Goal: Task Accomplishment & Management: Manage account settings

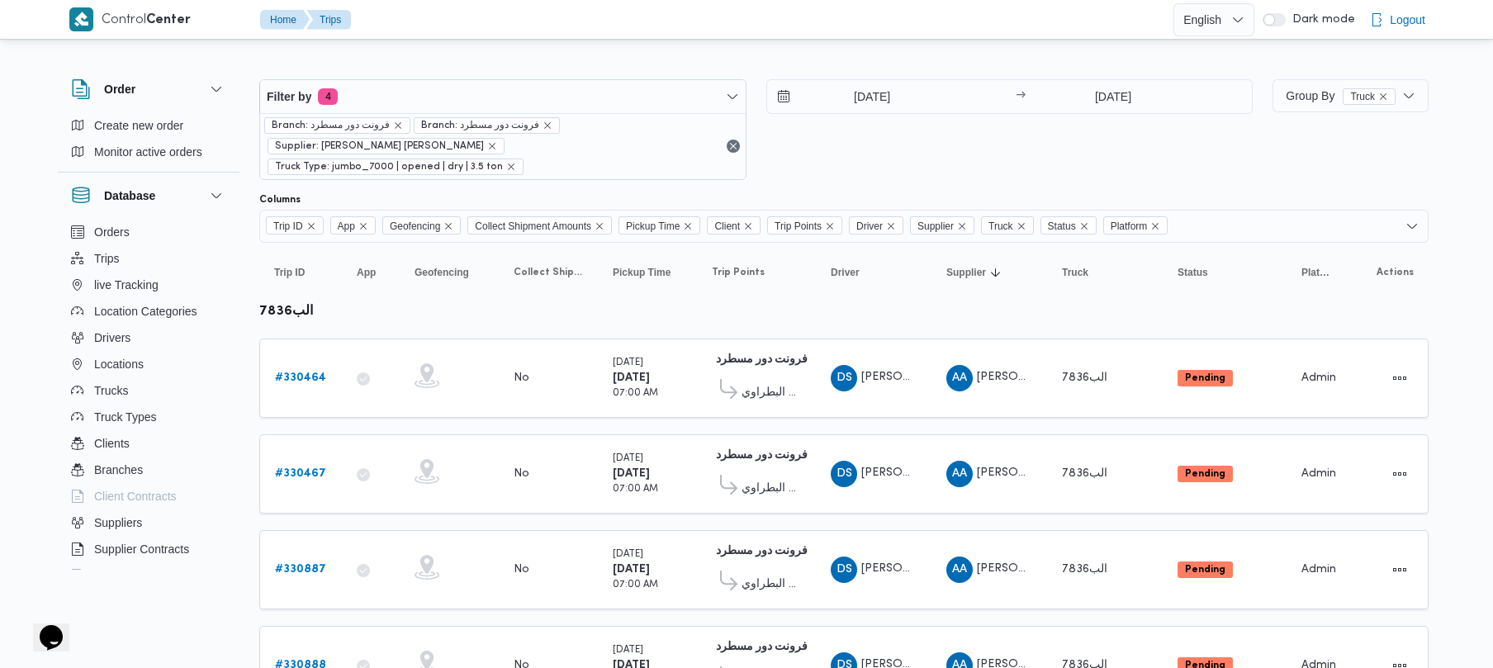
click at [918, 140] on div "13/8/2025 → 17/8/2025" at bounding box center [1009, 129] width 487 height 101
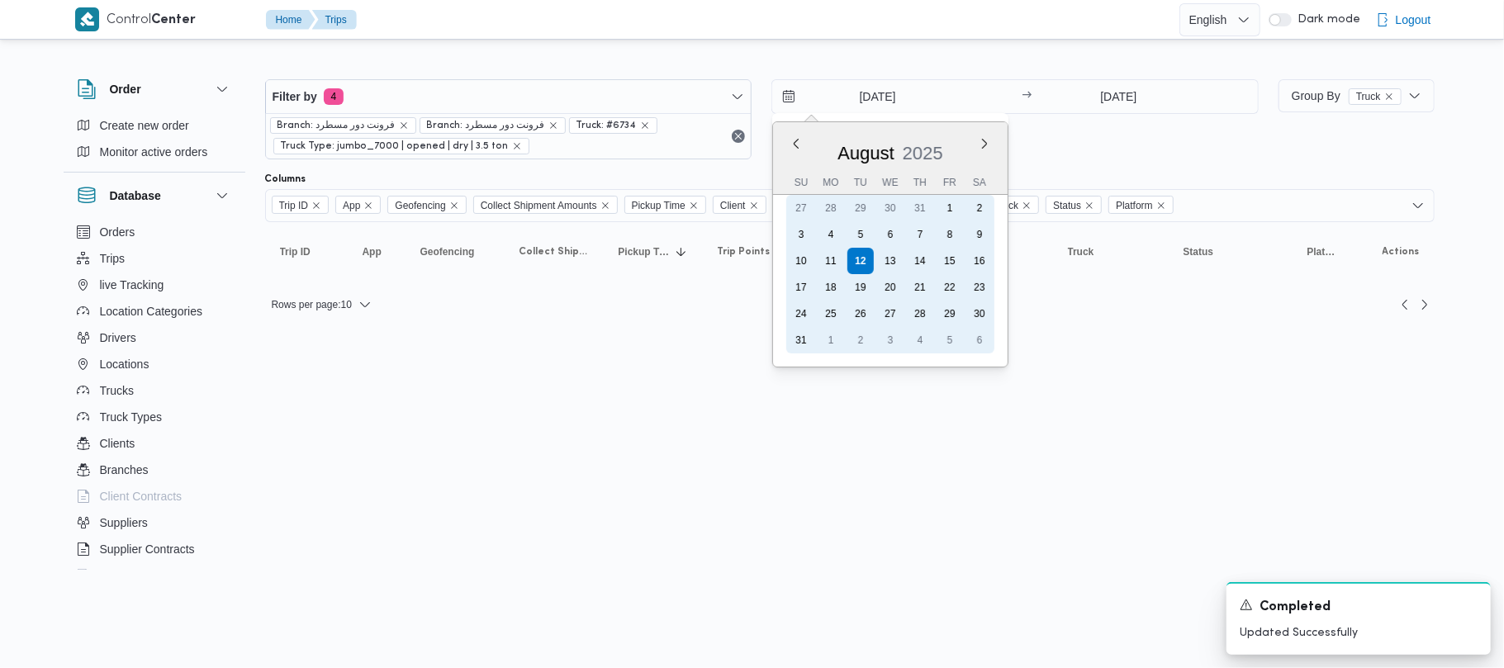
click at [896, 261] on div "13" at bounding box center [890, 261] width 26 height 26
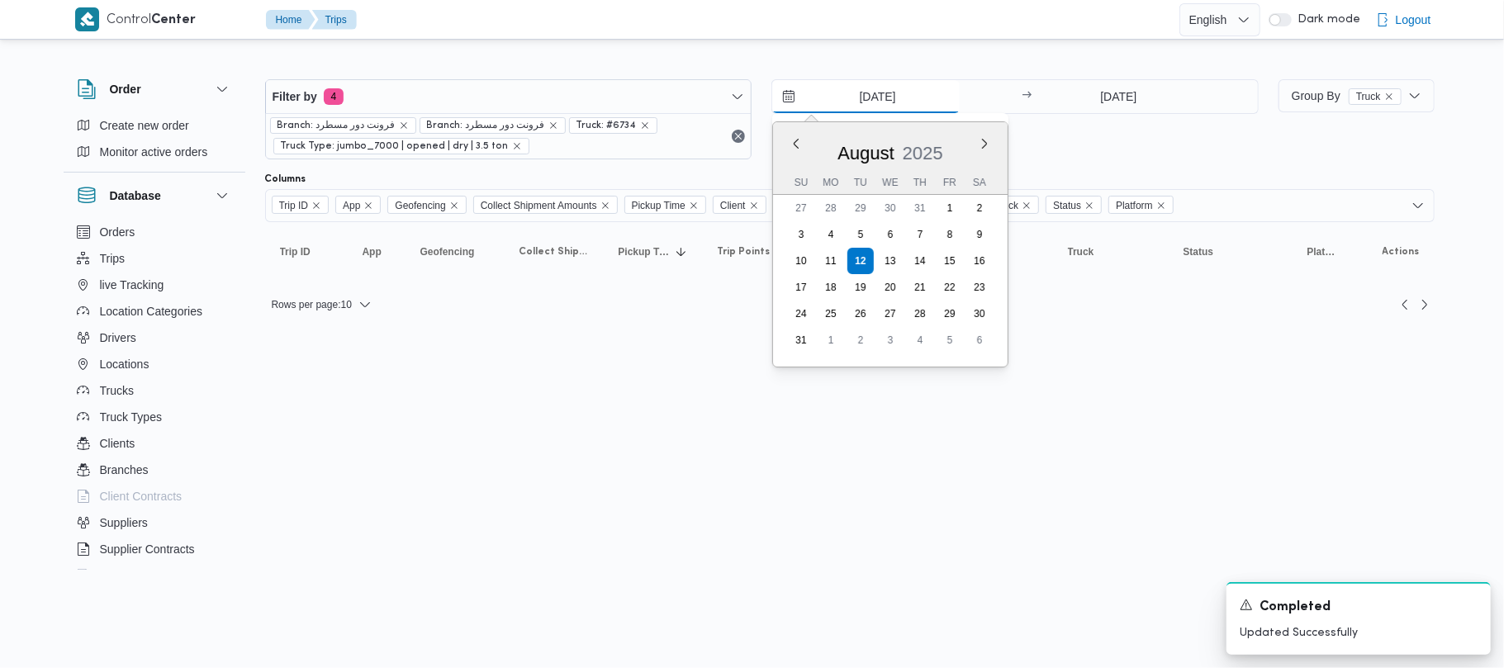
type input "[DATE]"
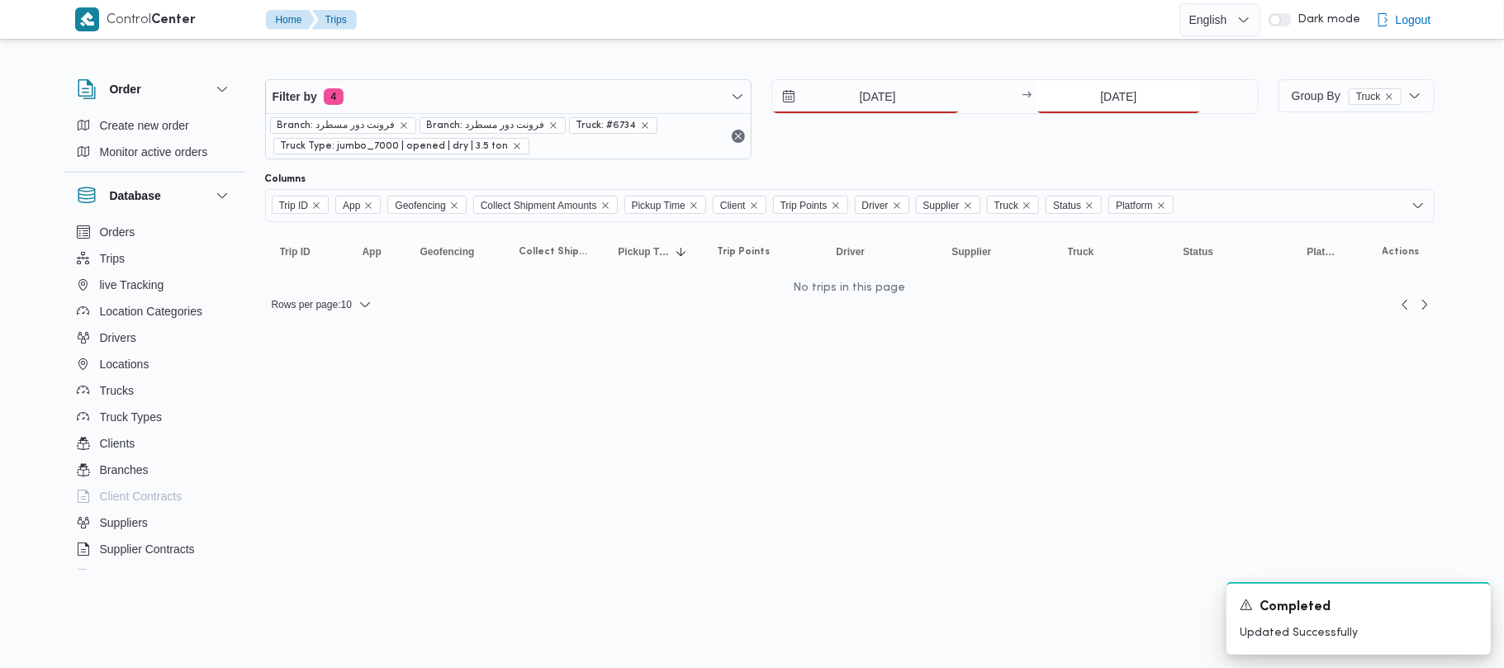
click at [1113, 88] on input "[DATE]" at bounding box center [1119, 96] width 164 height 33
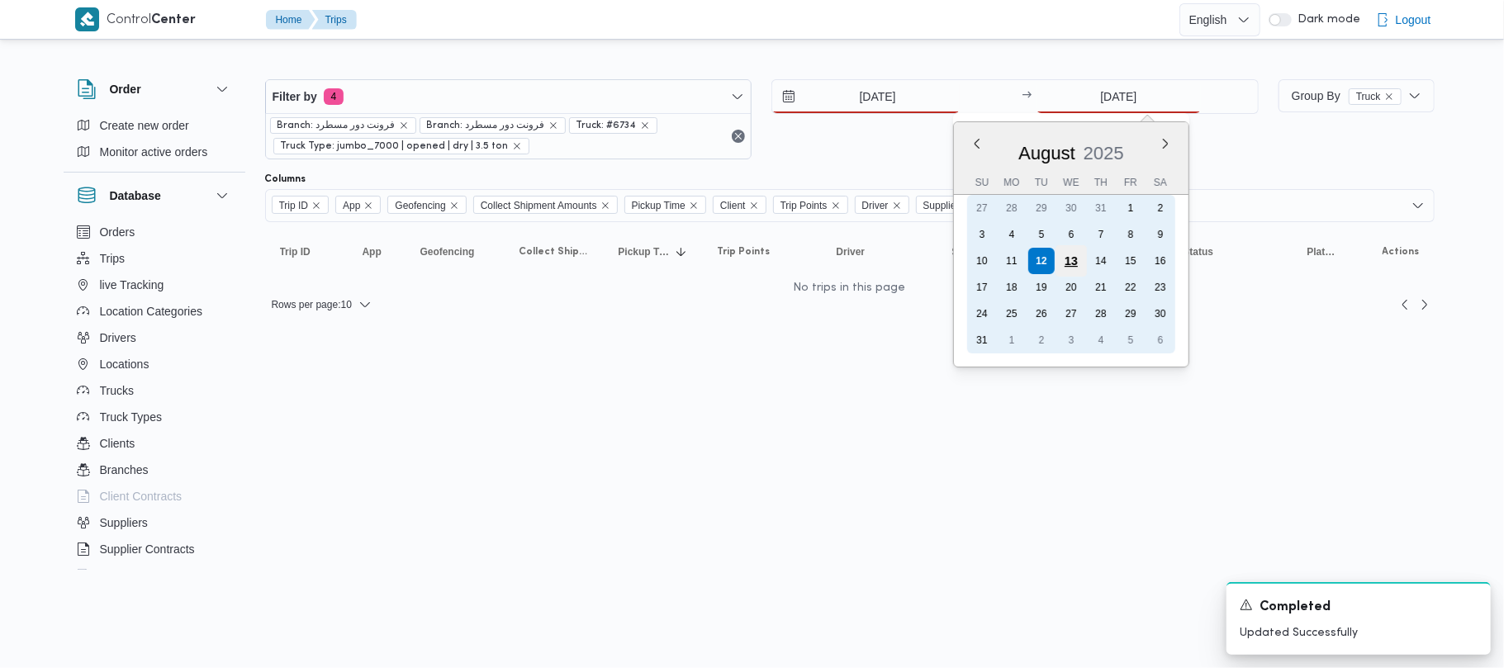
click at [1064, 264] on div "13" at bounding box center [1071, 260] width 31 height 31
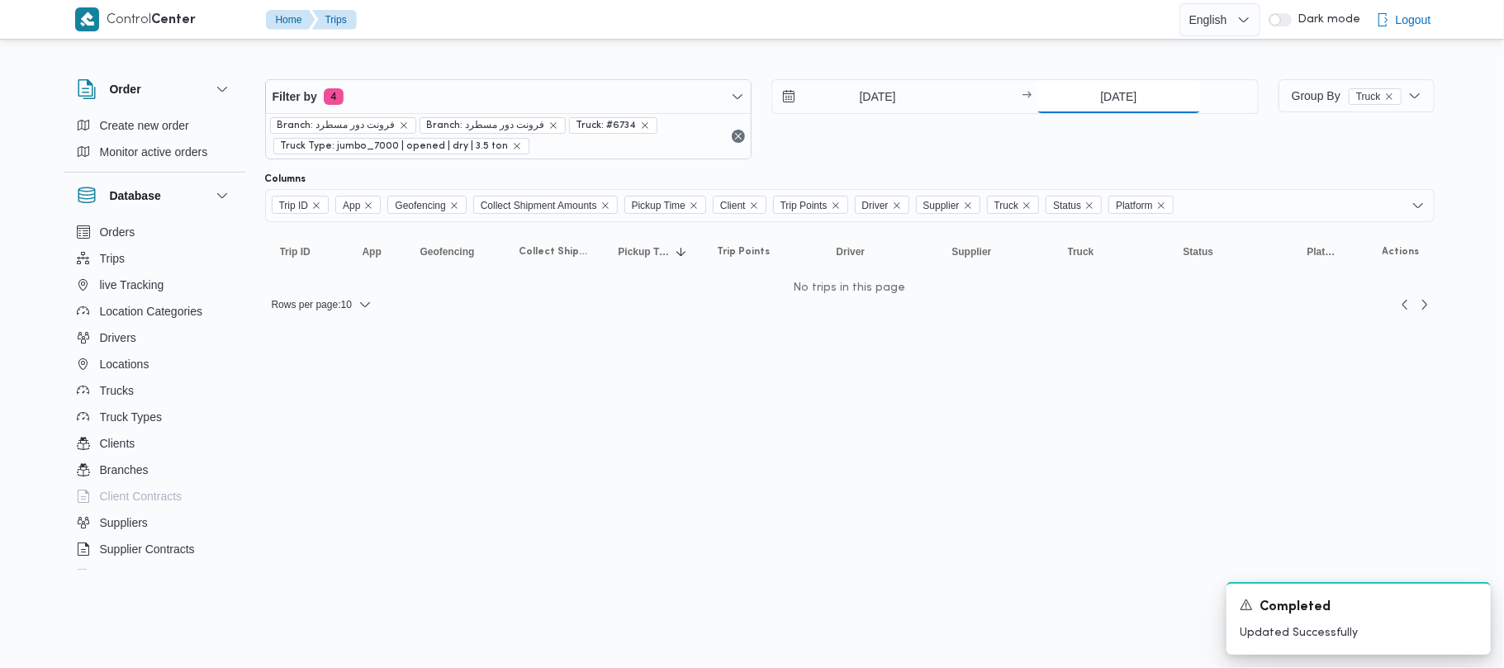
type input "[DATE]"
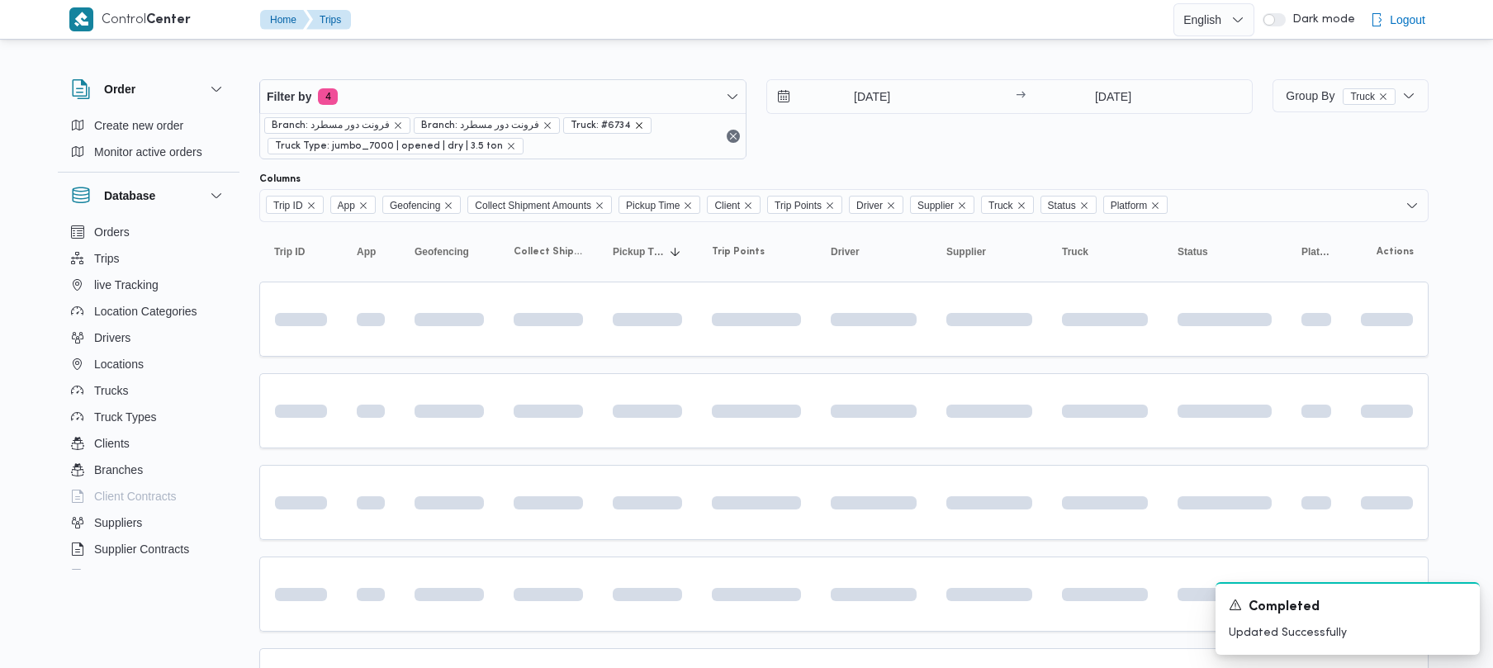
click at [634, 126] on icon "remove selected entity" at bounding box center [639, 126] width 10 height 10
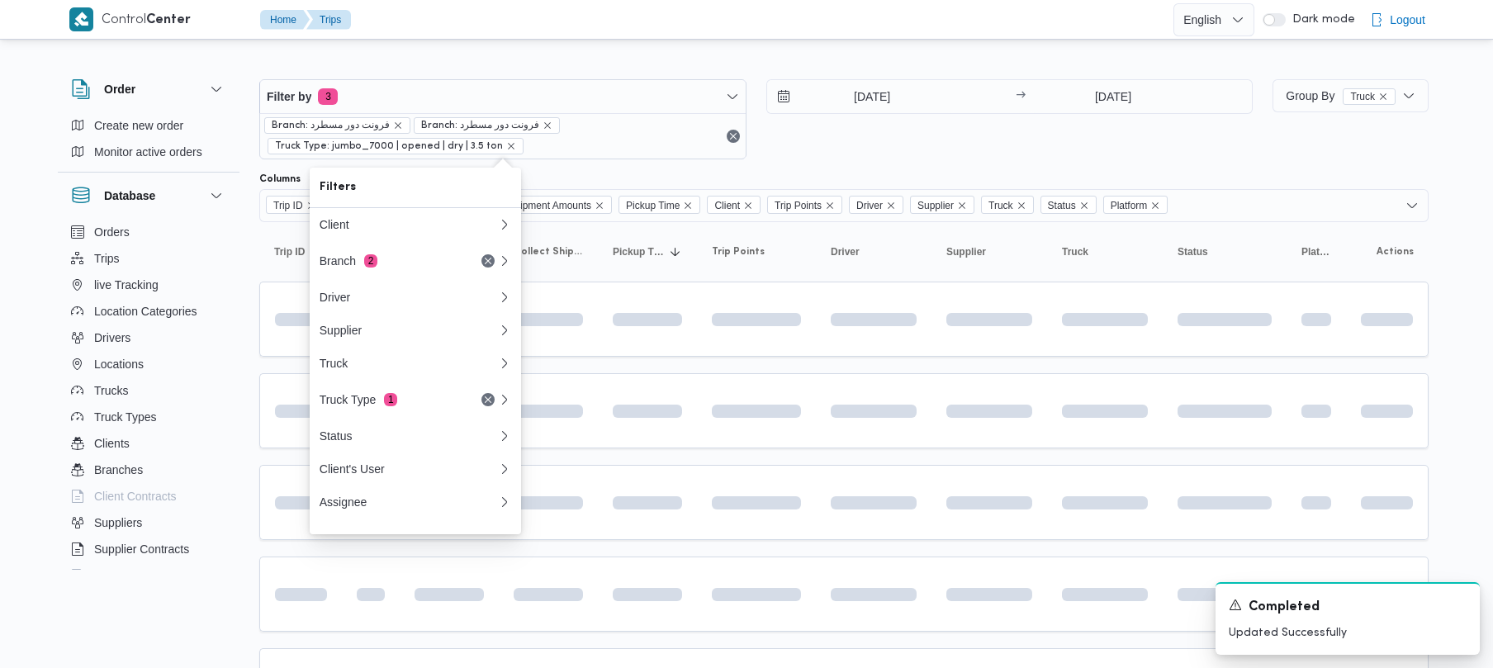
click at [933, 147] on div "[DATE] → [DATE]" at bounding box center [1009, 119] width 487 height 80
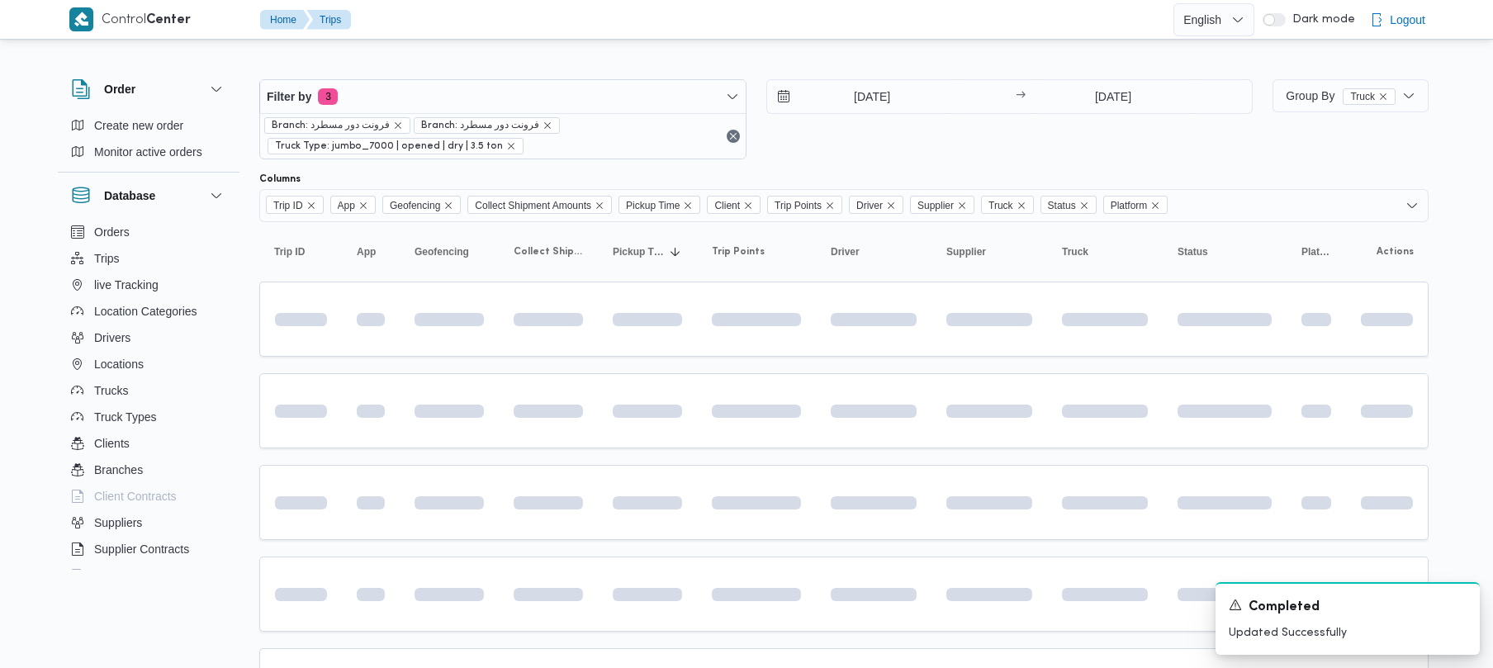
scroll to position [578, 0]
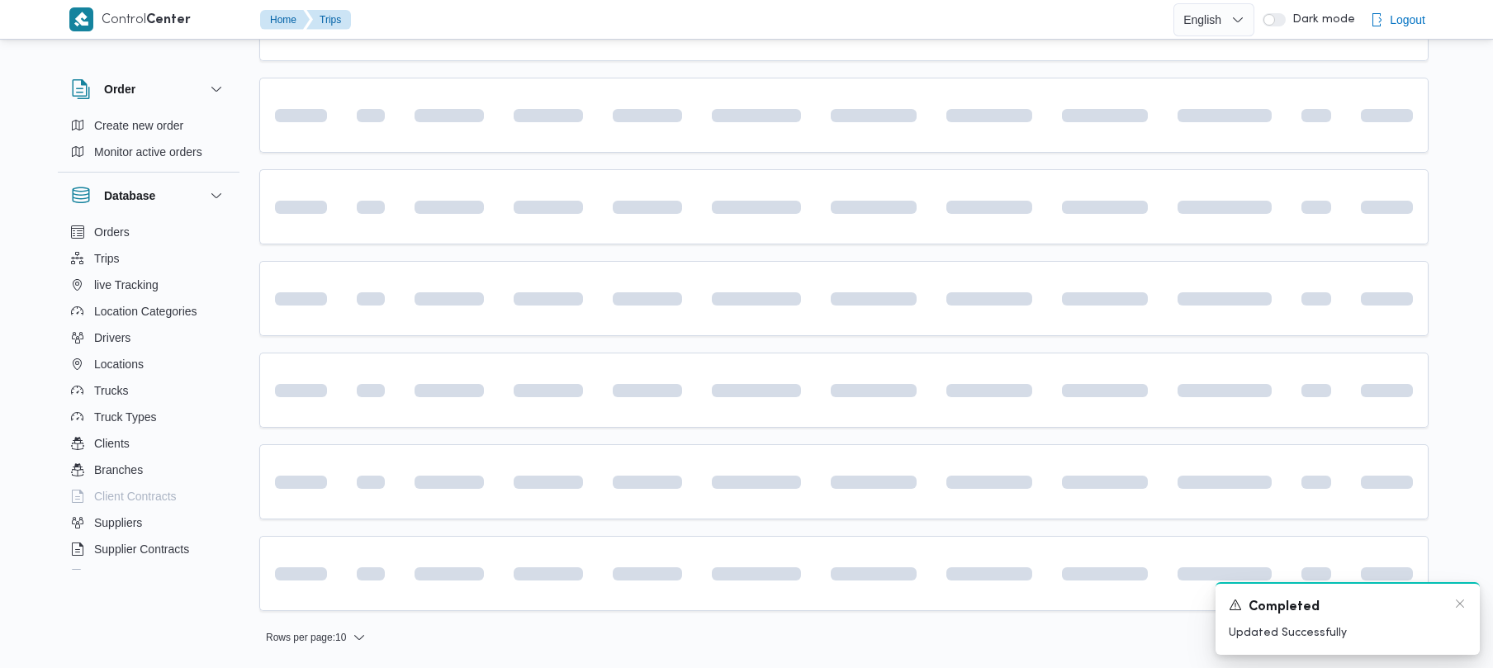
click at [1468, 605] on div "A new notification appears Completed Updated Successfully" at bounding box center [1348, 618] width 264 height 73
click at [1464, 605] on icon "Dismiss toast" at bounding box center [1460, 603] width 13 height 13
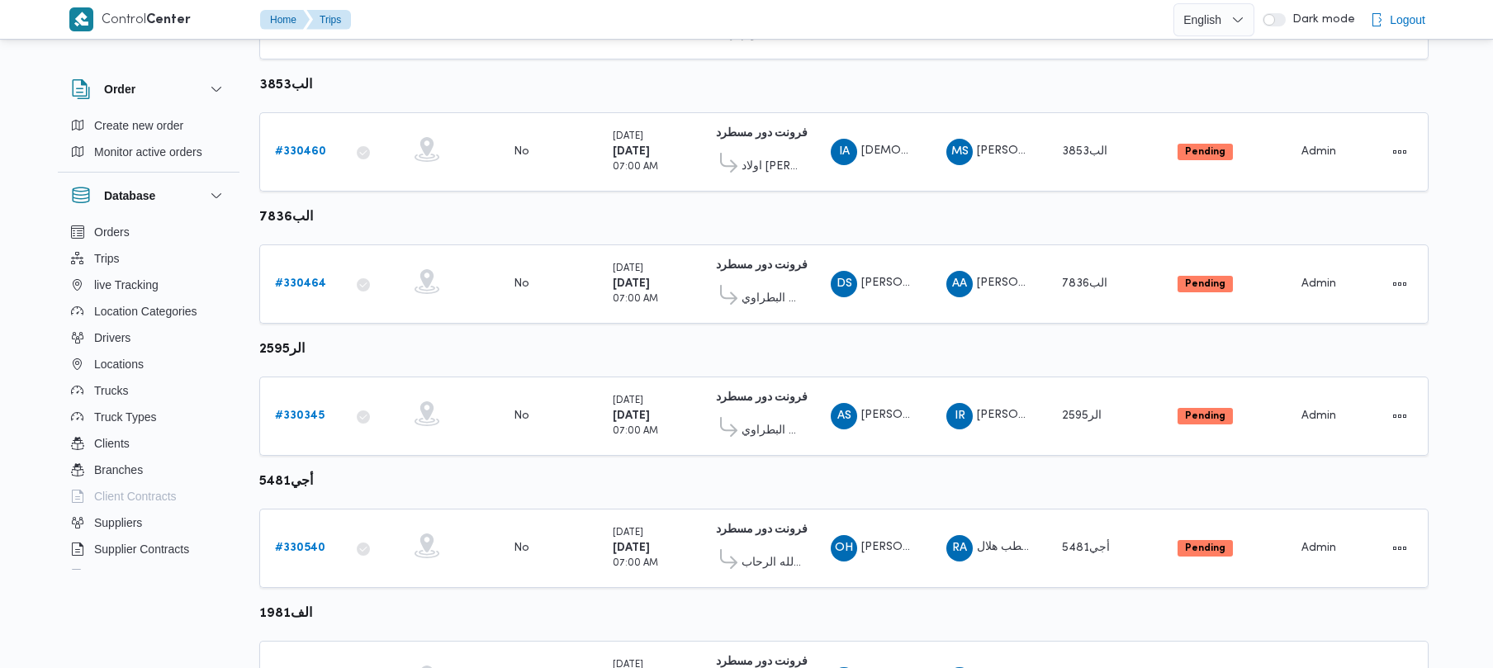
scroll to position [976, 0]
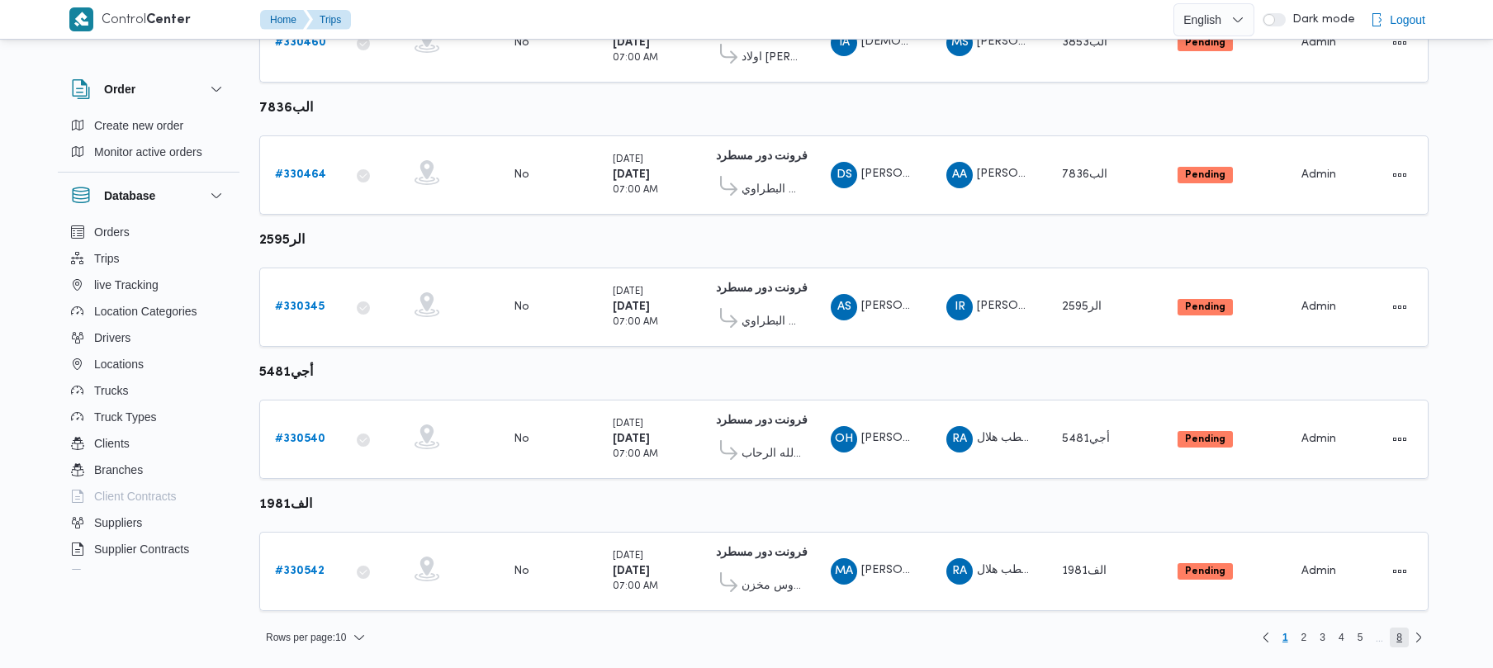
click at [1402, 638] on span "8" at bounding box center [1399, 638] width 19 height 20
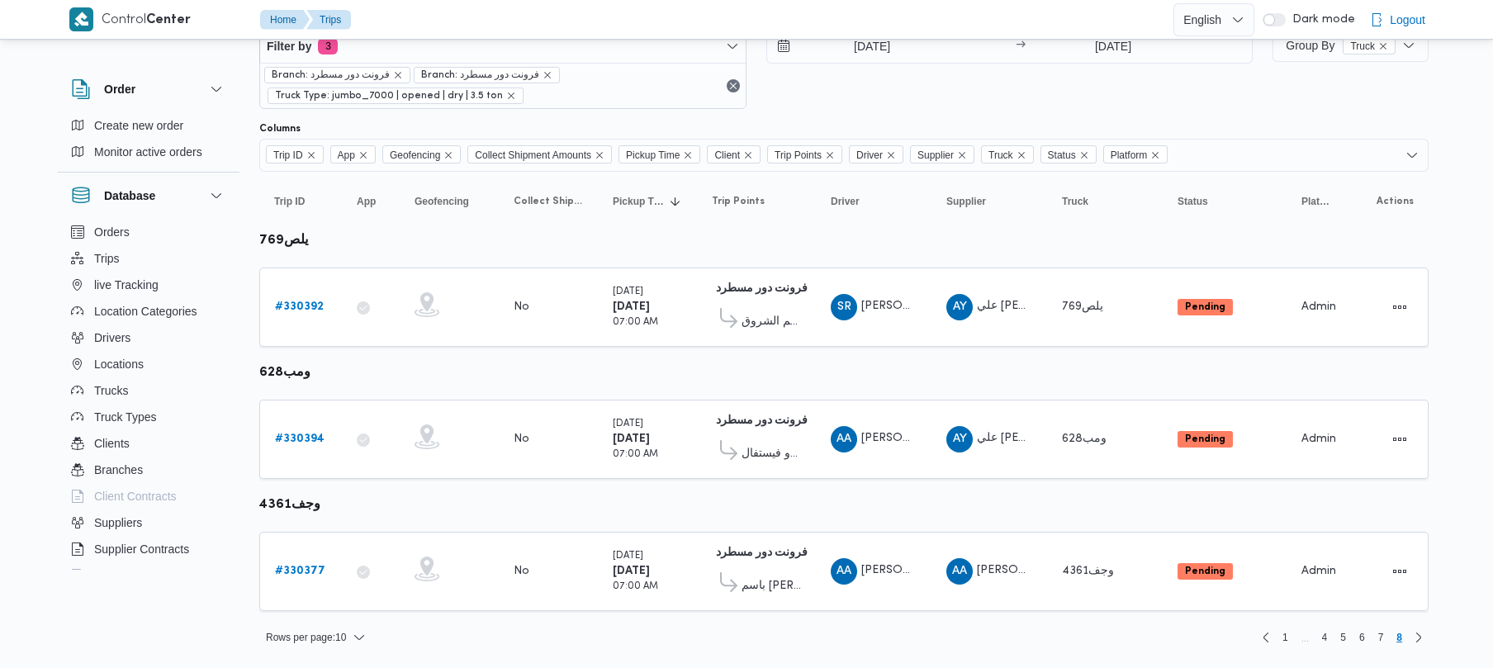
scroll to position [51, 0]
click at [1286, 641] on span "1" at bounding box center [1286, 638] width 6 height 20
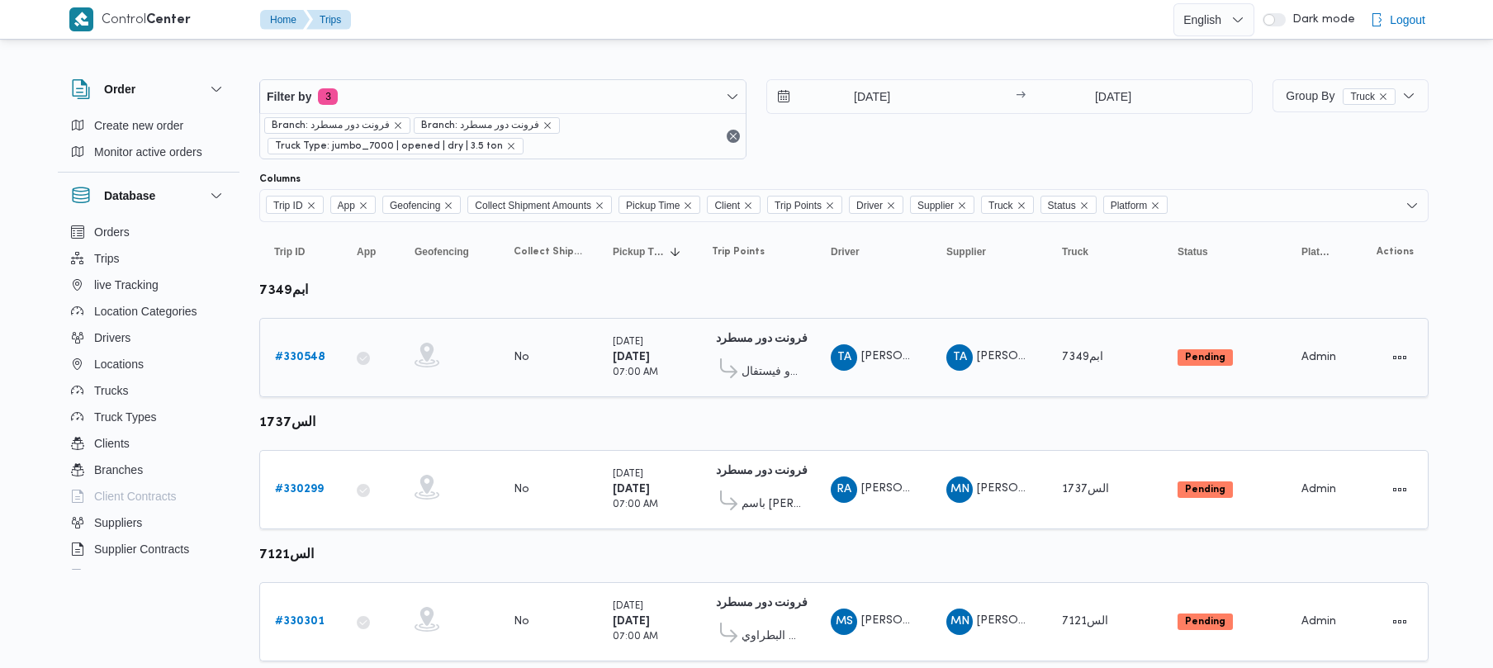
click at [301, 358] on b "# 330548" at bounding box center [300, 357] width 50 height 11
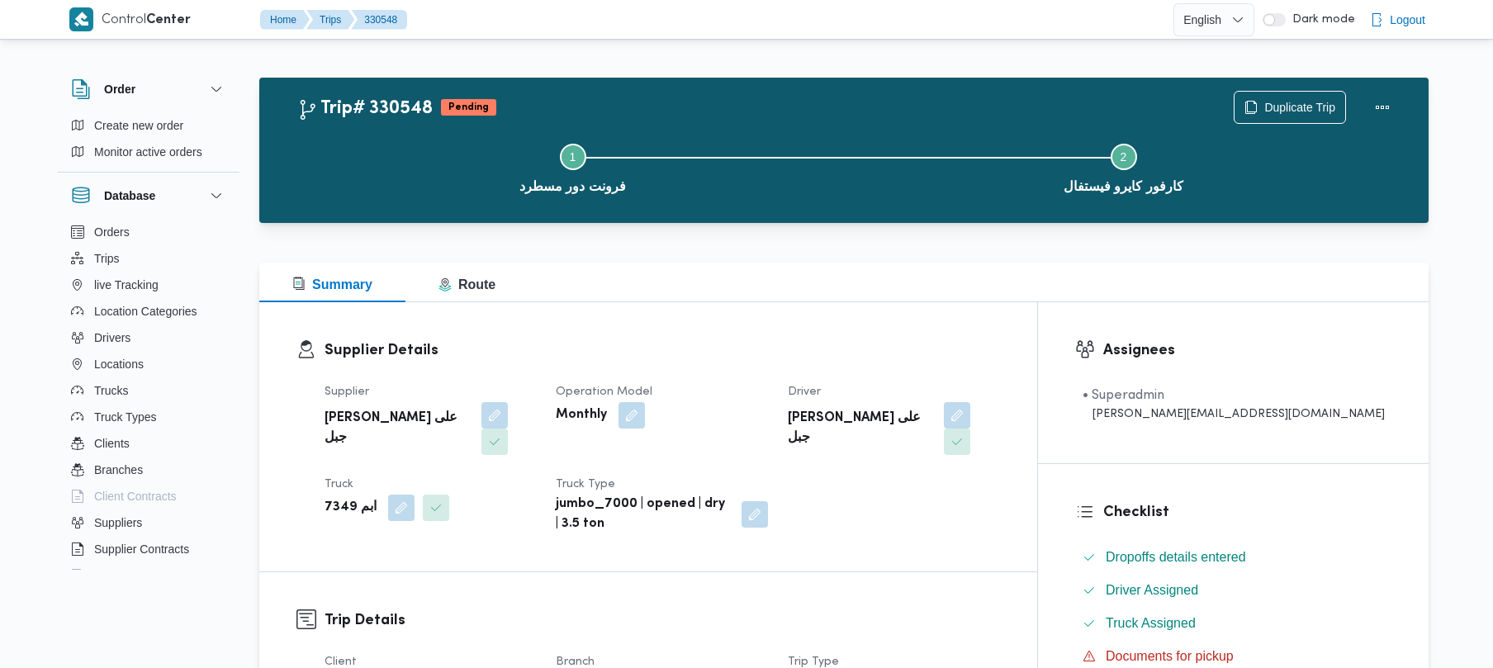
scroll to position [585, 0]
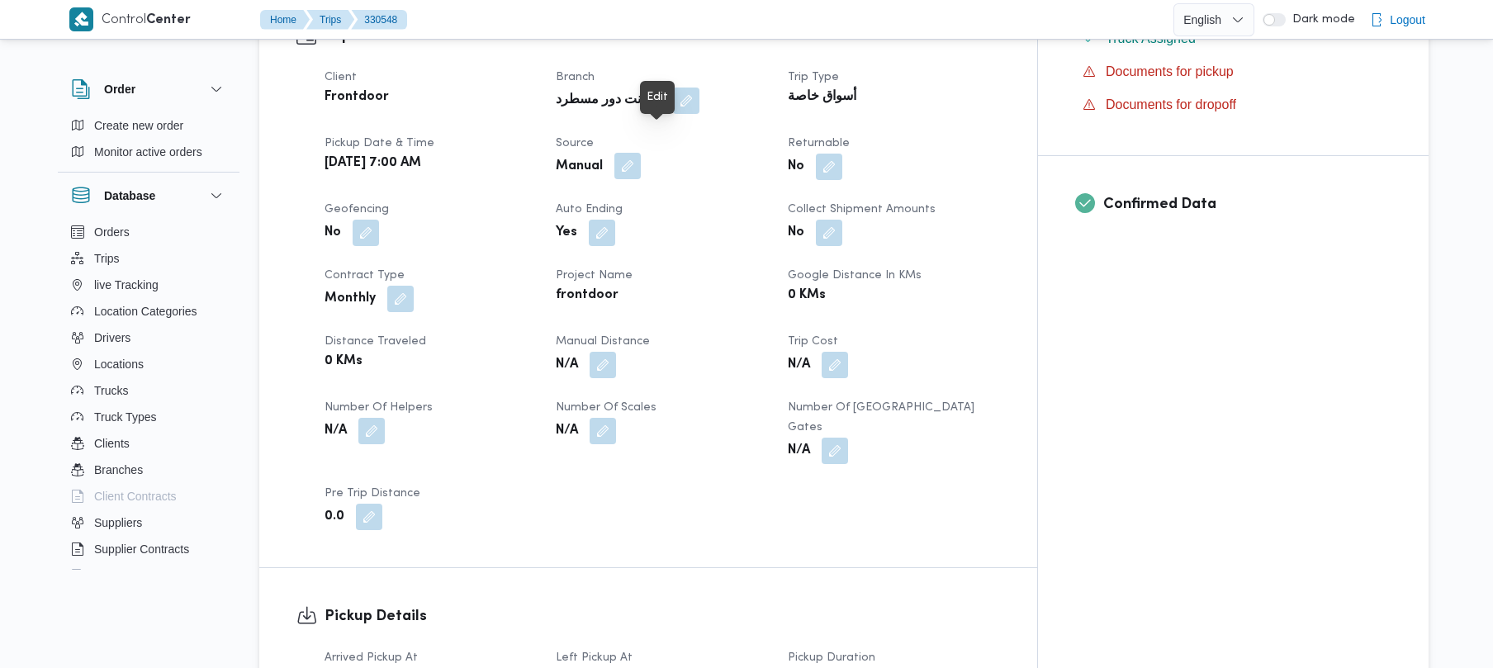
click at [641, 153] on button "button" at bounding box center [627, 166] width 26 height 26
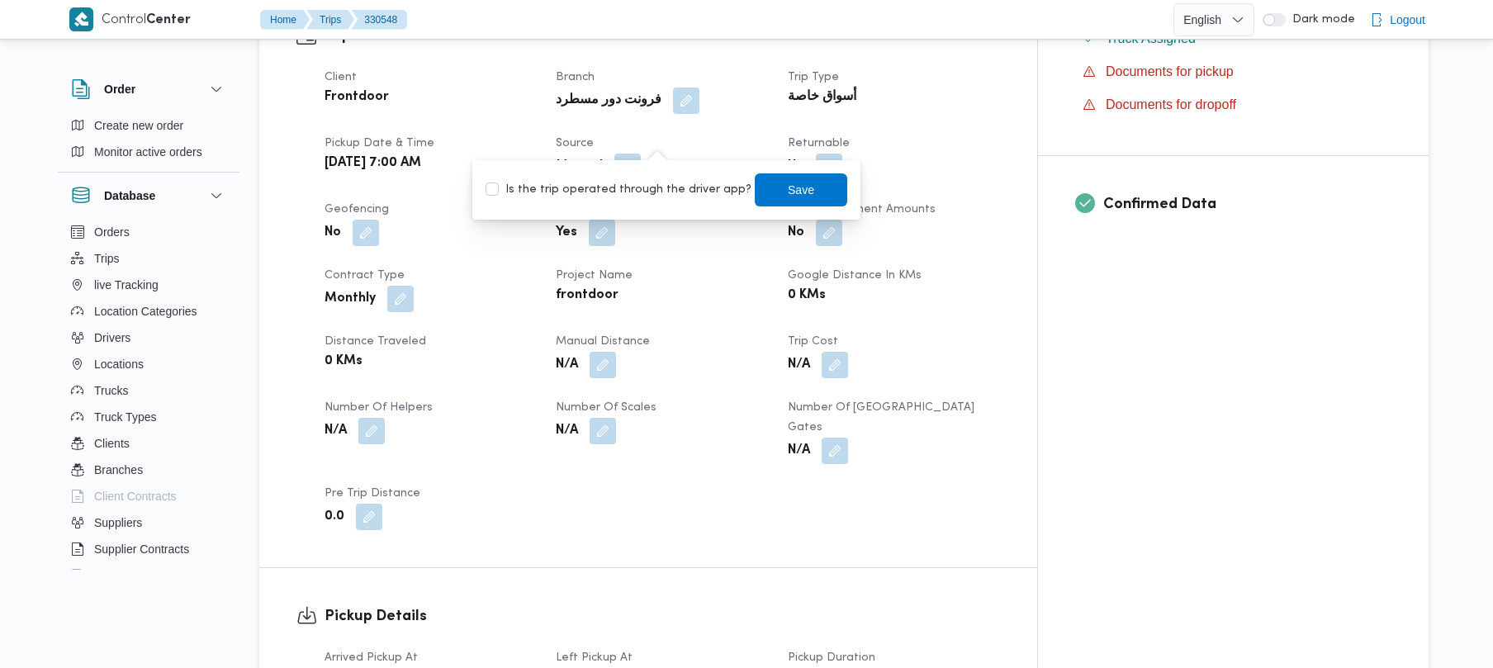
click at [629, 198] on label "Is the trip operated through the driver app?" at bounding box center [619, 190] width 266 height 20
checkbox input "true"
click at [755, 192] on span "Save" at bounding box center [801, 189] width 93 height 33
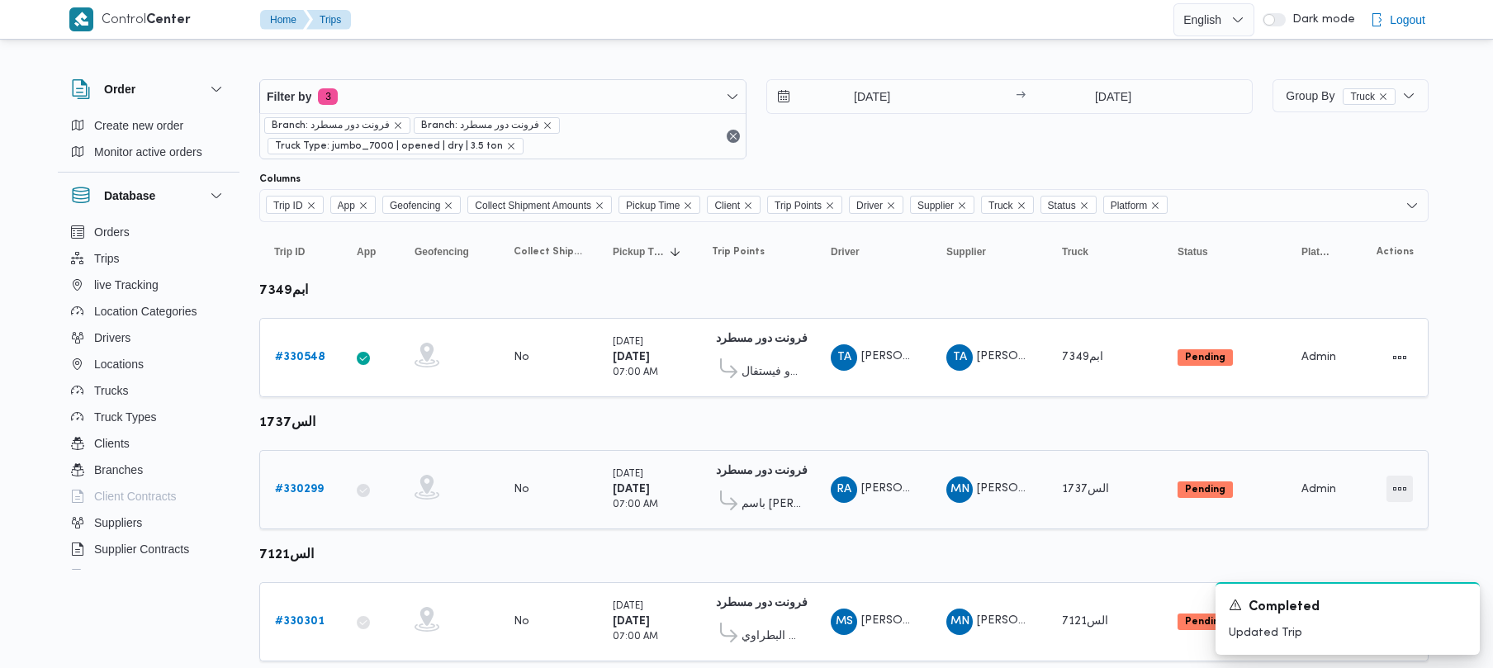
click at [1385, 494] on div at bounding box center [1387, 490] width 65 height 40
click at [1389, 491] on button "Actions" at bounding box center [1400, 489] width 26 height 26
click at [1313, 500] on button "Open" at bounding box center [1334, 489] width 93 height 33
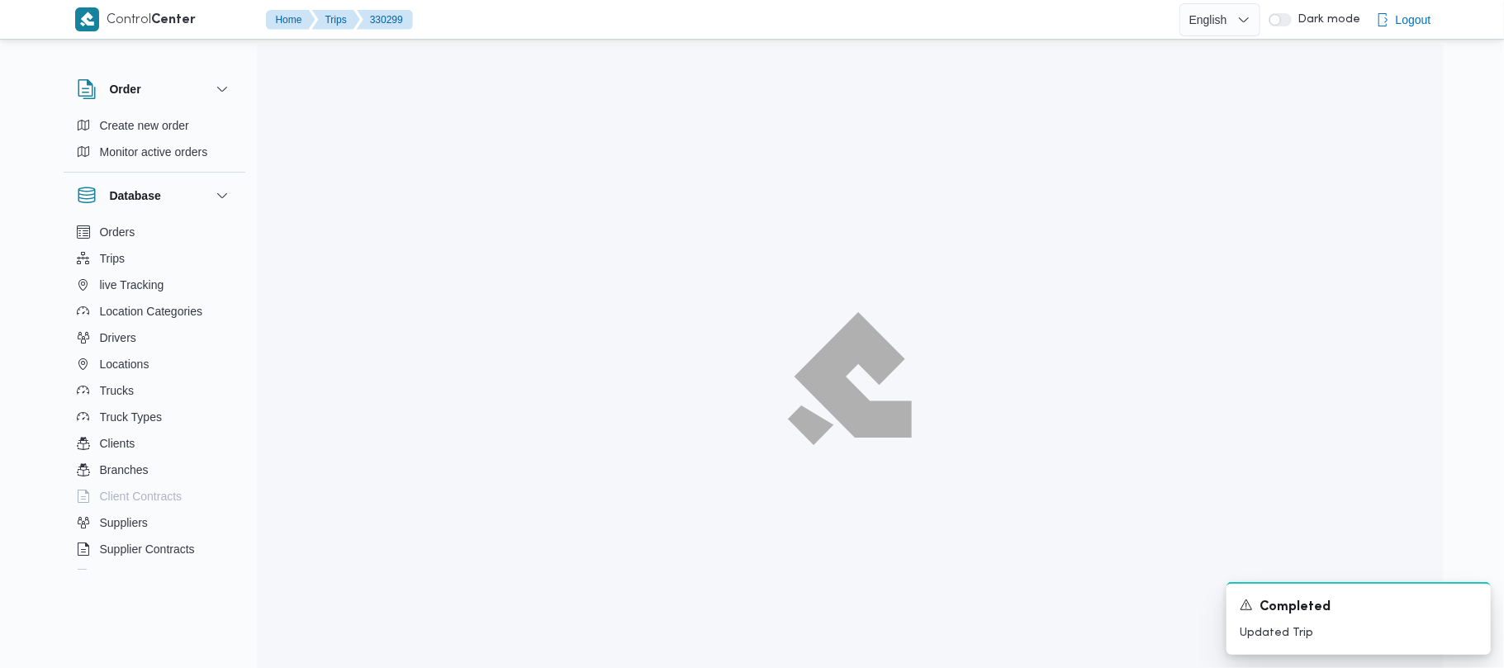
click at [1313, 493] on div at bounding box center [850, 379] width 1186 height 668
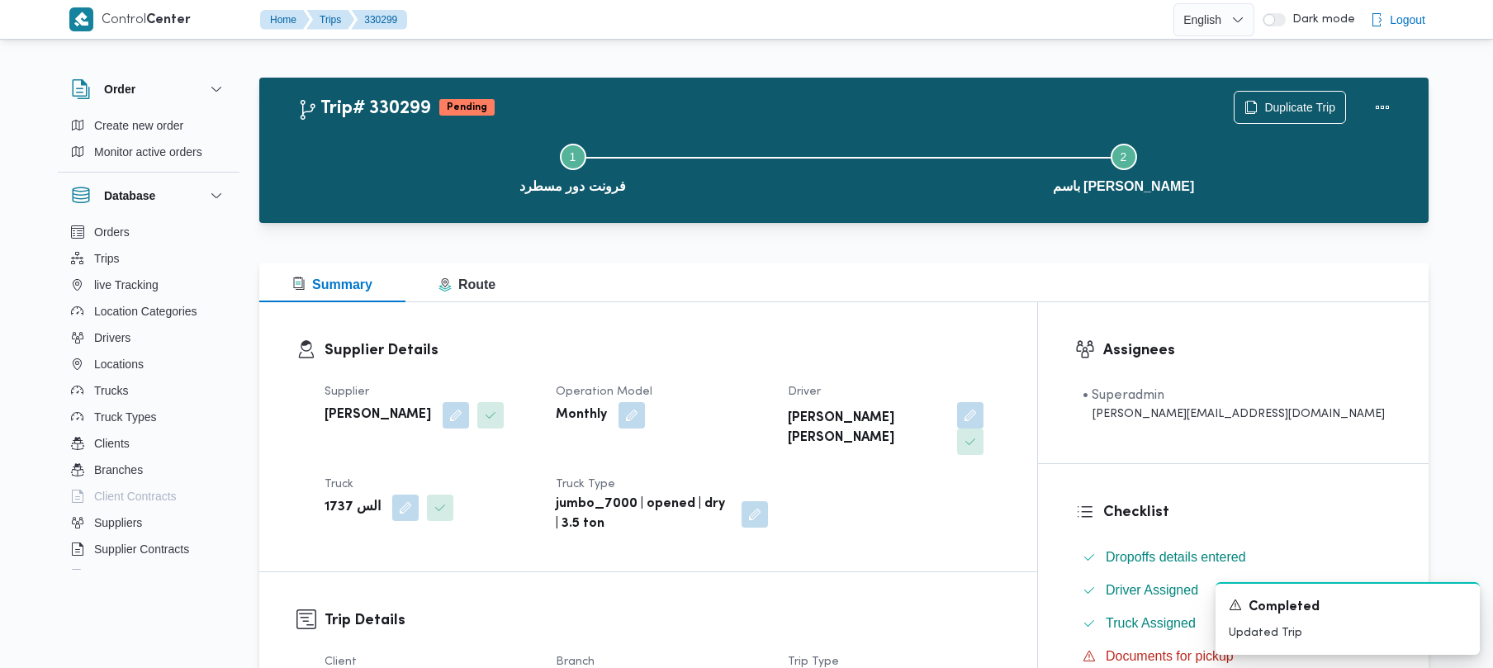
scroll to position [585, 0]
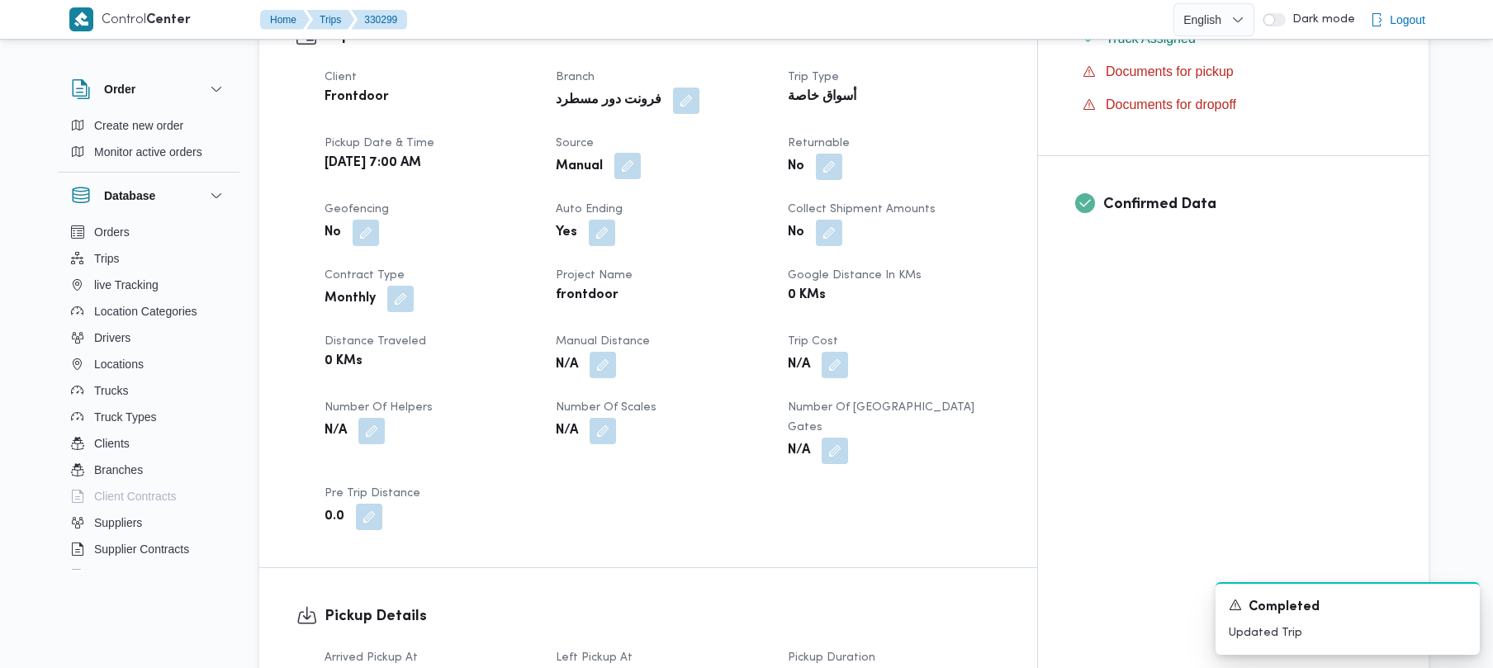
click at [641, 153] on button "button" at bounding box center [627, 166] width 26 height 26
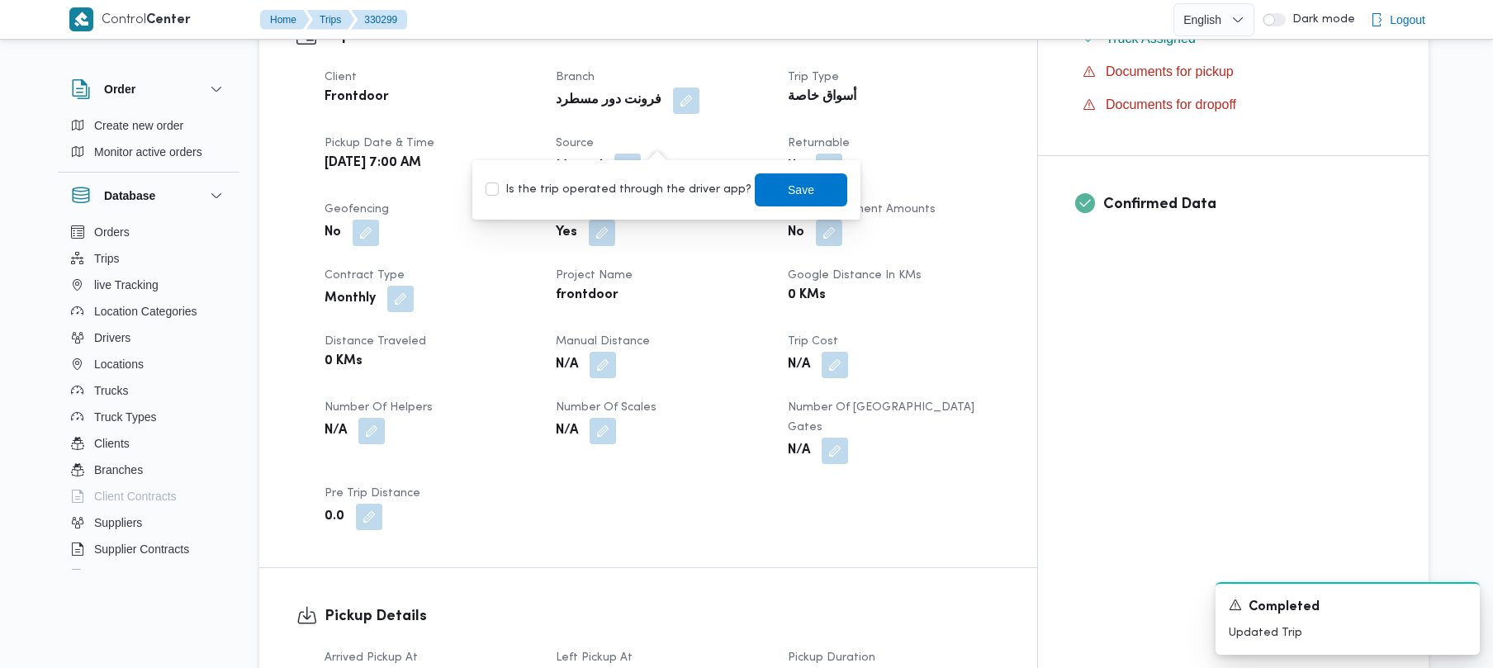
click at [619, 202] on div "Is the trip operated through the driver app? Save" at bounding box center [666, 190] width 365 height 36
drag, startPoint x: 612, startPoint y: 193, endPoint x: 625, endPoint y: 192, distance: 13.2
click at [612, 192] on label "Is the trip operated through the driver app?" at bounding box center [619, 190] width 266 height 20
checkbox input "true"
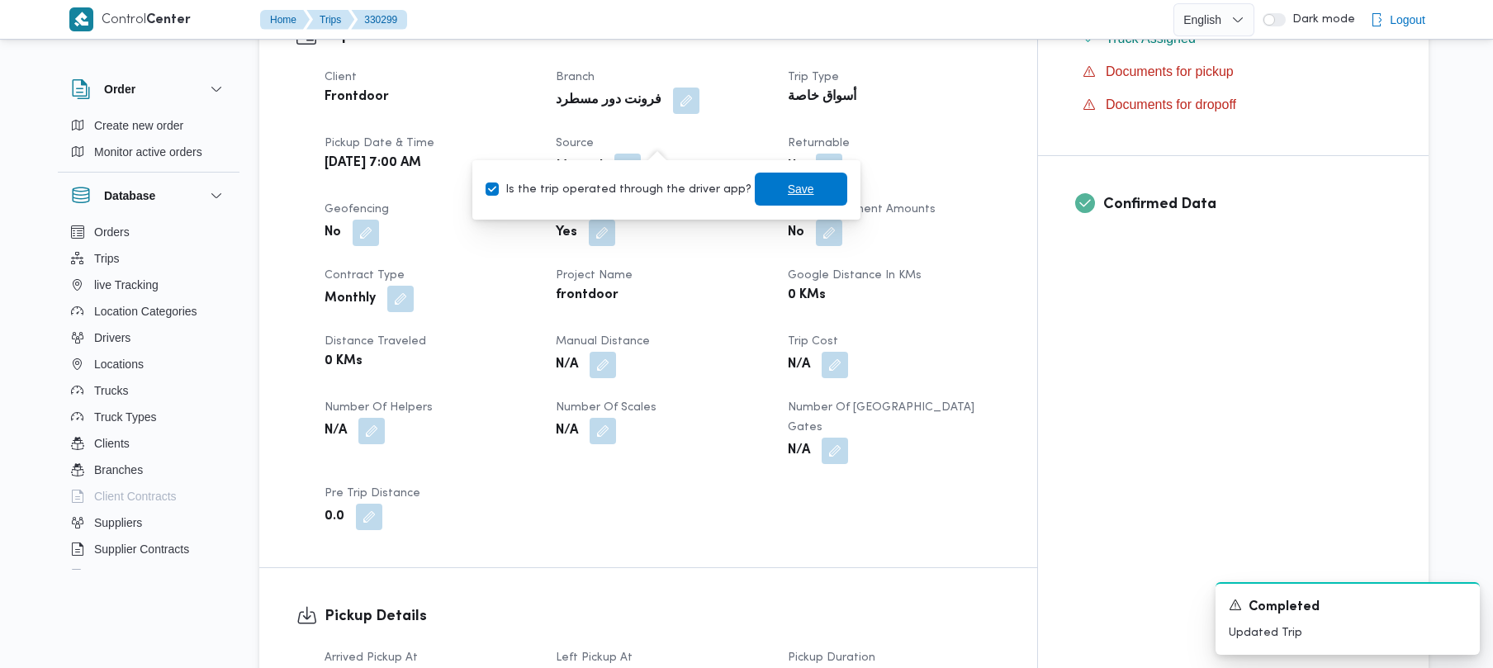
click at [797, 195] on span "Save" at bounding box center [801, 189] width 93 height 33
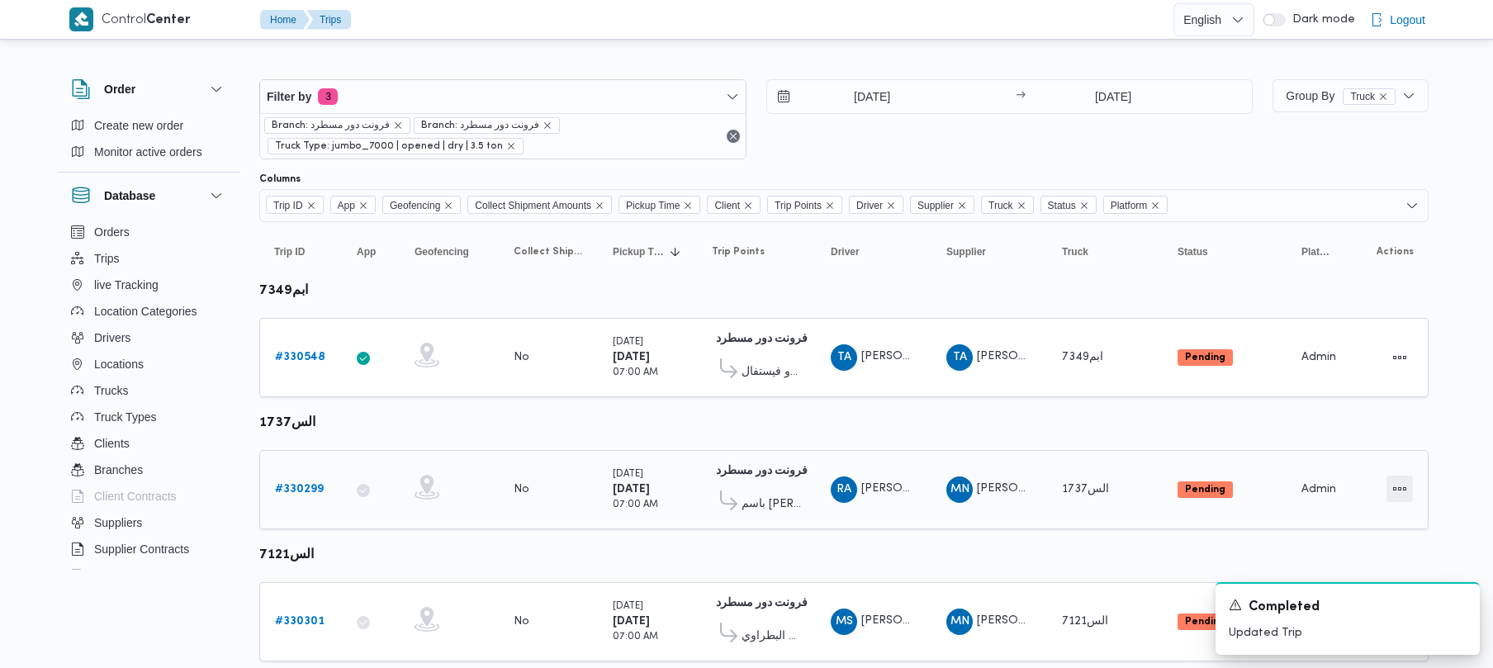
click at [1402, 487] on button "Actions" at bounding box center [1400, 489] width 26 height 26
click at [1349, 494] on span "Open" at bounding box center [1343, 489] width 53 height 13
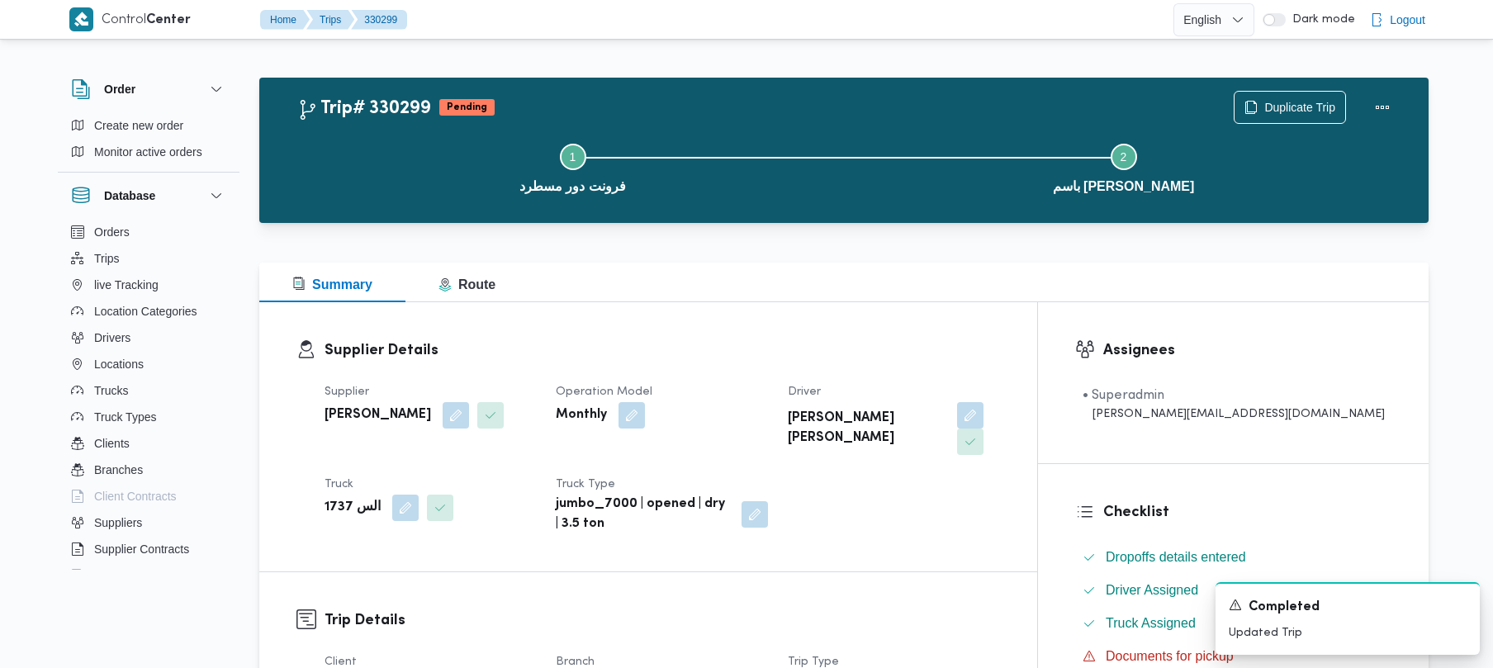
scroll to position [585, 0]
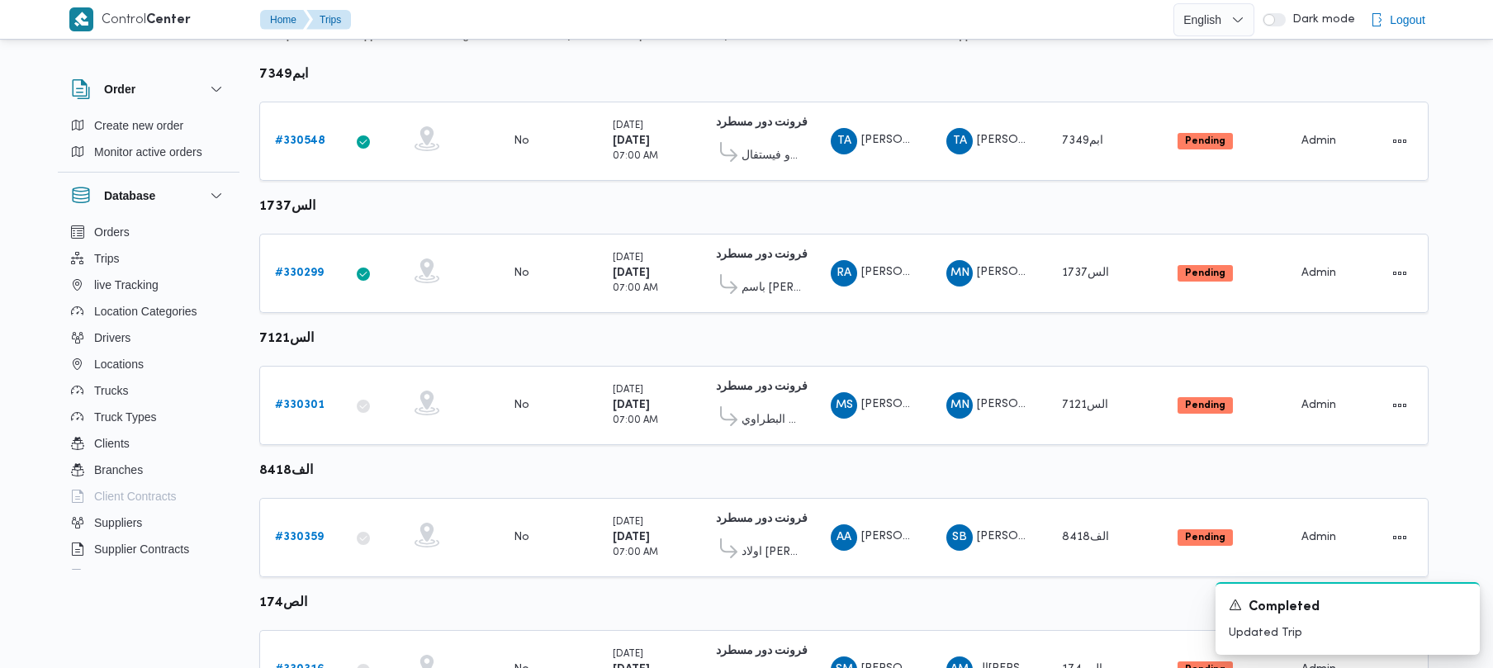
scroll to position [341, 0]
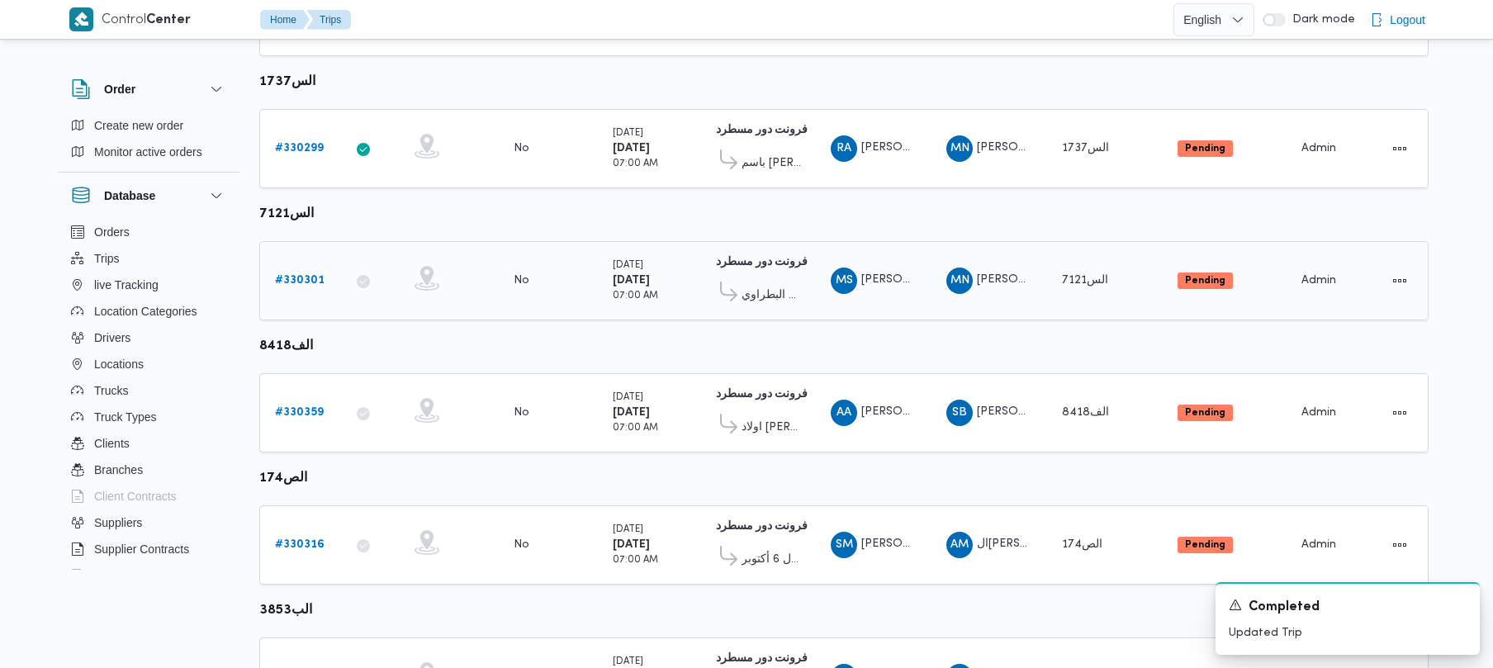
click at [307, 279] on b "# 330301" at bounding box center [300, 280] width 50 height 11
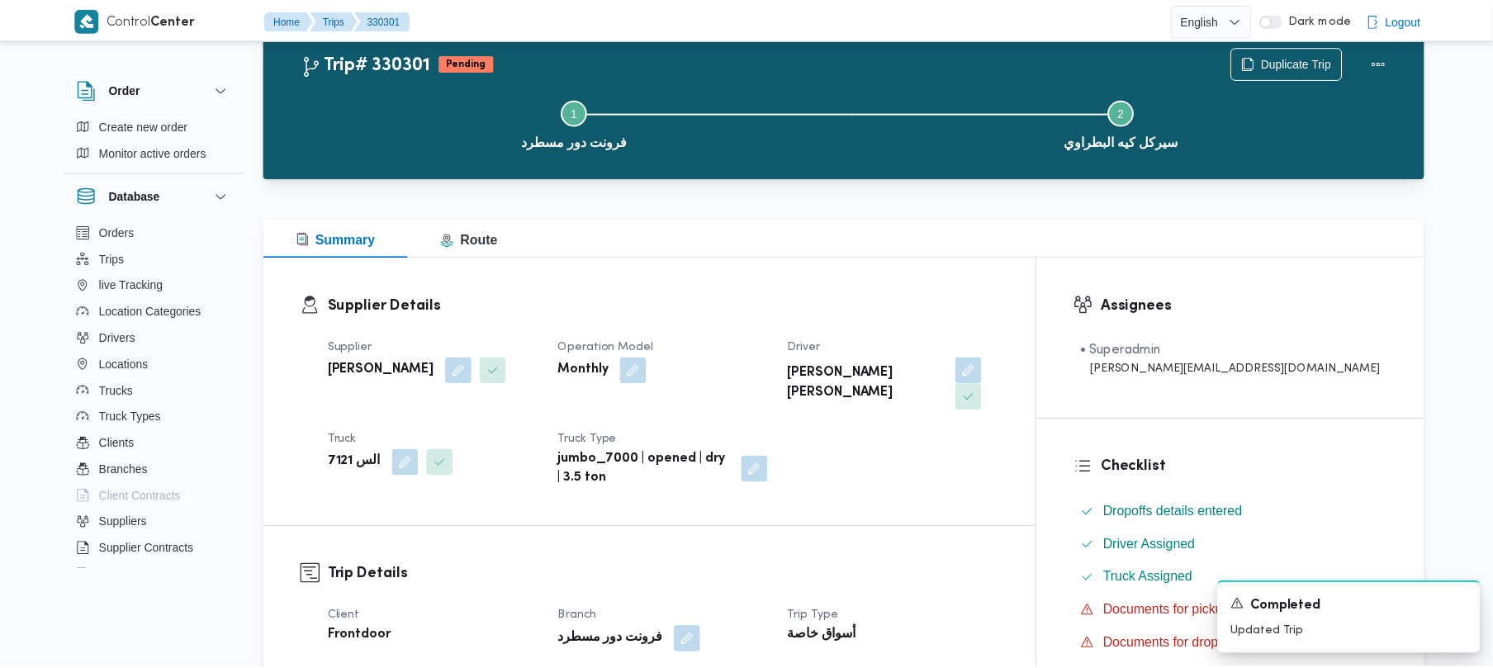
scroll to position [341, 0]
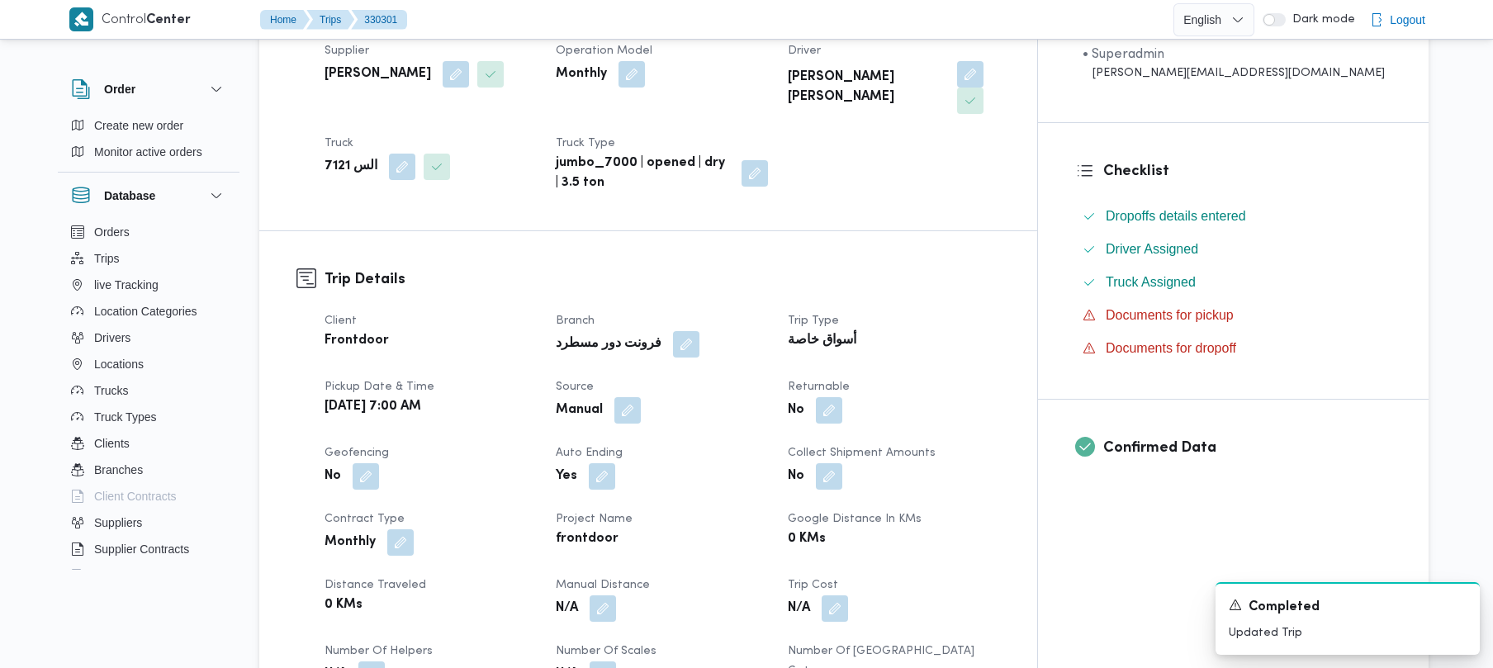
click at [641, 397] on button "button" at bounding box center [627, 410] width 26 height 26
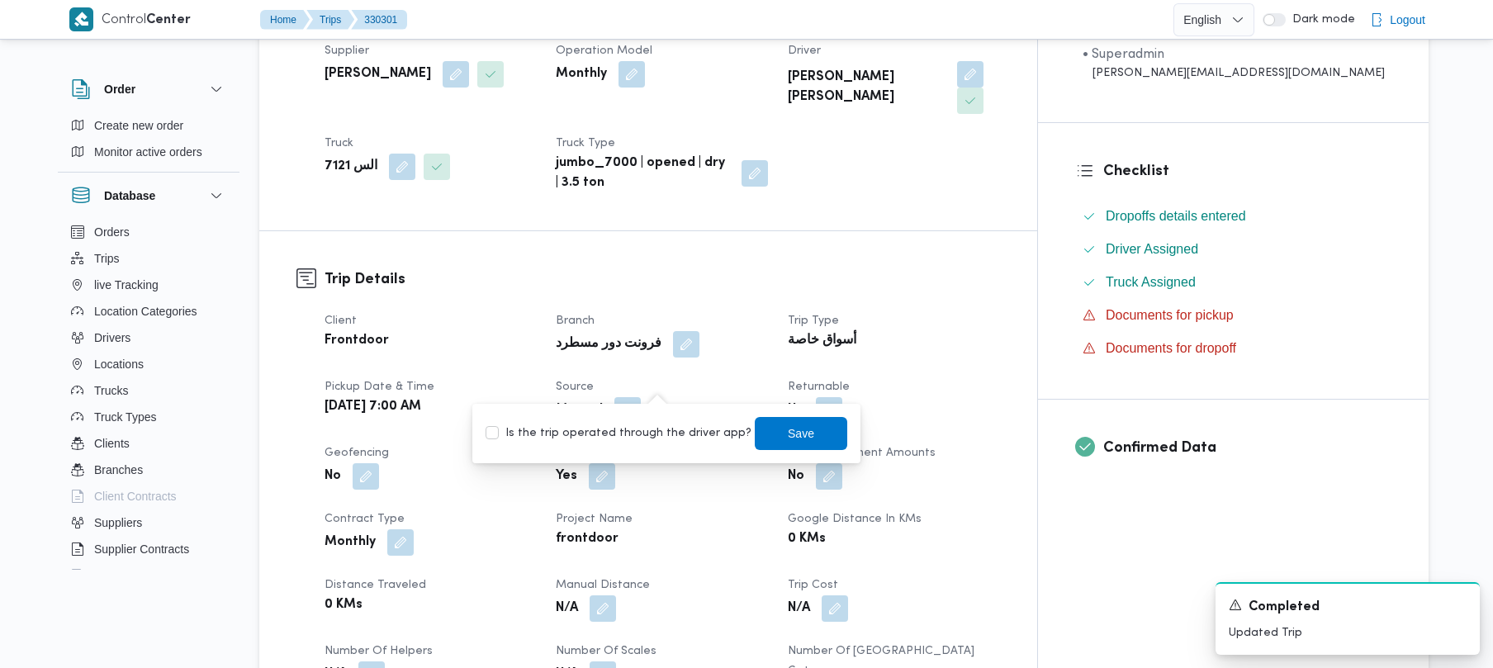
click at [649, 425] on label "Is the trip operated through the driver app?" at bounding box center [619, 434] width 266 height 20
checkbox input "true"
click at [765, 426] on span "Save" at bounding box center [801, 432] width 93 height 33
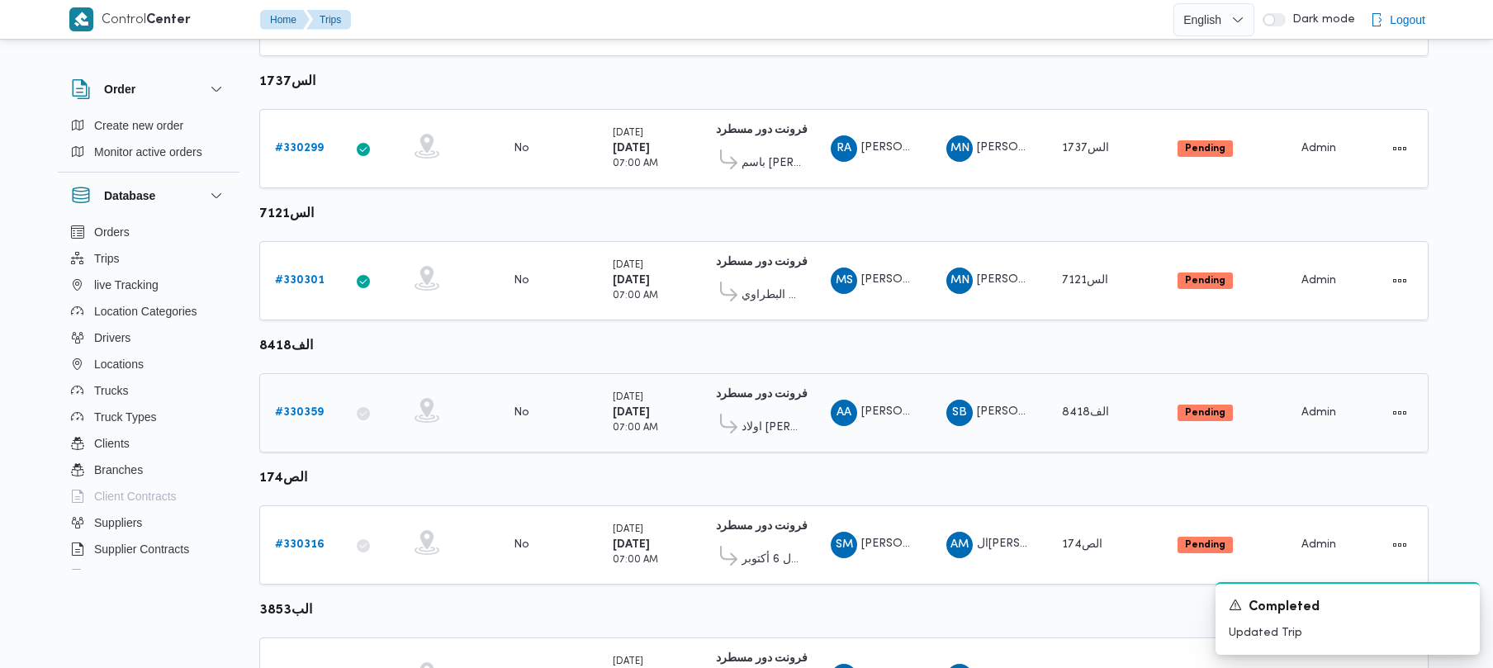
click at [299, 410] on b "# 330359" at bounding box center [299, 412] width 49 height 11
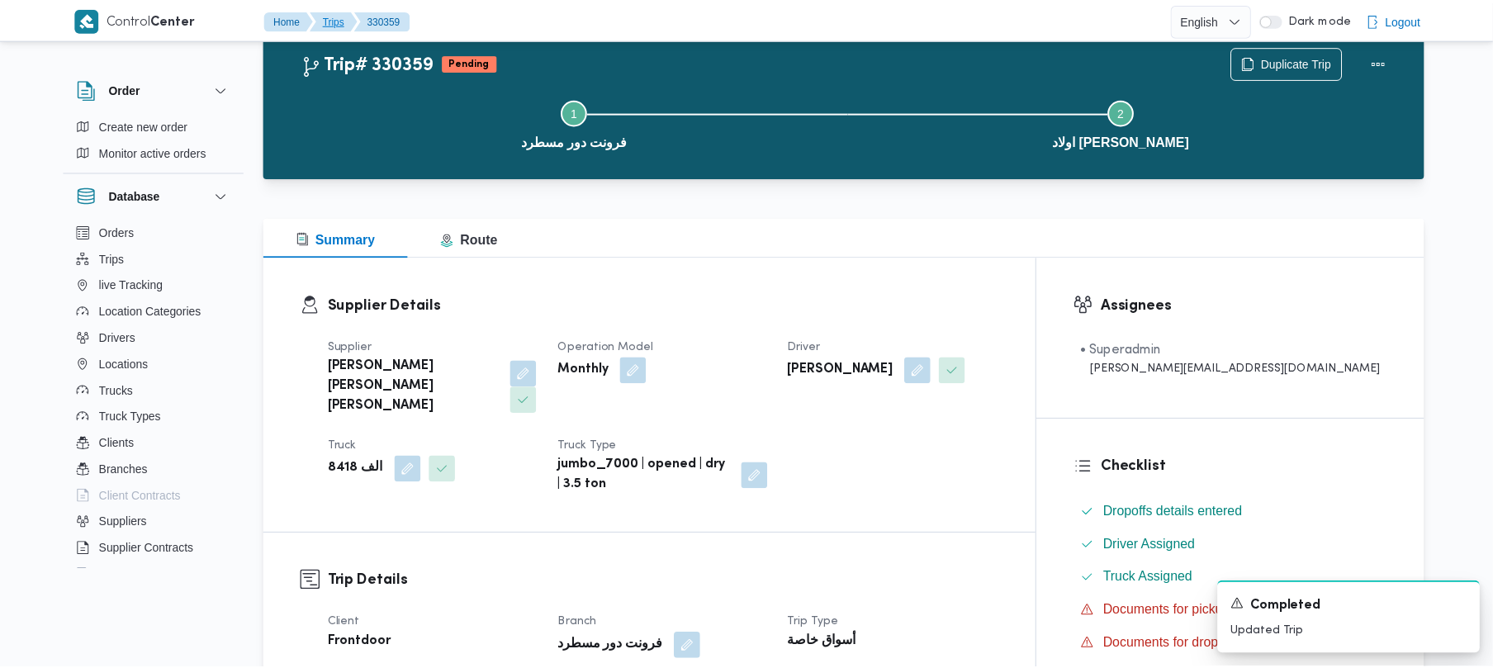
scroll to position [341, 0]
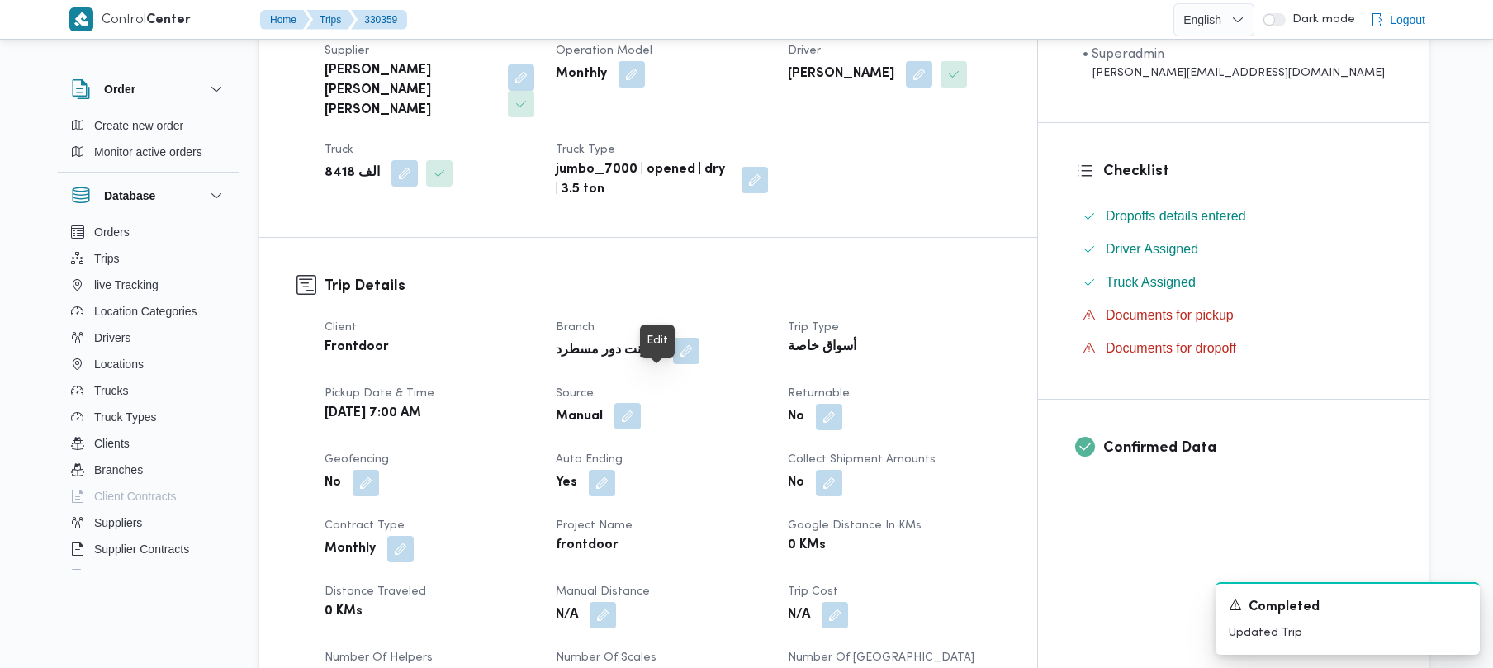
click at [641, 403] on button "button" at bounding box center [627, 416] width 26 height 26
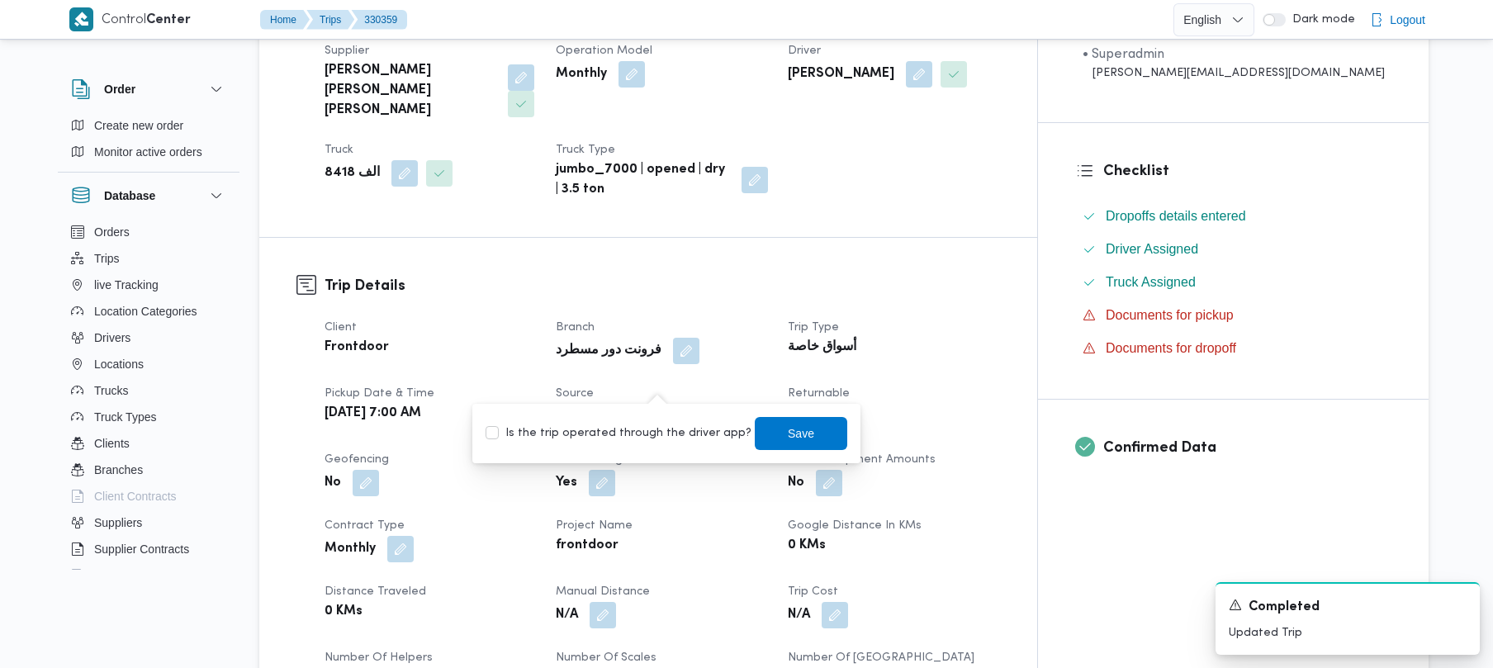
click at [639, 430] on label "Is the trip operated through the driver app?" at bounding box center [619, 434] width 266 height 20
checkbox input "true"
click at [794, 431] on span "Save" at bounding box center [801, 433] width 26 height 20
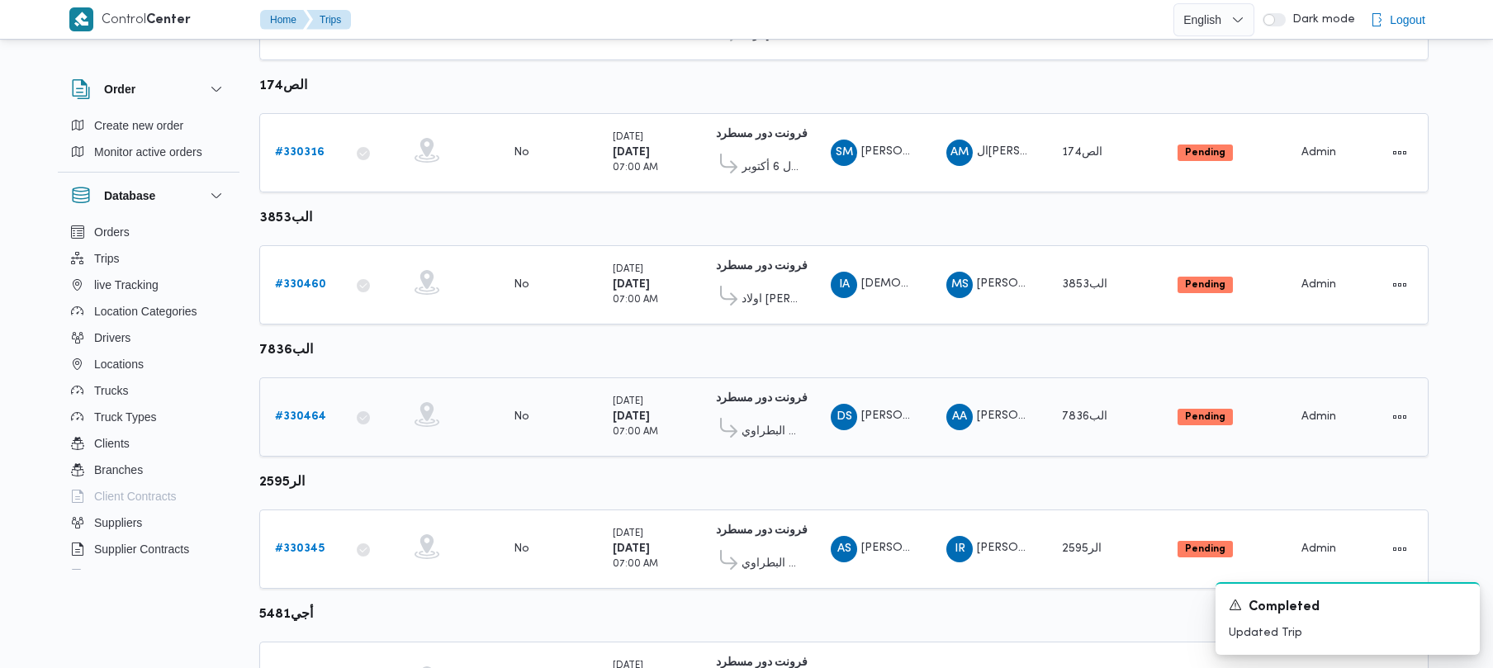
scroll to position [737, 0]
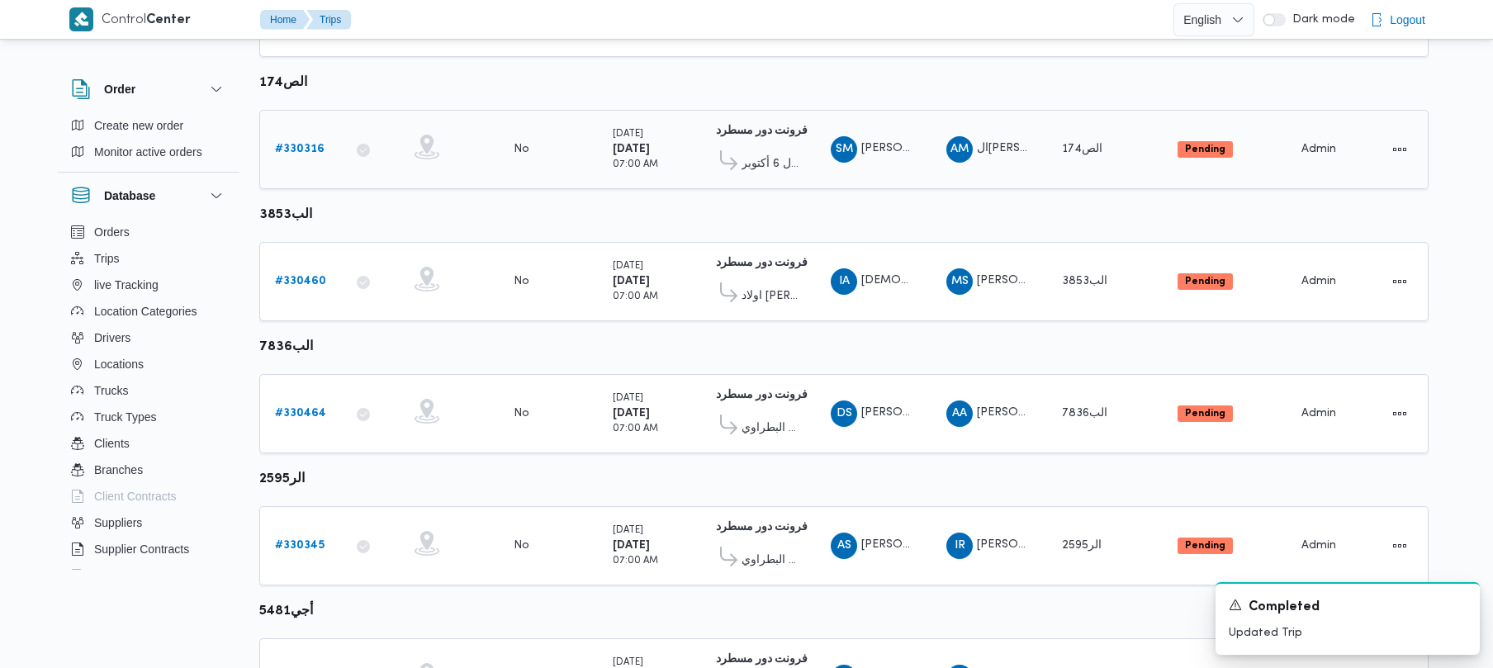
click at [302, 142] on link "# 330316" at bounding box center [300, 150] width 50 height 20
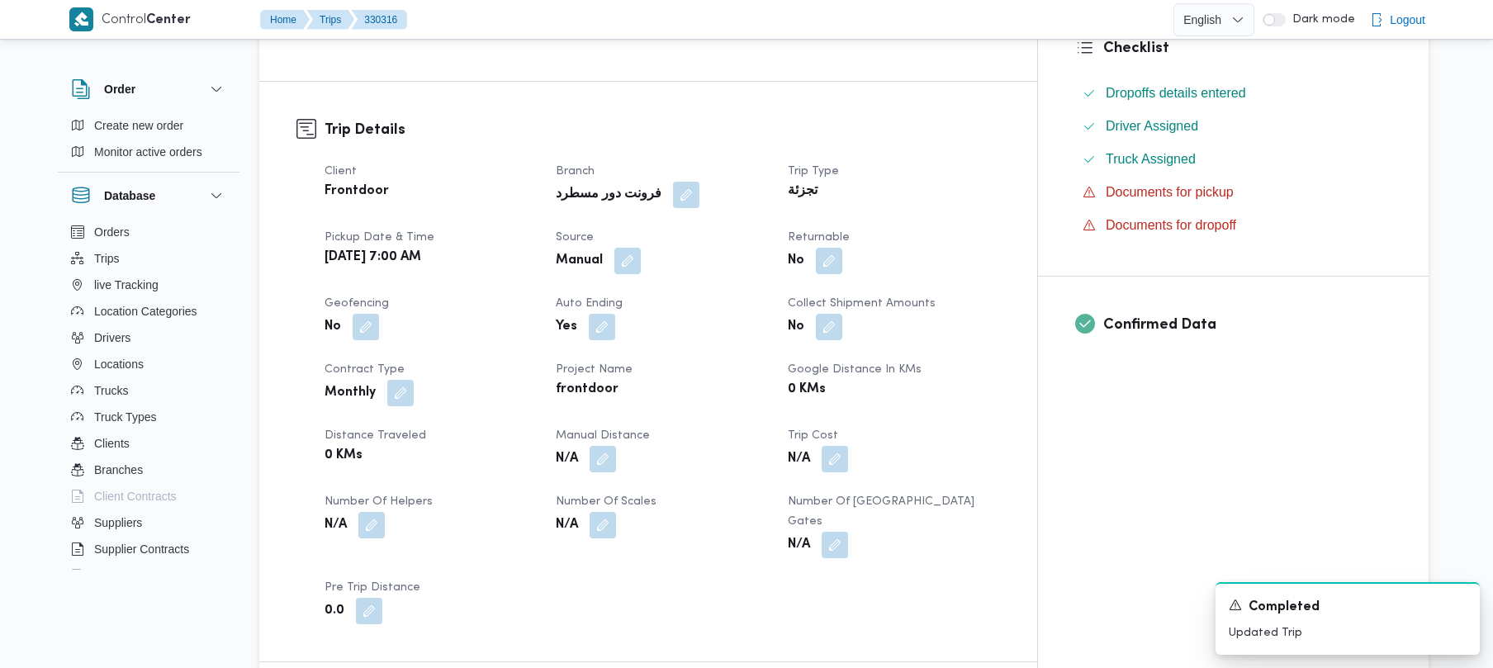
scroll to position [460, 0]
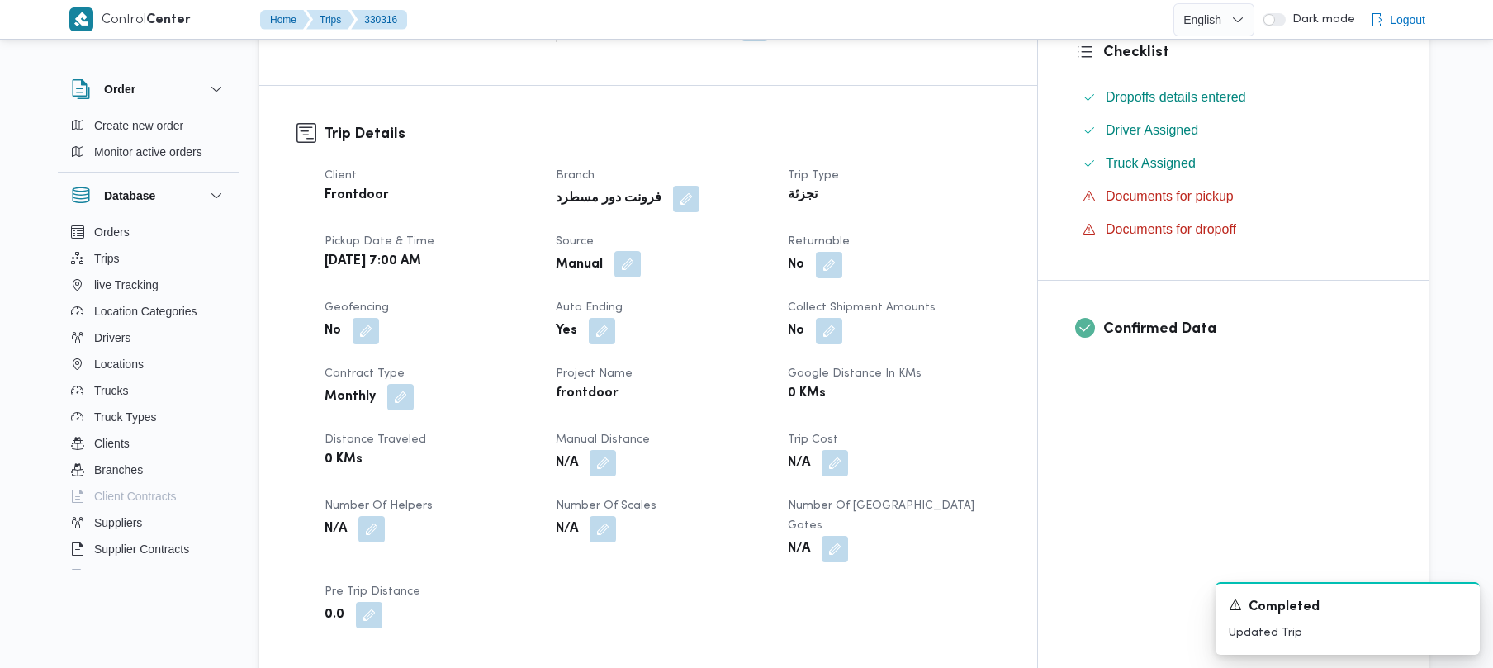
click at [641, 269] on button "button" at bounding box center [627, 264] width 26 height 26
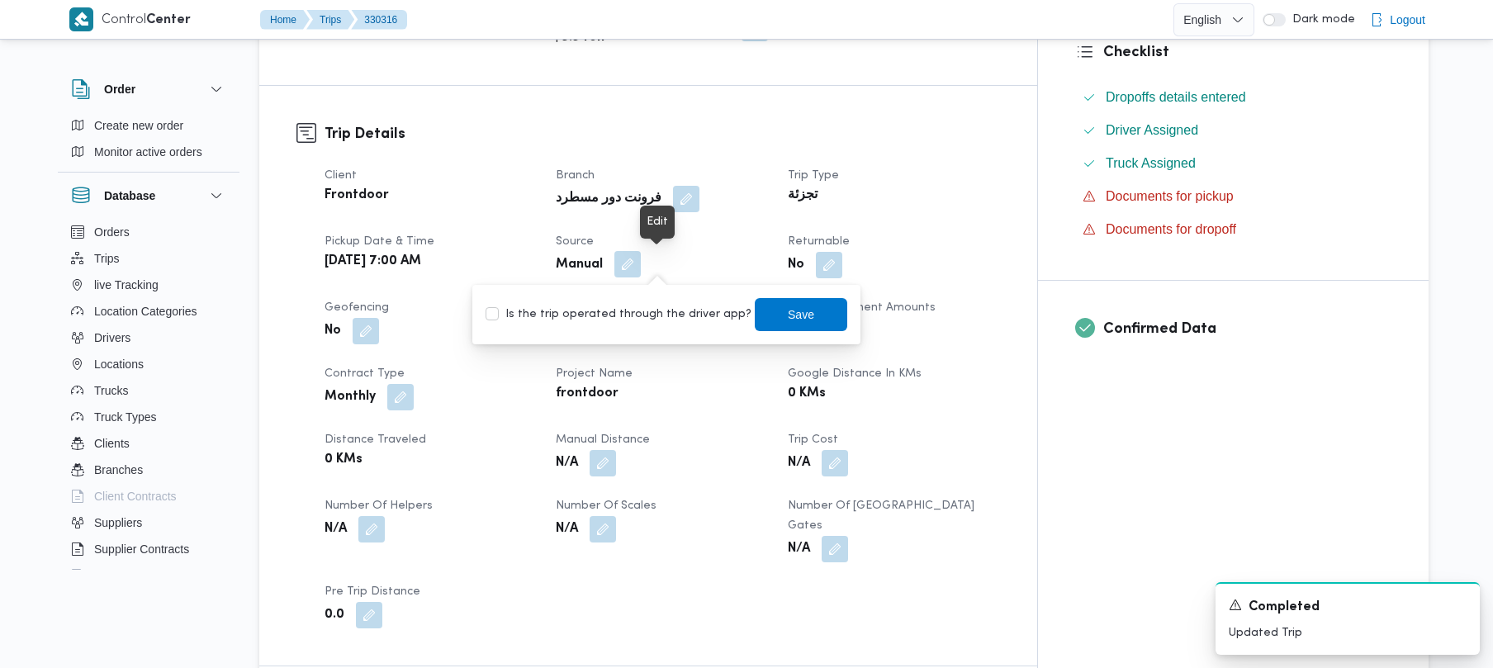
click at [641, 269] on button "button" at bounding box center [627, 264] width 26 height 26
drag, startPoint x: 672, startPoint y: 322, endPoint x: 695, endPoint y: 325, distance: 22.4
click at [674, 324] on label "Is the trip operated through the driver app?" at bounding box center [619, 315] width 266 height 20
checkbox input "true"
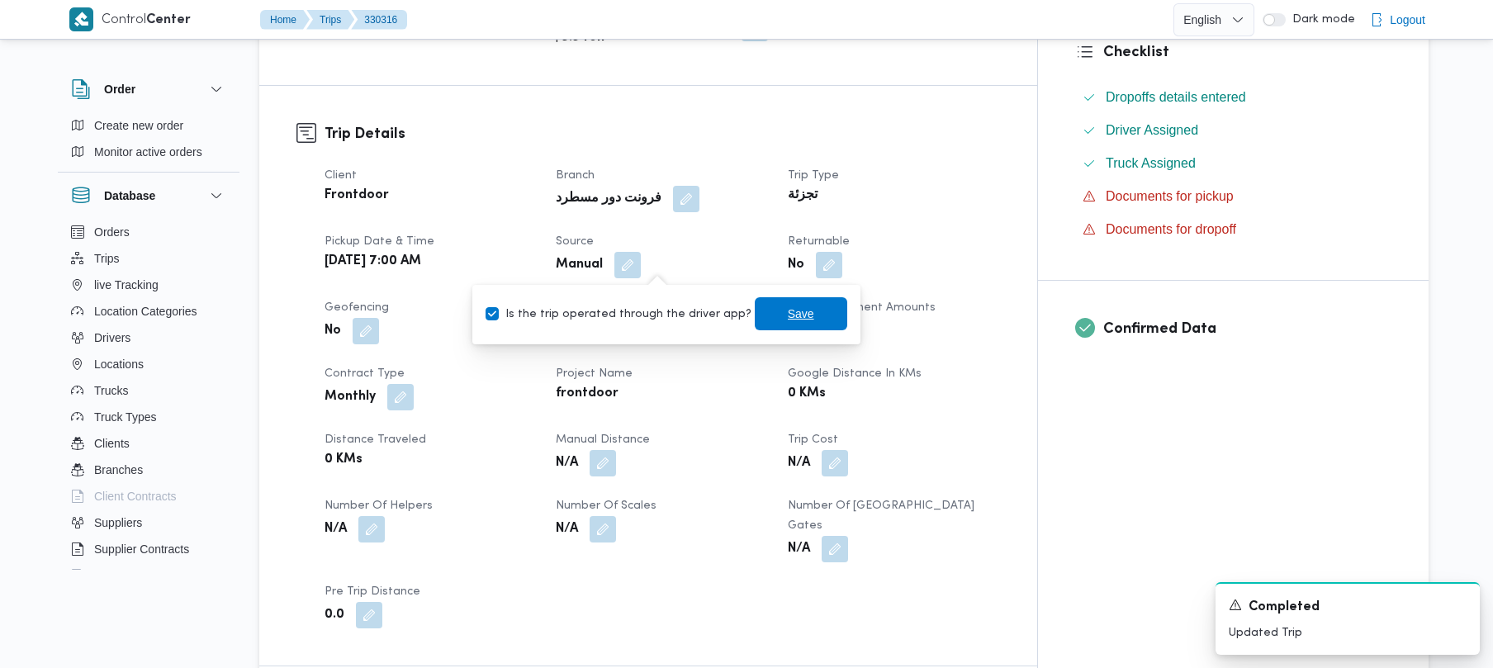
click at [798, 312] on span "Save" at bounding box center [801, 313] width 93 height 33
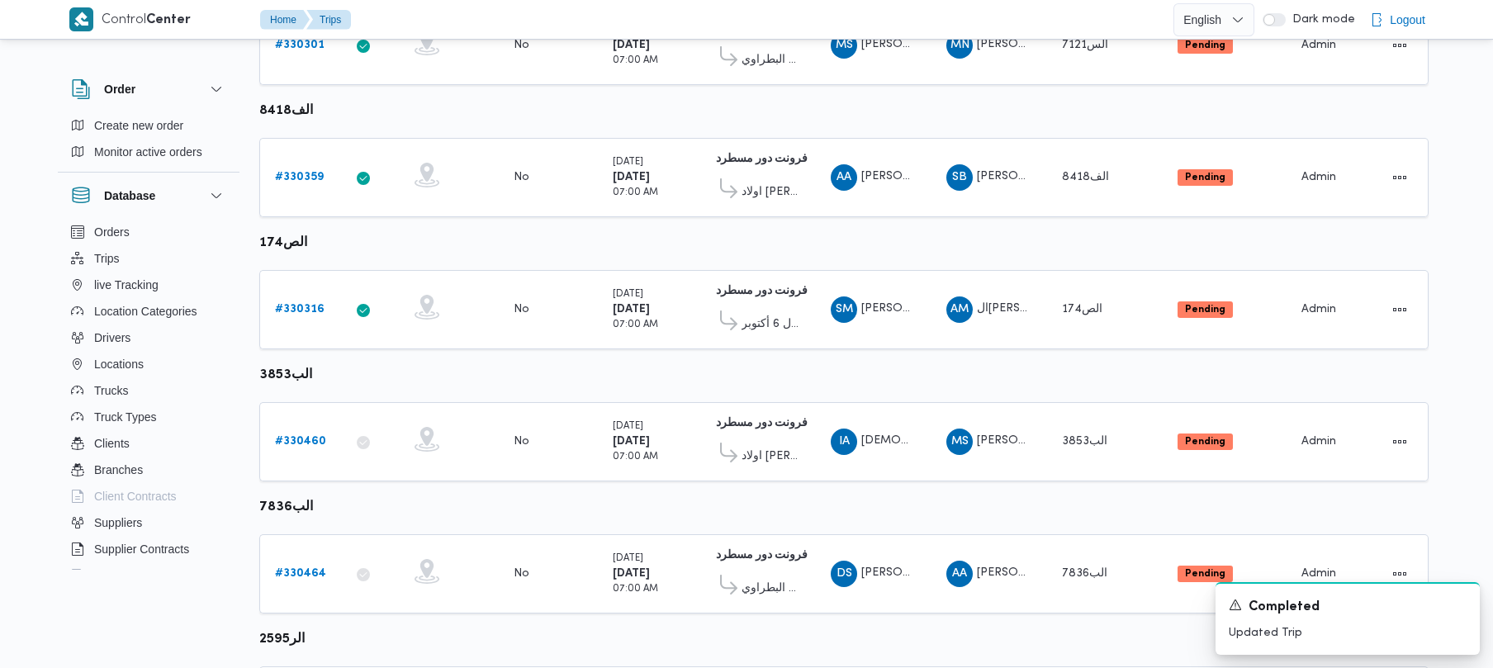
scroll to position [731, 0]
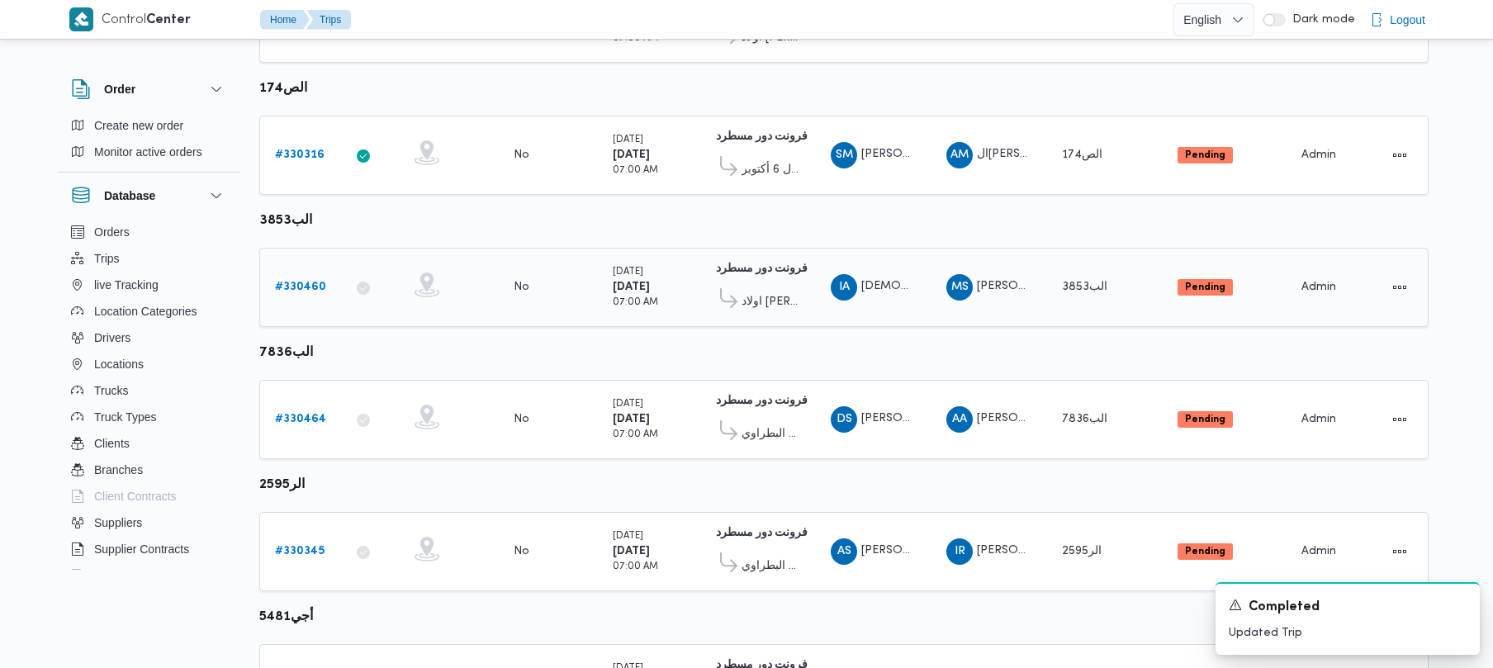
click at [294, 282] on b "# 330460" at bounding box center [300, 287] width 51 height 11
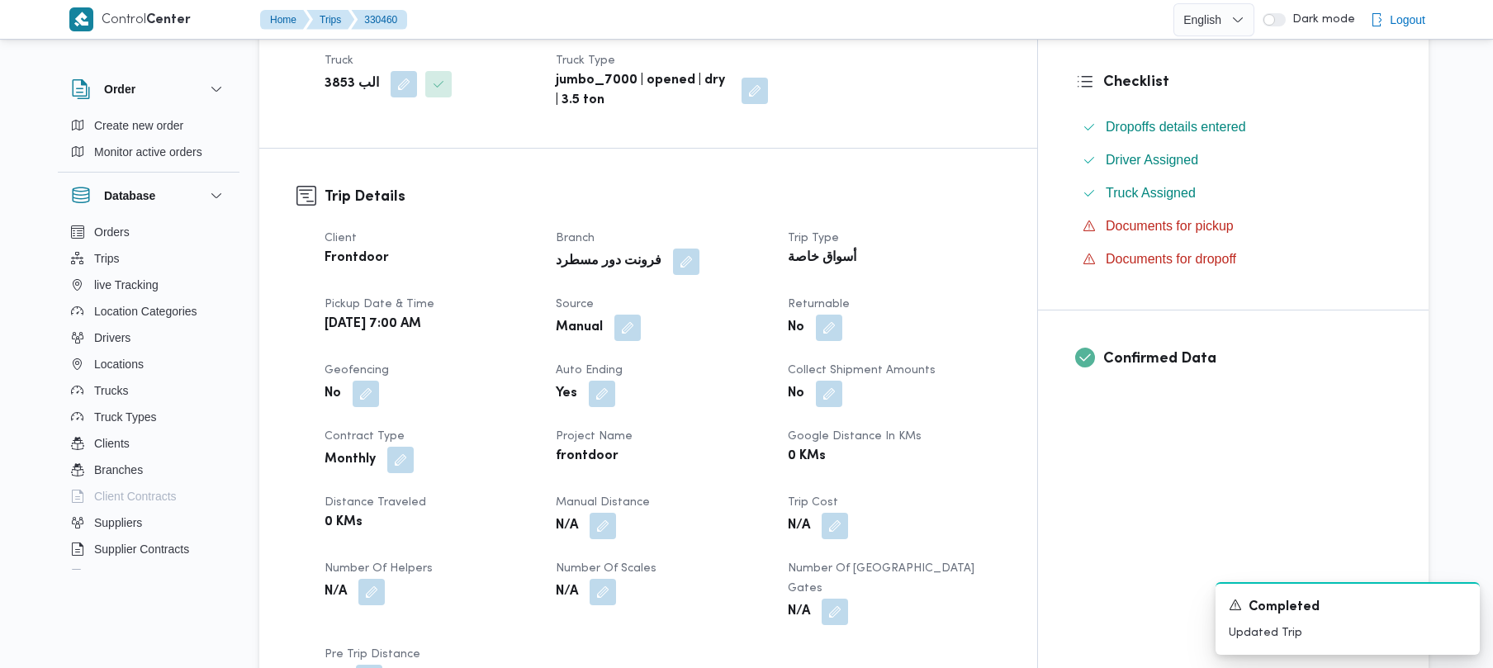
scroll to position [426, 0]
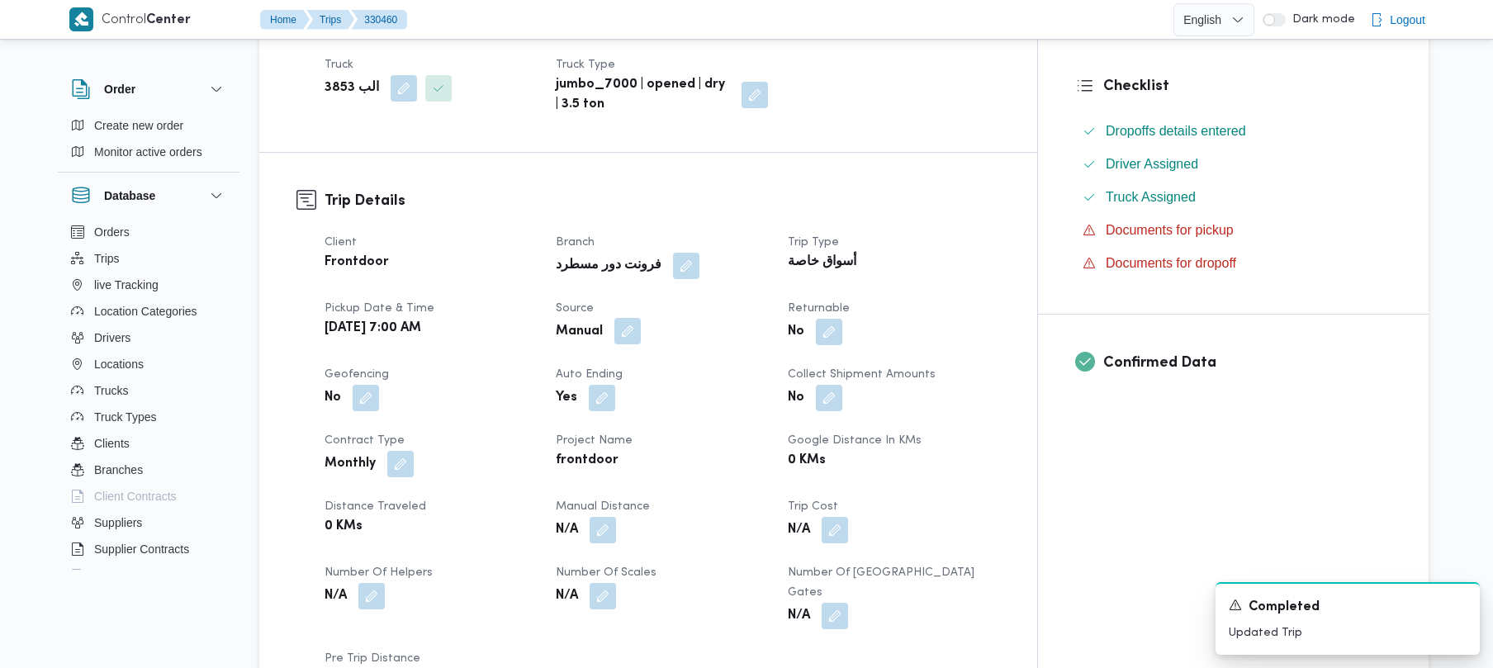
click at [641, 318] on button "button" at bounding box center [627, 331] width 26 height 26
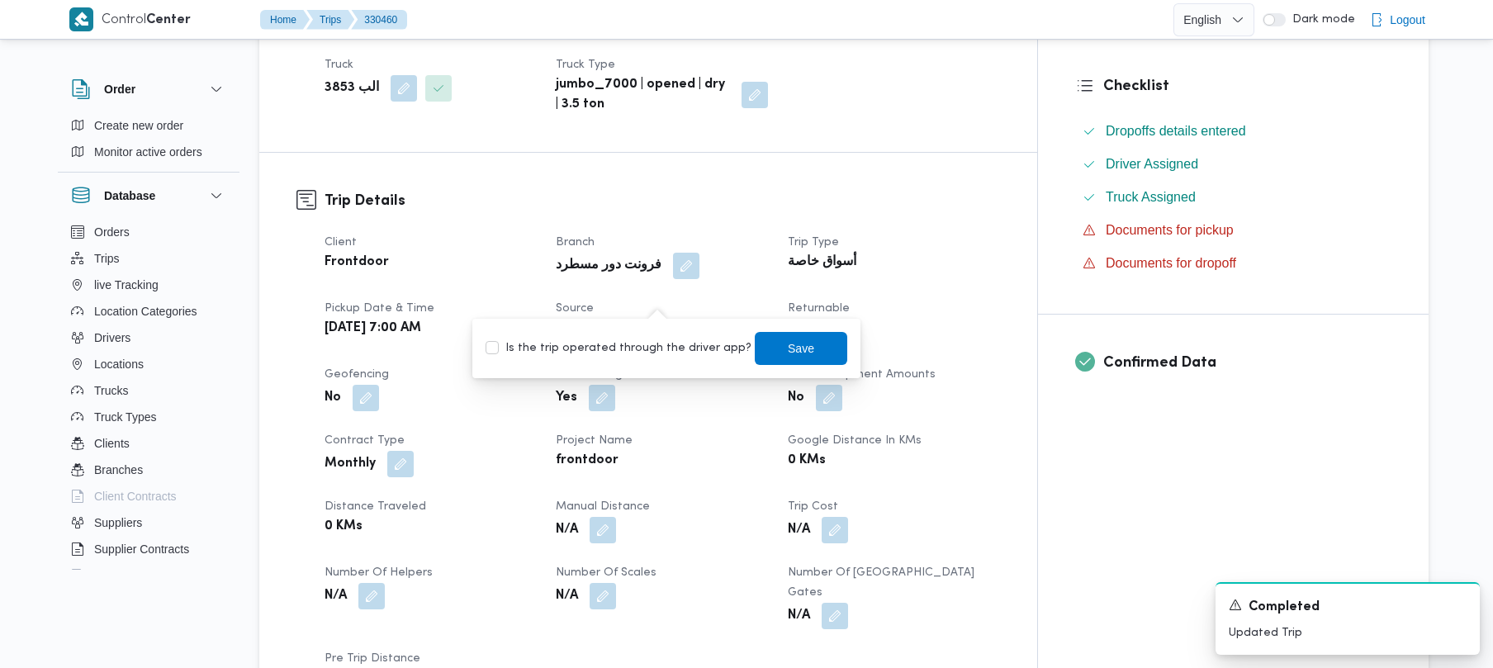
click at [633, 358] on div "Is the trip operated through the driver app? Save" at bounding box center [666, 348] width 365 height 36
click at [619, 358] on label "Is the trip operated through the driver app?" at bounding box center [619, 349] width 266 height 20
checkbox input "true"
click at [755, 338] on span "Save" at bounding box center [801, 347] width 93 height 33
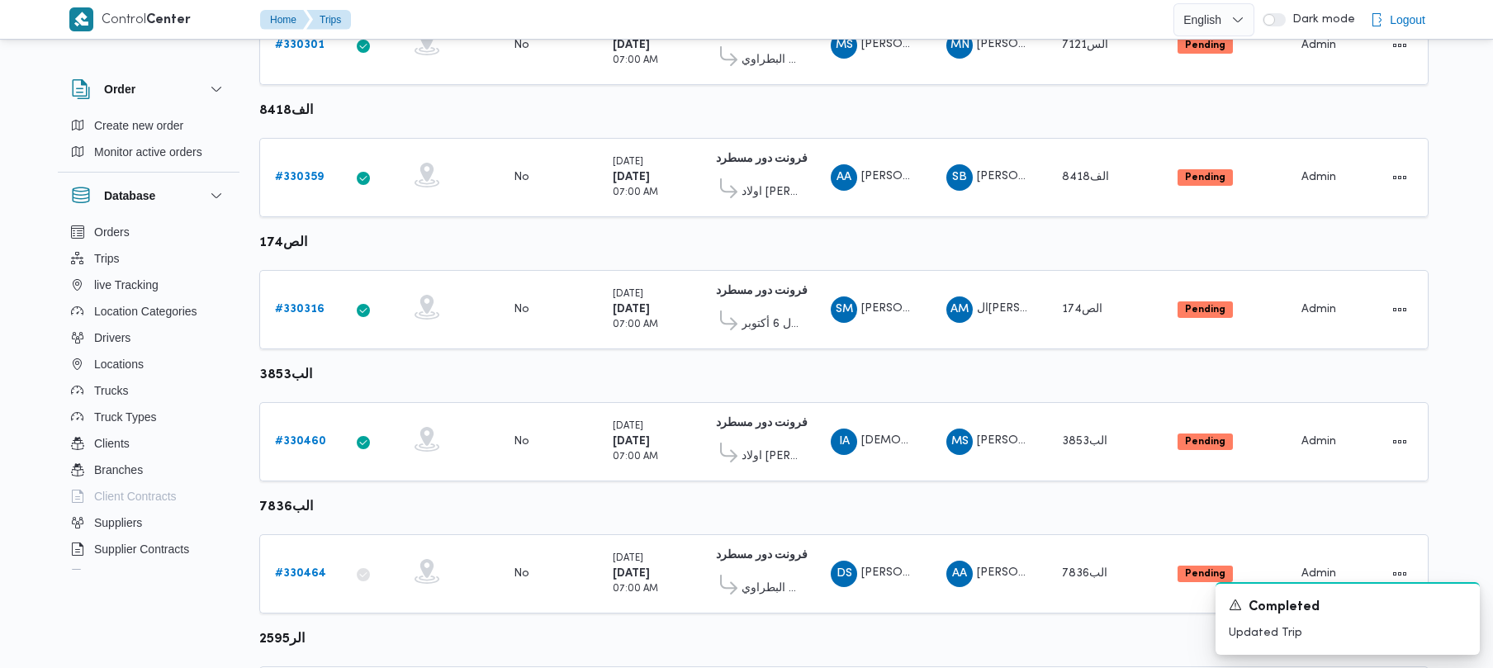
scroll to position [731, 0]
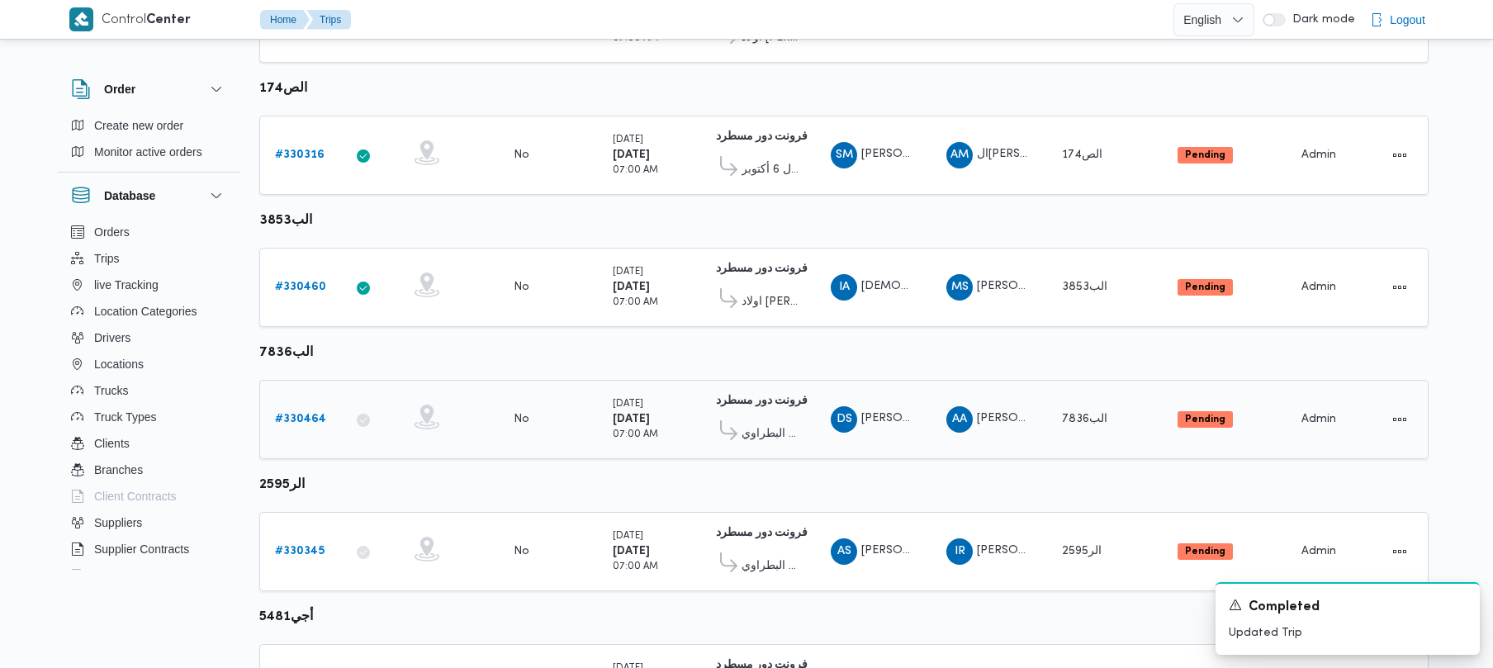
click at [311, 414] on b "# 330464" at bounding box center [300, 419] width 51 height 11
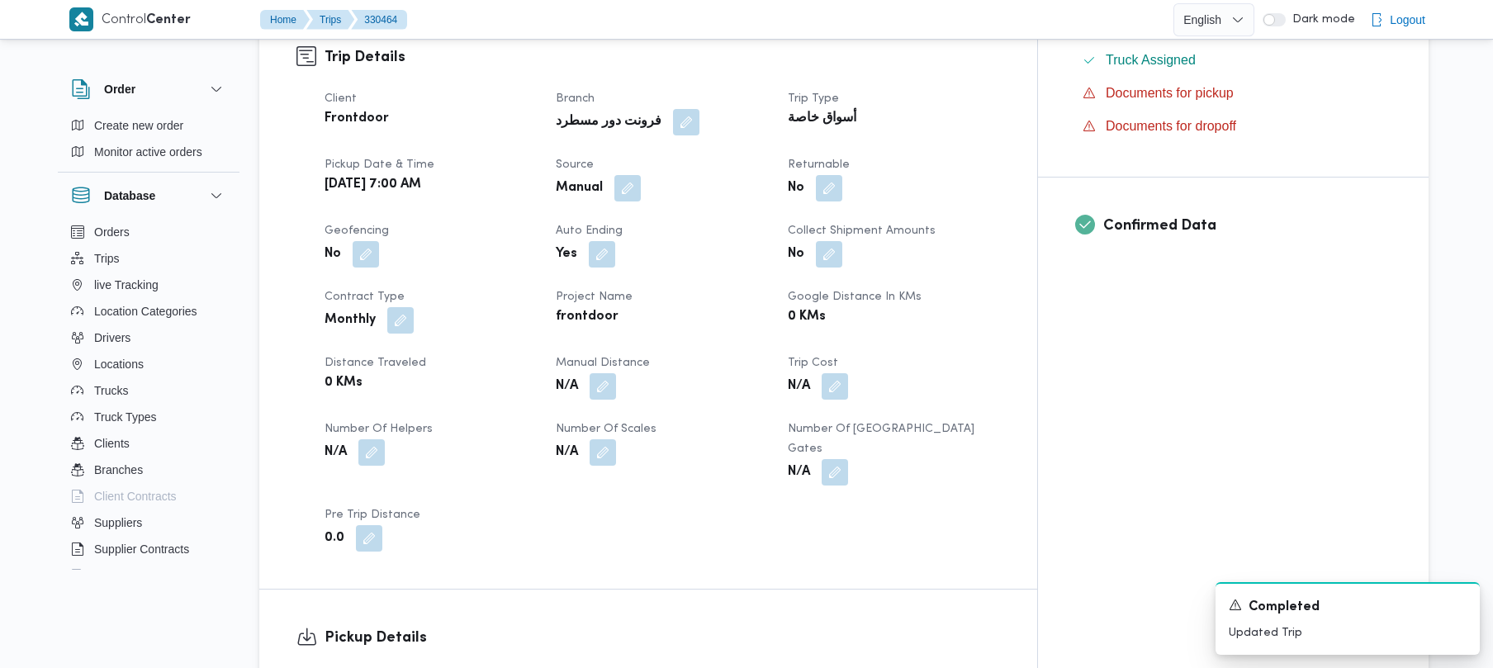
scroll to position [517, 0]
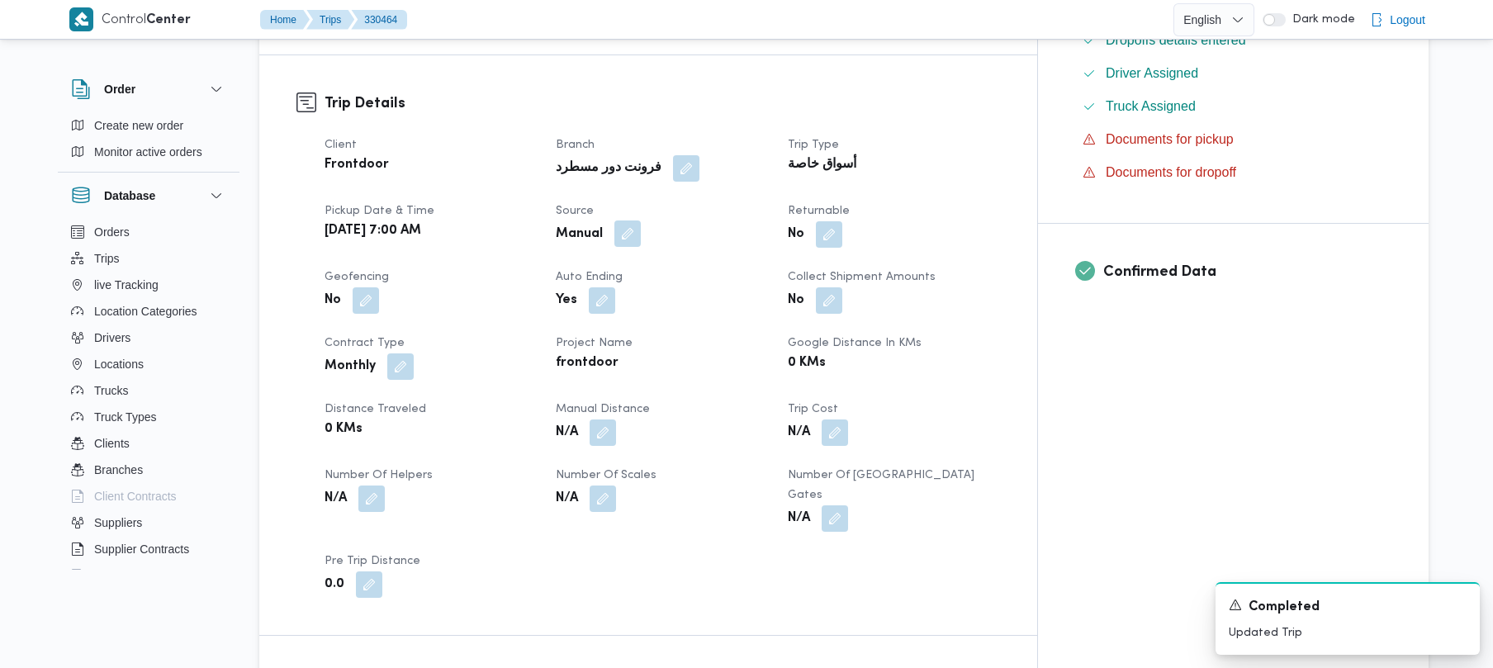
click at [641, 221] on button "button" at bounding box center [627, 234] width 26 height 26
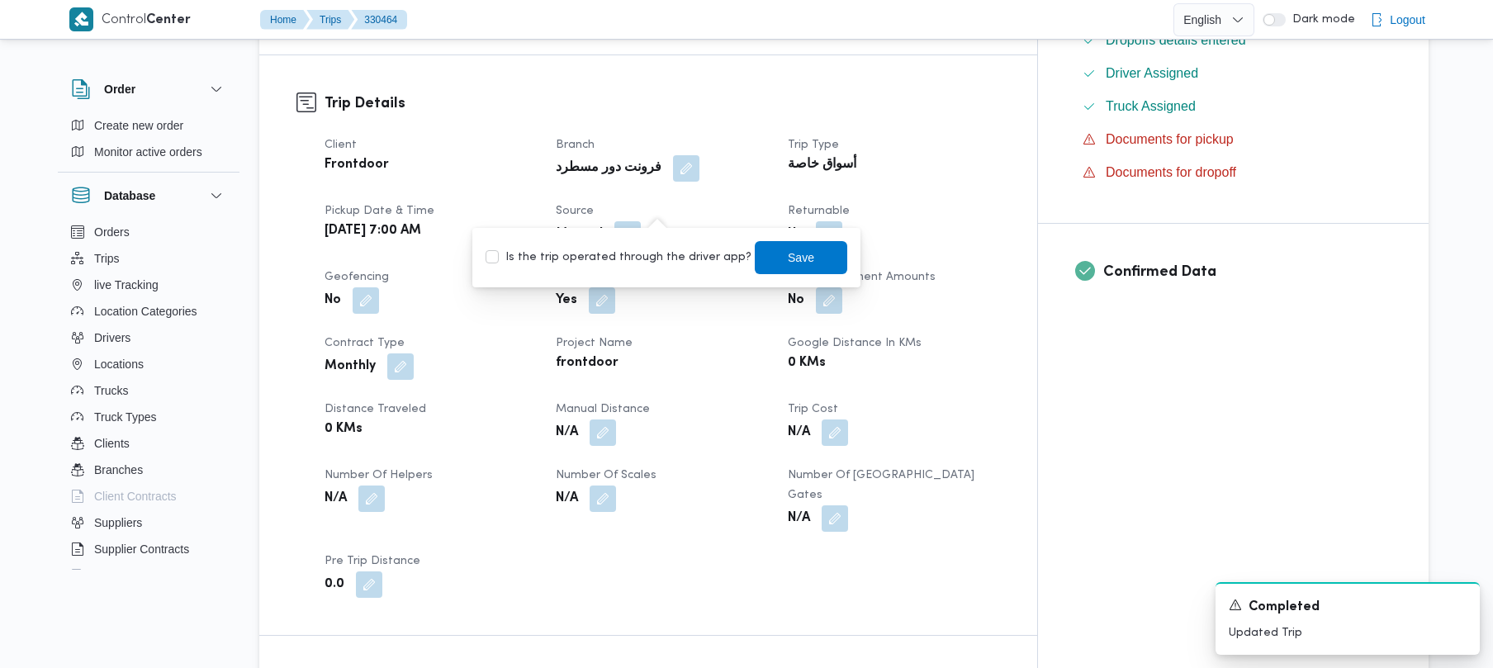
click at [648, 255] on label "Is the trip operated through the driver app?" at bounding box center [619, 258] width 266 height 20
click at [648, 251] on label "Is the trip operated through the driver app?" at bounding box center [619, 258] width 266 height 20
checkbox input "true"
drag, startPoint x: 748, startPoint y: 240, endPoint x: 760, endPoint y: 245, distance: 12.9
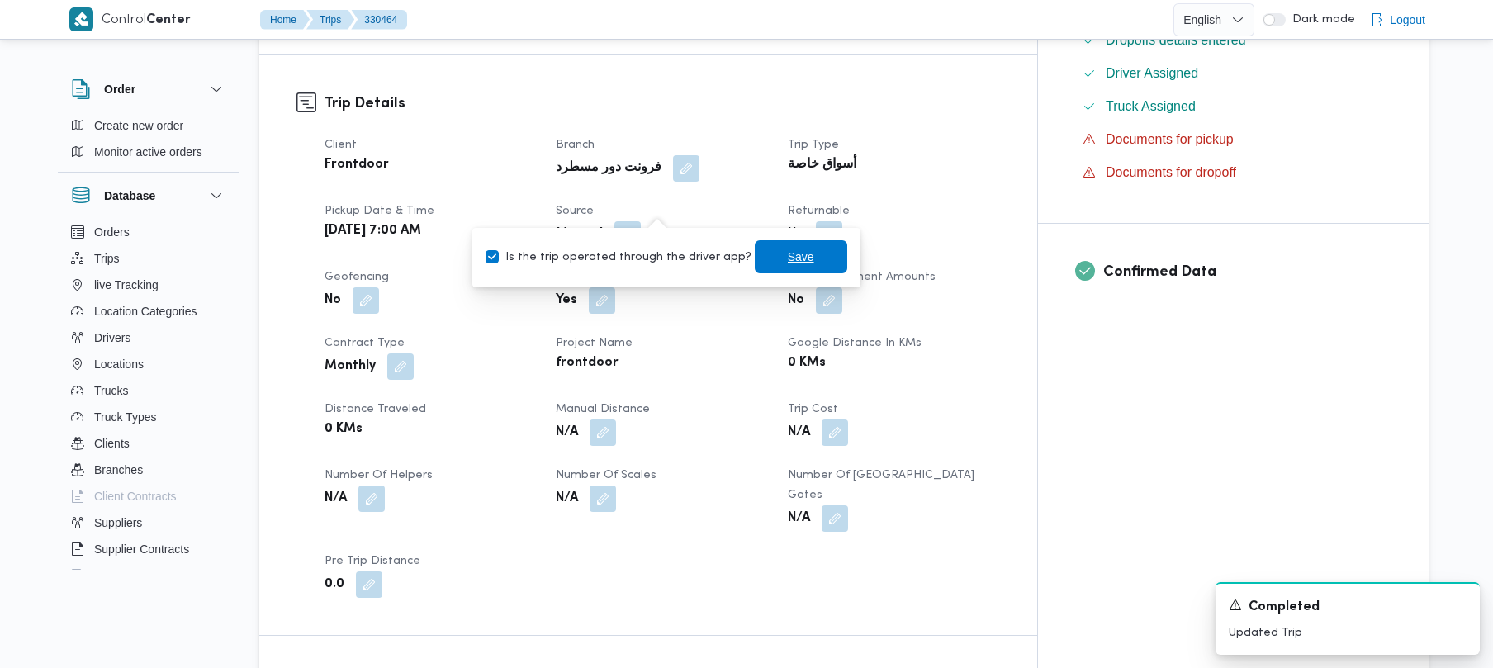
click at [755, 241] on div "Save" at bounding box center [801, 257] width 93 height 33
click at [788, 259] on span "Save" at bounding box center [801, 257] width 26 height 20
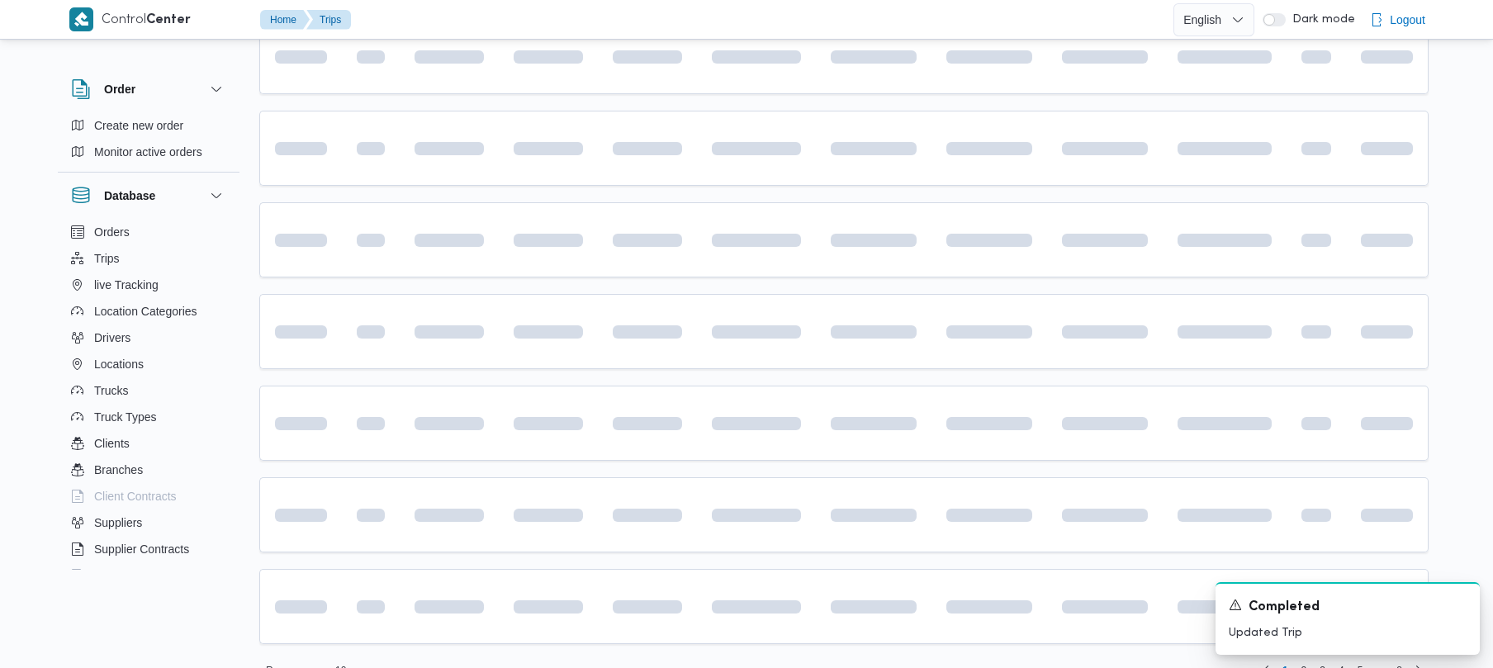
scroll to position [51, 0]
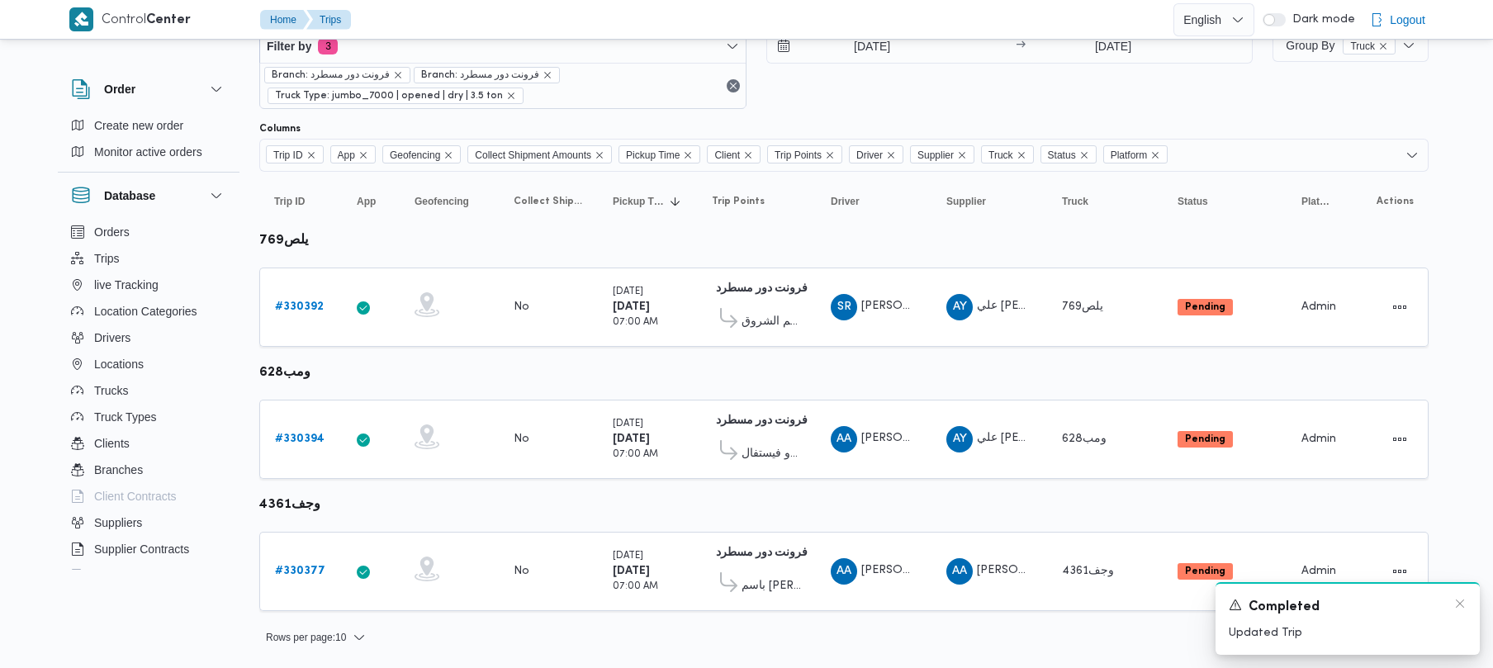
click at [1468, 595] on div "A new notification appears Completed Updated Trip" at bounding box center [1348, 618] width 264 height 73
click at [1468, 599] on div "A new notification appears Completed Updated Trip" at bounding box center [1348, 618] width 264 height 73
drag, startPoint x: 1468, startPoint y: 599, endPoint x: 1458, endPoint y: 600, distance: 9.9
click at [1467, 600] on div "A new notification appears Completed Updated Trip" at bounding box center [1348, 618] width 264 height 73
drag, startPoint x: 1458, startPoint y: 600, endPoint x: 1437, endPoint y: 615, distance: 25.9
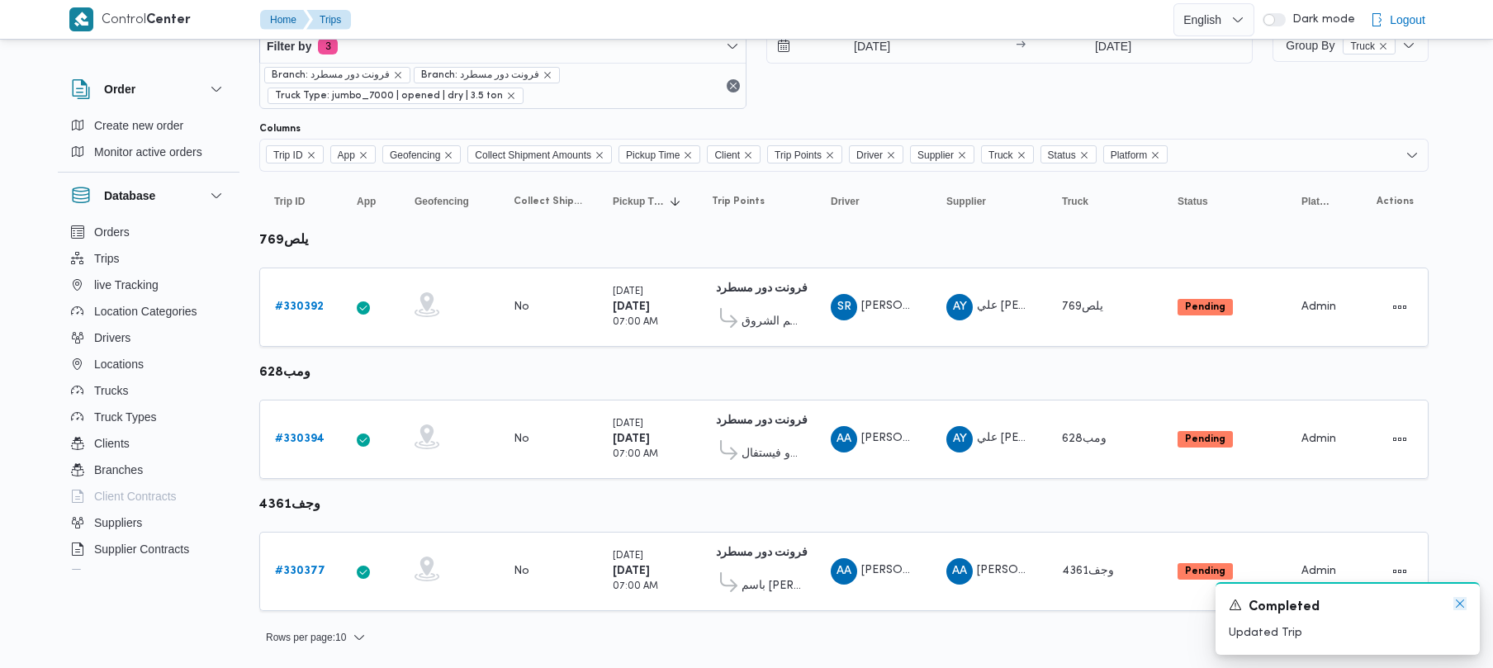
click at [1457, 601] on icon "Dismiss toast" at bounding box center [1460, 603] width 13 height 13
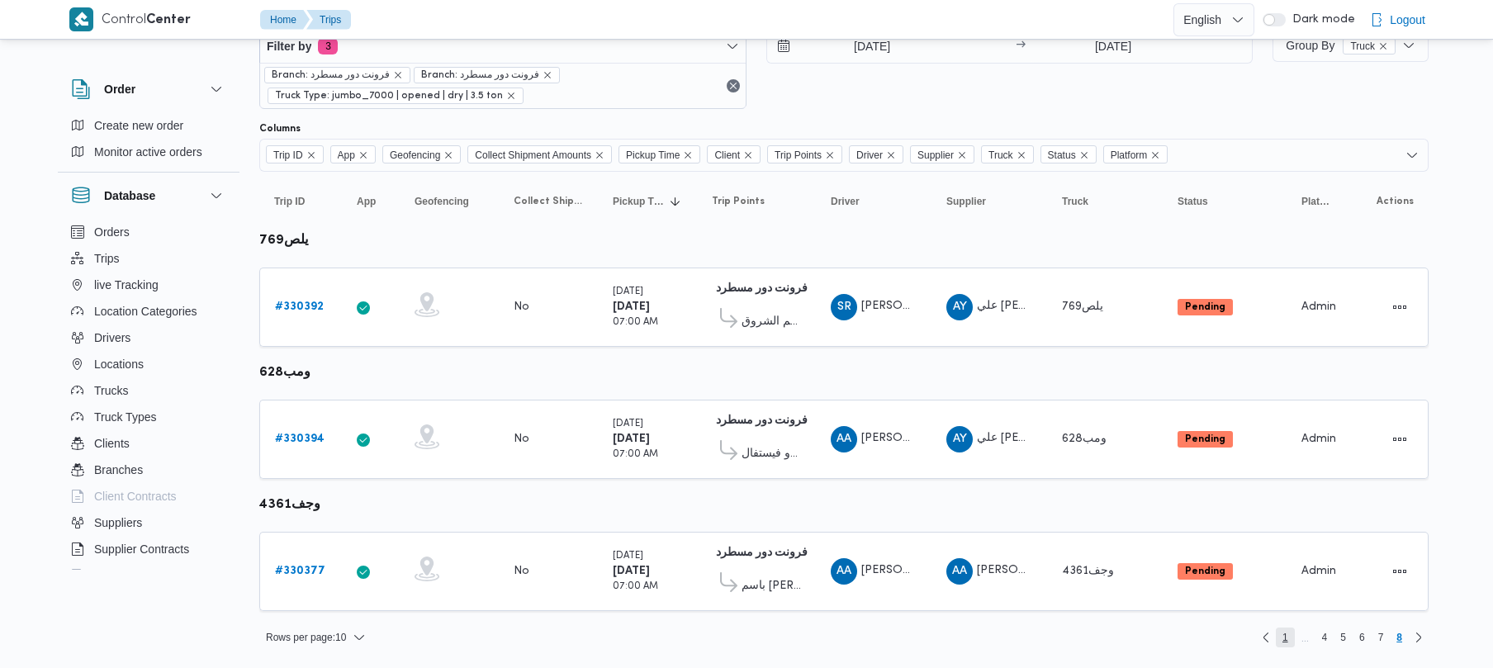
click at [1279, 641] on span "1" at bounding box center [1285, 638] width 19 height 20
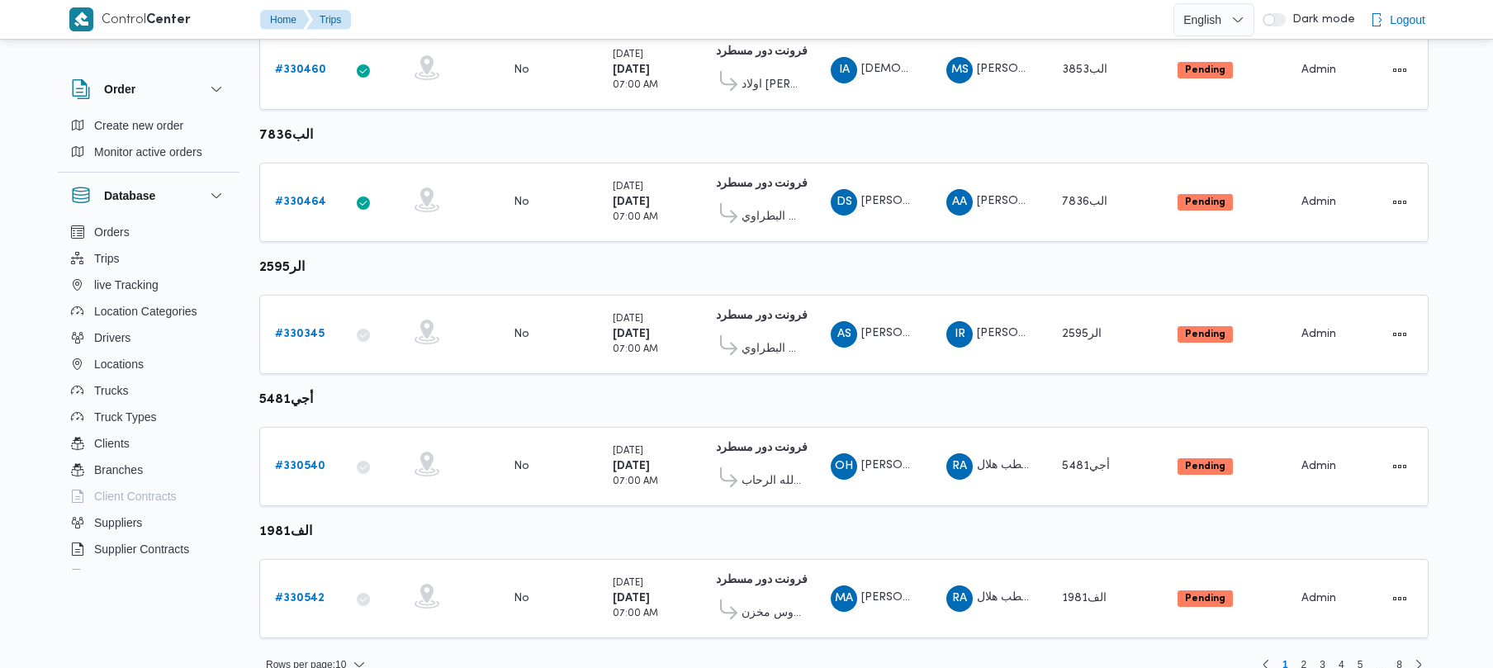
scroll to position [976, 0]
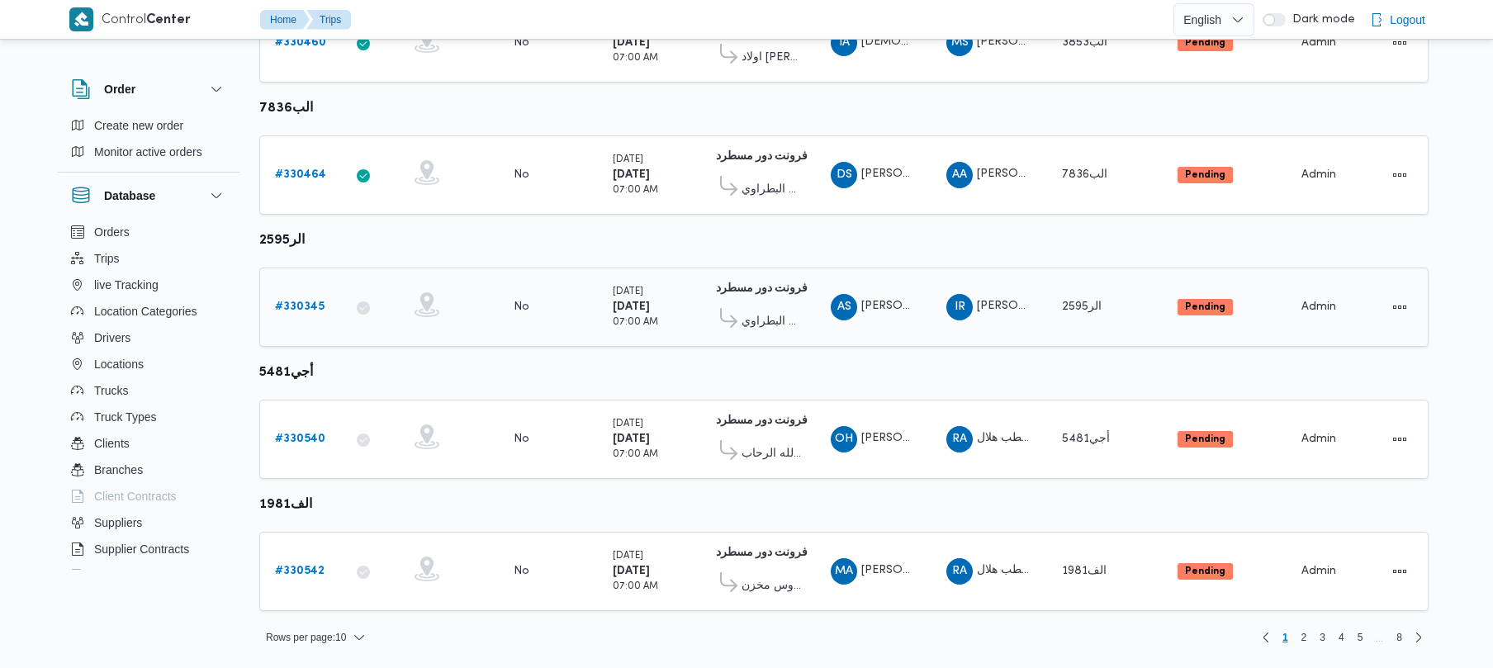
click at [282, 301] on b "# 330345" at bounding box center [300, 306] width 50 height 11
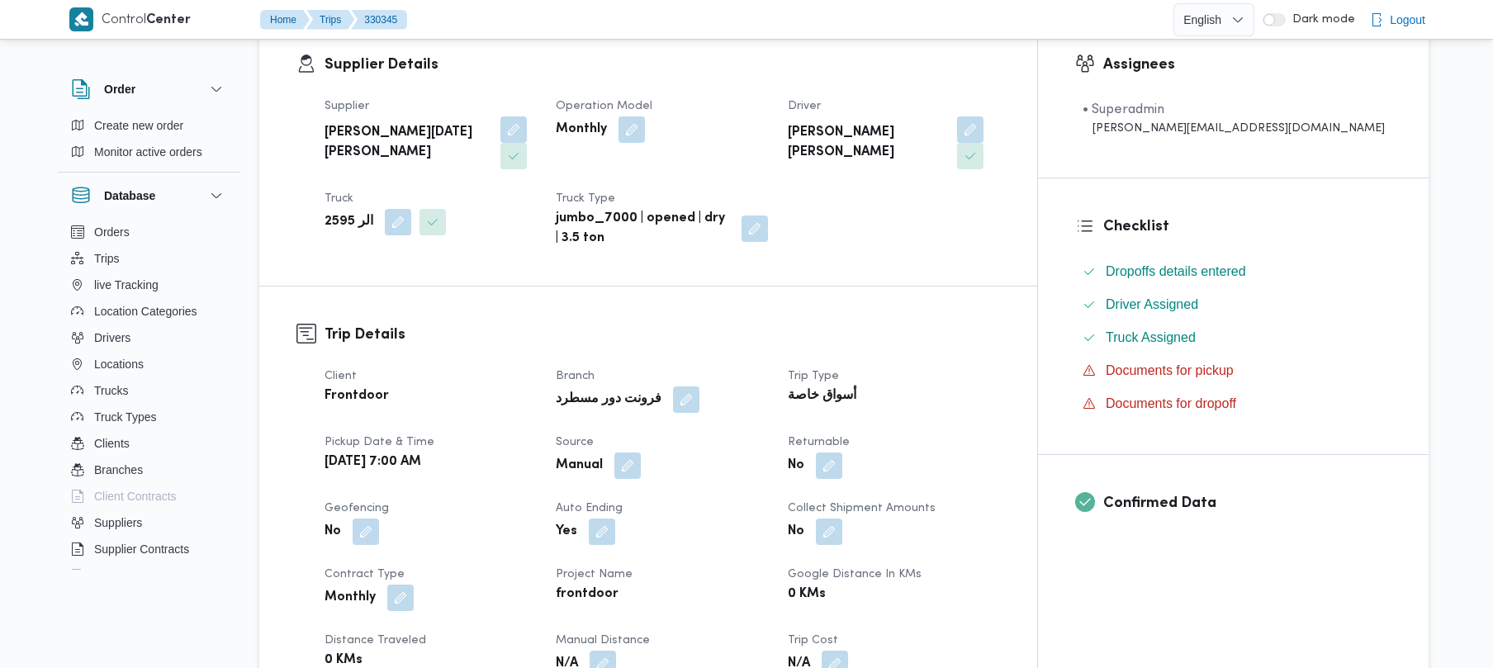
scroll to position [381, 0]
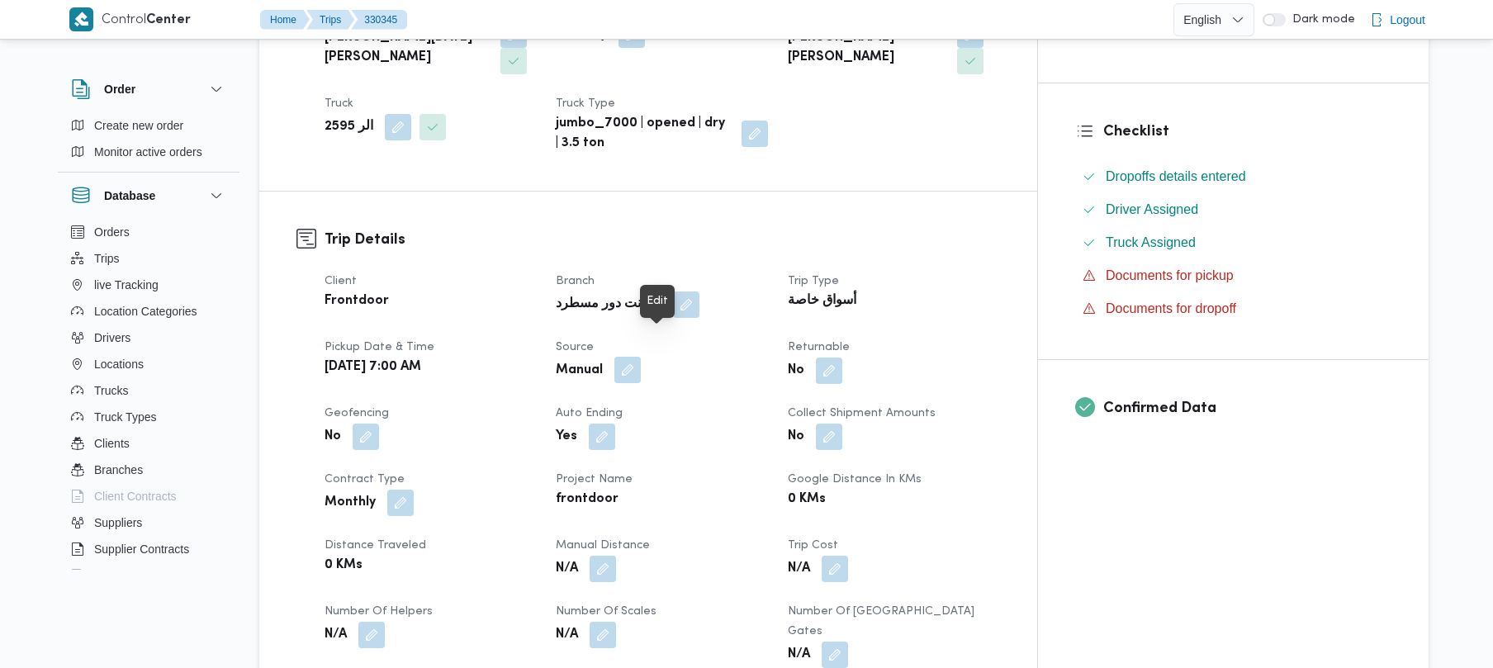
click at [641, 357] on button "button" at bounding box center [627, 370] width 26 height 26
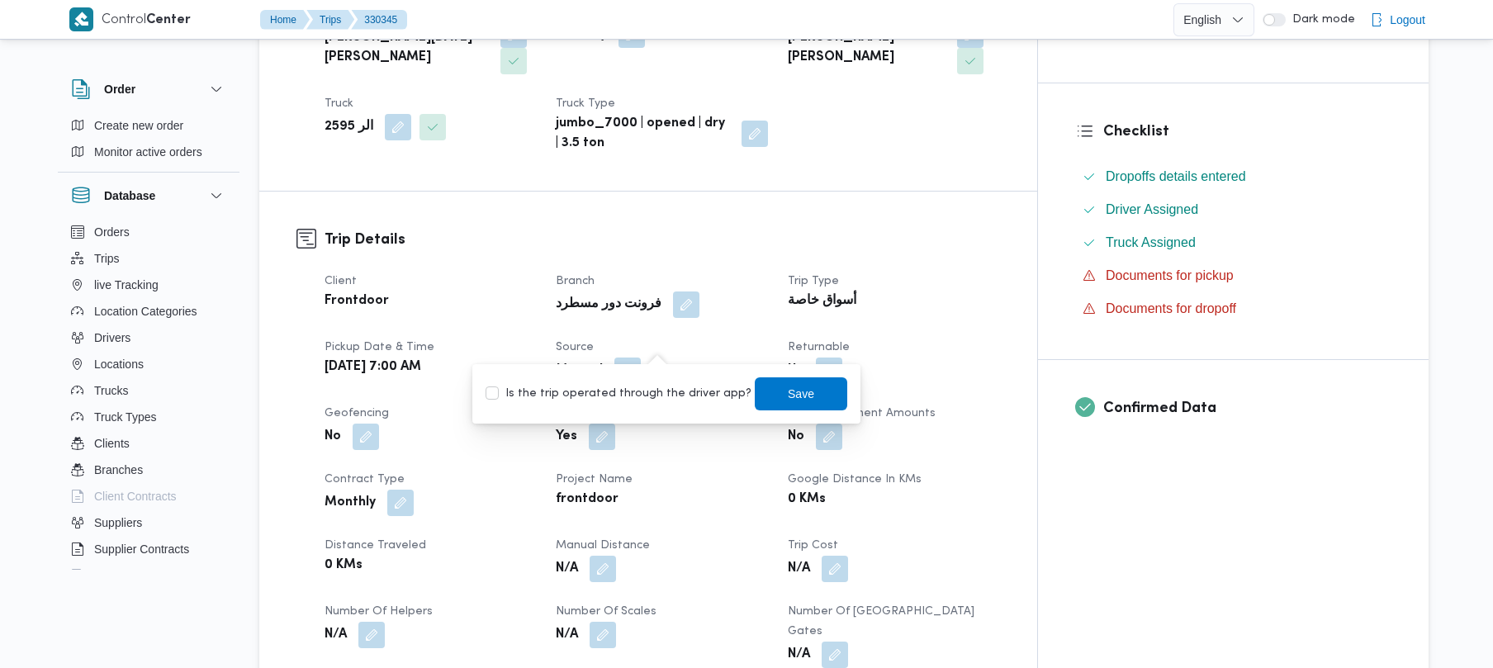
click at [649, 393] on label "Is the trip operated through the driver app?" at bounding box center [619, 394] width 266 height 20
checkbox input "true"
click at [790, 397] on span "Save" at bounding box center [801, 393] width 26 height 20
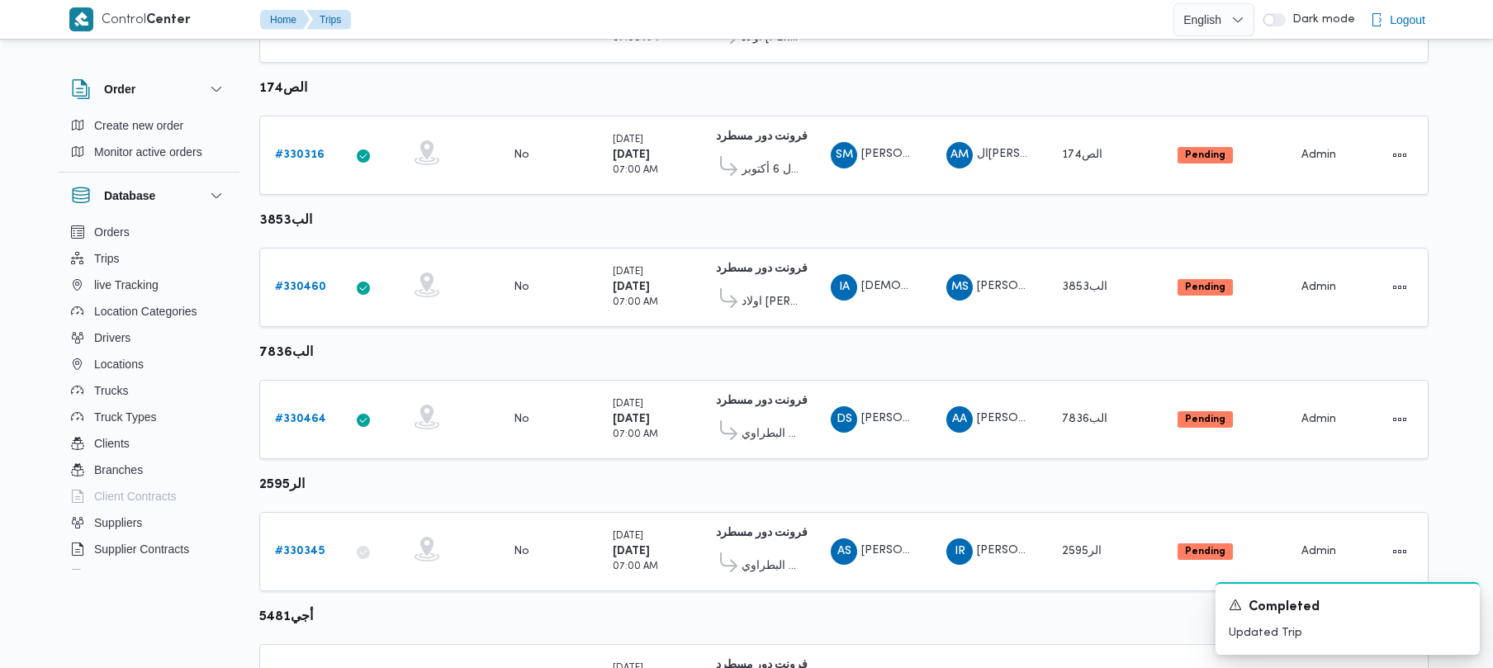
scroll to position [976, 0]
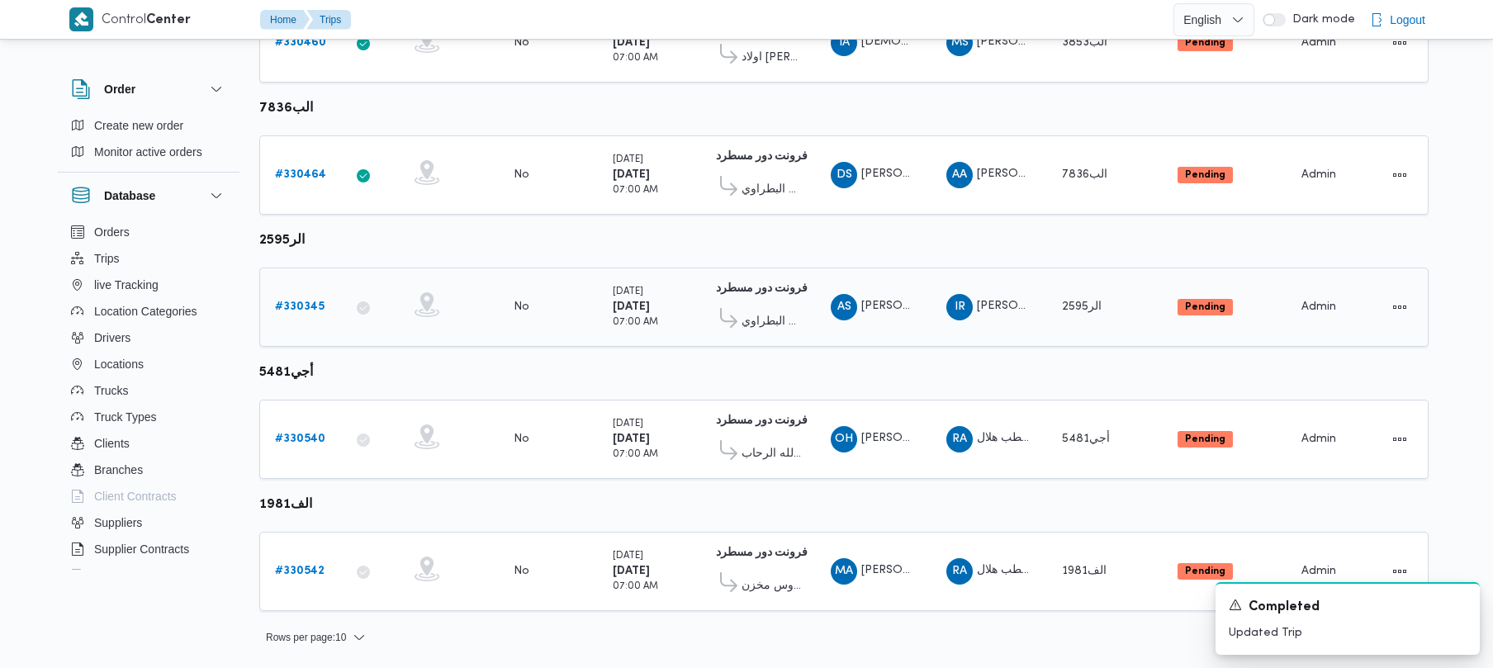
click at [309, 305] on b "# 330345" at bounding box center [300, 306] width 50 height 11
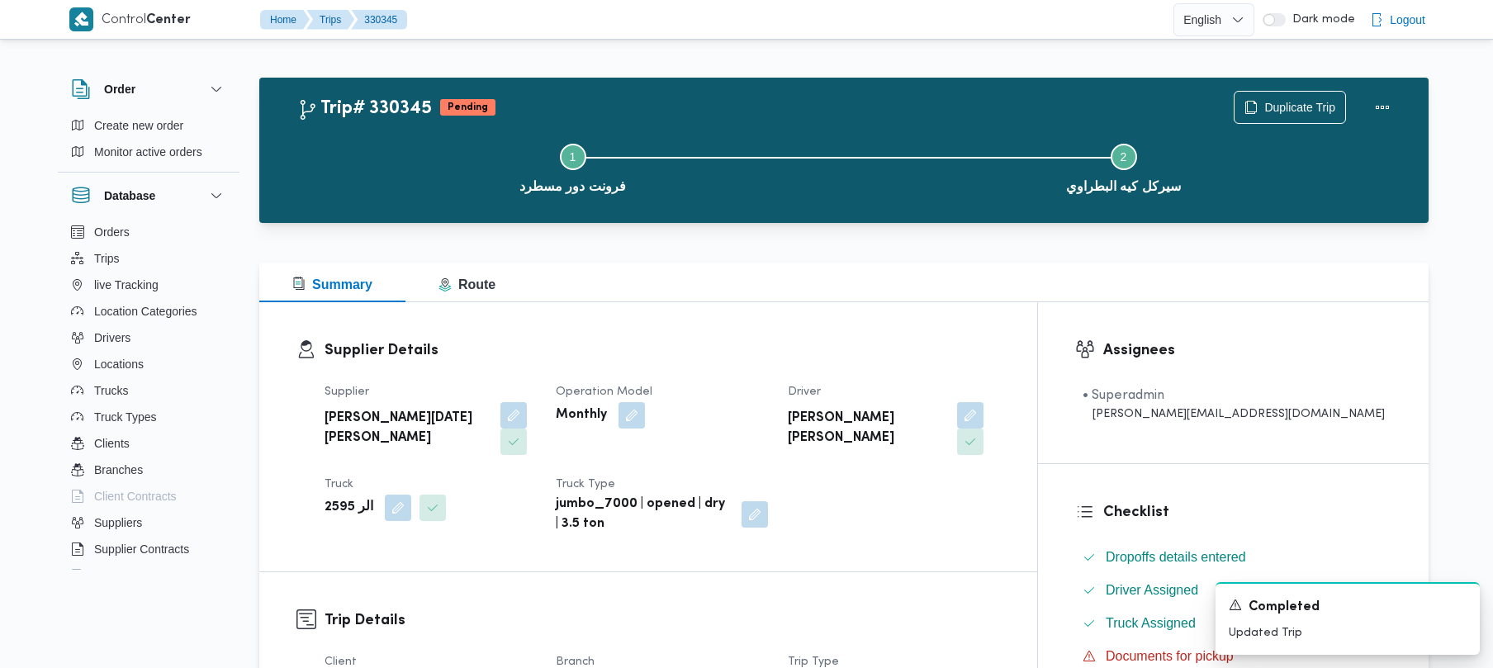
scroll to position [585, 0]
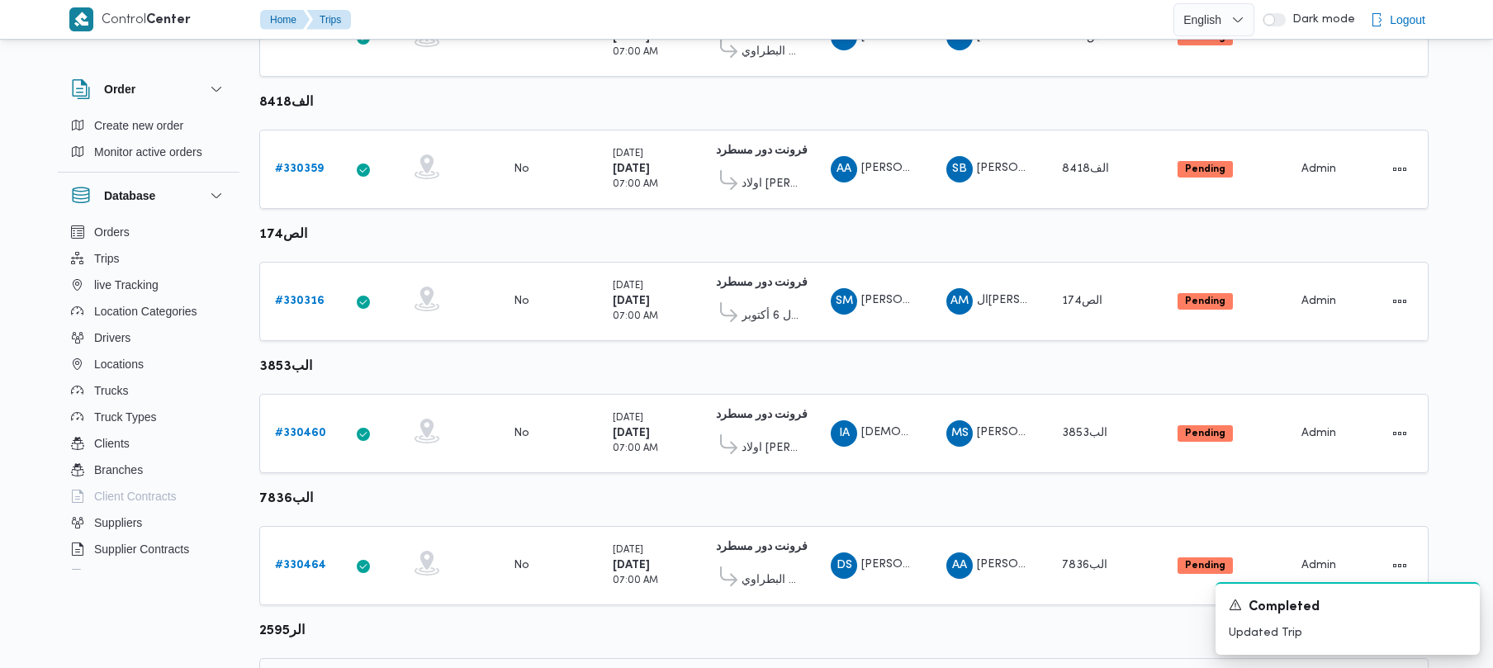
scroll to position [976, 0]
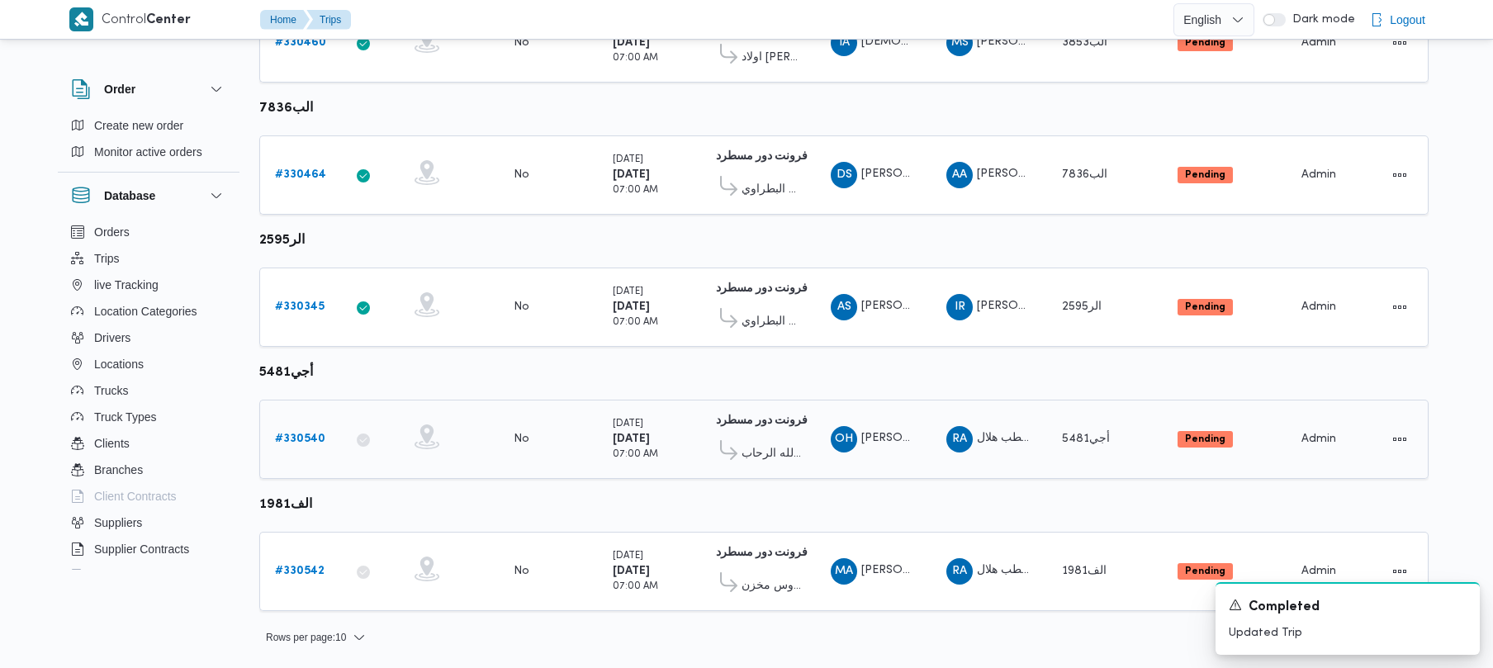
click at [301, 441] on b "# 330540" at bounding box center [300, 439] width 50 height 11
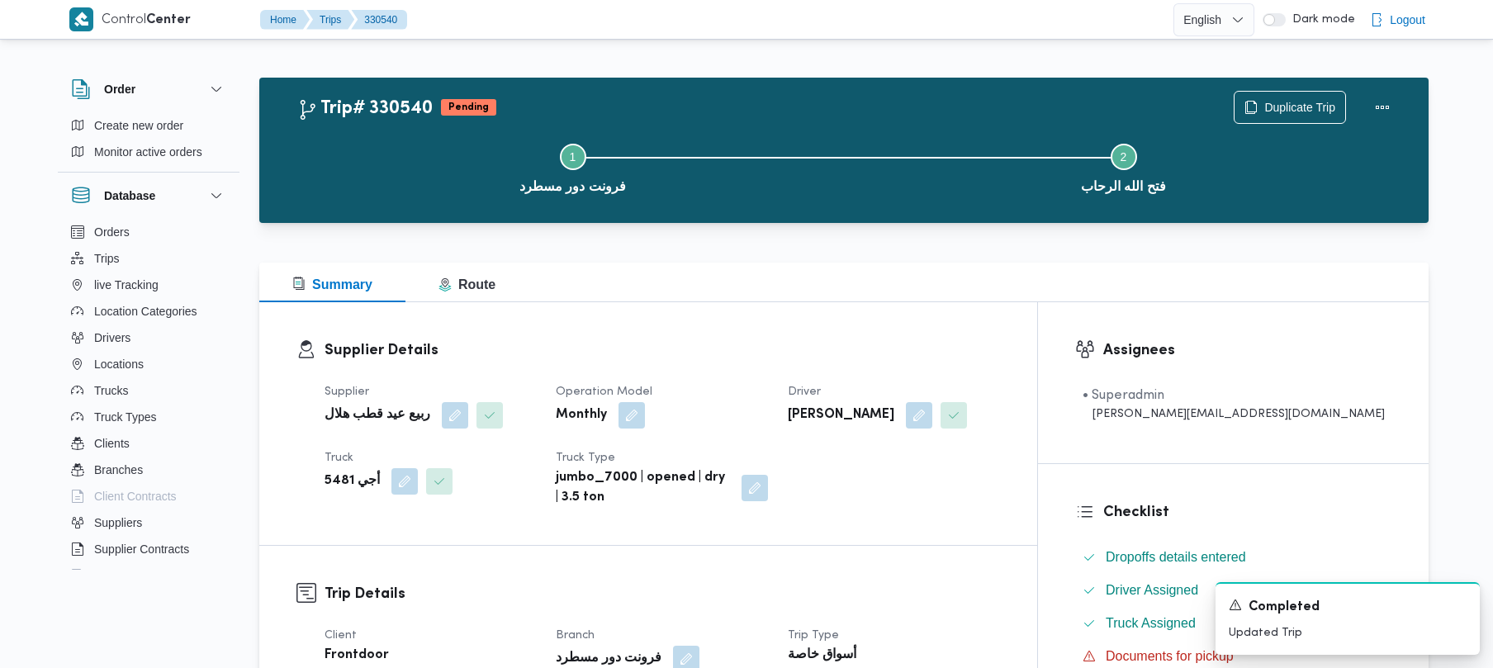
scroll to position [585, 0]
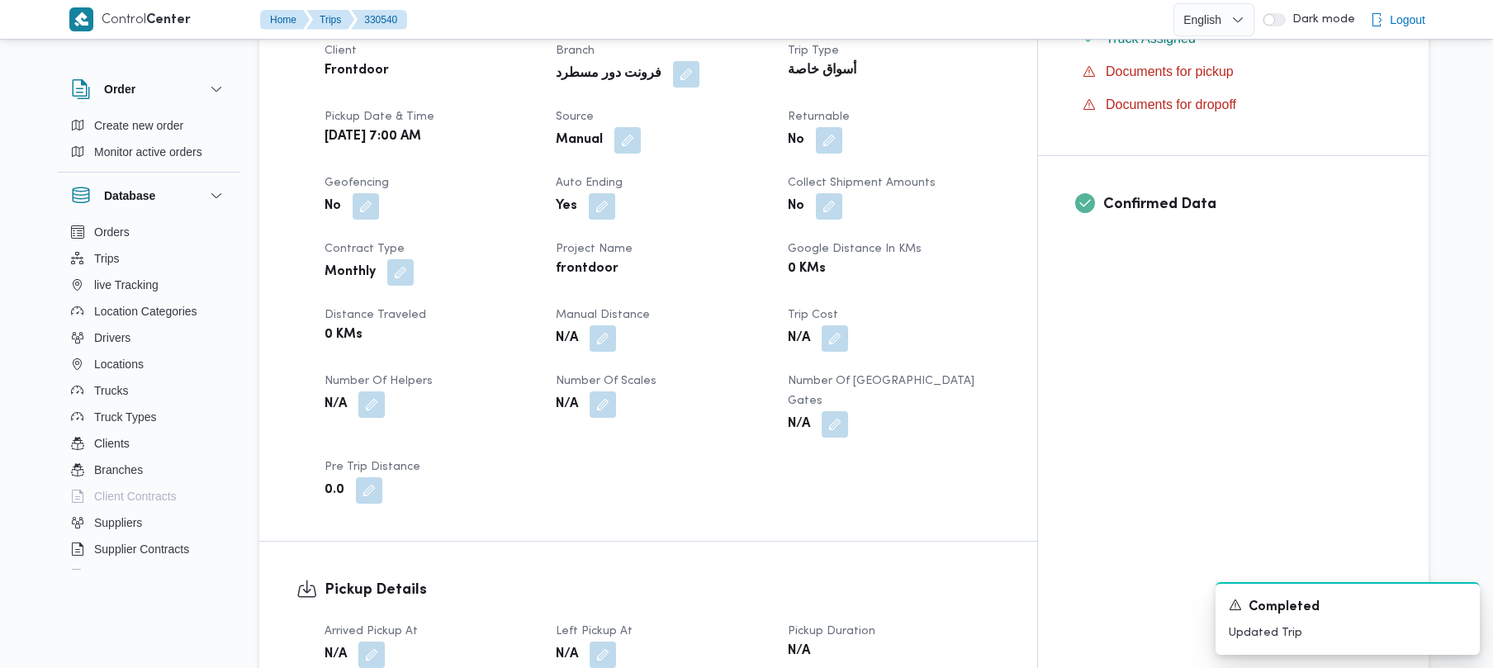
click at [603, 137] on b "Manual" at bounding box center [579, 140] width 47 height 20
click at [641, 146] on button "button" at bounding box center [627, 139] width 26 height 26
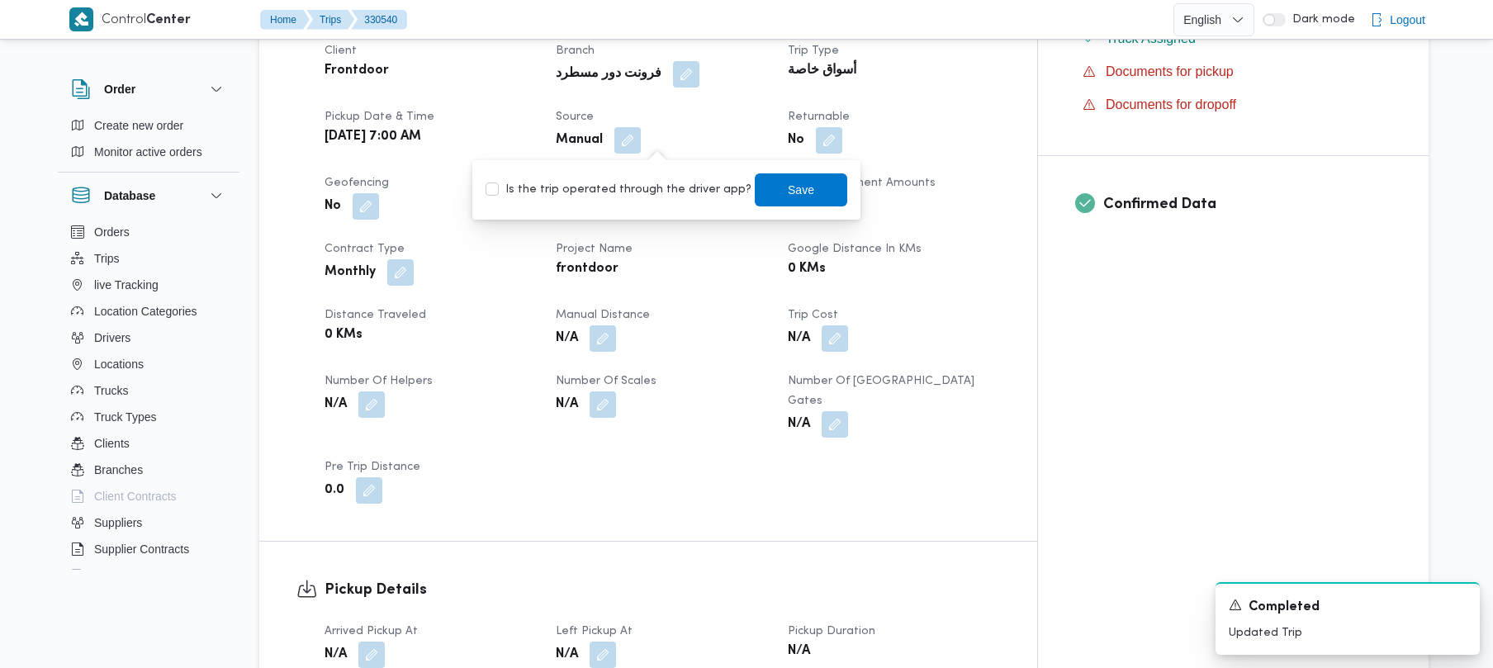
click at [622, 196] on label "Is the trip operated through the driver app?" at bounding box center [619, 190] width 266 height 20
checkbox input "true"
click at [776, 212] on div "You are in a dialog. To close this dialog, hit escape. Is the trip operated thr…" at bounding box center [666, 189] width 388 height 59
click at [768, 190] on span "Save" at bounding box center [801, 189] width 93 height 33
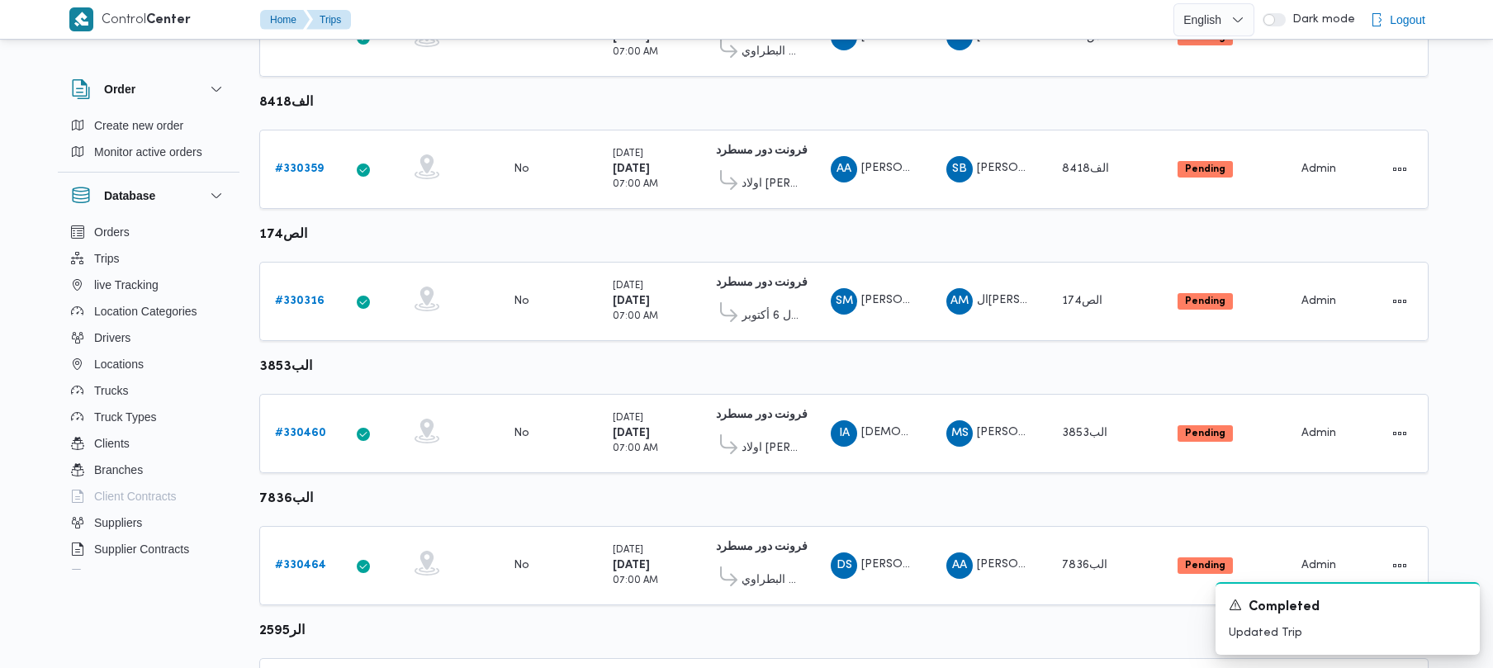
scroll to position [976, 0]
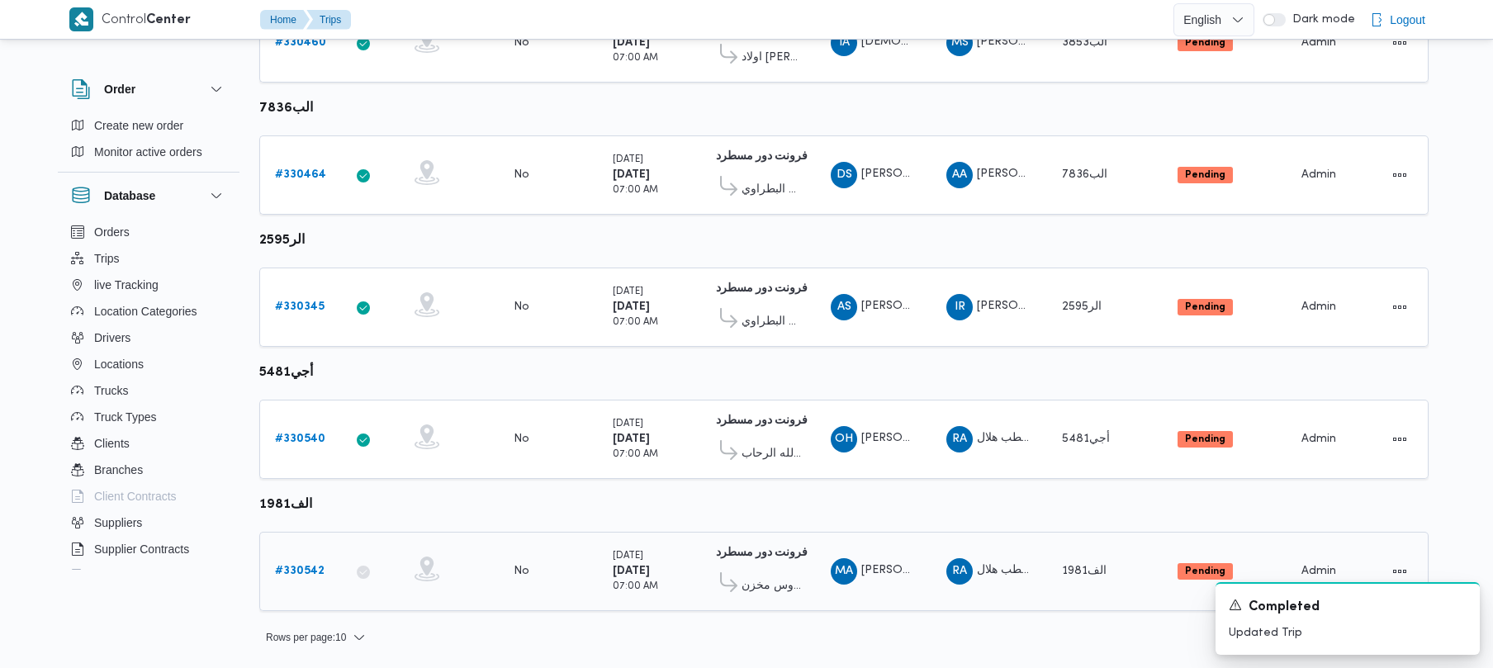
click at [284, 566] on b "# 330542" at bounding box center [300, 571] width 50 height 11
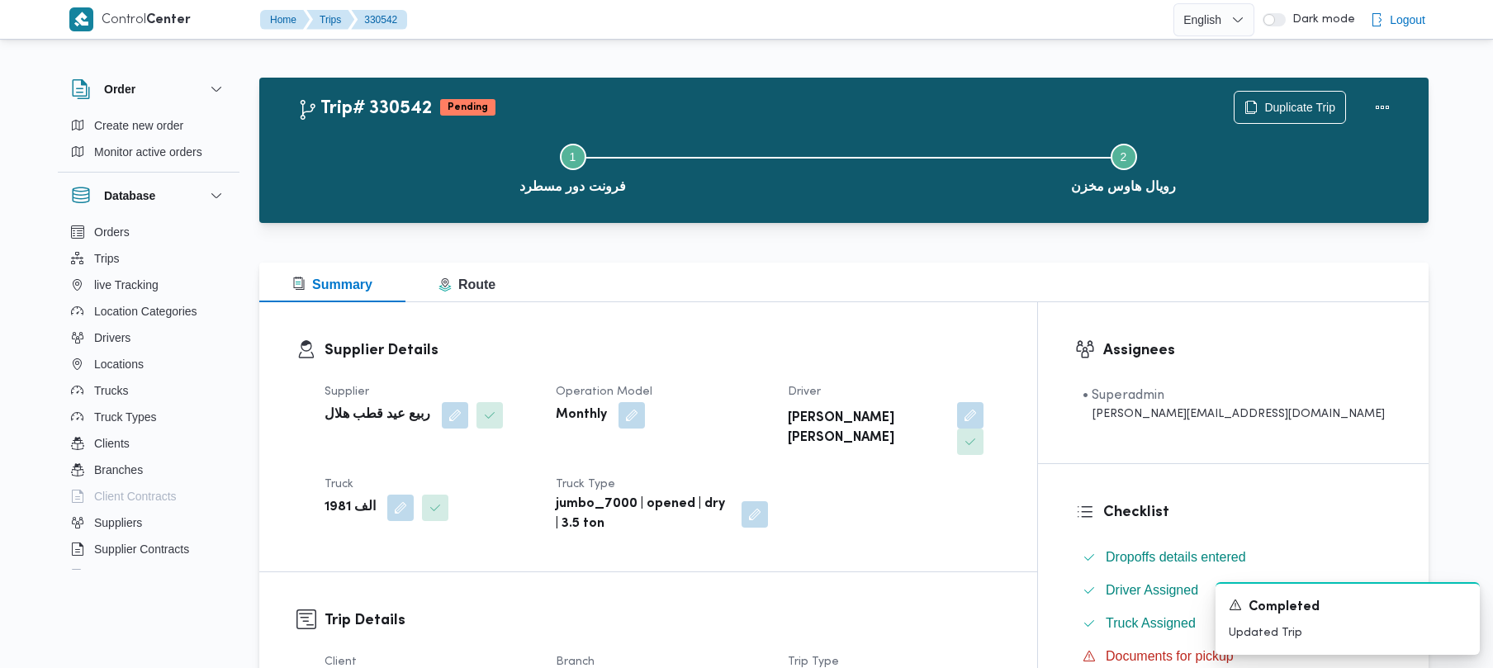
scroll to position [585, 0]
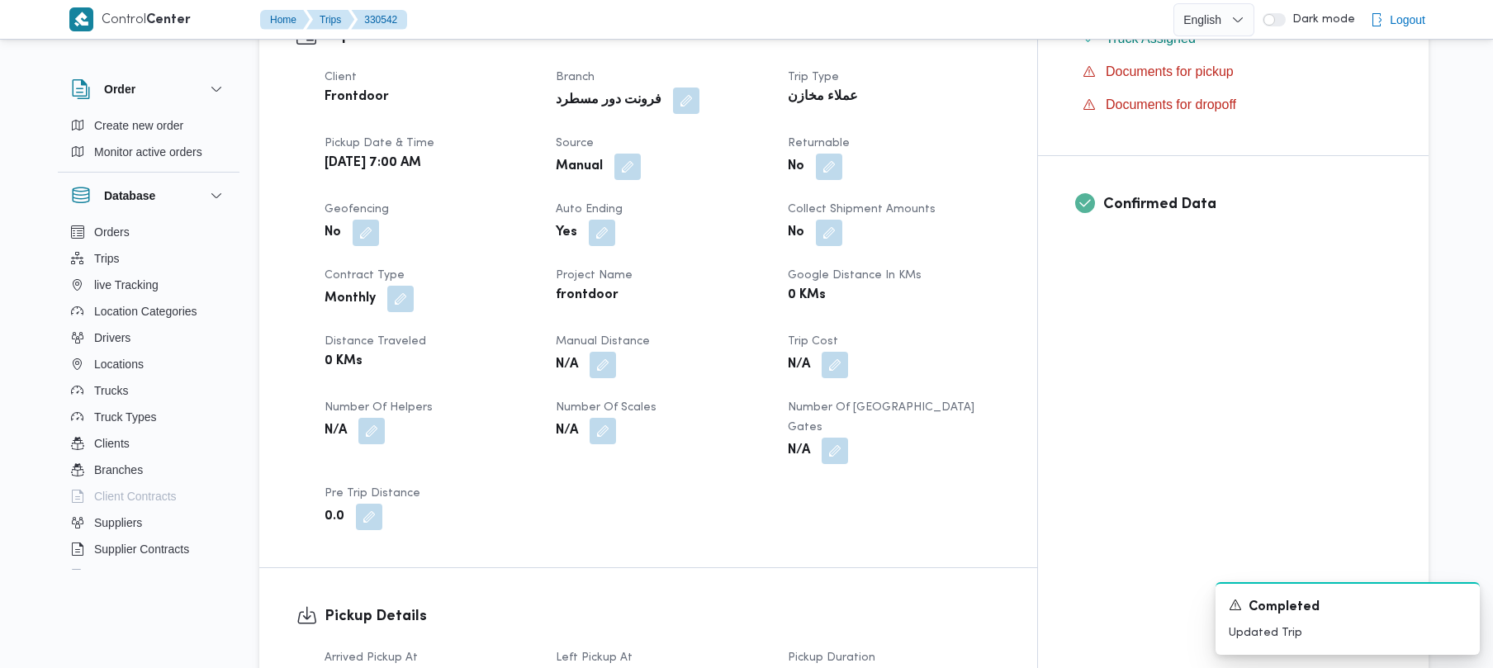
click at [641, 154] on span at bounding box center [623, 167] width 35 height 26
click at [641, 153] on button "button" at bounding box center [627, 166] width 26 height 26
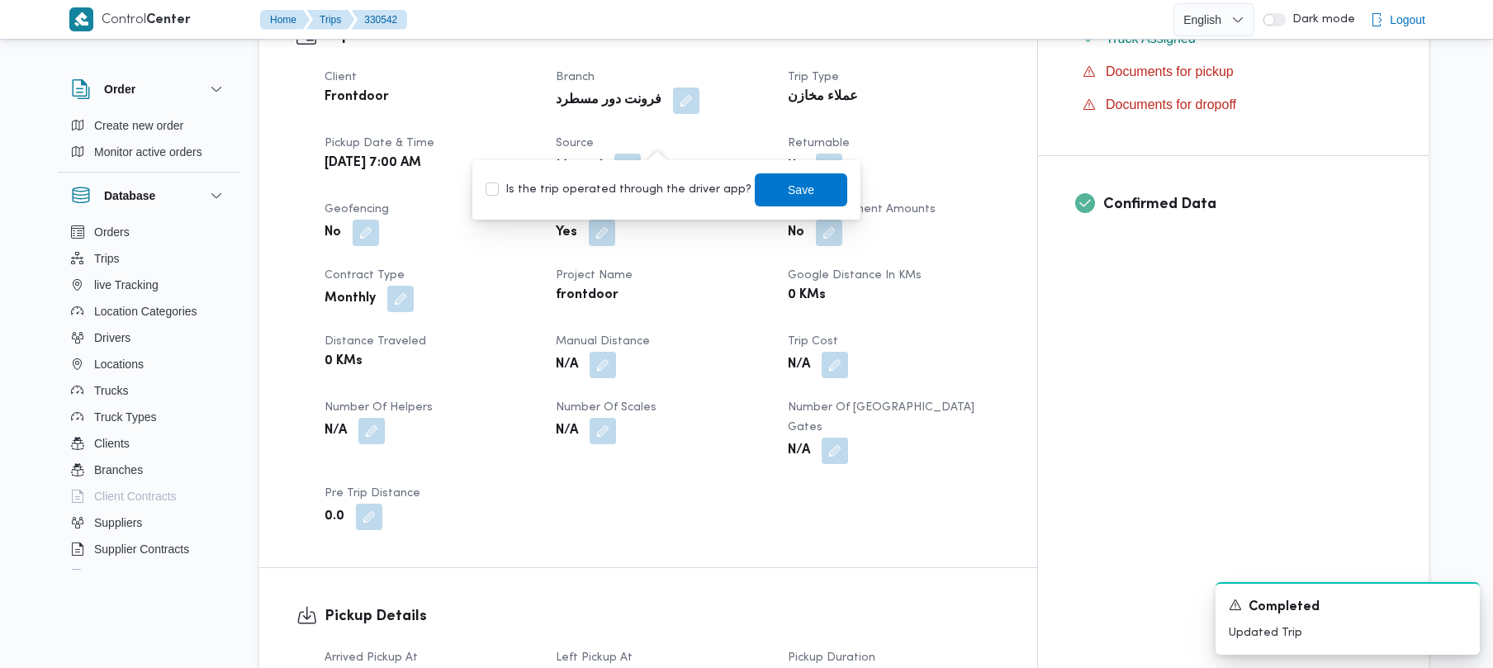
click at [644, 186] on label "Is the trip operated through the driver app?" at bounding box center [619, 190] width 266 height 20
click at [644, 187] on label "Is the trip operated through the driver app?" at bounding box center [619, 190] width 266 height 20
click at [665, 195] on label "Is the trip operated through the driver app?" at bounding box center [619, 190] width 266 height 20
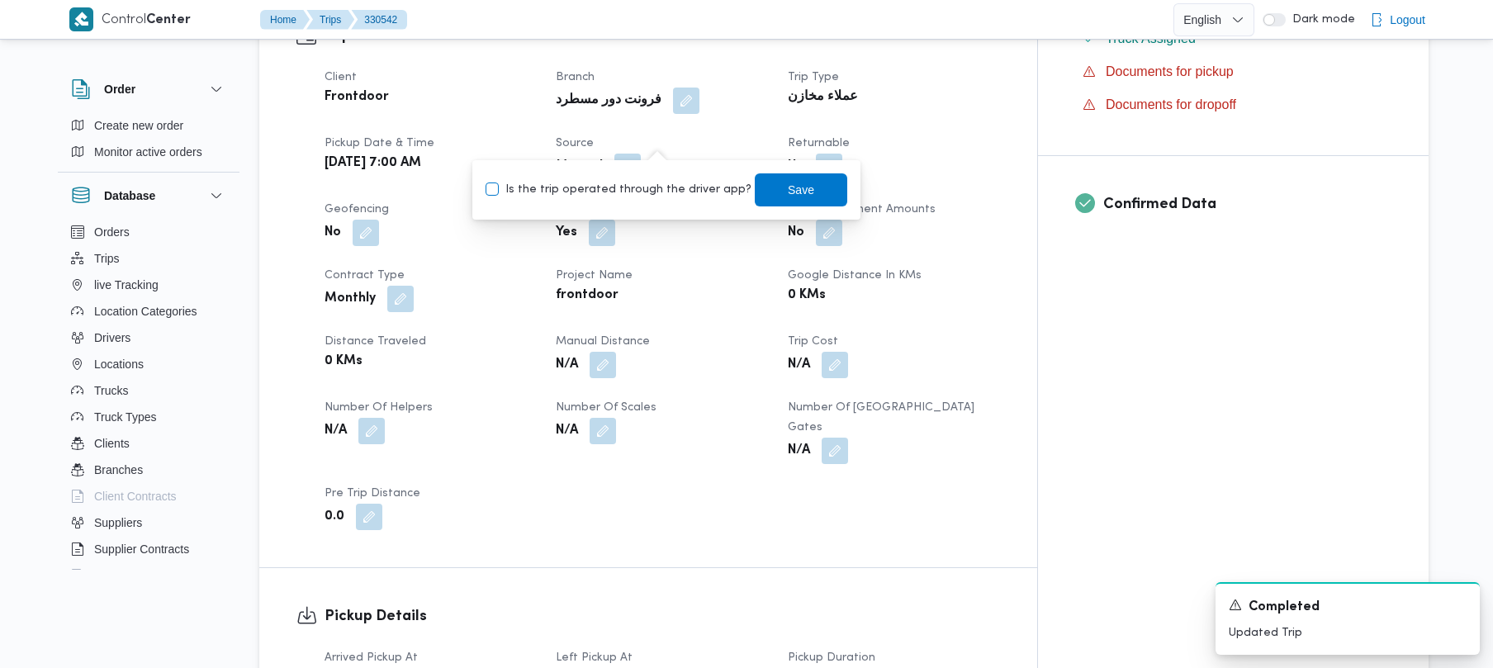
checkbox input "true"
click at [798, 185] on span "Save" at bounding box center [801, 189] width 93 height 33
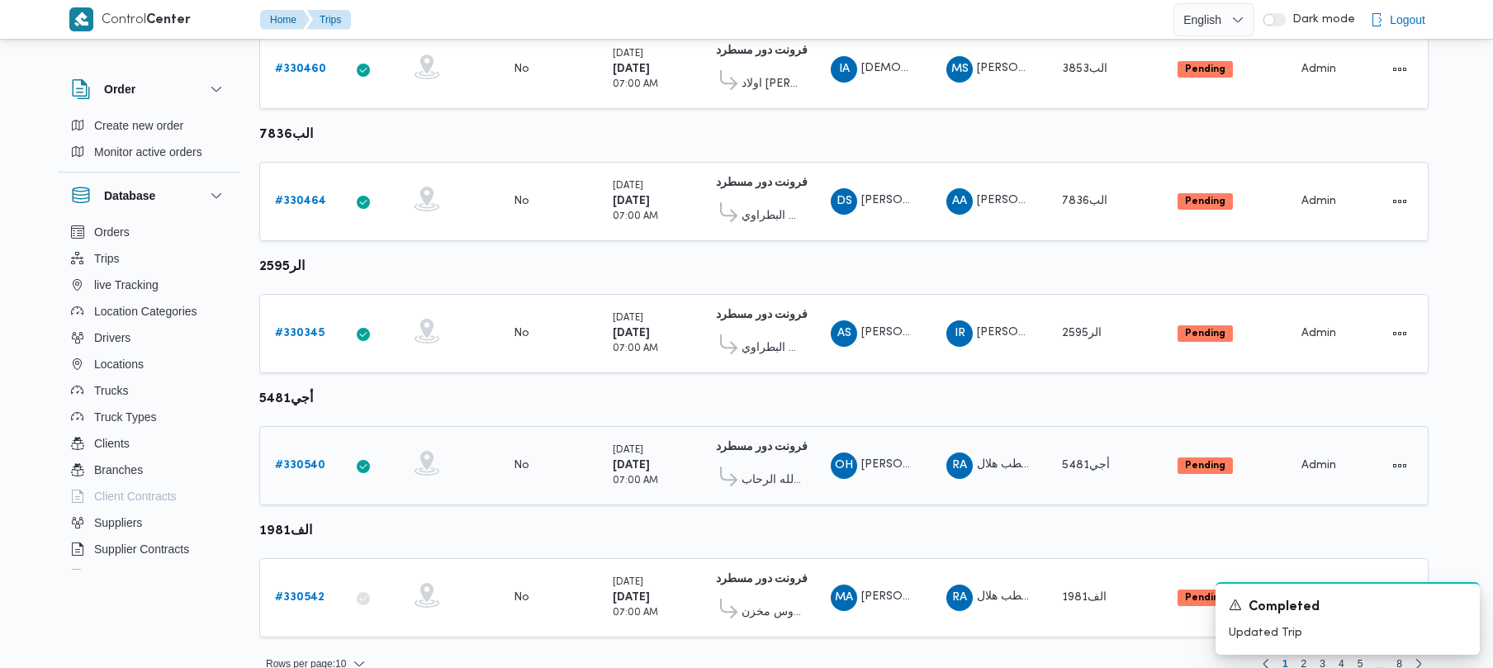
scroll to position [976, 0]
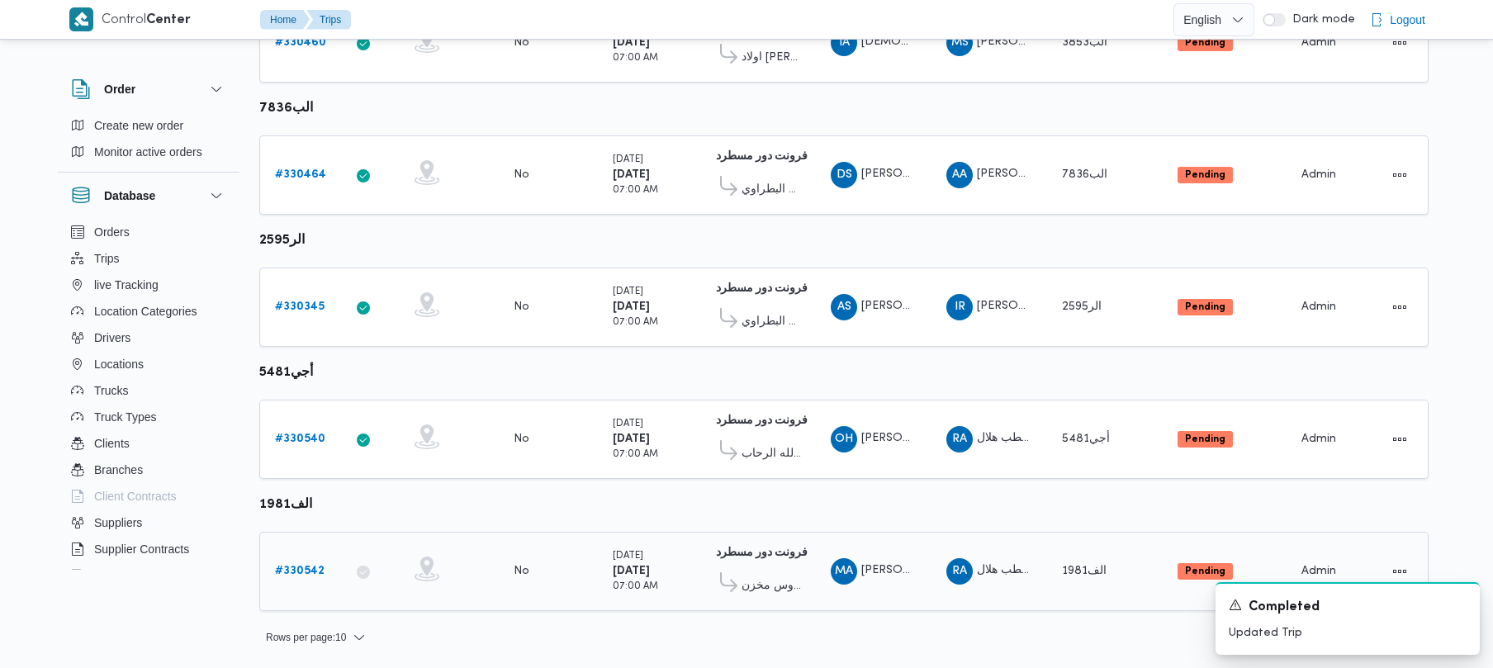
click at [298, 562] on link "# 330542" at bounding box center [300, 572] width 50 height 20
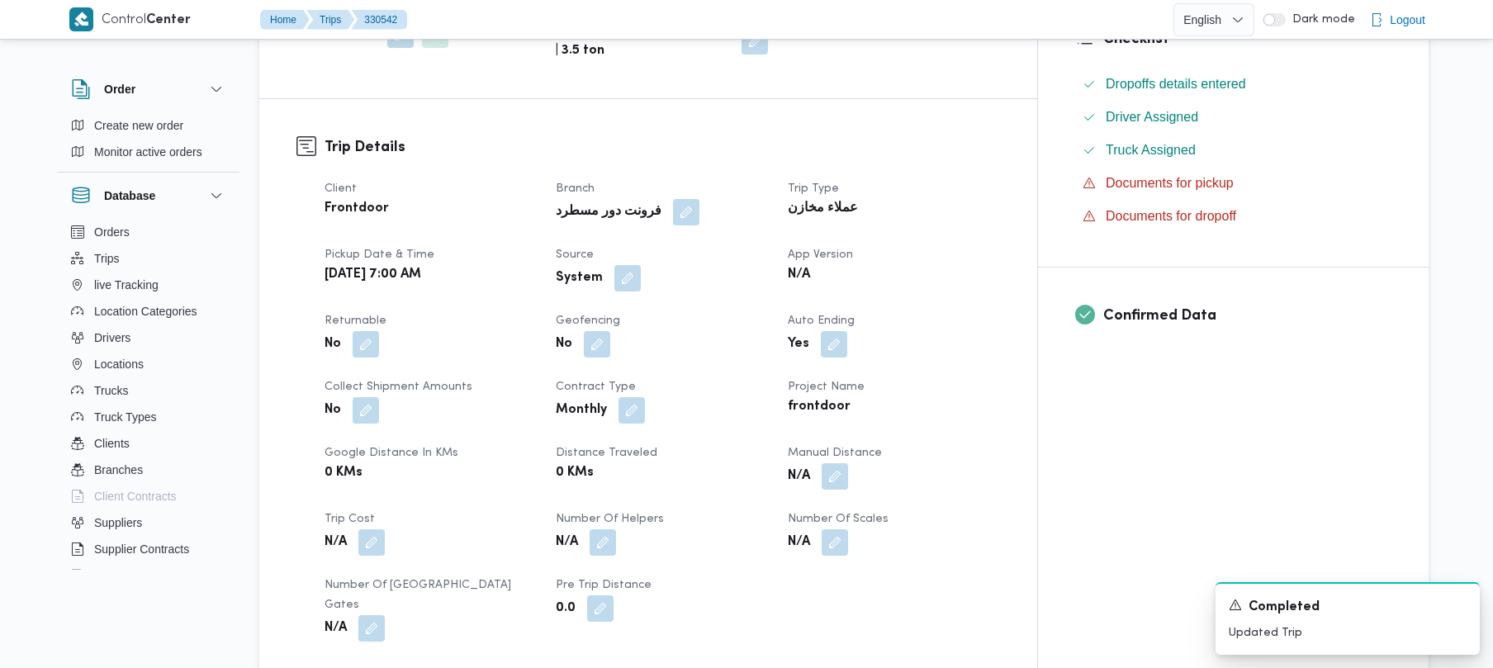
scroll to position [585, 0]
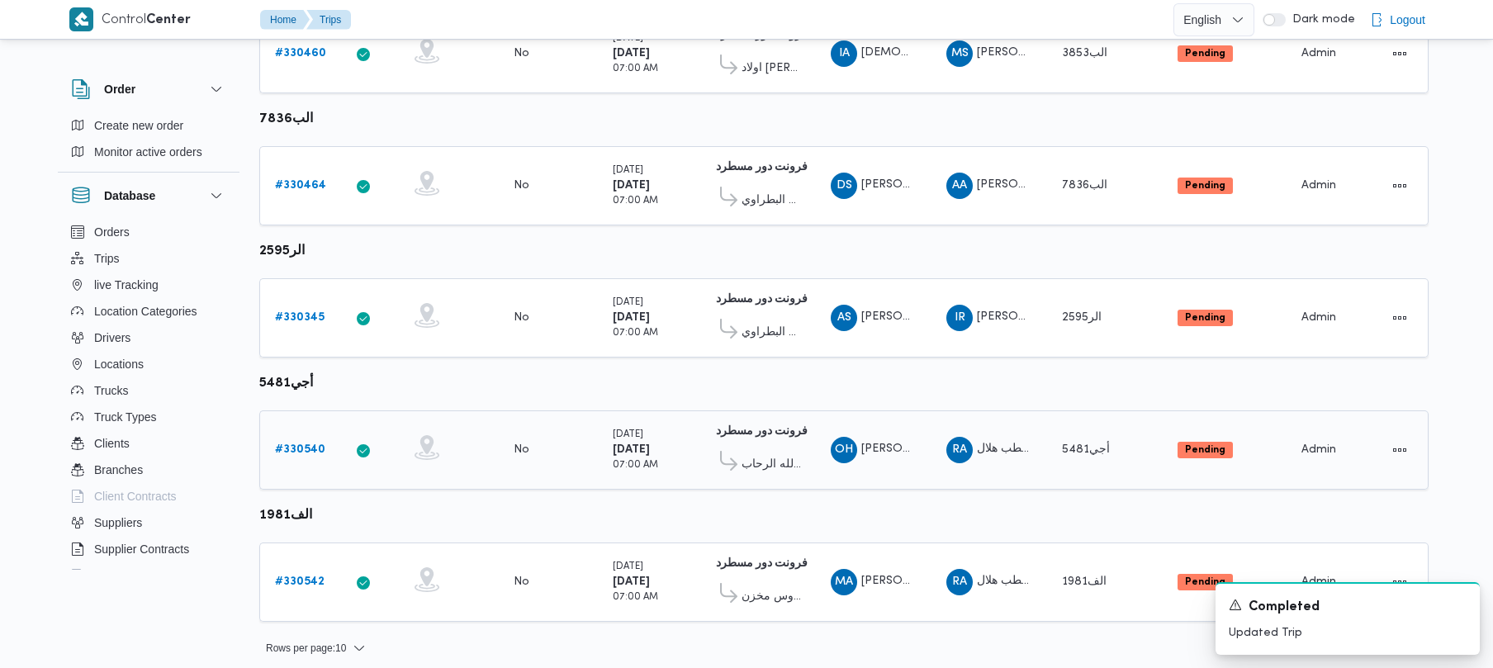
scroll to position [976, 0]
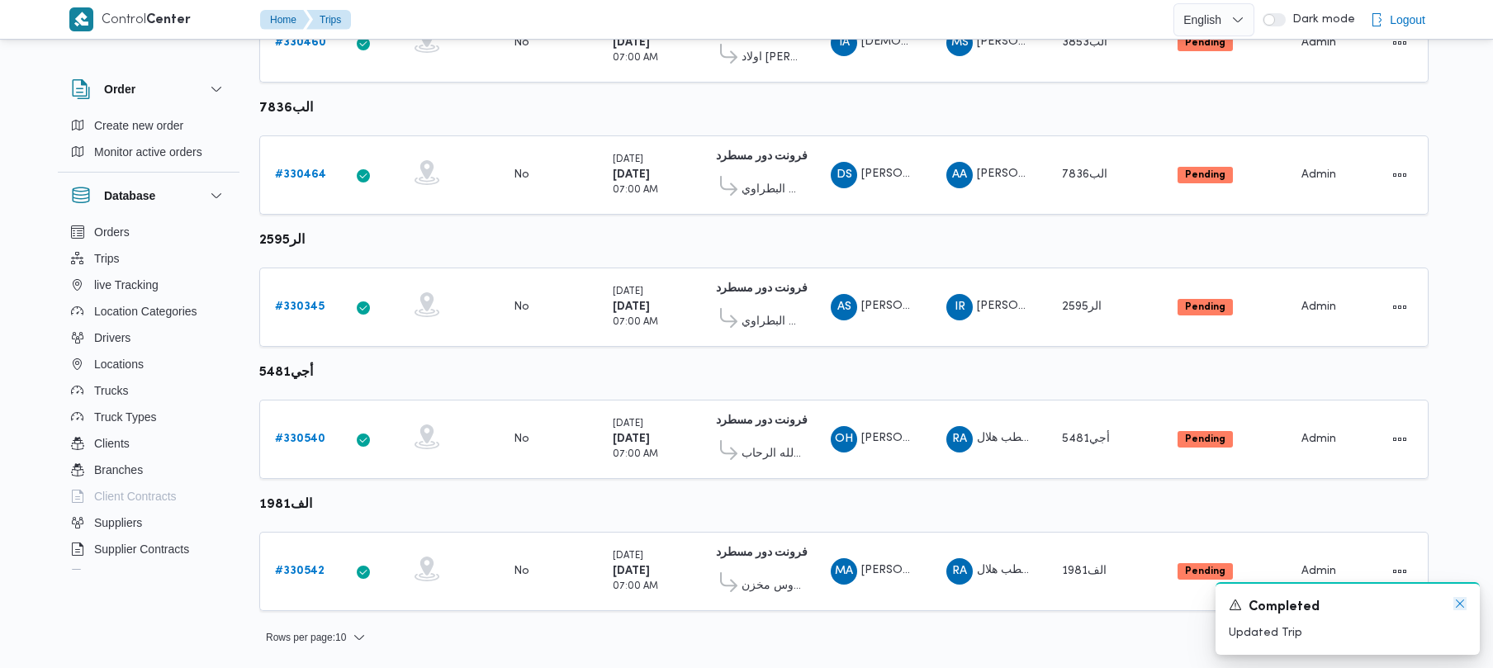
click at [1465, 609] on icon "Dismiss toast" at bounding box center [1460, 603] width 13 height 13
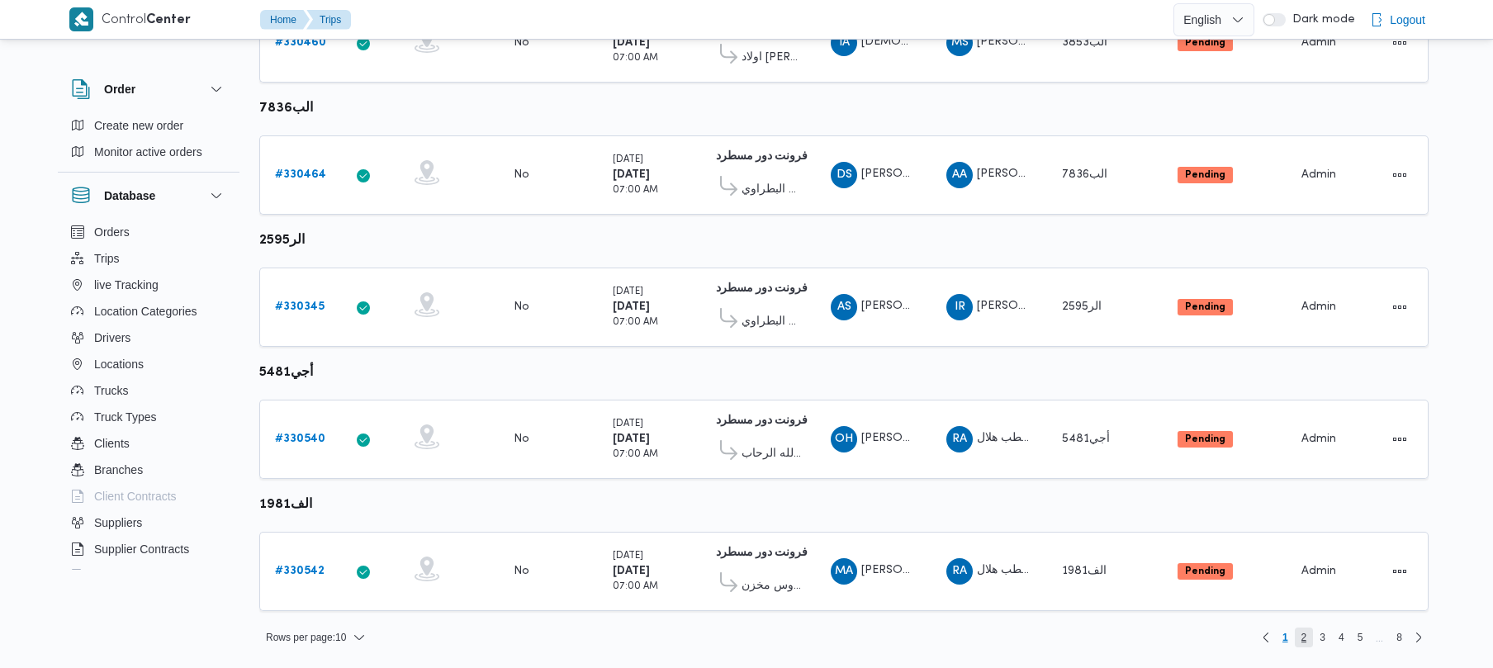
click at [1299, 638] on span "2" at bounding box center [1304, 638] width 19 height 20
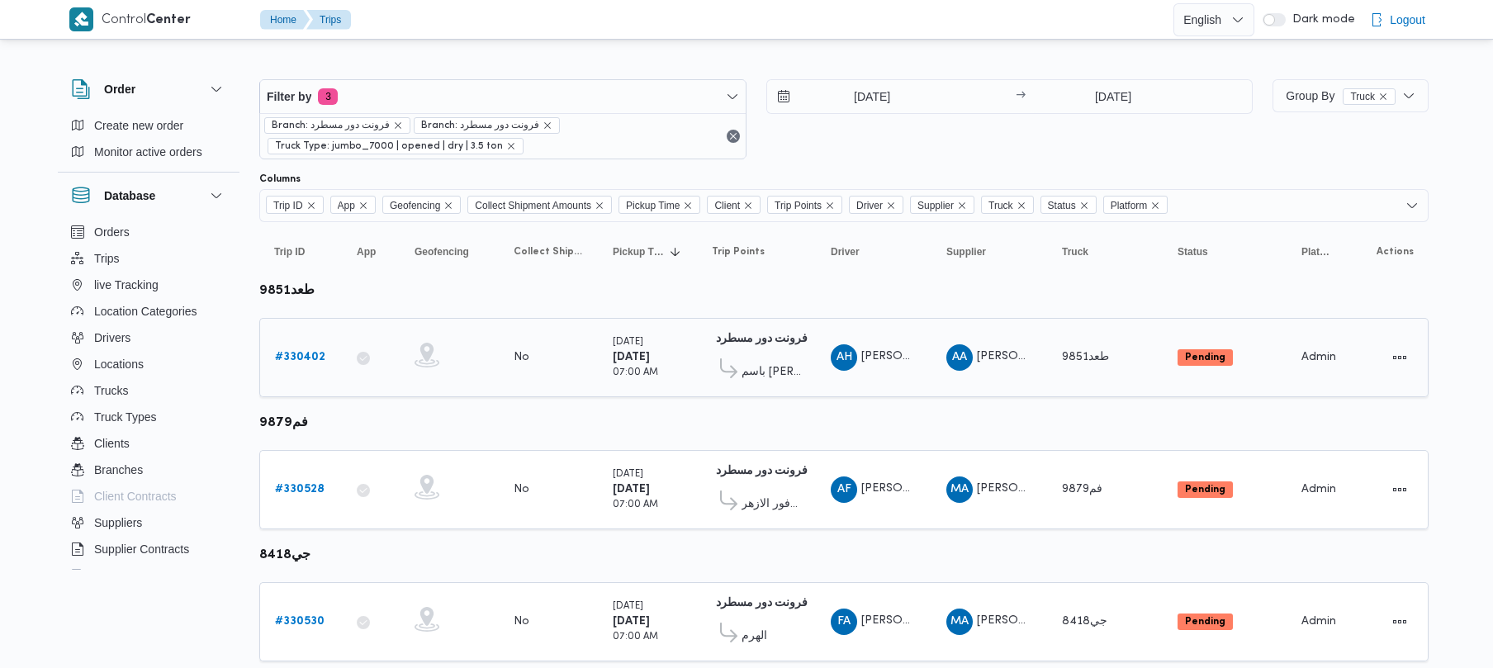
click at [316, 352] on b "# 330402" at bounding box center [300, 357] width 50 height 11
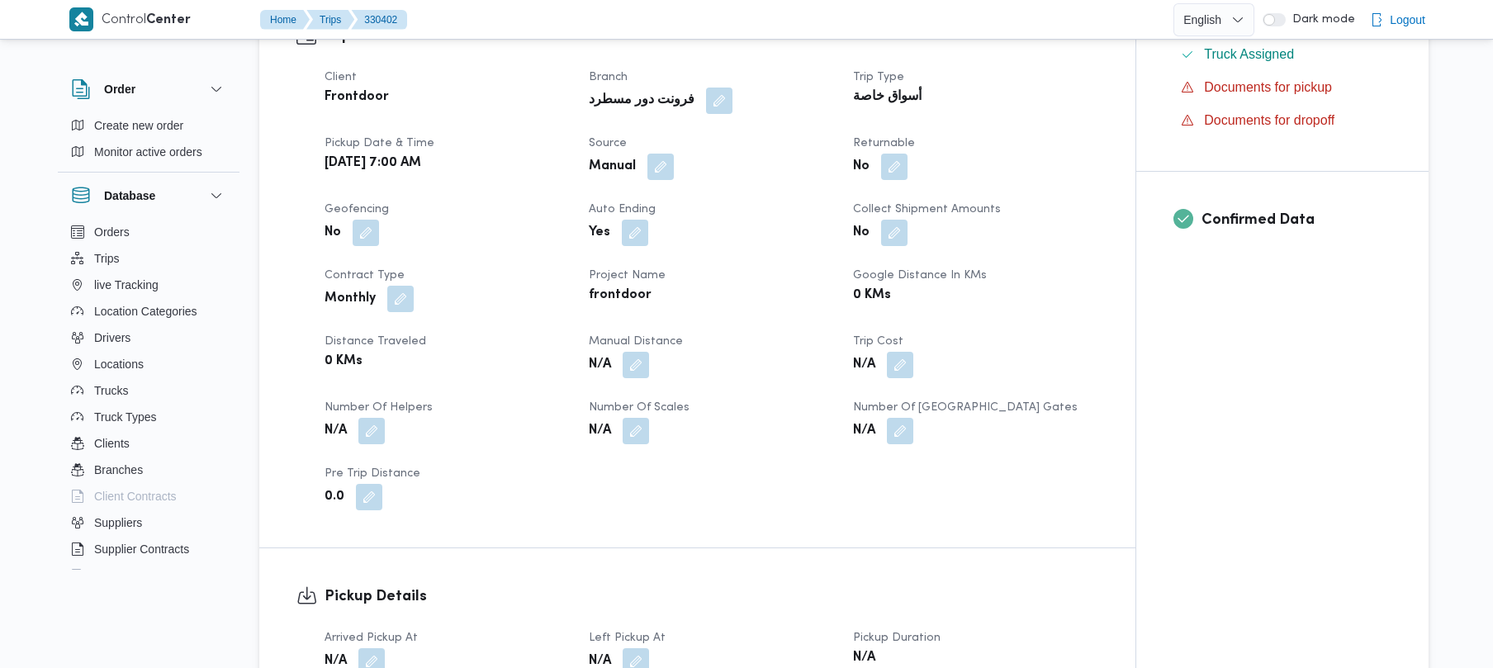
scroll to position [1170, 0]
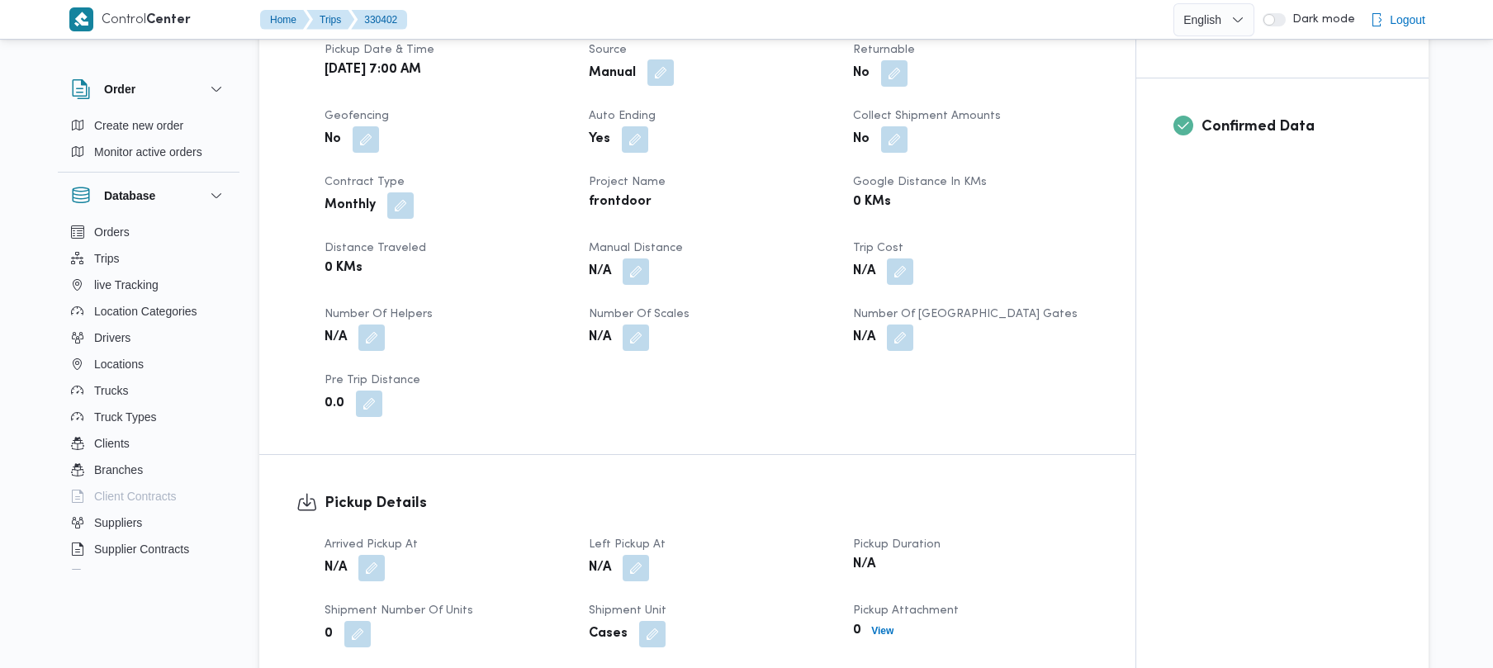
click at [657, 59] on button "button" at bounding box center [661, 72] width 26 height 26
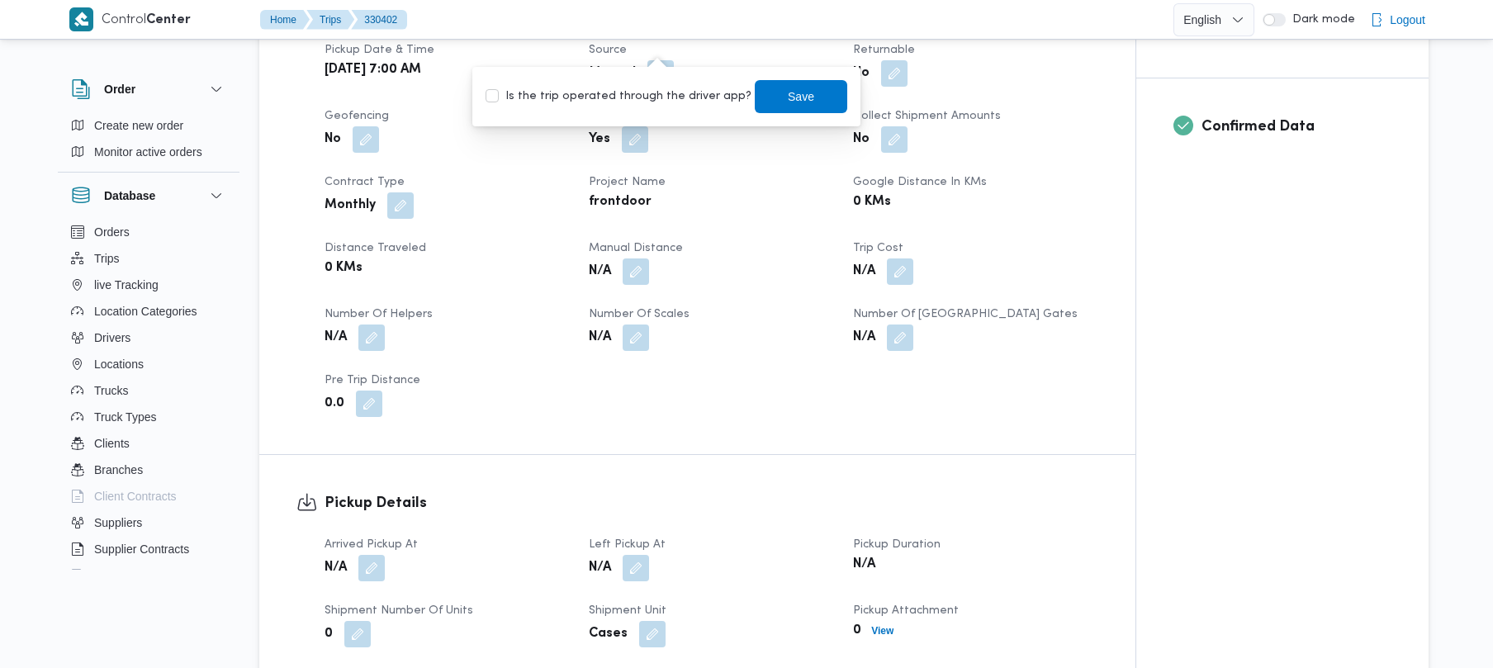
click at [633, 91] on label "Is the trip operated through the driver app?" at bounding box center [619, 97] width 266 height 20
checkbox input "true"
click at [788, 91] on span "Save" at bounding box center [801, 96] width 26 height 20
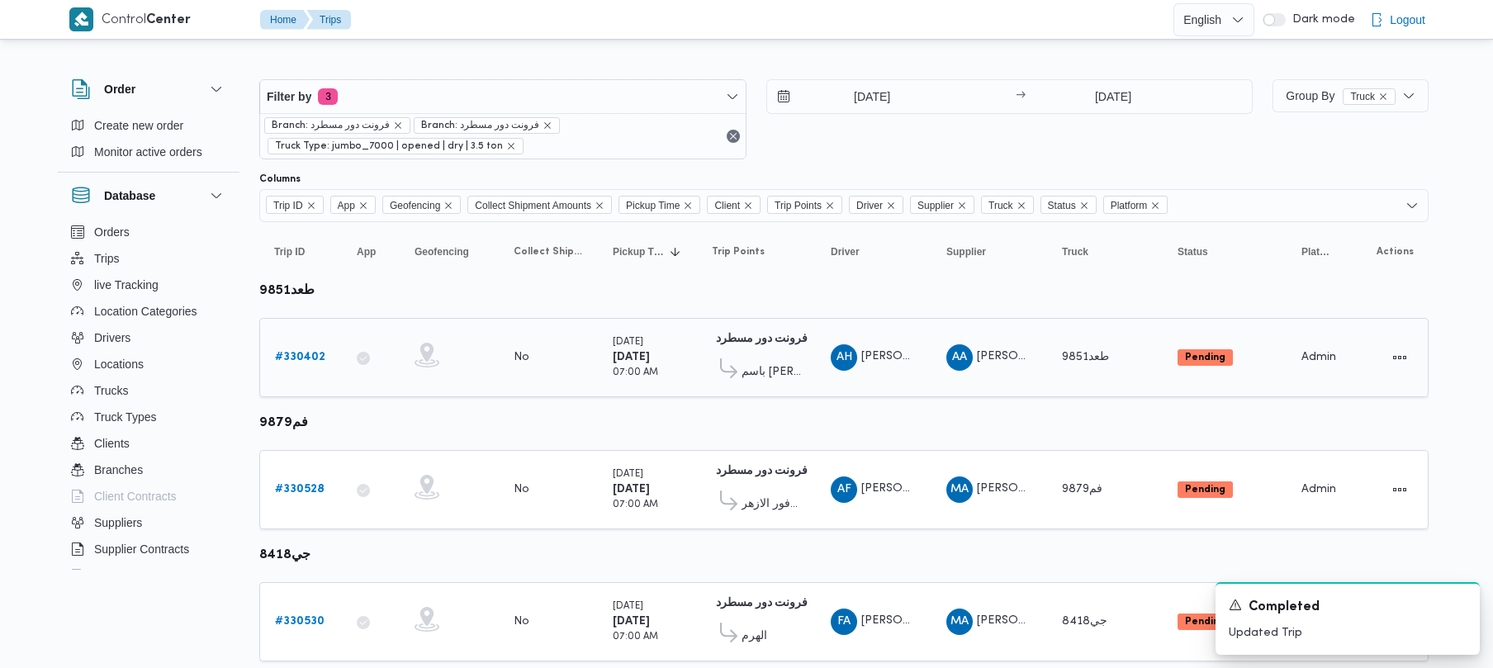
click at [291, 367] on link "# 330402" at bounding box center [300, 358] width 50 height 20
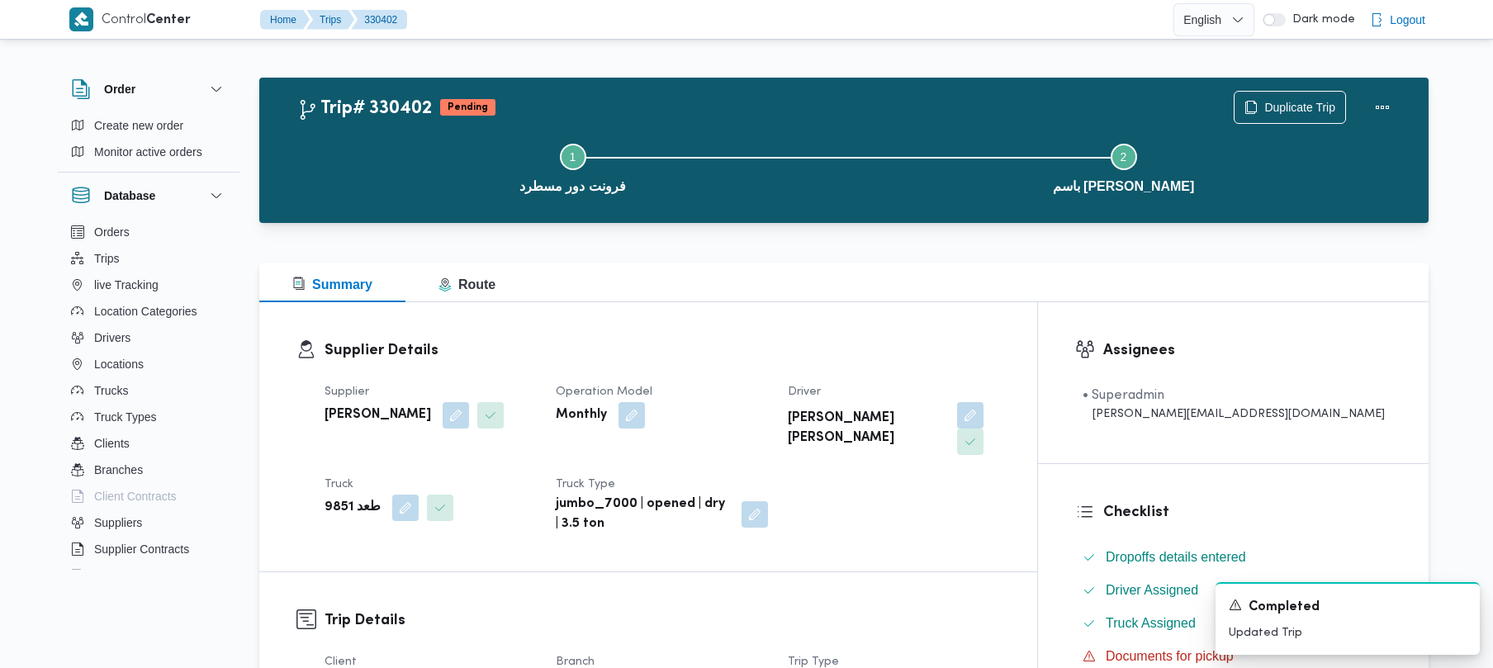
scroll to position [585, 0]
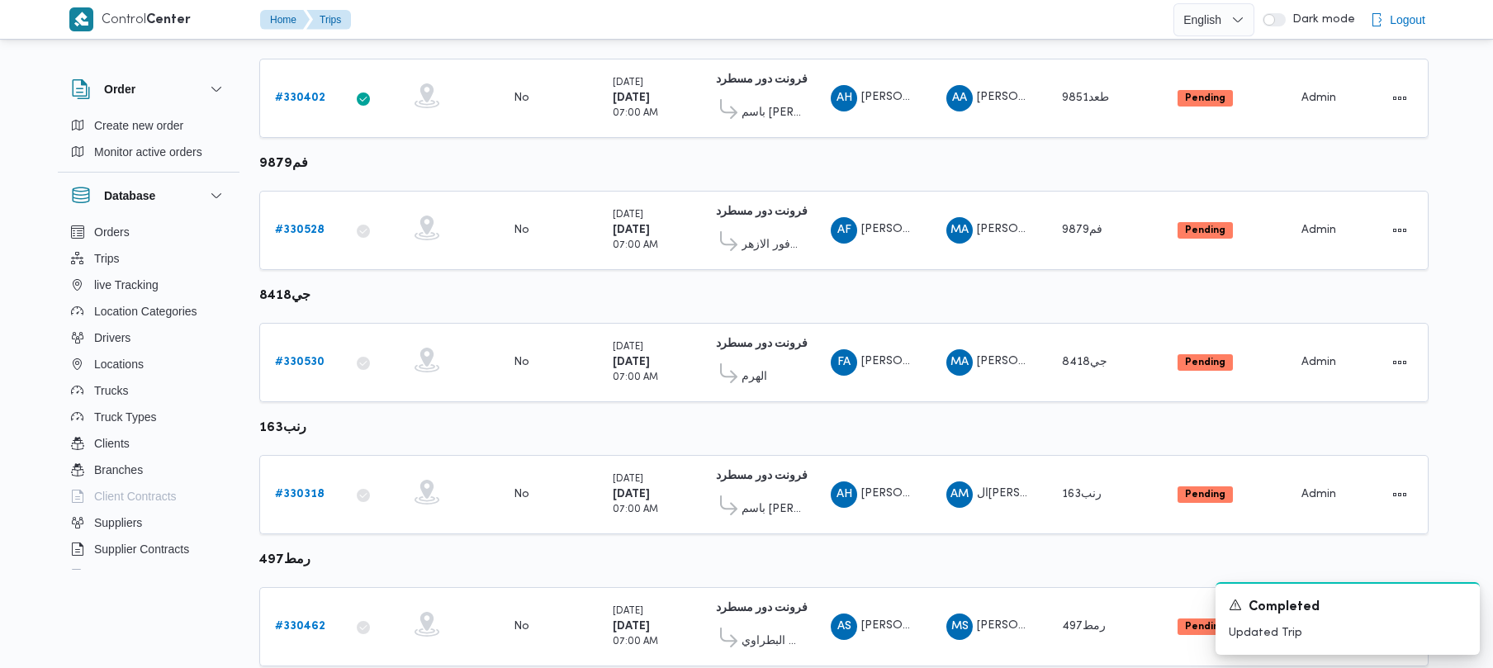
scroll to position [265, 0]
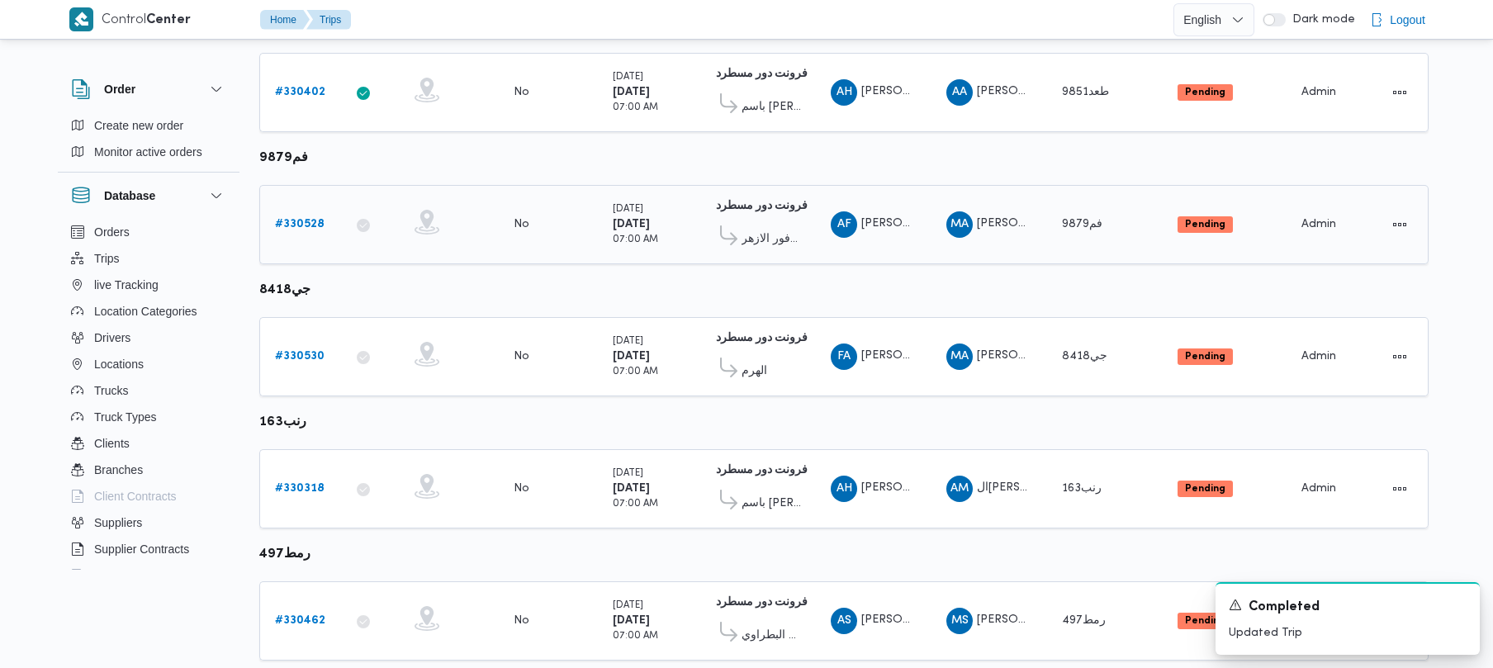
click at [273, 218] on div "# 330528" at bounding box center [300, 224] width 65 height 33
click at [287, 229] on b "# 330528" at bounding box center [300, 224] width 50 height 11
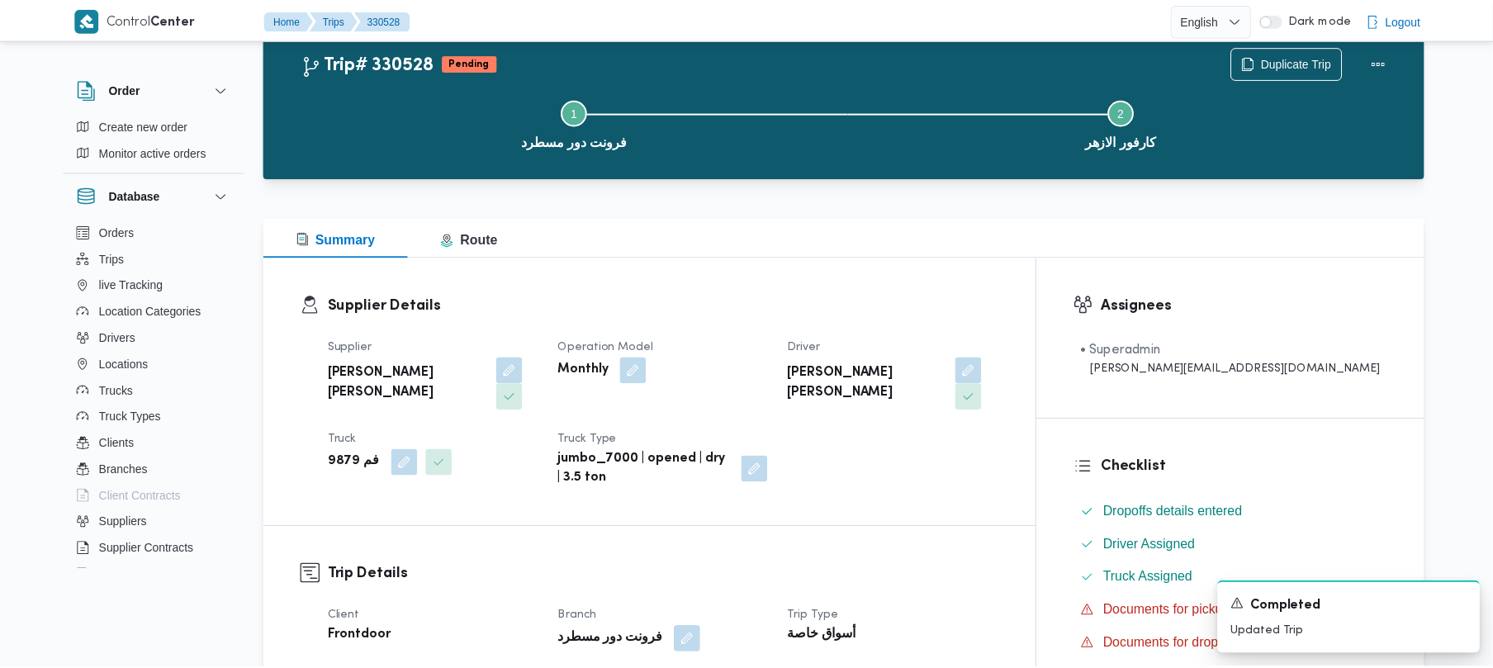
scroll to position [265, 0]
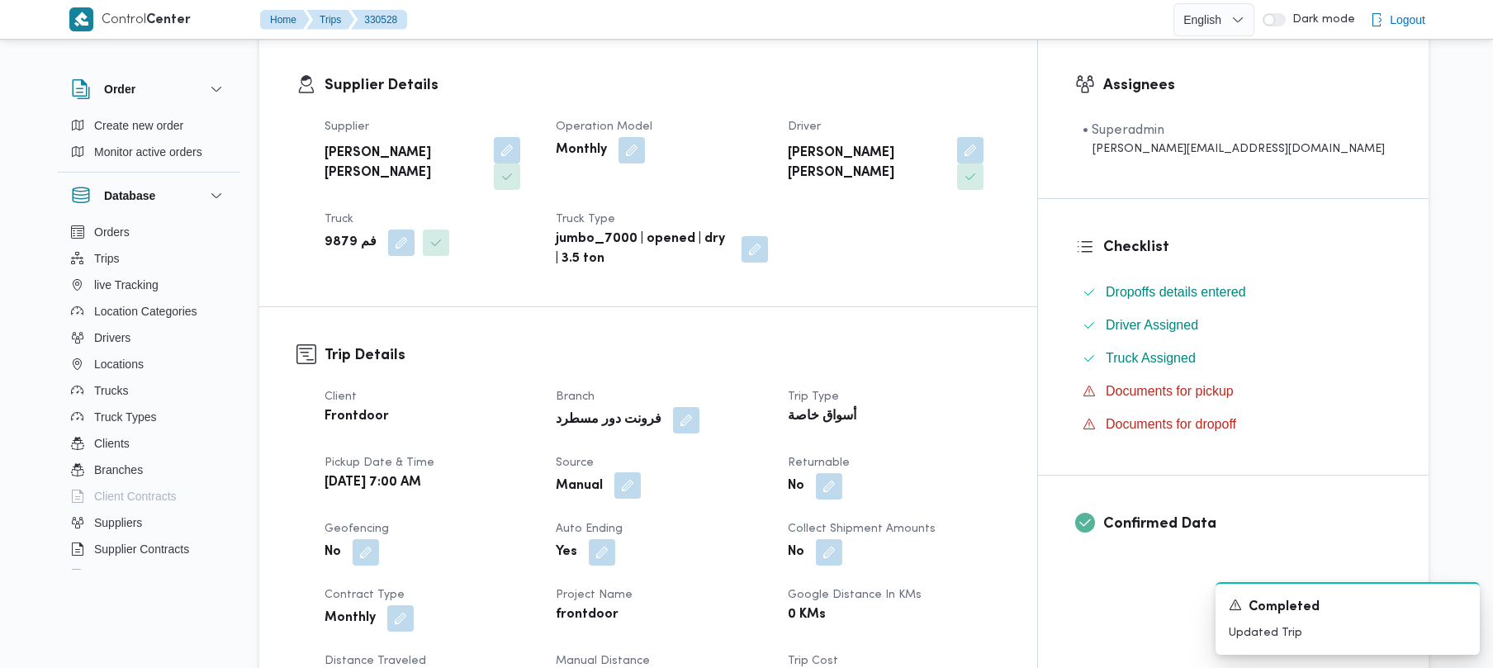
drag, startPoint x: 649, startPoint y: 459, endPoint x: 648, endPoint y: 469, distance: 9.9
click at [641, 472] on button "button" at bounding box center [627, 485] width 26 height 26
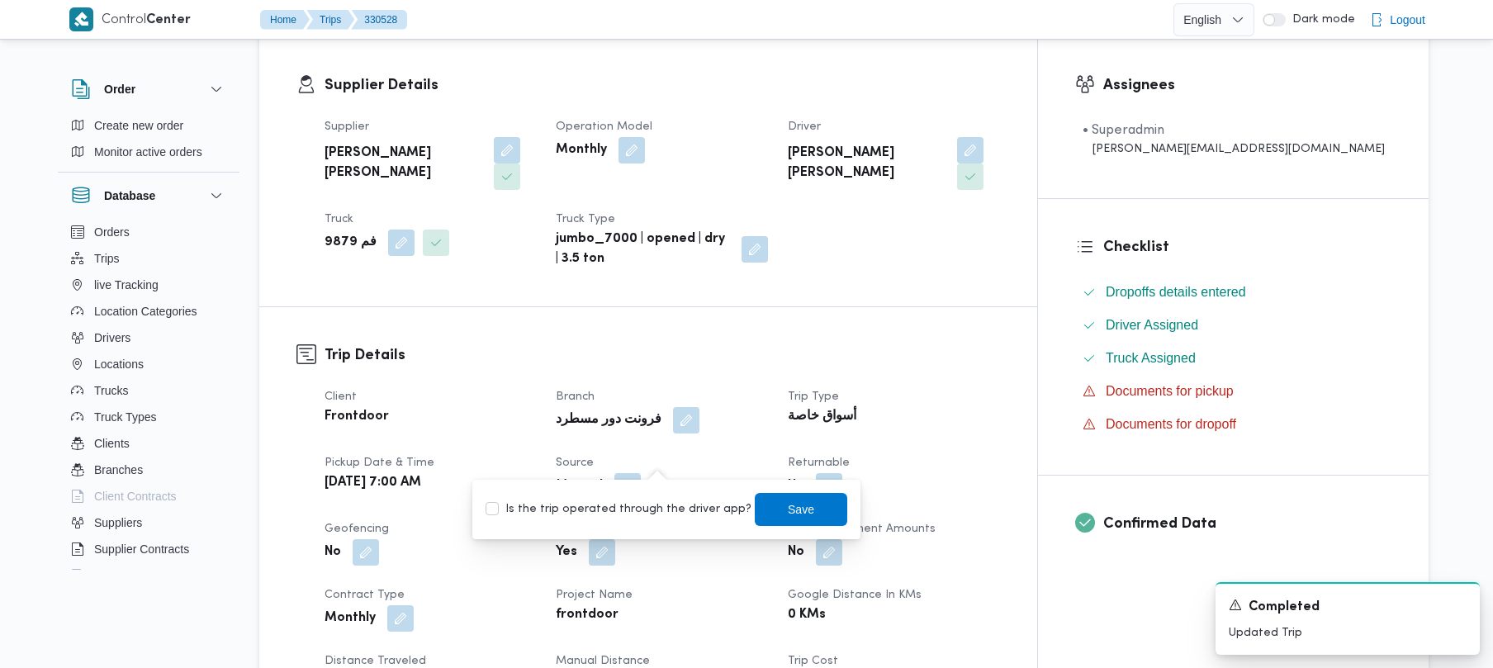
drag, startPoint x: 645, startPoint y: 504, endPoint x: 731, endPoint y: 507, distance: 86.0
click at [645, 506] on label "Is the trip operated through the driver app?" at bounding box center [619, 510] width 266 height 20
checkbox input "true"
click at [791, 510] on span "Save" at bounding box center [801, 509] width 26 height 20
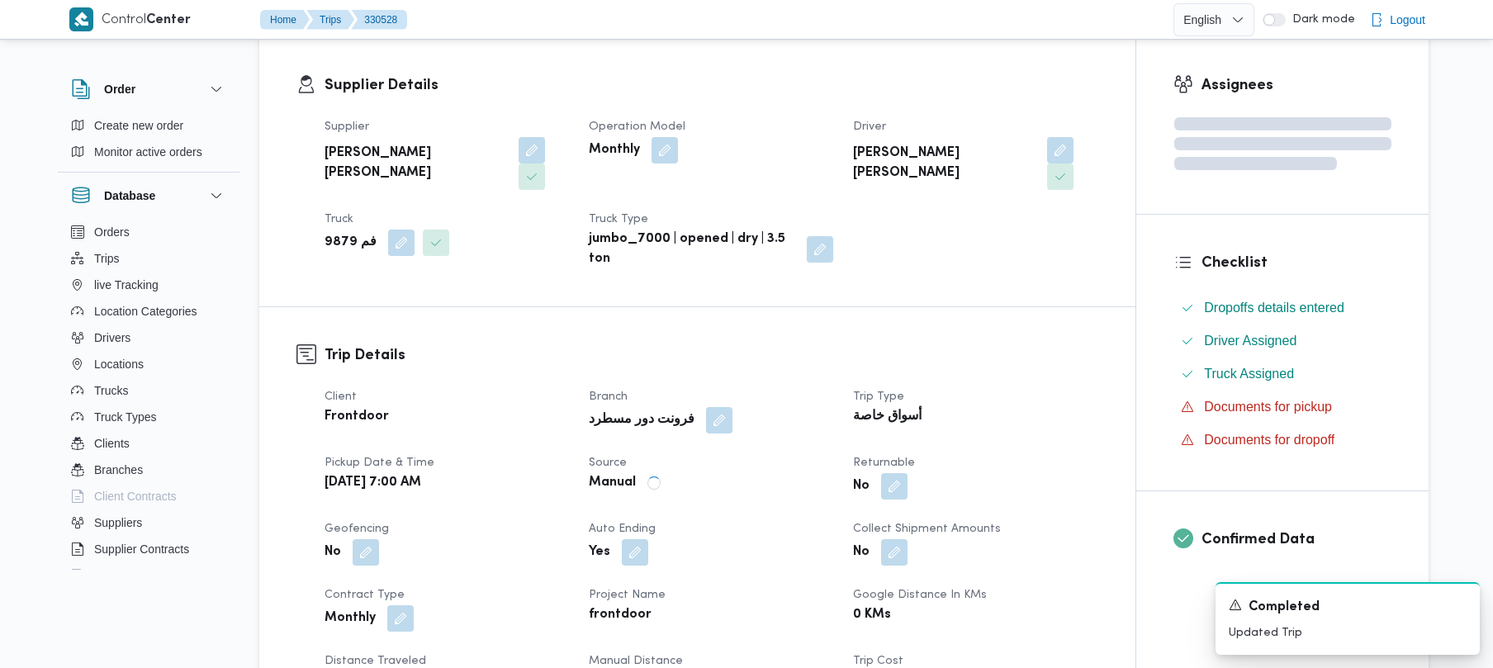
click at [760, 425] on div "Client Frontdoor Branch فرونت دور مسطرد Trip Type أسواق خاصة Pickup date & time…" at bounding box center [712, 608] width 794 height 463
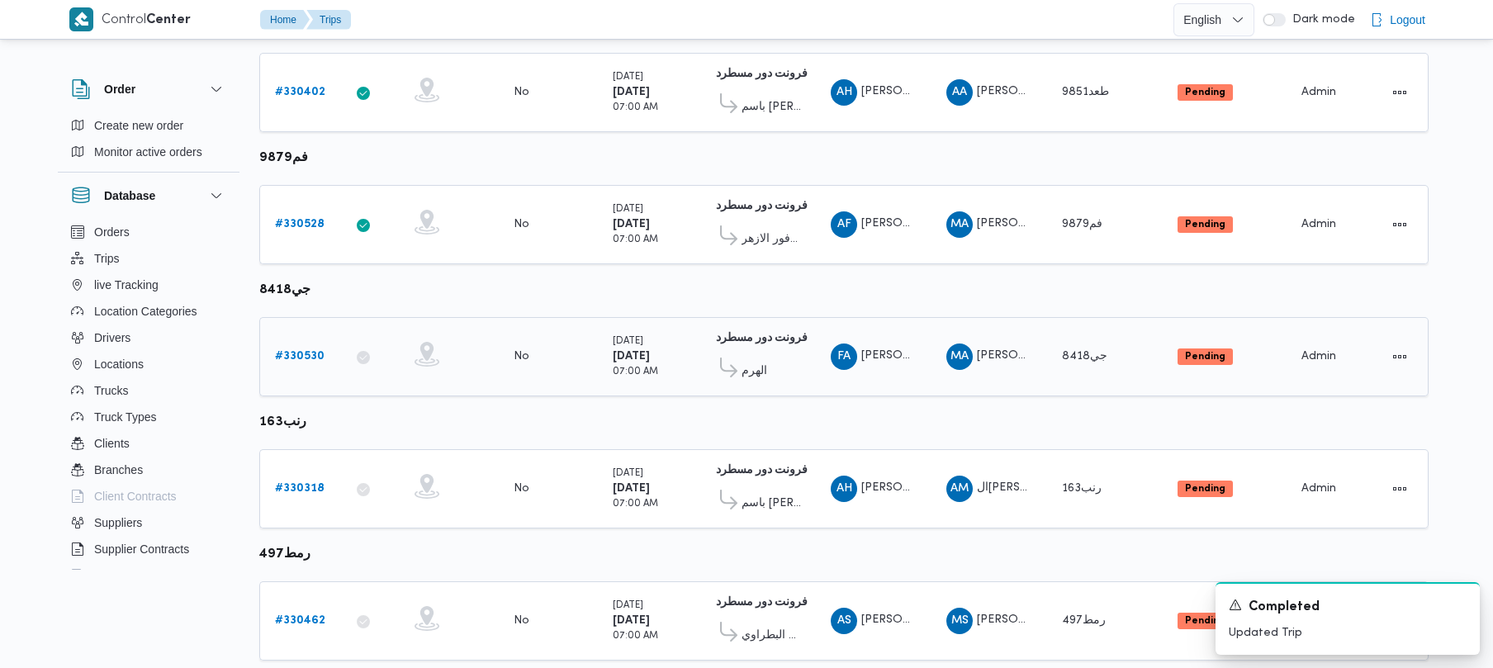
click at [289, 348] on link "# 330530" at bounding box center [300, 357] width 50 height 20
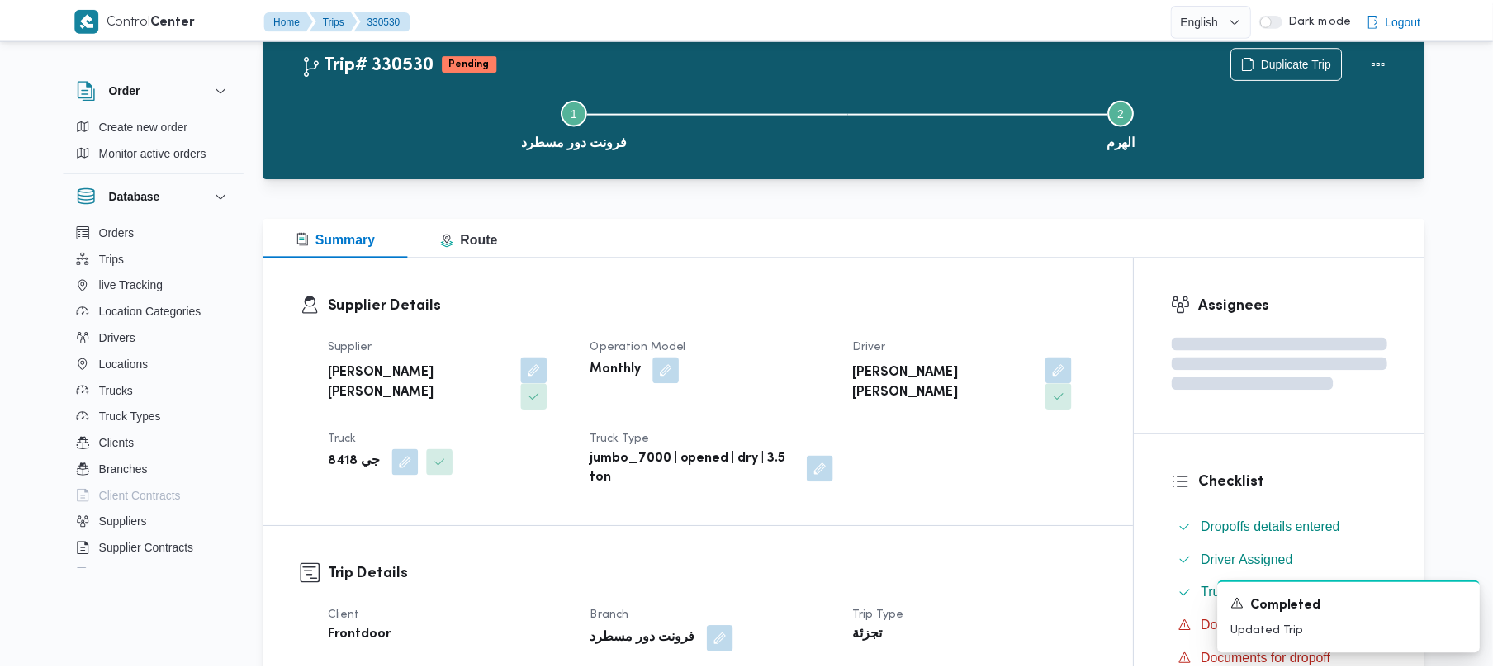
scroll to position [265, 0]
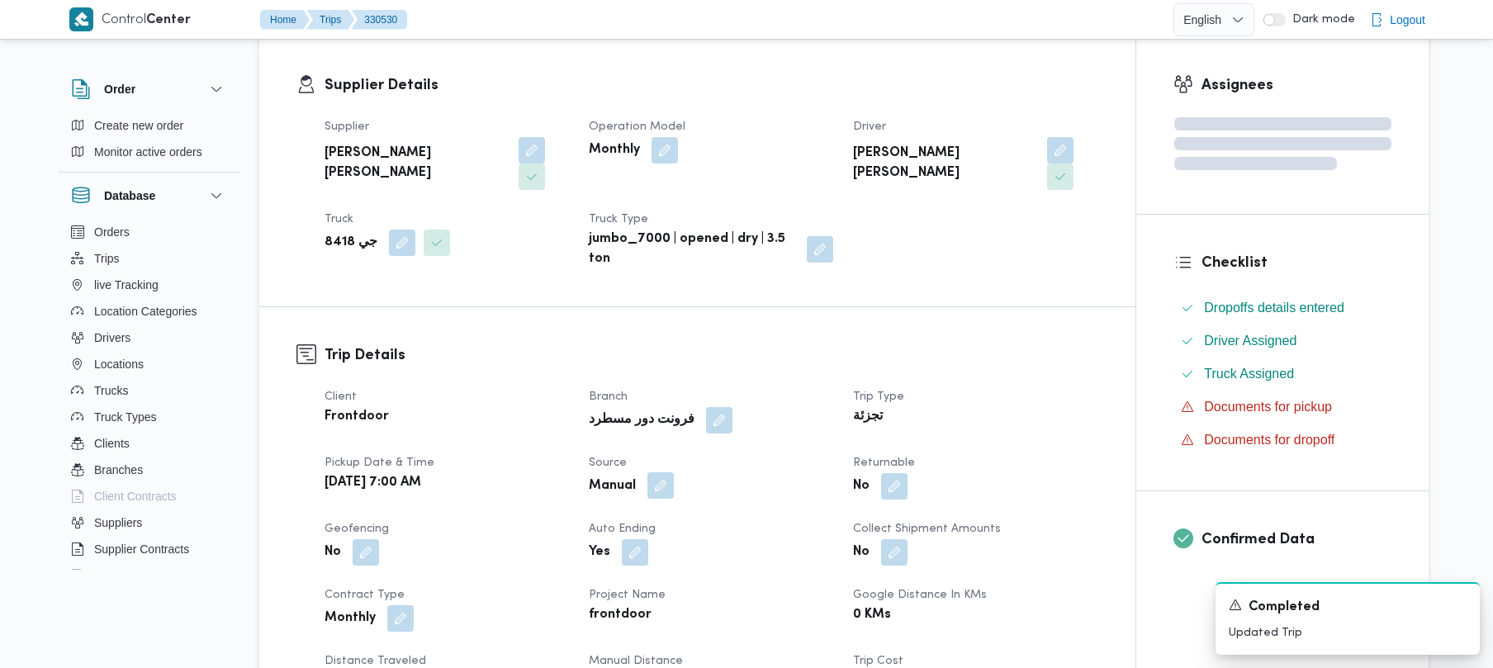
click at [656, 472] on button "button" at bounding box center [661, 485] width 26 height 26
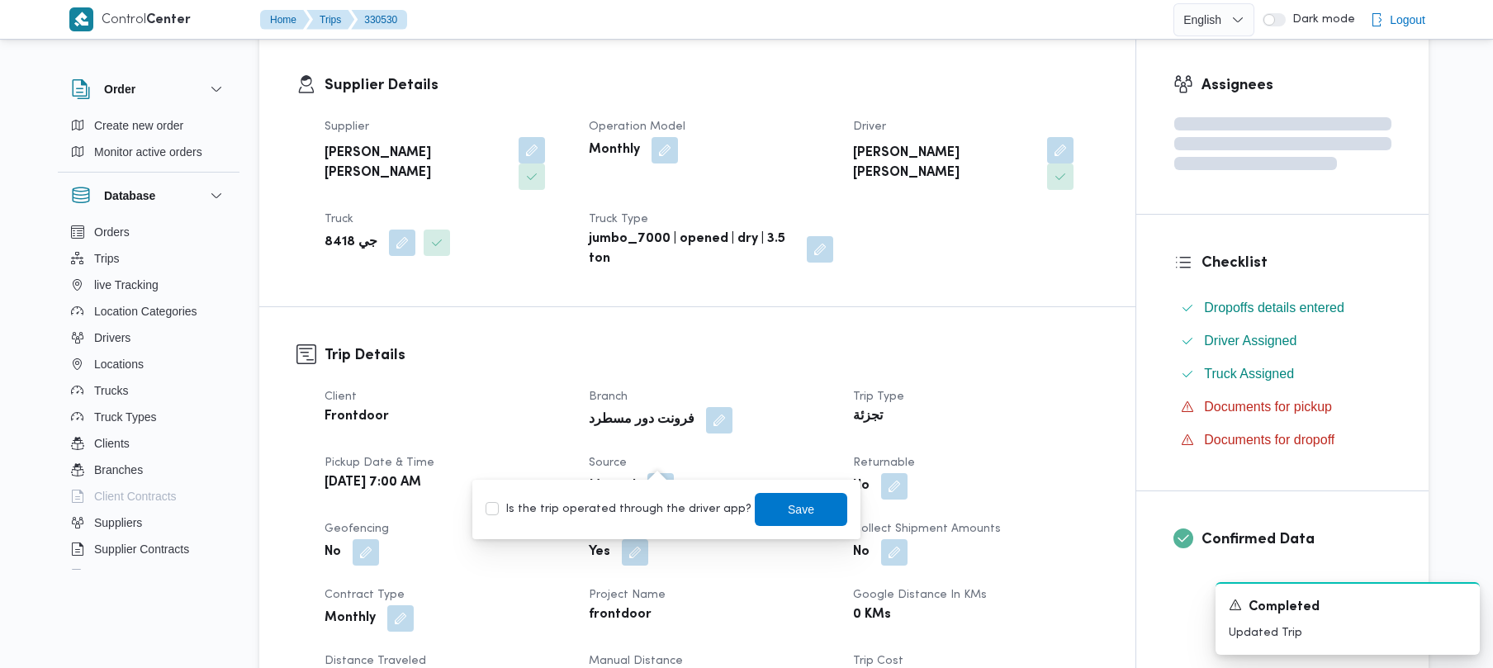
click at [622, 506] on label "Is the trip operated through the driver app?" at bounding box center [619, 510] width 266 height 20
checkbox input "true"
click at [758, 502] on span "Save" at bounding box center [801, 508] width 93 height 33
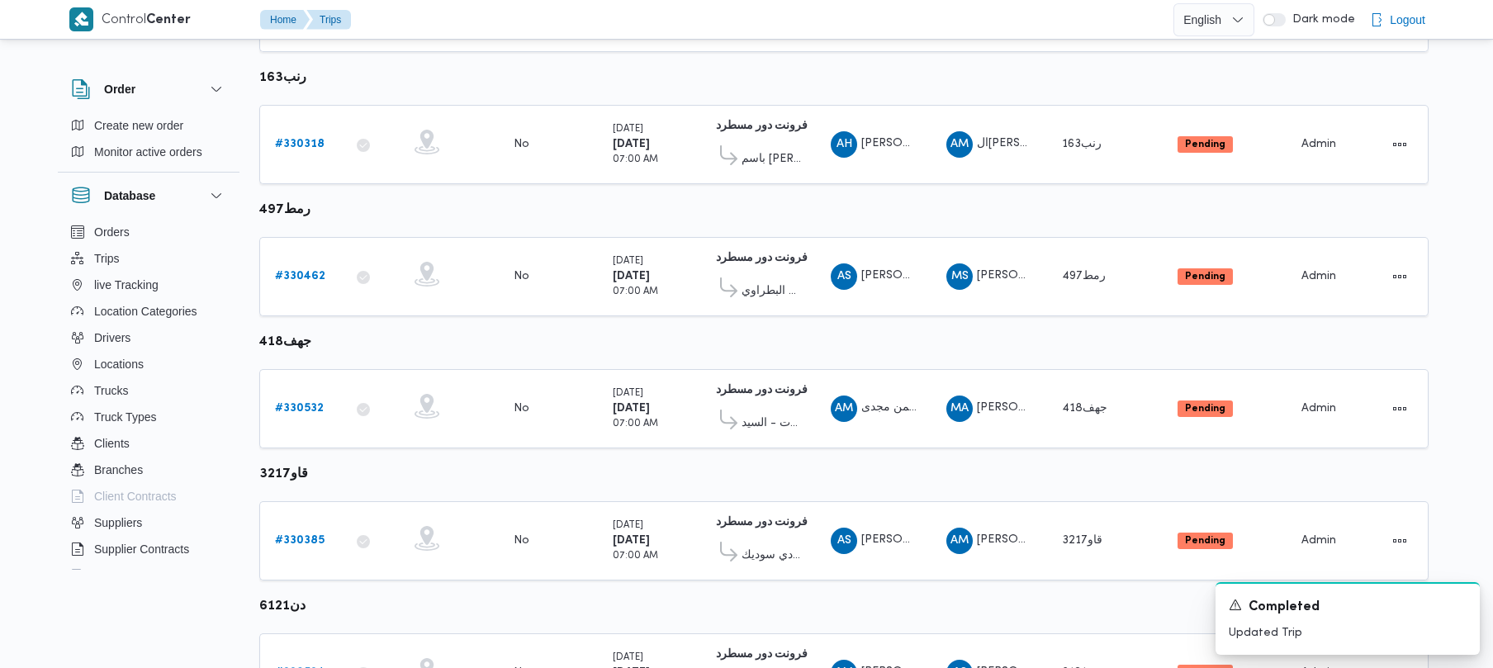
scroll to position [632, 0]
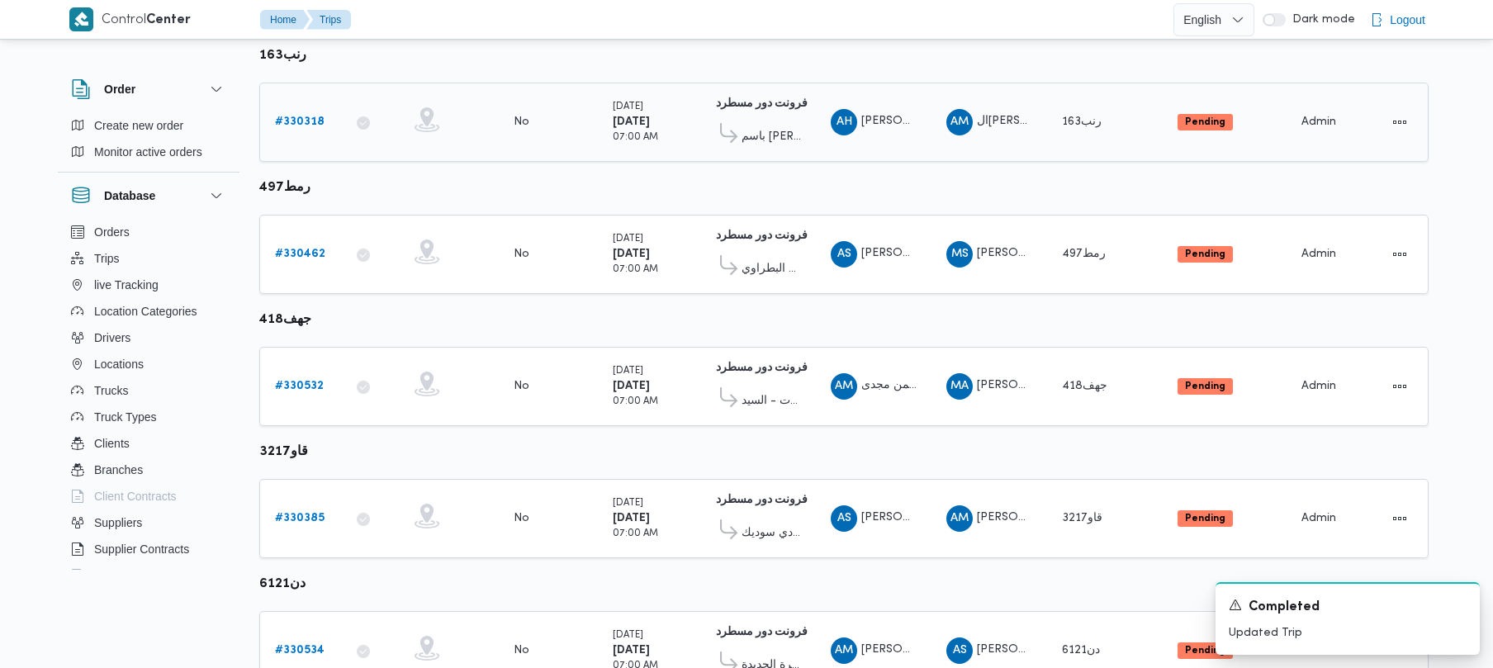
click at [312, 123] on b "# 330318" at bounding box center [300, 121] width 50 height 11
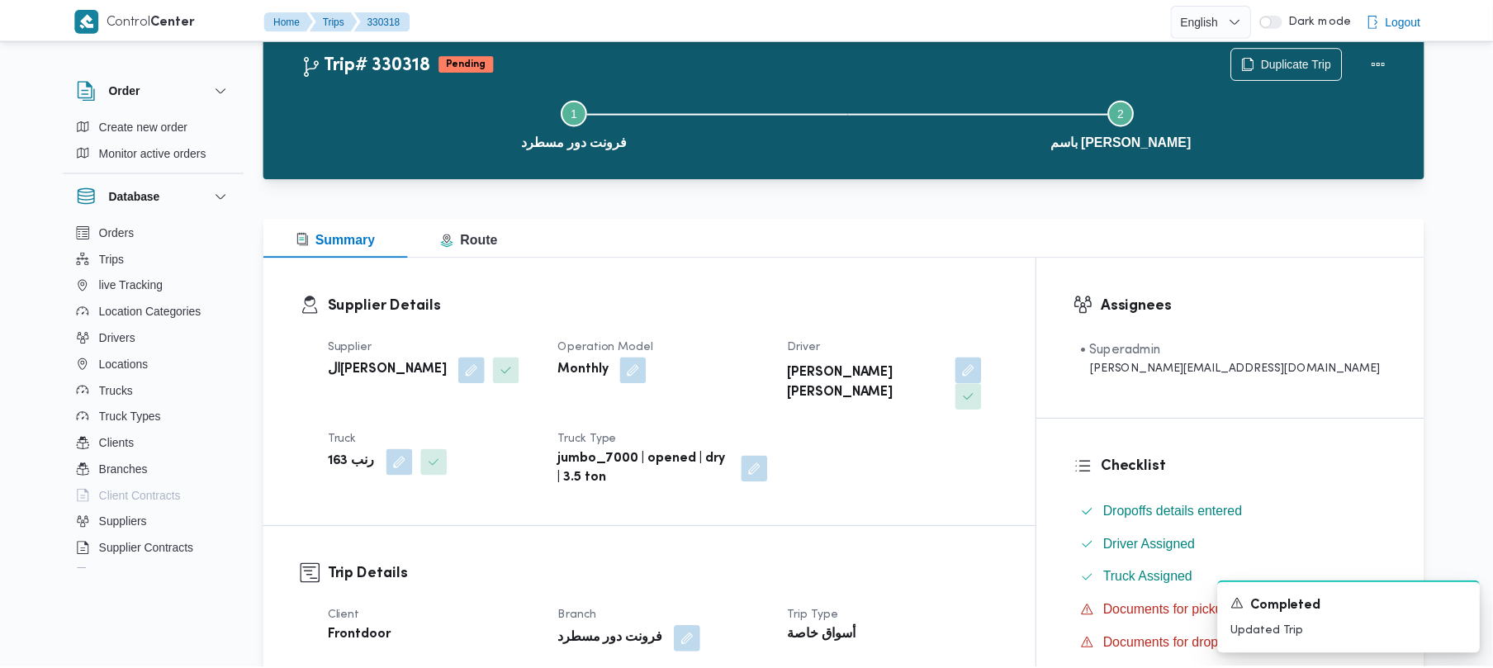
scroll to position [632, 0]
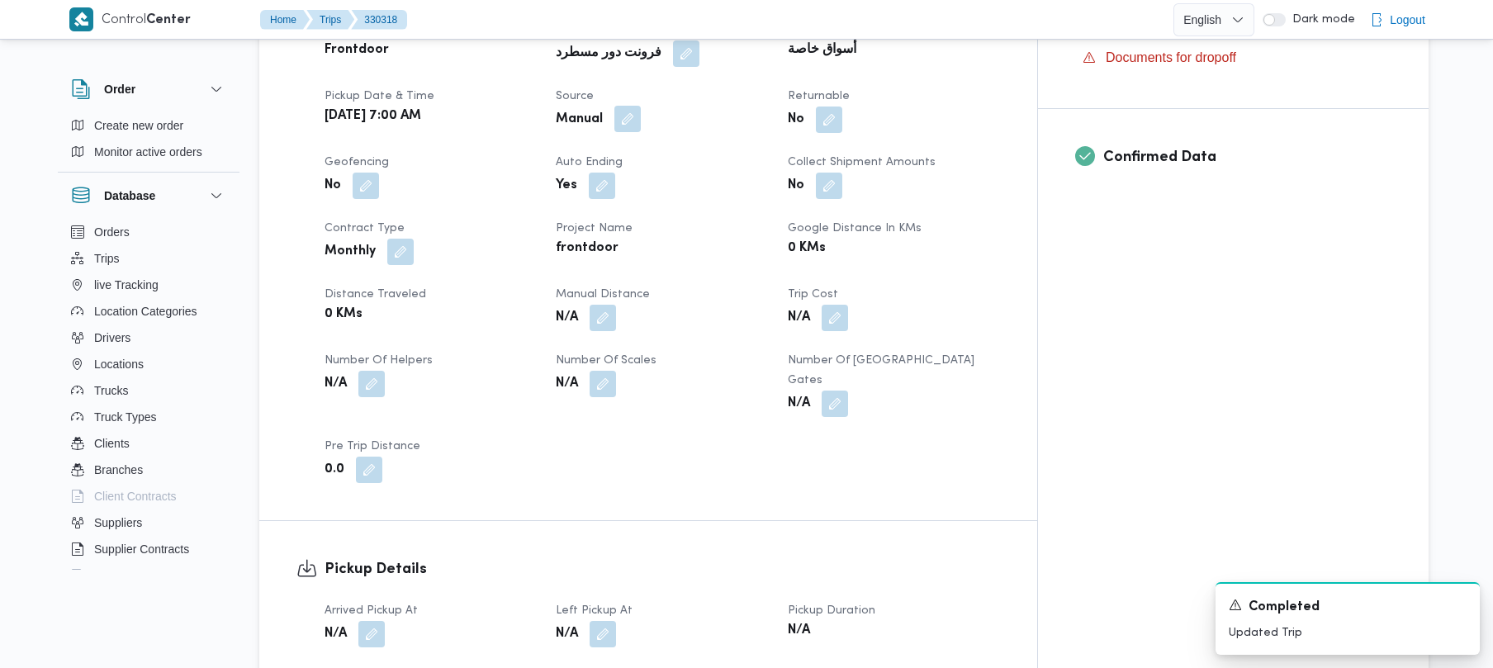
click at [641, 106] on button "button" at bounding box center [627, 119] width 26 height 26
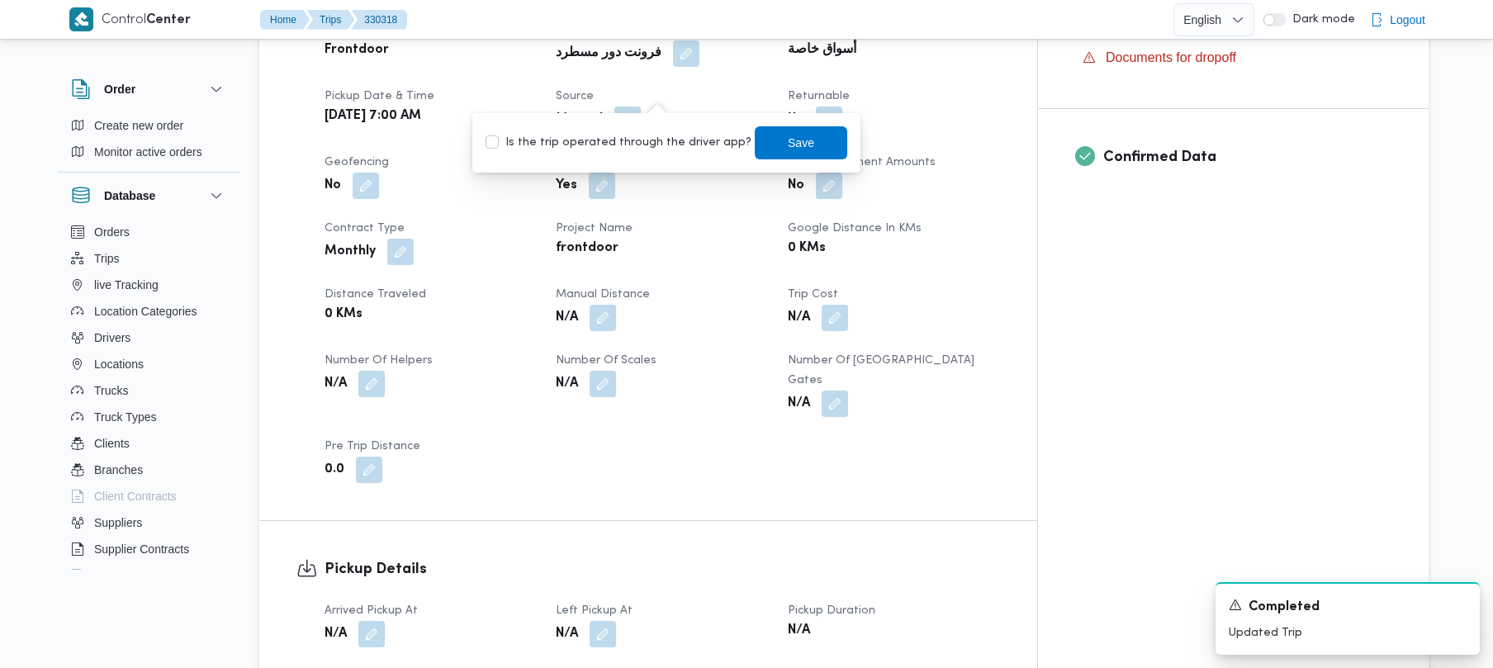
click at [677, 155] on div "Is the trip operated through the driver app? Save" at bounding box center [666, 143] width 365 height 36
click at [646, 140] on label "Is the trip operated through the driver app?" at bounding box center [619, 143] width 266 height 20
checkbox input "true"
click at [788, 144] on span "Save" at bounding box center [801, 142] width 26 height 20
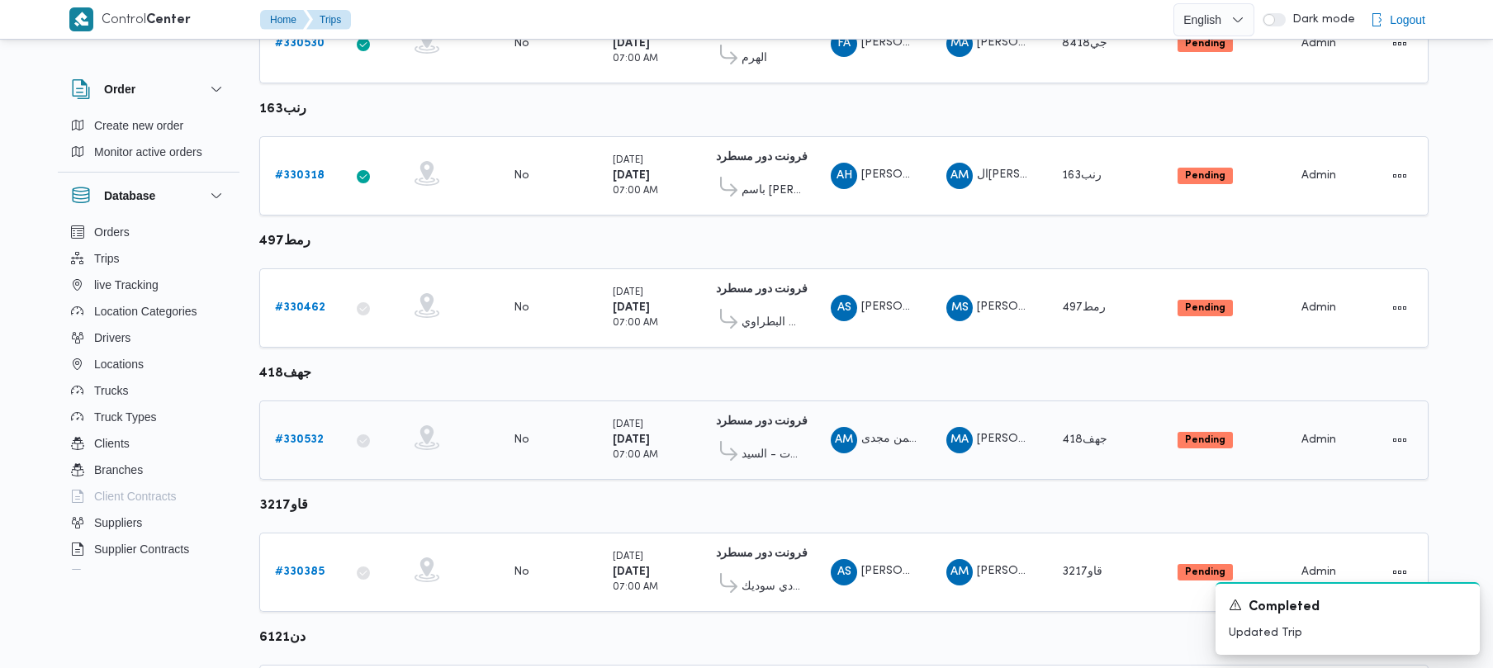
scroll to position [632, 0]
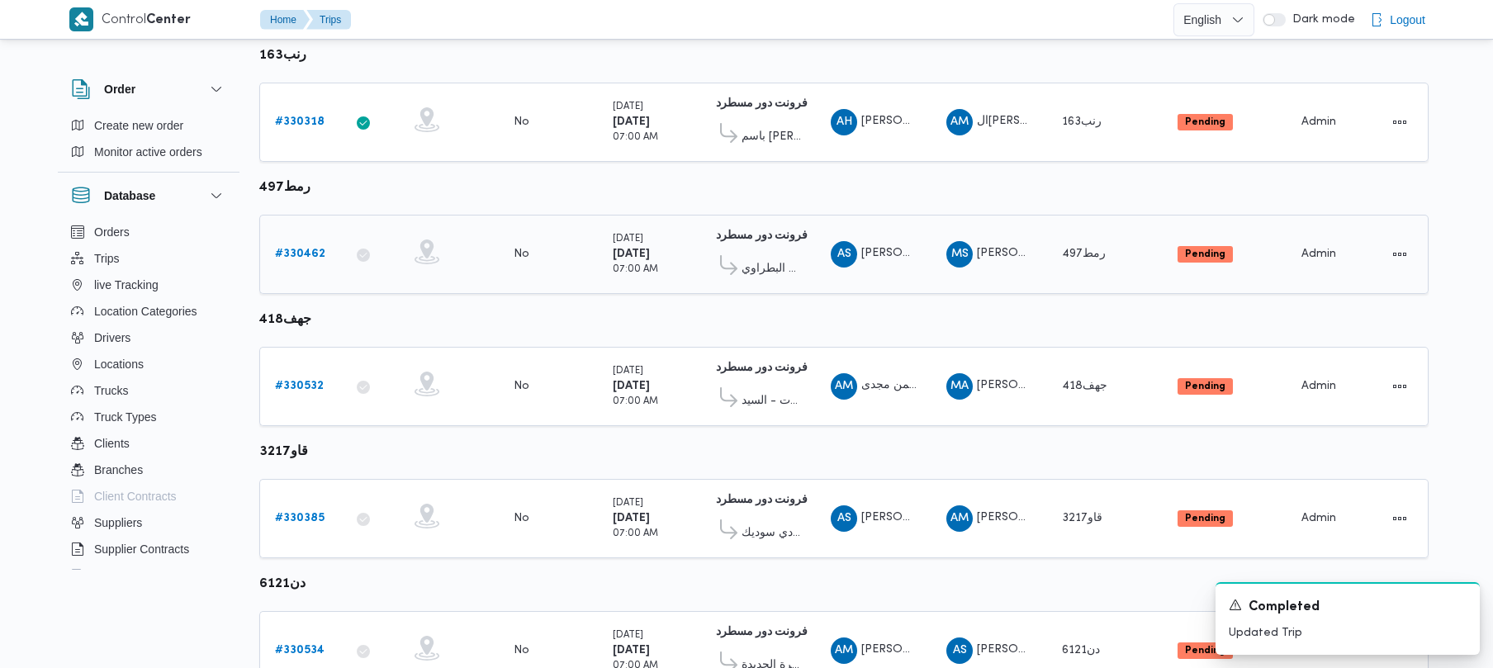
click at [286, 255] on b "# 330462" at bounding box center [300, 254] width 50 height 11
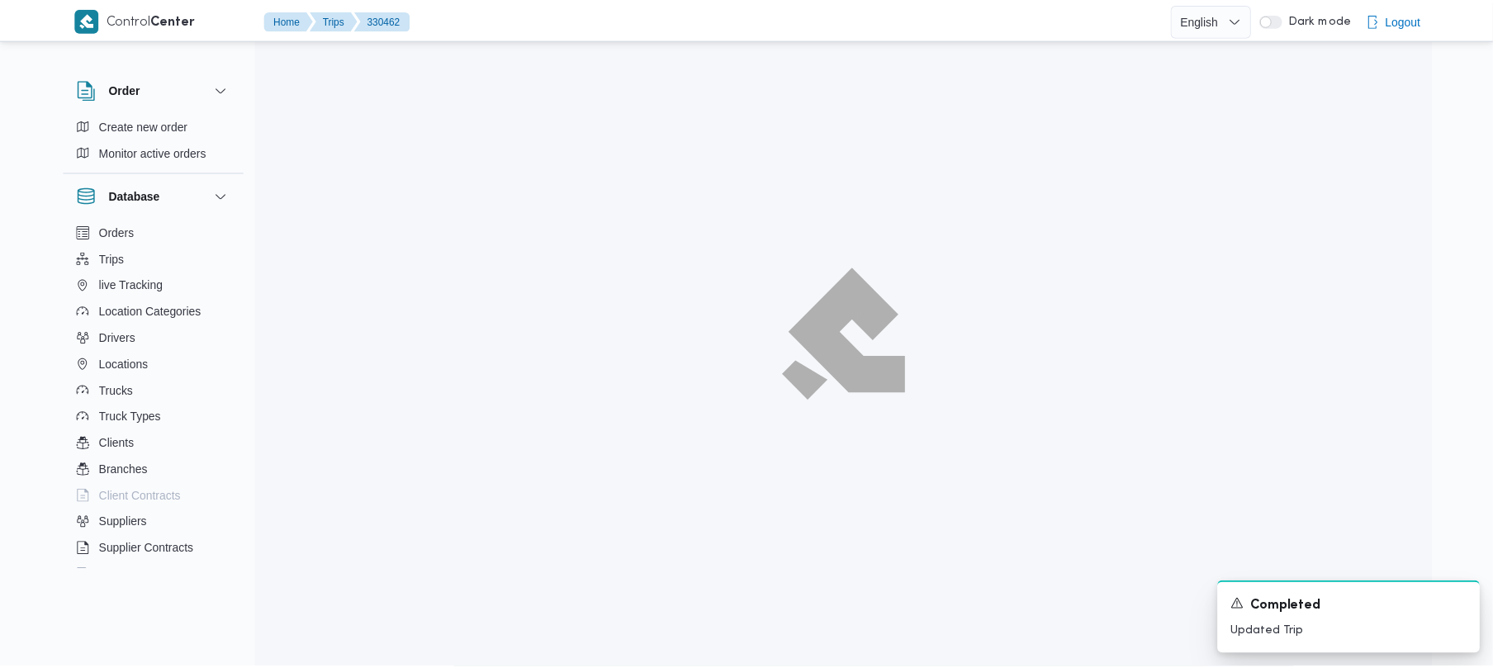
scroll to position [632, 0]
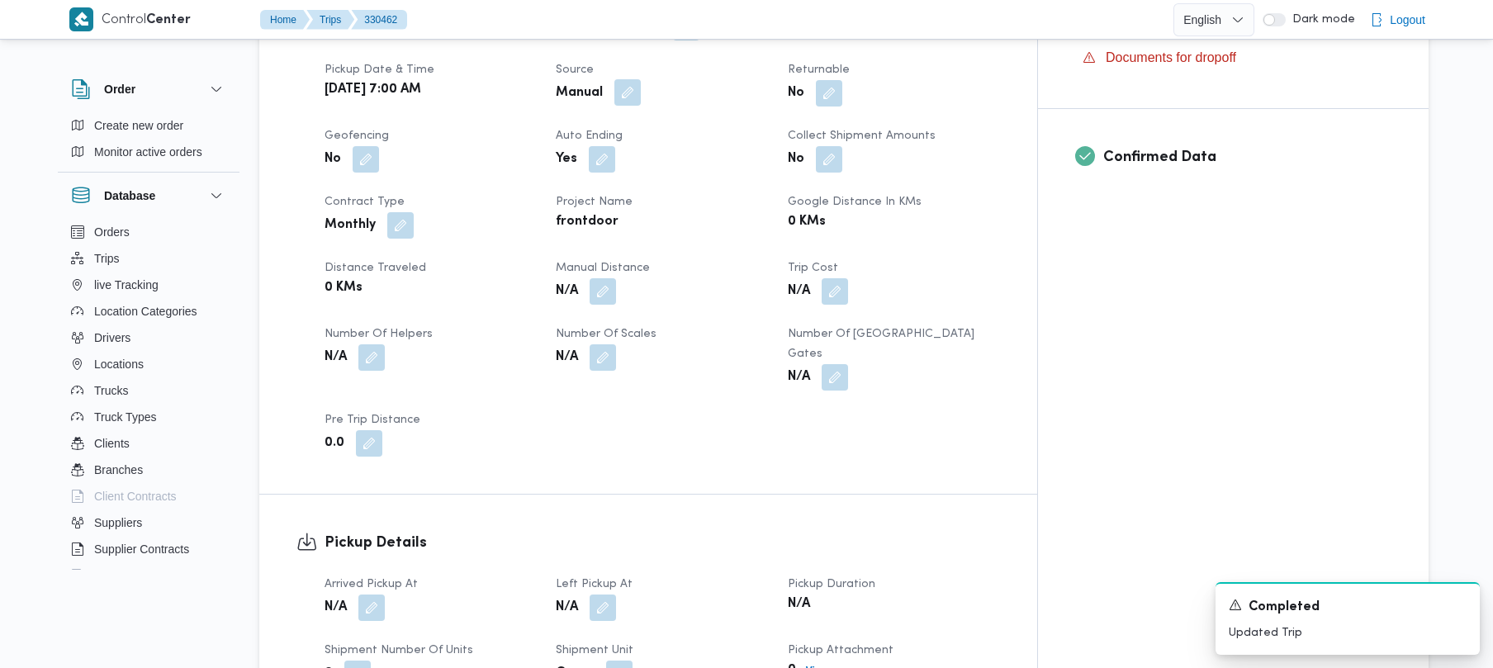
click at [641, 100] on button "button" at bounding box center [627, 92] width 26 height 26
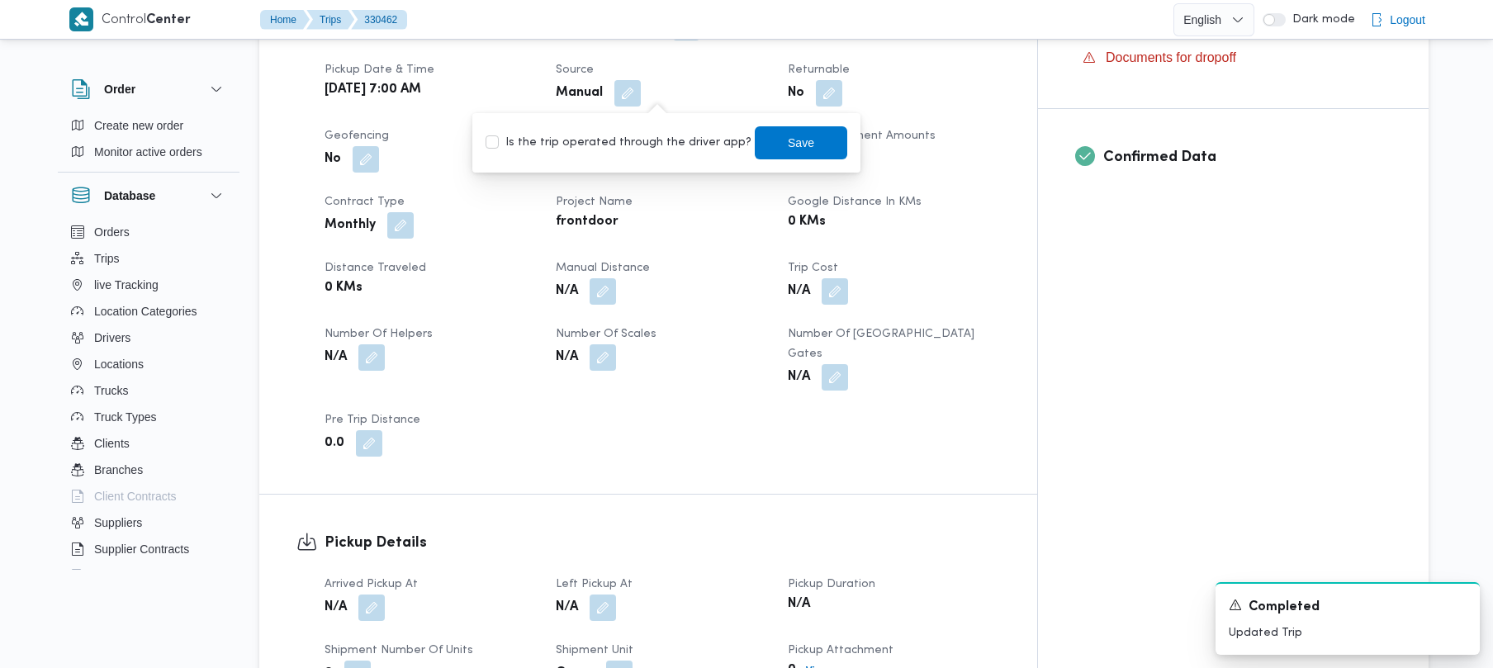
click at [611, 156] on div "Is the trip operated through the driver app? Save" at bounding box center [666, 143] width 365 height 36
click at [582, 143] on label "Is the trip operated through the driver app?" at bounding box center [619, 143] width 266 height 20
checkbox input "true"
click at [788, 139] on span "Save" at bounding box center [801, 142] width 26 height 20
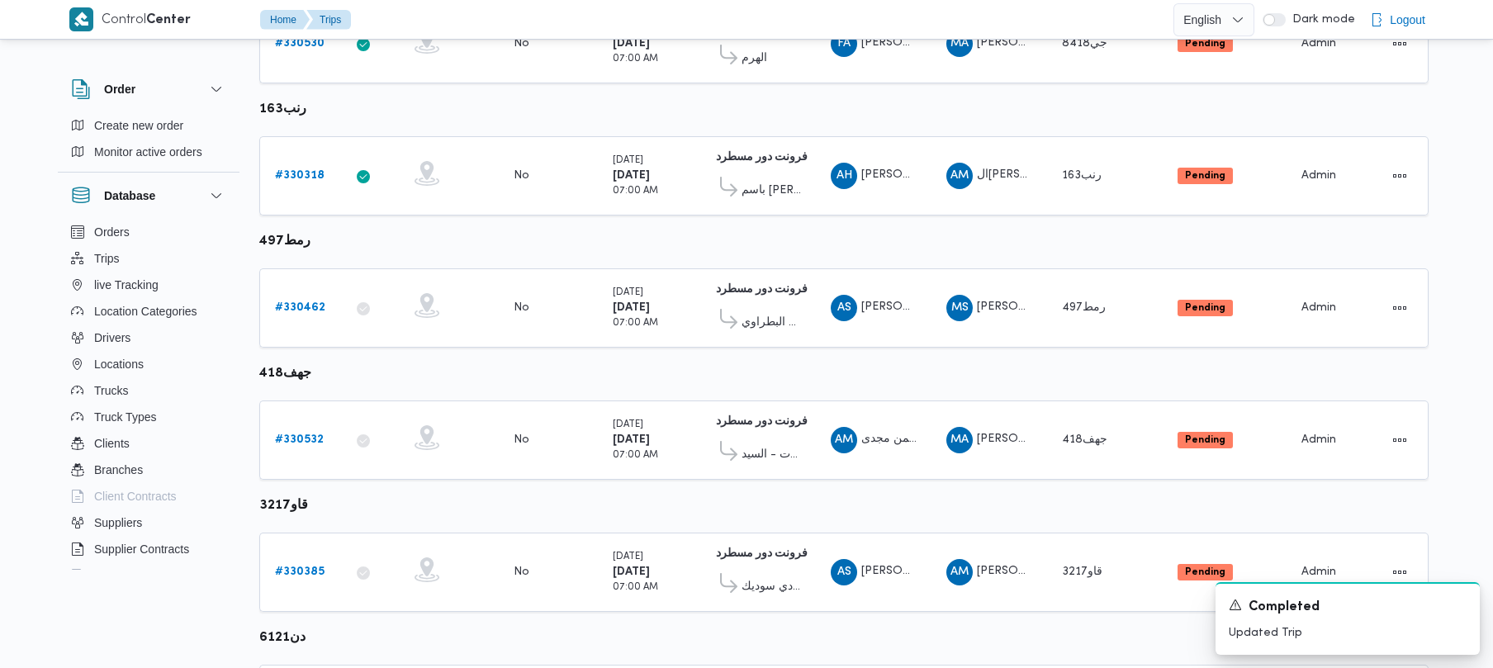
scroll to position [632, 0]
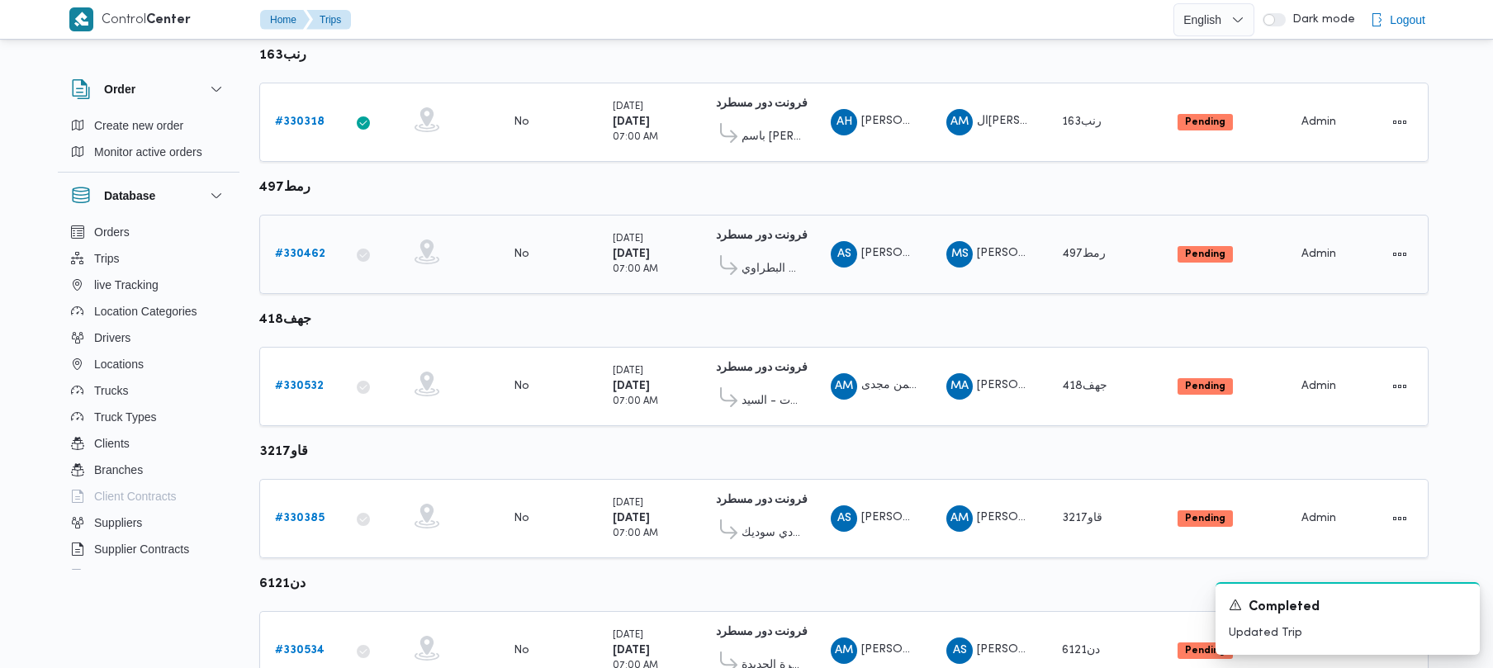
click at [287, 254] on b "# 330462" at bounding box center [300, 254] width 50 height 11
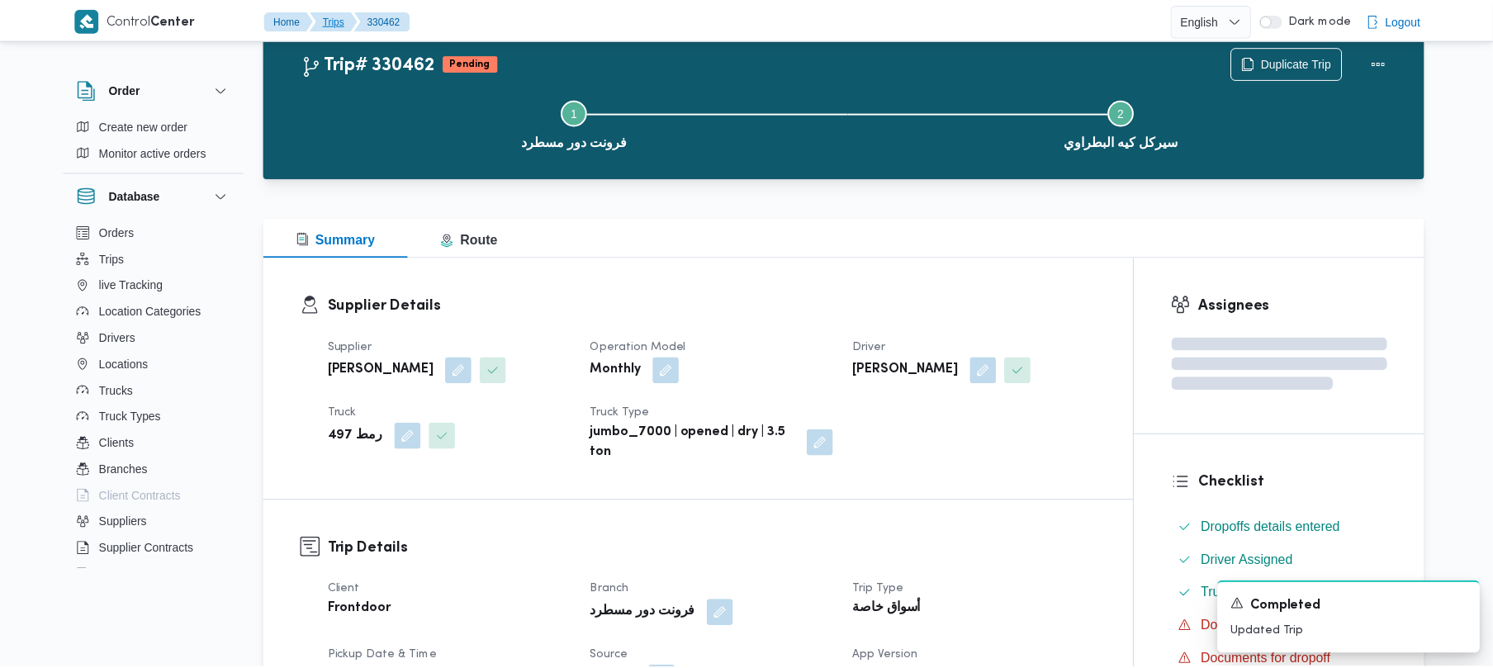
scroll to position [632, 0]
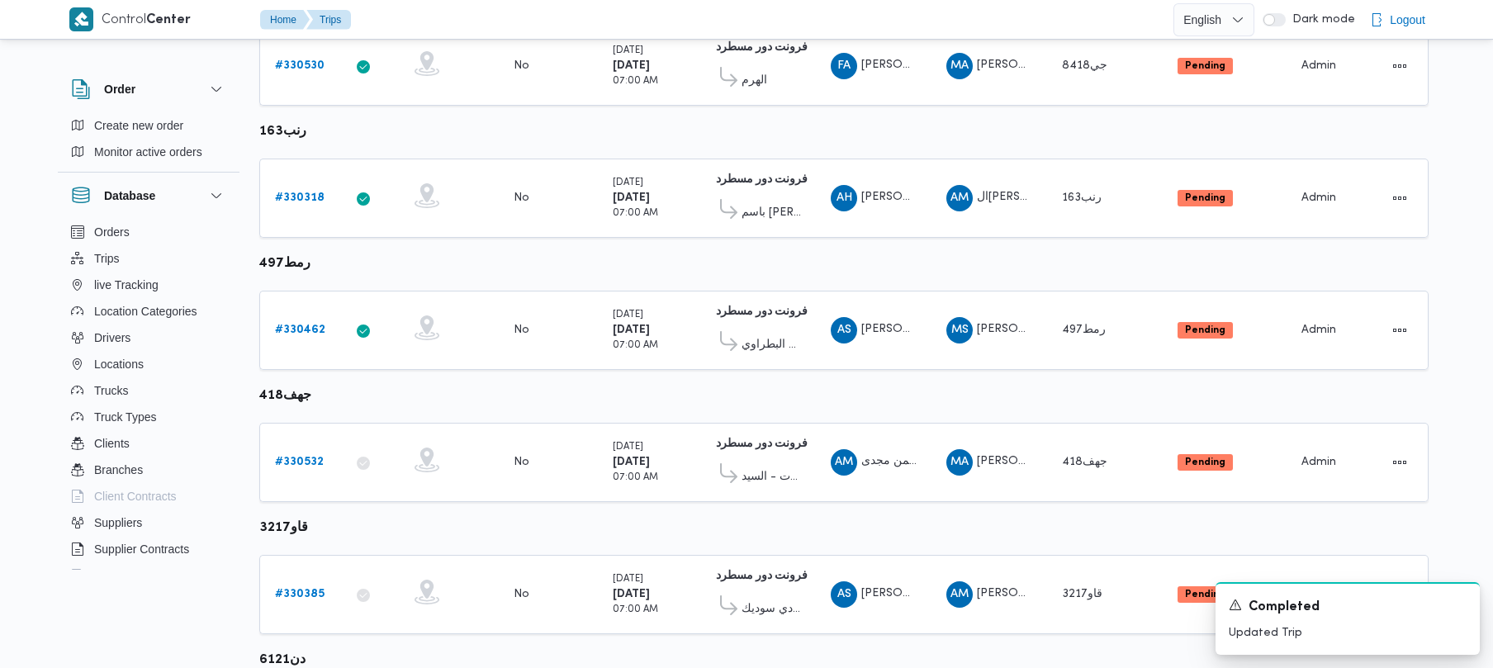
scroll to position [632, 0]
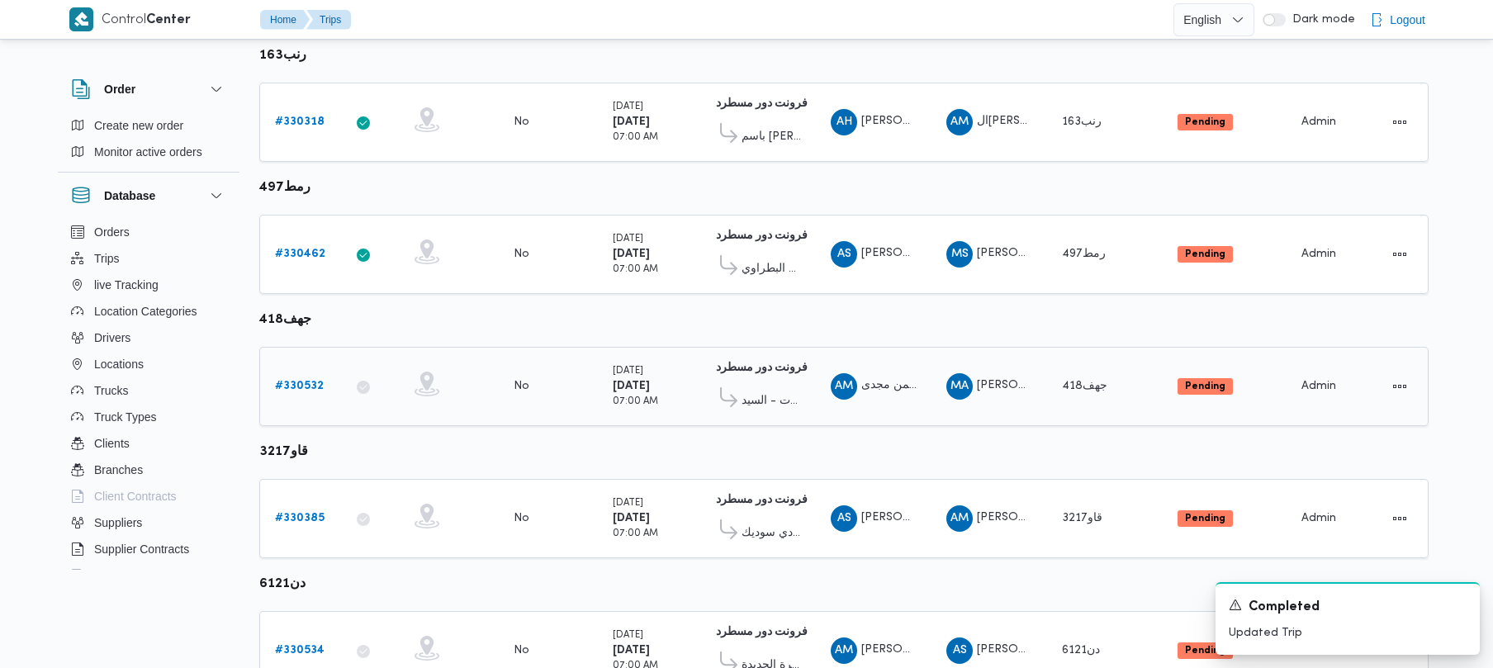
click at [322, 382] on b "# 330532" at bounding box center [299, 386] width 49 height 11
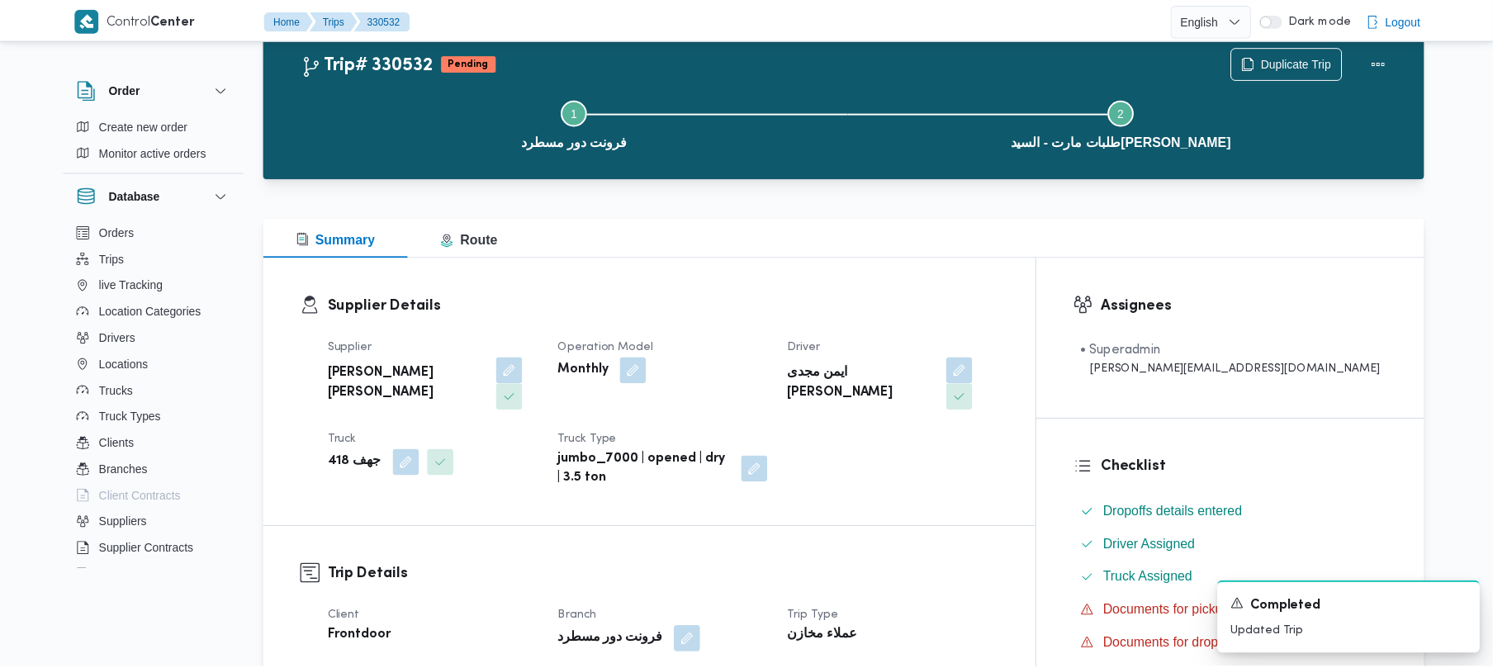
scroll to position [632, 0]
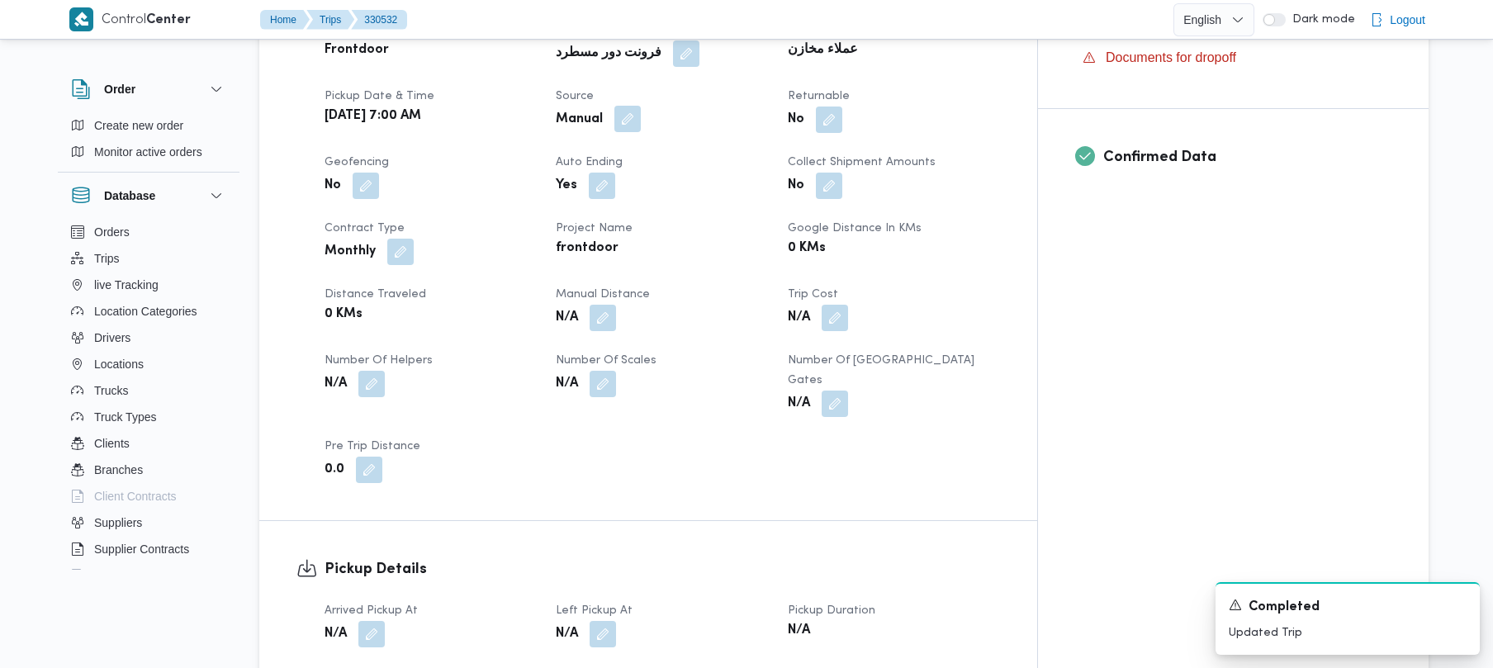
click at [641, 106] on button "button" at bounding box center [627, 119] width 26 height 26
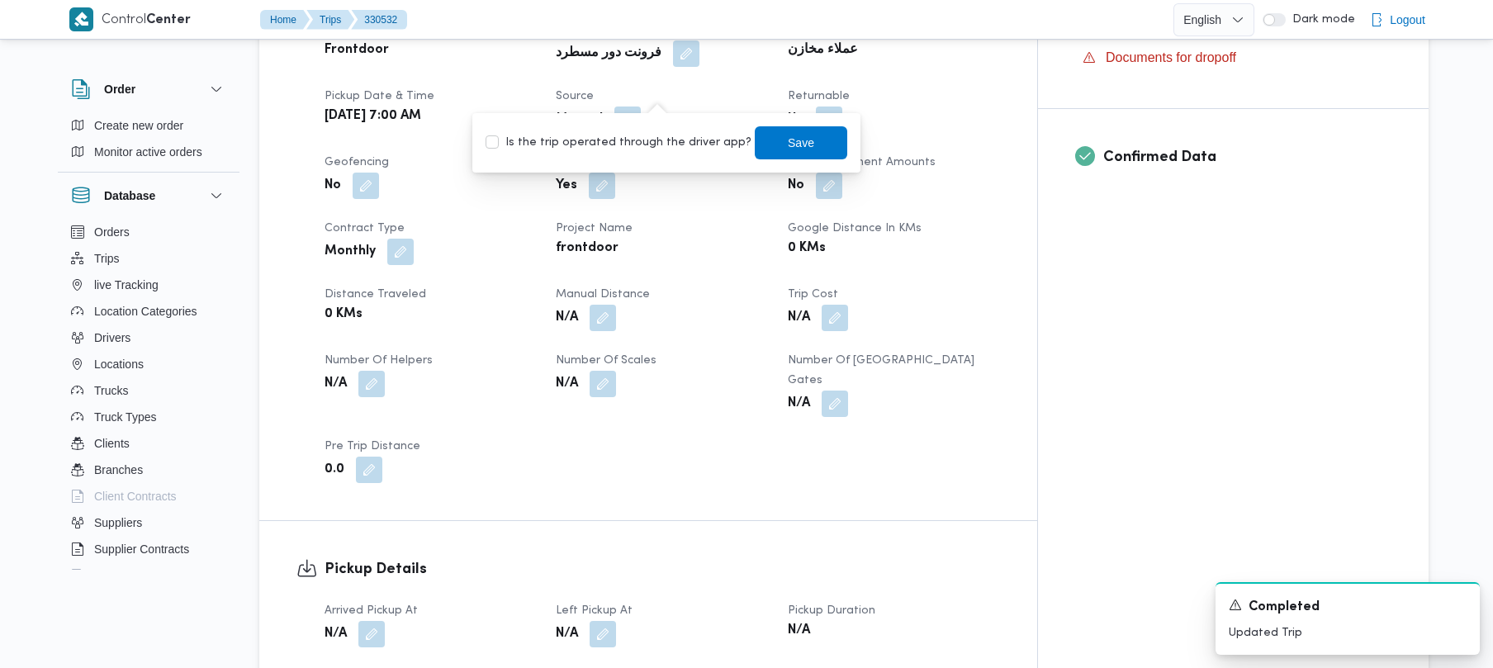
click at [662, 140] on label "Is the trip operated through the driver app?" at bounding box center [619, 143] width 266 height 20
checkbox input "true"
click at [798, 132] on span "Save" at bounding box center [801, 142] width 93 height 33
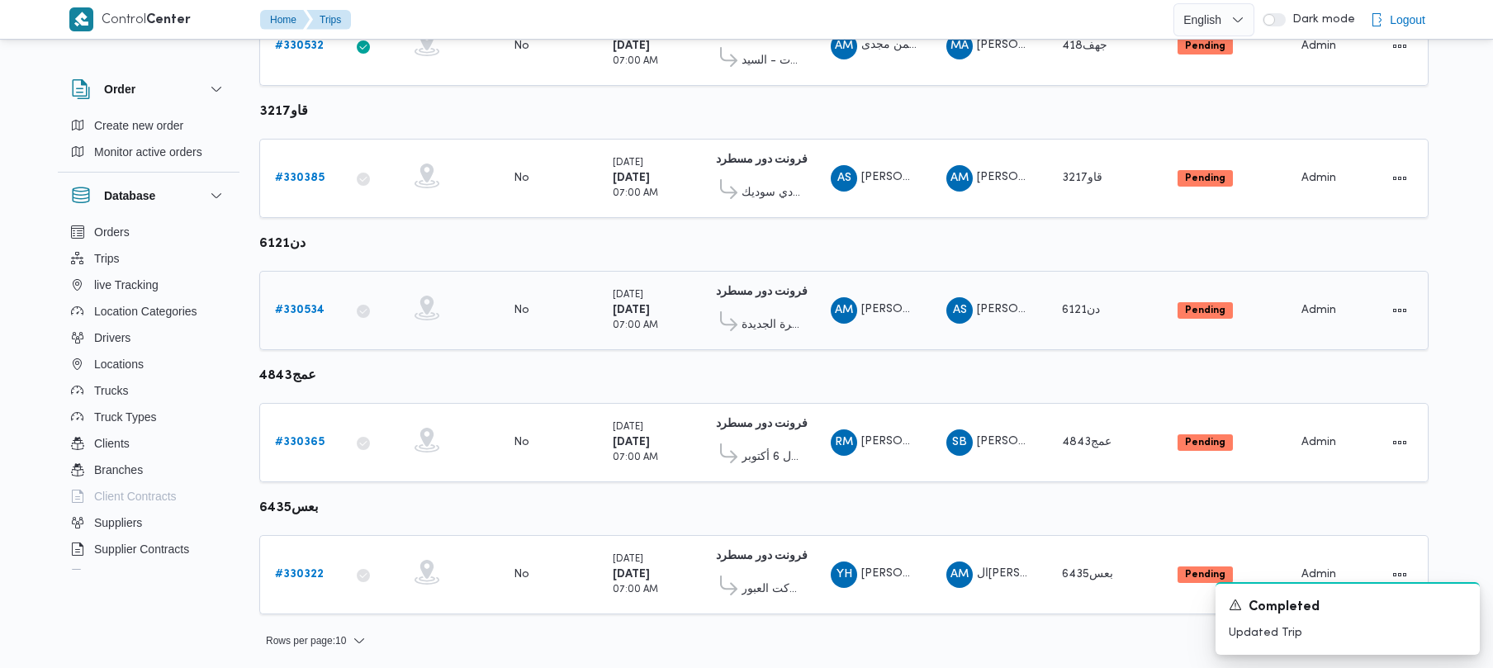
scroll to position [976, 0]
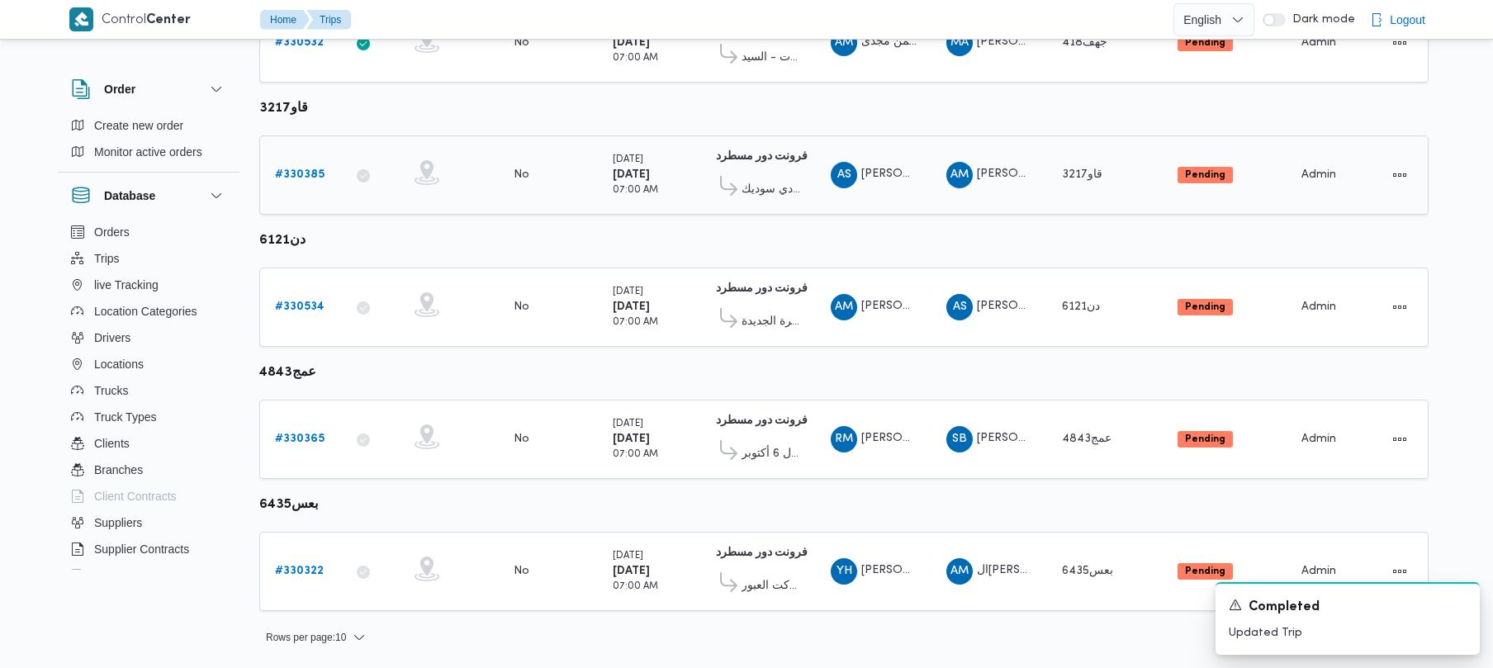
click at [276, 169] on b "# 330385" at bounding box center [300, 174] width 50 height 11
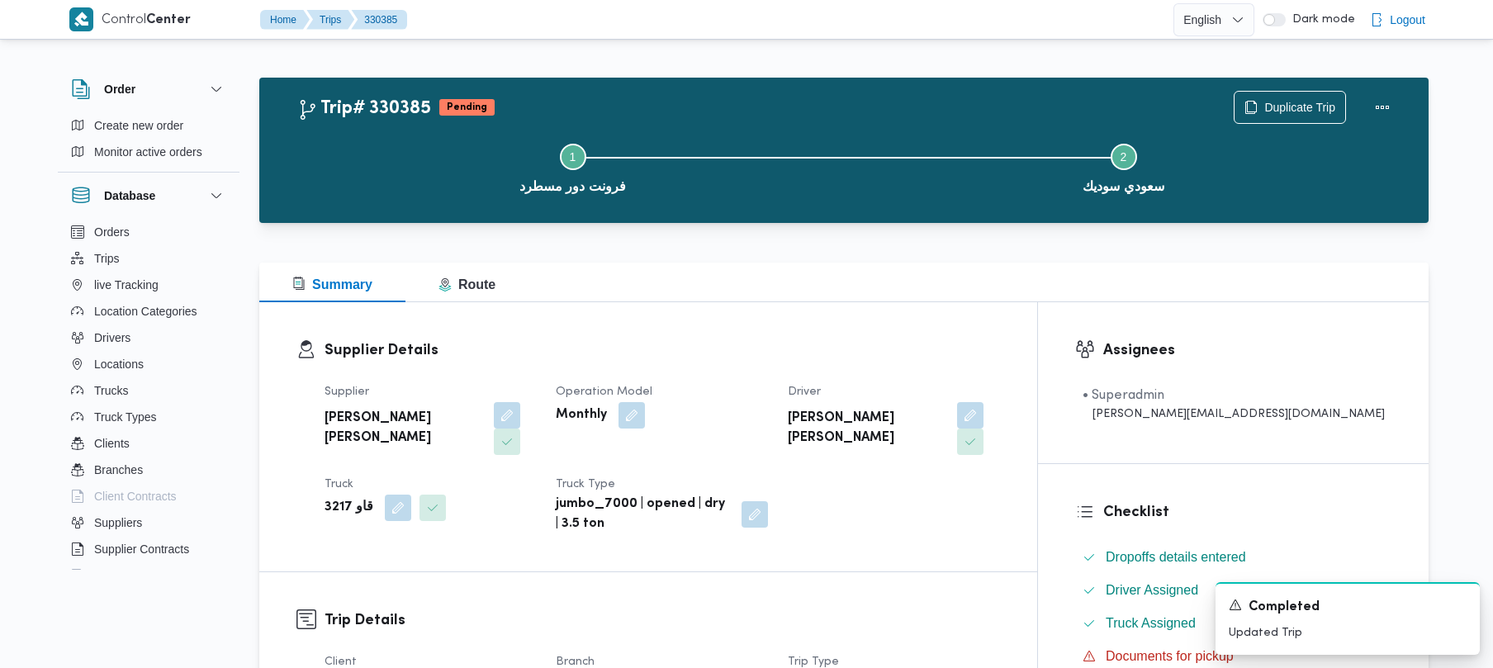
scroll to position [585, 0]
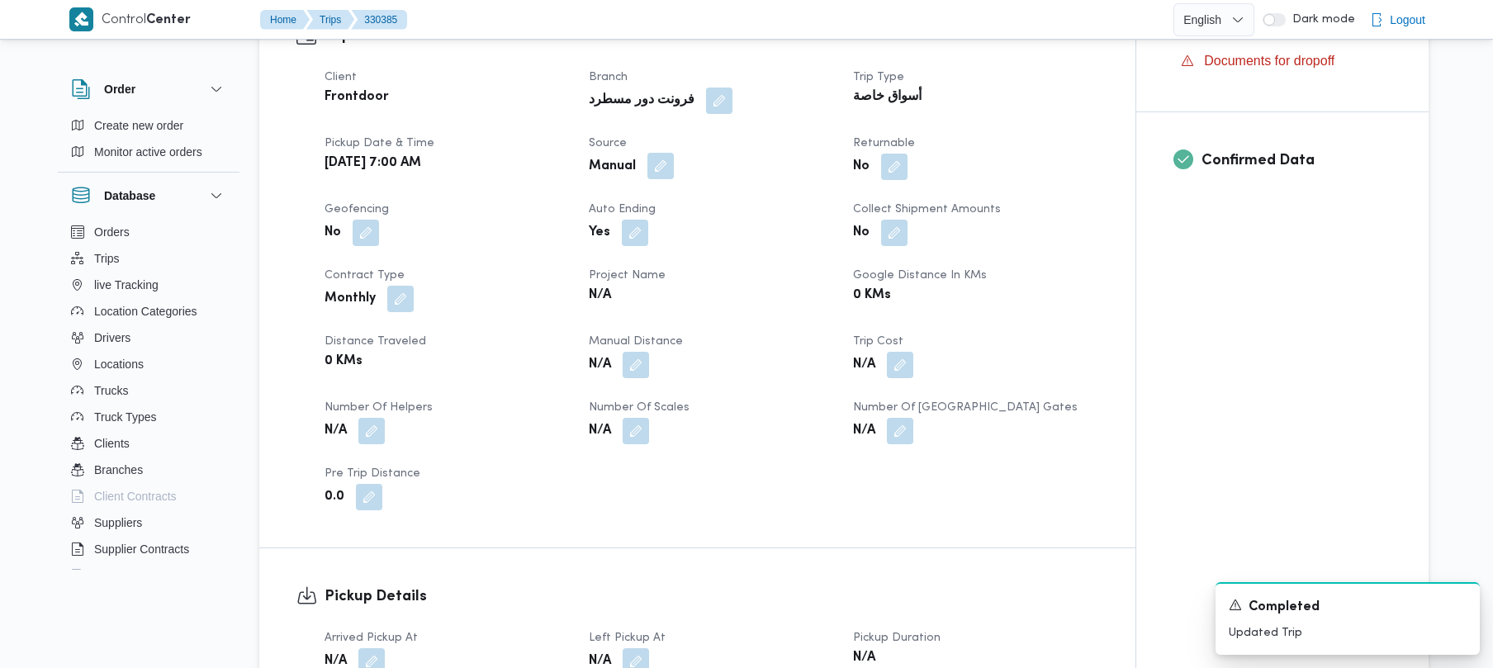
click at [656, 153] on button "button" at bounding box center [661, 166] width 26 height 26
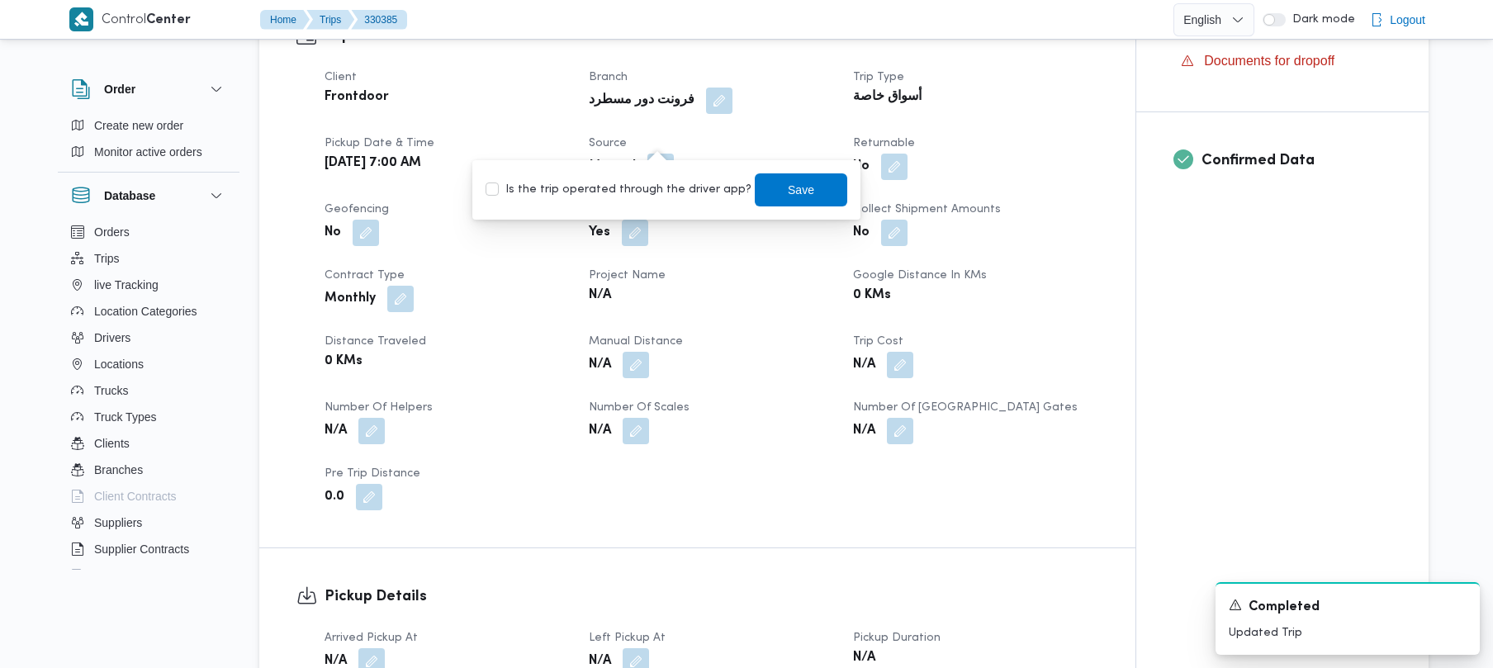
click at [629, 193] on label "Is the trip operated through the driver app?" at bounding box center [619, 190] width 266 height 20
checkbox input "true"
click at [788, 189] on span "Save" at bounding box center [801, 189] width 26 height 20
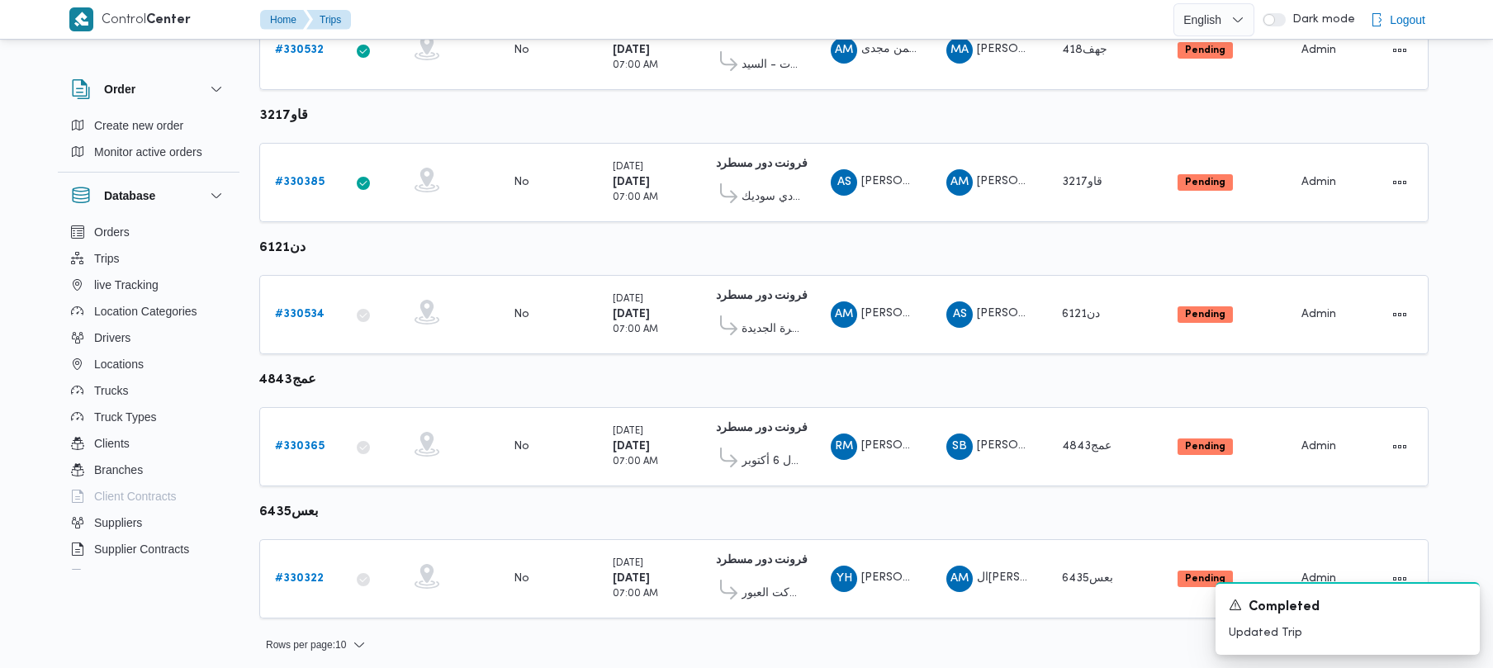
scroll to position [976, 0]
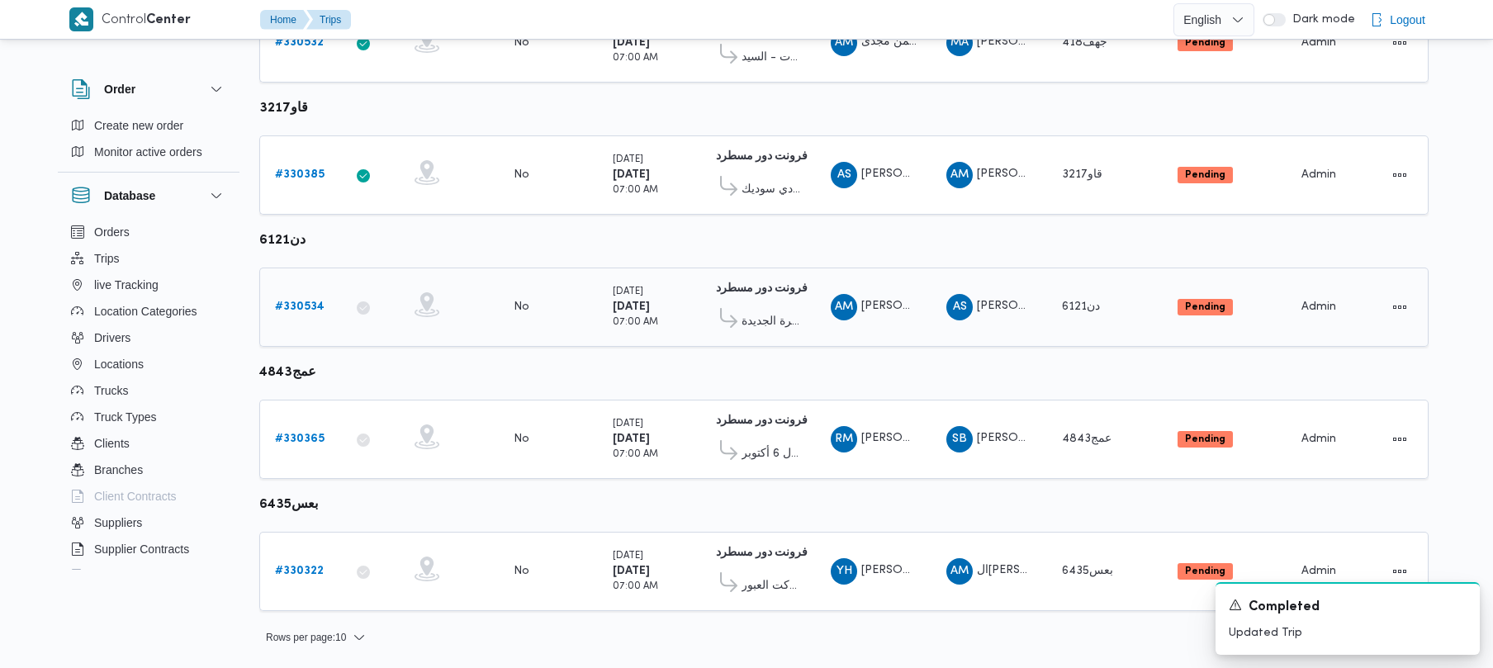
click at [285, 309] on b "# 330534" at bounding box center [300, 306] width 50 height 11
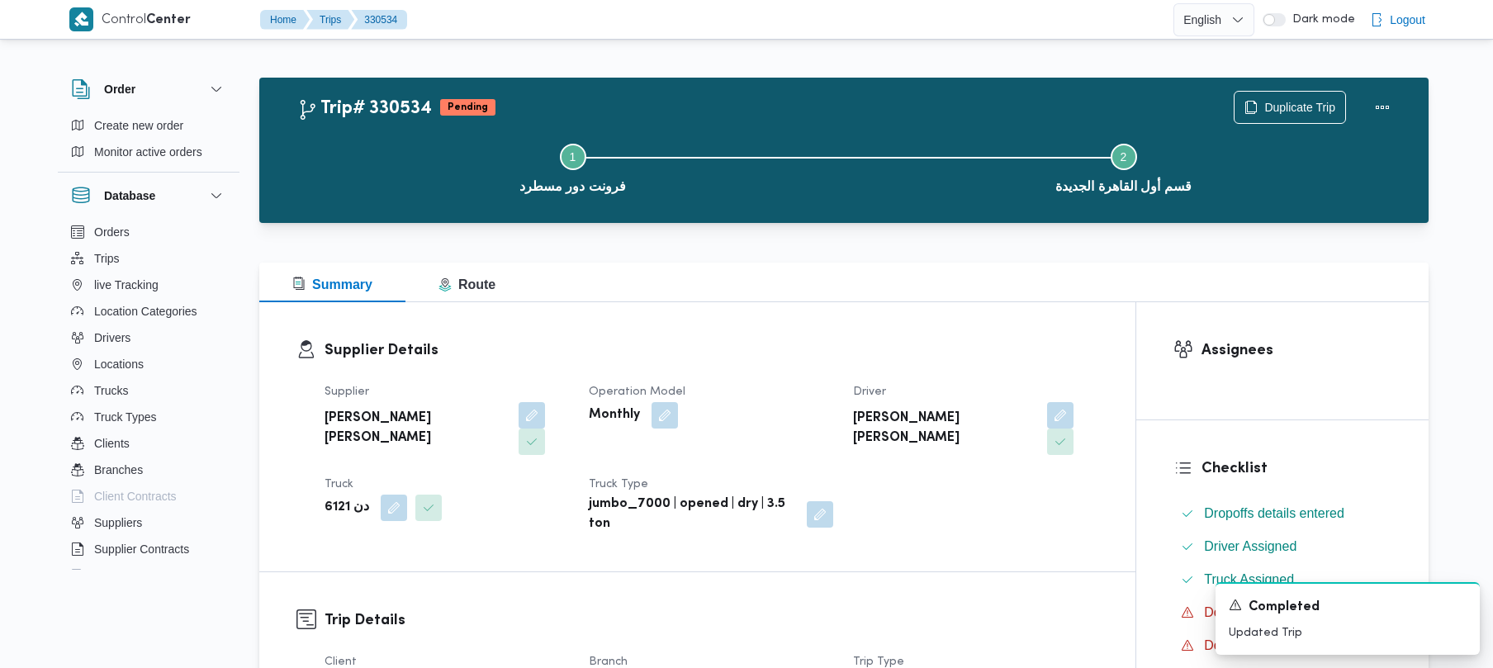
scroll to position [585, 0]
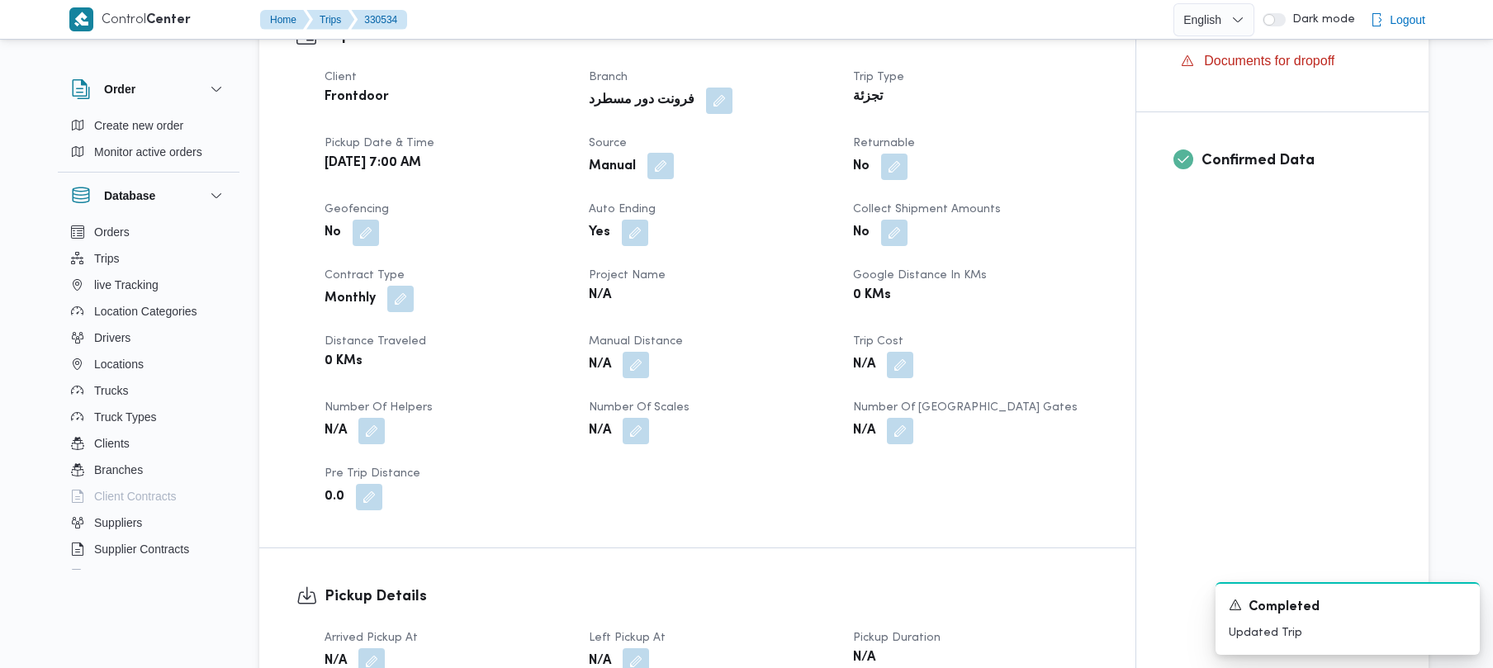
click at [671, 153] on button "button" at bounding box center [661, 166] width 26 height 26
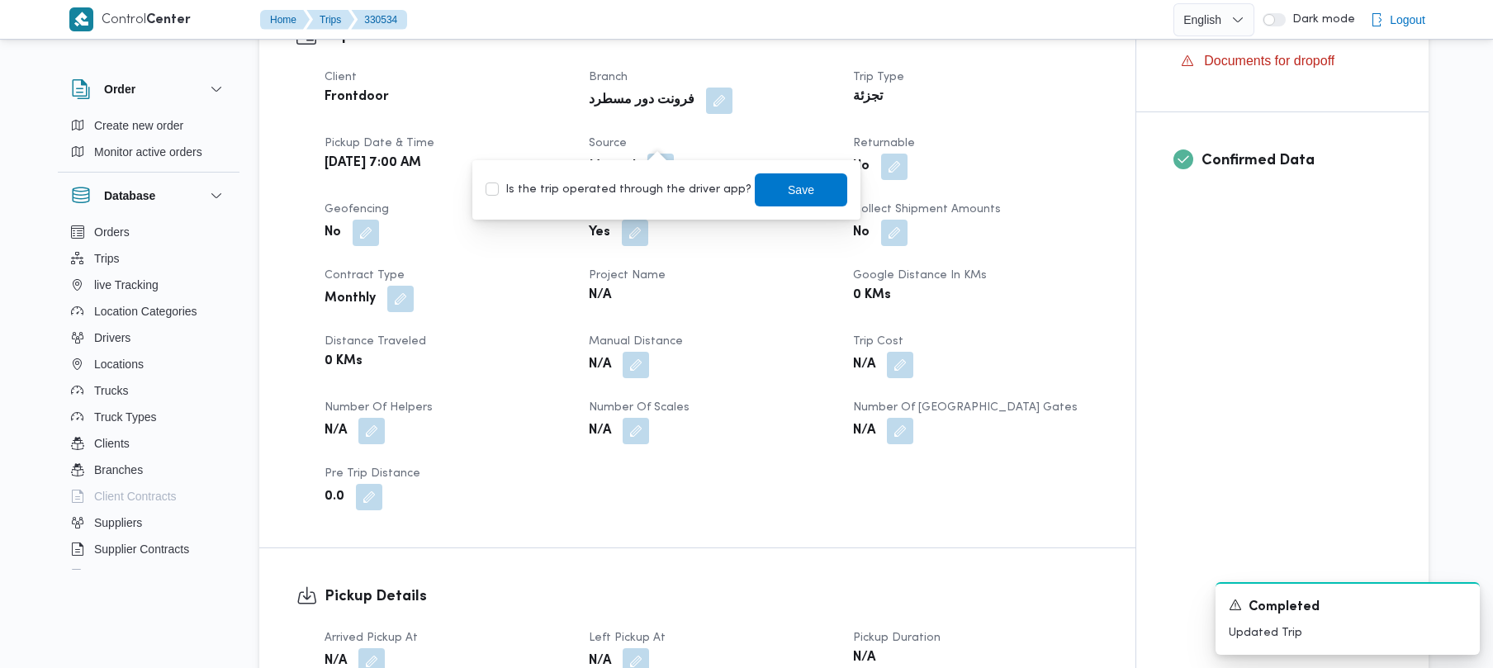
click at [641, 176] on div "Is the trip operated through the driver app? Save" at bounding box center [666, 190] width 365 height 36
click at [641, 200] on div "Is the trip operated through the driver app? Save" at bounding box center [666, 190] width 365 height 36
click at [635, 192] on label "Is the trip operated through the driver app?" at bounding box center [619, 190] width 266 height 20
checkbox input "true"
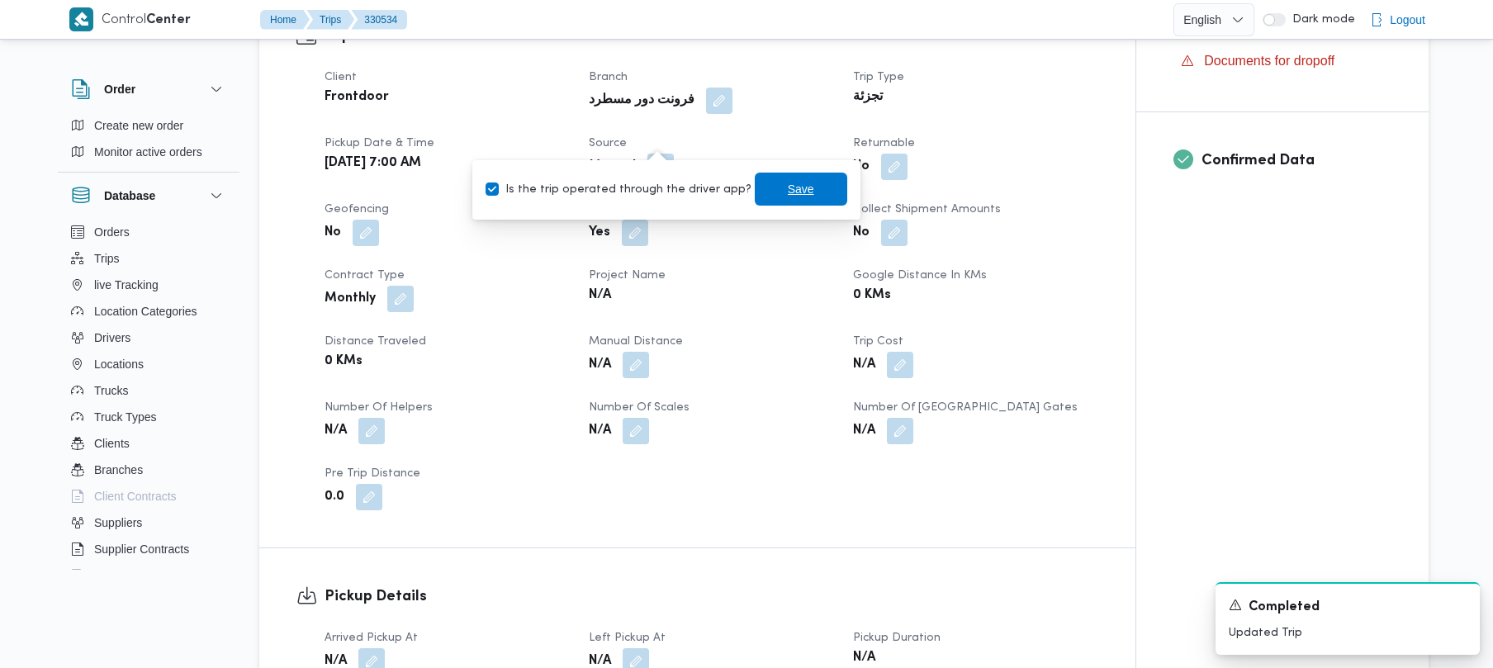
click at [788, 183] on span "Save" at bounding box center [801, 189] width 26 height 20
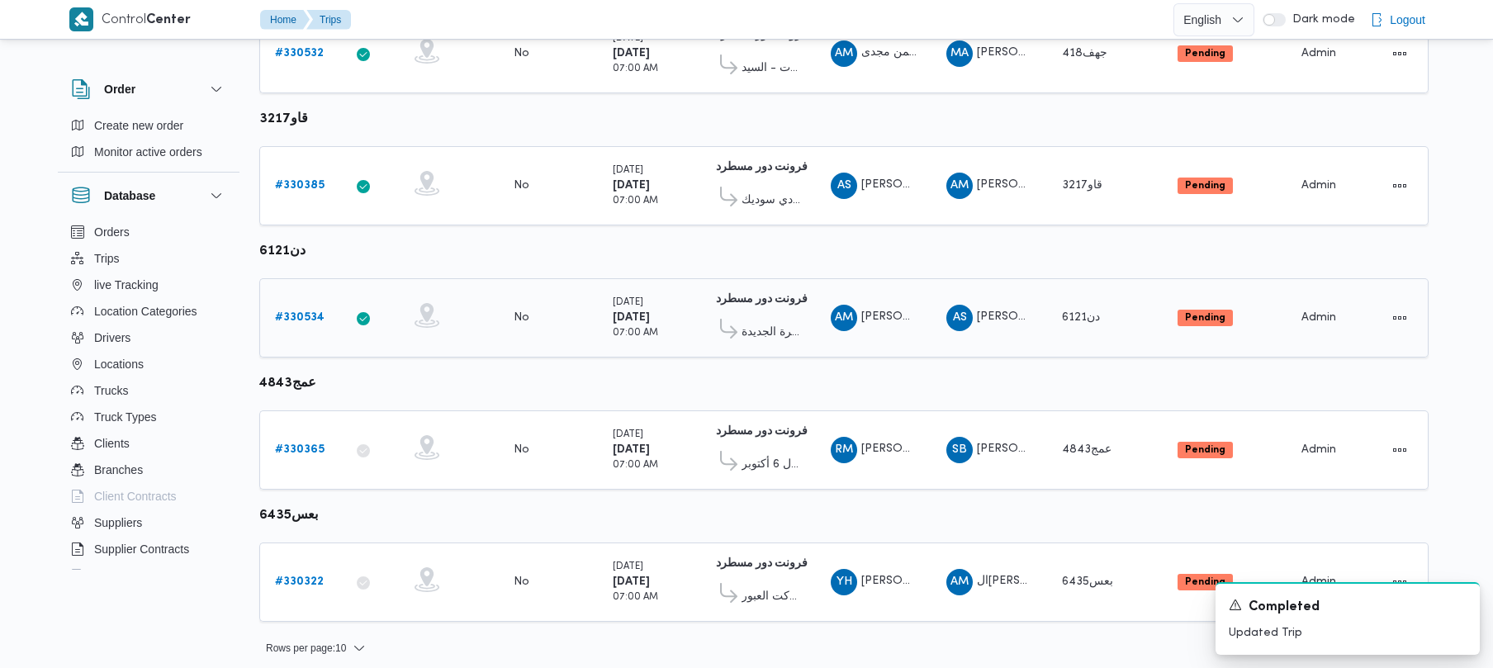
scroll to position [976, 0]
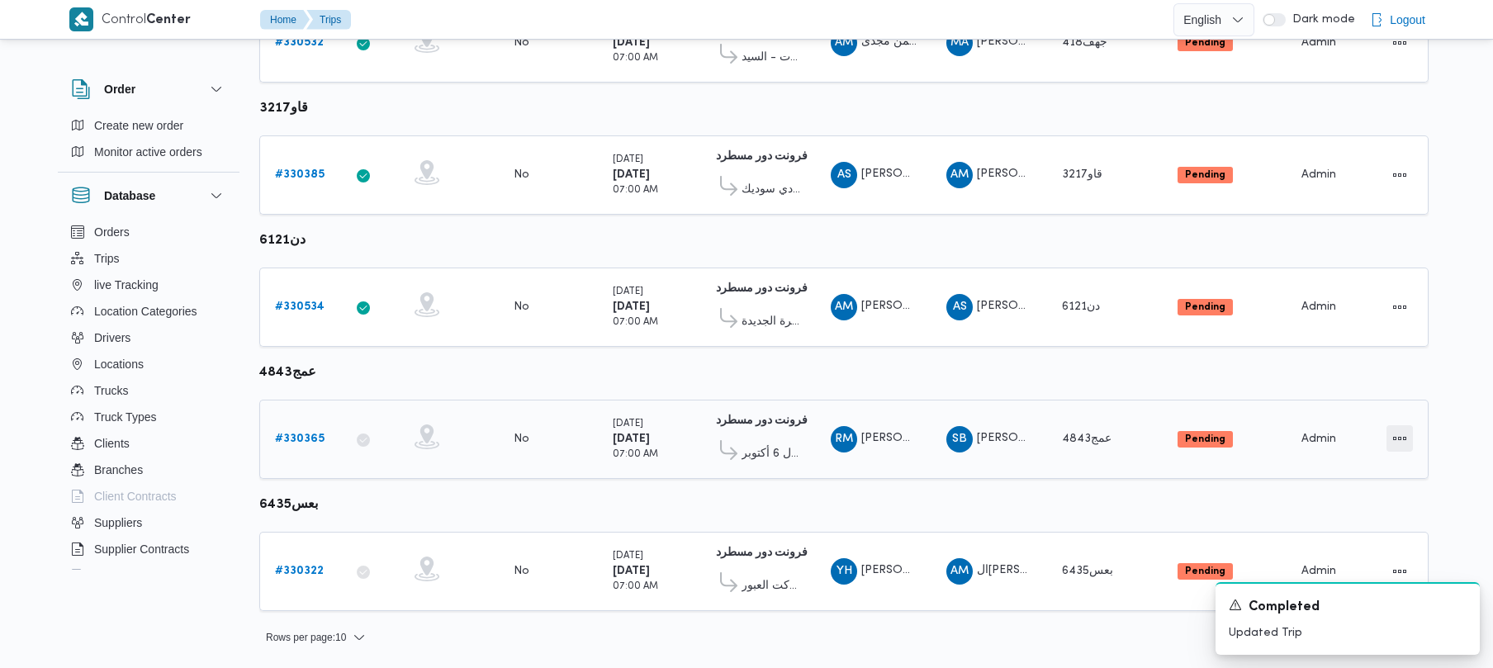
click at [1395, 439] on button "Actions" at bounding box center [1400, 438] width 26 height 26
click at [1346, 440] on span "Open" at bounding box center [1343, 439] width 53 height 13
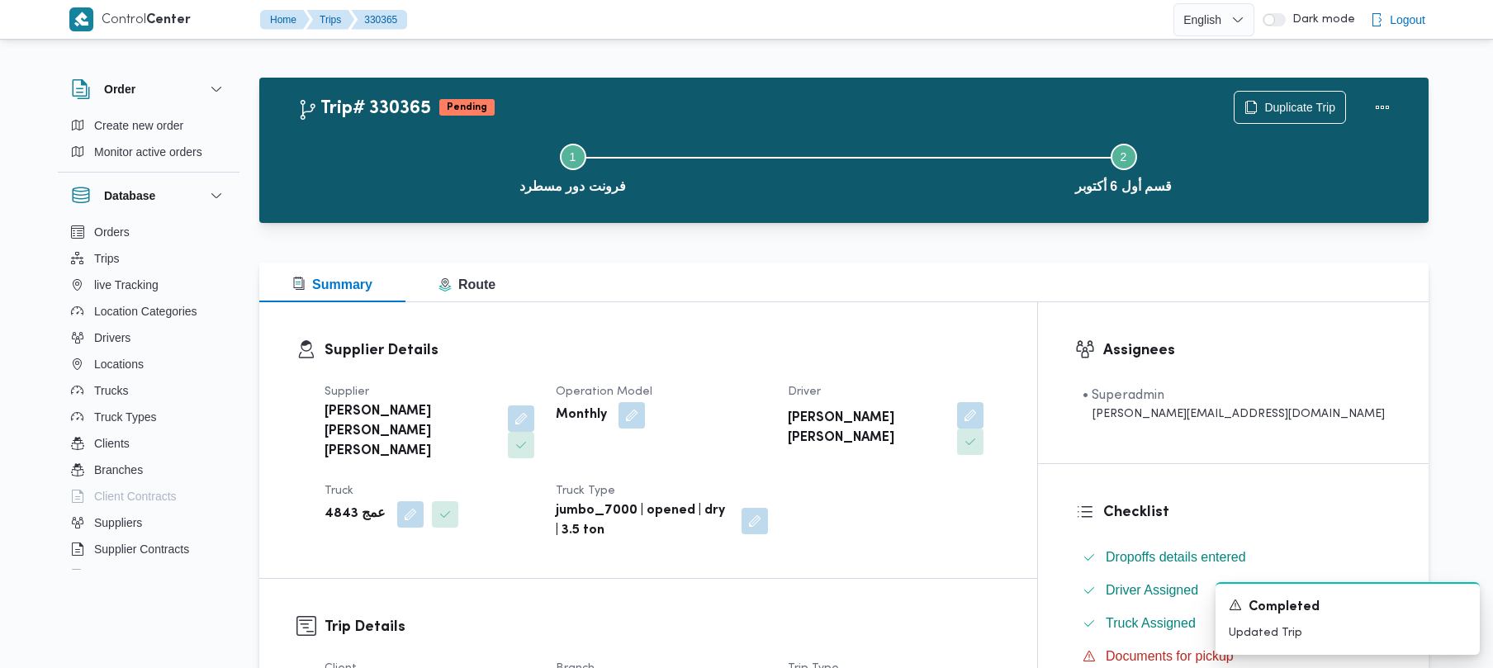
scroll to position [585, 0]
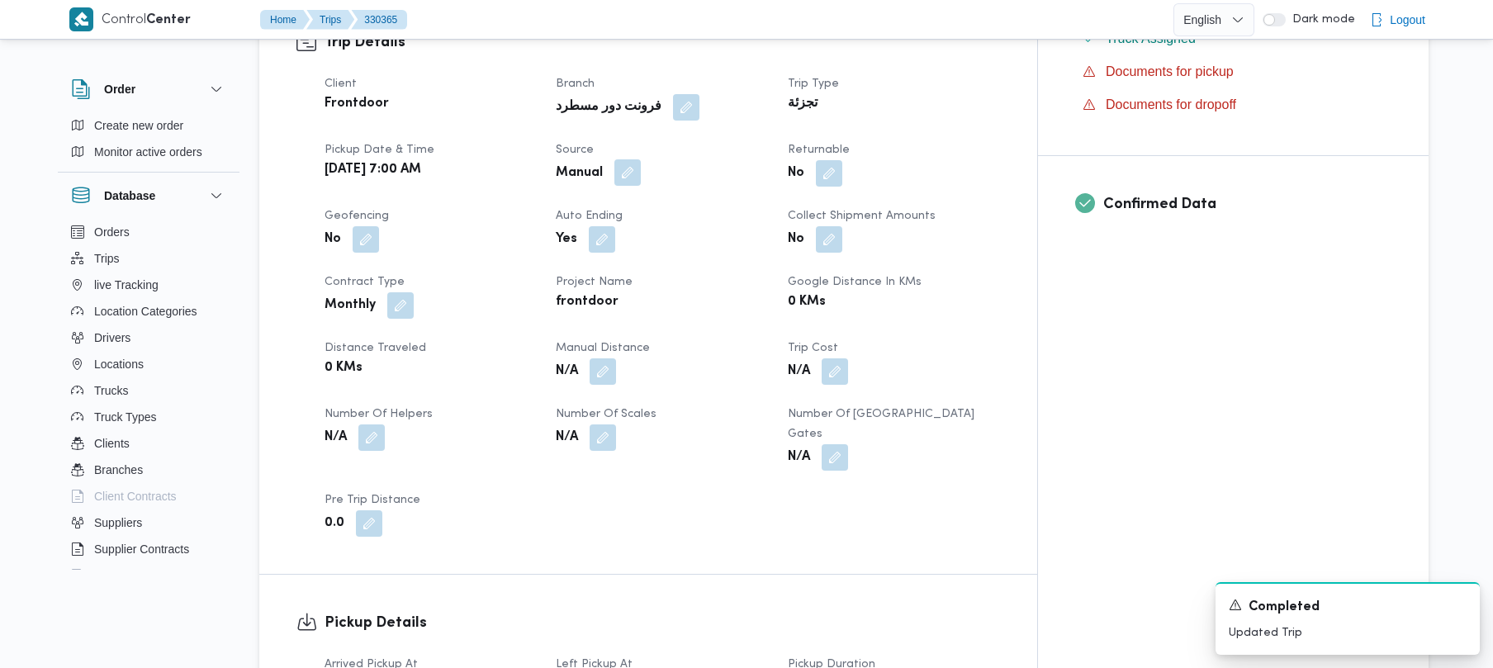
click at [641, 159] on button "button" at bounding box center [627, 172] width 26 height 26
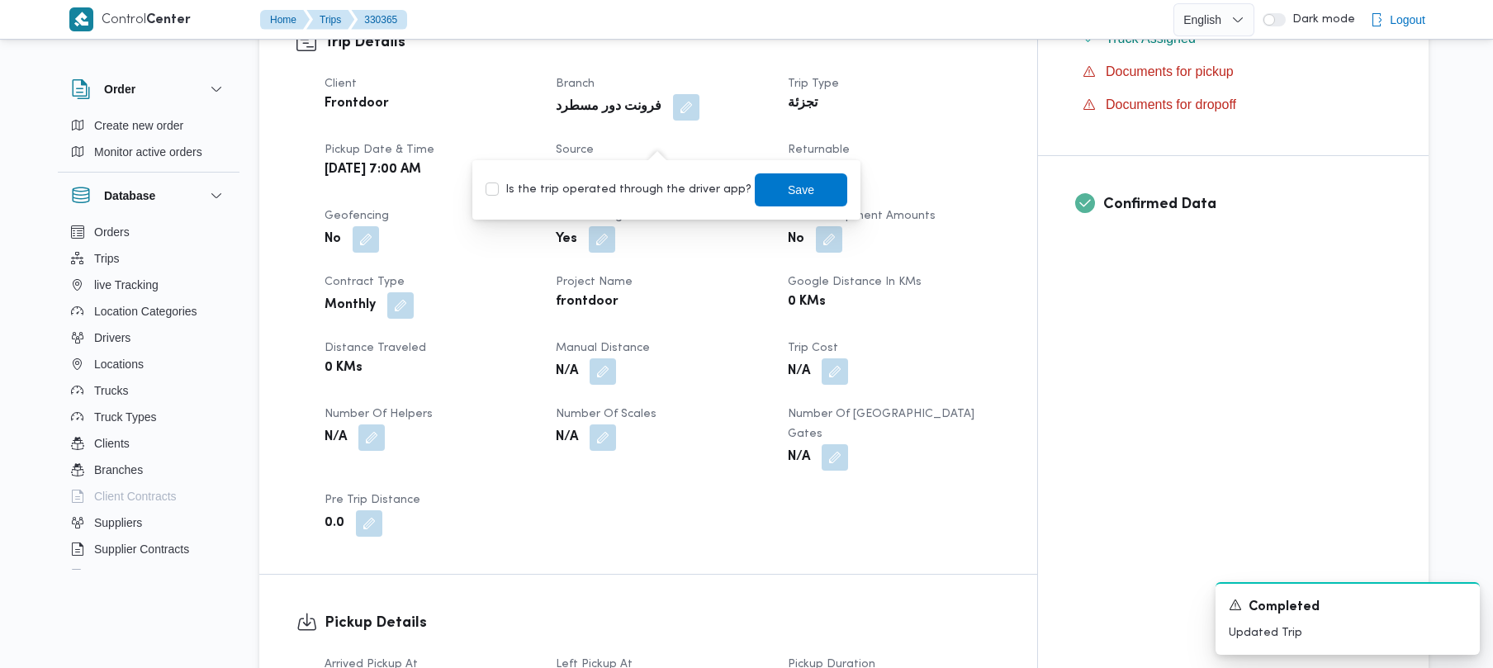
click at [646, 183] on label "Is the trip operated through the driver app?" at bounding box center [619, 190] width 266 height 20
checkbox input "true"
click at [794, 186] on span "Save" at bounding box center [801, 189] width 26 height 20
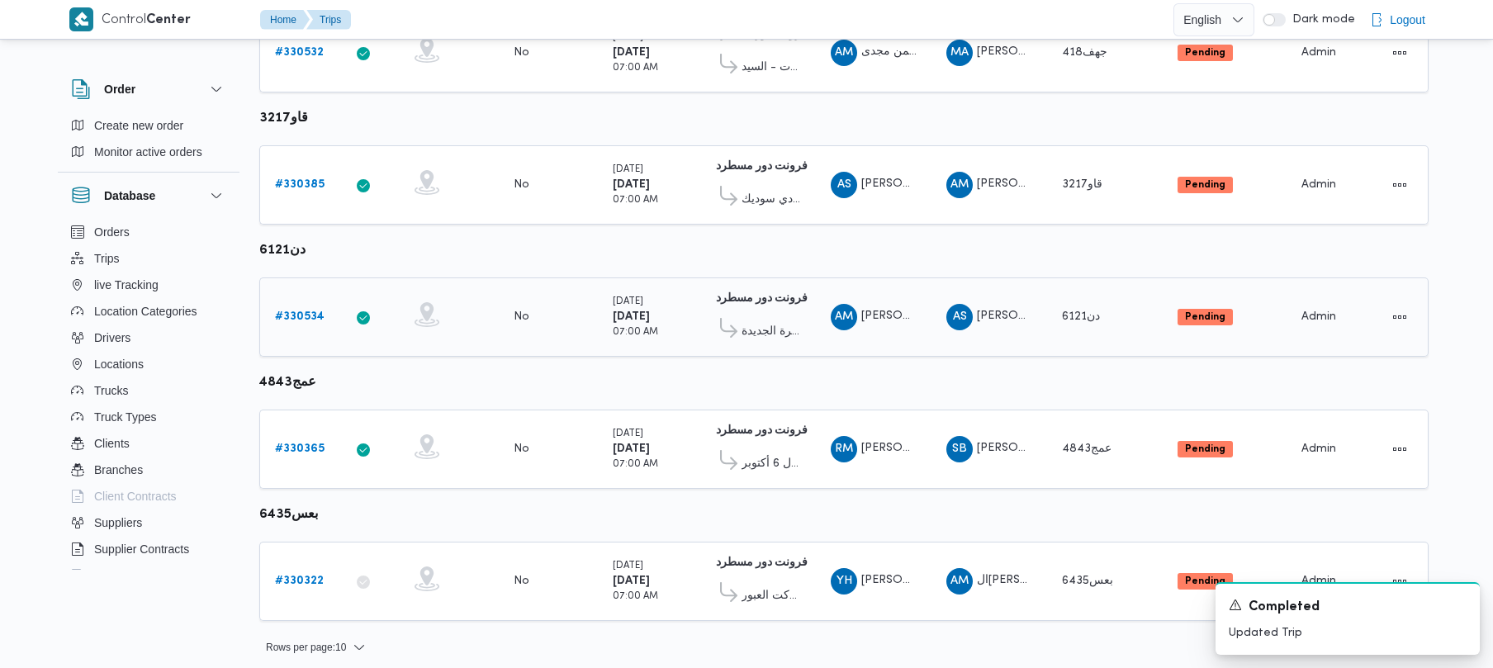
scroll to position [976, 0]
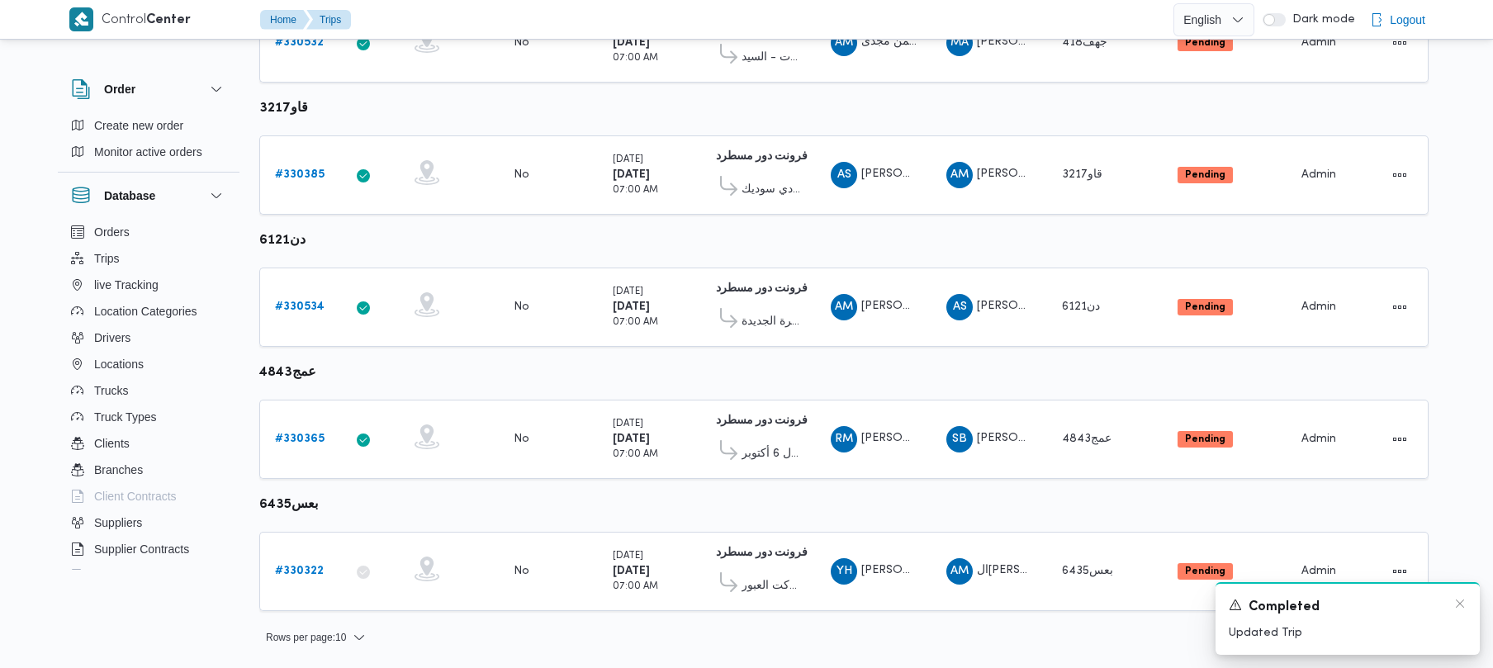
click at [1459, 614] on div "Completed" at bounding box center [1348, 607] width 238 height 21
click at [1454, 605] on icon "Dismiss toast" at bounding box center [1460, 603] width 13 height 13
click at [1399, 586] on div at bounding box center [1387, 572] width 65 height 40
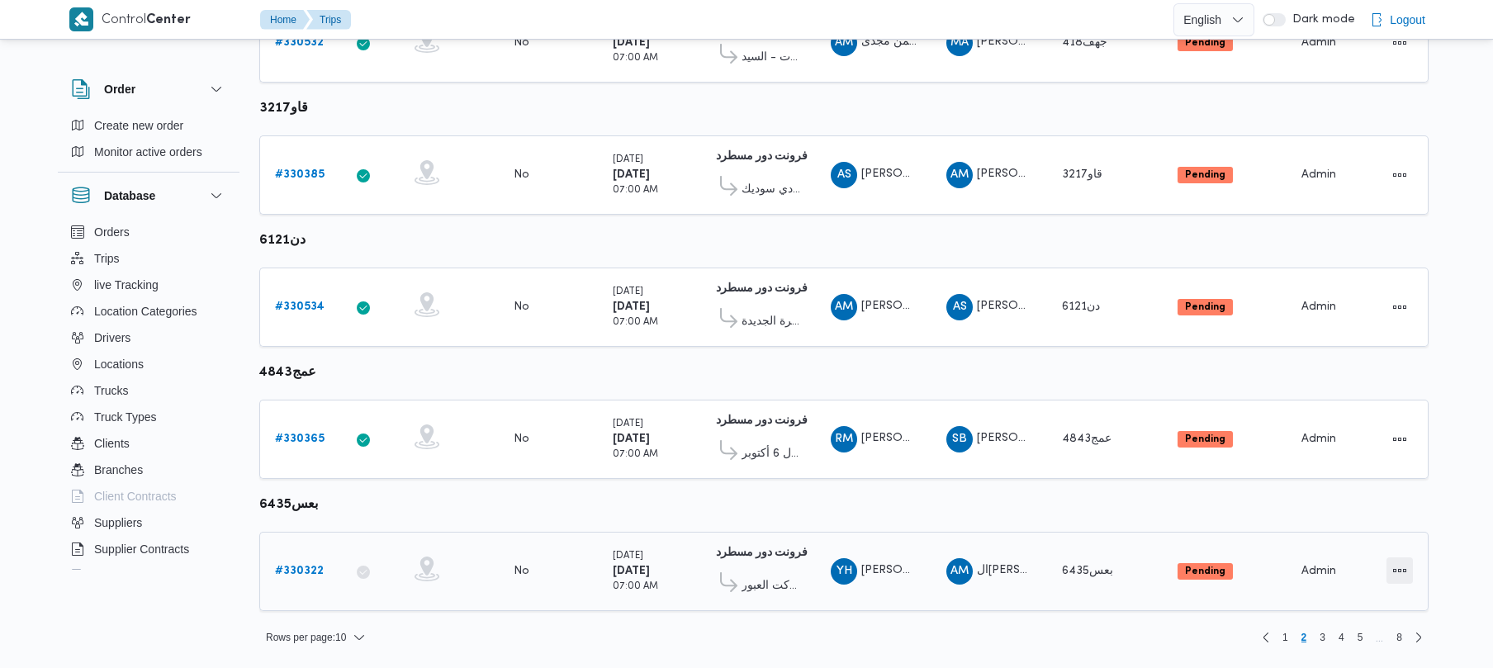
click at [1389, 578] on button "Actions" at bounding box center [1400, 571] width 26 height 26
click at [1326, 556] on button "Open" at bounding box center [1334, 571] width 93 height 33
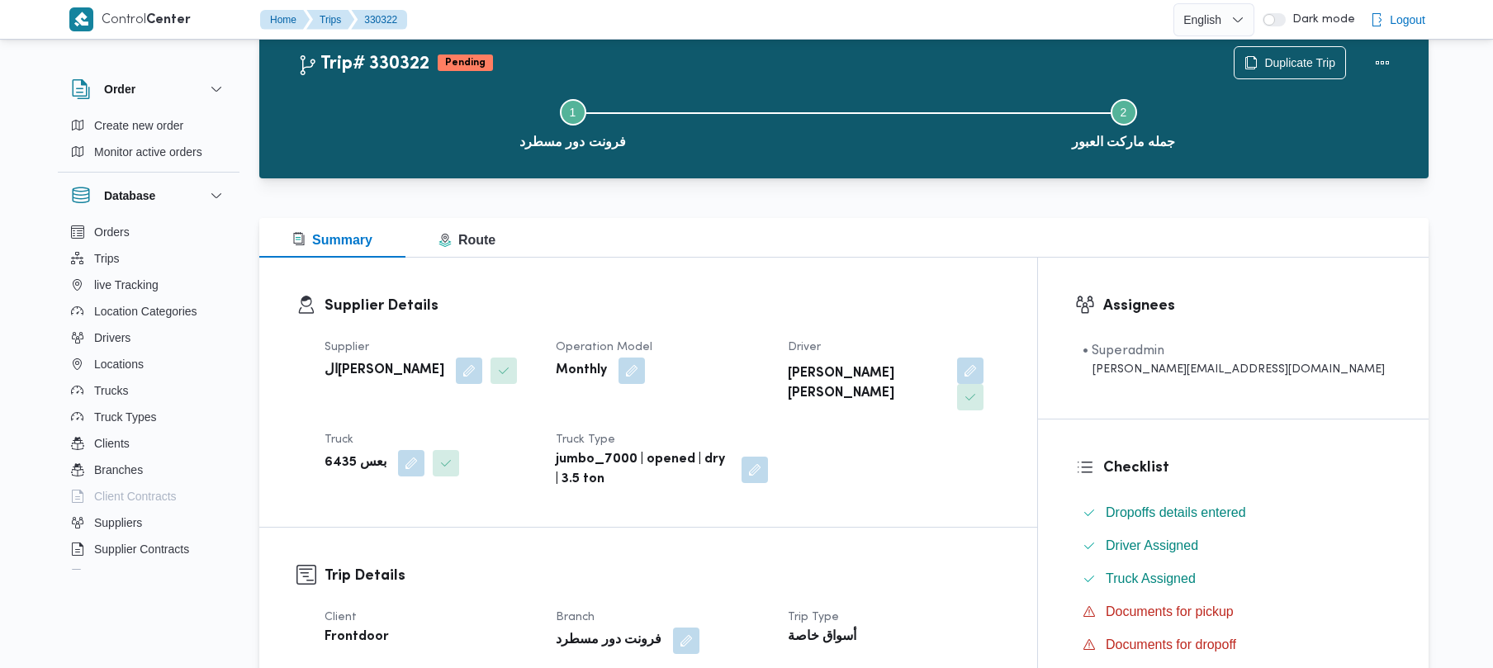
scroll to position [585, 0]
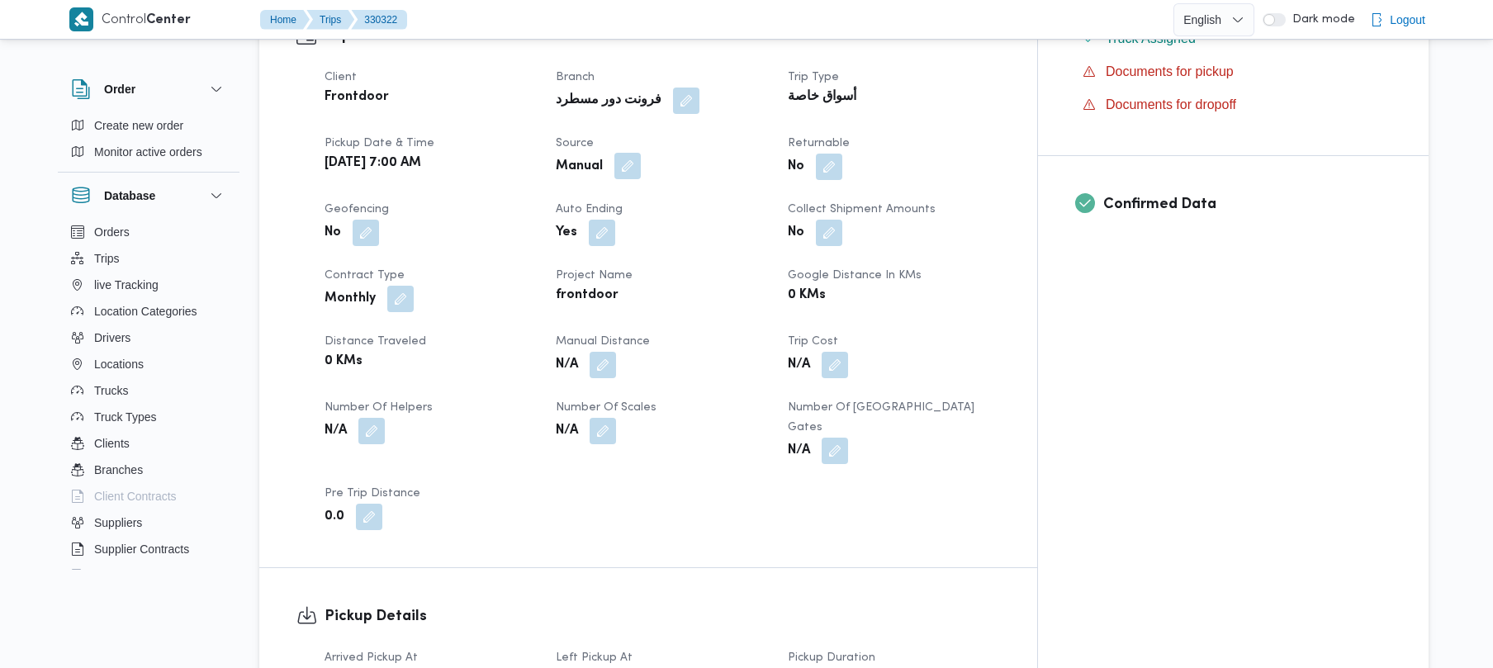
click at [641, 153] on button "button" at bounding box center [627, 166] width 26 height 26
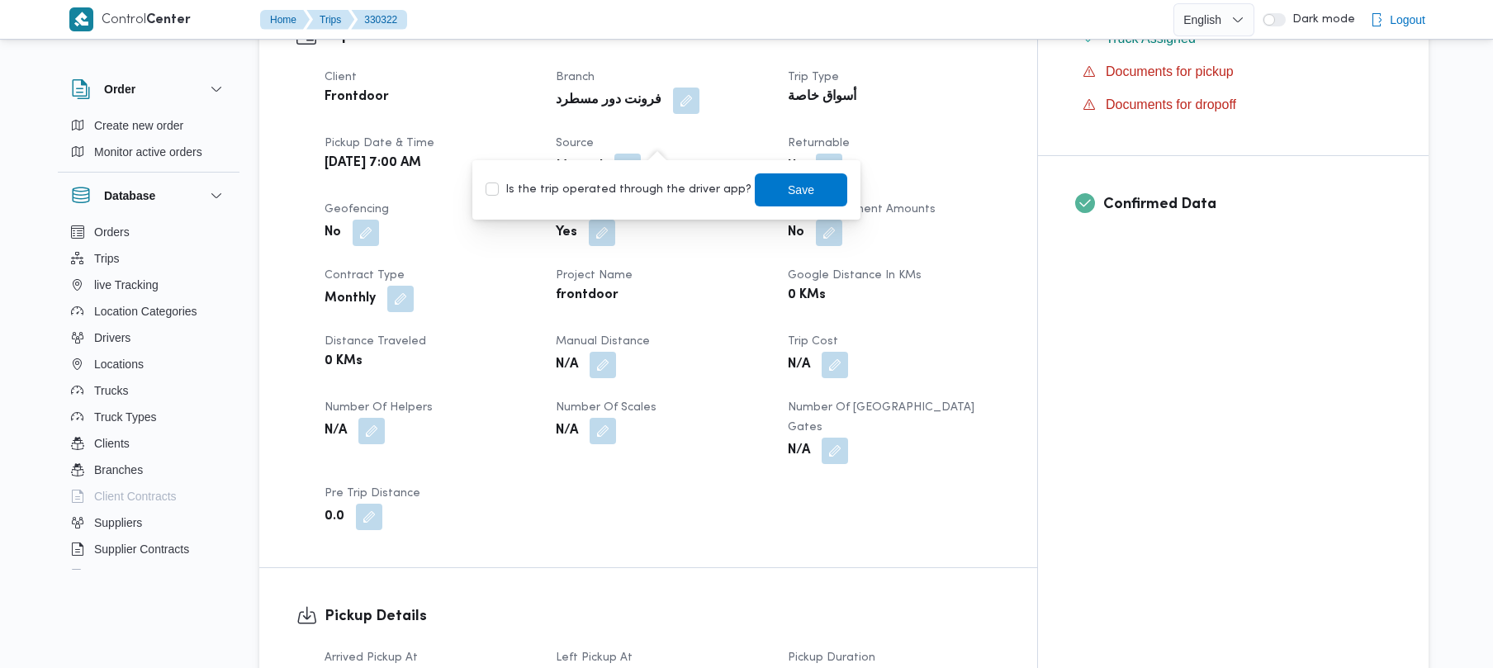
click at [642, 176] on div "Is the trip operated through the driver app? Save" at bounding box center [666, 190] width 365 height 36
click at [638, 192] on label "Is the trip operated through the driver app?" at bounding box center [619, 190] width 266 height 20
checkbox input "true"
click at [788, 193] on span "Save" at bounding box center [801, 189] width 26 height 20
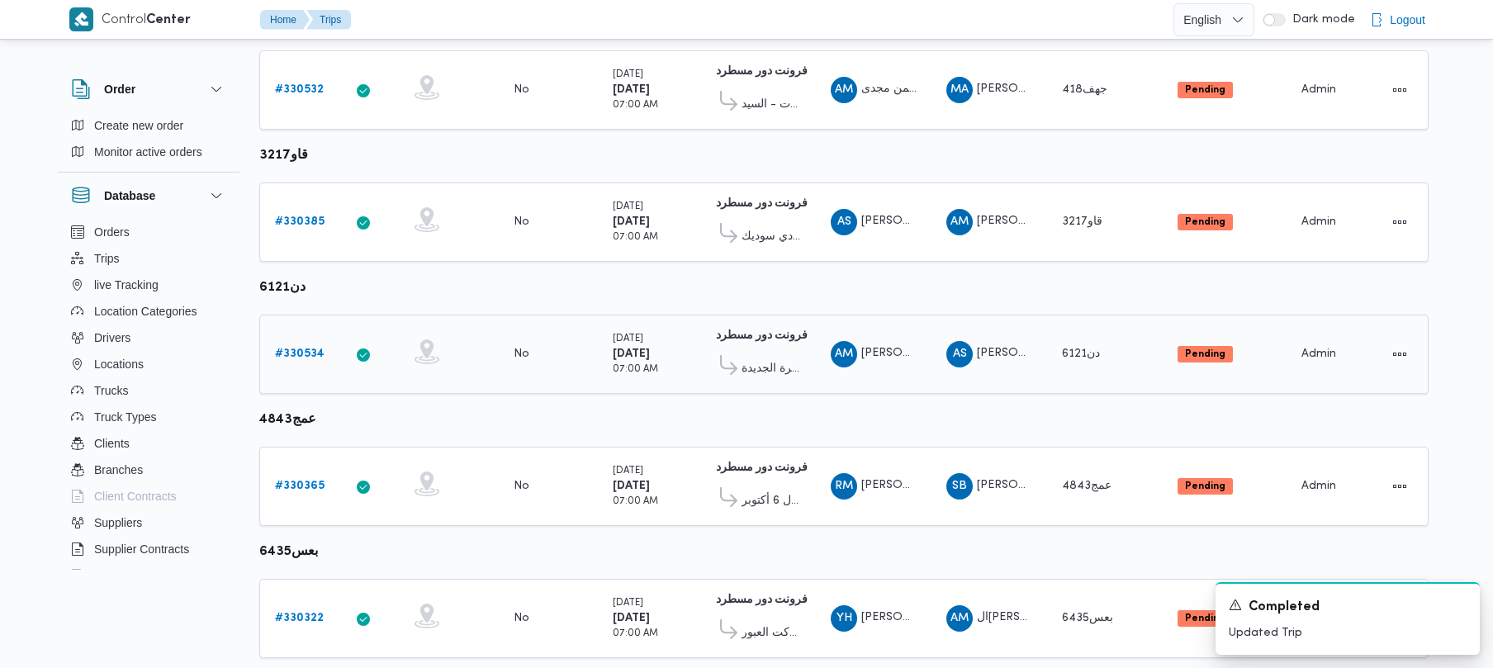
scroll to position [976, 0]
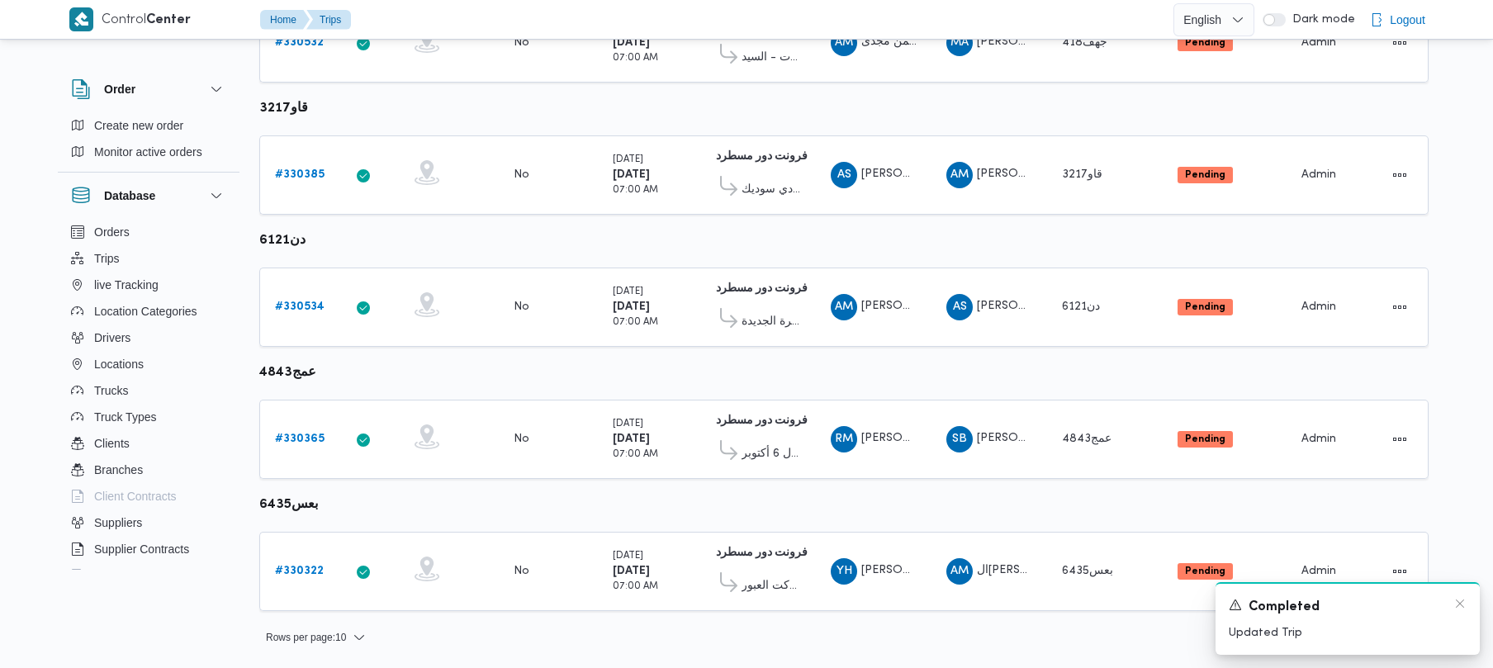
click at [1452, 605] on div "Completed" at bounding box center [1348, 607] width 238 height 21
click at [1462, 602] on icon "Dismiss toast" at bounding box center [1460, 604] width 8 height 8
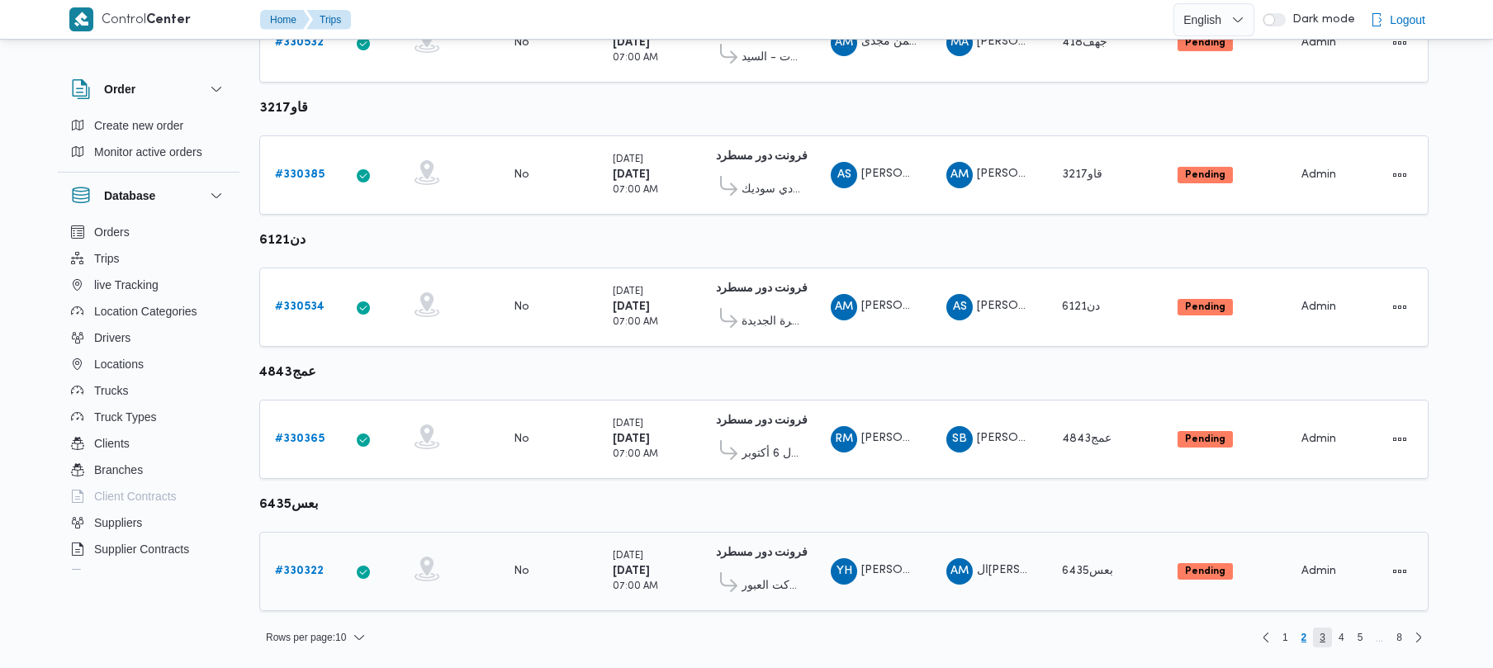
click at [1322, 644] on span "3" at bounding box center [1323, 638] width 6 height 20
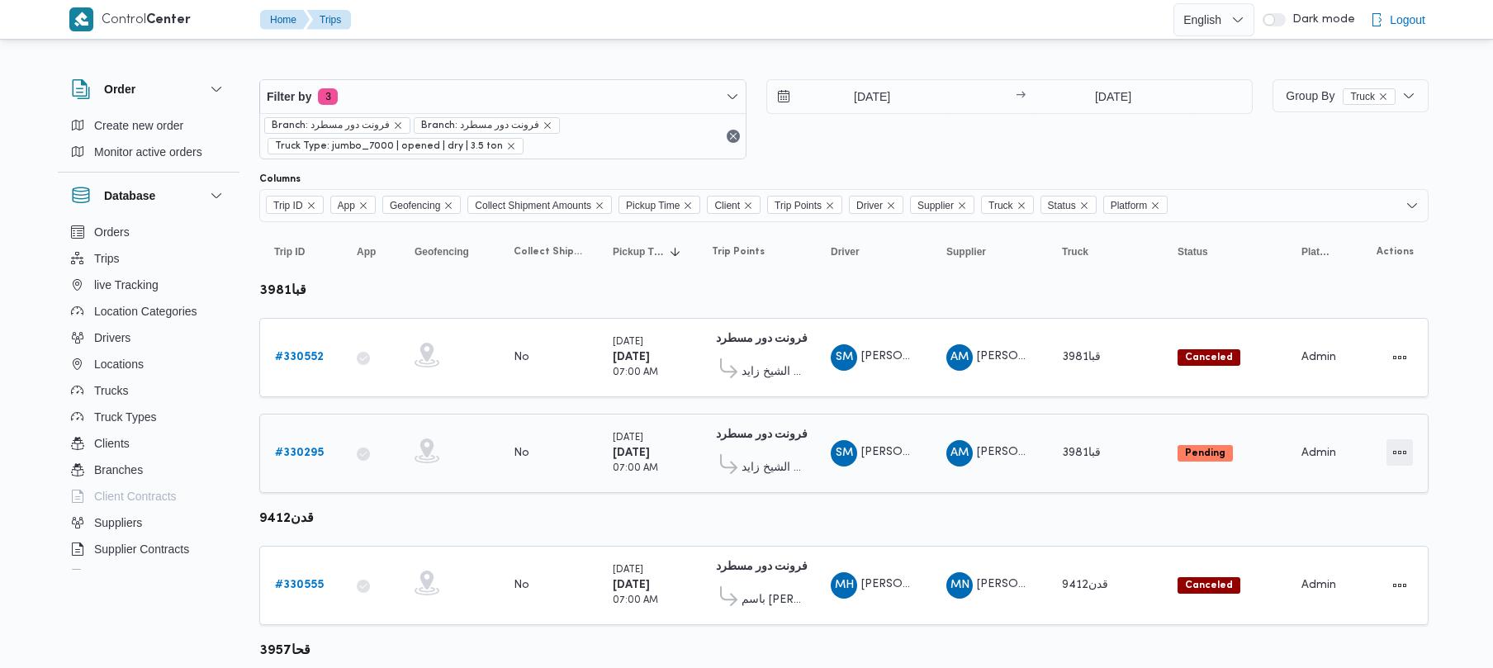
click at [1398, 447] on button "Actions" at bounding box center [1400, 452] width 26 height 26
click at [1351, 454] on span "Open" at bounding box center [1343, 453] width 53 height 13
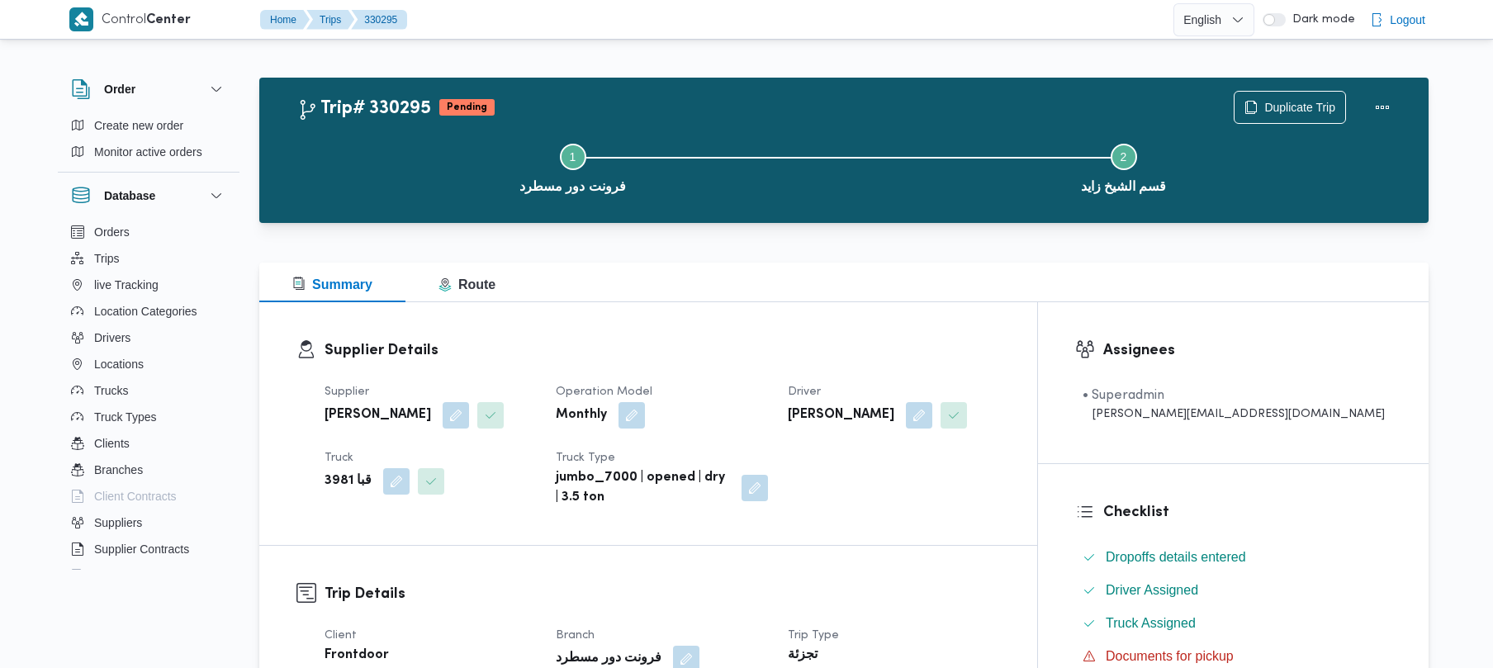
scroll to position [585, 0]
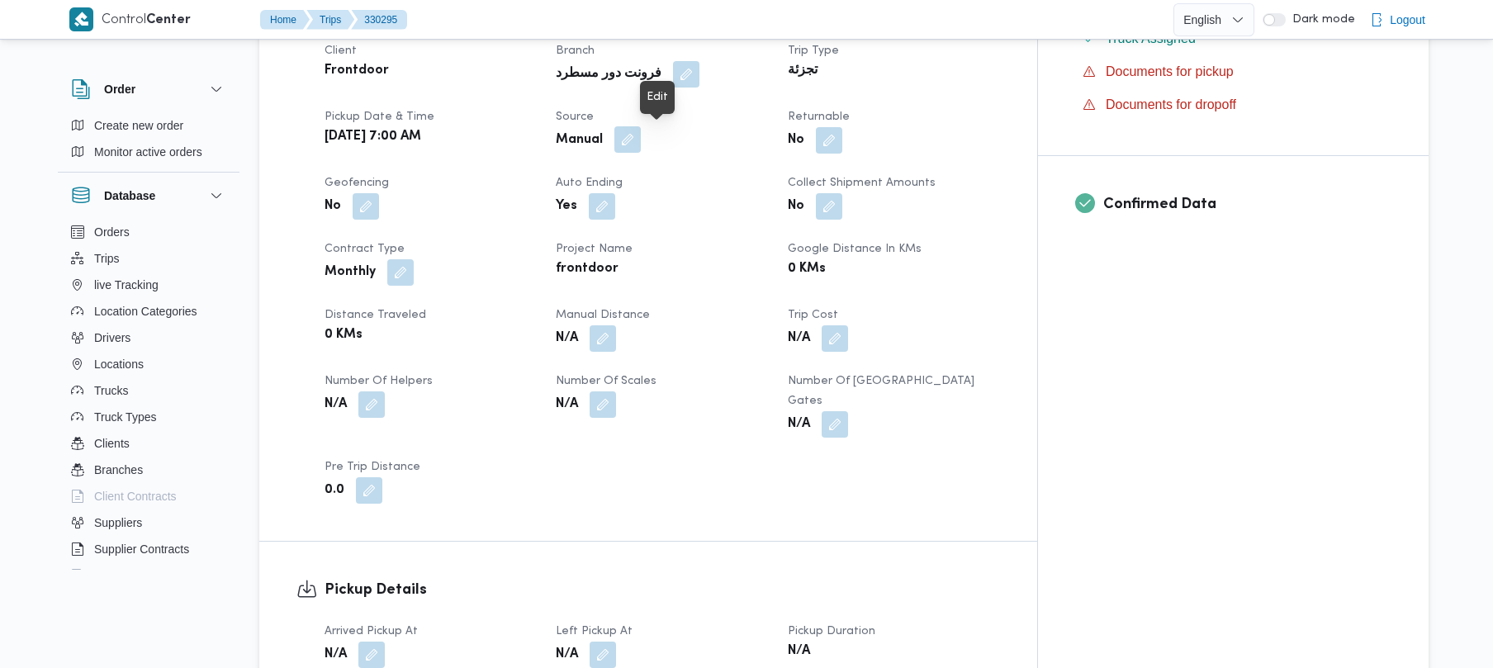
click at [641, 137] on button "button" at bounding box center [627, 139] width 26 height 26
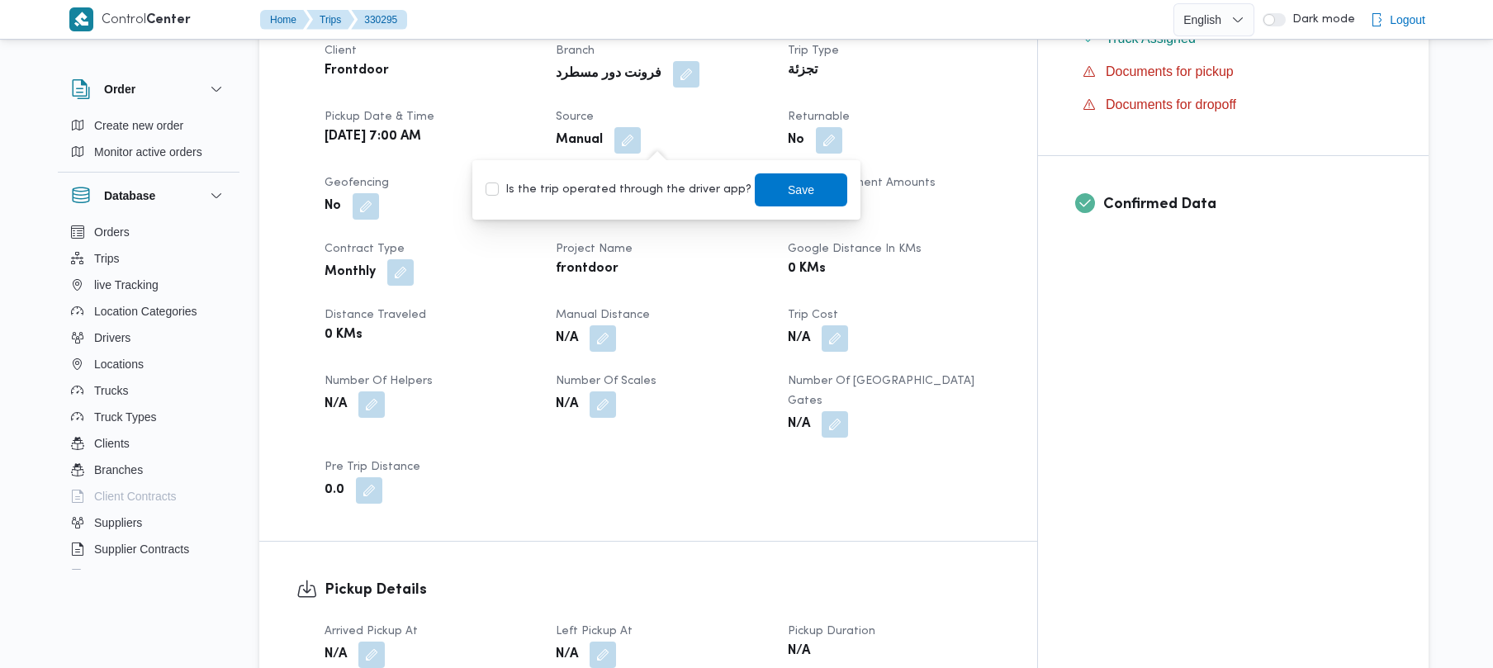
click at [634, 193] on label "Is the trip operated through the driver app?" at bounding box center [619, 190] width 266 height 20
checkbox input "true"
click at [766, 195] on span "Save" at bounding box center [801, 189] width 93 height 33
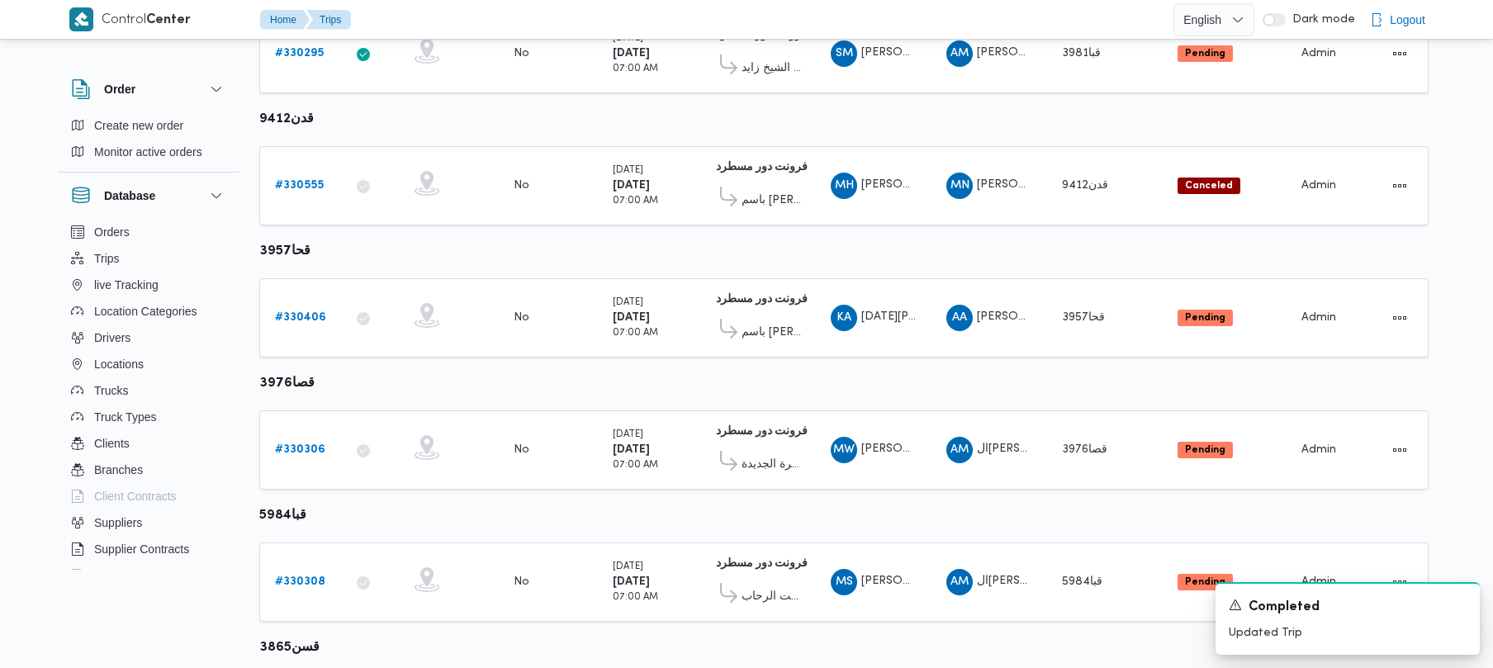
scroll to position [405, 0]
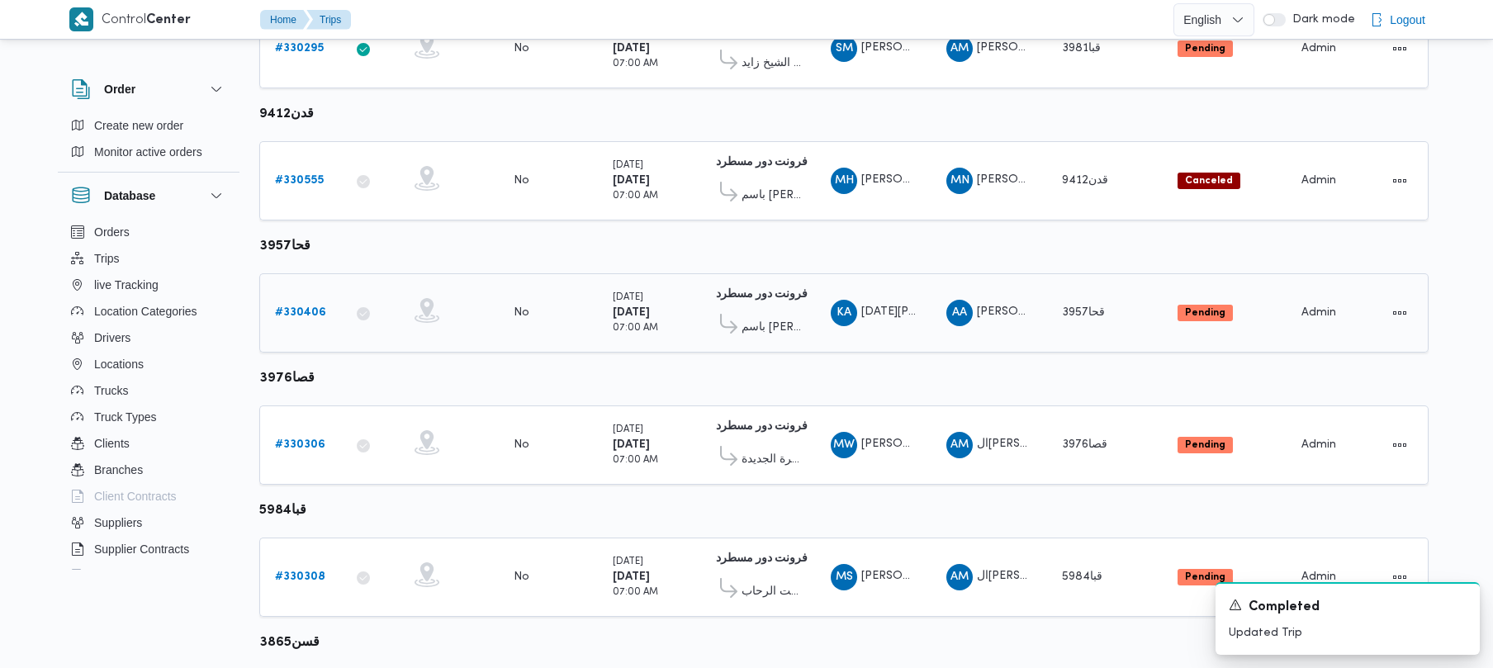
click at [314, 309] on b "# 330406" at bounding box center [300, 312] width 51 height 11
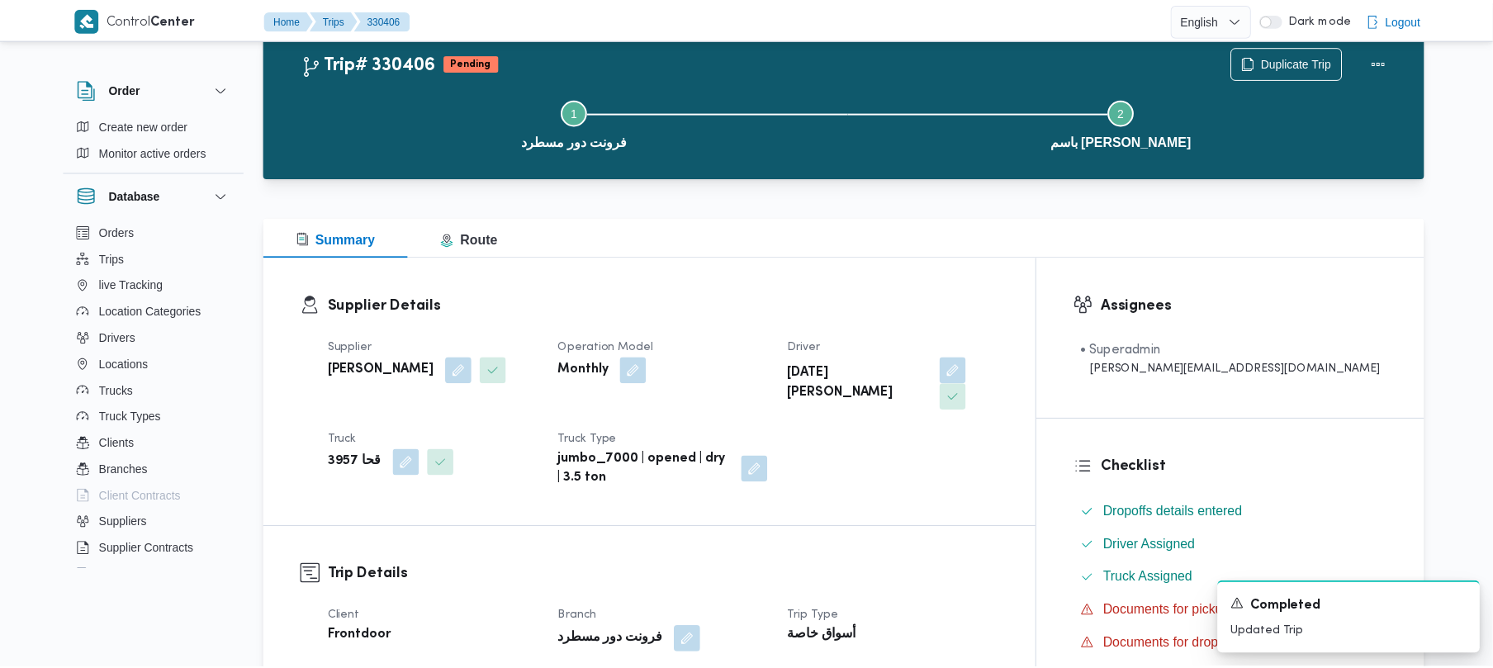
scroll to position [405, 0]
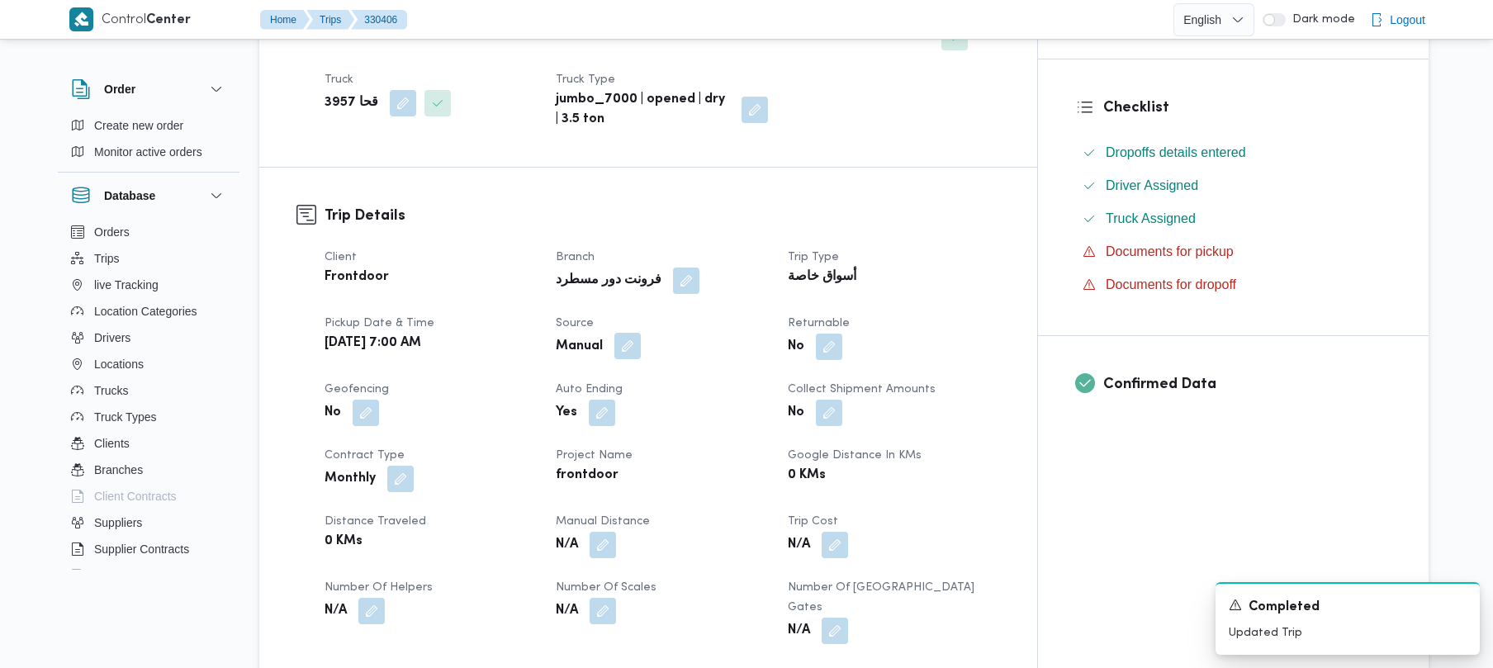
click at [641, 333] on button "button" at bounding box center [627, 346] width 26 height 26
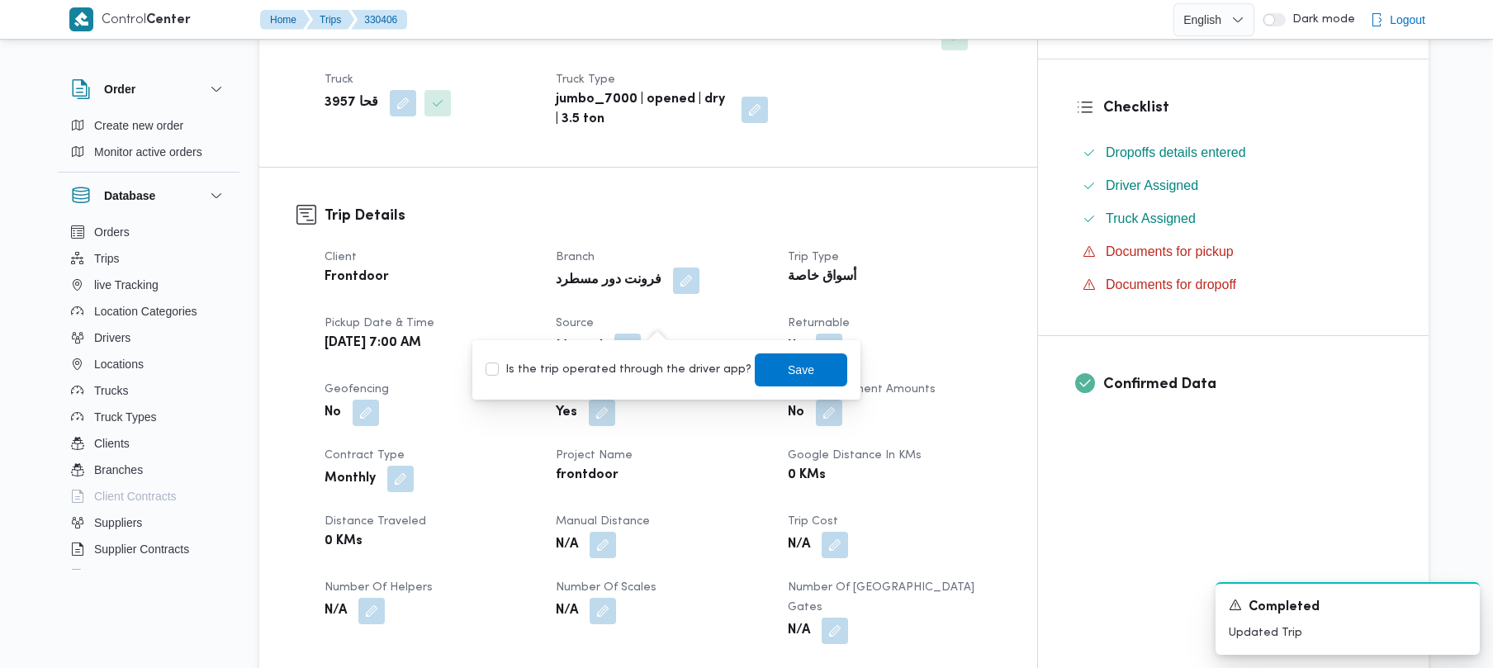
click at [664, 360] on label "Is the trip operated through the driver app?" at bounding box center [619, 370] width 266 height 20
checkbox input "true"
click at [763, 373] on span "Save" at bounding box center [801, 369] width 93 height 33
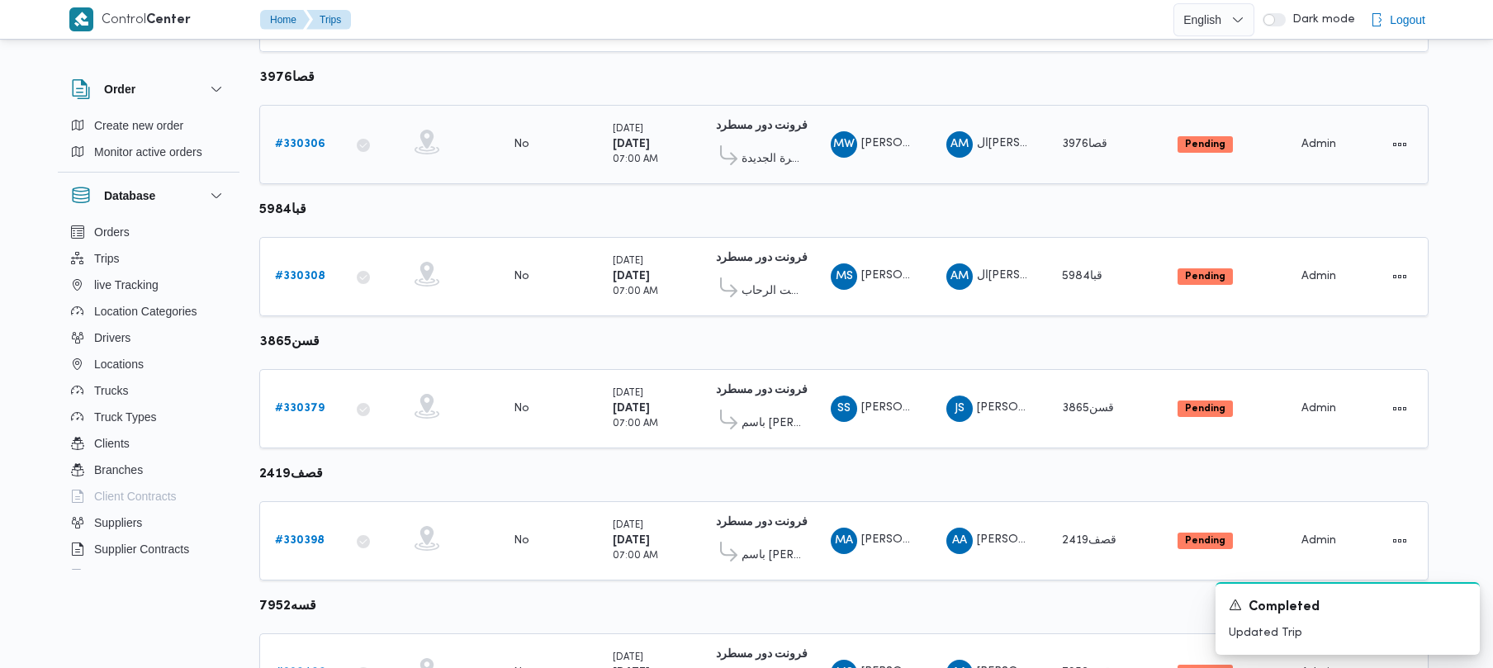
click at [282, 146] on b "# 330306" at bounding box center [300, 144] width 50 height 11
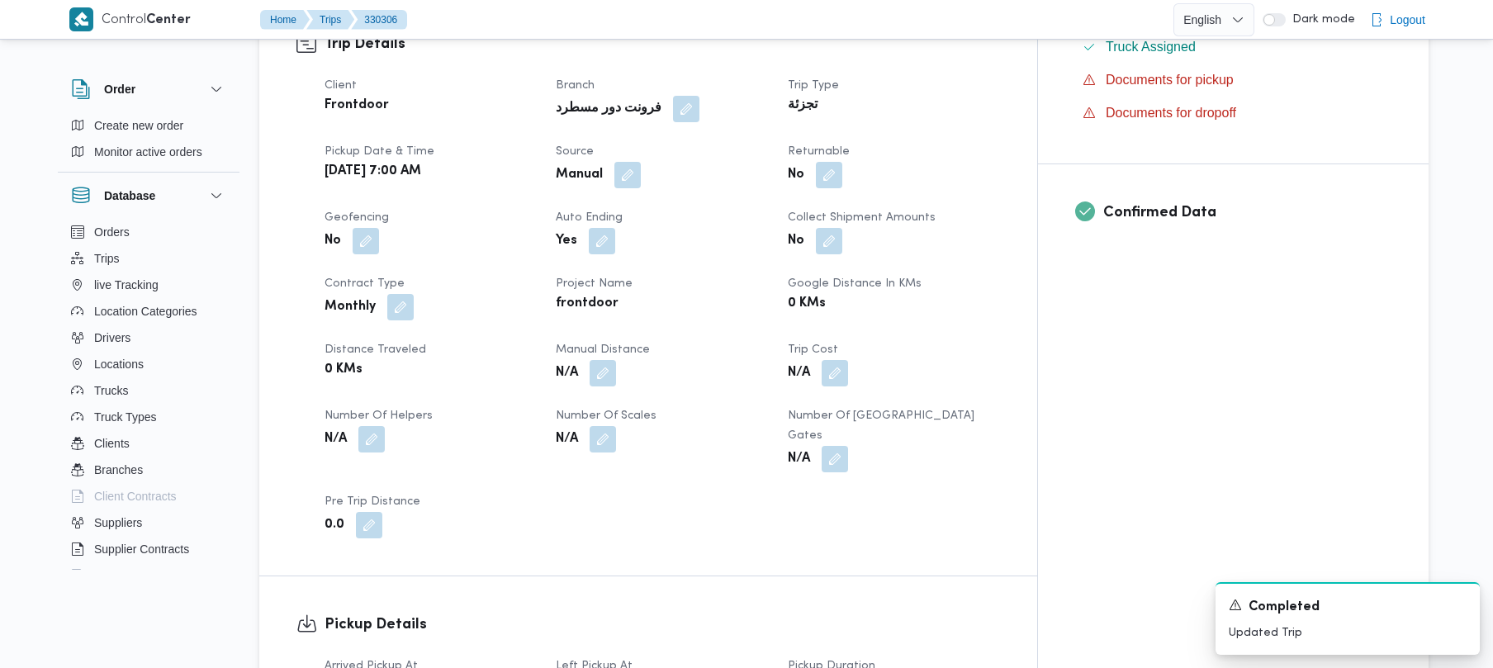
scroll to position [572, 0]
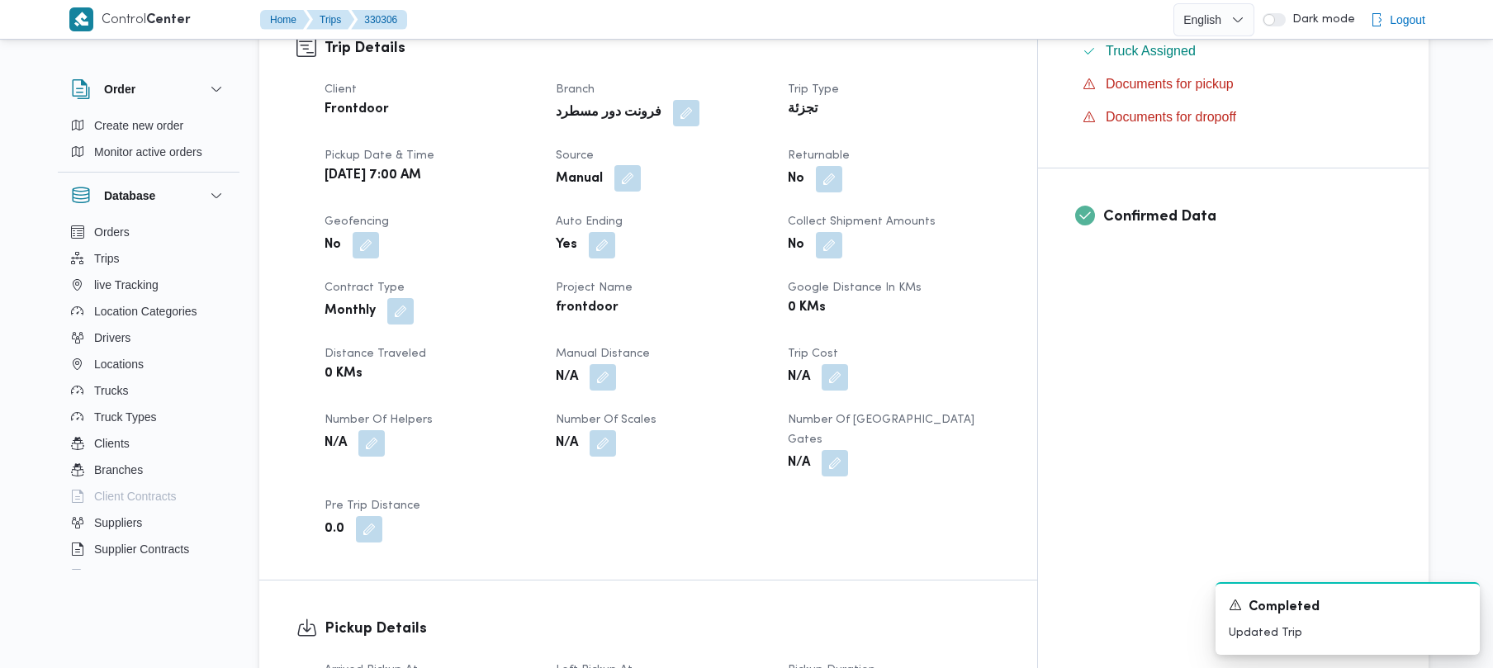
click at [641, 165] on button "button" at bounding box center [627, 178] width 26 height 26
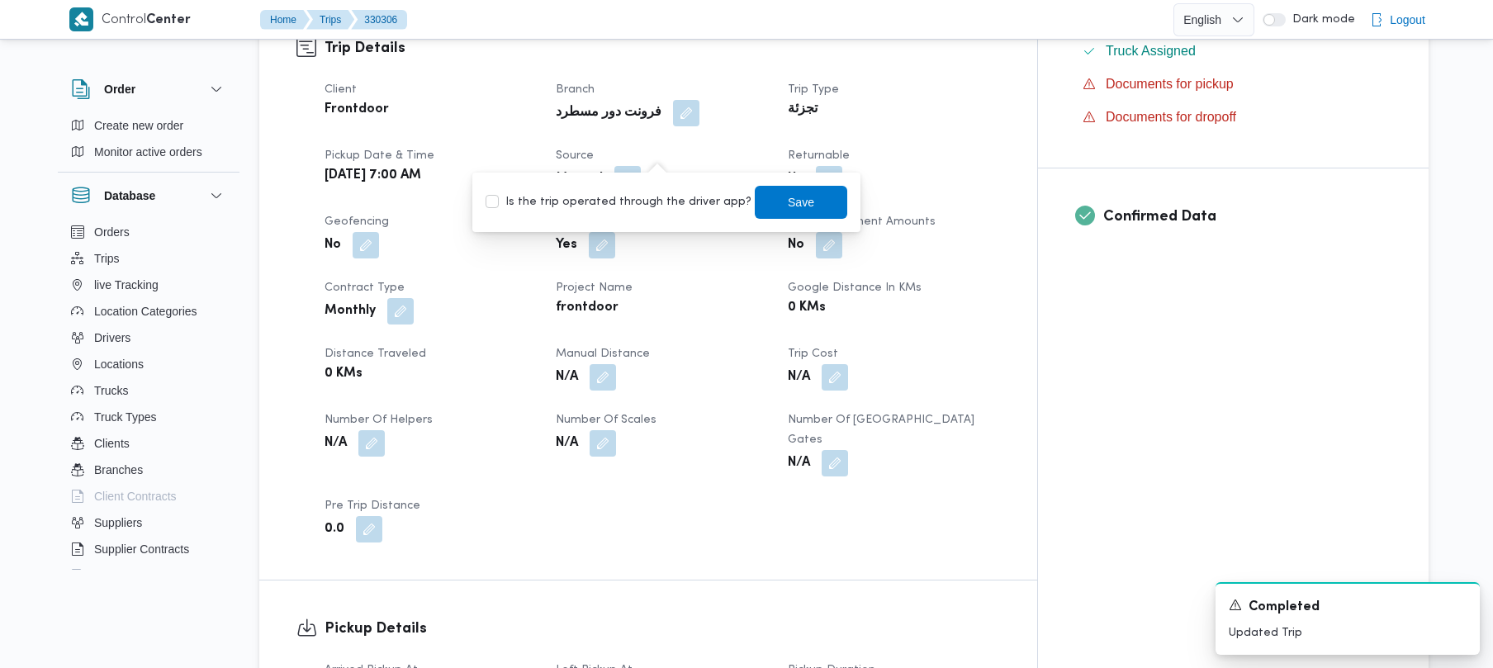
click at [656, 211] on label "Is the trip operated through the driver app?" at bounding box center [619, 202] width 266 height 20
checkbox input "true"
click at [788, 202] on span "Save" at bounding box center [801, 202] width 26 height 20
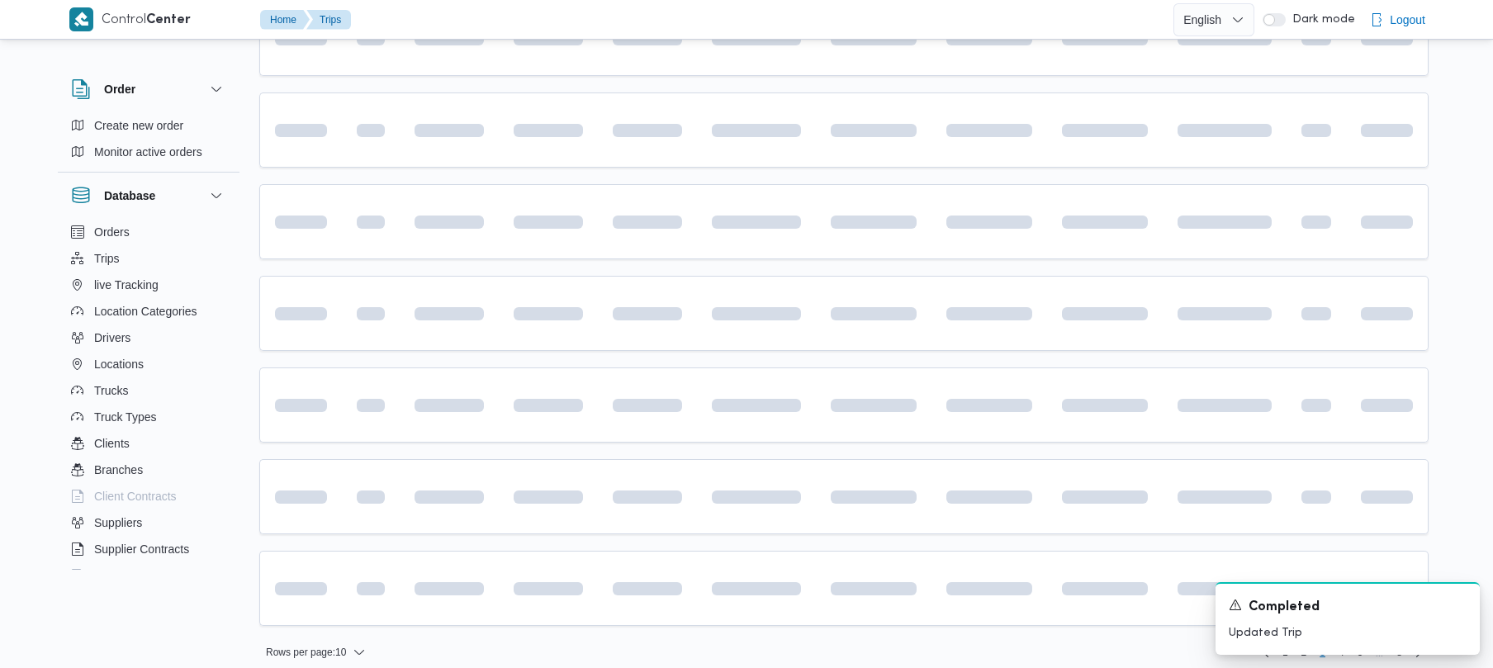
scroll to position [572, 0]
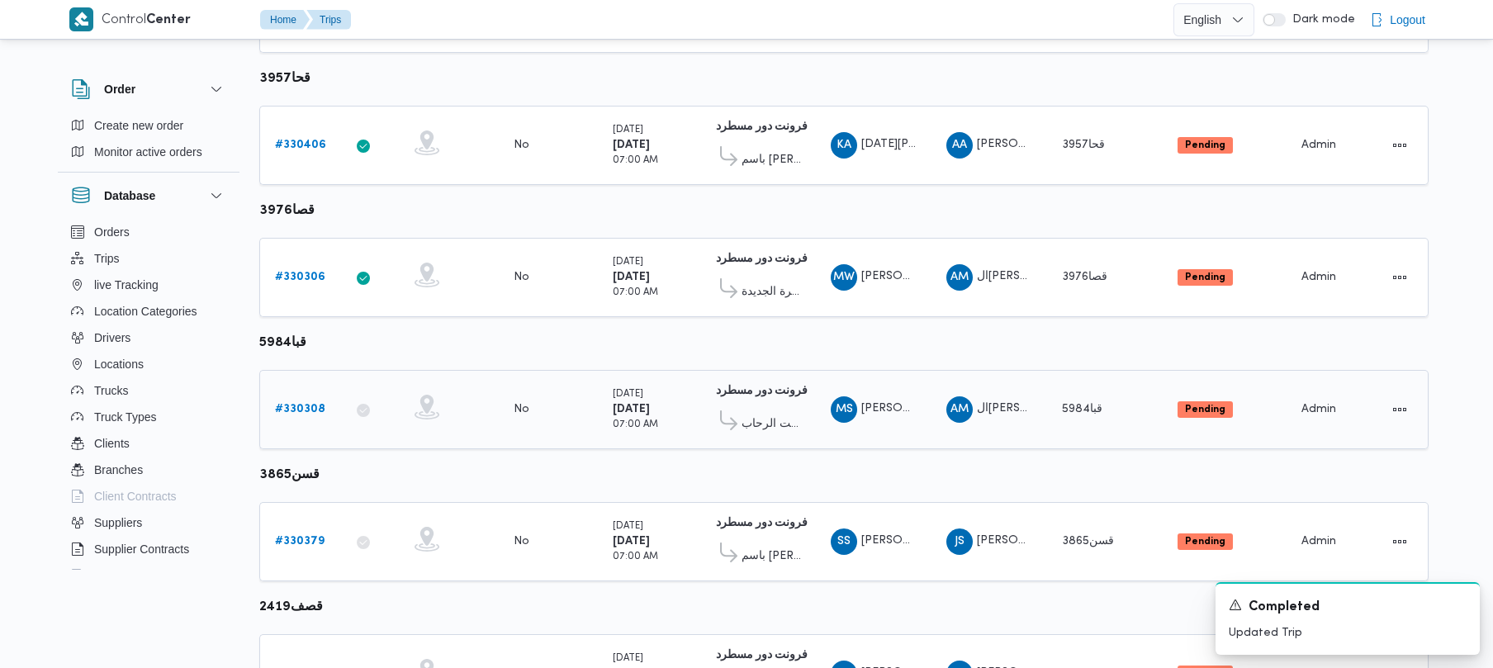
click at [311, 404] on b "# 330308" at bounding box center [300, 409] width 50 height 11
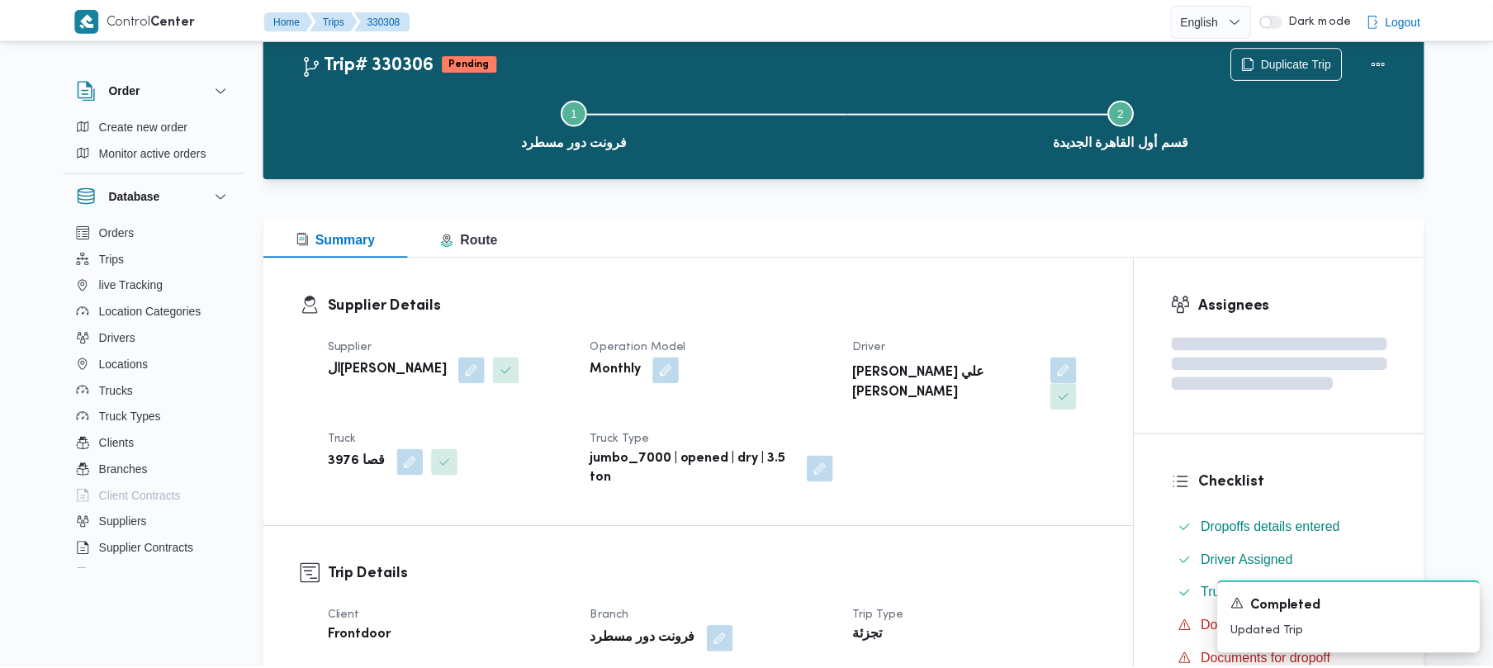
scroll to position [572, 0]
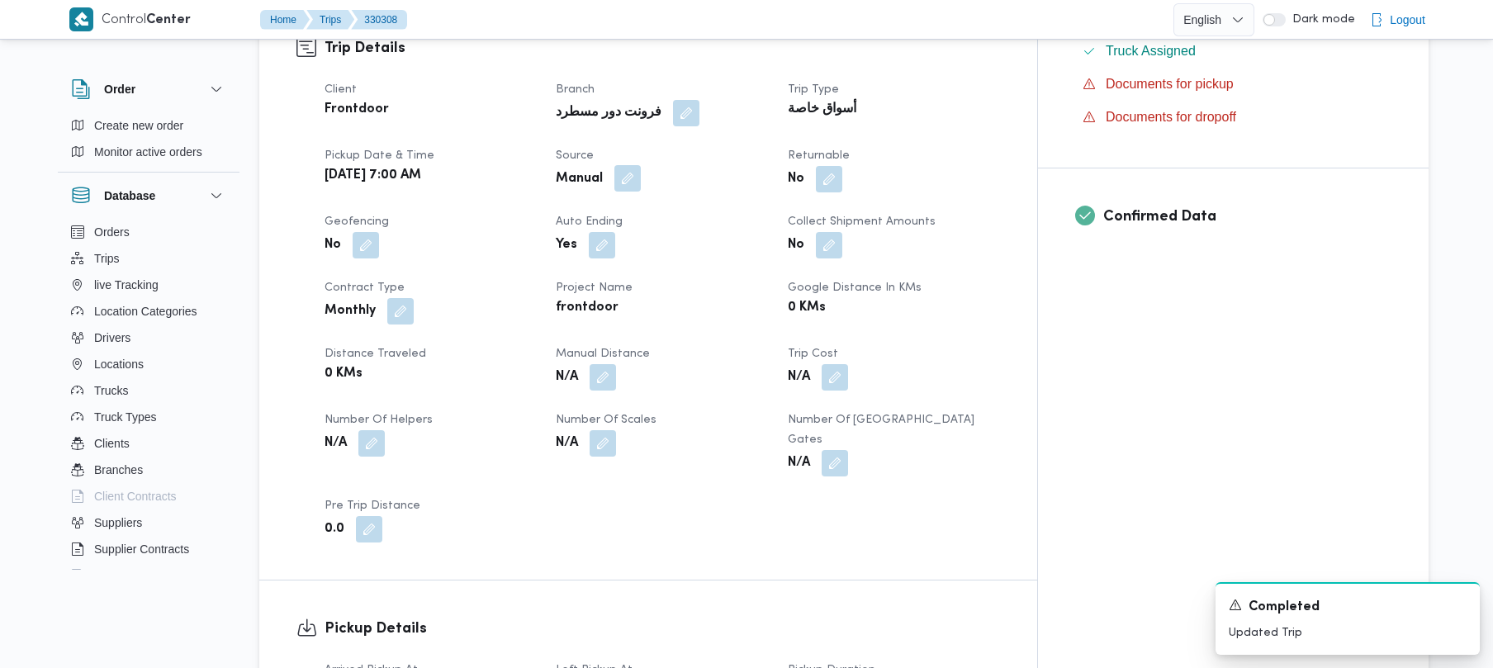
click at [641, 165] on button "button" at bounding box center [627, 178] width 26 height 26
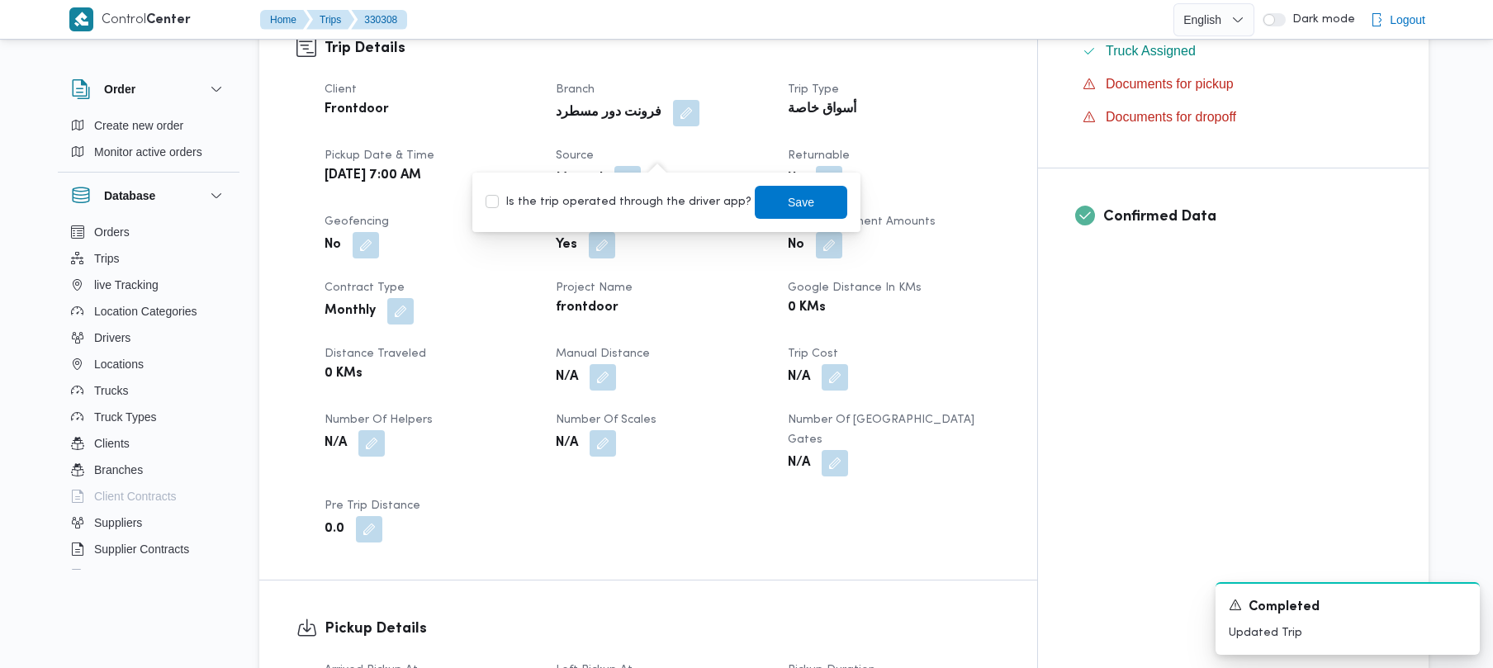
click at [652, 203] on label "Is the trip operated through the driver app?" at bounding box center [619, 202] width 266 height 20
checkbox input "true"
click at [788, 206] on span "Save" at bounding box center [801, 202] width 26 height 20
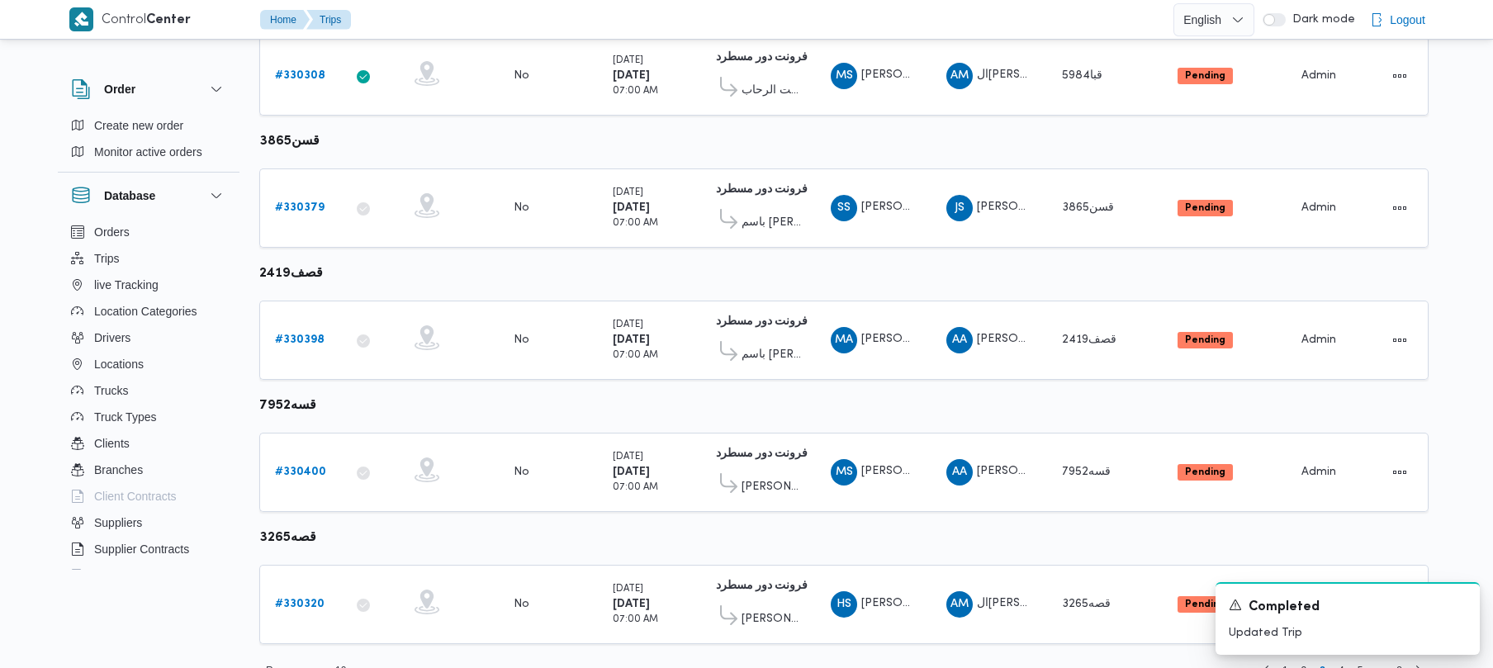
scroll to position [909, 0]
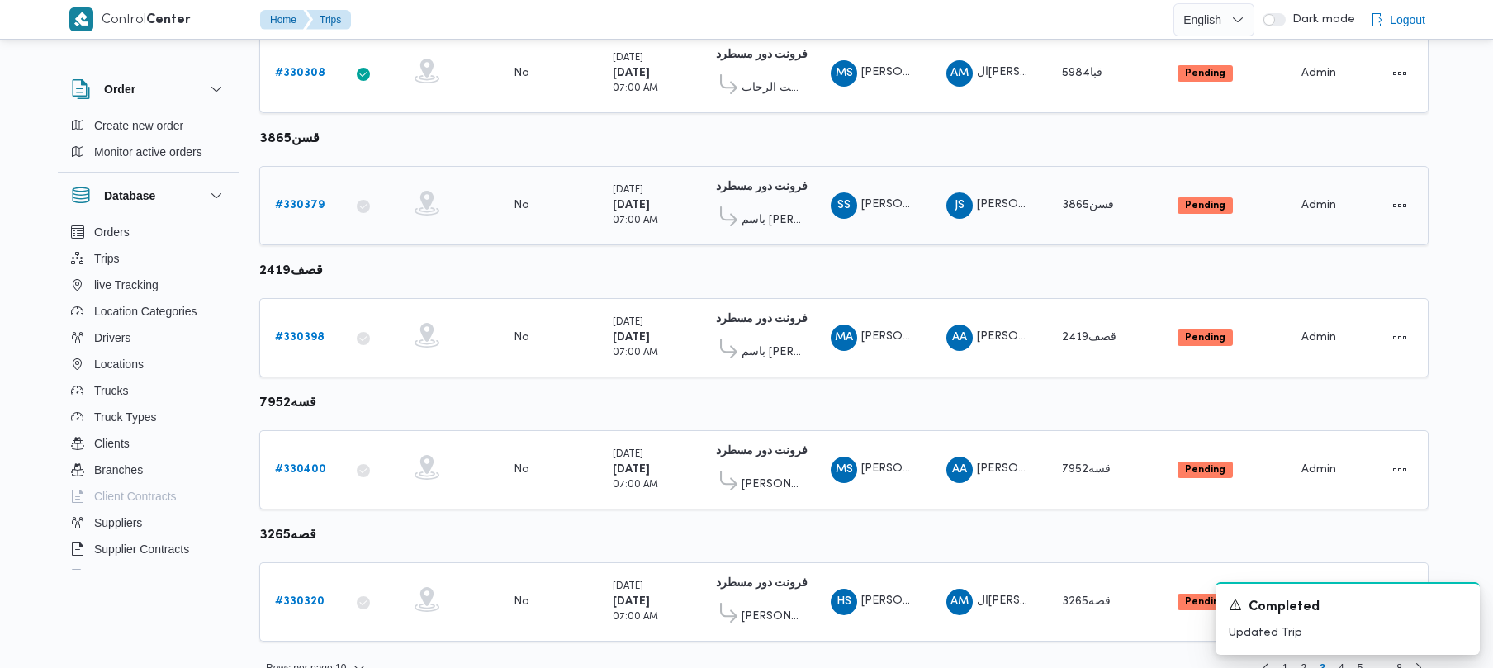
click at [298, 198] on link "# 330379" at bounding box center [300, 206] width 50 height 20
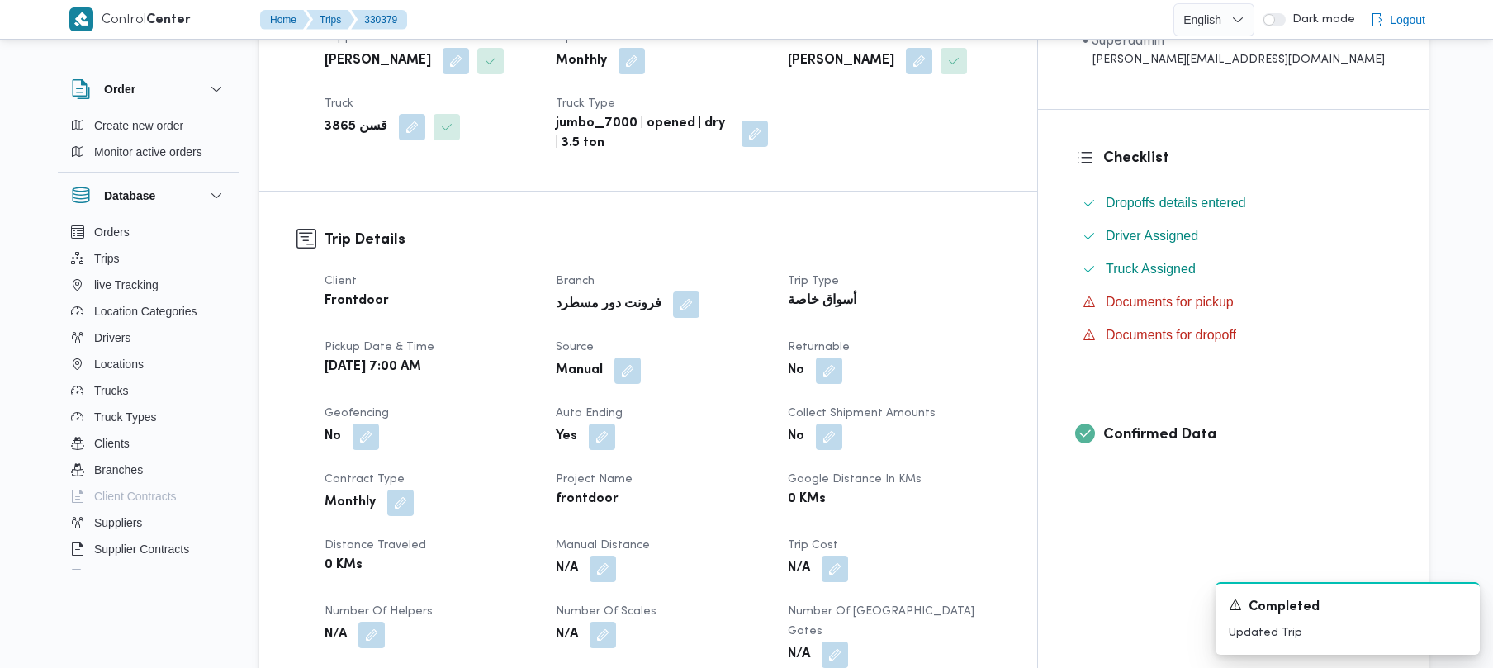
scroll to position [349, 0]
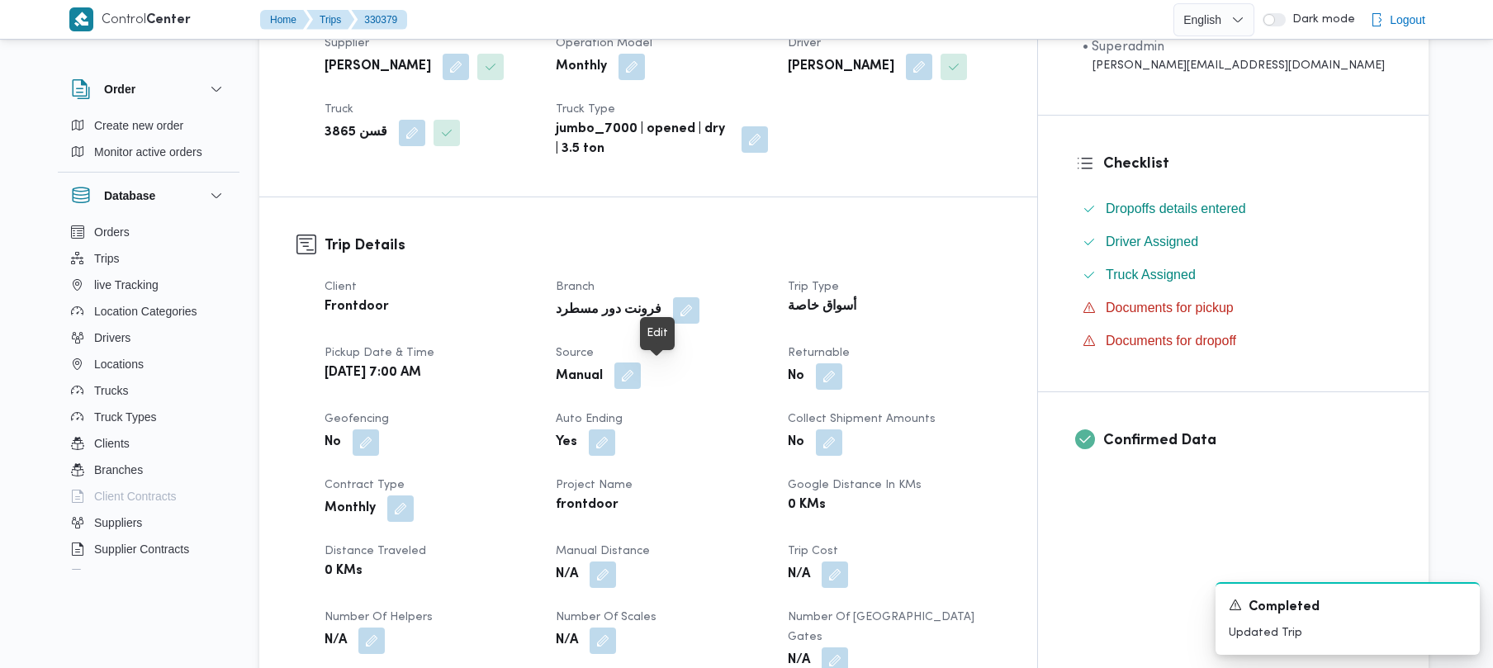
click at [641, 381] on button "button" at bounding box center [627, 376] width 26 height 26
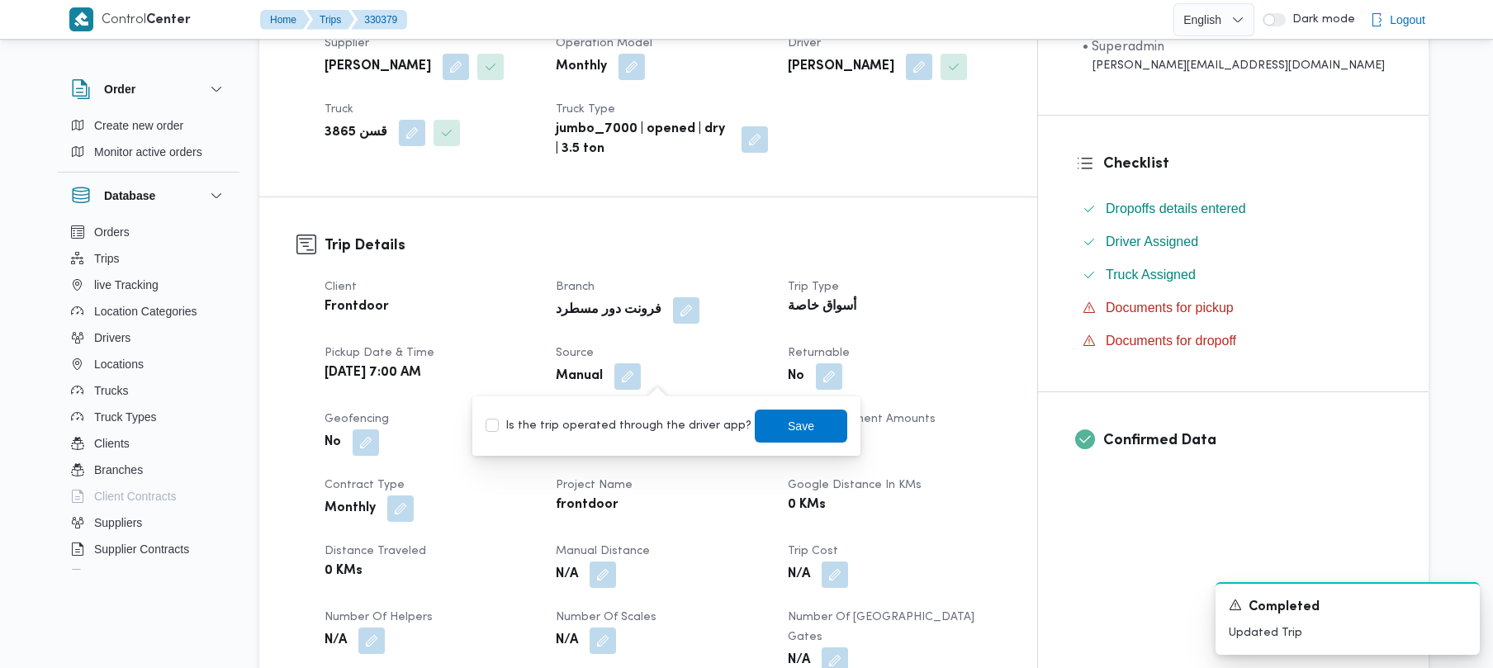
click at [642, 421] on label "Is the trip operated through the driver app?" at bounding box center [619, 426] width 266 height 20
checkbox input "true"
click at [783, 410] on div "Save" at bounding box center [801, 426] width 93 height 33
click at [788, 420] on span "Save" at bounding box center [801, 425] width 26 height 20
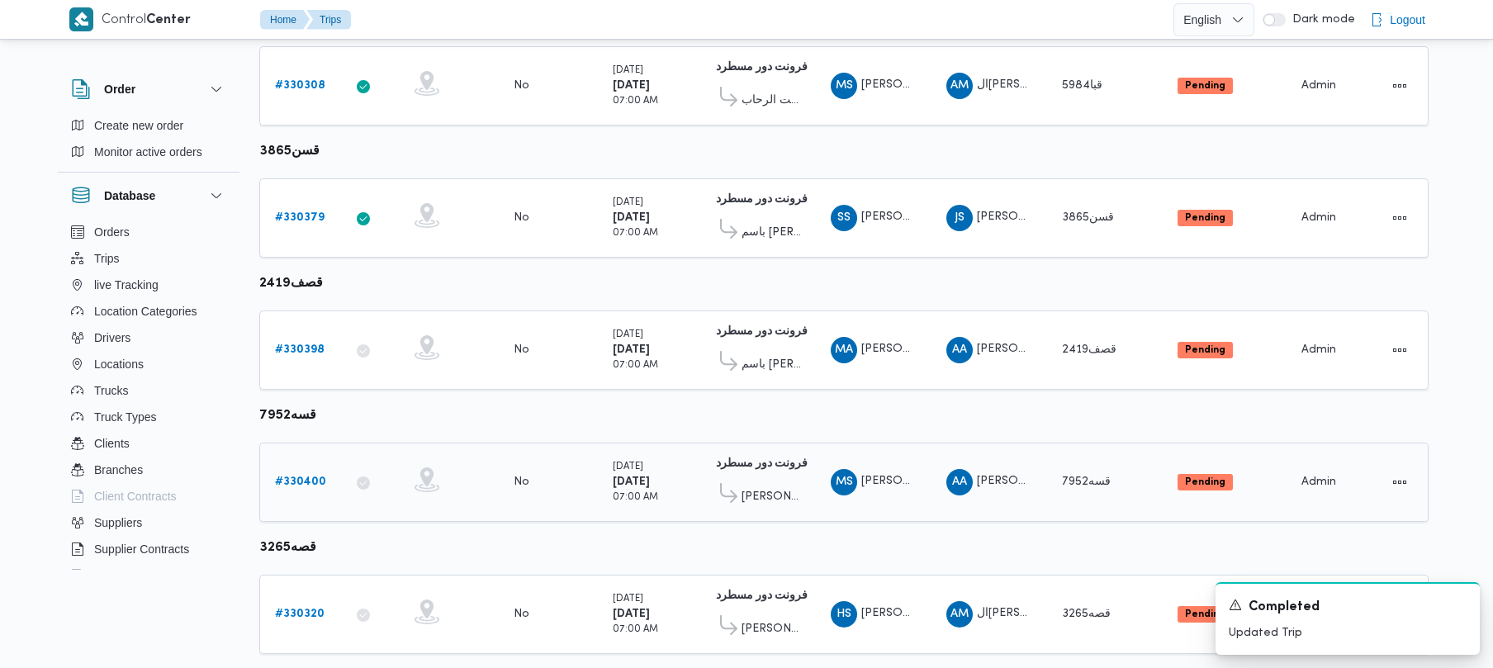
scroll to position [940, 0]
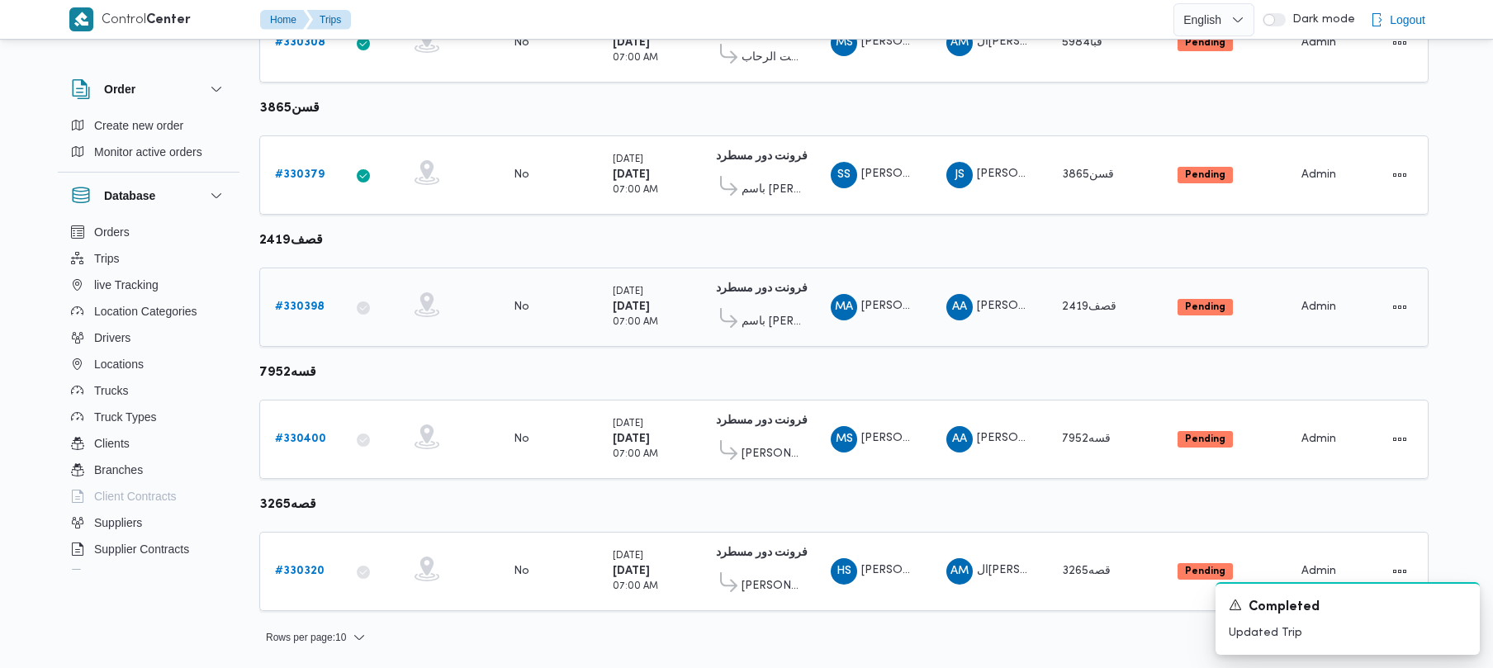
click at [317, 309] on b "# 330398" at bounding box center [300, 306] width 50 height 11
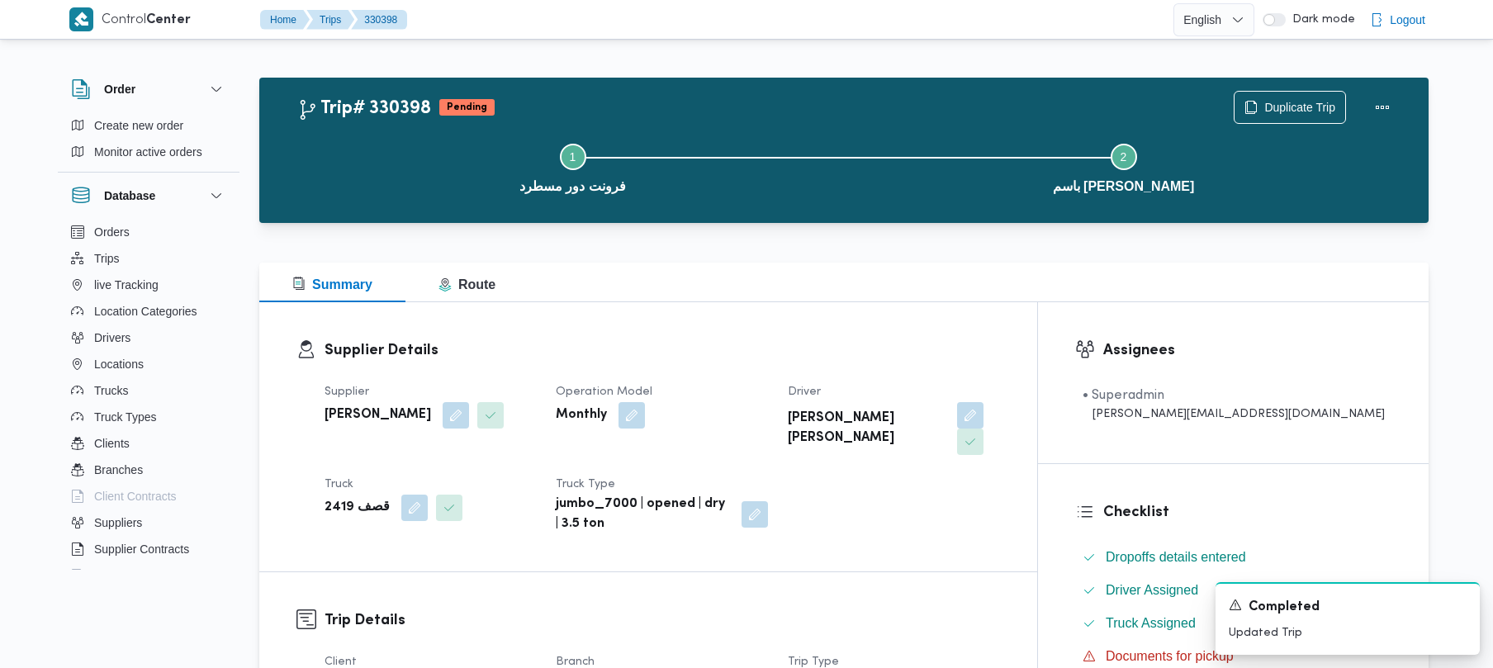
scroll to position [585, 0]
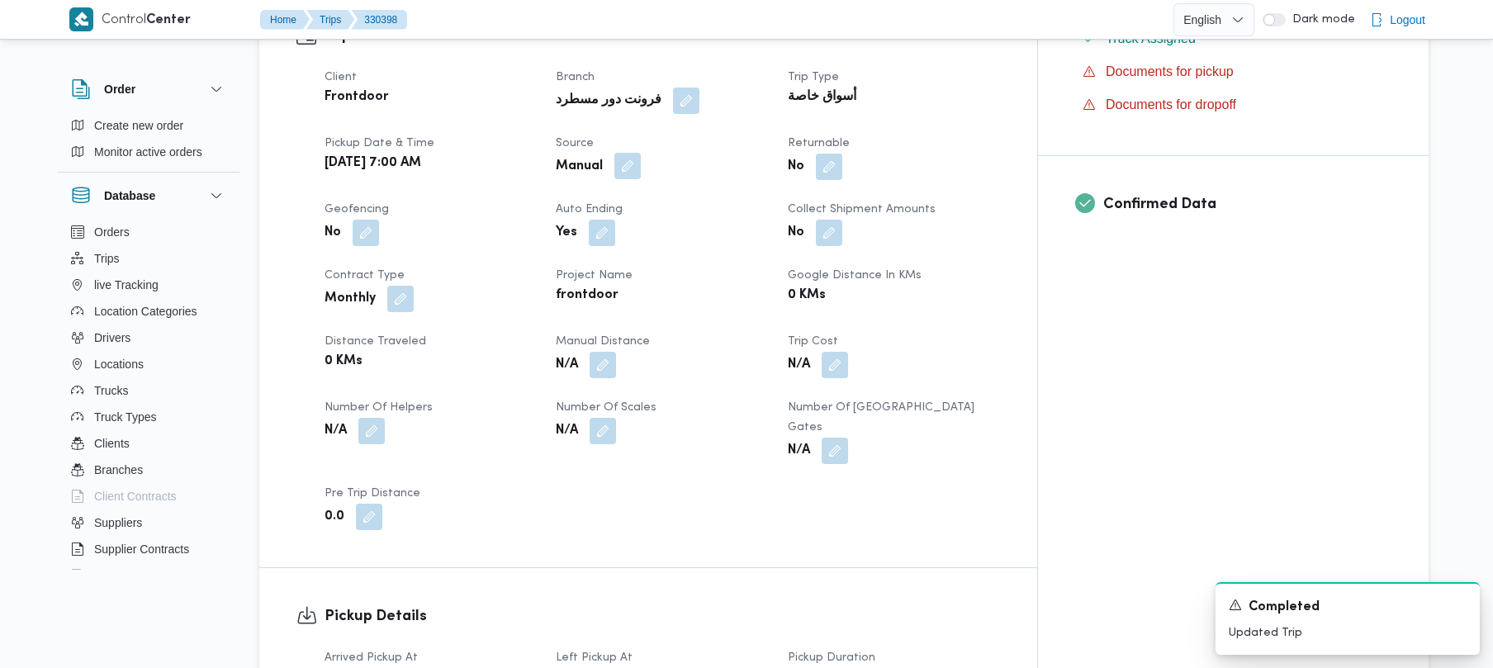
click at [641, 153] on button "button" at bounding box center [627, 166] width 26 height 26
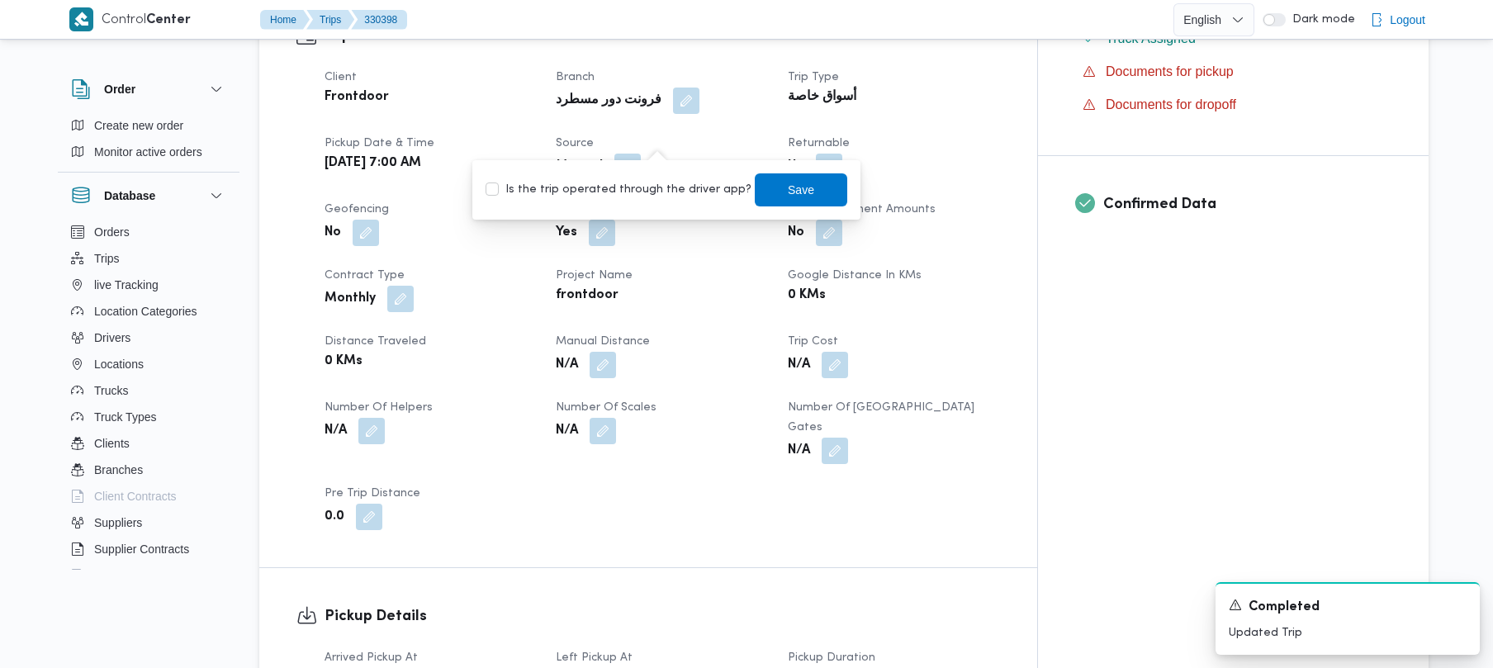
click at [651, 193] on label "Is the trip operated through the driver app?" at bounding box center [619, 190] width 266 height 20
checkbox input "true"
click at [804, 183] on span "Save" at bounding box center [801, 189] width 93 height 33
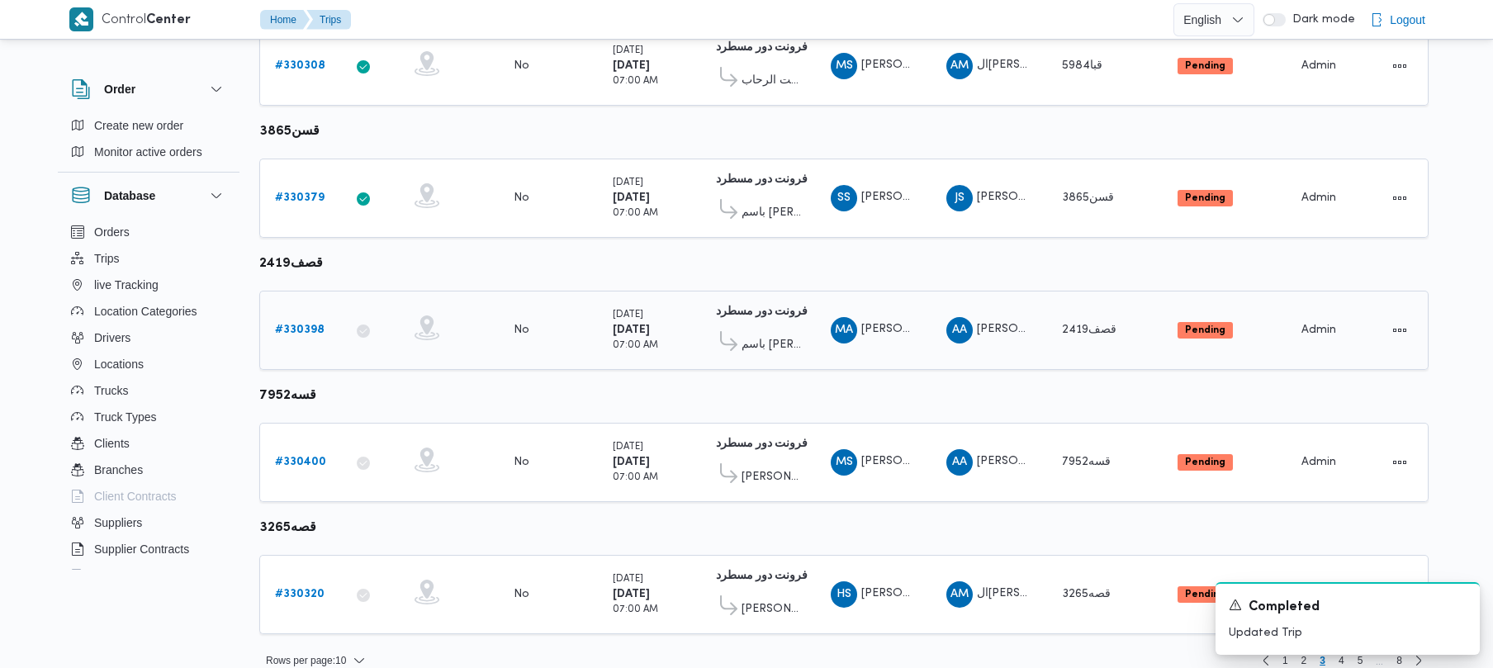
scroll to position [940, 0]
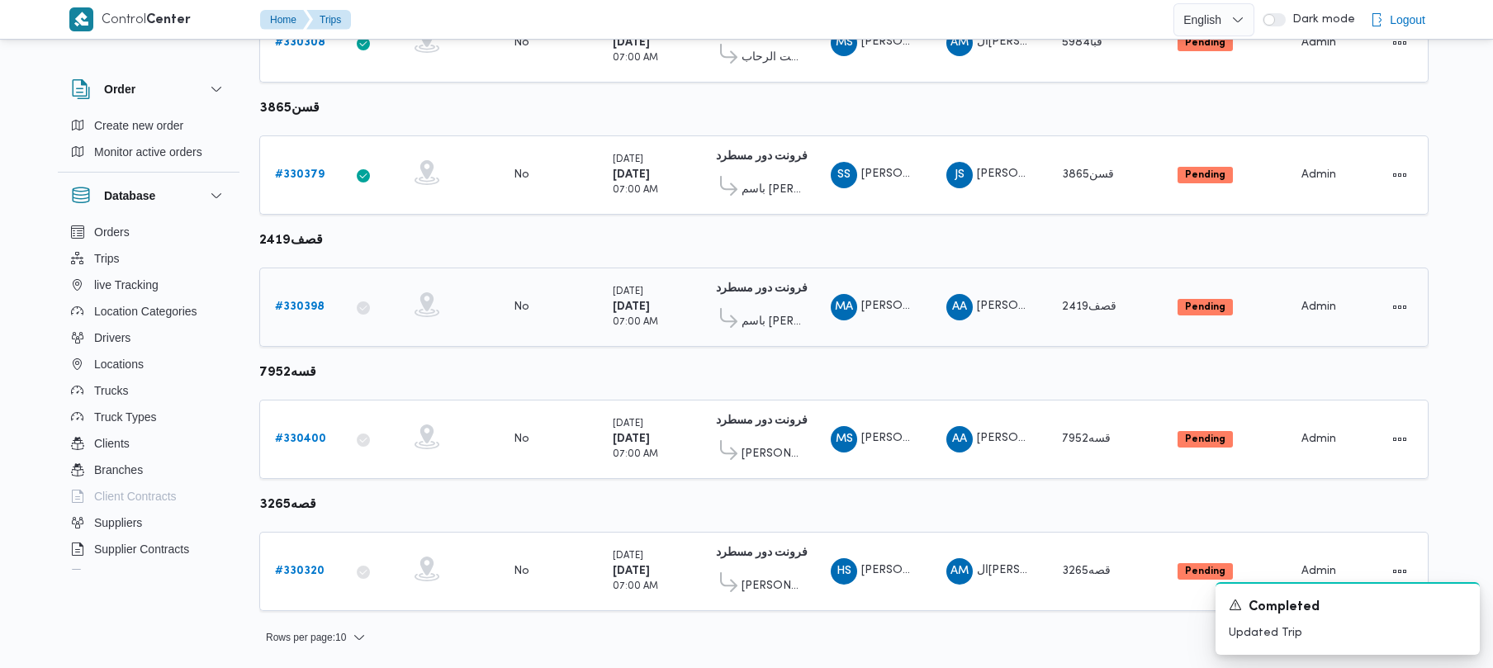
click at [322, 294] on div "# 330398" at bounding box center [300, 307] width 65 height 33
click at [320, 295] on div "# 330398" at bounding box center [300, 307] width 65 height 33
click at [319, 298] on link "# 330398" at bounding box center [300, 307] width 50 height 20
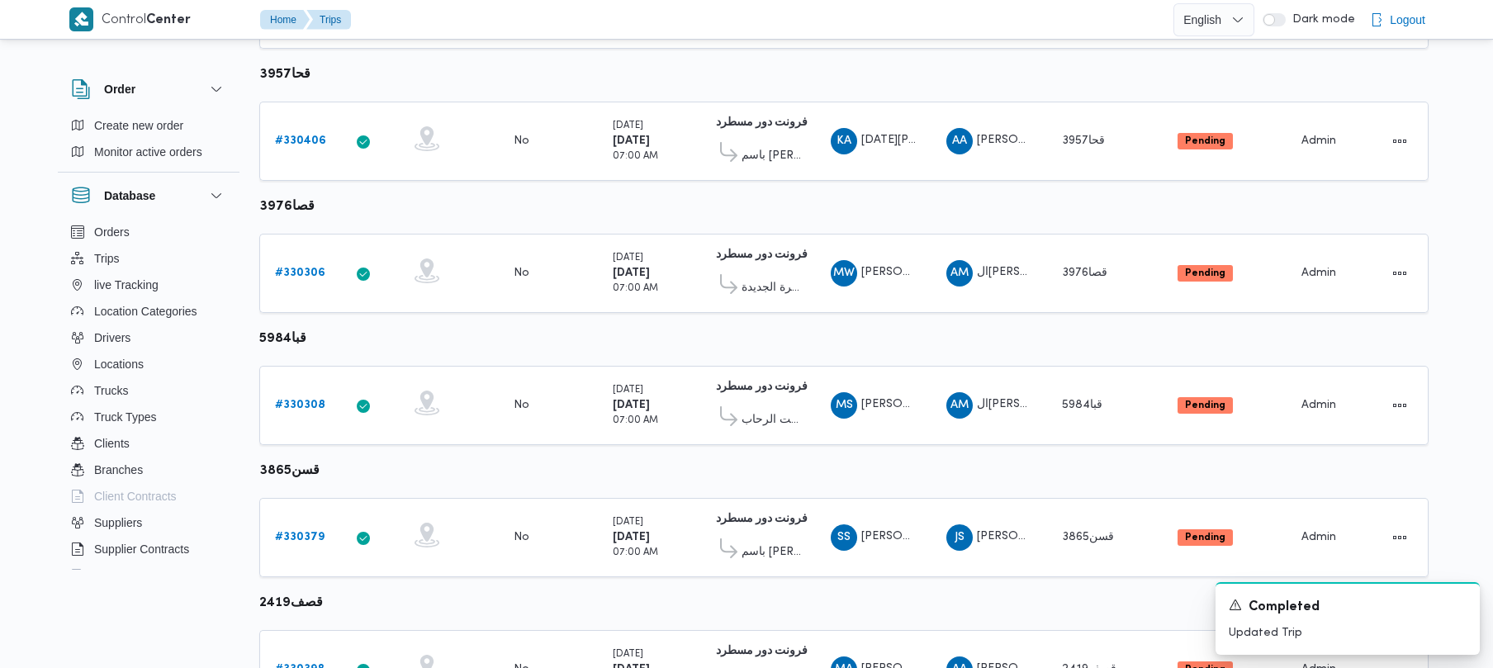
scroll to position [695, 0]
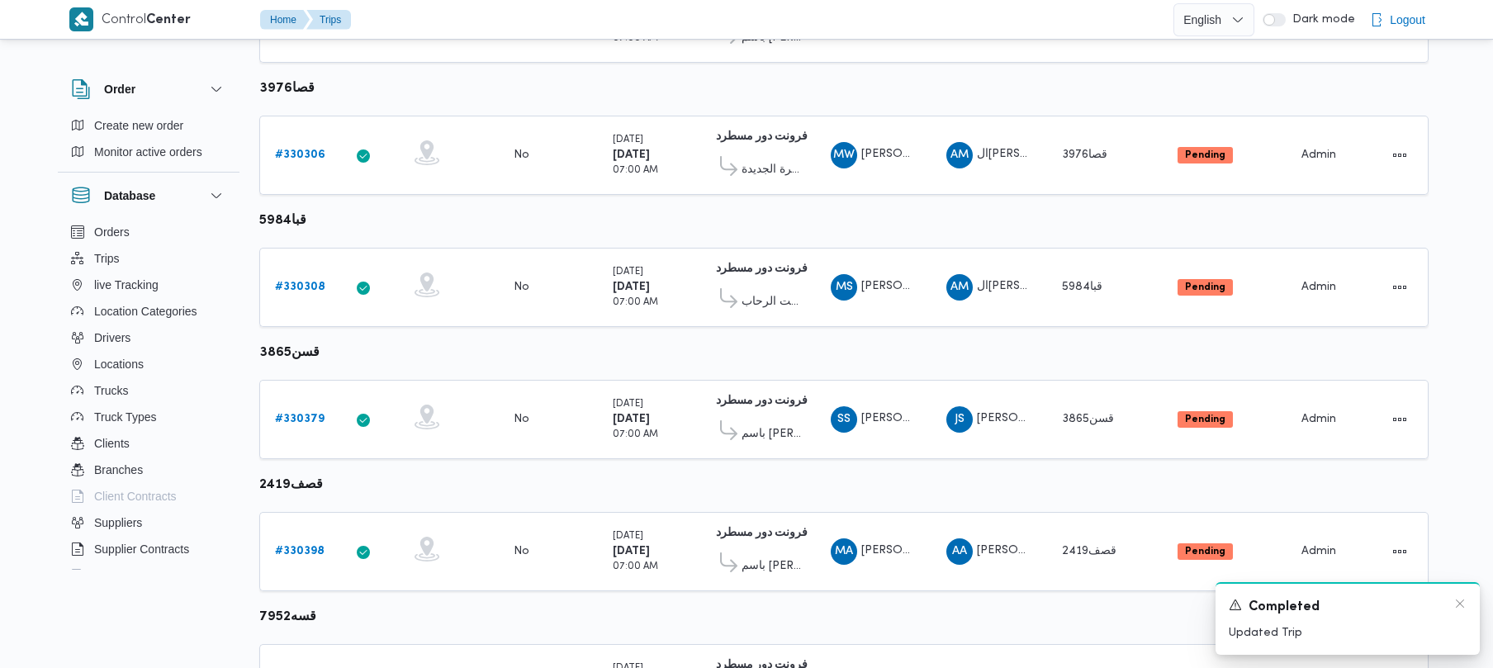
click at [1468, 602] on div "A new notification appears Completed Updated Trip" at bounding box center [1348, 618] width 264 height 73
click at [1464, 599] on icon "Dismiss toast" at bounding box center [1460, 603] width 13 height 13
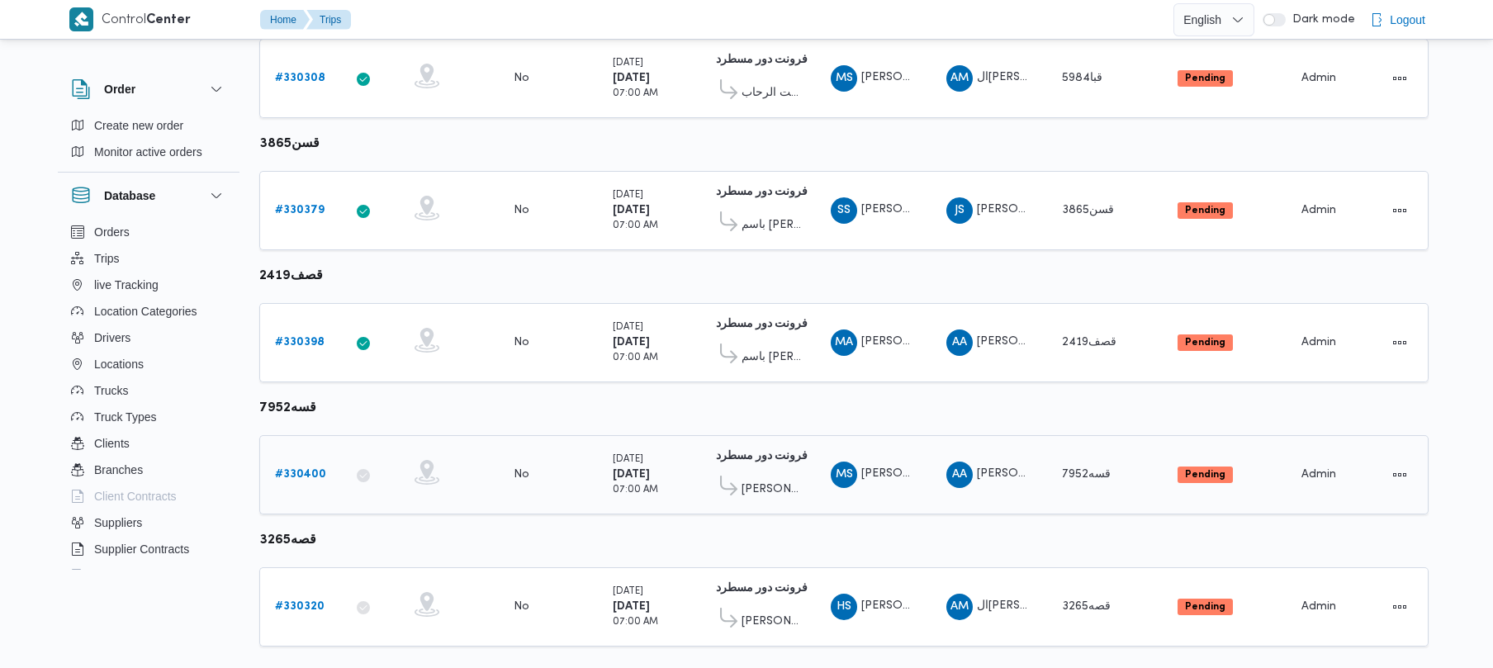
scroll to position [940, 0]
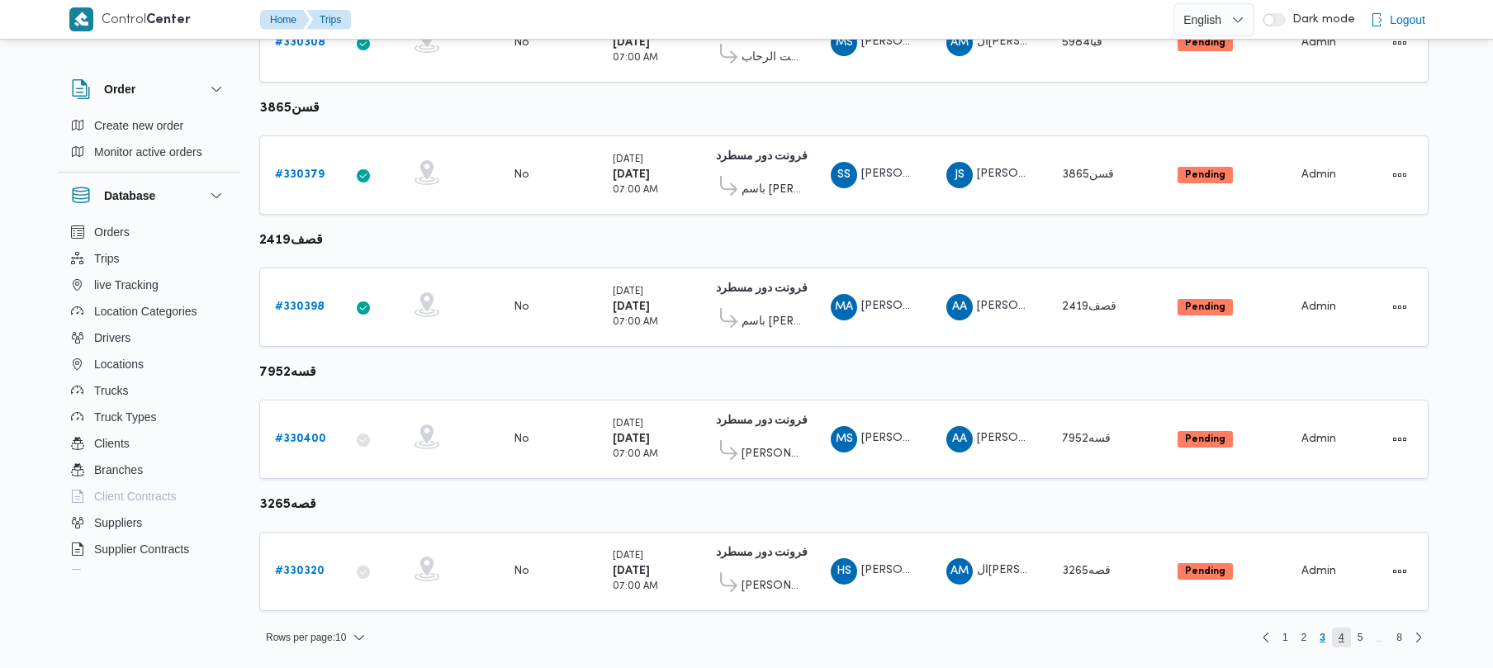
click at [1339, 642] on span "4" at bounding box center [1342, 638] width 6 height 20
click at [1306, 634] on span "3" at bounding box center [1306, 638] width 6 height 20
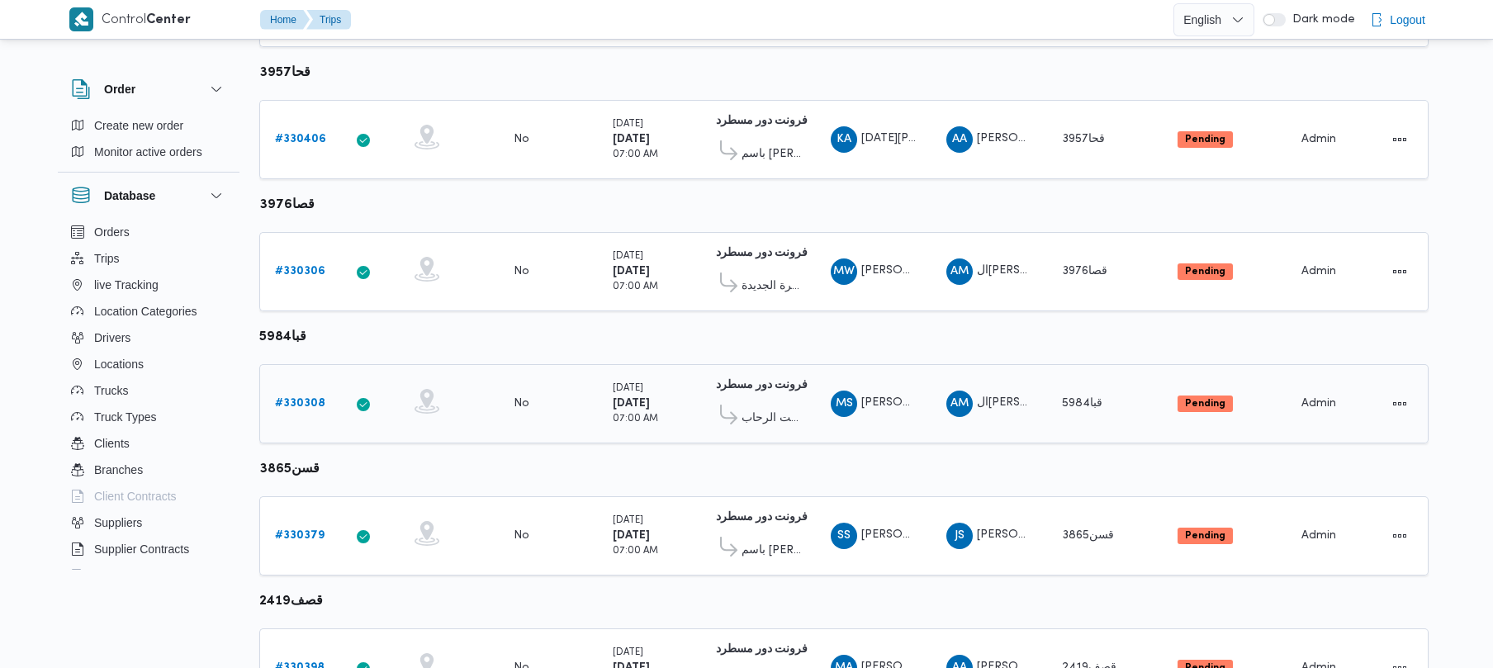
scroll to position [940, 0]
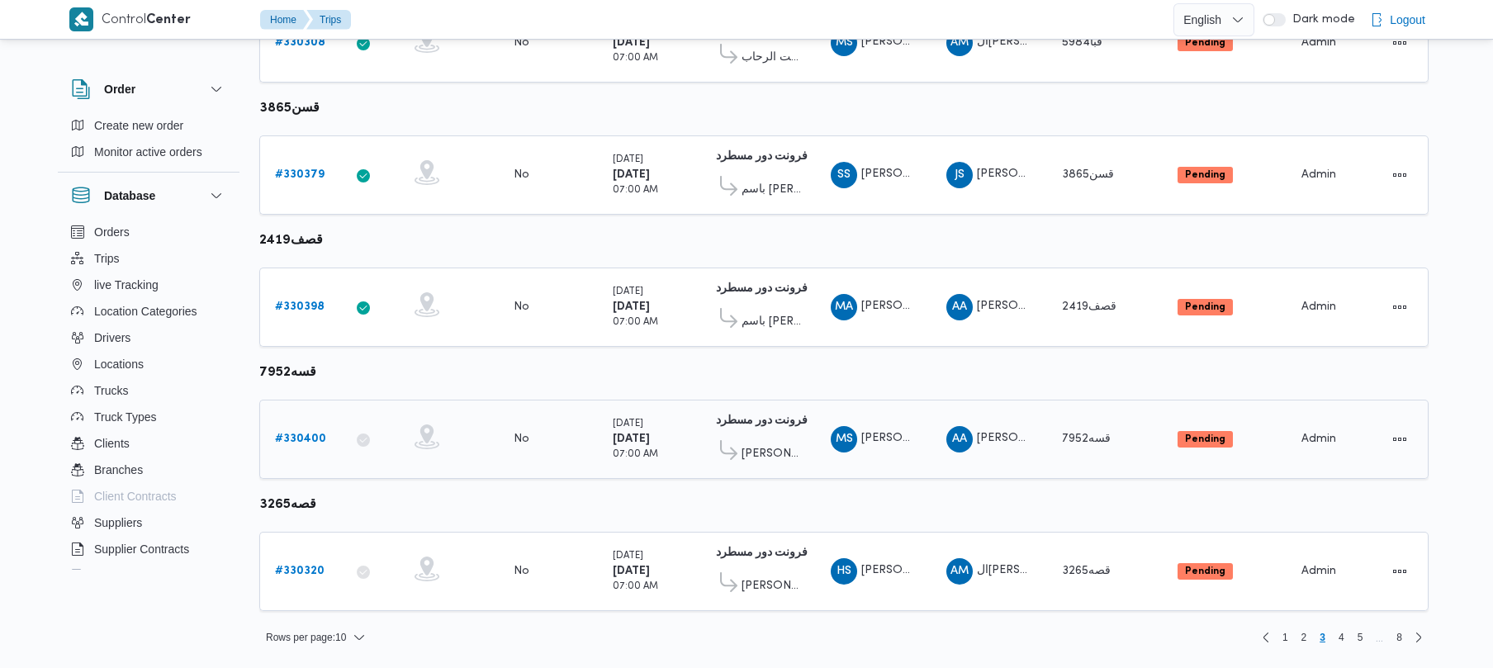
click at [302, 439] on b "# 330400" at bounding box center [300, 439] width 51 height 11
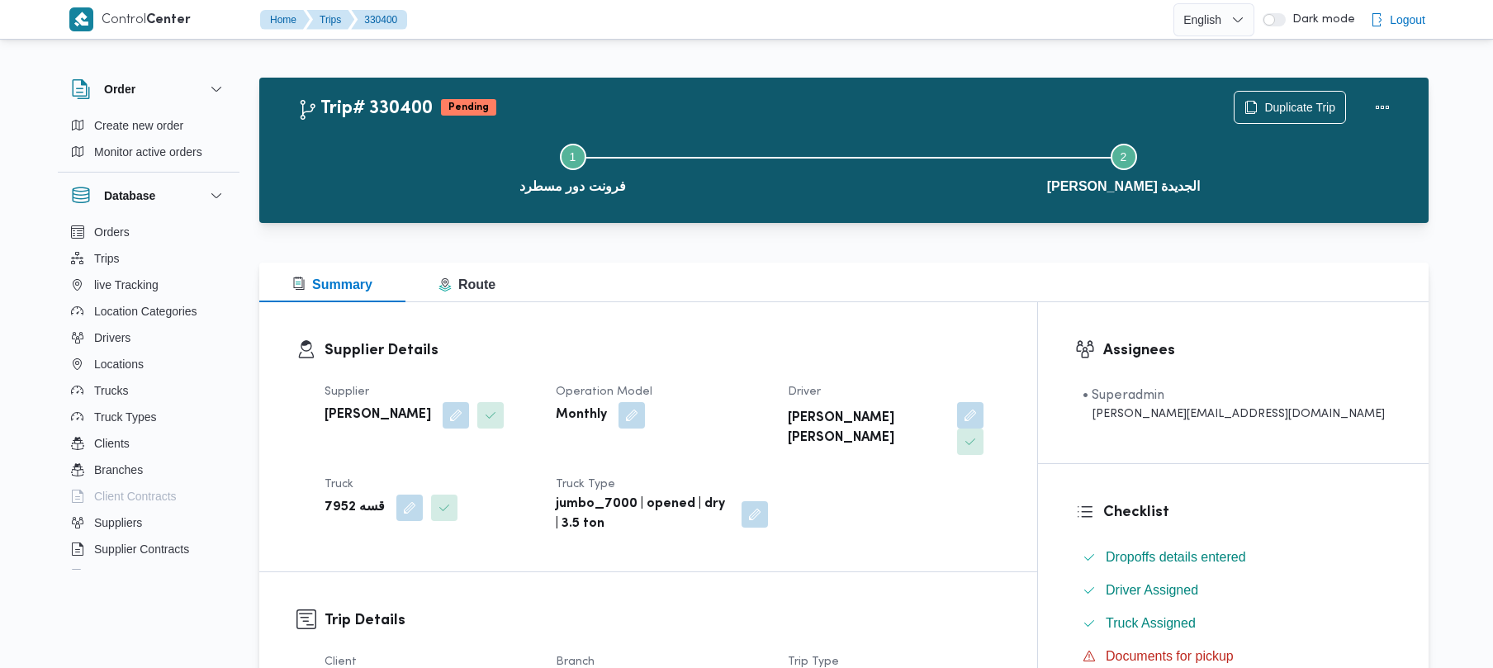
scroll to position [585, 0]
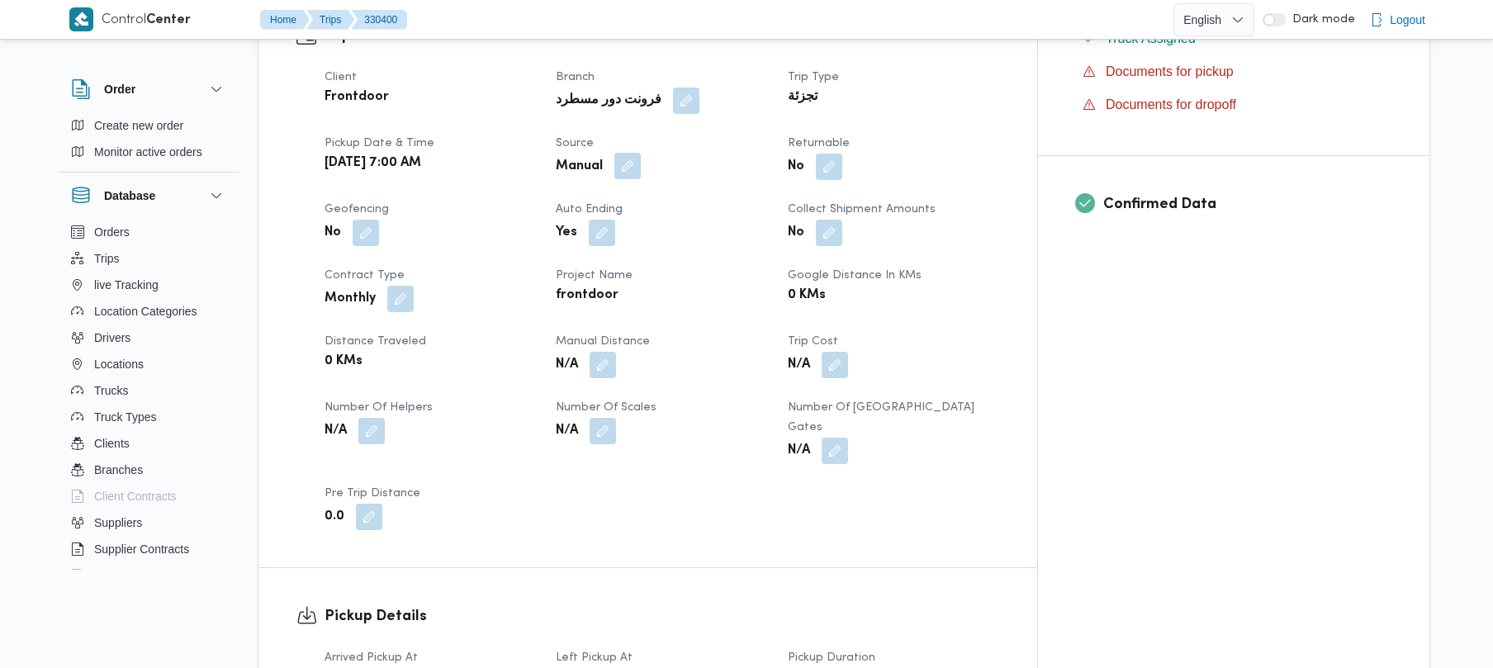
click at [641, 153] on button "button" at bounding box center [627, 166] width 26 height 26
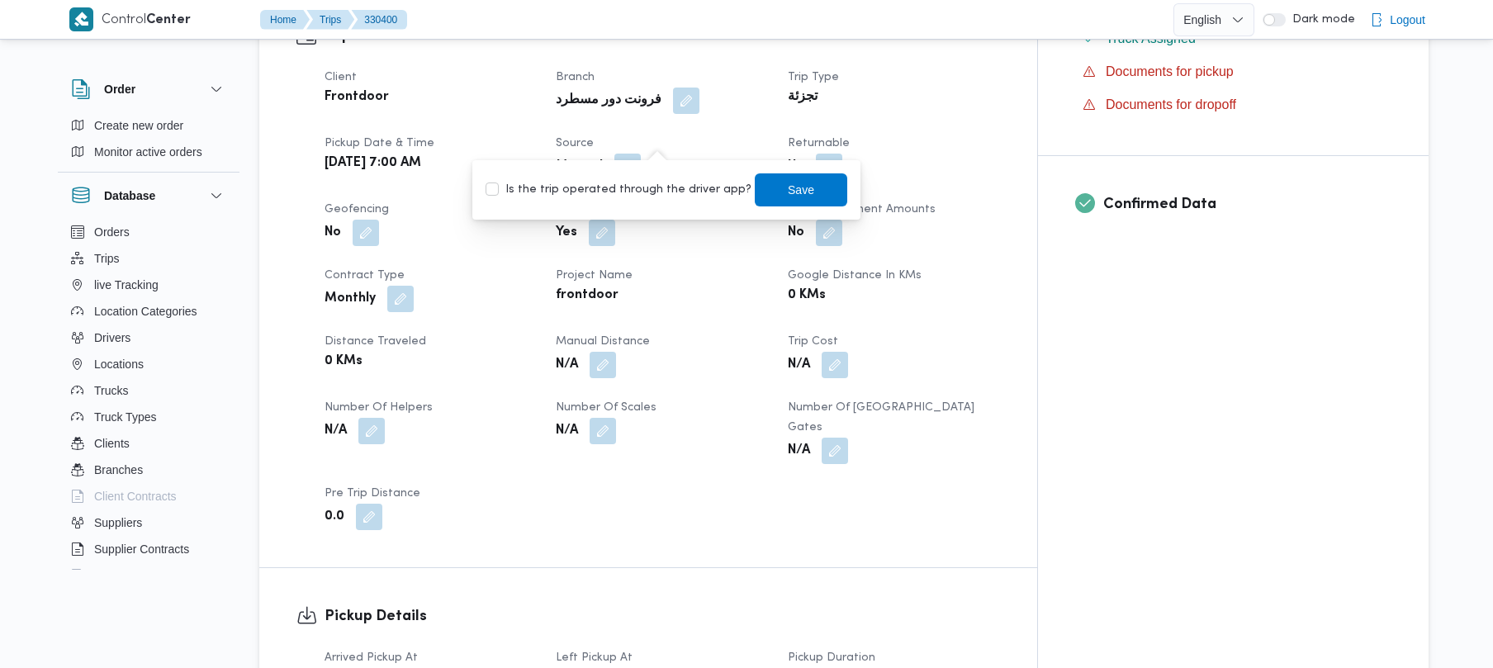
click at [651, 186] on label "Is the trip operated through the driver app?" at bounding box center [619, 190] width 266 height 20
checkbox input "true"
click at [788, 183] on span "Save" at bounding box center [801, 189] width 26 height 20
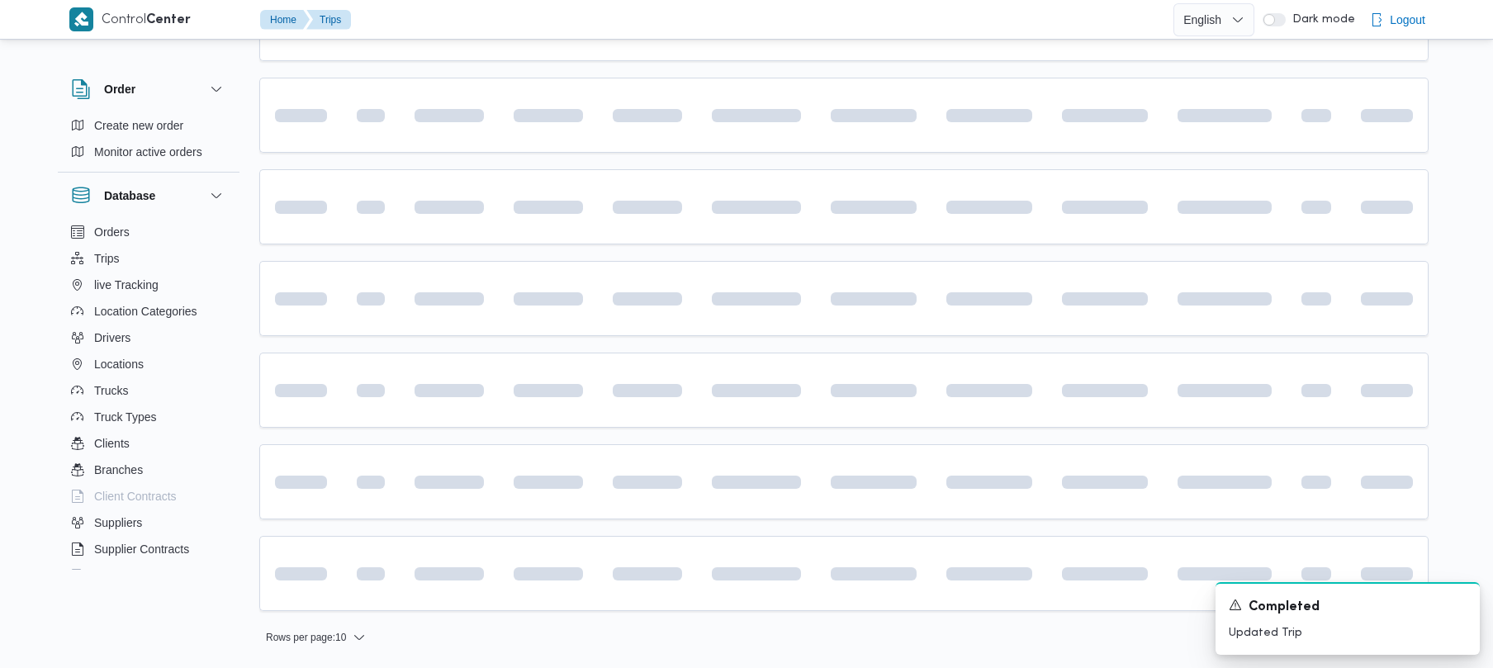
scroll to position [585, 0]
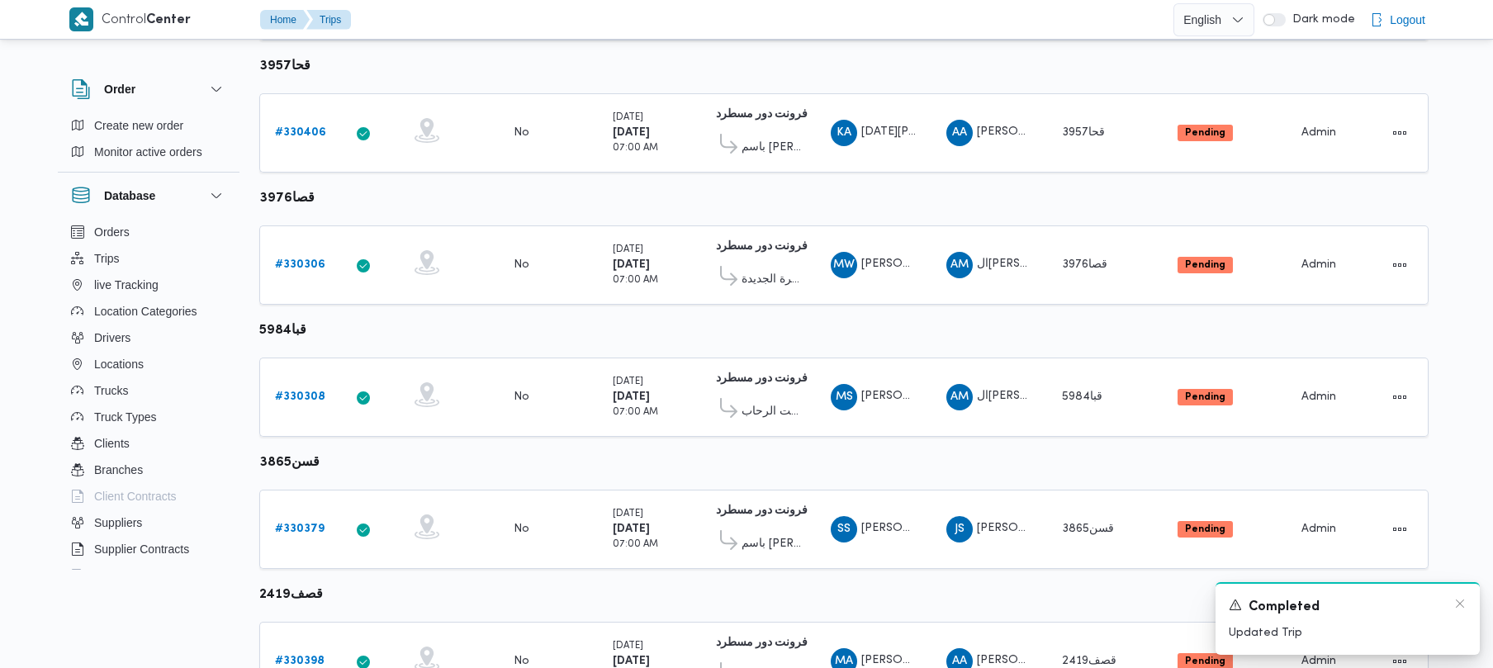
click at [1462, 615] on div "Completed" at bounding box center [1348, 607] width 238 height 21
click at [1455, 605] on icon "Dismiss toast" at bounding box center [1460, 603] width 13 height 13
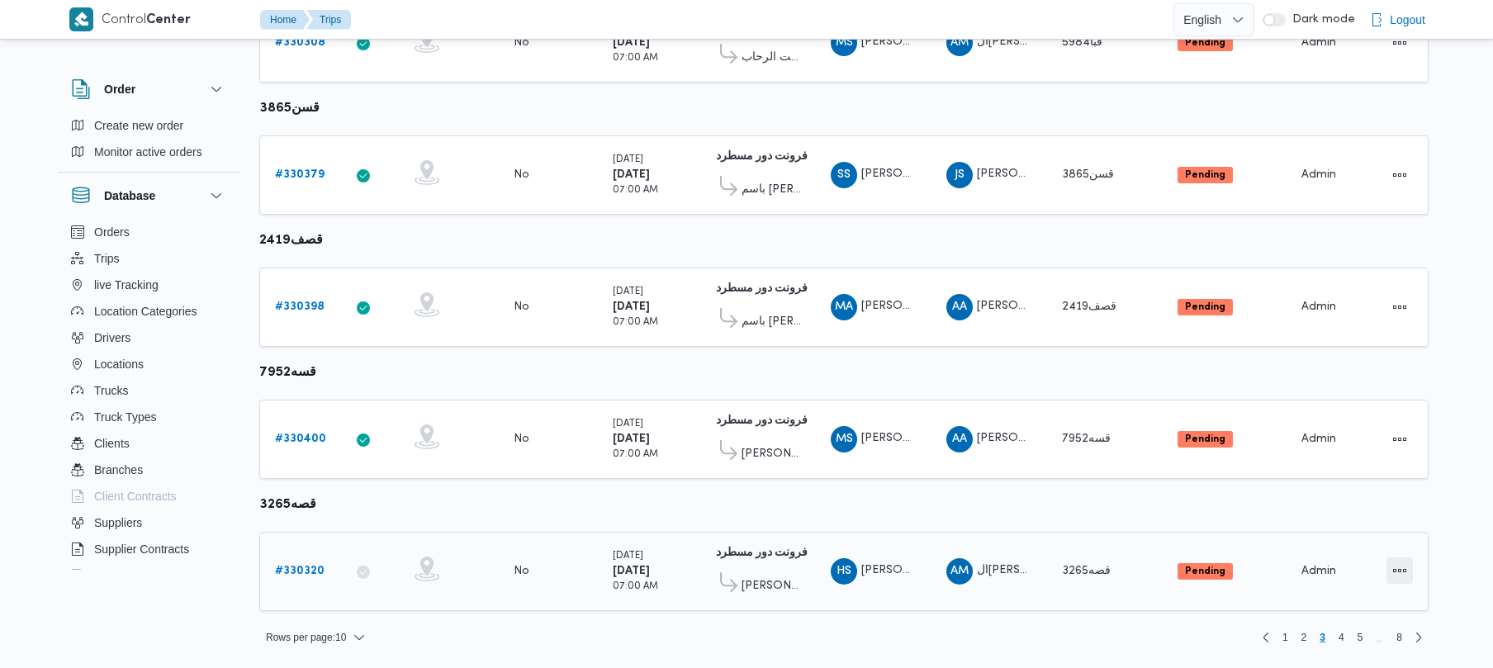
click at [1389, 581] on button "Actions" at bounding box center [1400, 571] width 26 height 26
click at [1345, 575] on span "Open" at bounding box center [1343, 571] width 53 height 13
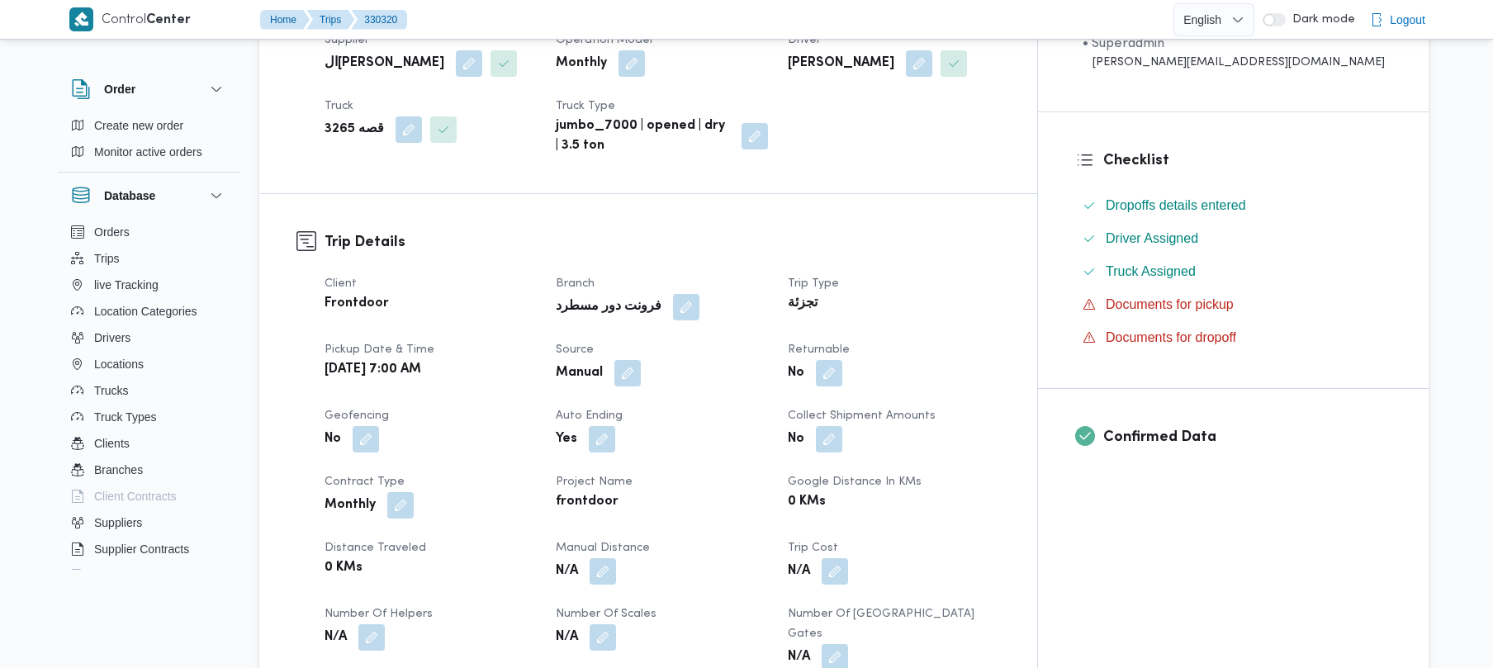
scroll to position [505, 0]
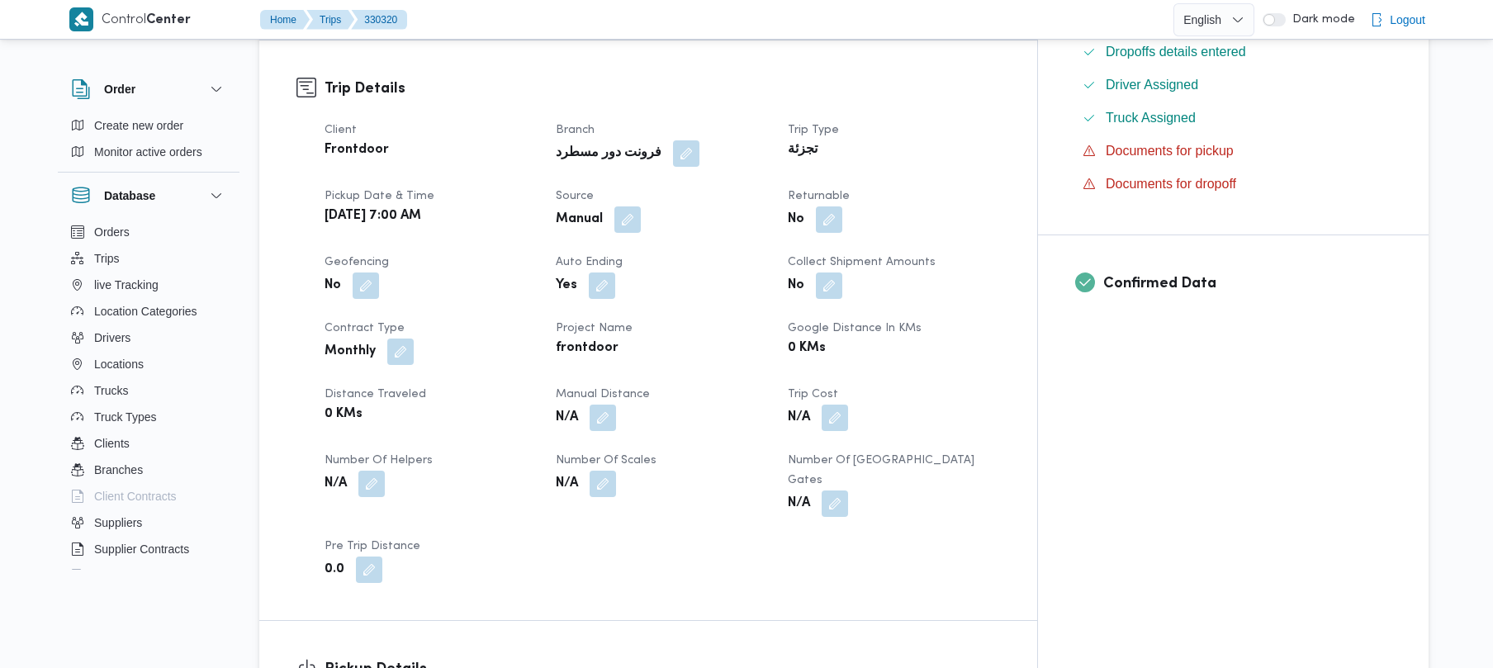
click at [641, 223] on button "button" at bounding box center [627, 219] width 26 height 26
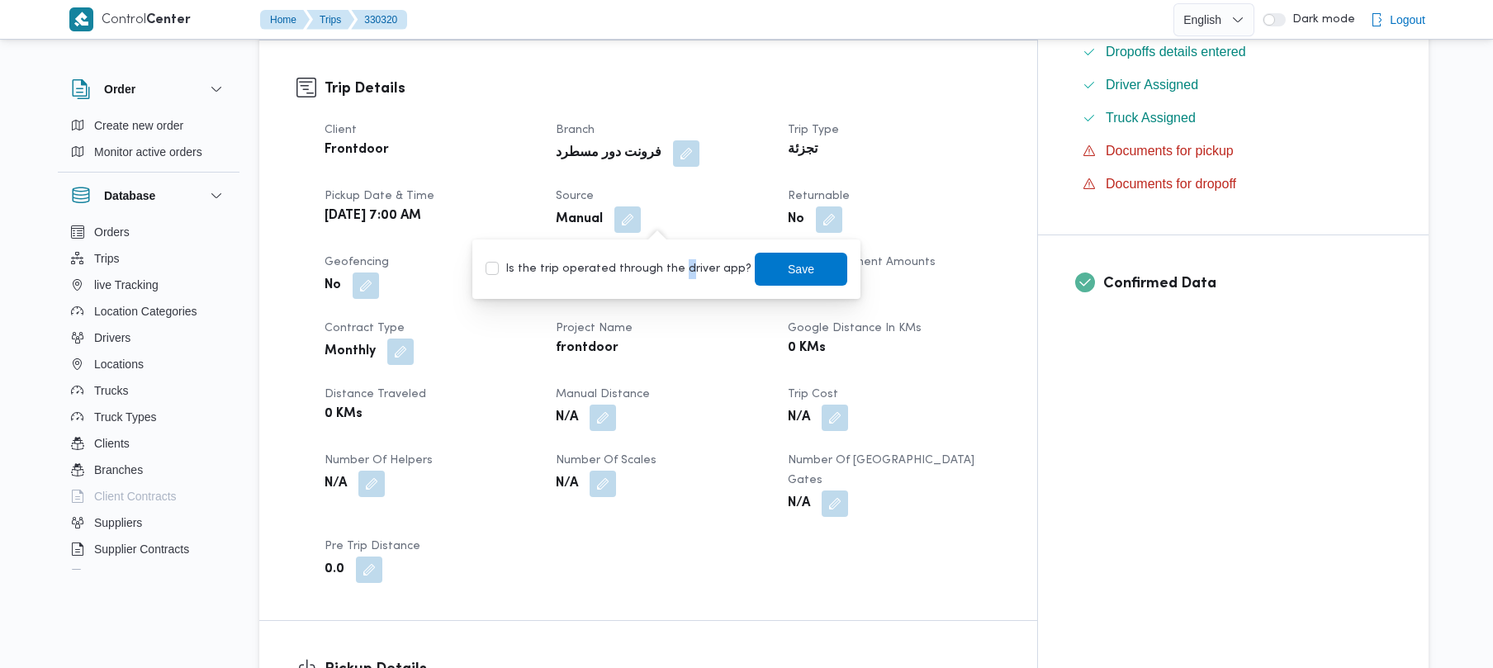
click at [677, 269] on label "Is the trip operated through the driver app?" at bounding box center [619, 269] width 266 height 20
click at [669, 274] on label "Is the trip operated through the driver app?" at bounding box center [619, 269] width 266 height 20
checkbox input "true"
click at [799, 261] on span "Save" at bounding box center [801, 268] width 93 height 33
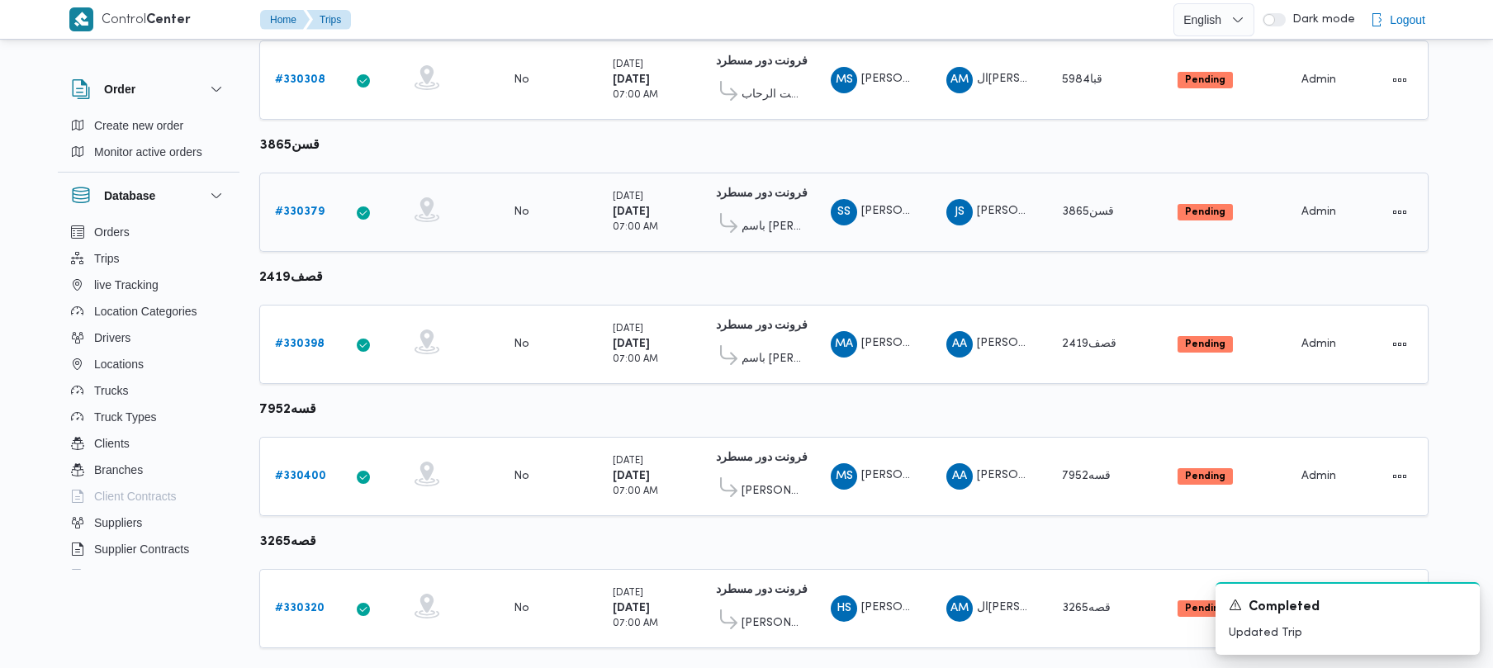
scroll to position [940, 0]
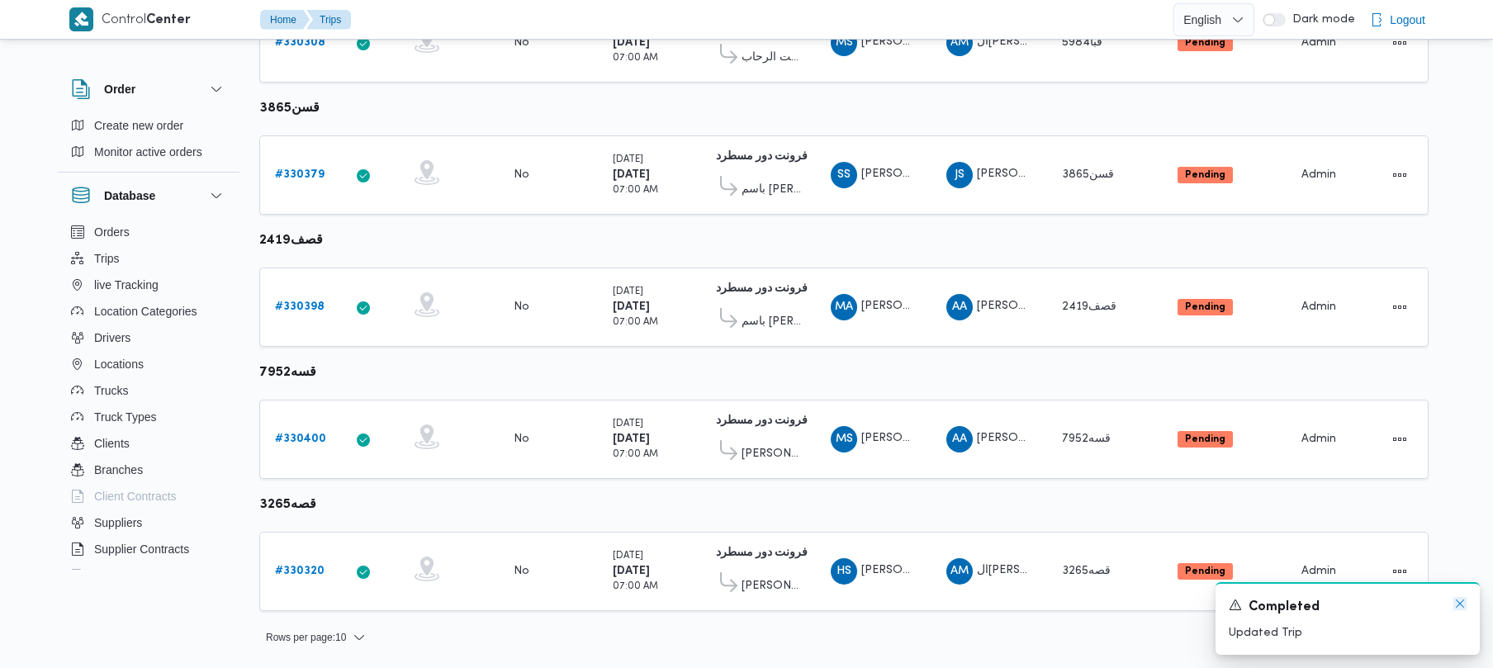
click at [1464, 599] on icon "Dismiss toast" at bounding box center [1460, 603] width 13 height 13
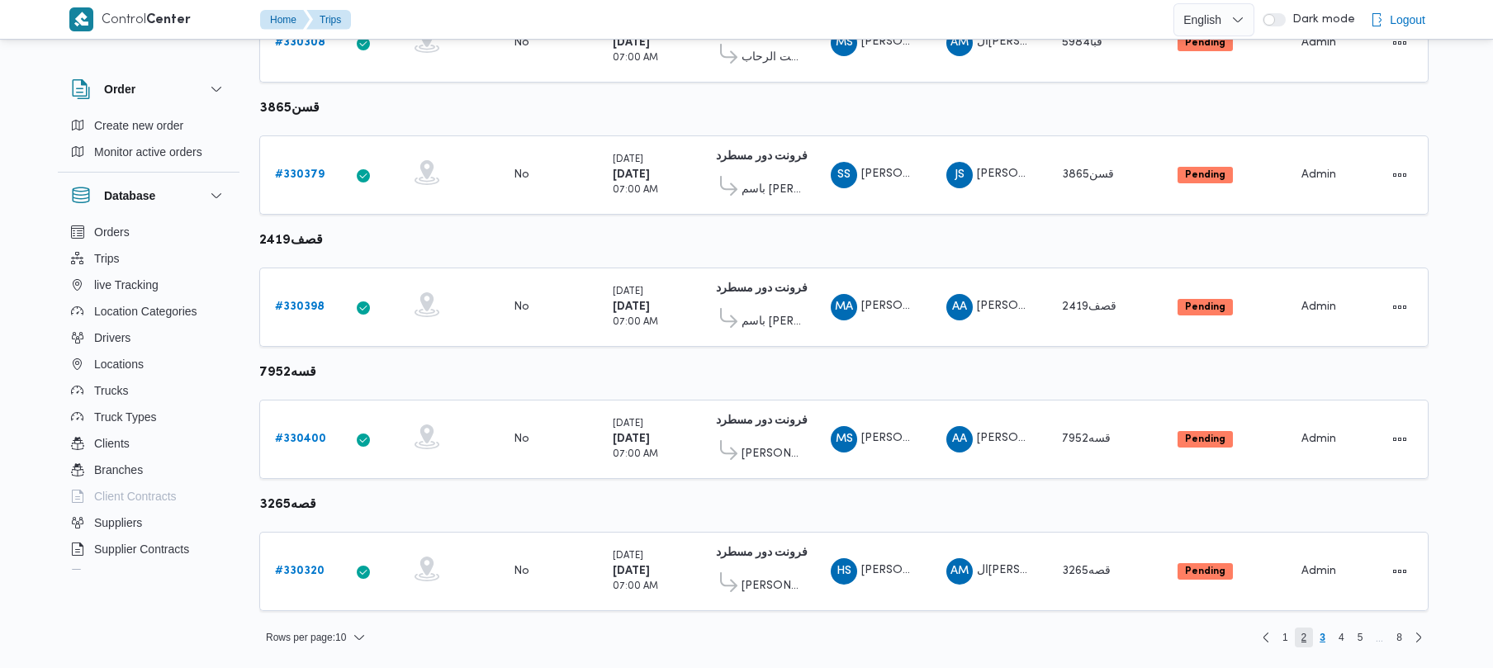
click at [1307, 641] on span "2" at bounding box center [1304, 638] width 19 height 20
click at [1320, 646] on span "3" at bounding box center [1323, 638] width 6 height 20
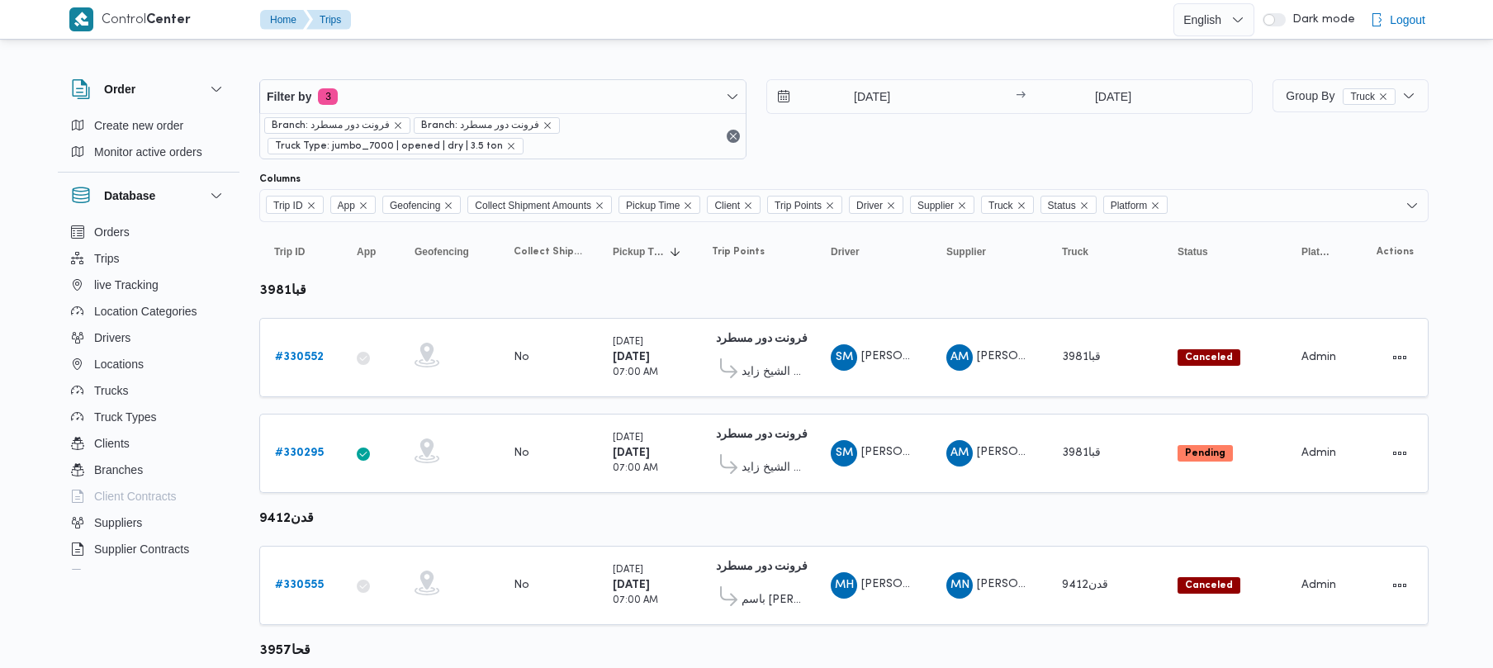
click at [808, 155] on div "[DATE] → [DATE]" at bounding box center [1009, 119] width 487 height 80
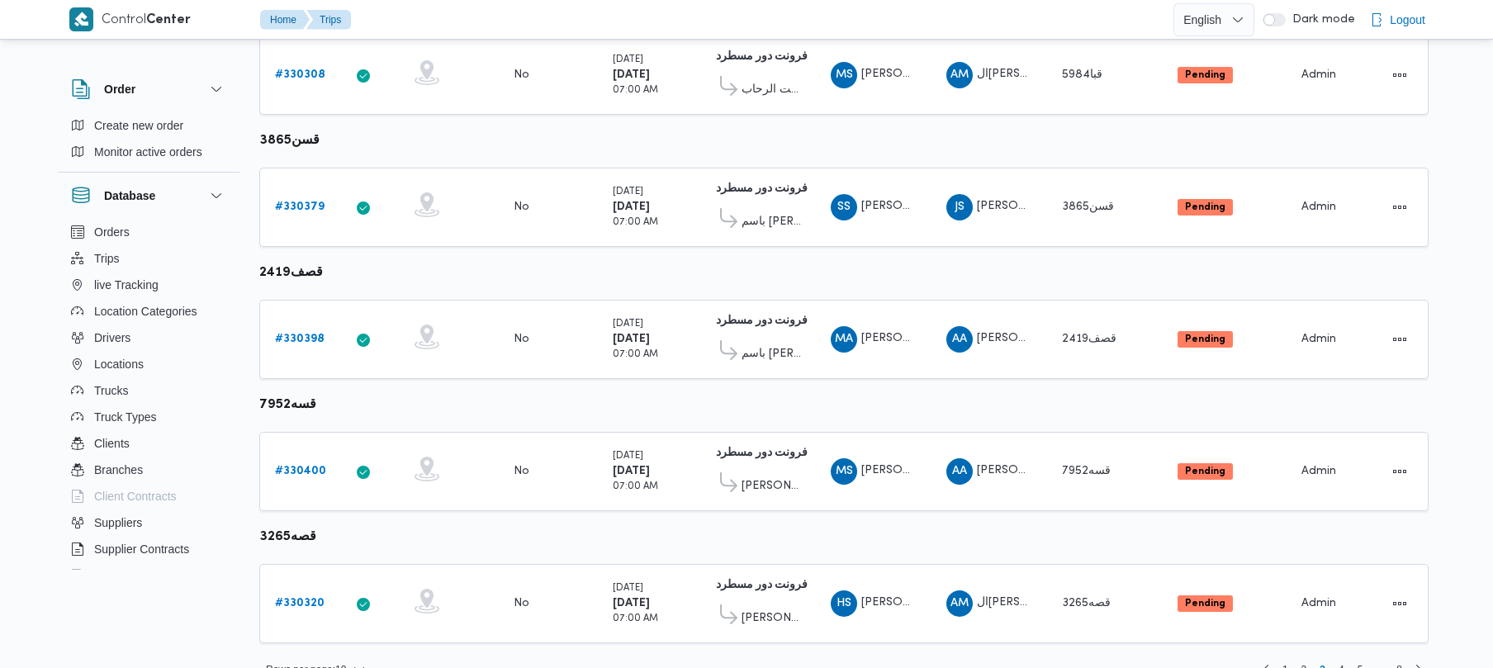
scroll to position [940, 0]
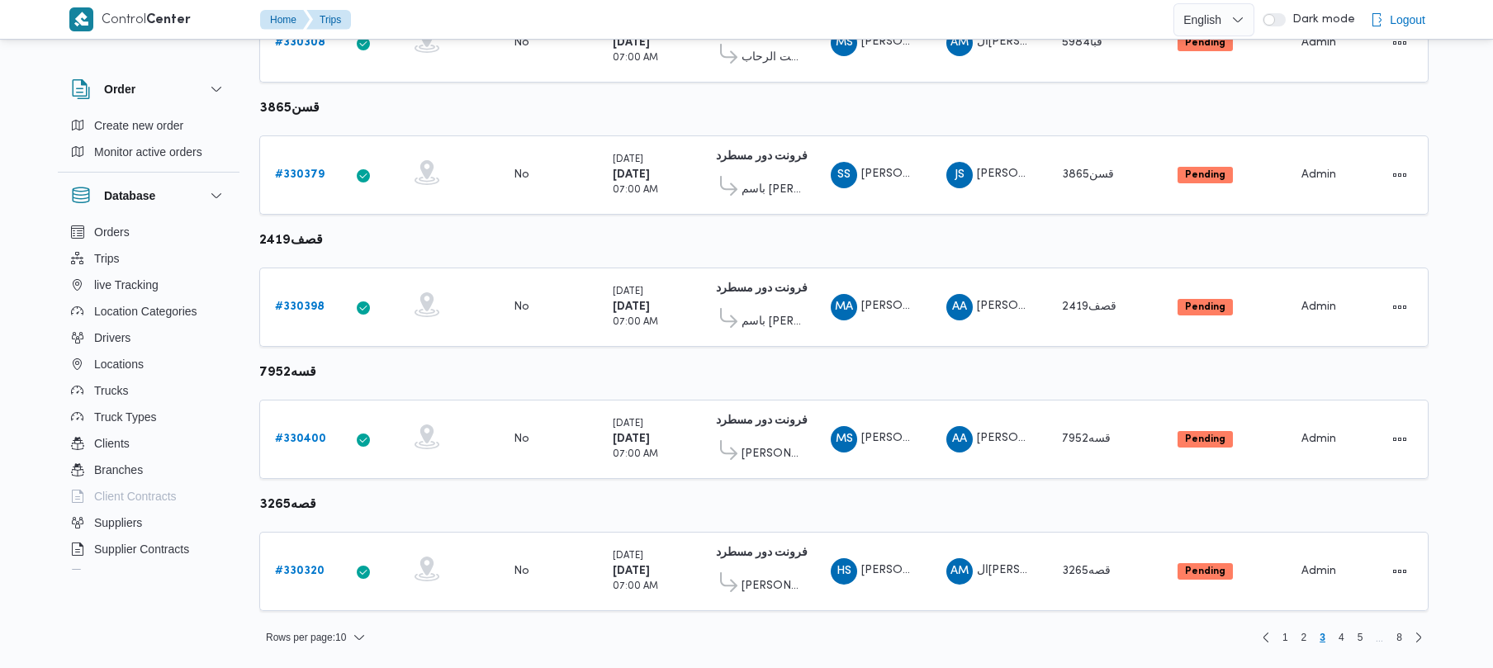
click at [1341, 648] on div "Rows per page : 10 1 2 3 4 5 … 8" at bounding box center [843, 638] width 1189 height 40
click at [1341, 638] on span "4" at bounding box center [1342, 638] width 6 height 20
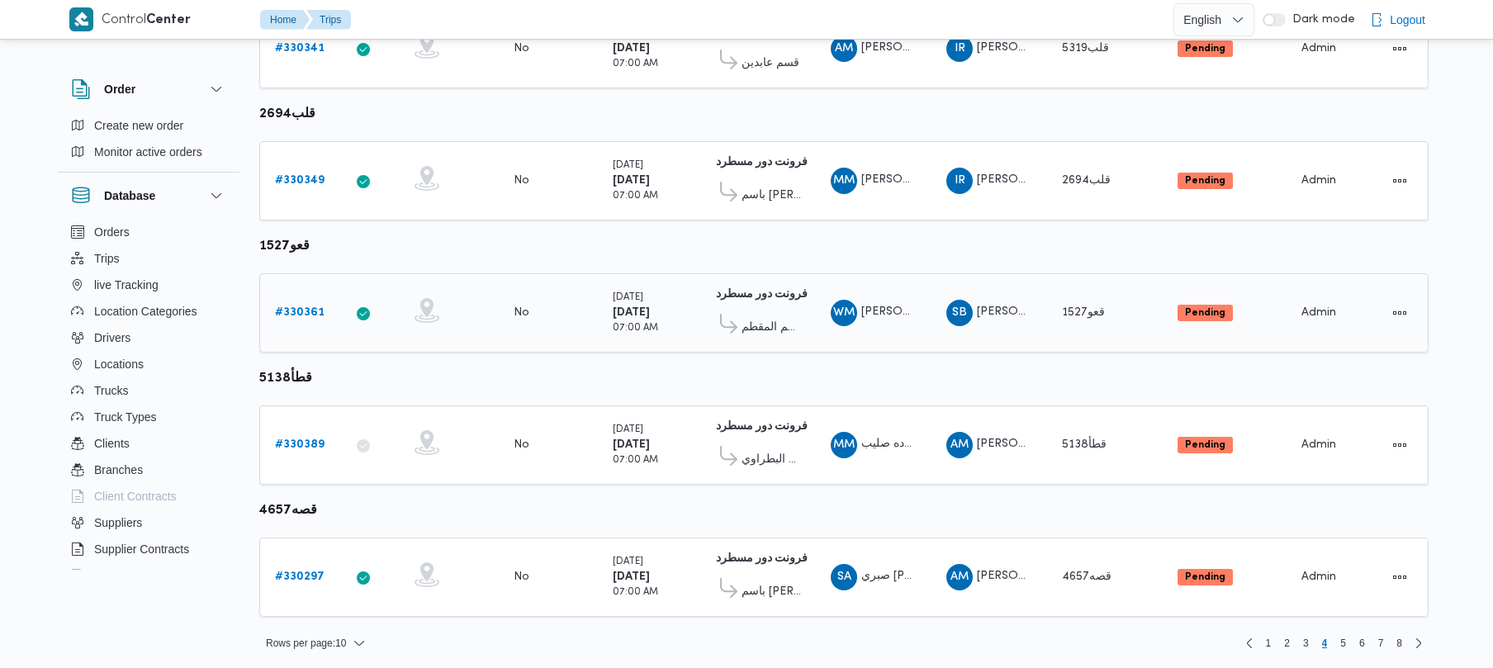
scroll to position [976, 0]
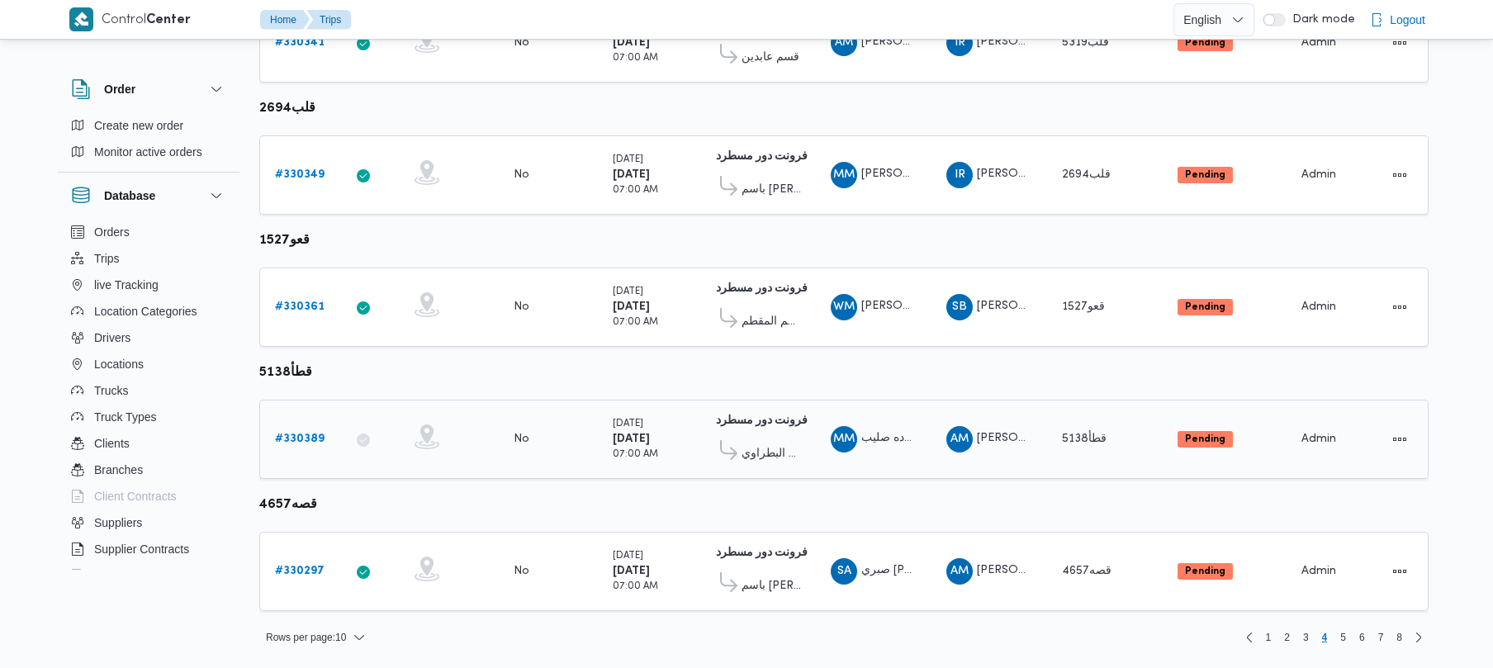
click at [284, 443] on b "# 330389" at bounding box center [300, 439] width 50 height 11
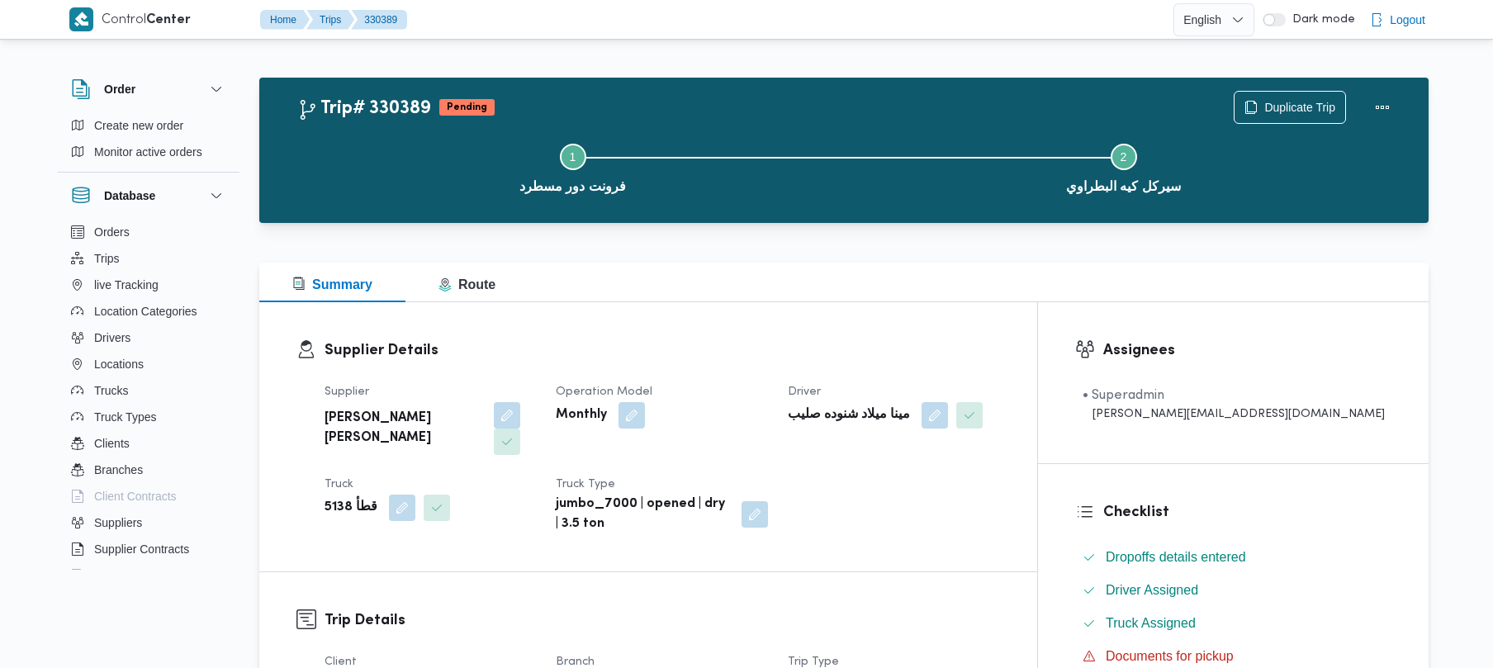
scroll to position [585, 0]
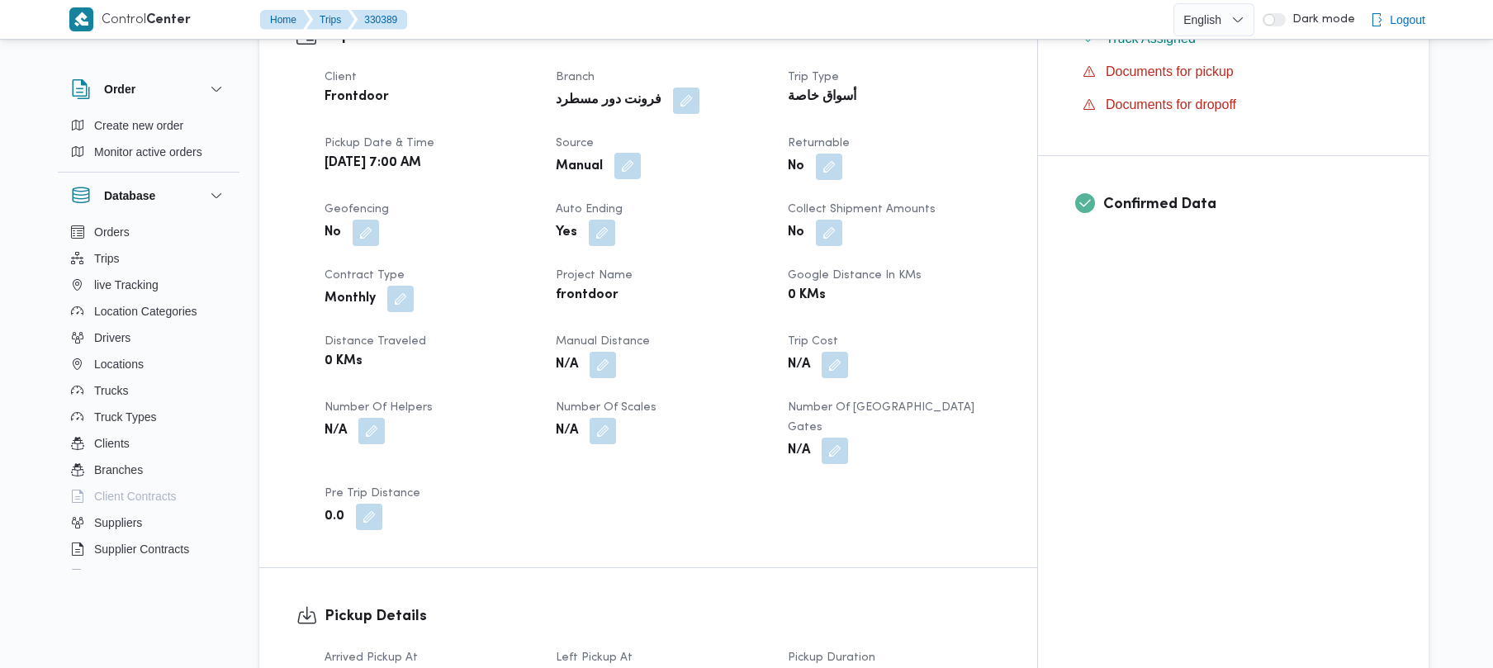
click at [641, 153] on button "button" at bounding box center [627, 166] width 26 height 26
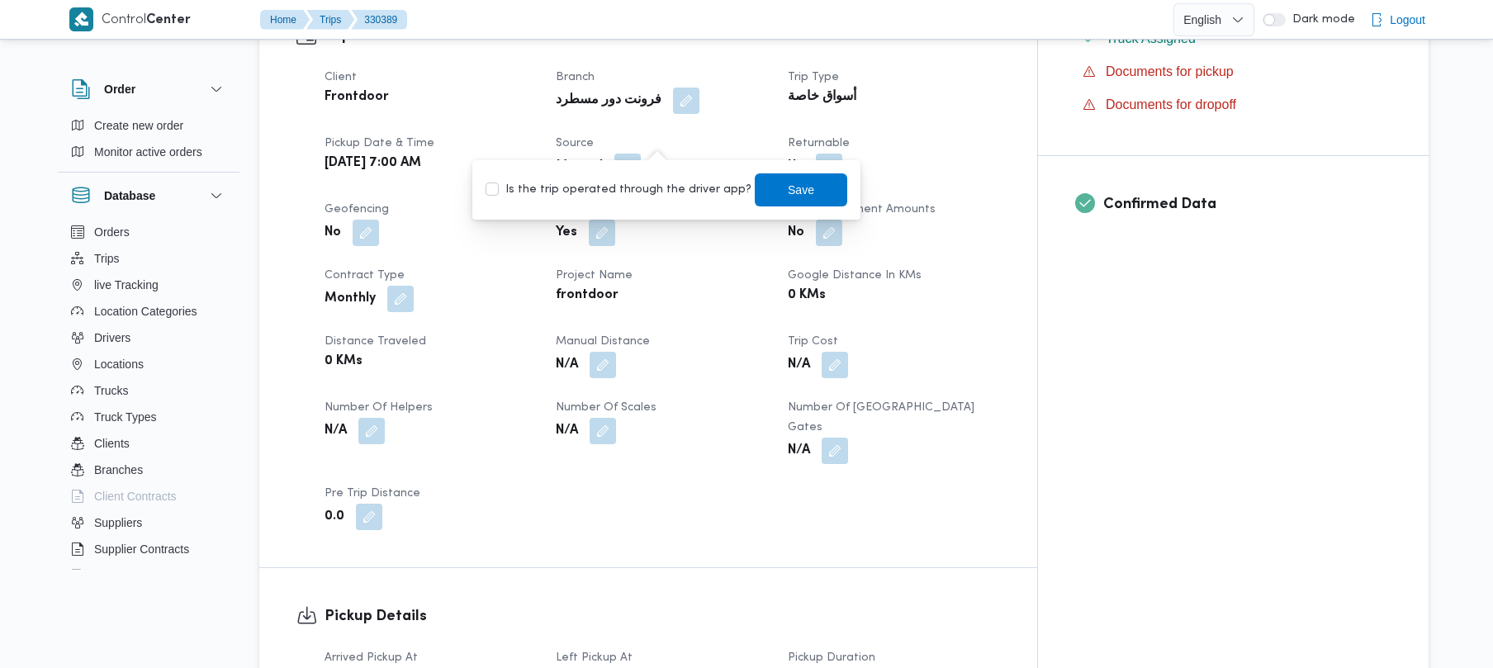
click at [636, 195] on label "Is the trip operated through the driver app?" at bounding box center [619, 190] width 266 height 20
checkbox input "true"
click at [734, 197] on div "Is the trip operated through the driver app? Save" at bounding box center [666, 190] width 365 height 36
click at [788, 197] on span "Save" at bounding box center [801, 189] width 26 height 20
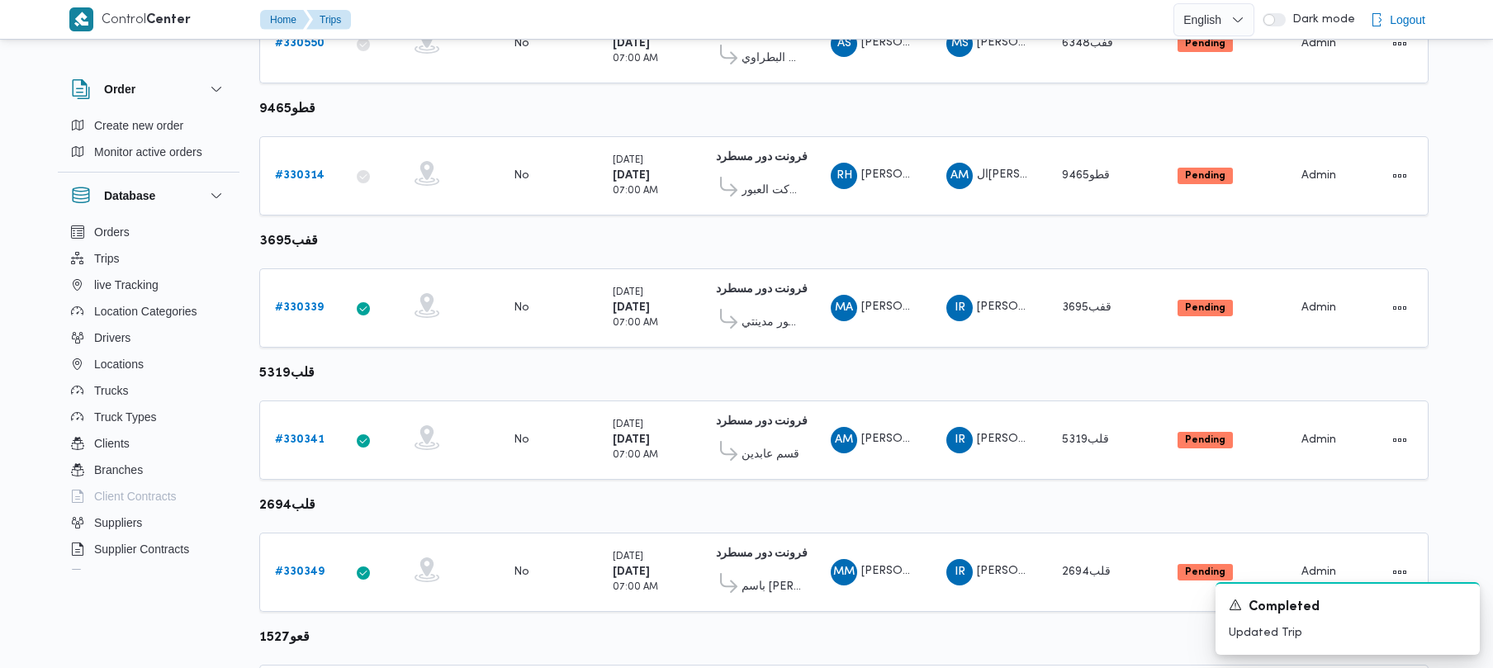
scroll to position [585, 0]
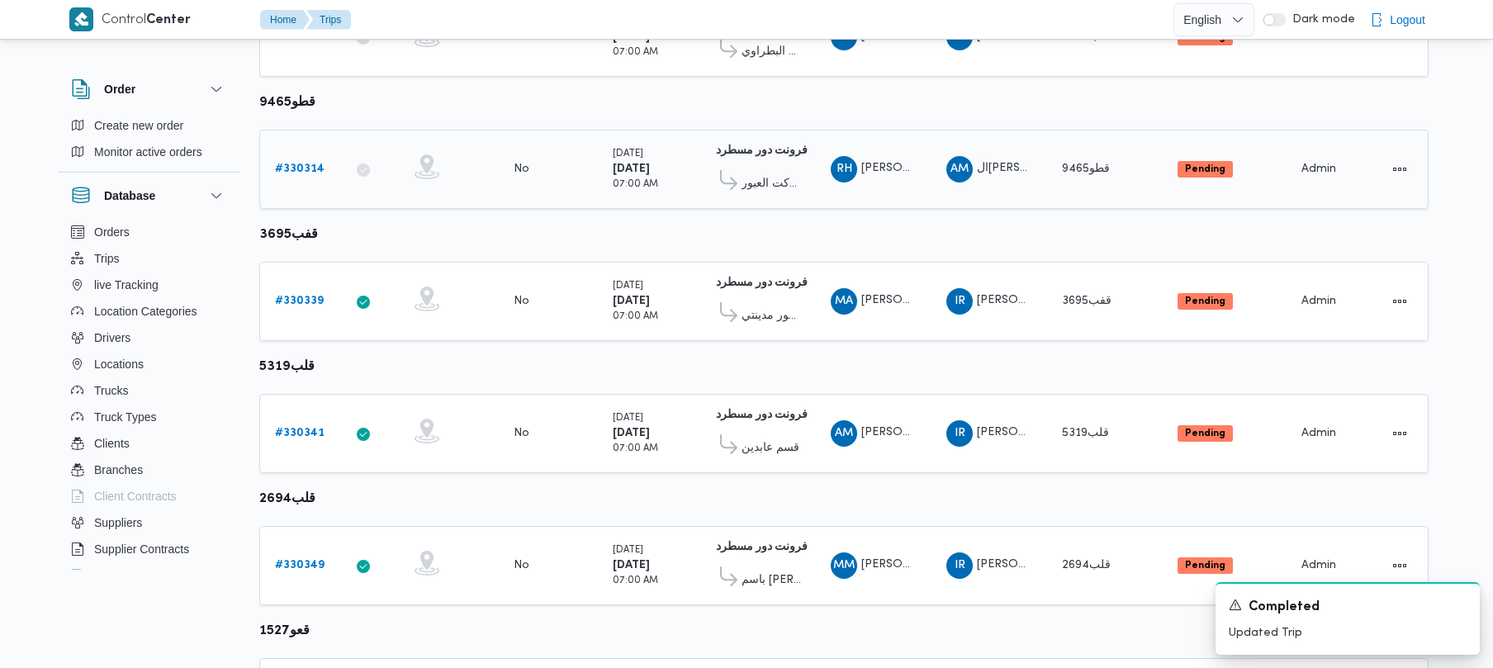
click at [324, 183] on div "# 330314" at bounding box center [300, 169] width 65 height 33
click at [309, 174] on b "# 330314" at bounding box center [300, 169] width 50 height 11
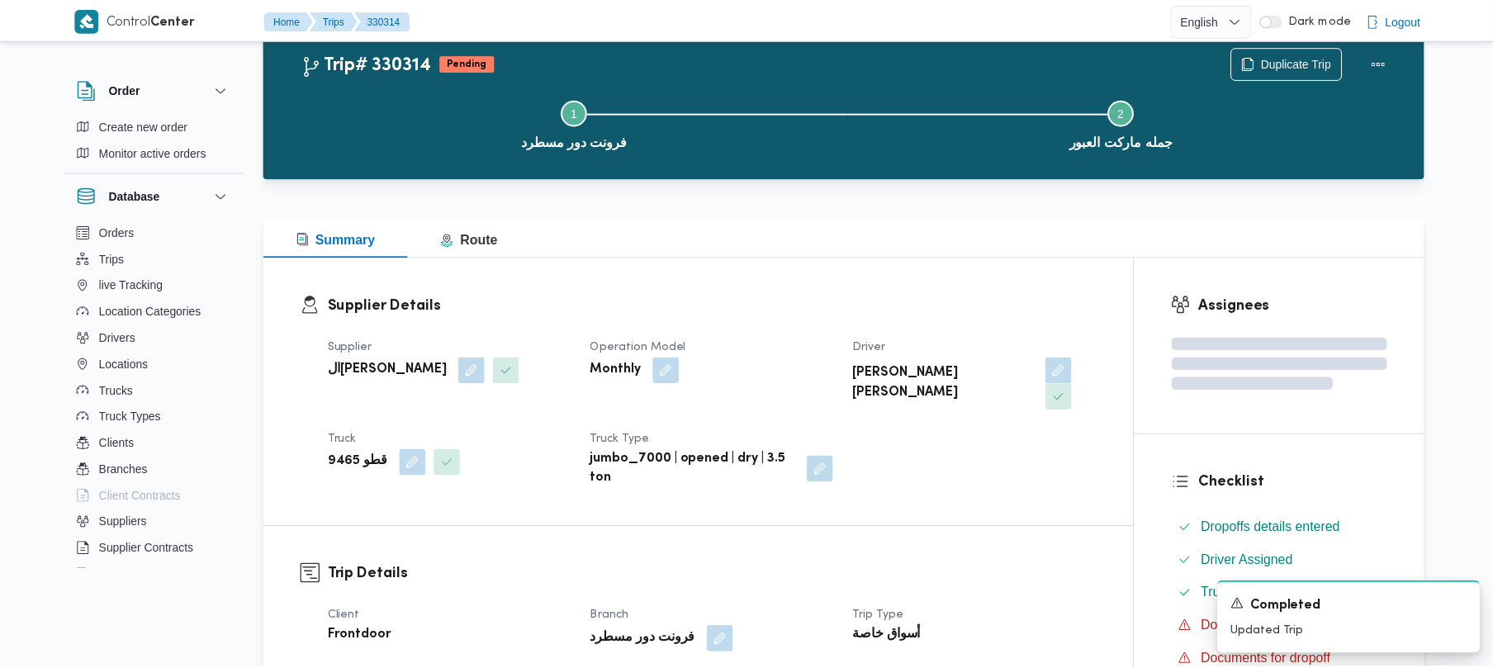
scroll to position [585, 0]
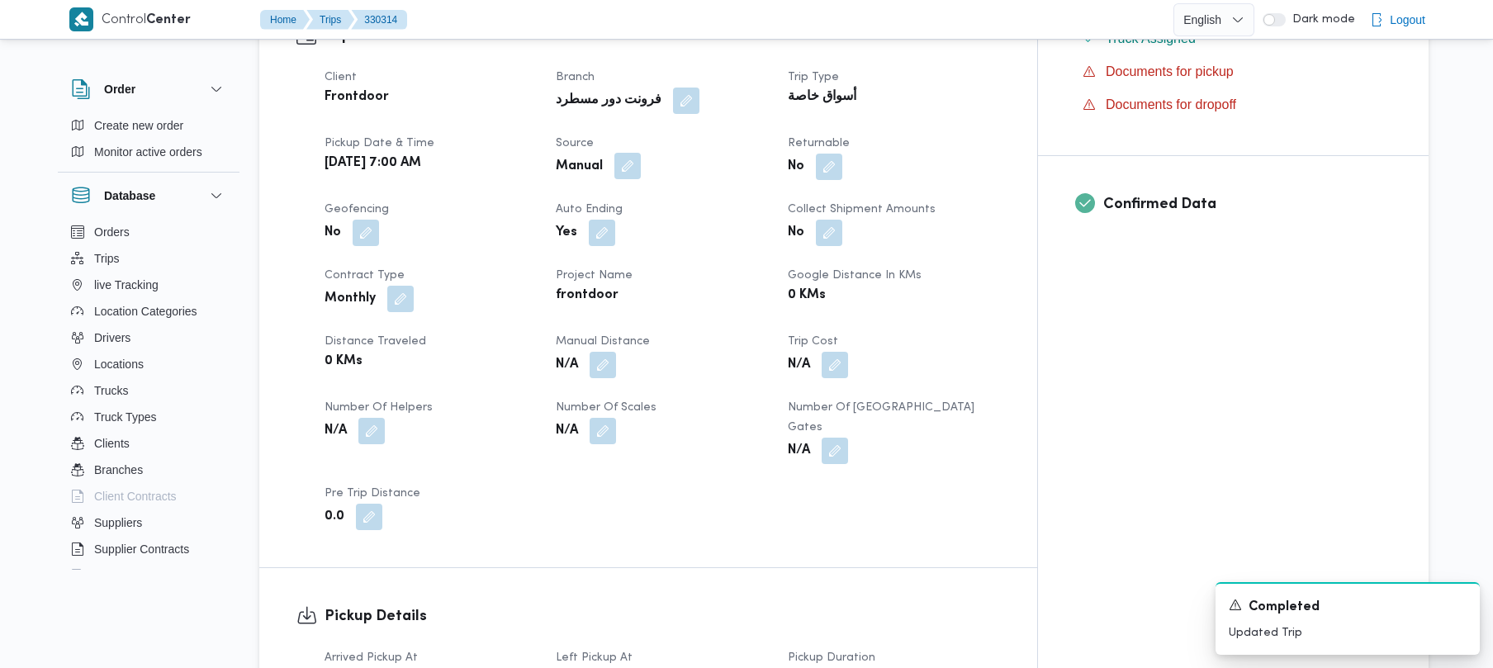
click at [641, 153] on button "button" at bounding box center [627, 166] width 26 height 26
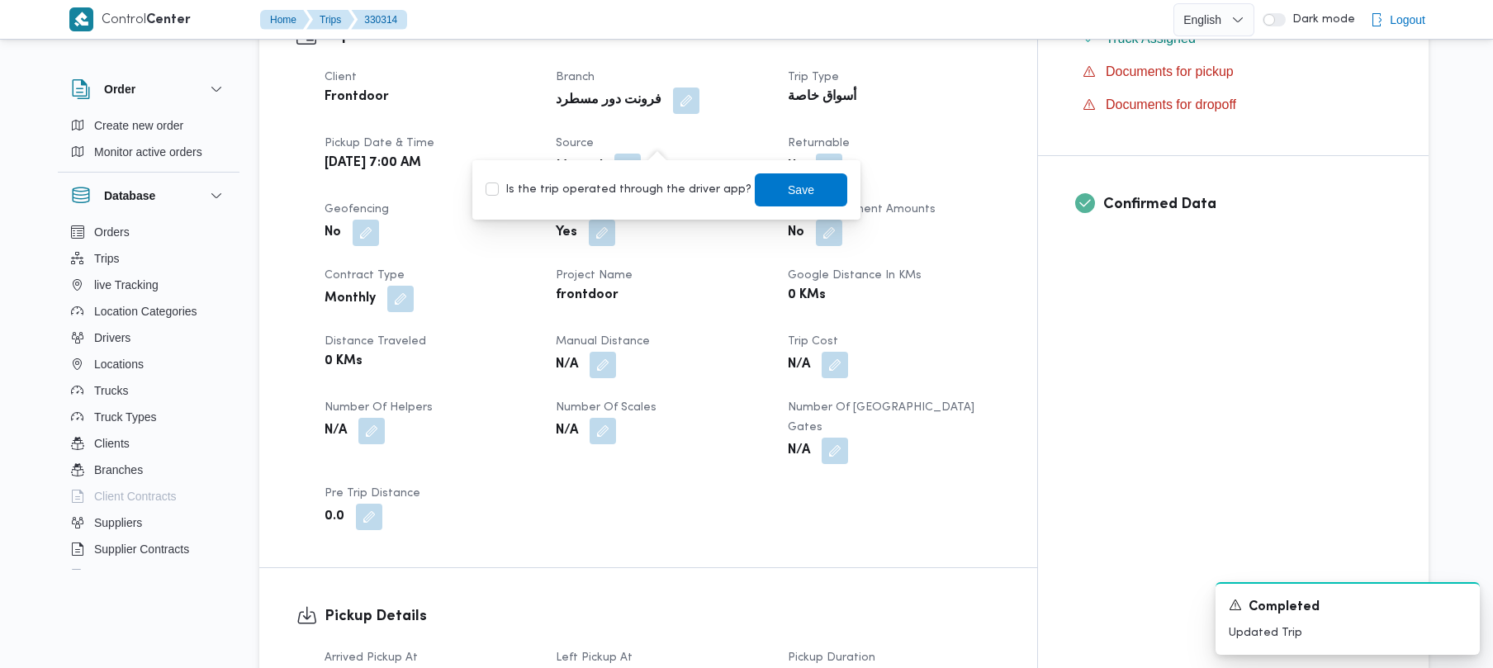
click at [629, 180] on label "Is the trip operated through the driver app?" at bounding box center [619, 190] width 266 height 20
checkbox input "true"
click at [788, 195] on span "Save" at bounding box center [801, 189] width 26 height 20
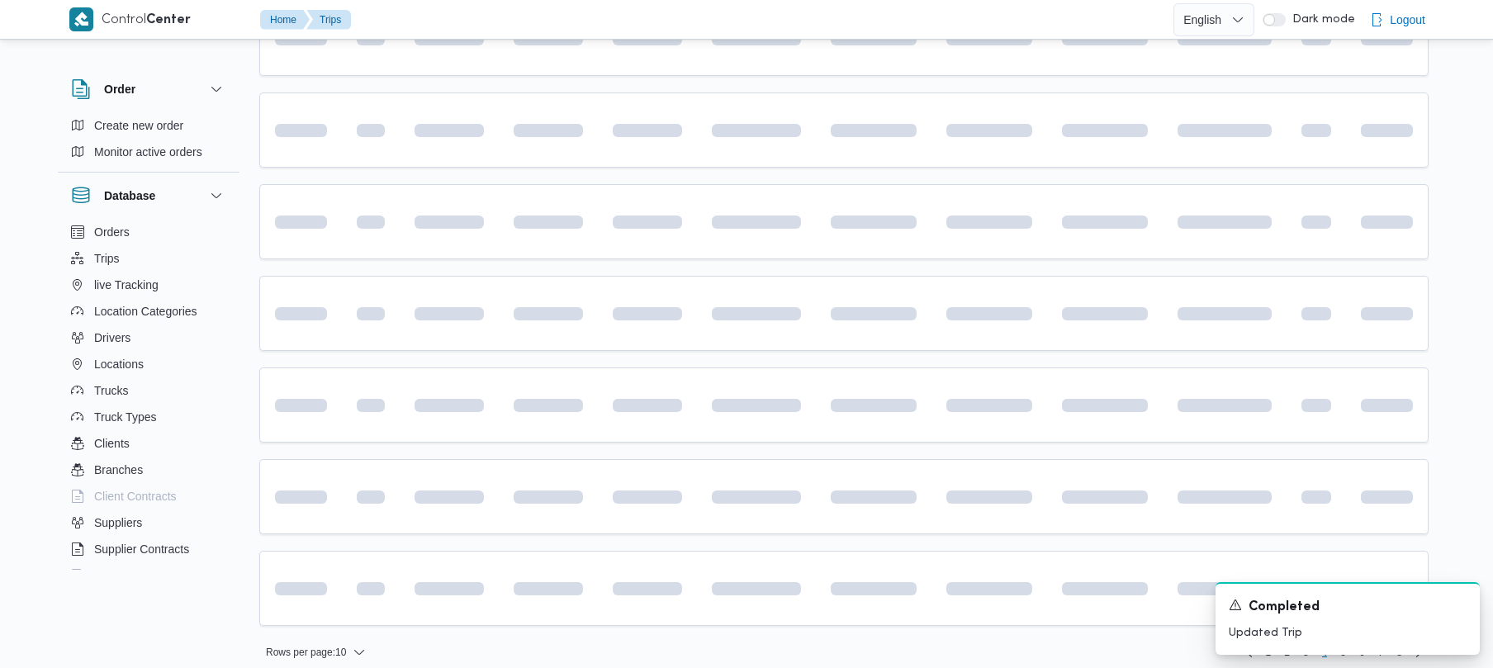
scroll to position [578, 0]
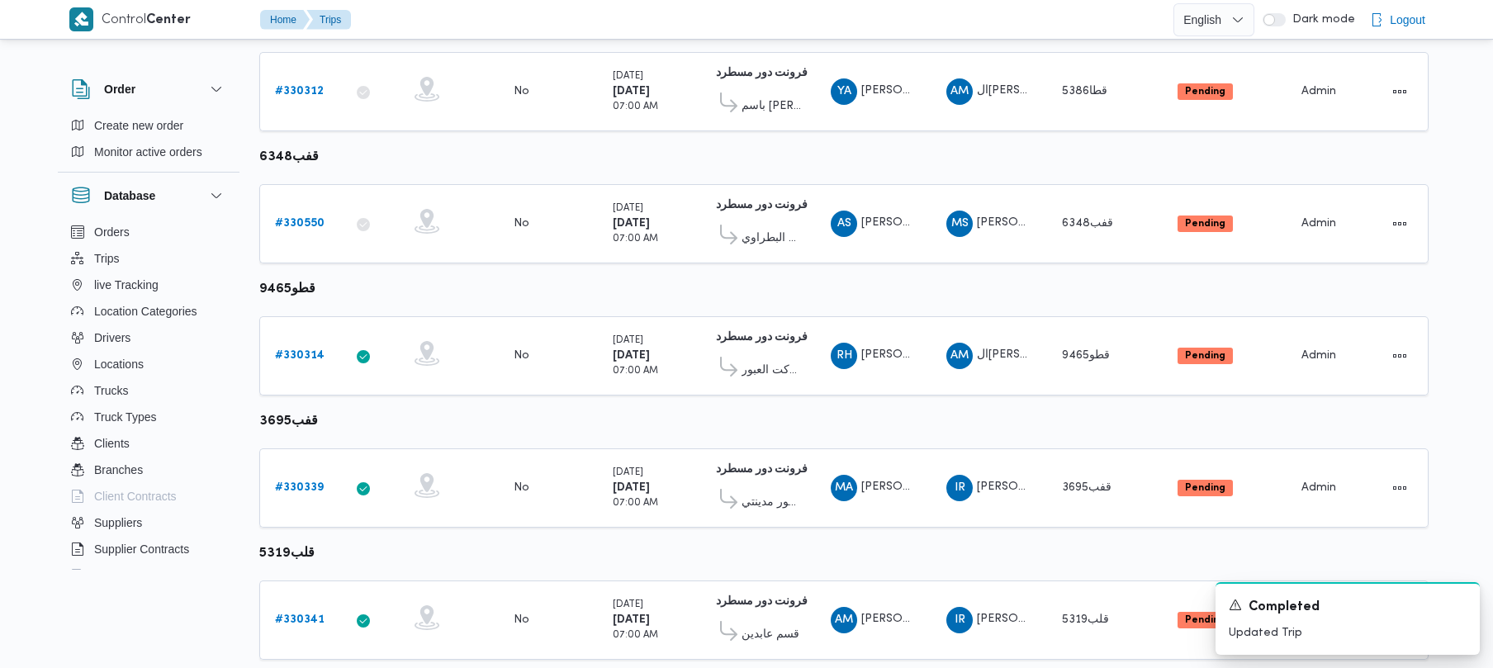
click at [1488, 350] on div "Control Center Home Trips English عربي Dark mode Logout Order Create new order …" at bounding box center [746, 419] width 1493 height 1634
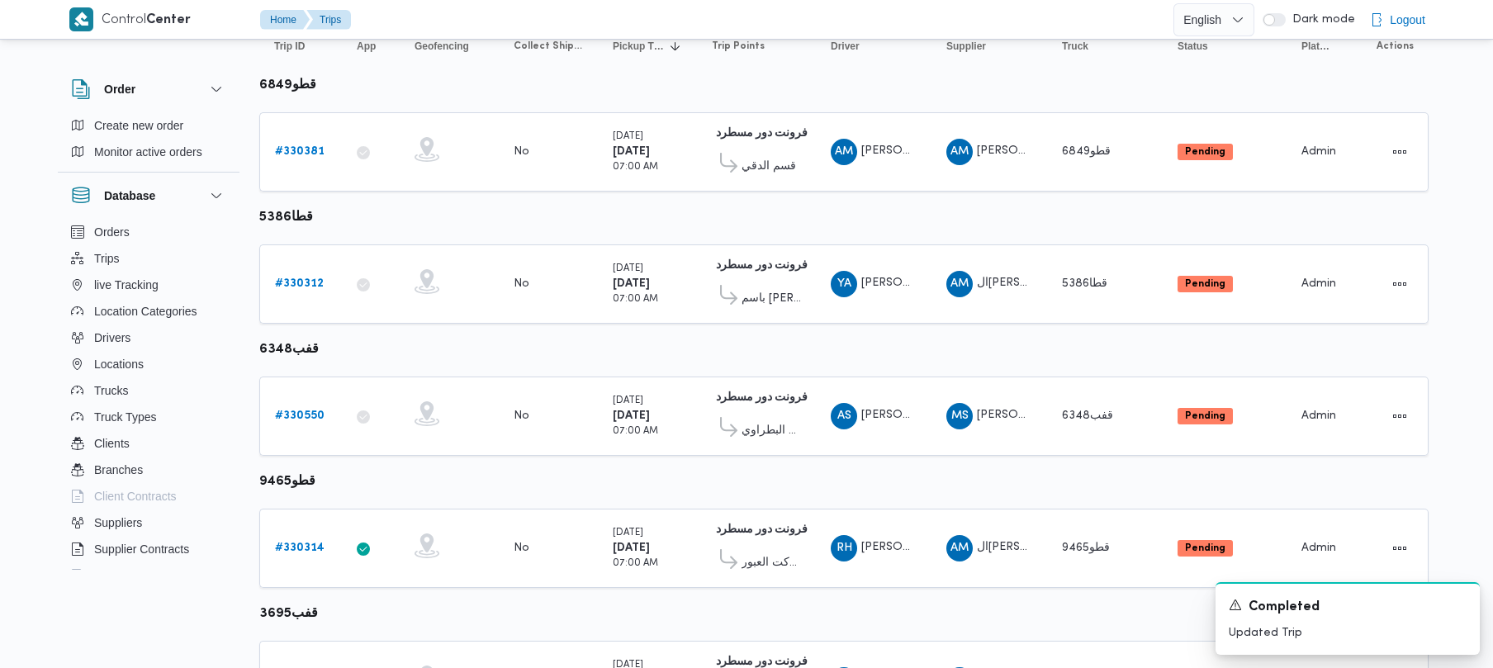
scroll to position [189, 0]
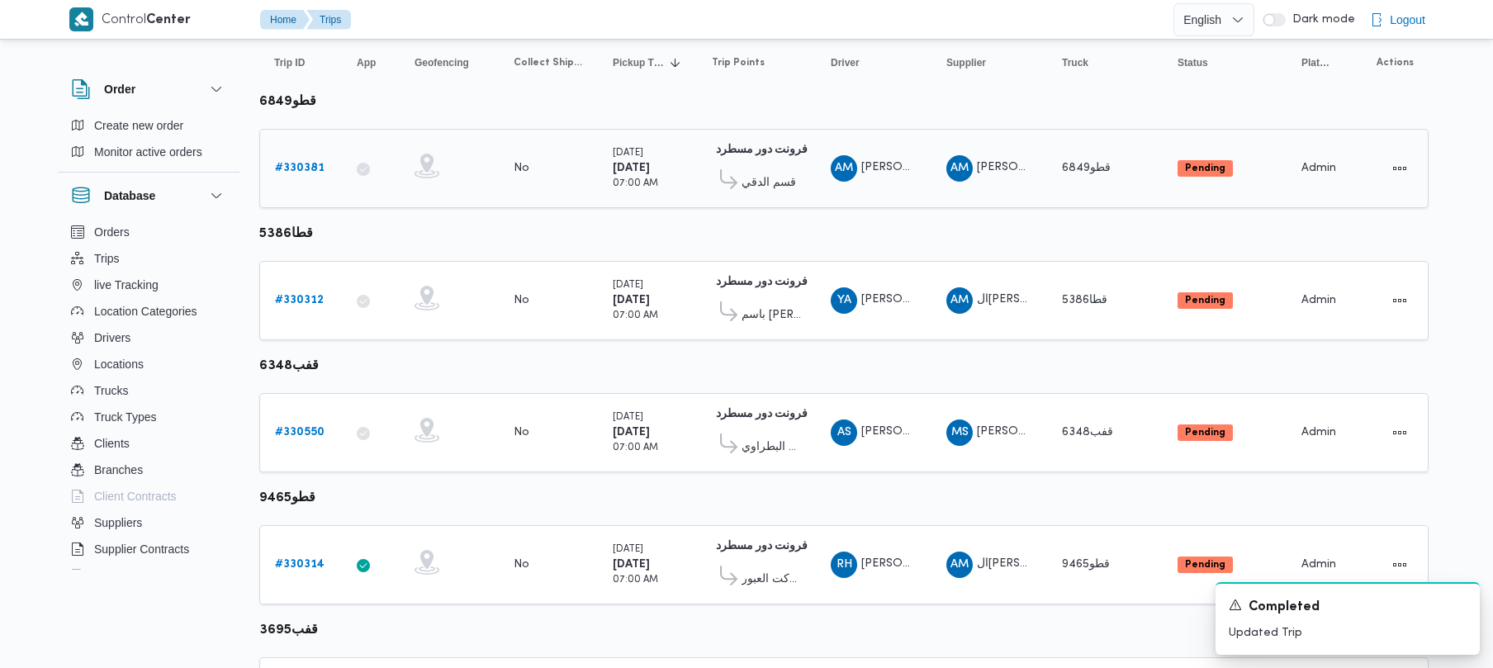
click at [305, 163] on b "# 330381" at bounding box center [300, 168] width 50 height 11
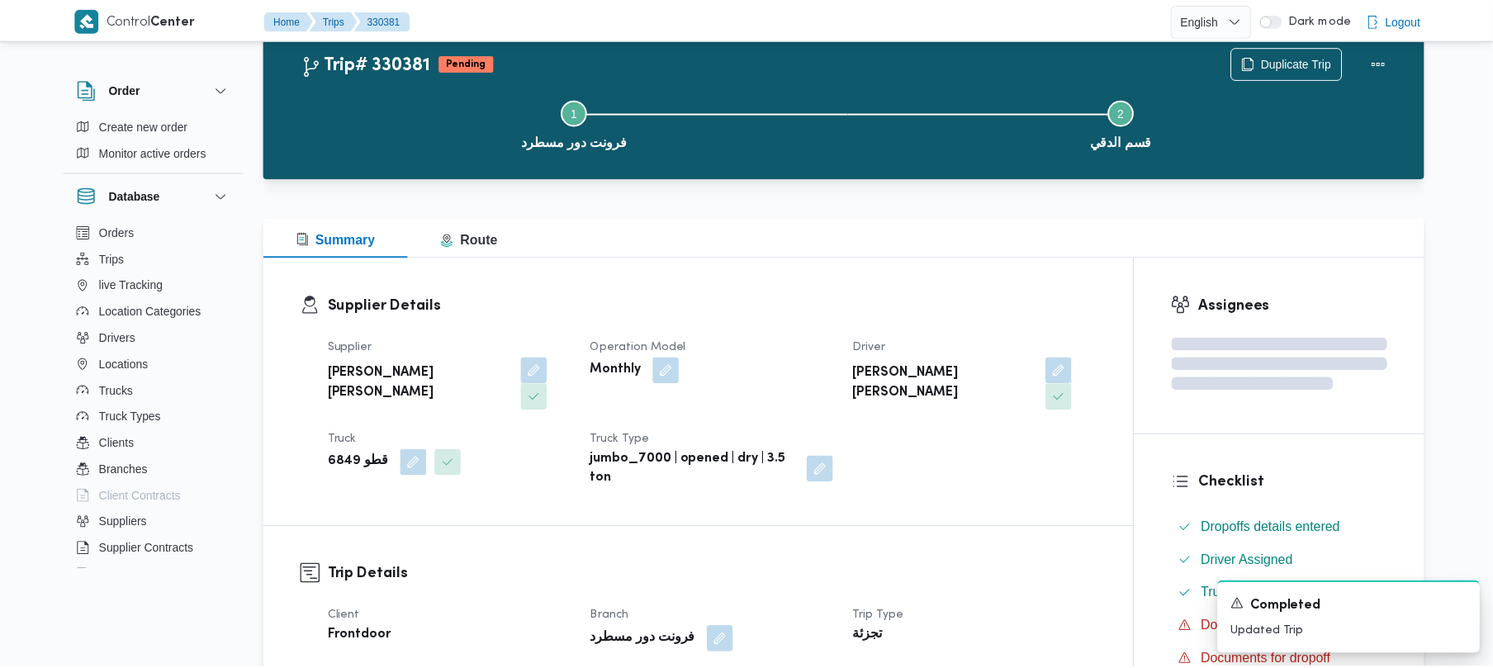
scroll to position [189, 0]
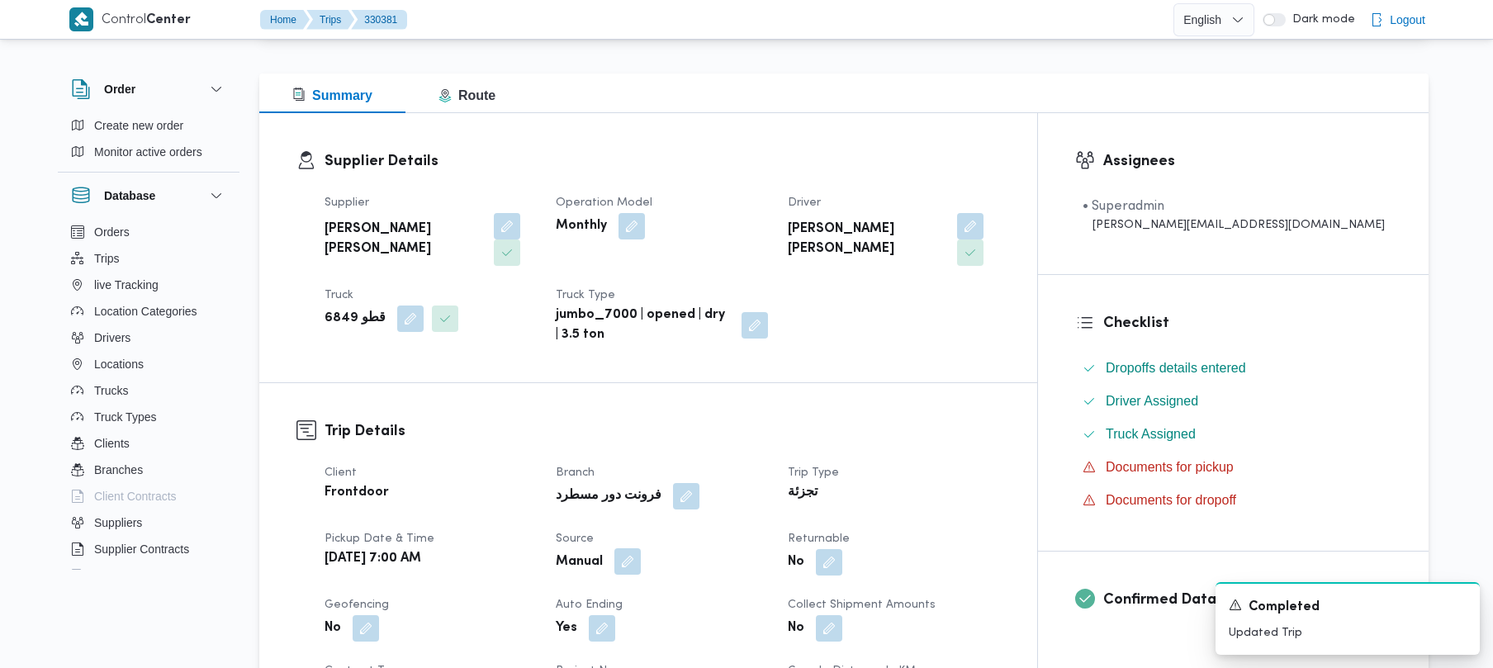
click at [641, 548] on button "button" at bounding box center [627, 561] width 26 height 26
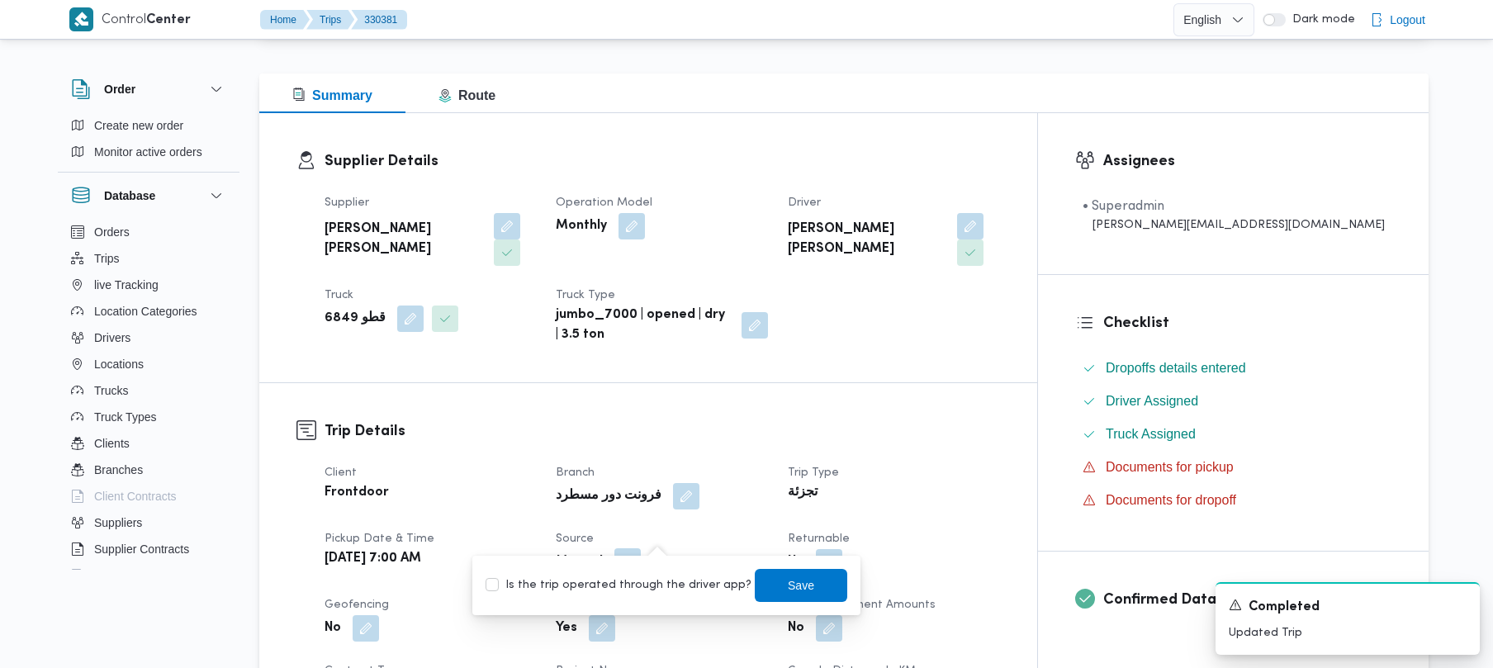
click at [638, 583] on label "Is the trip operated through the driver app?" at bounding box center [619, 586] width 266 height 20
checkbox input "true"
click at [788, 586] on span "Save" at bounding box center [801, 585] width 26 height 20
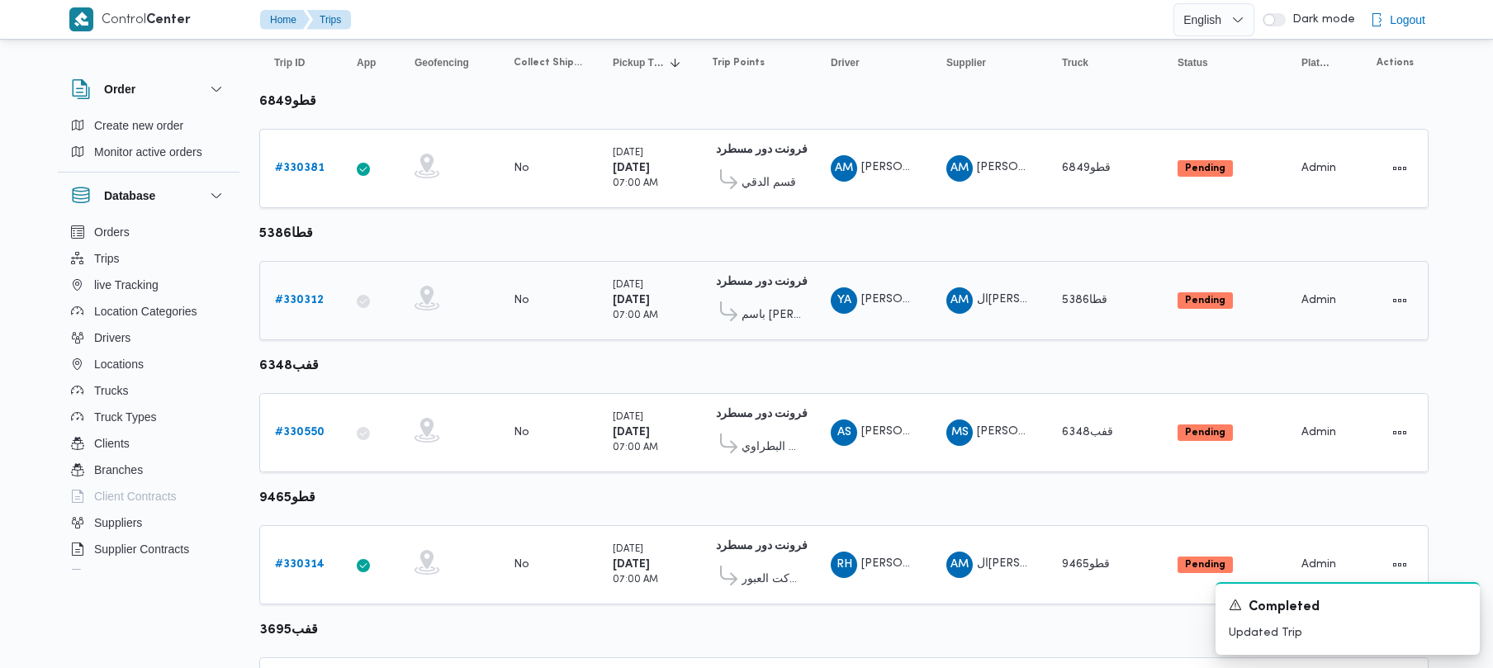
click at [320, 299] on b "# 330312" at bounding box center [299, 300] width 49 height 11
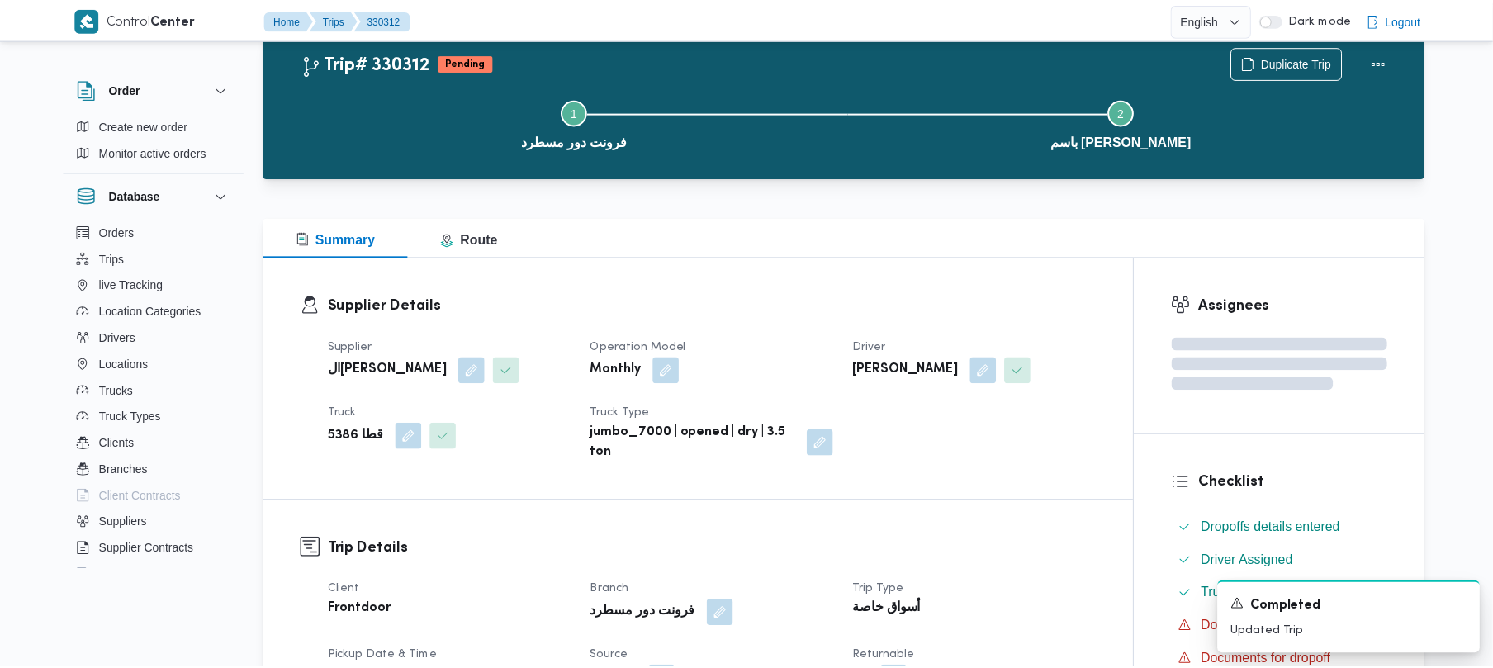
scroll to position [189, 0]
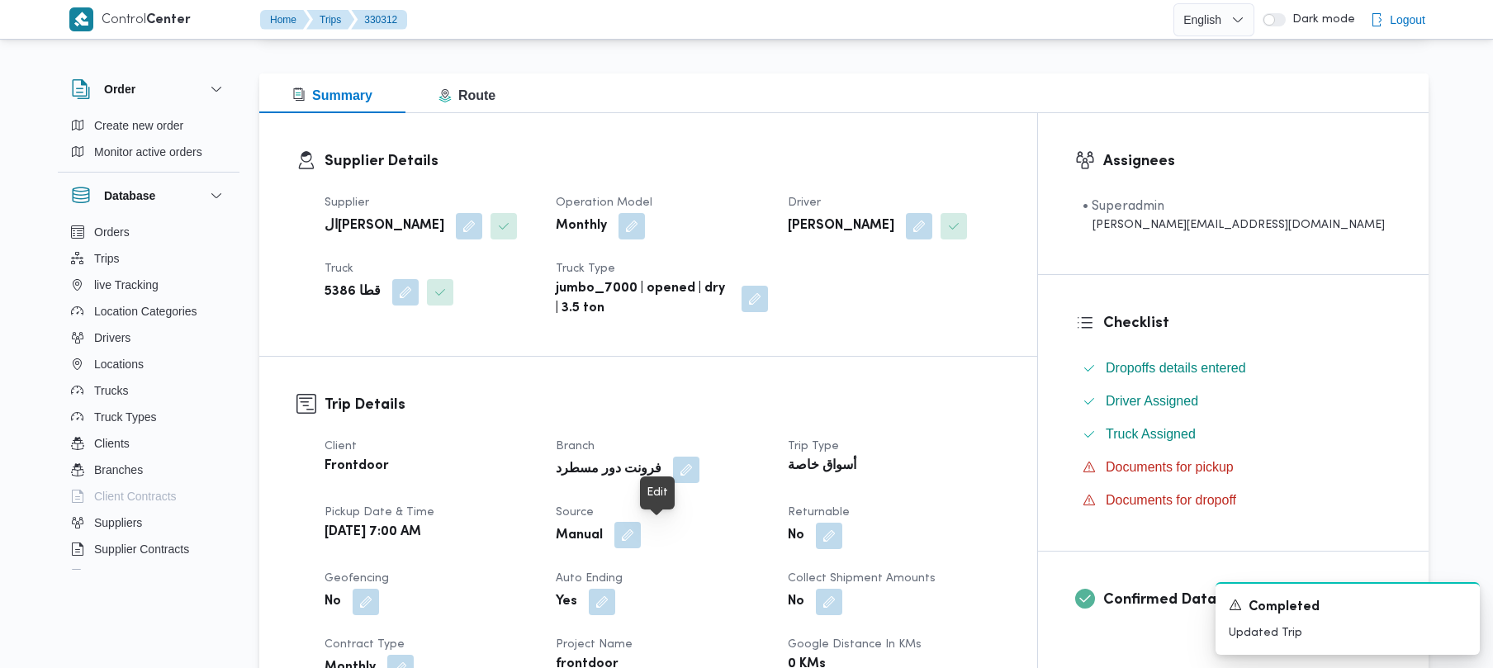
click at [641, 537] on button "button" at bounding box center [627, 535] width 26 height 26
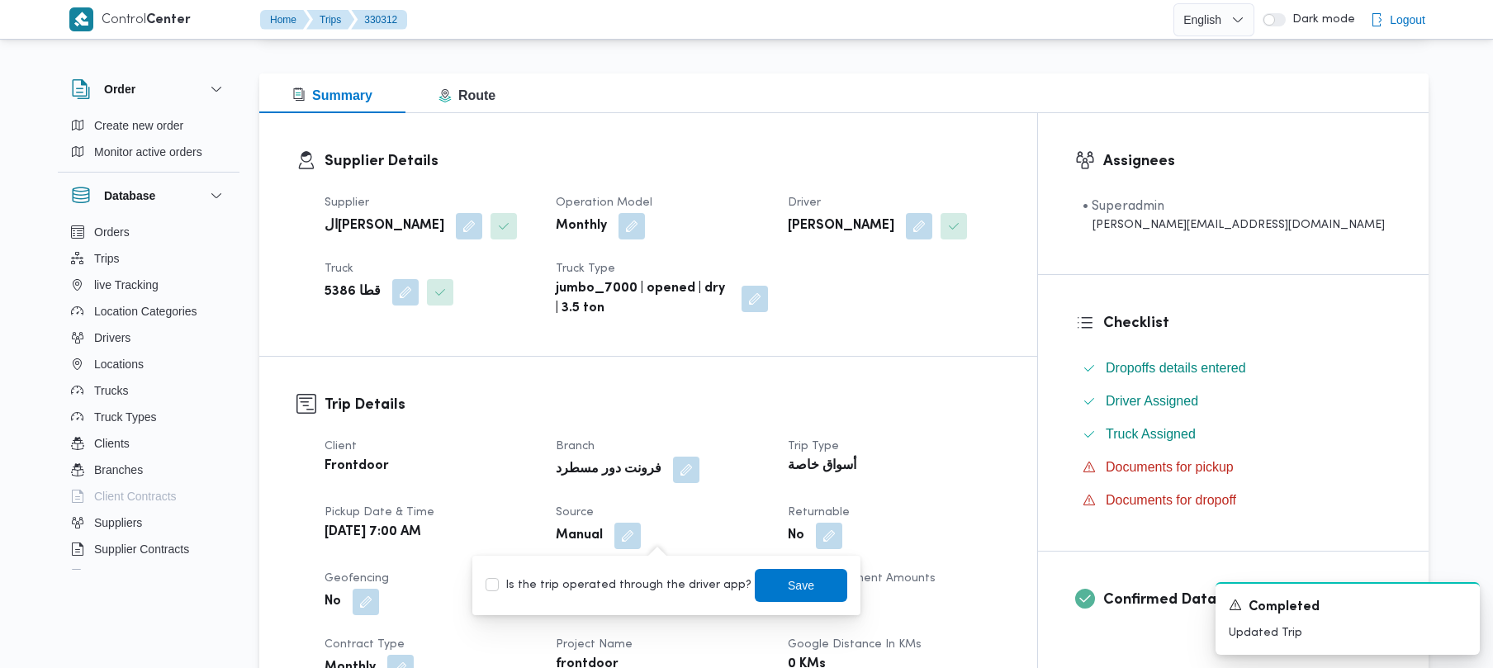
click at [615, 580] on label "Is the trip operated through the driver app?" at bounding box center [619, 586] width 266 height 20
click at [651, 582] on label "Is the trip operated through the driver app?" at bounding box center [619, 586] width 266 height 20
checkbox input "true"
click at [761, 596] on span "Save" at bounding box center [801, 585] width 93 height 33
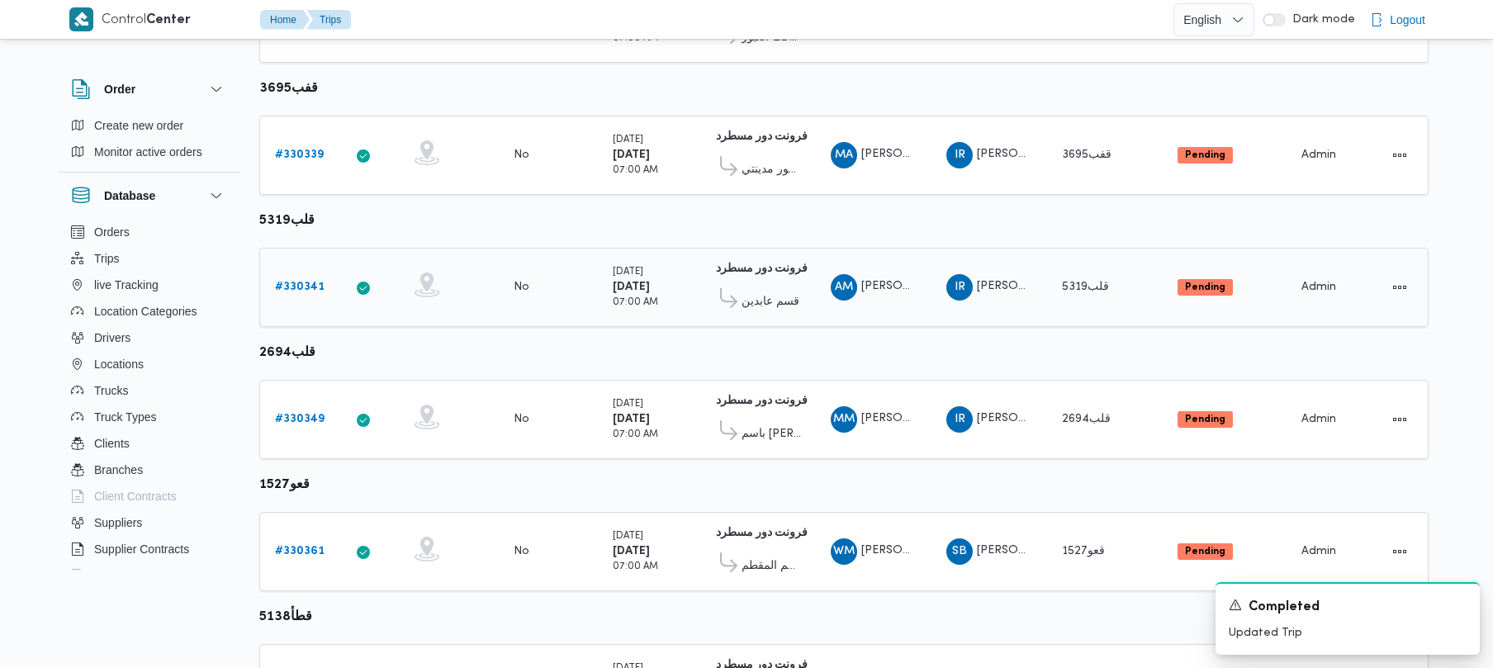
scroll to position [976, 0]
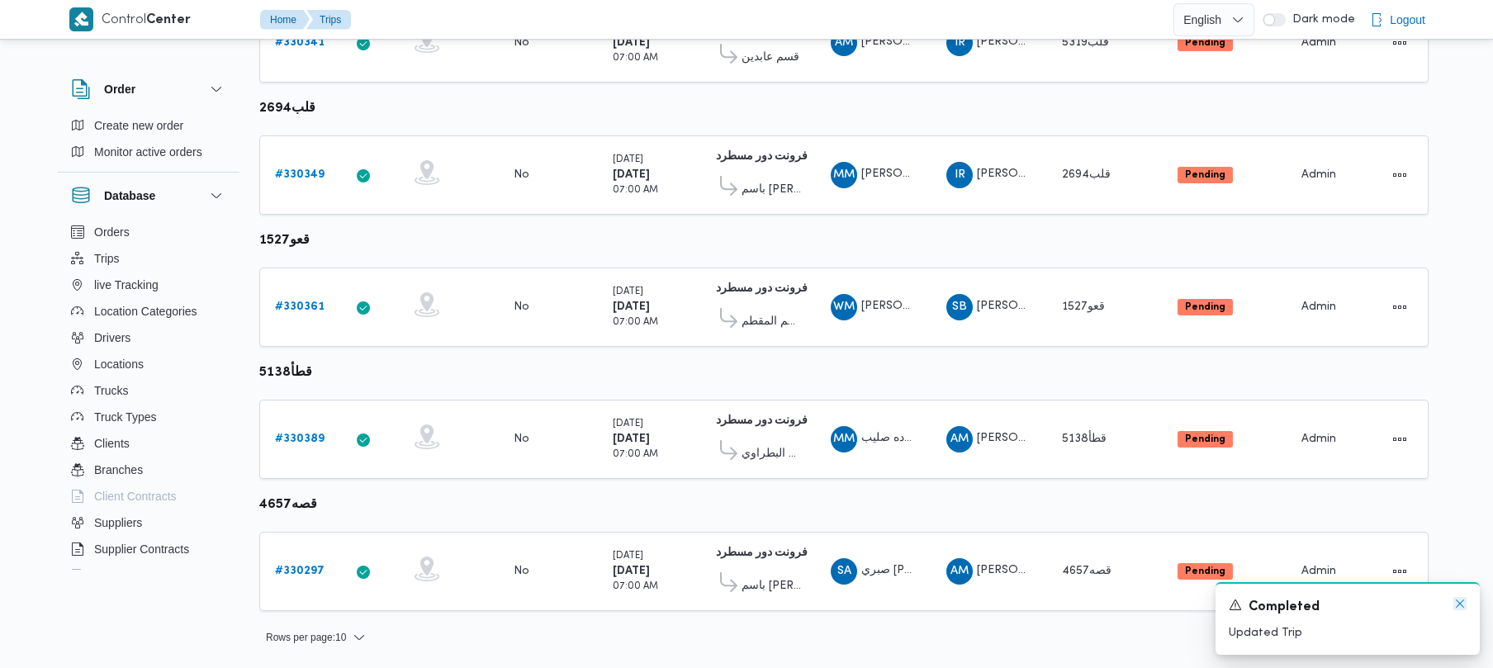
click at [1454, 606] on icon "Dismiss toast" at bounding box center [1460, 603] width 13 height 13
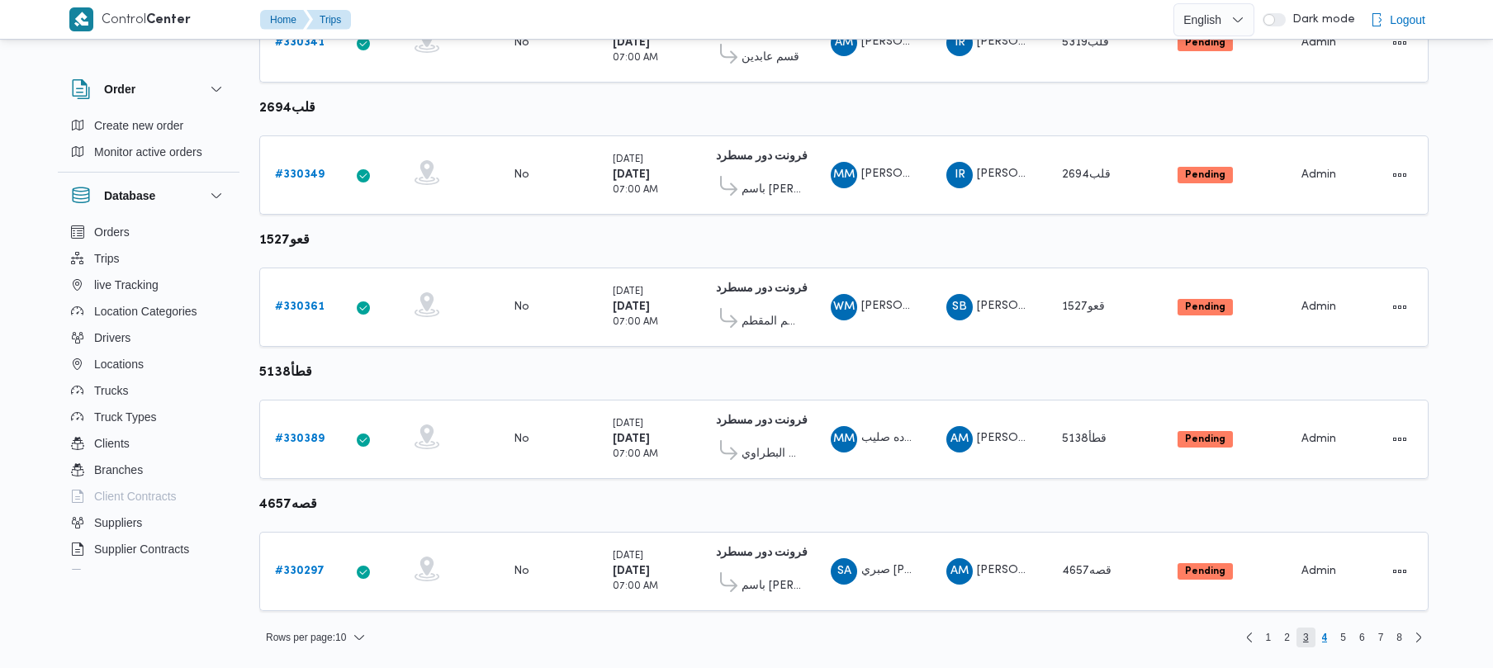
click at [1306, 648] on span "3" at bounding box center [1306, 638] width 6 height 20
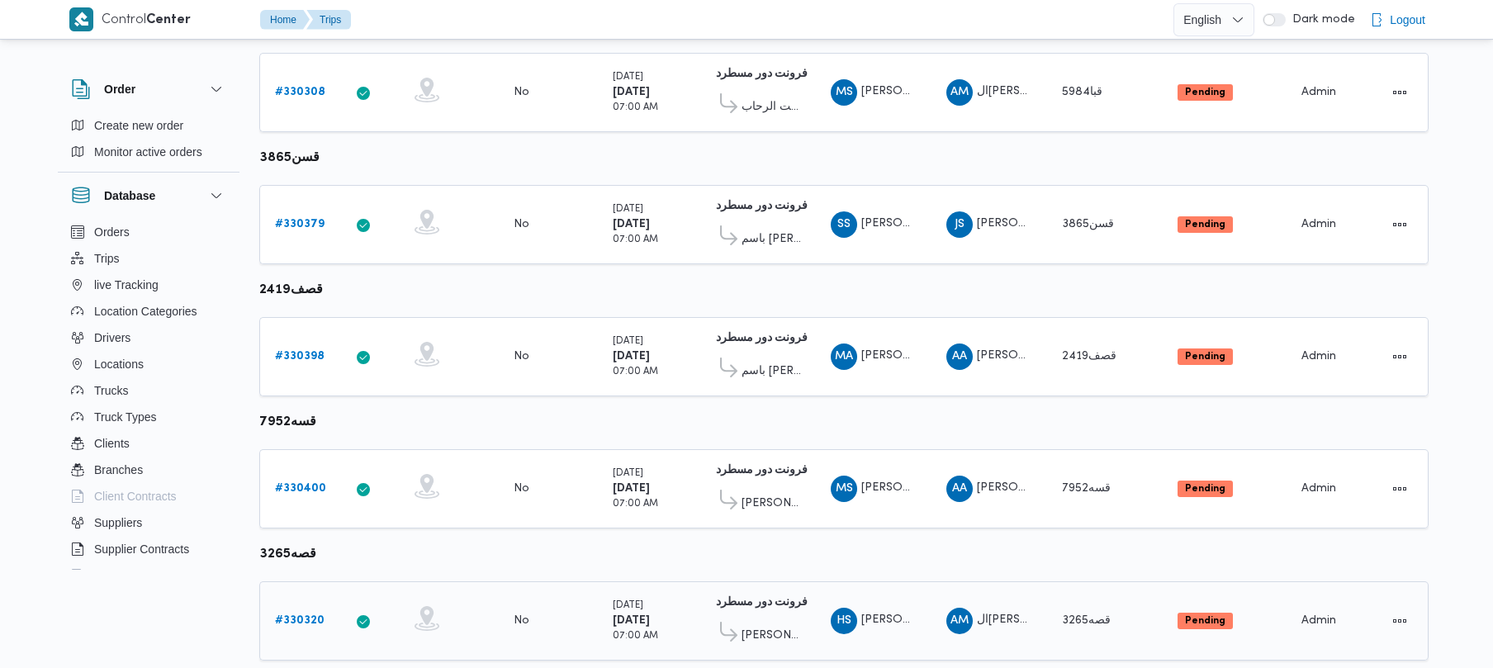
scroll to position [940, 0]
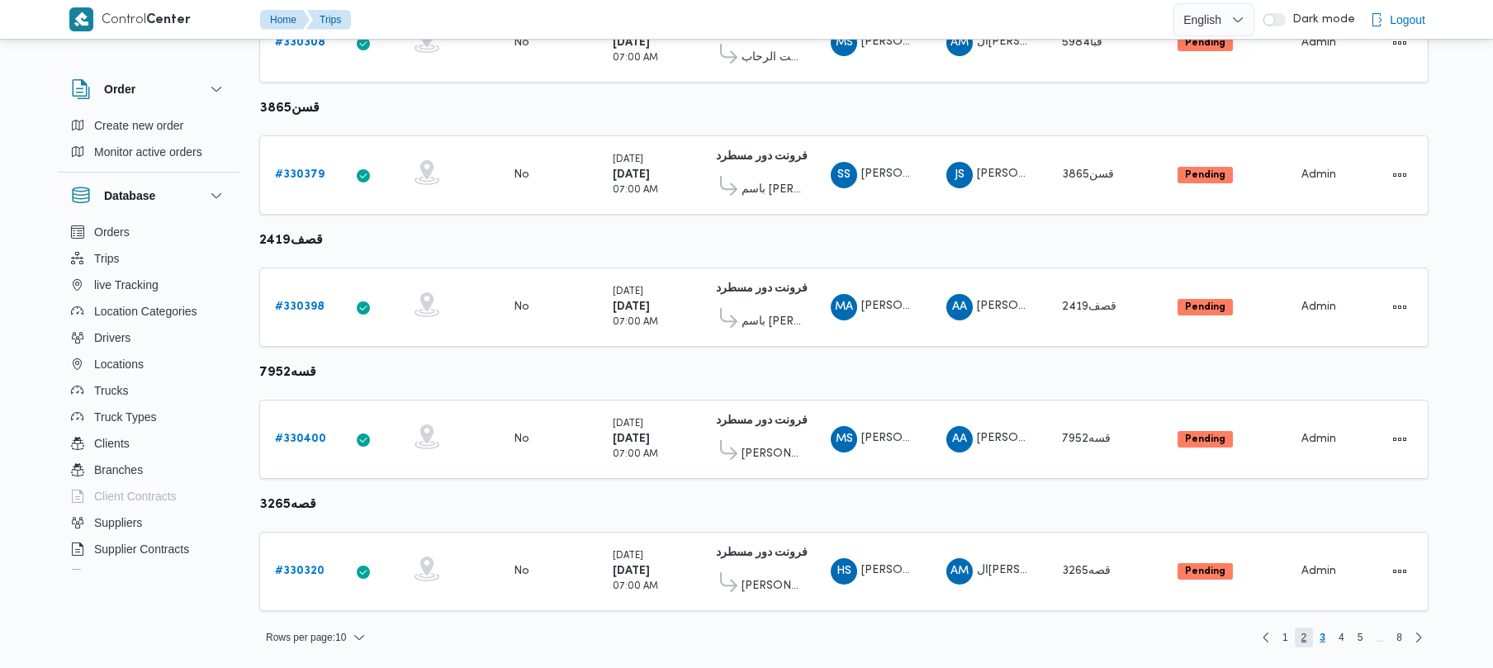
click at [1306, 635] on span "2" at bounding box center [1304, 638] width 19 height 20
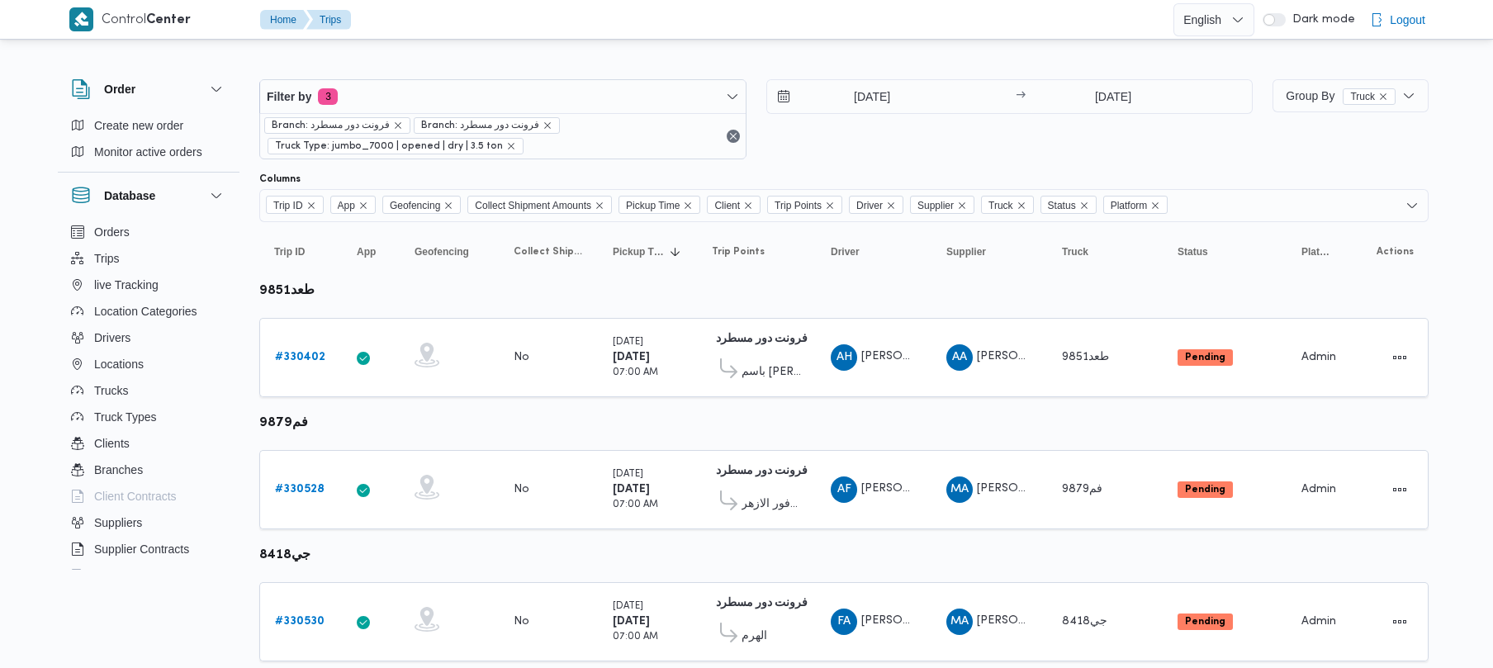
click at [862, 130] on div "[DATE] → [DATE]" at bounding box center [1009, 119] width 487 height 80
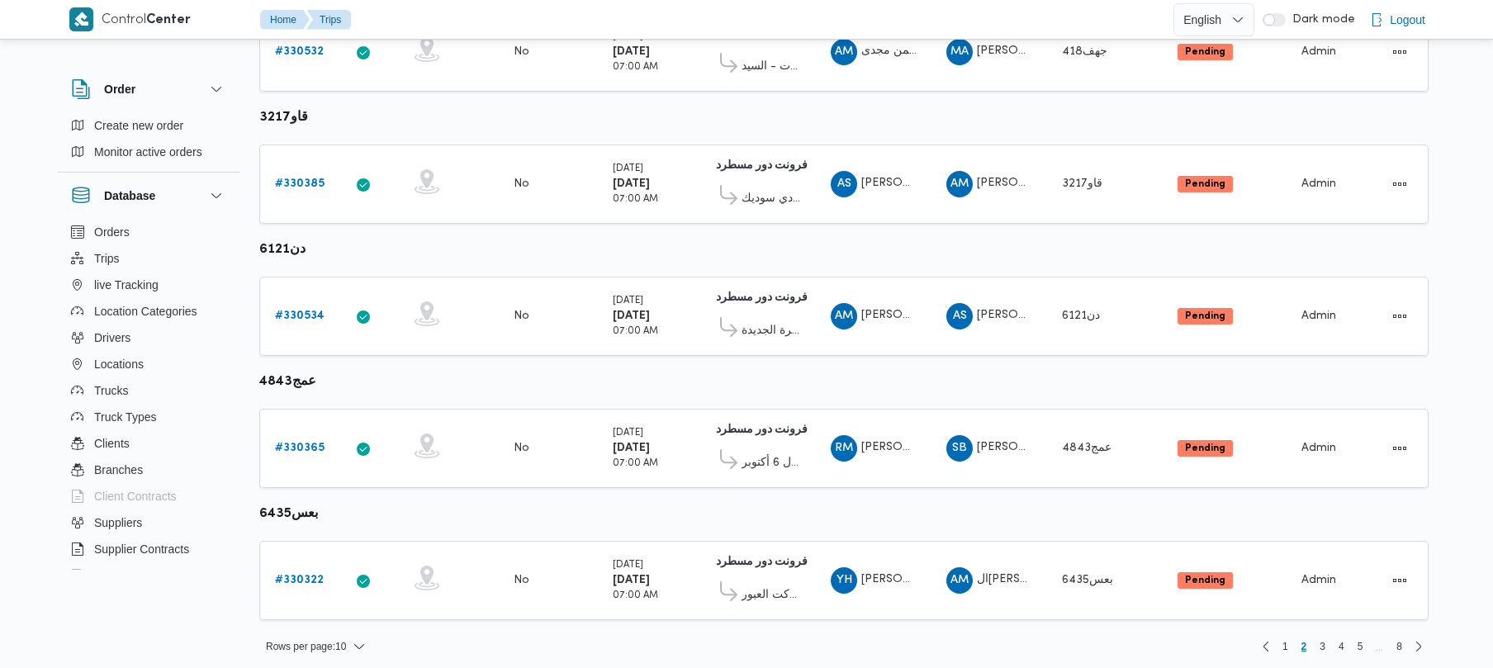
scroll to position [976, 0]
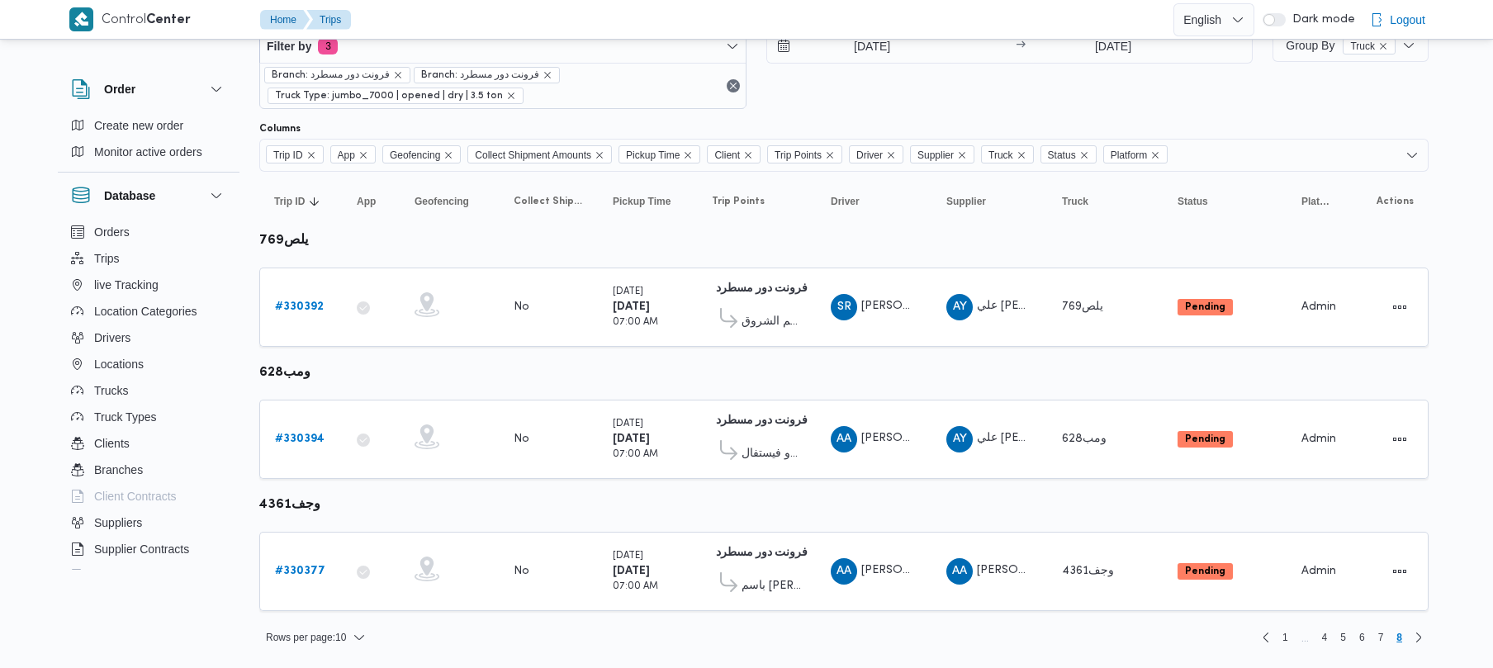
scroll to position [51, 0]
click at [296, 573] on b "# 330377" at bounding box center [300, 571] width 50 height 11
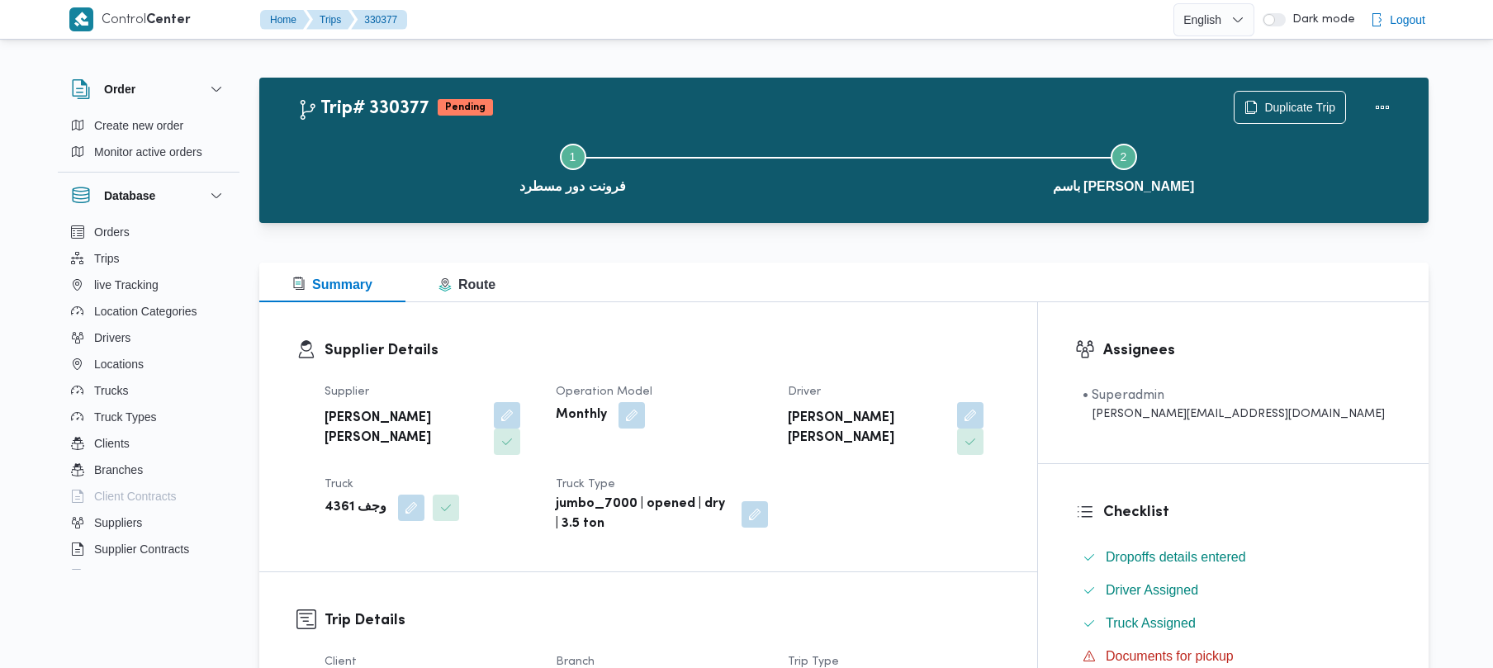
scroll to position [585, 0]
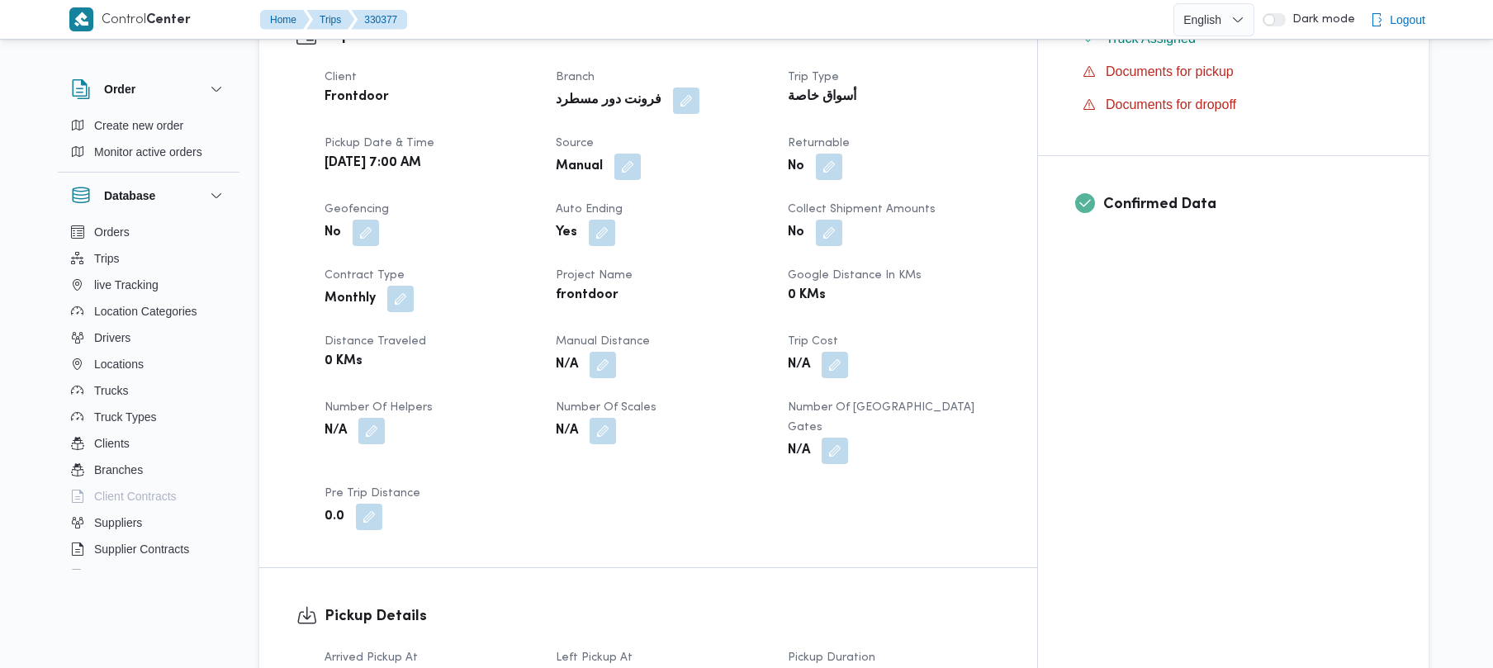
click at [676, 152] on div "Manual" at bounding box center [661, 167] width 215 height 30
click at [679, 152] on div "Manual" at bounding box center [661, 167] width 215 height 30
click at [641, 153] on button "button" at bounding box center [627, 166] width 26 height 26
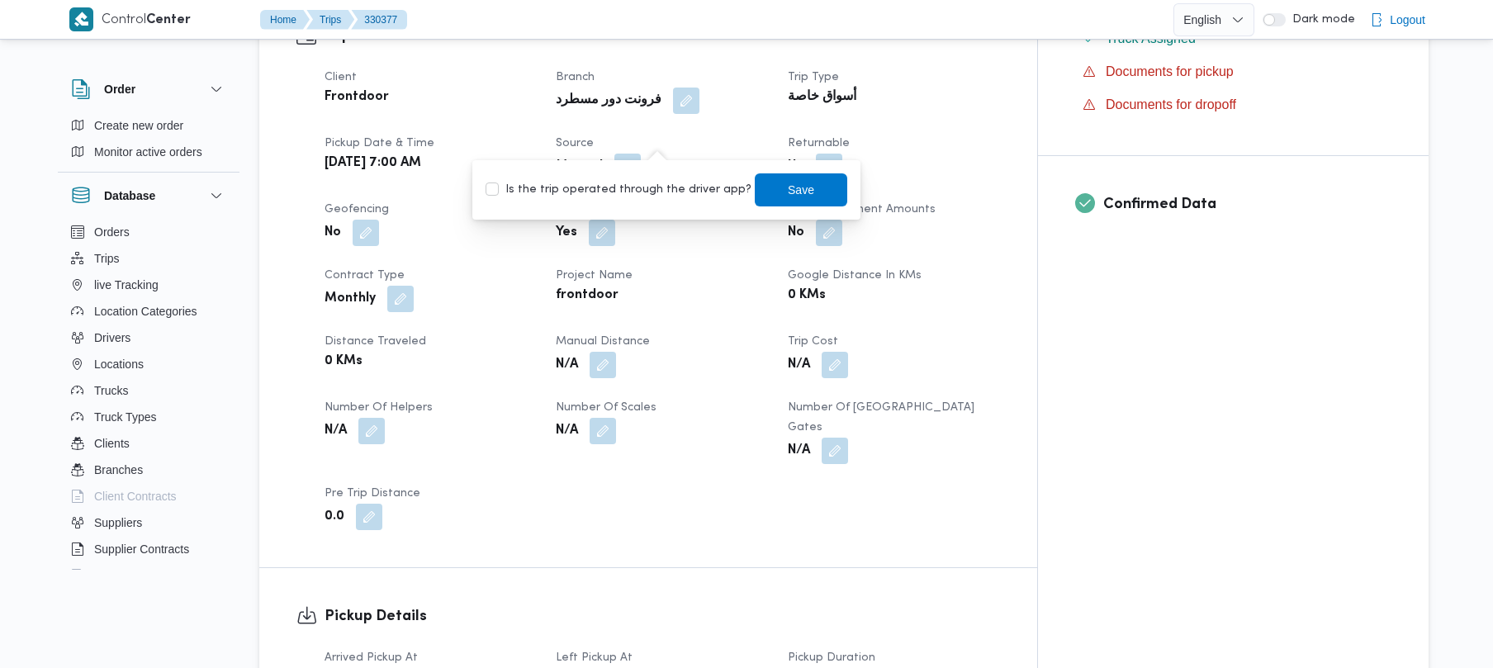
click at [648, 173] on div "Is the trip operated through the driver app? Save" at bounding box center [666, 190] width 365 height 36
click at [652, 199] on label "Is the trip operated through the driver app?" at bounding box center [619, 190] width 266 height 20
checkbox input "true"
click at [764, 193] on span "Save" at bounding box center [801, 189] width 93 height 33
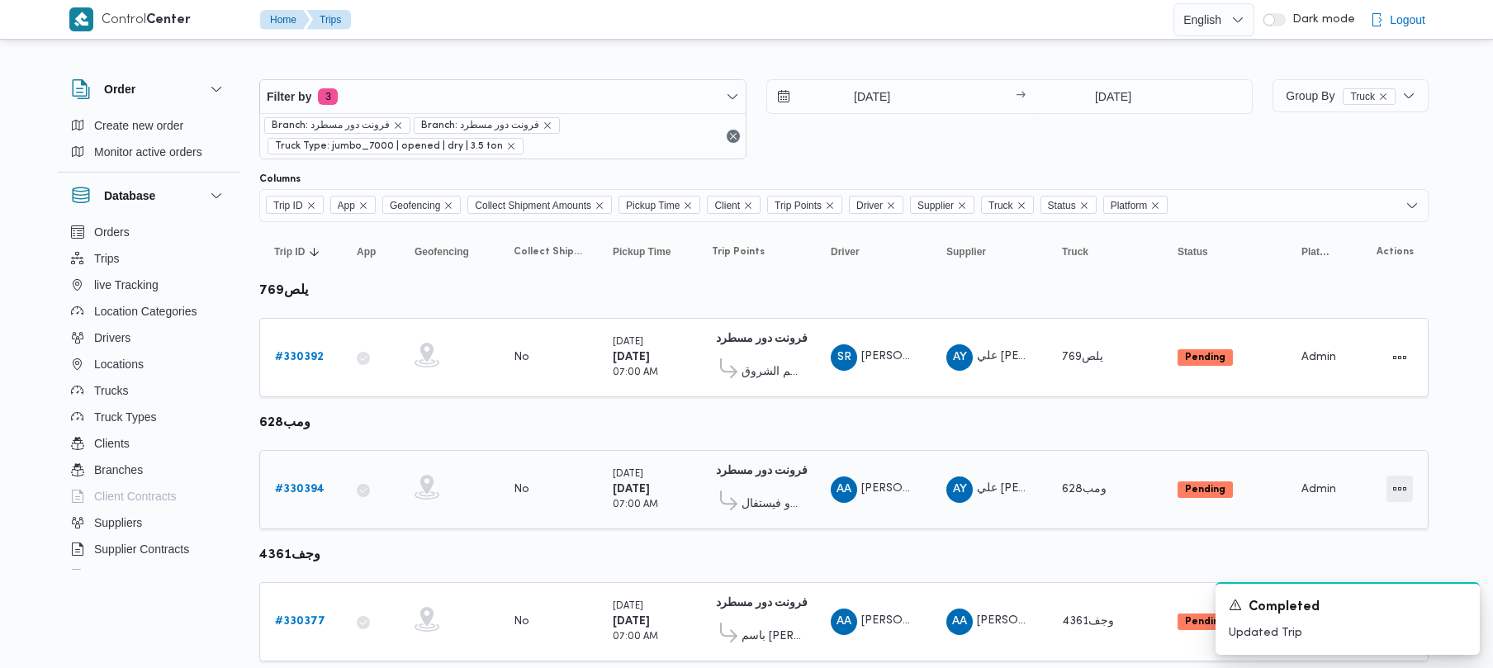
click at [1408, 501] on button "Actions" at bounding box center [1400, 489] width 26 height 26
click at [1262, 489] on div "Pending" at bounding box center [1224, 490] width 107 height 30
click at [1407, 493] on button "Actions" at bounding box center [1400, 489] width 26 height 26
click at [1380, 482] on div at bounding box center [1380, 482] width 0 height 0
click at [1312, 480] on button "Open" at bounding box center [1334, 489] width 93 height 33
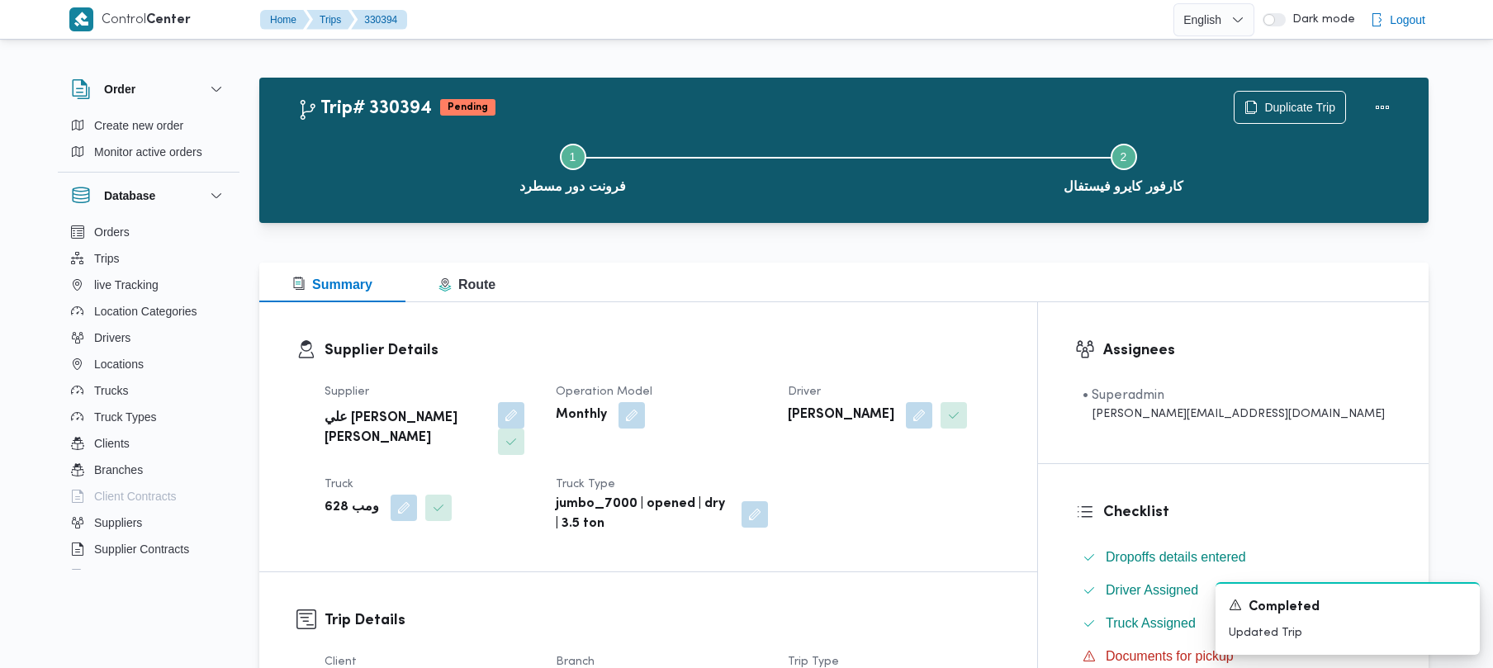
scroll to position [585, 0]
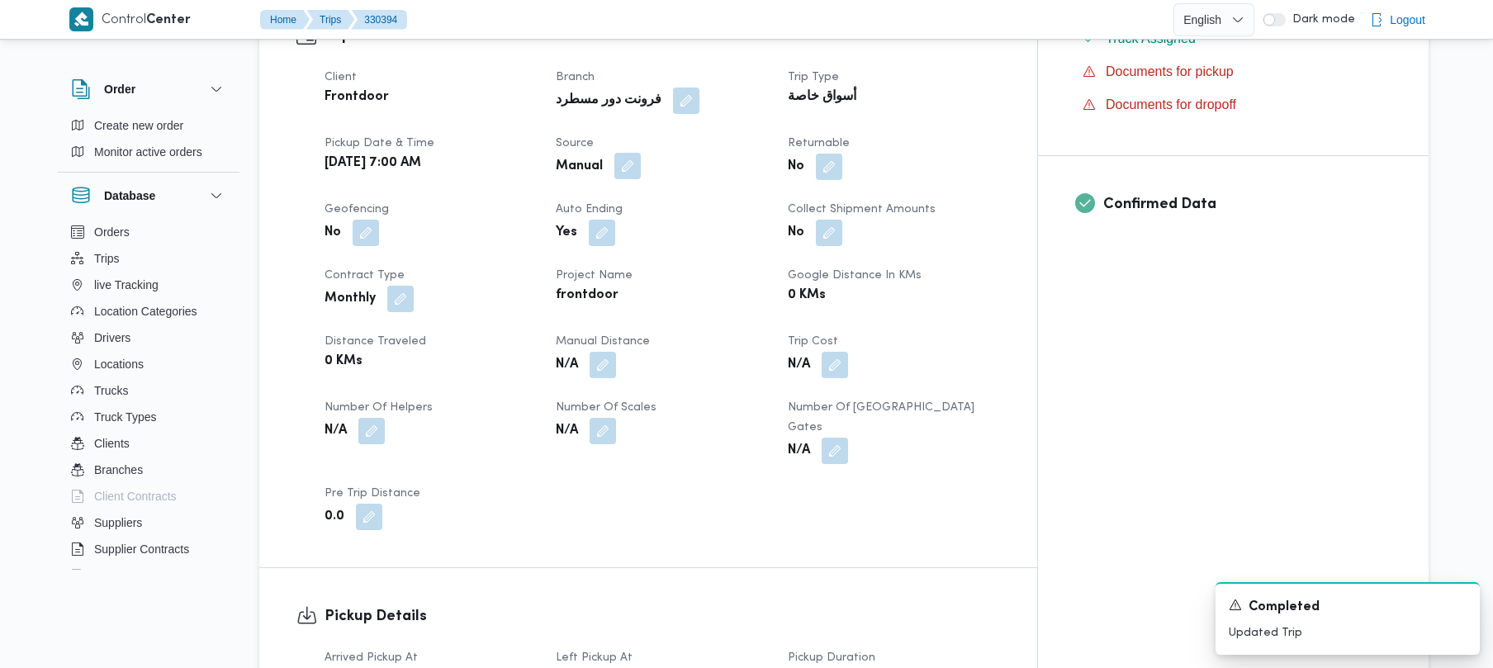
click at [641, 153] on button "button" at bounding box center [627, 166] width 26 height 26
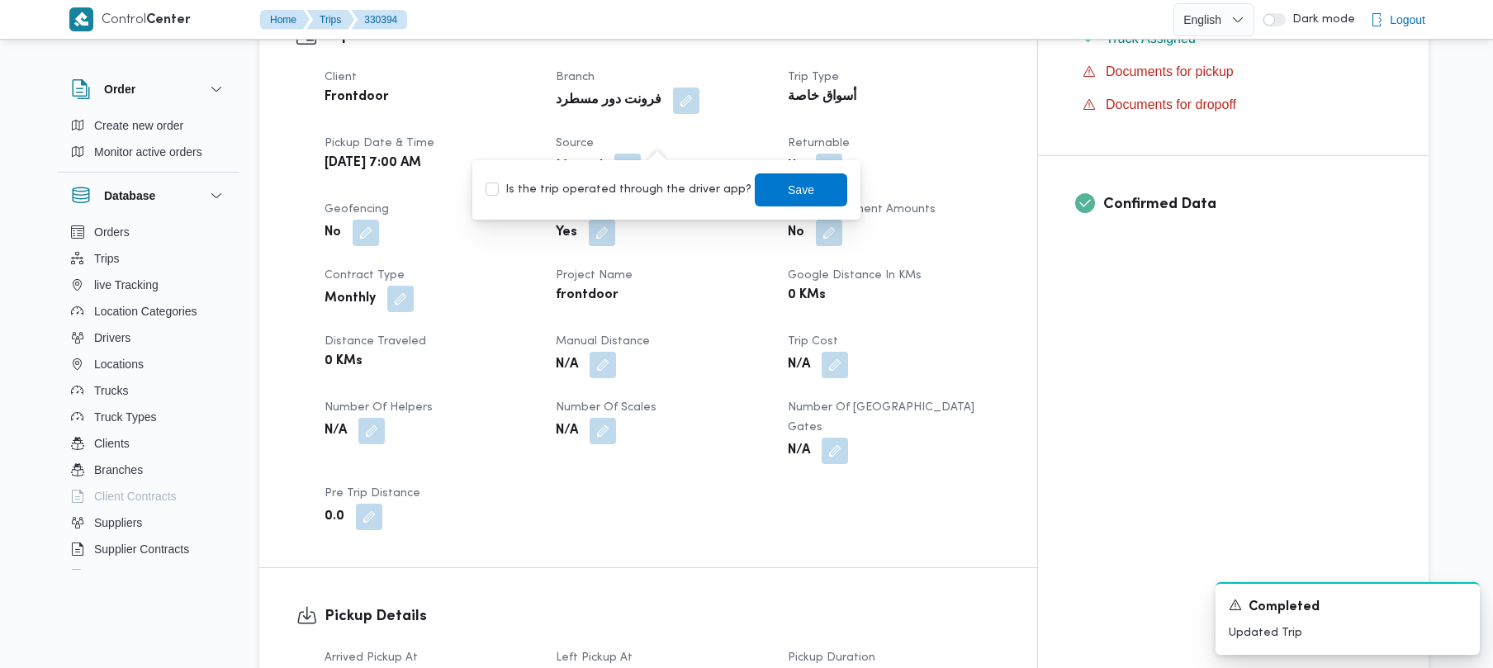
click at [625, 196] on label "Is the trip operated through the driver app?" at bounding box center [619, 190] width 266 height 20
checkbox input "true"
click at [755, 192] on span "Save" at bounding box center [801, 189] width 93 height 33
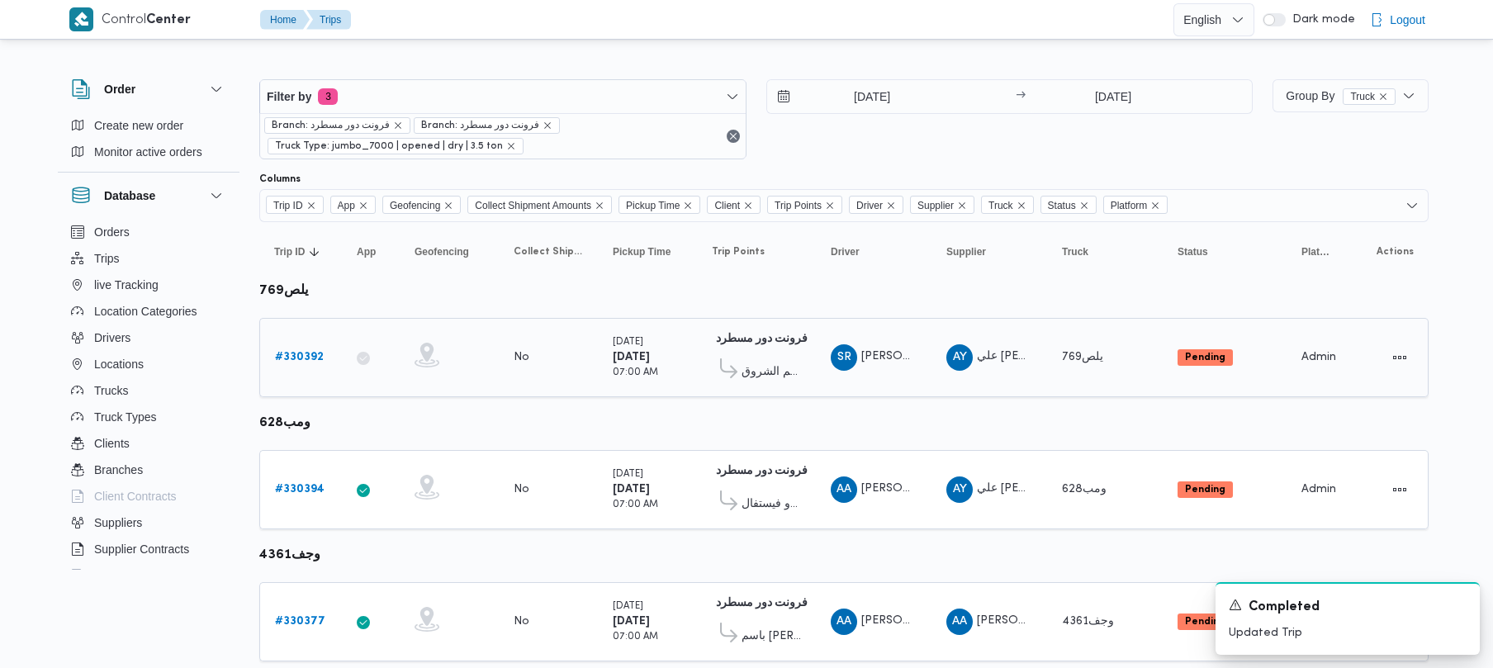
click at [309, 355] on b "# 330392" at bounding box center [299, 357] width 49 height 11
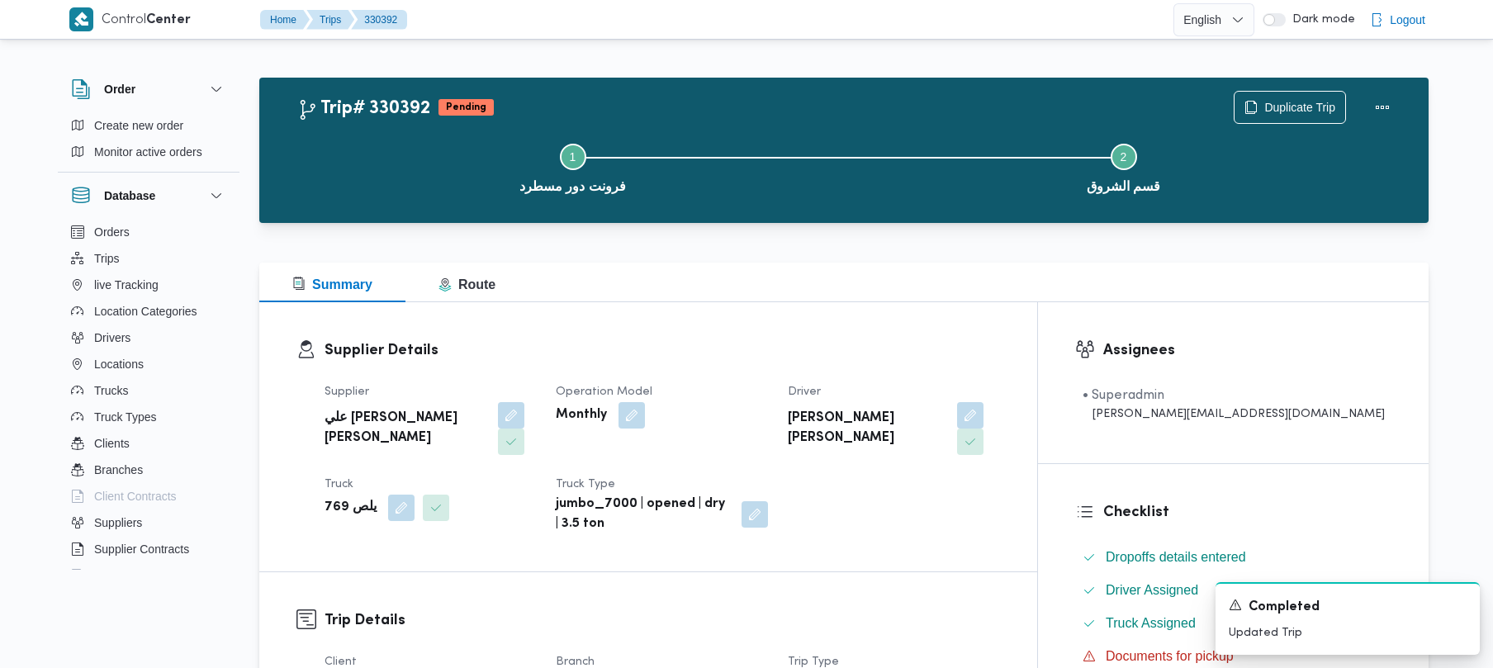
scroll to position [585, 0]
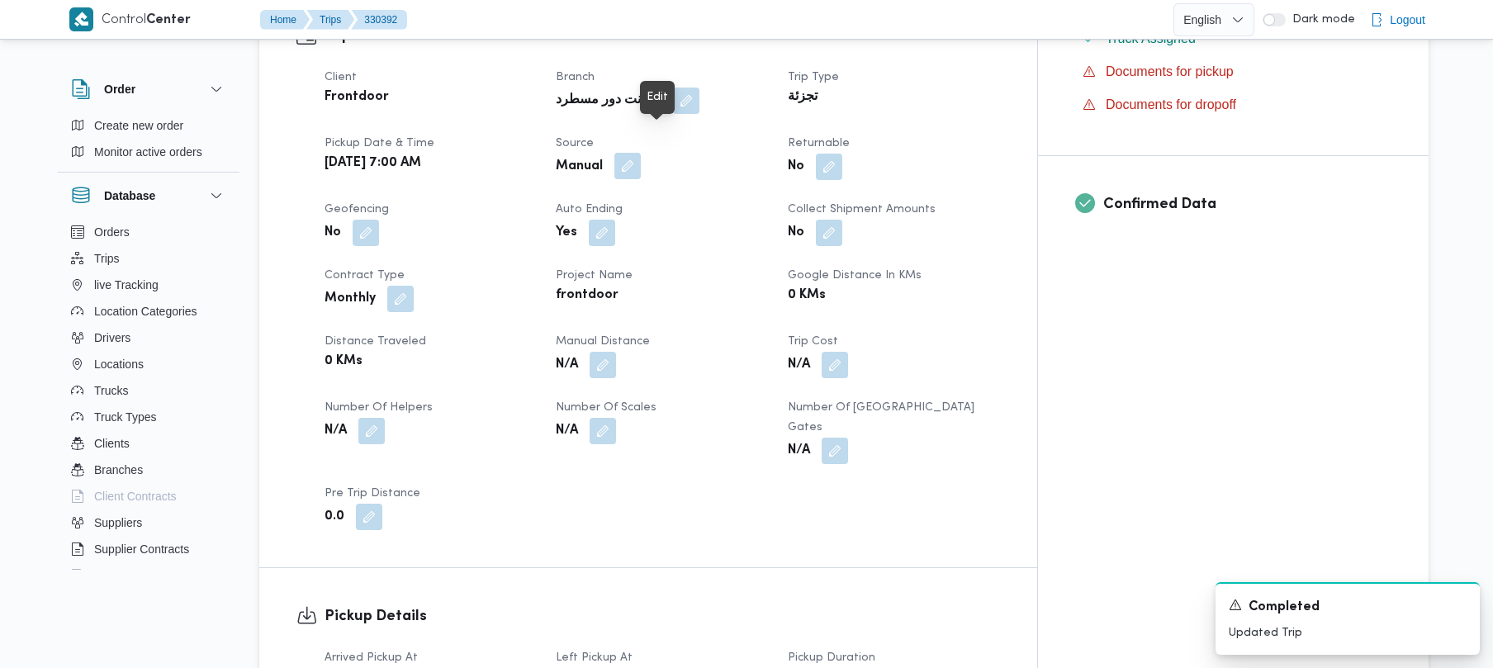
click at [641, 153] on button "button" at bounding box center [627, 166] width 26 height 26
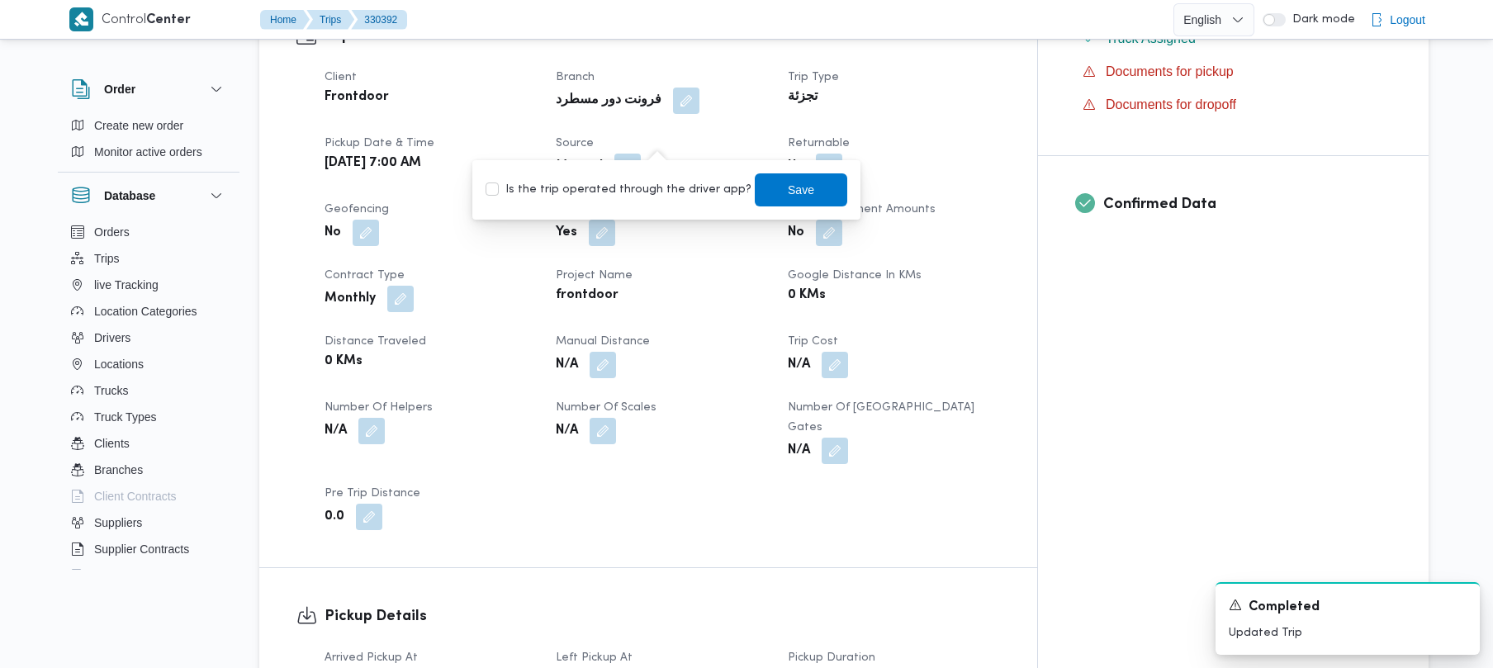
click at [648, 190] on label "Is the trip operated through the driver app?" at bounding box center [619, 190] width 266 height 20
checkbox input "true"
click at [788, 190] on span "Save" at bounding box center [801, 189] width 26 height 20
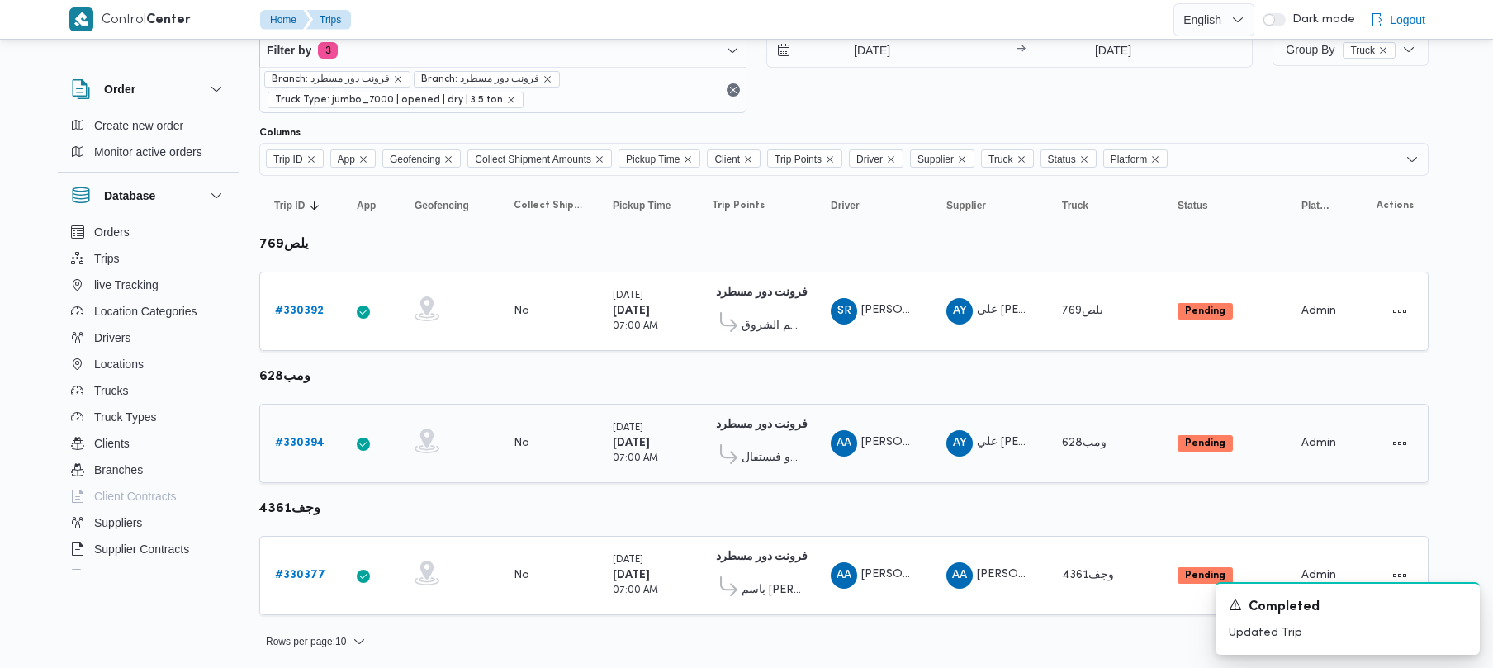
scroll to position [51, 0]
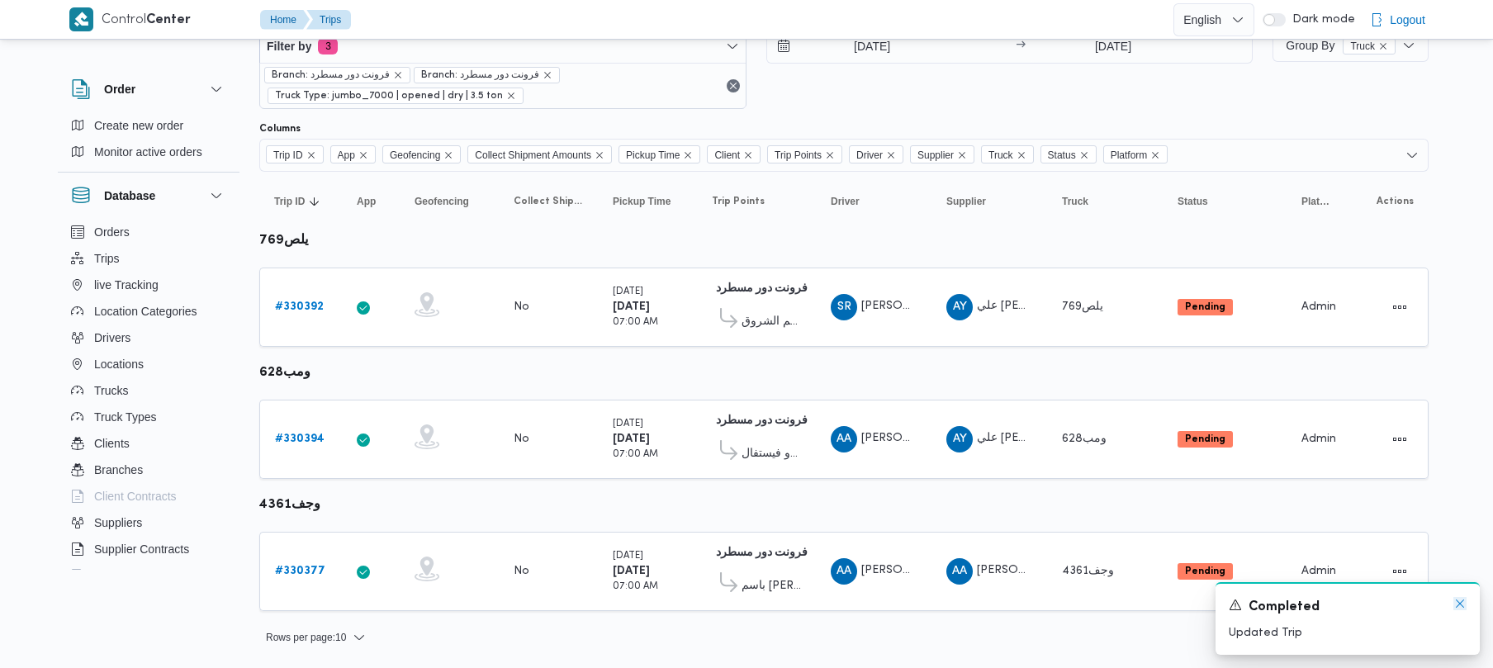
click at [1454, 608] on icon "Dismiss toast" at bounding box center [1460, 603] width 13 height 13
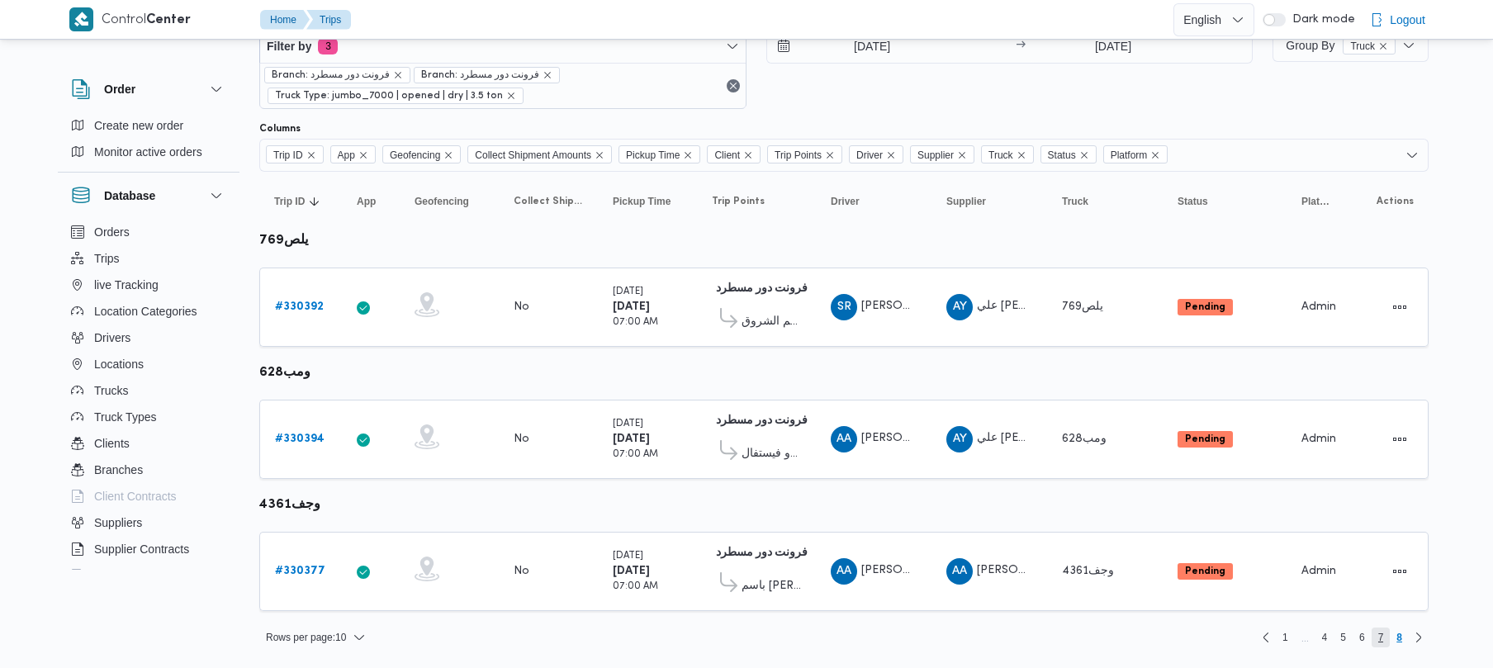
click at [1383, 643] on span "7" at bounding box center [1381, 638] width 6 height 20
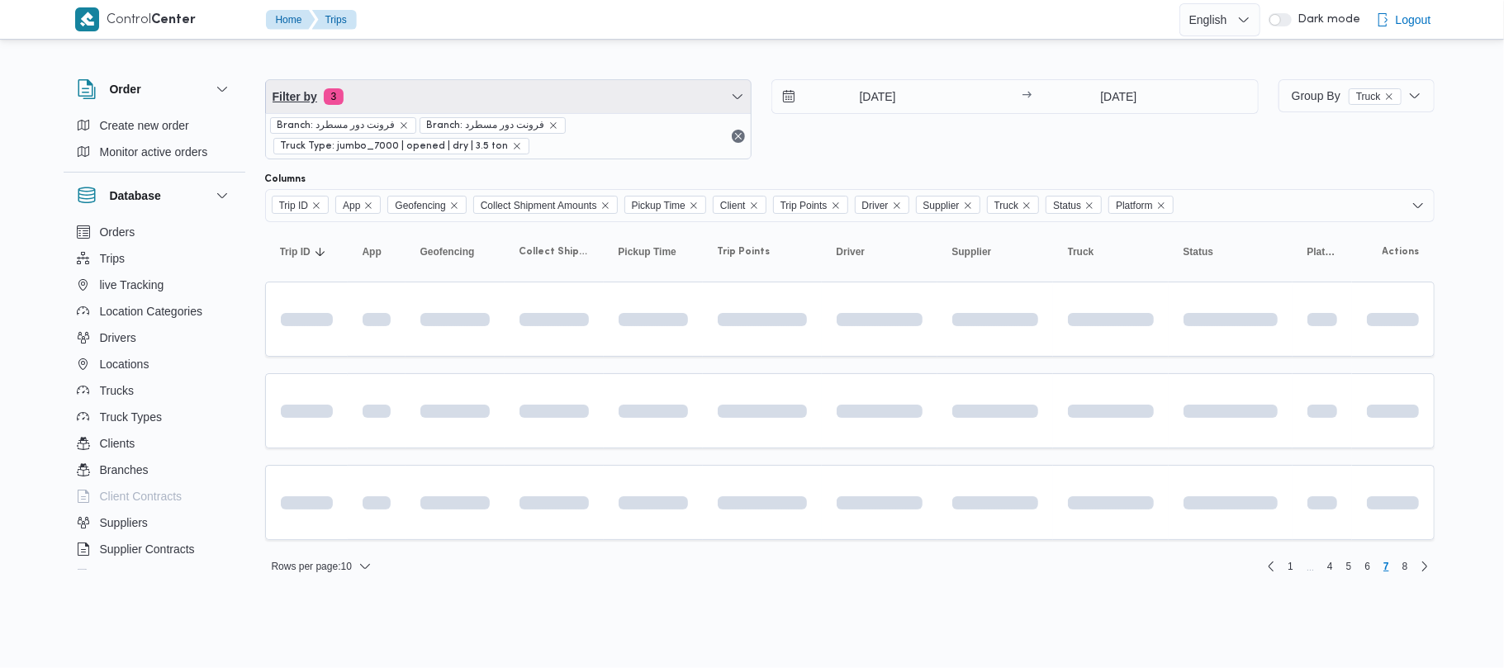
click at [566, 87] on span "Filter by 3" at bounding box center [509, 96] width 486 height 33
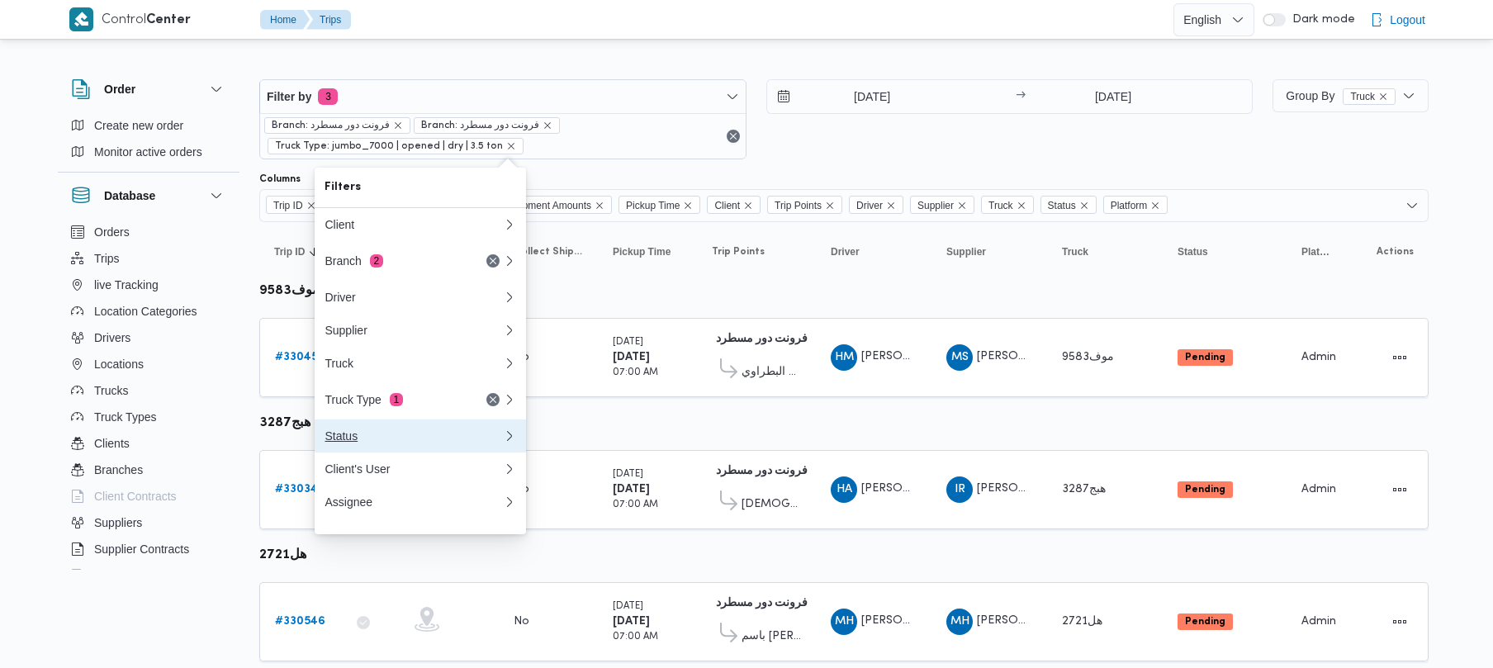
click at [417, 437] on button "Status" at bounding box center [420, 436] width 211 height 33
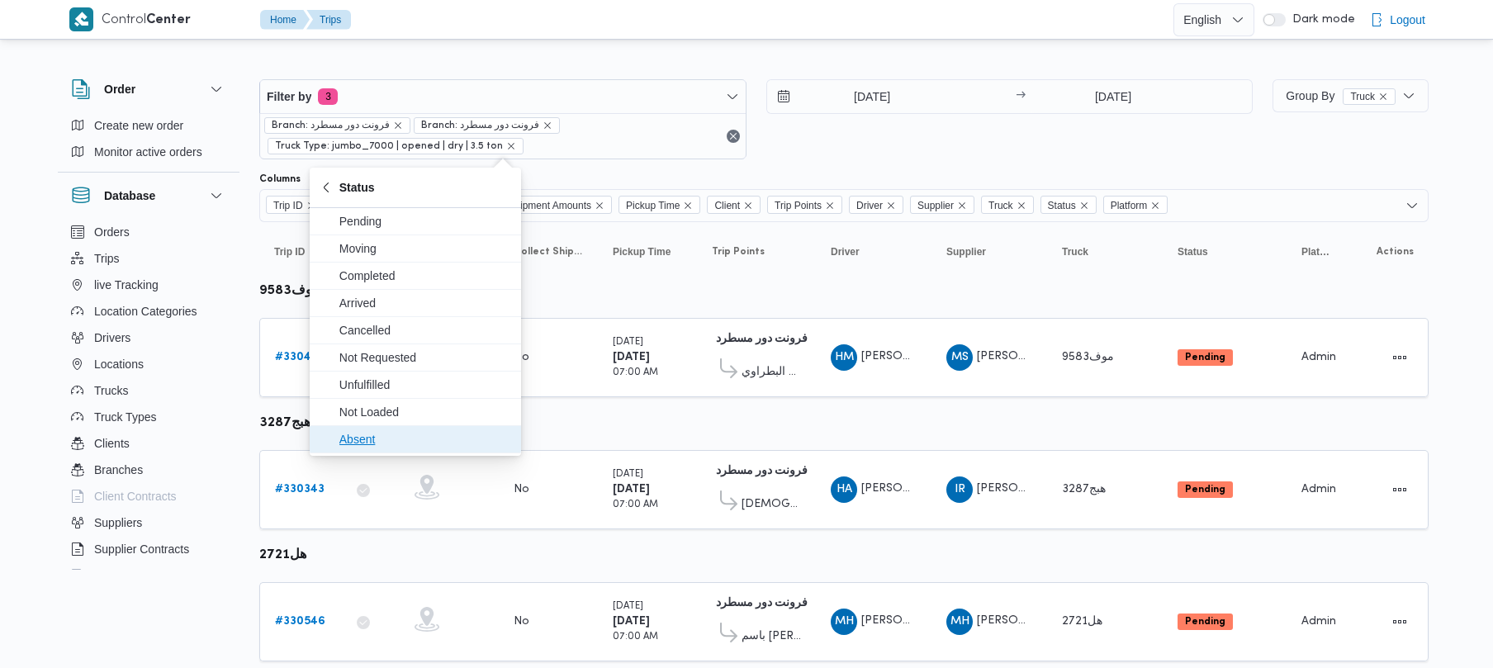
click at [401, 430] on span "Absent" at bounding box center [415, 439] width 198 height 26
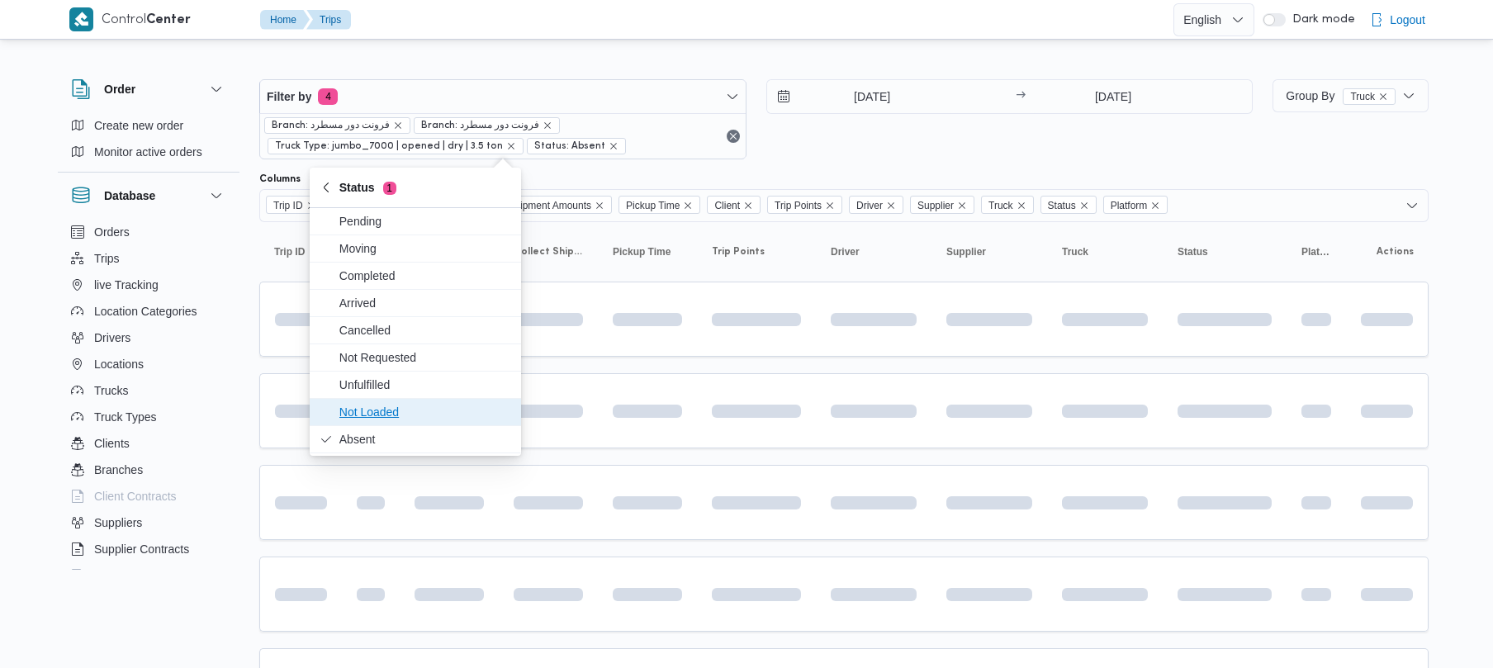
click at [393, 411] on span "Not Loaded" at bounding box center [425, 412] width 172 height 20
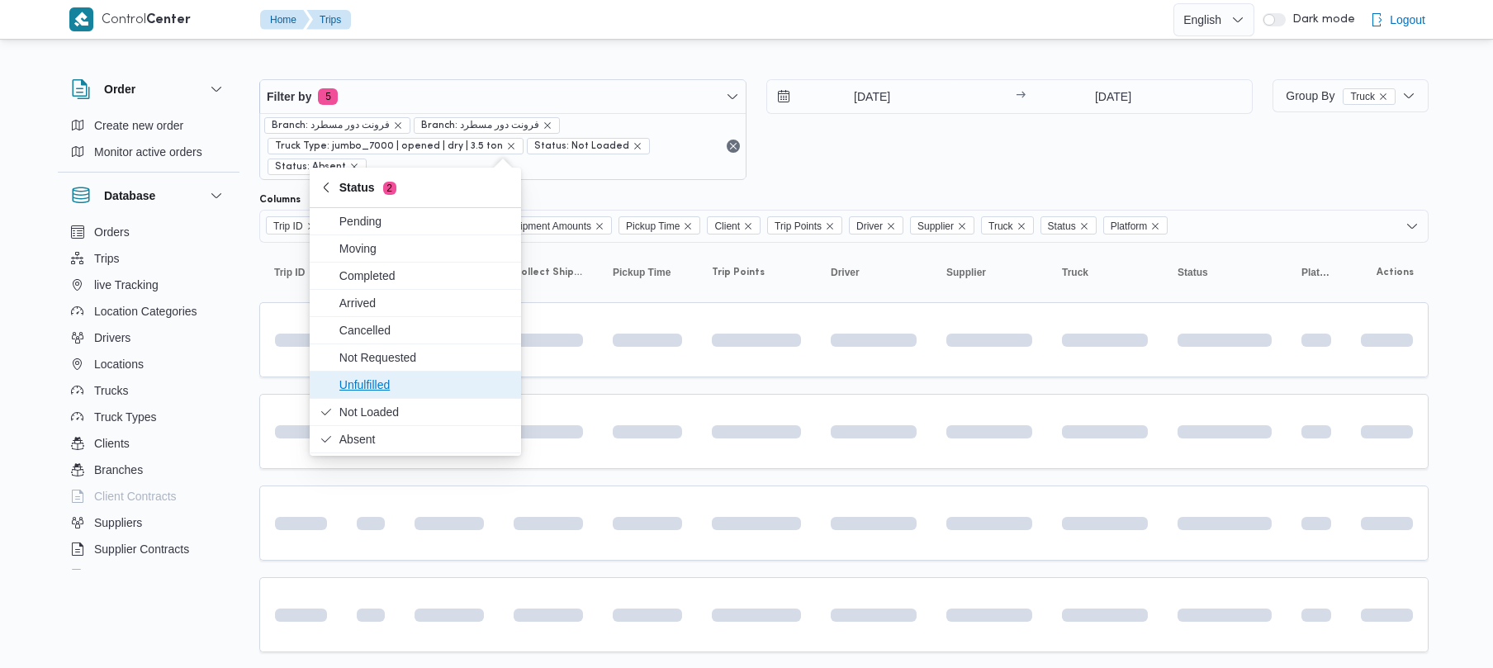
click at [391, 388] on span "Unfulfilled" at bounding box center [425, 385] width 172 height 20
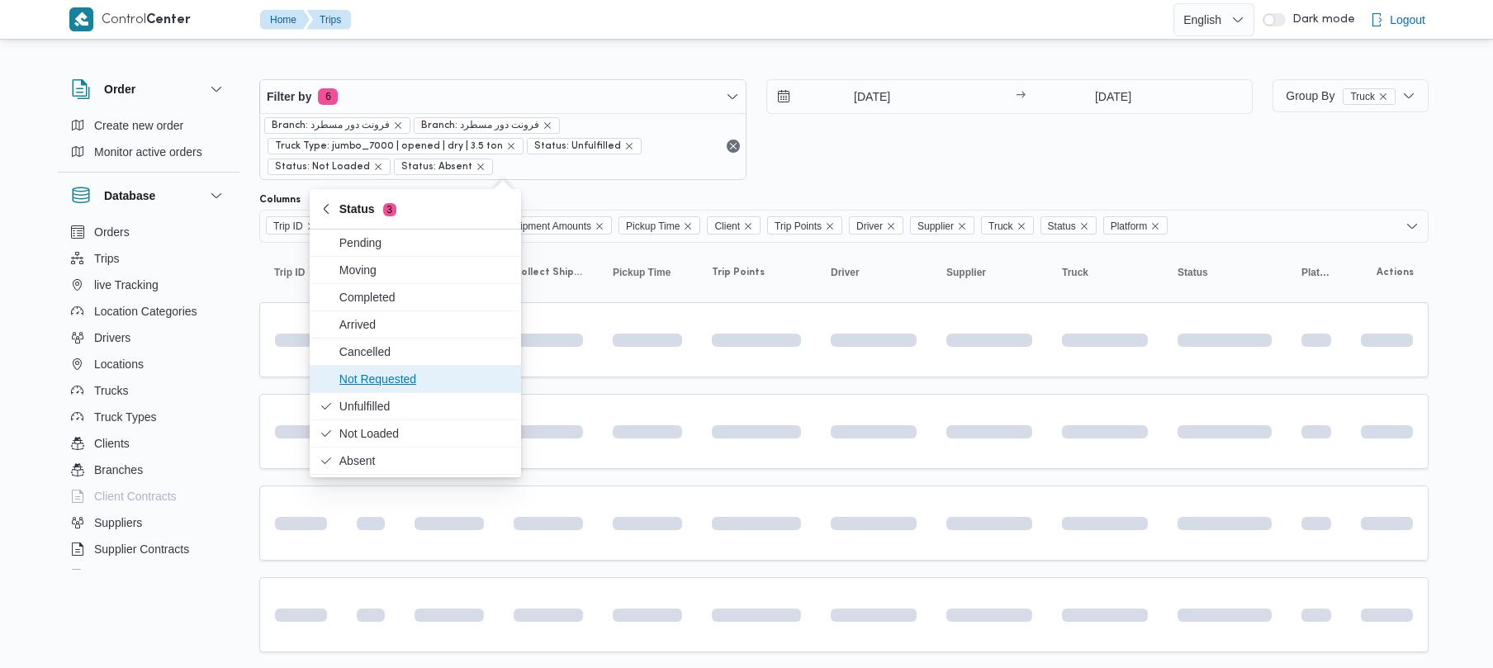
click at [390, 370] on span "Not Requested" at bounding box center [425, 379] width 172 height 20
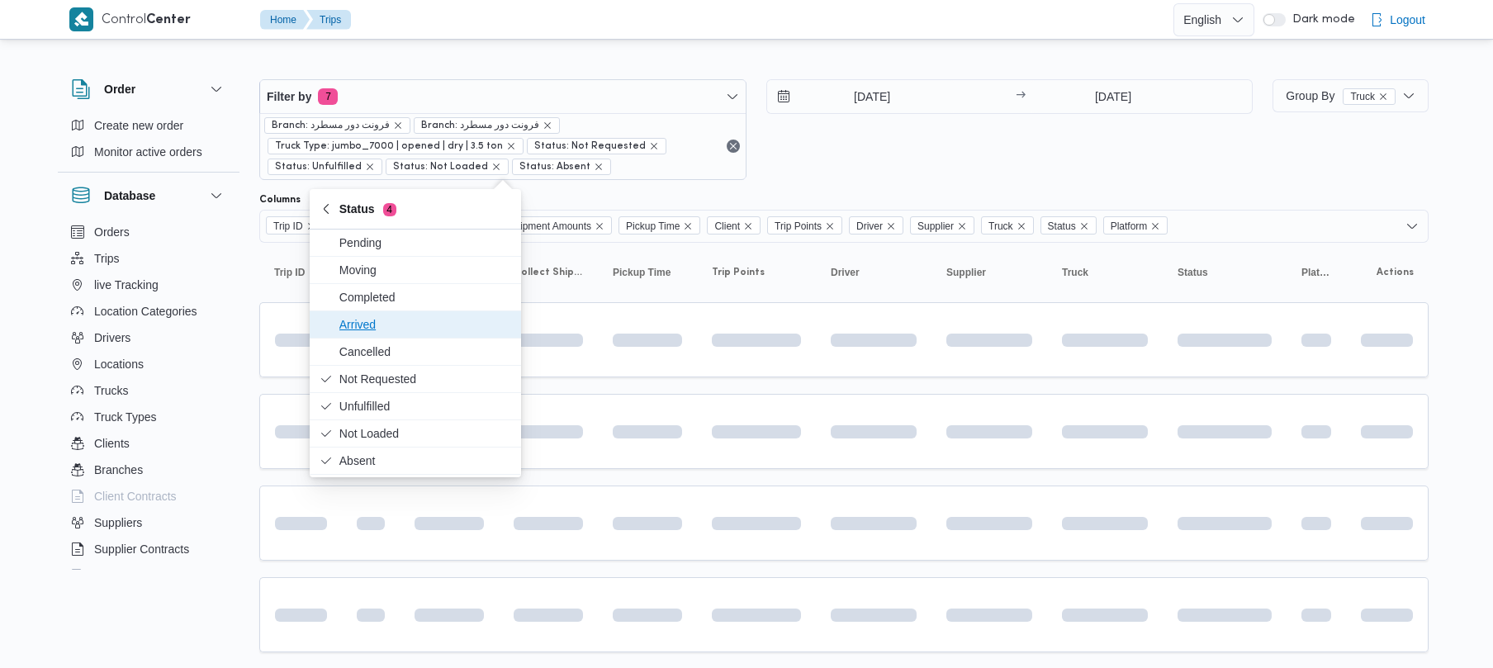
click at [373, 321] on span "Arrived" at bounding box center [425, 325] width 172 height 20
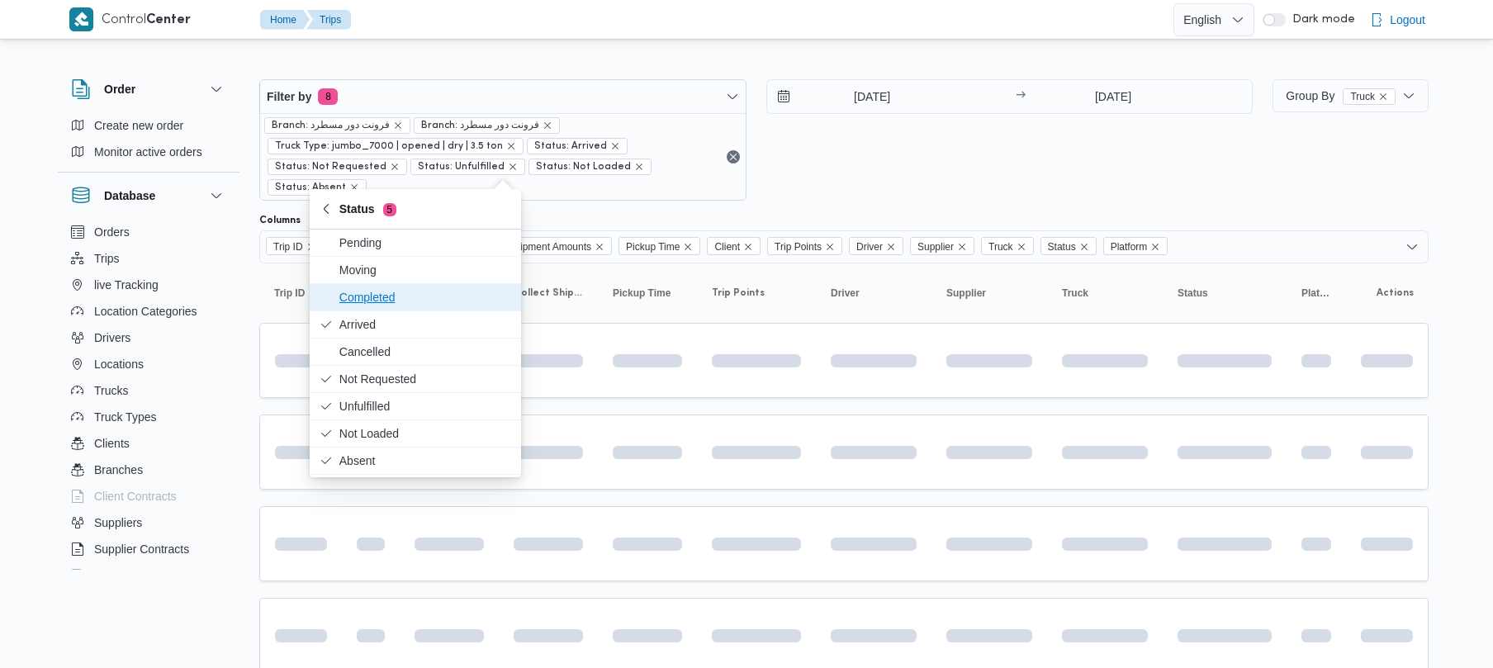
click at [374, 299] on span "Completed" at bounding box center [425, 297] width 172 height 20
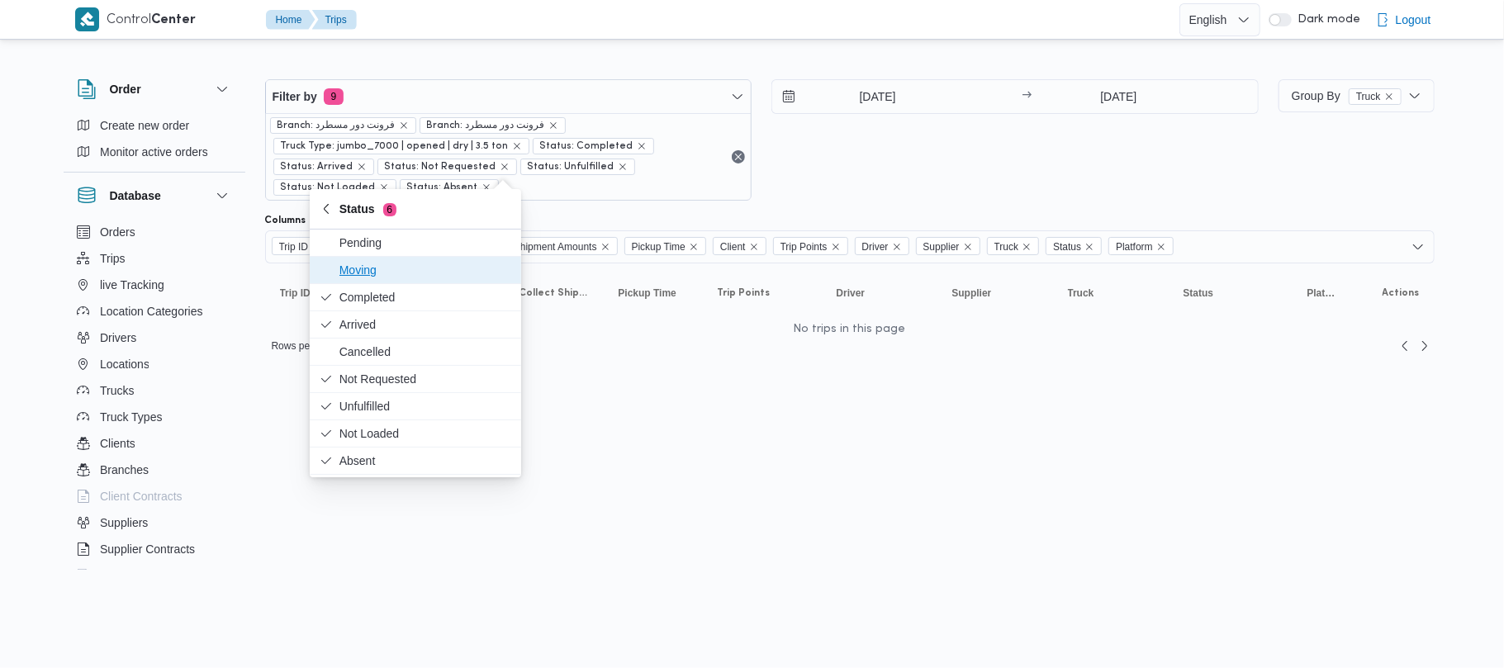
click at [371, 265] on span "Moving" at bounding box center [425, 270] width 172 height 20
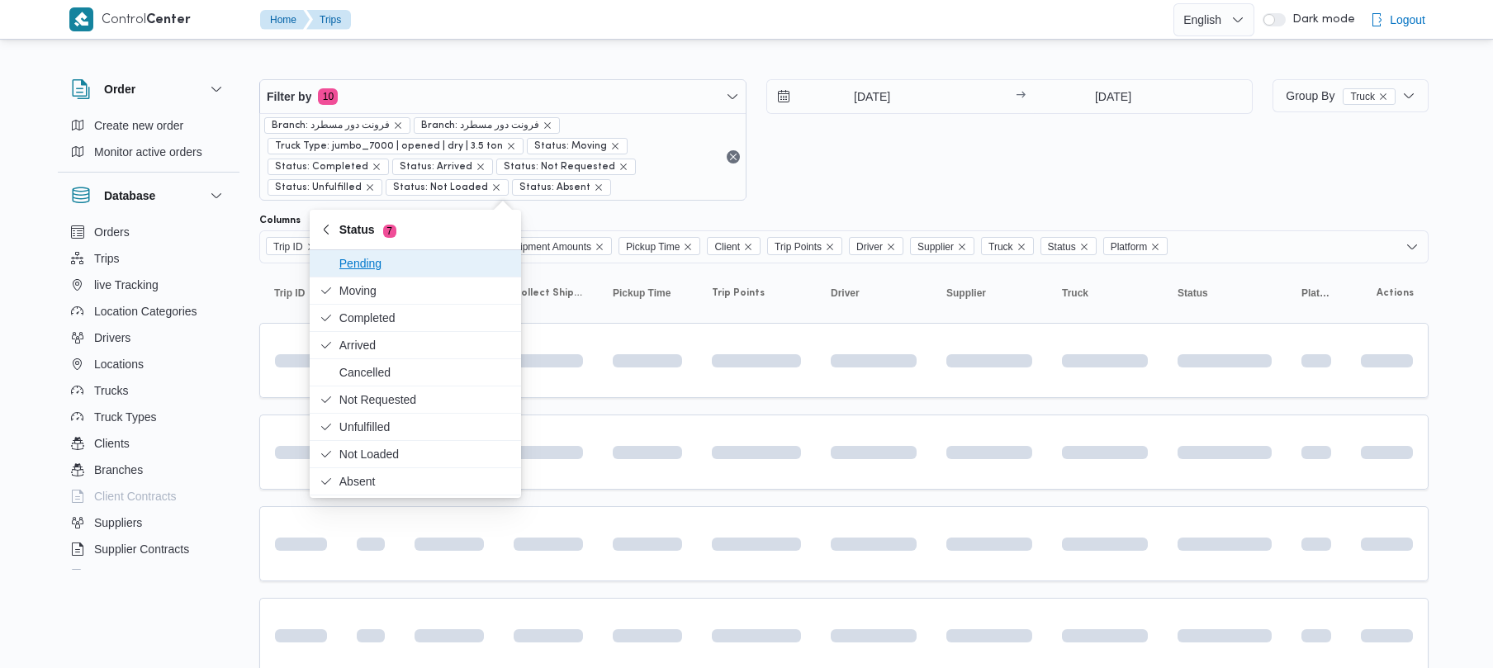
click at [922, 144] on div "[DATE] → [DATE]" at bounding box center [1009, 139] width 487 height 121
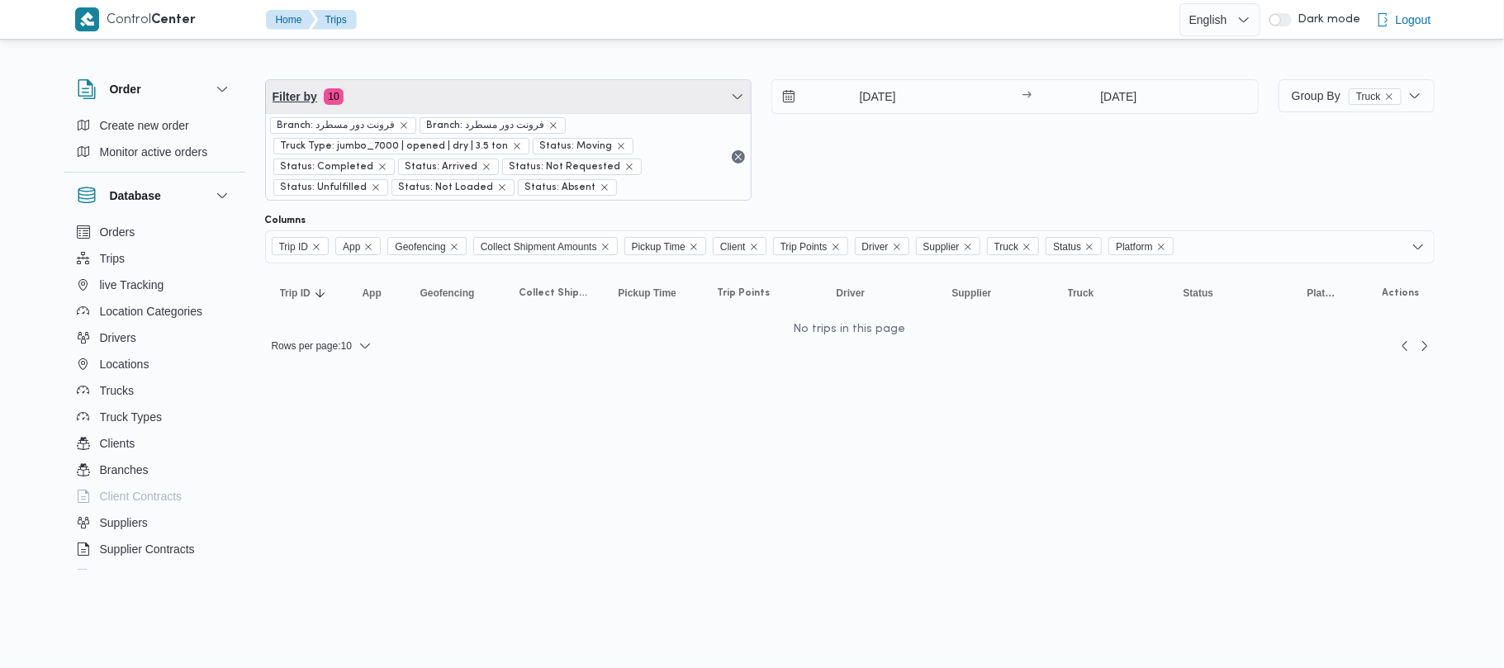
click at [581, 110] on span "Filter by 10" at bounding box center [509, 96] width 486 height 33
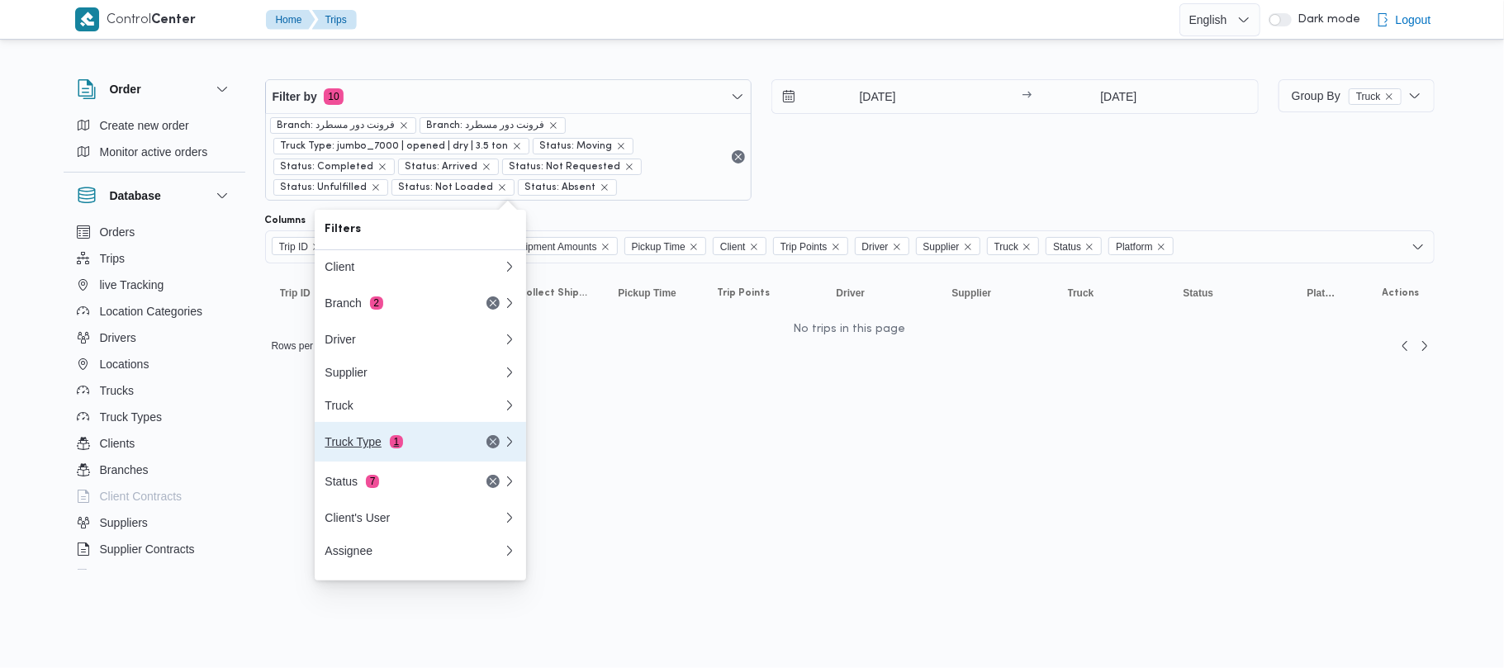
click at [438, 448] on div "Truck Type 1" at bounding box center [394, 441] width 139 height 13
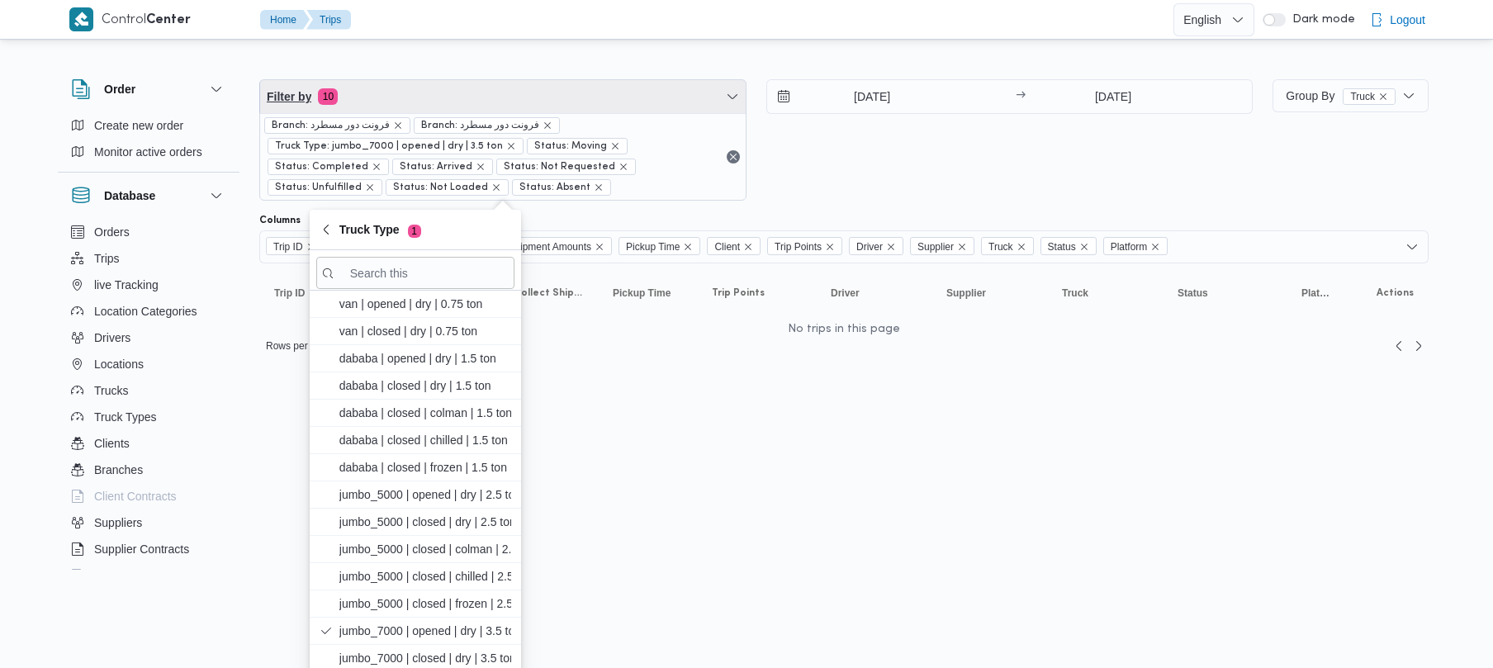
click at [596, 81] on span "Filter by 10" at bounding box center [503, 96] width 486 height 33
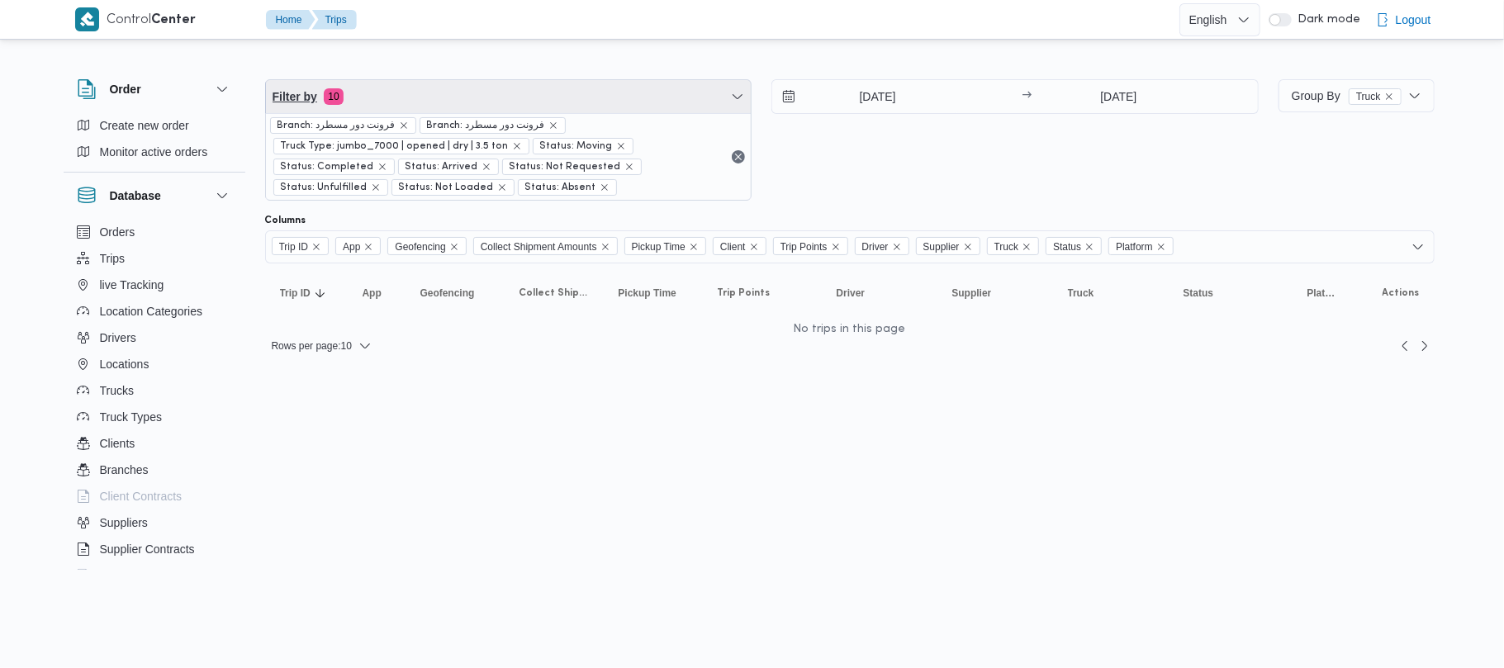
click at [598, 99] on span "Filter by 10" at bounding box center [509, 96] width 486 height 33
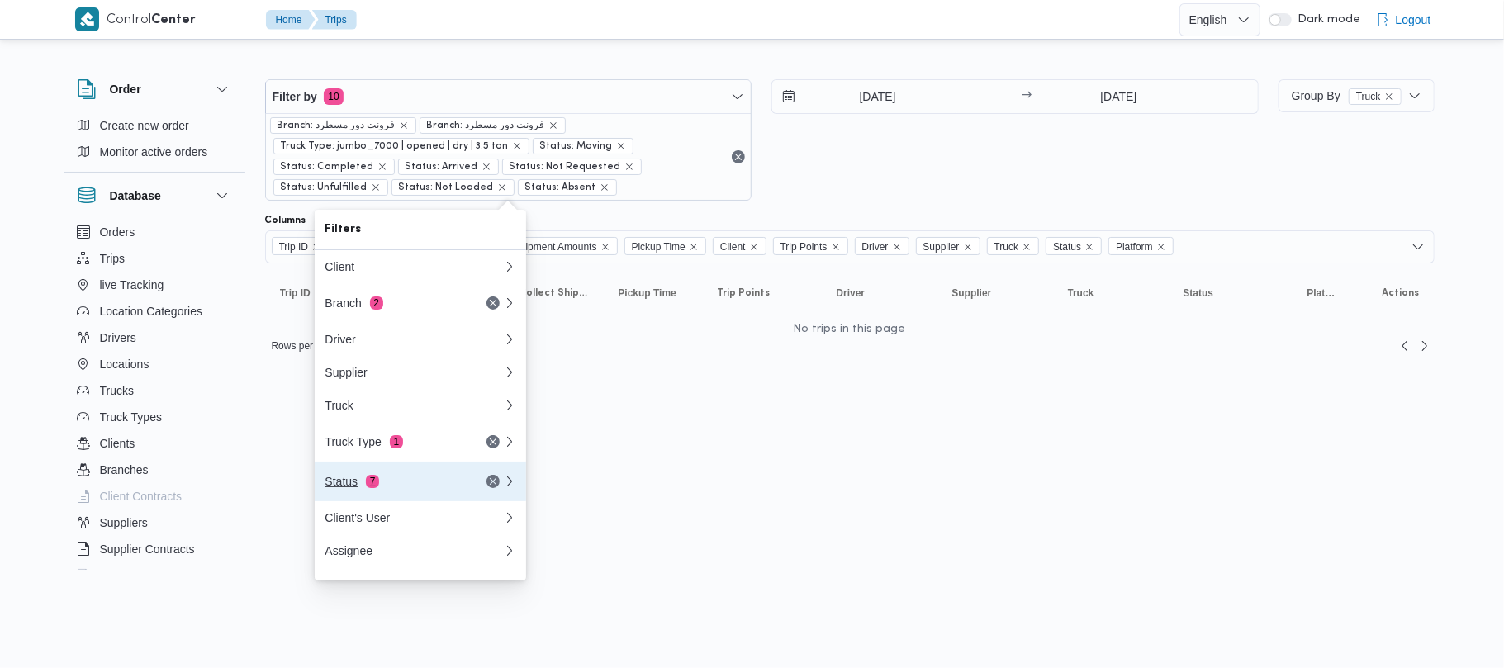
click at [463, 488] on div "Status 7" at bounding box center [394, 481] width 139 height 13
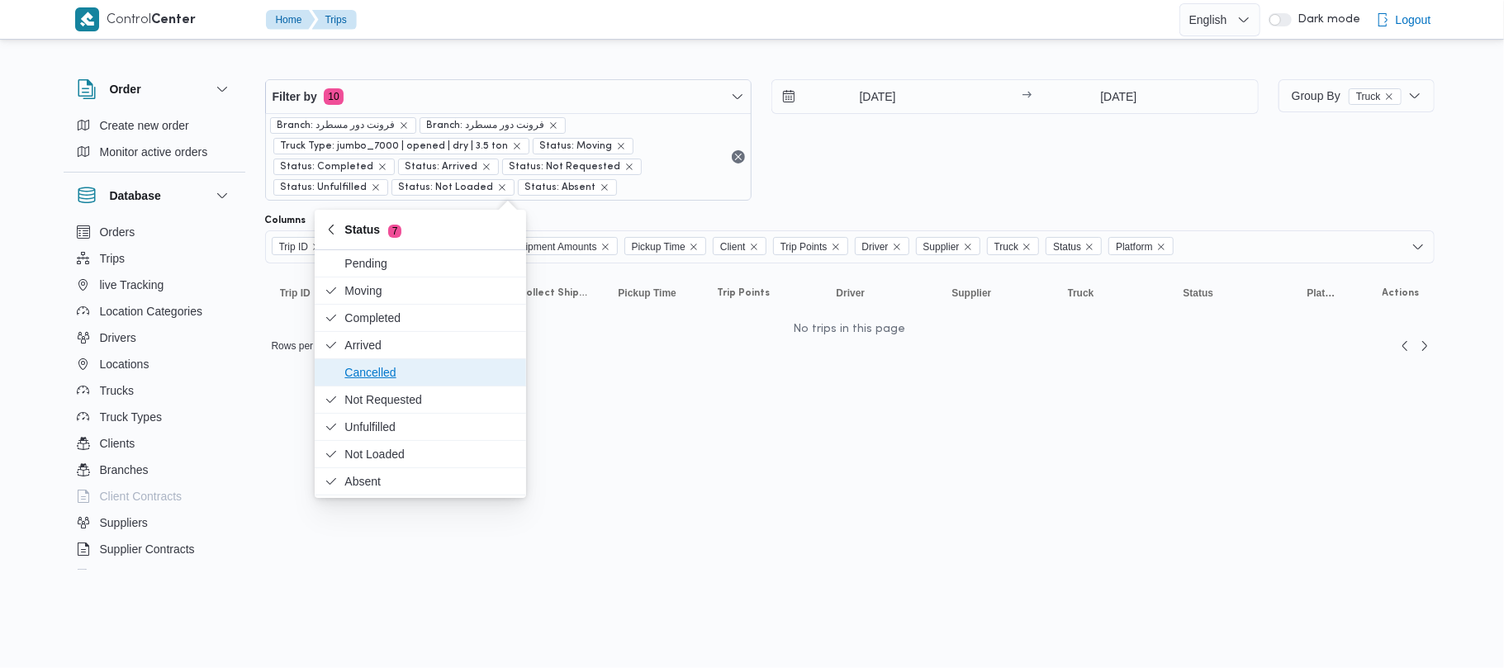
click at [453, 375] on span "Cancelled" at bounding box center [430, 373] width 172 height 20
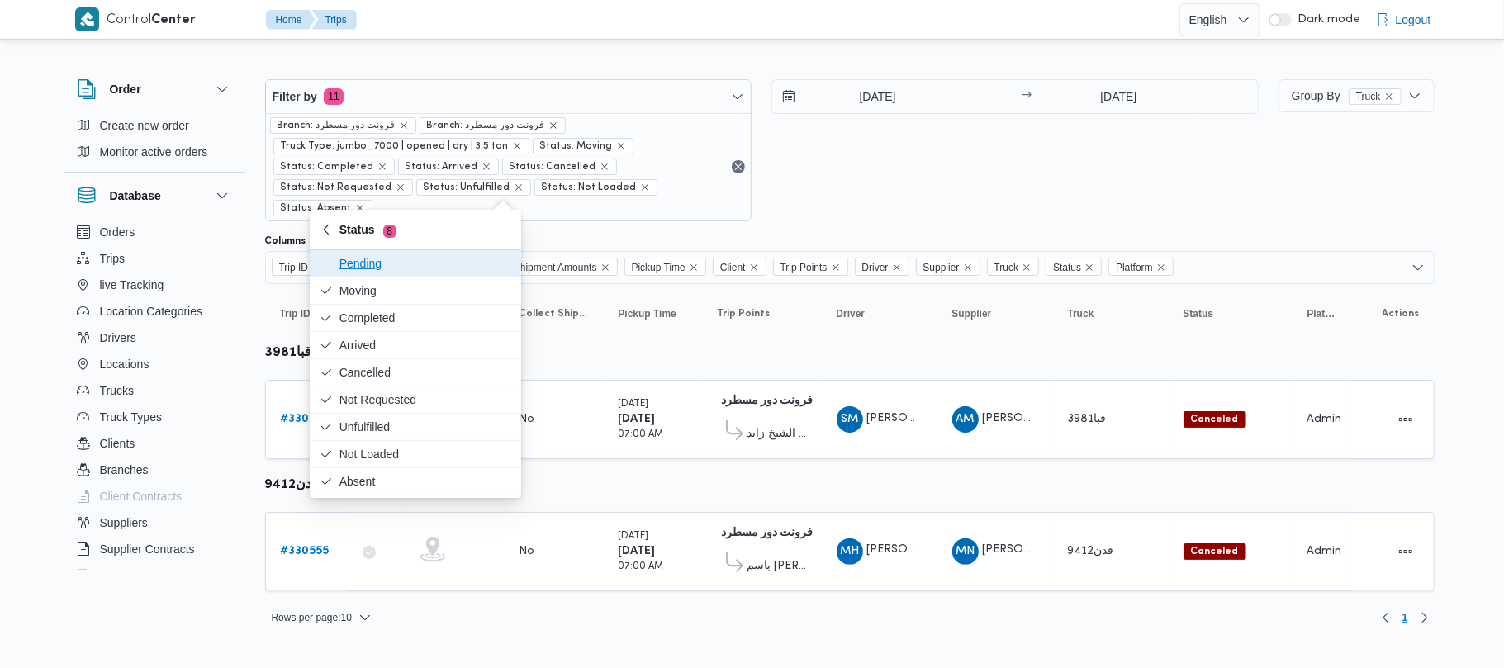
click at [423, 268] on span "Pending" at bounding box center [425, 264] width 172 height 20
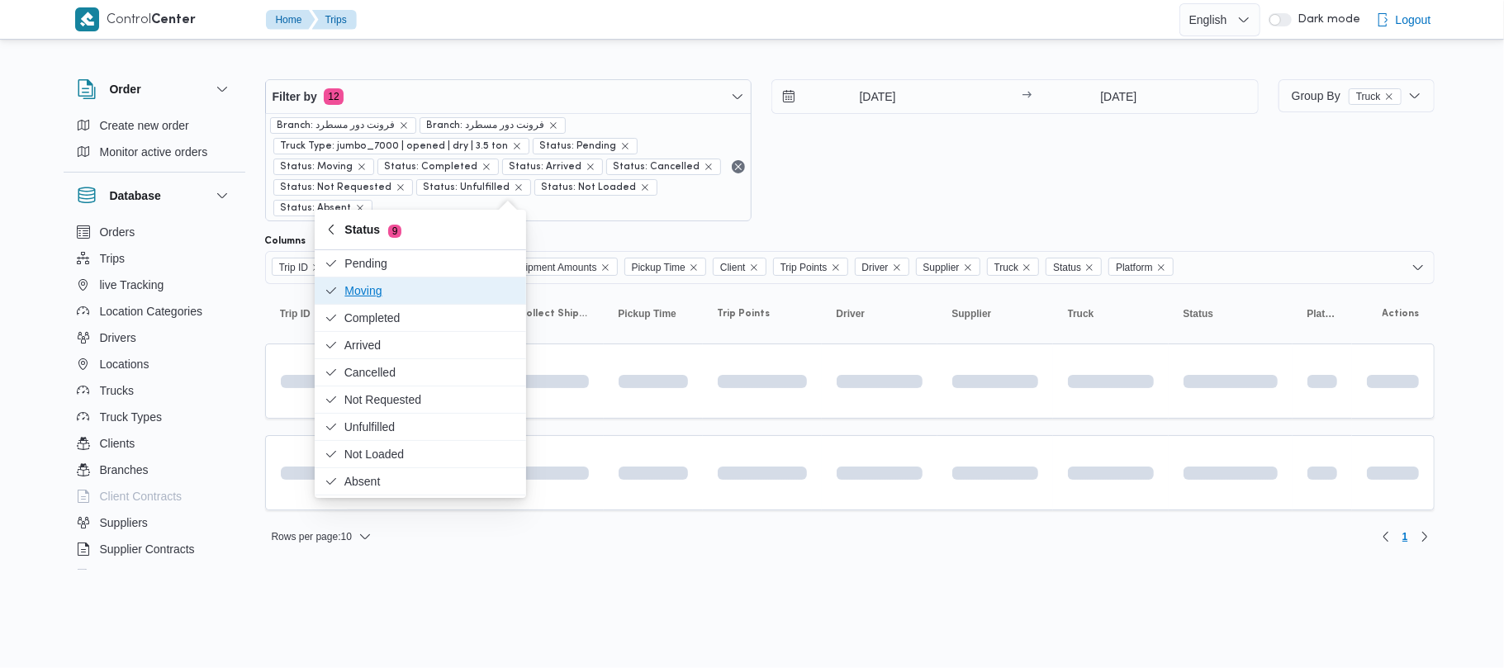
click at [415, 299] on span "Moving" at bounding box center [430, 291] width 172 height 20
click at [413, 315] on span "Completed" at bounding box center [430, 318] width 172 height 20
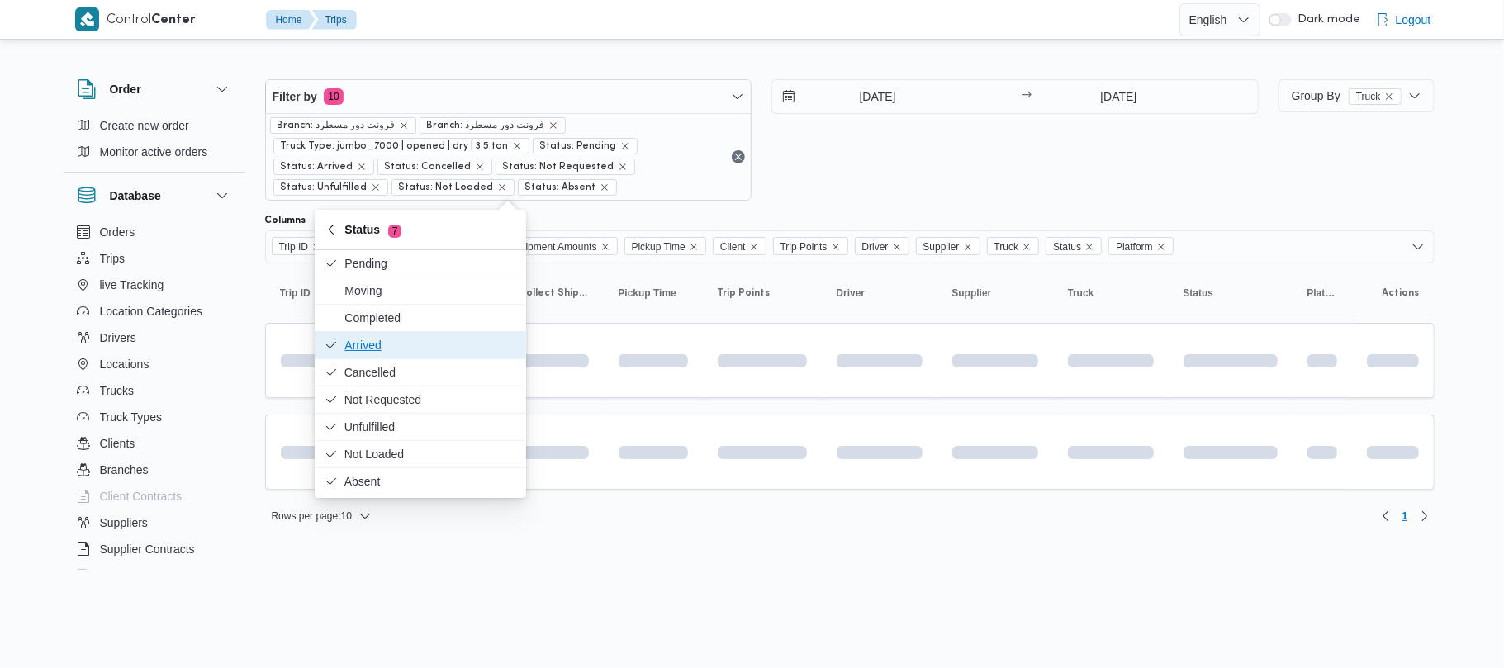
click at [408, 349] on span "Arrived" at bounding box center [430, 345] width 172 height 20
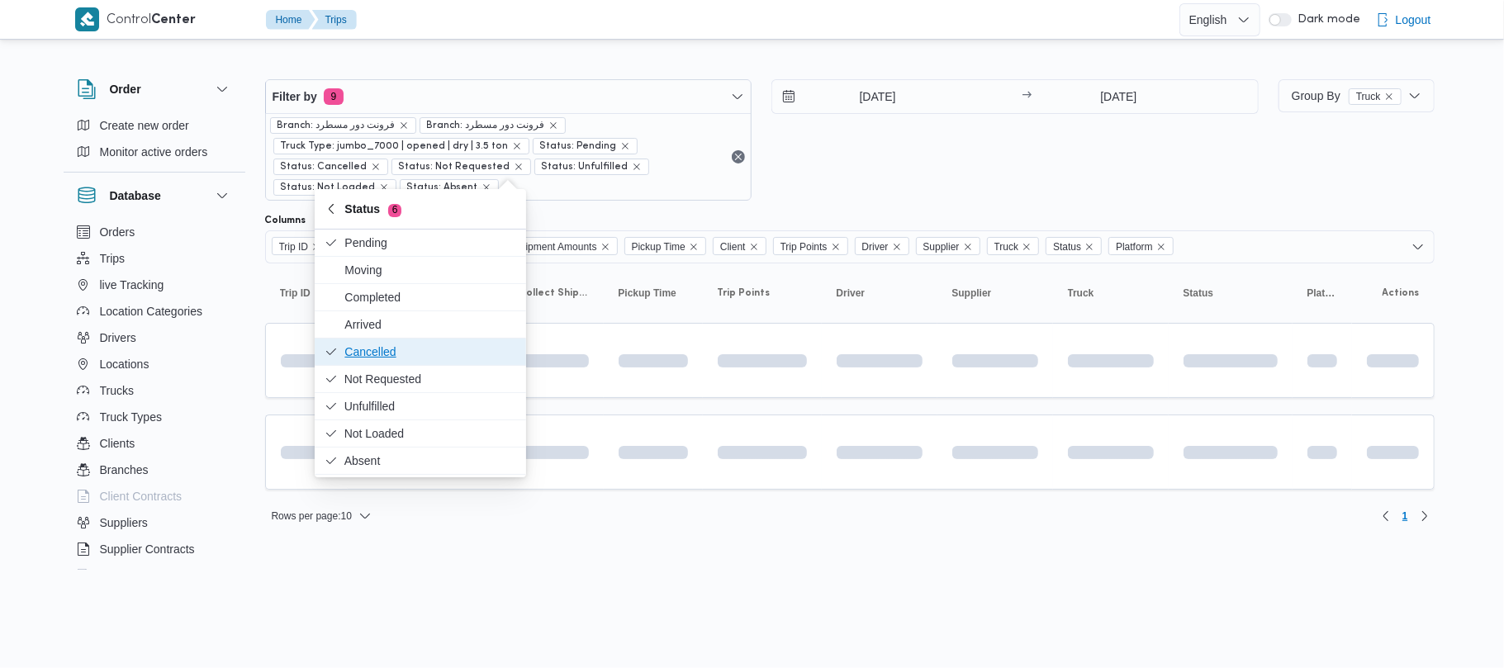
click at [408, 363] on span "Cancelled" at bounding box center [420, 352] width 198 height 26
click at [413, 384] on span "Not Requested" at bounding box center [430, 379] width 172 height 20
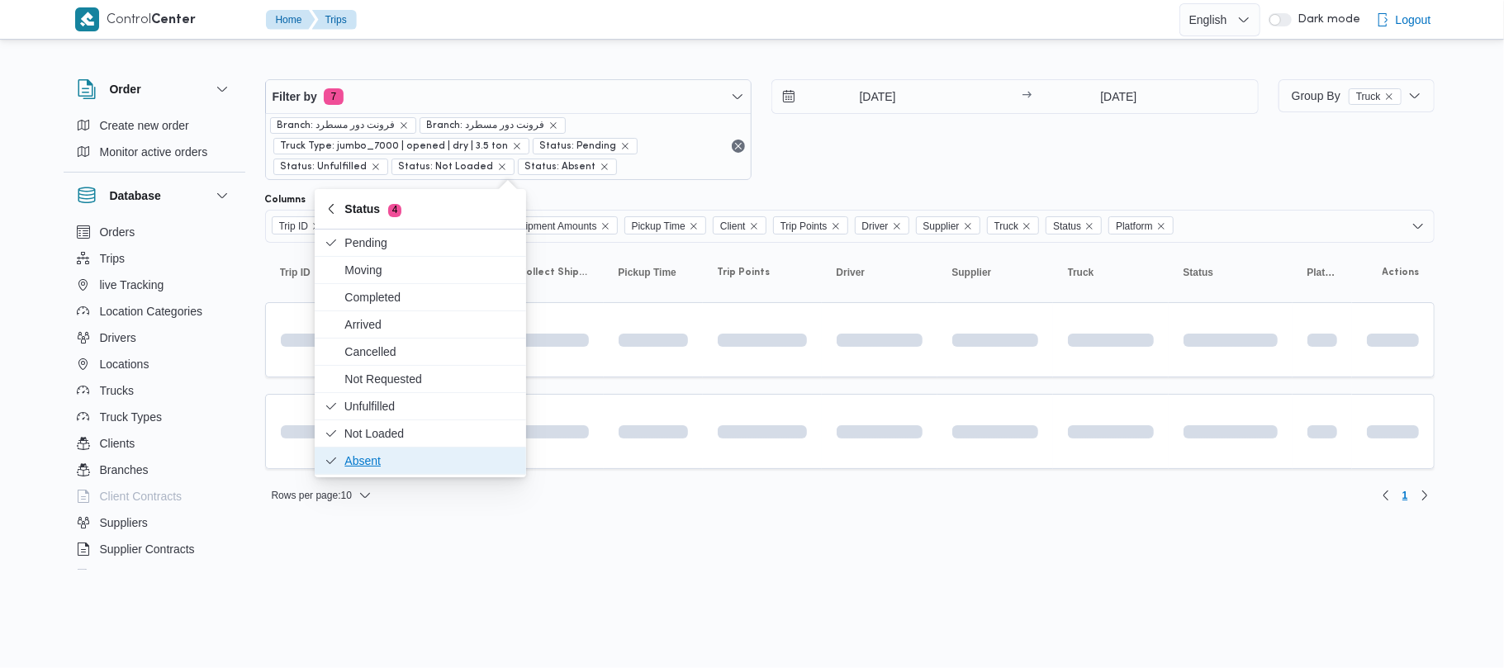
click at [393, 450] on span "Absent" at bounding box center [420, 461] width 198 height 26
click at [387, 431] on span "Not Loaded" at bounding box center [430, 434] width 172 height 20
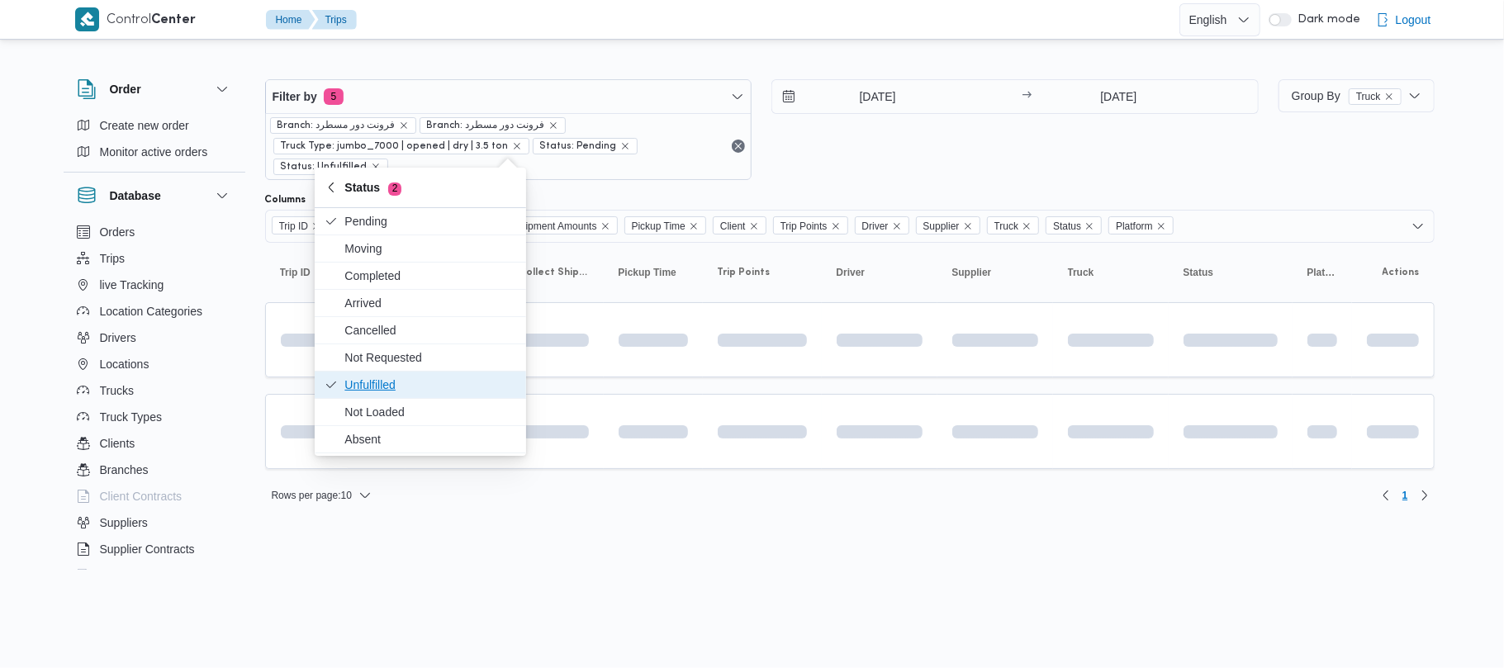
click at [372, 391] on span "Unfulfilled" at bounding box center [430, 385] width 172 height 20
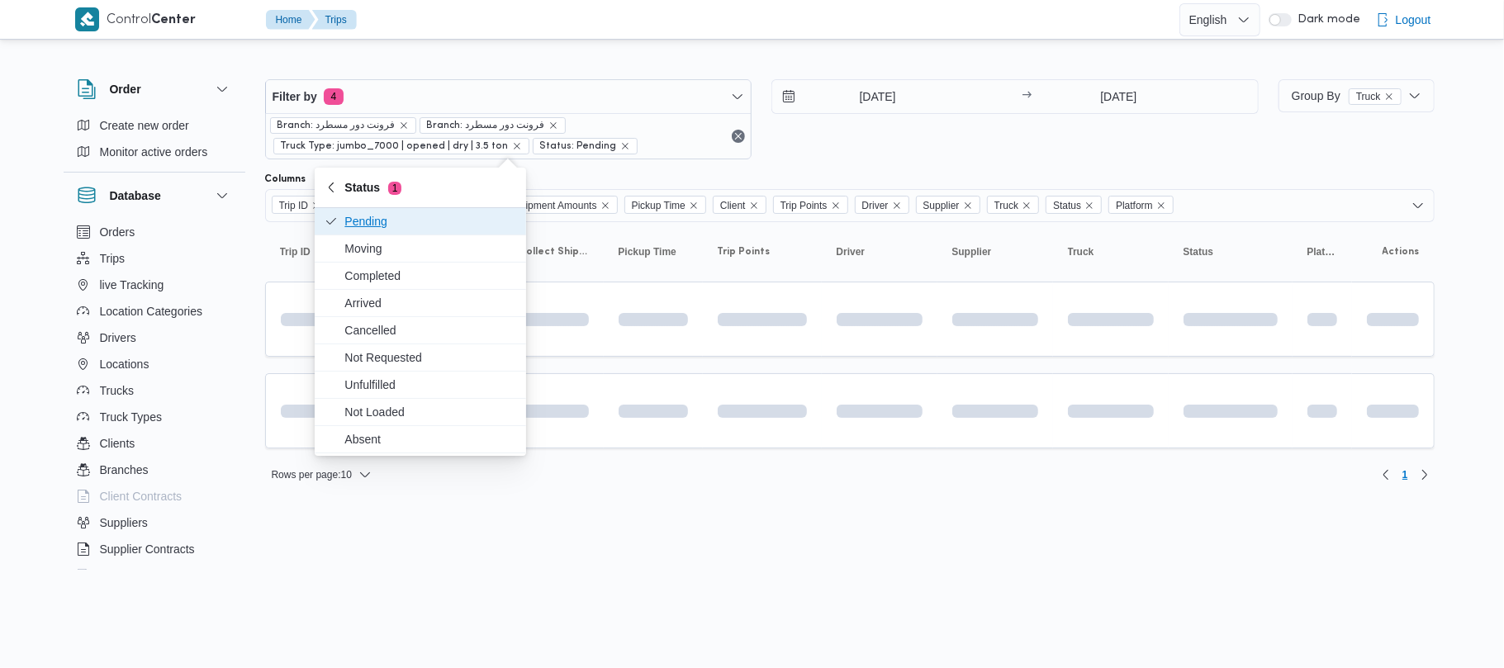
click at [391, 231] on span "Pending" at bounding box center [430, 221] width 172 height 20
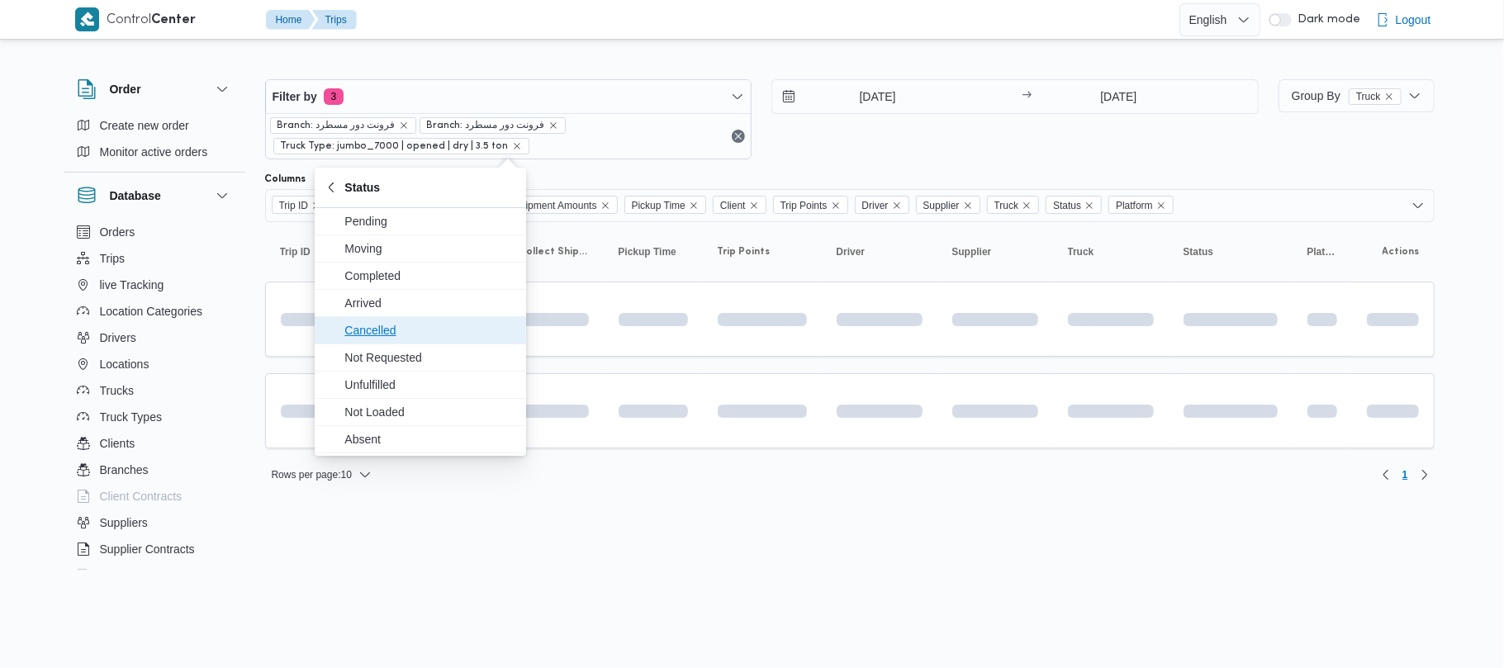
click at [414, 335] on span "Cancelled" at bounding box center [430, 330] width 172 height 20
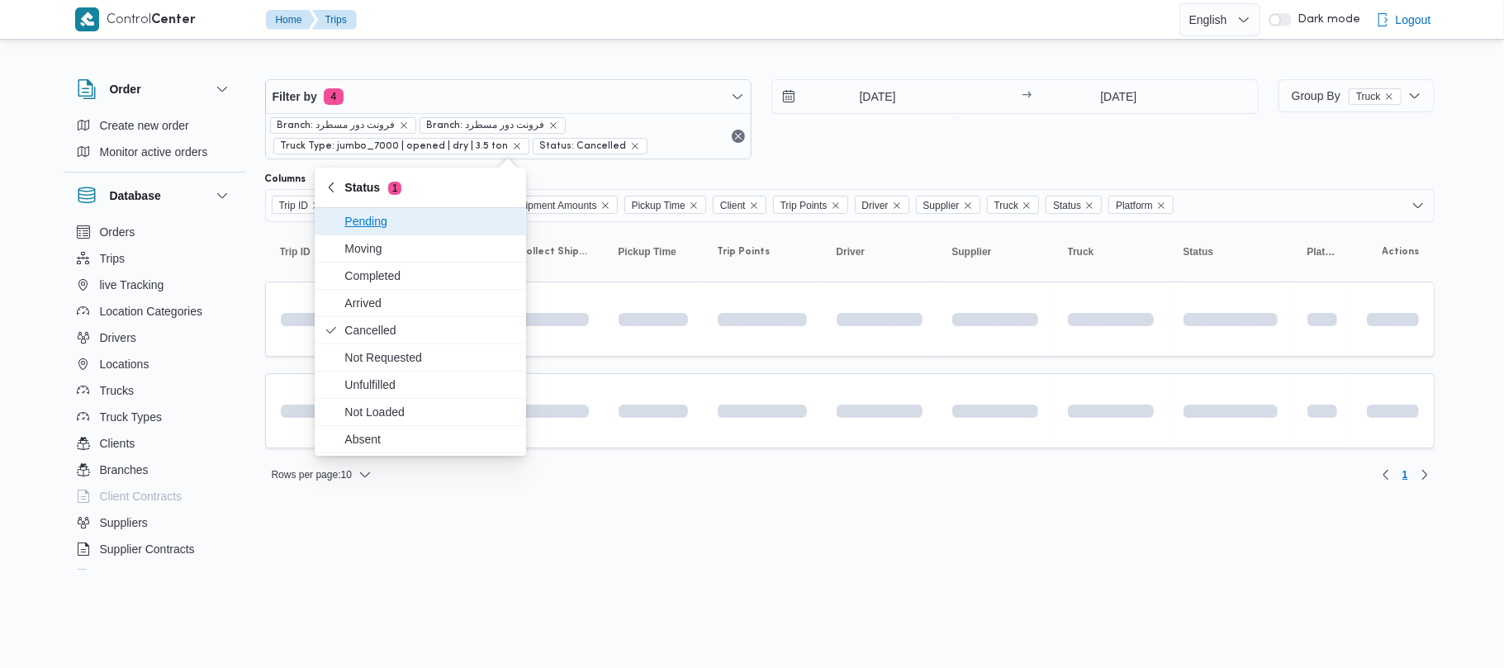
click at [590, 555] on html "Control Center Home Trips English عربي Dark mode Logout Order Create new order …" at bounding box center [752, 334] width 1504 height 668
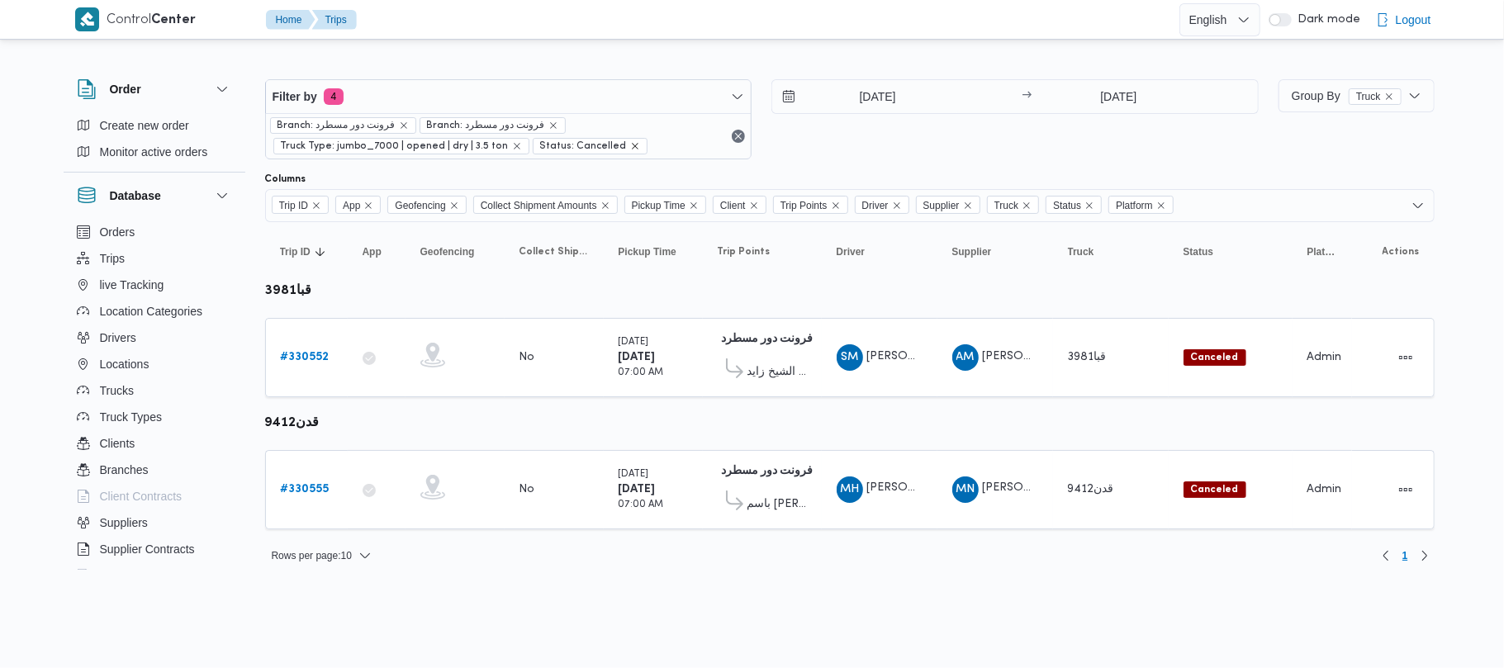
click at [630, 142] on icon "remove selected entity" at bounding box center [635, 146] width 10 height 10
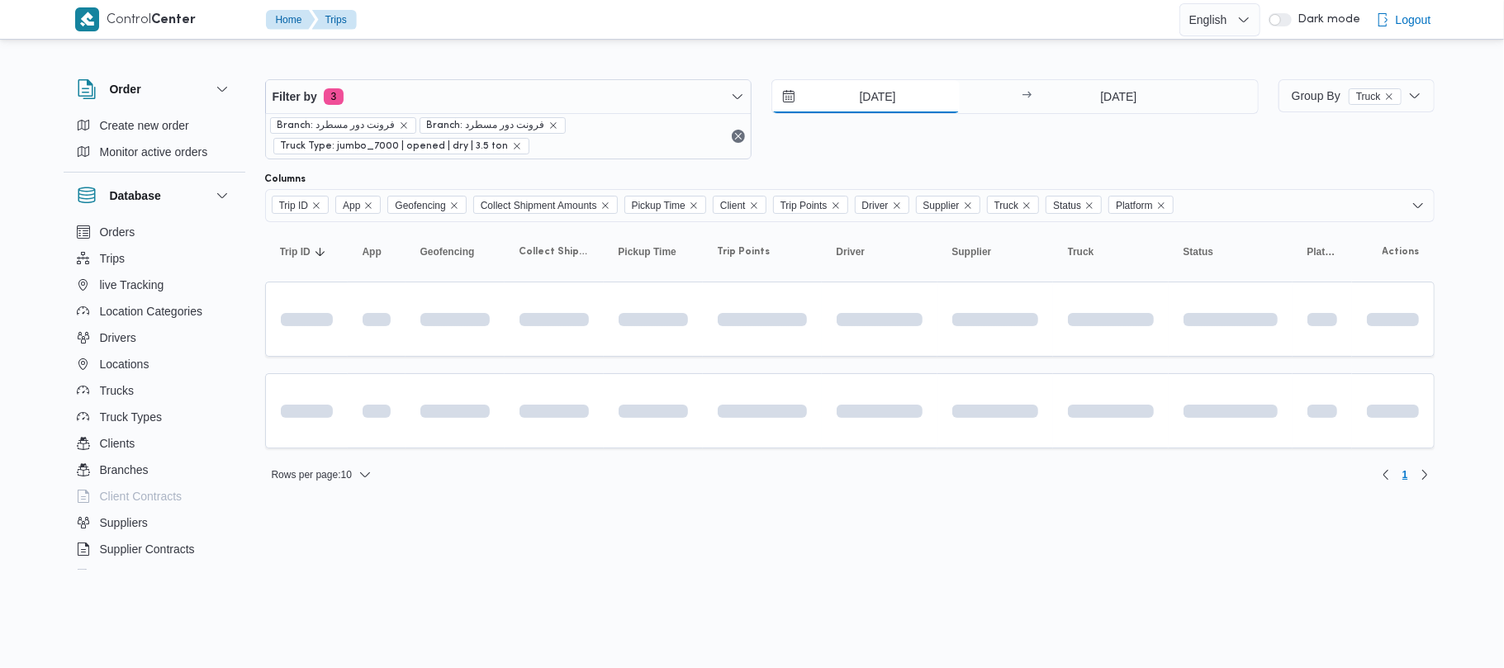
click at [946, 110] on input "[DATE]" at bounding box center [865, 96] width 187 height 33
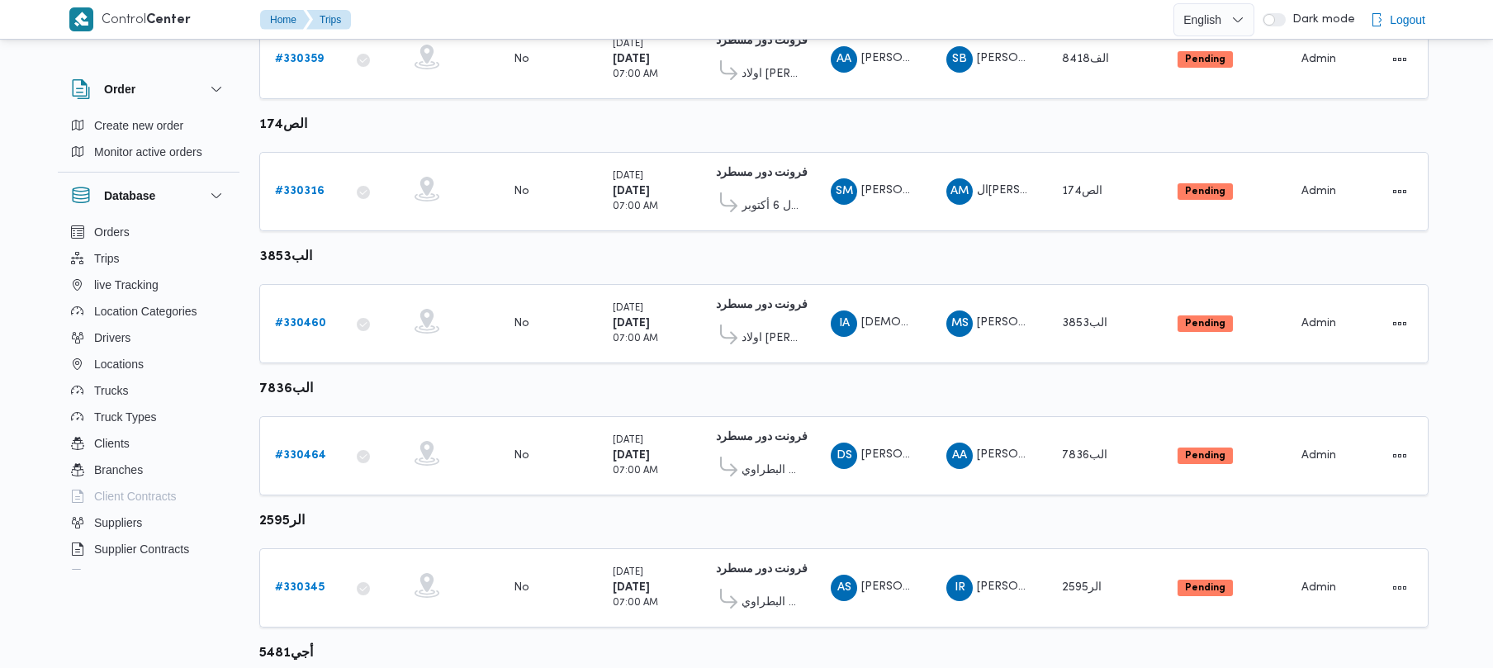
scroll to position [390, 0]
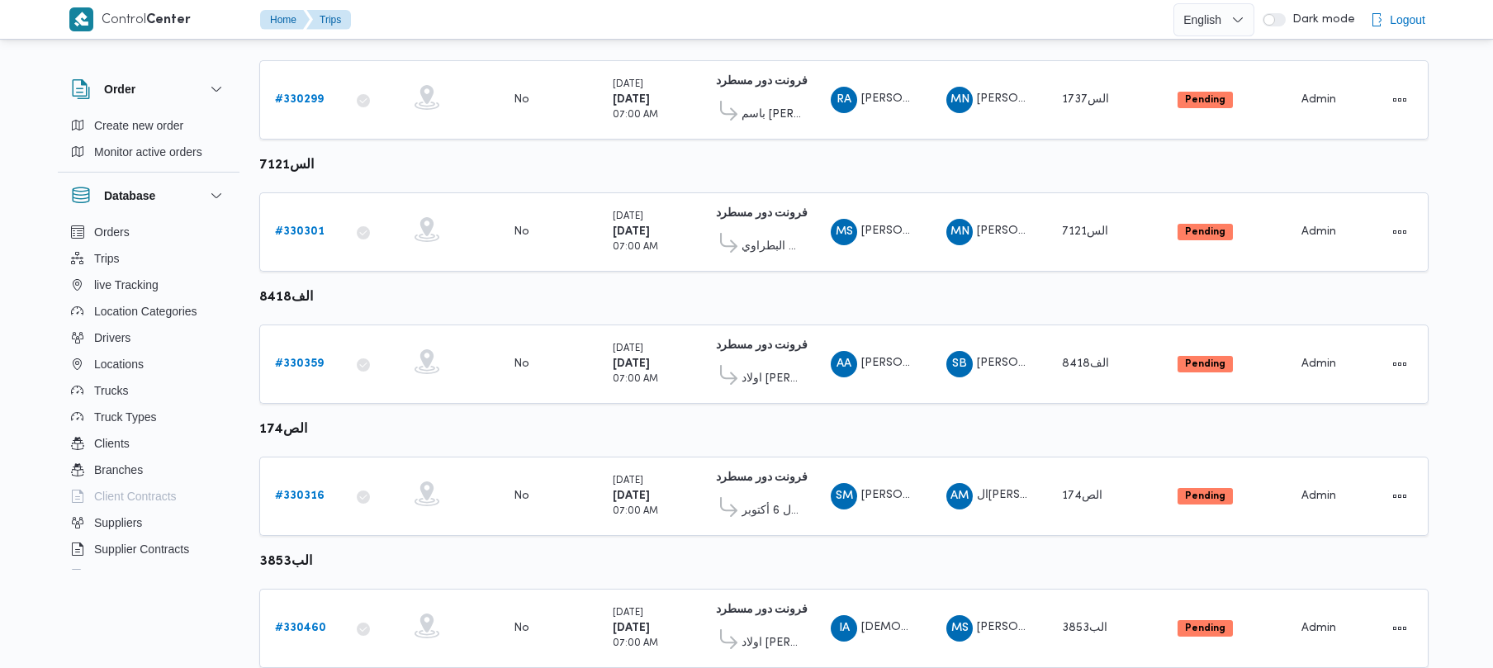
drag, startPoint x: 1483, startPoint y: 274, endPoint x: 1492, endPoint y: 253, distance: 23.0
click at [1483, 249] on div "Control Center Home Trips English عربي Dark mode Logout Order Create new order …" at bounding box center [746, 427] width 1493 height 1634
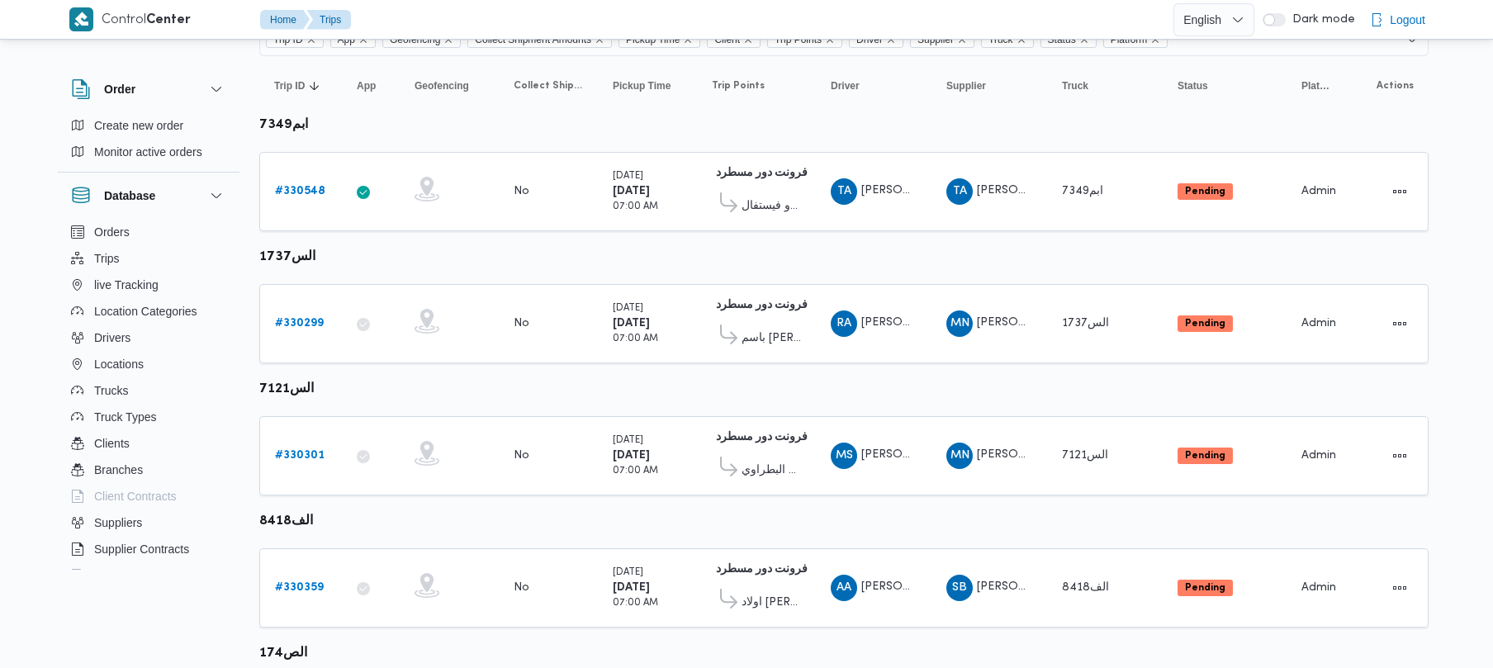
scroll to position [164, 0]
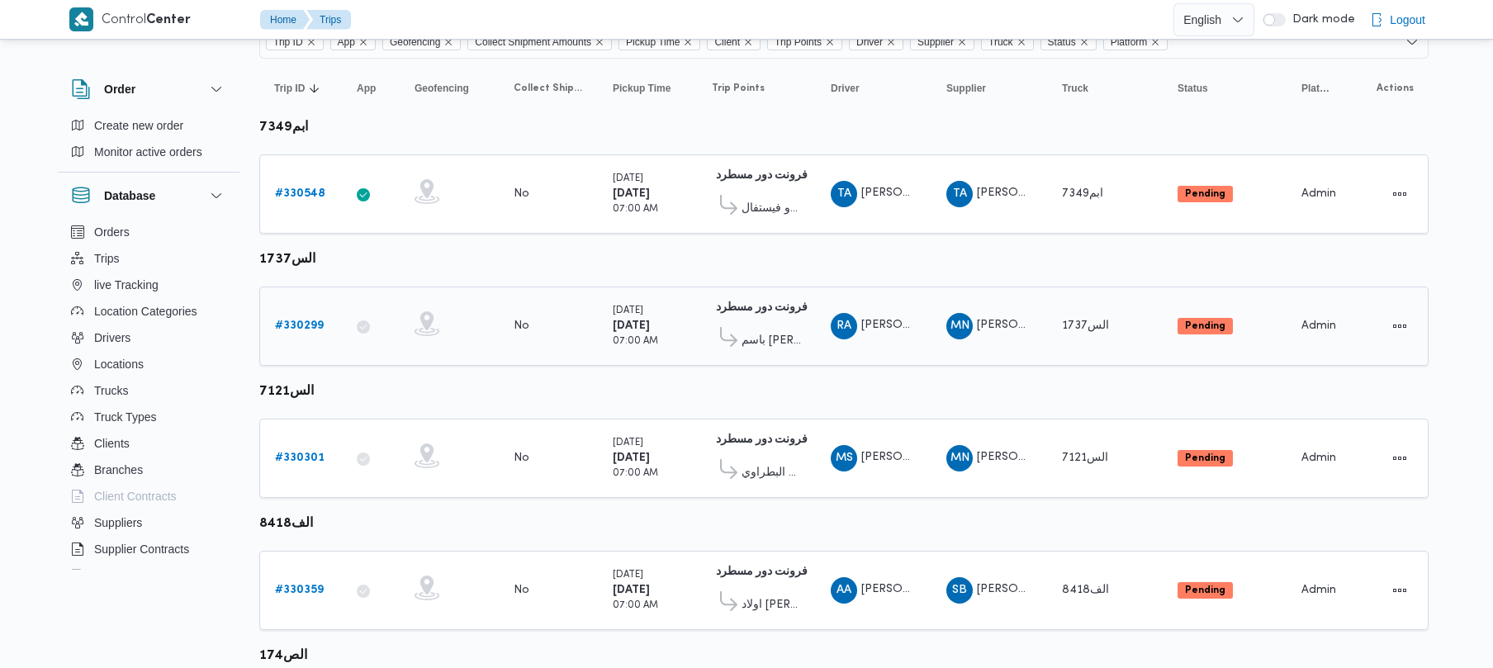
click at [297, 325] on b "# 330299" at bounding box center [299, 325] width 49 height 11
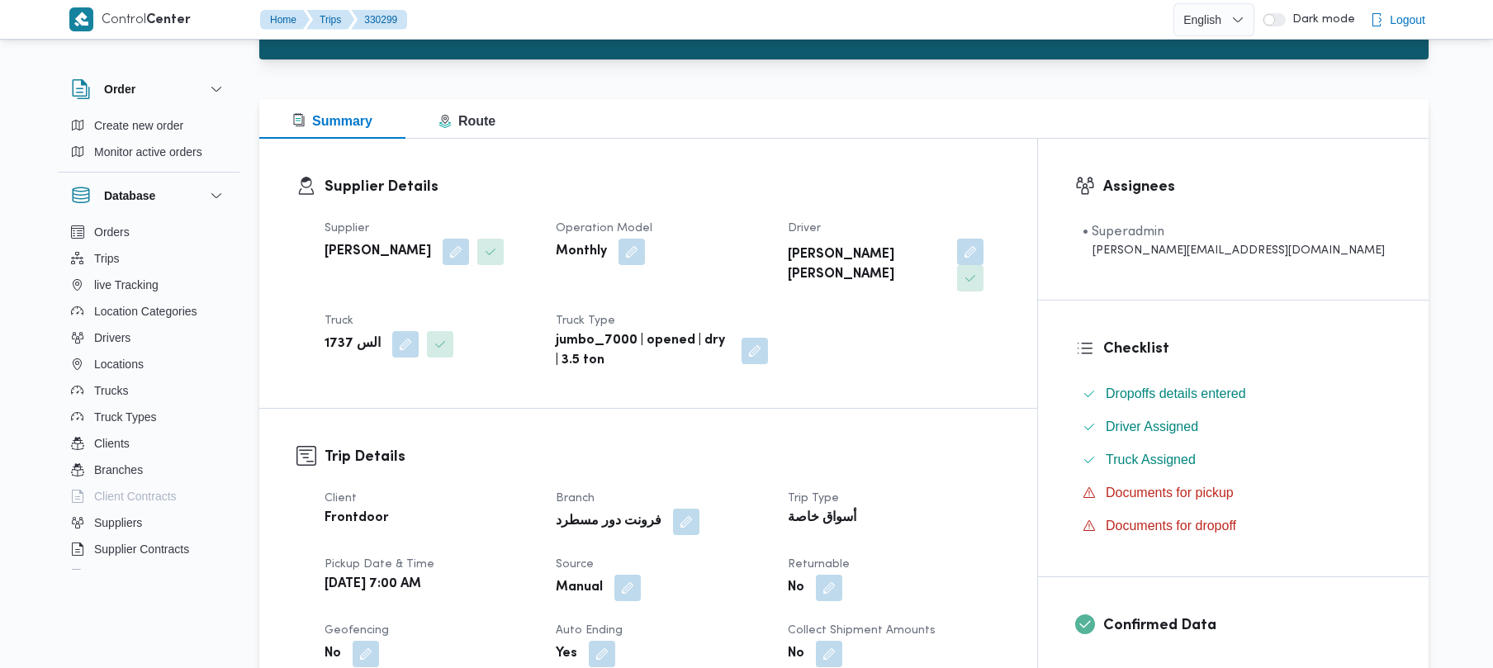
scroll to position [748, 0]
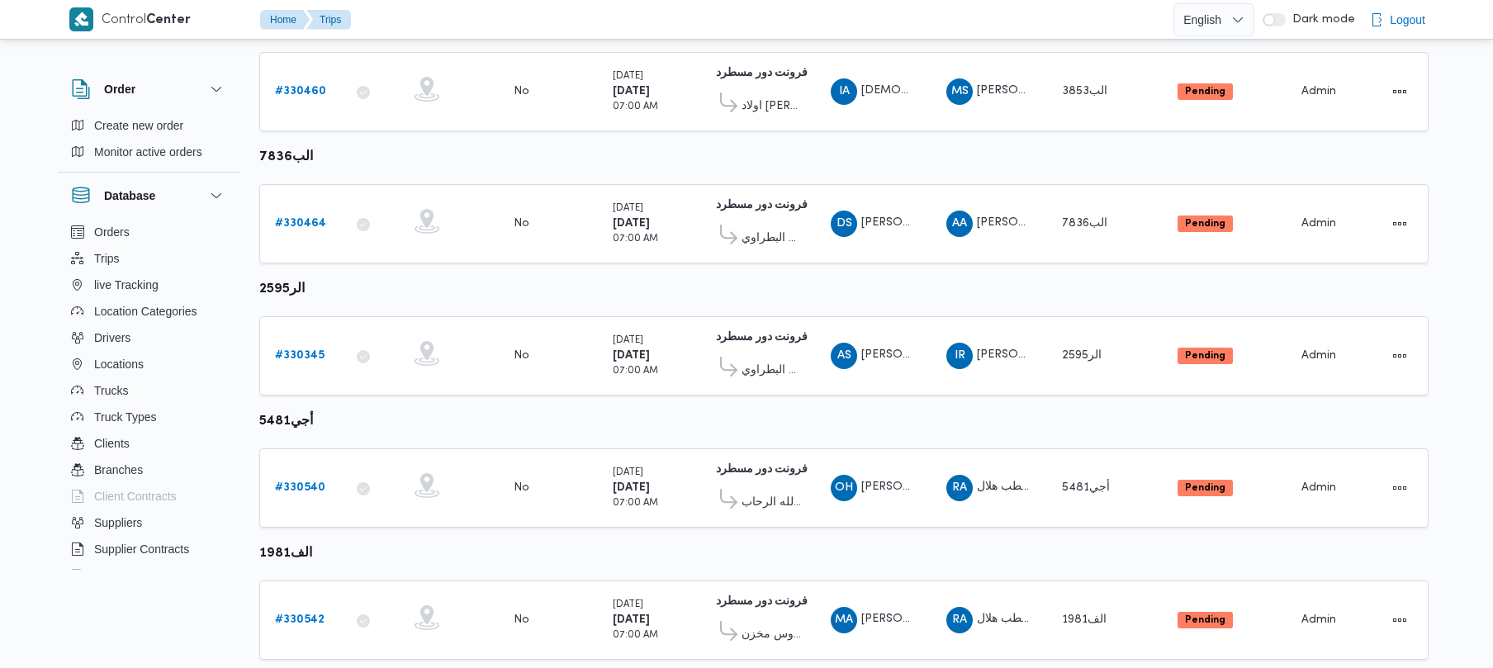
scroll to position [976, 0]
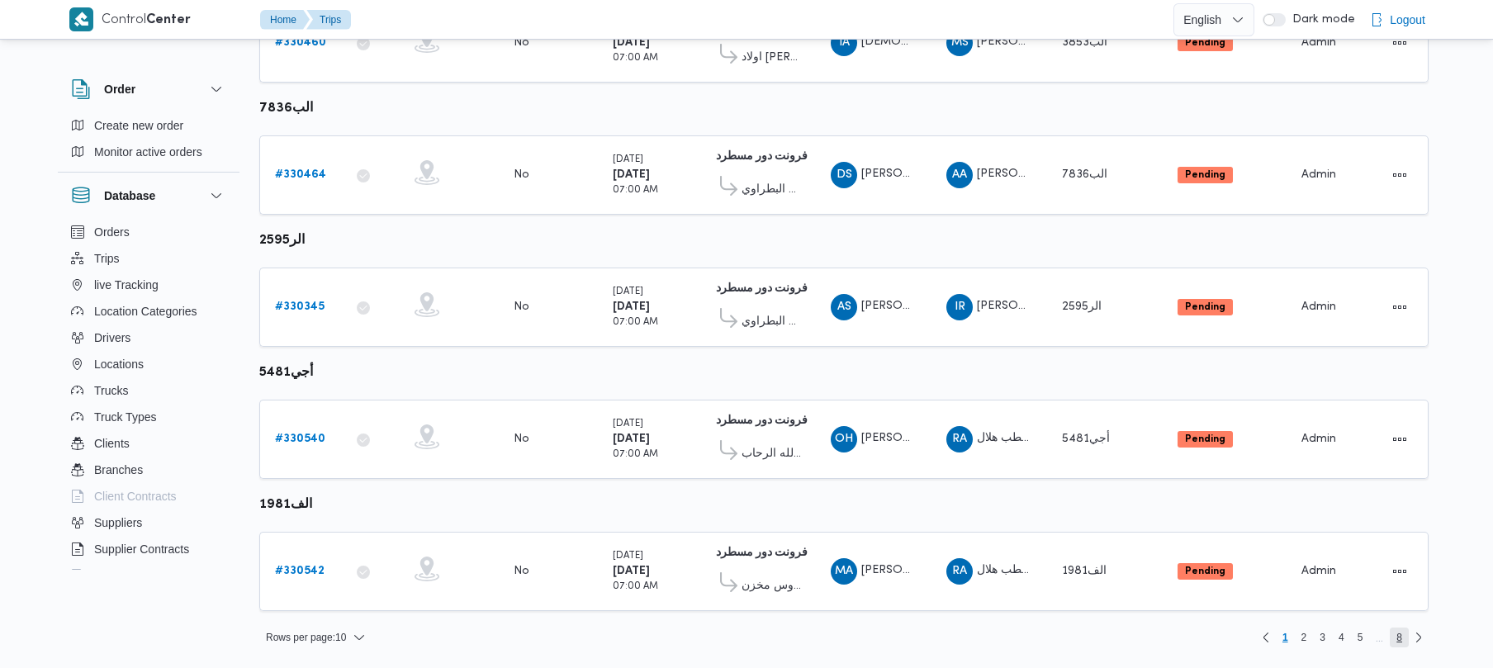
click at [1397, 639] on span "8" at bounding box center [1400, 638] width 6 height 20
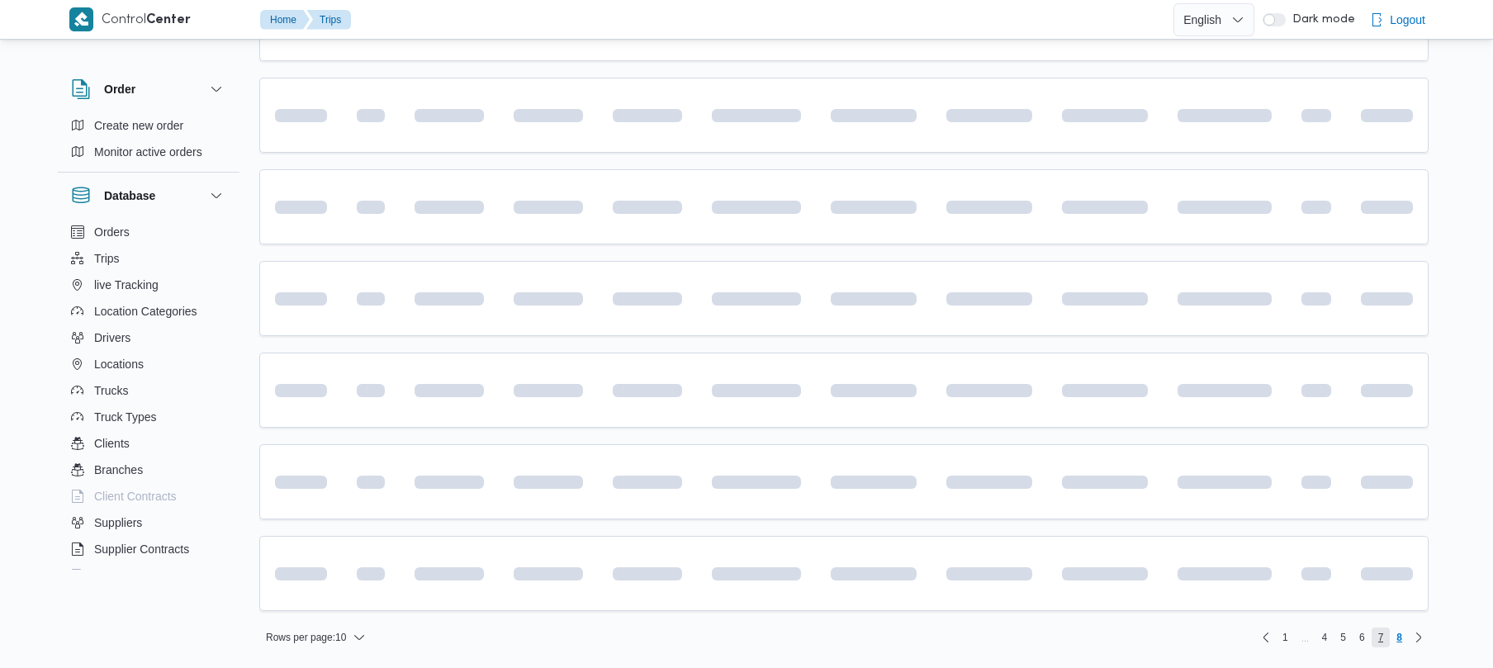
click at [1383, 642] on span "7" at bounding box center [1381, 638] width 6 height 20
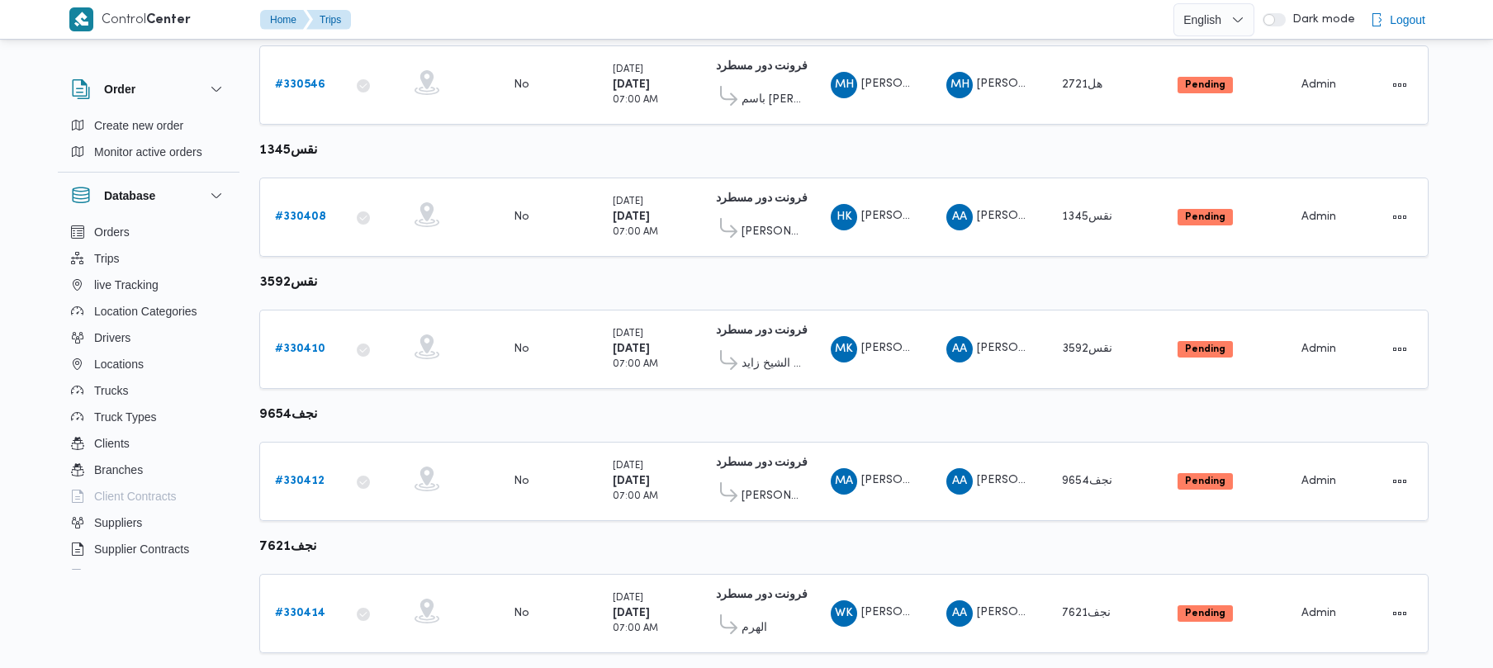
scroll to position [976, 0]
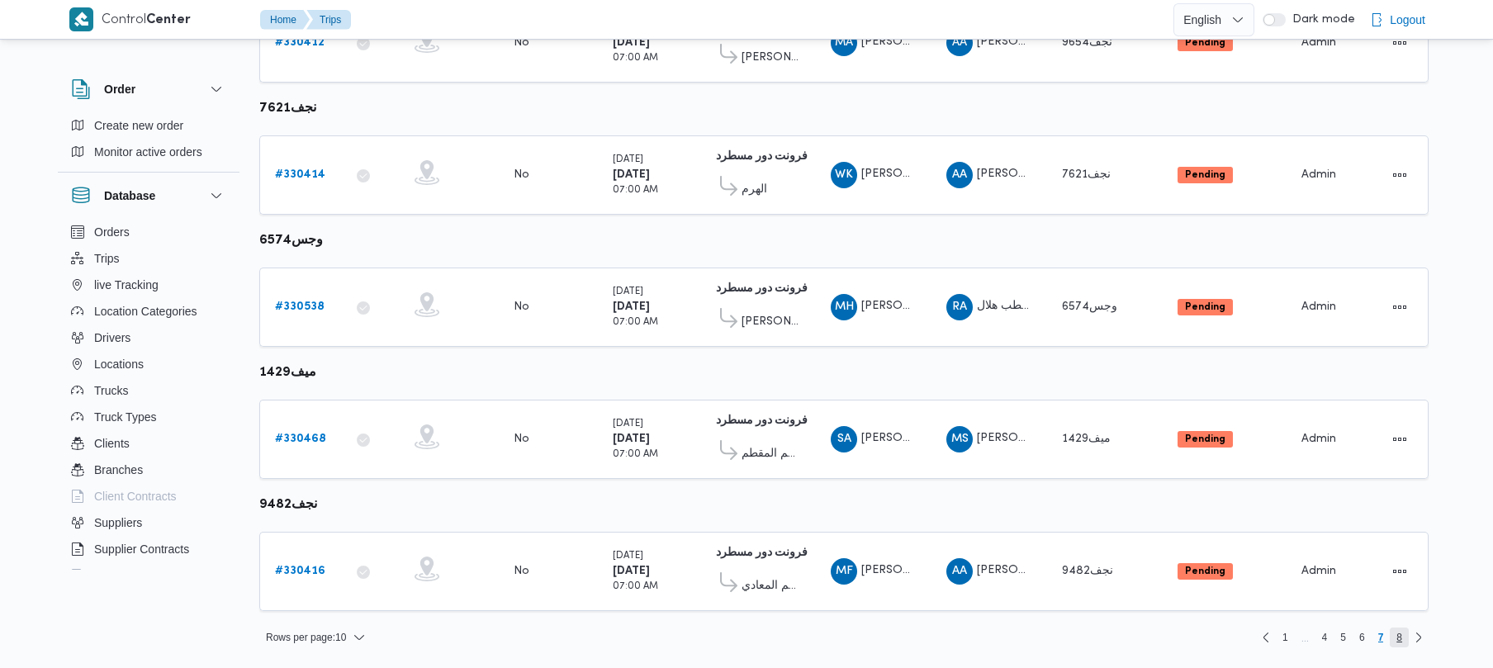
click at [1394, 639] on span "8" at bounding box center [1399, 638] width 19 height 20
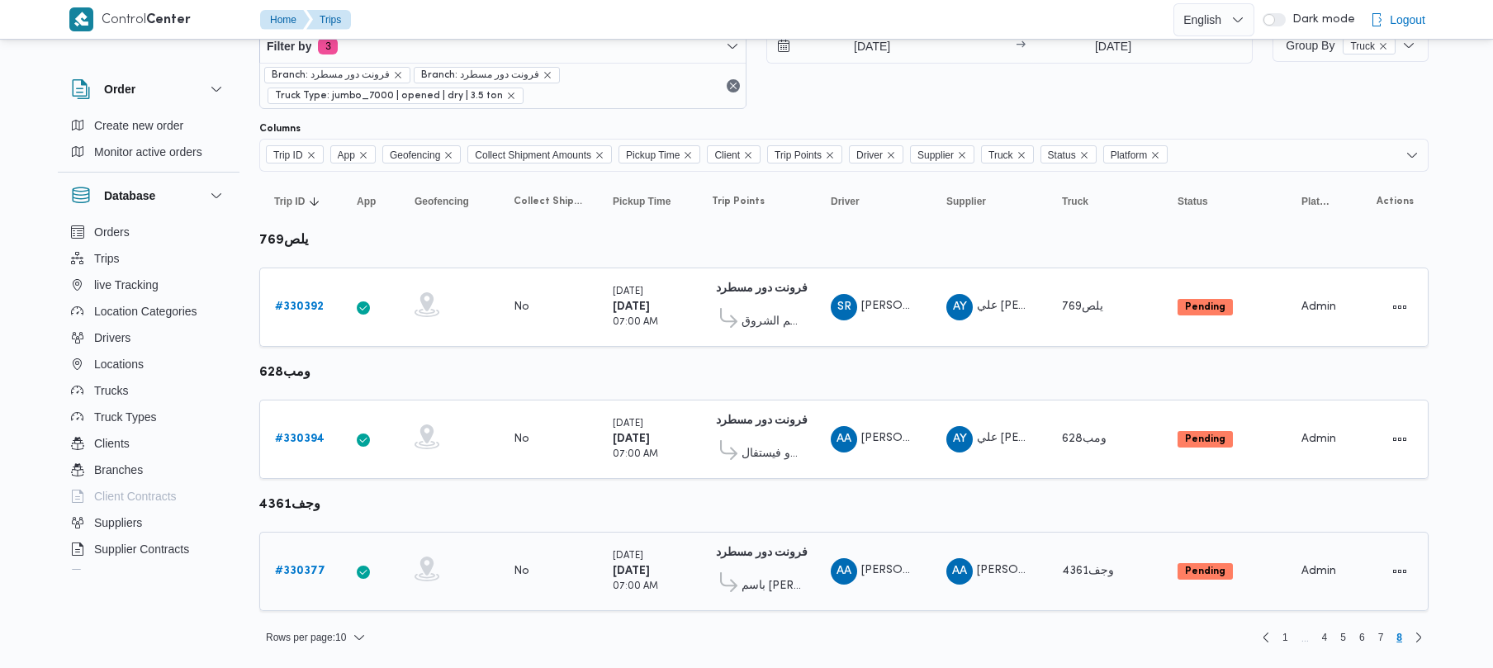
scroll to position [51, 0]
click at [1383, 644] on span "7" at bounding box center [1381, 638] width 6 height 20
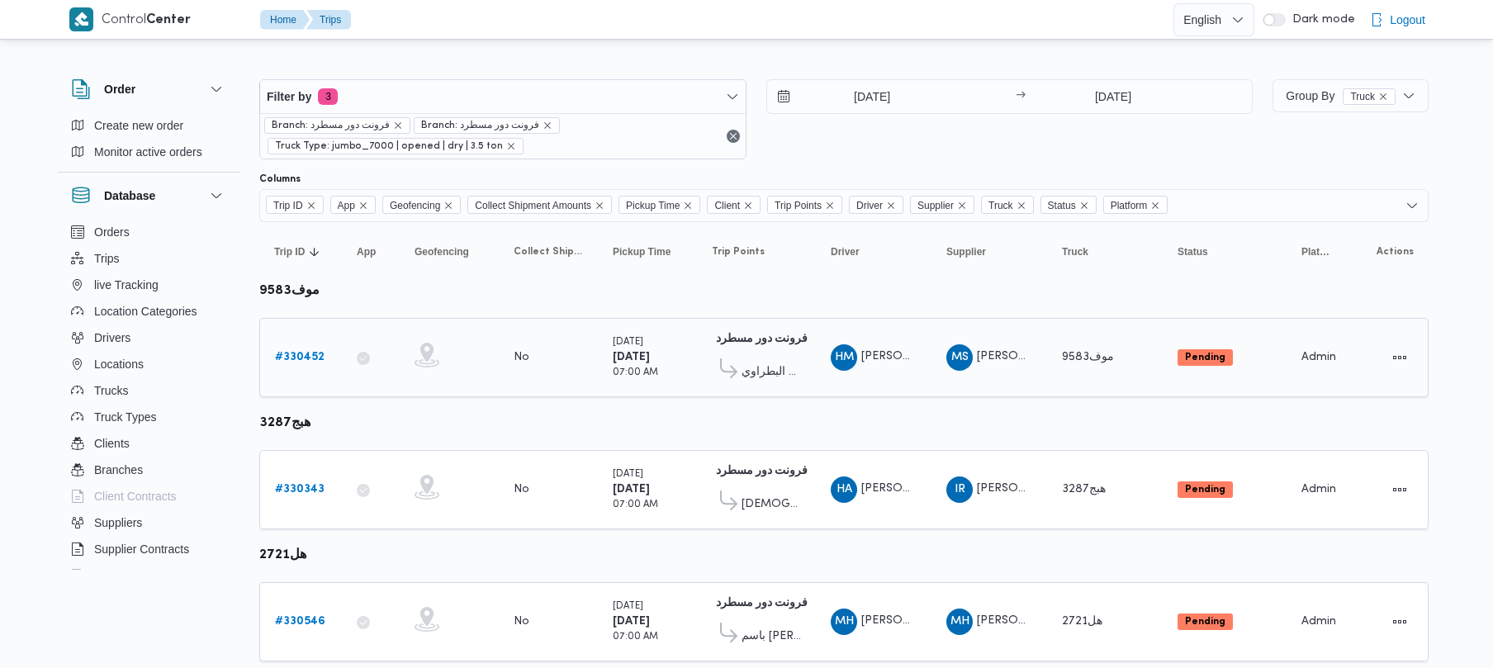
click at [301, 353] on b "# 330452" at bounding box center [300, 357] width 50 height 11
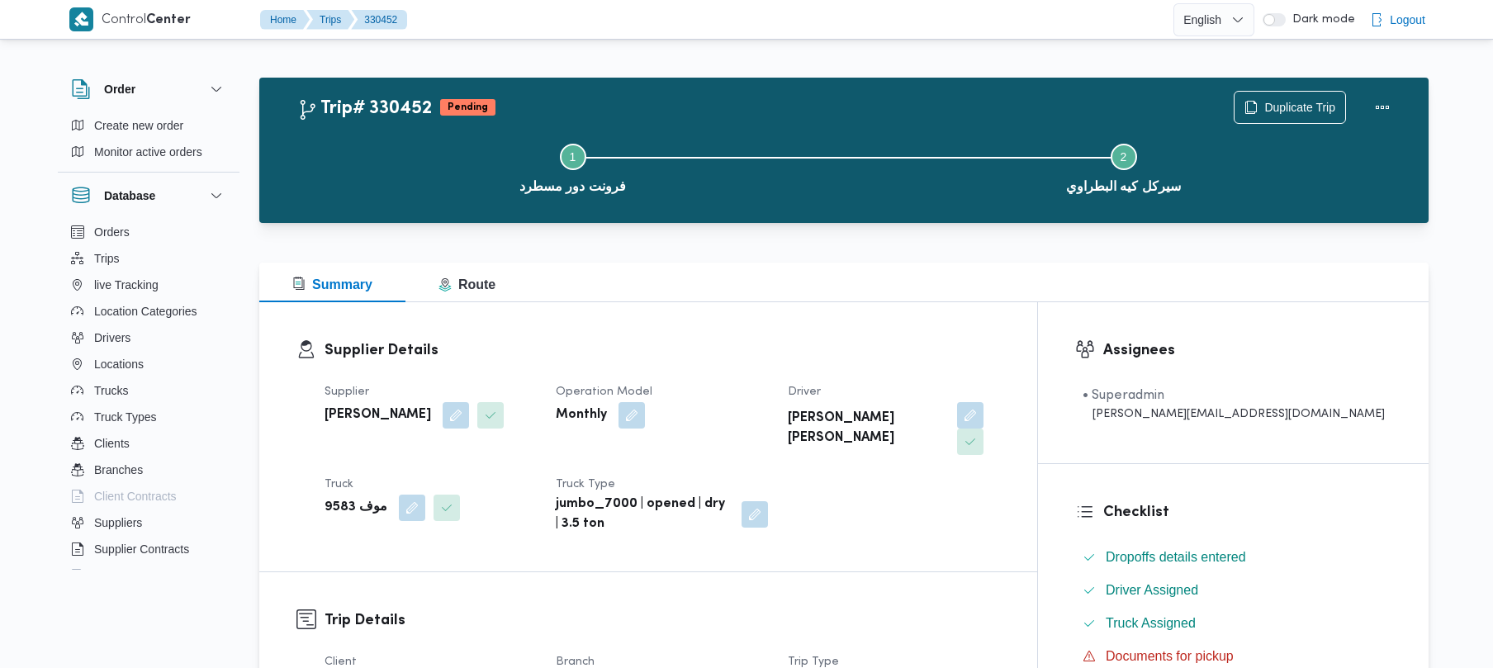
scroll to position [585, 0]
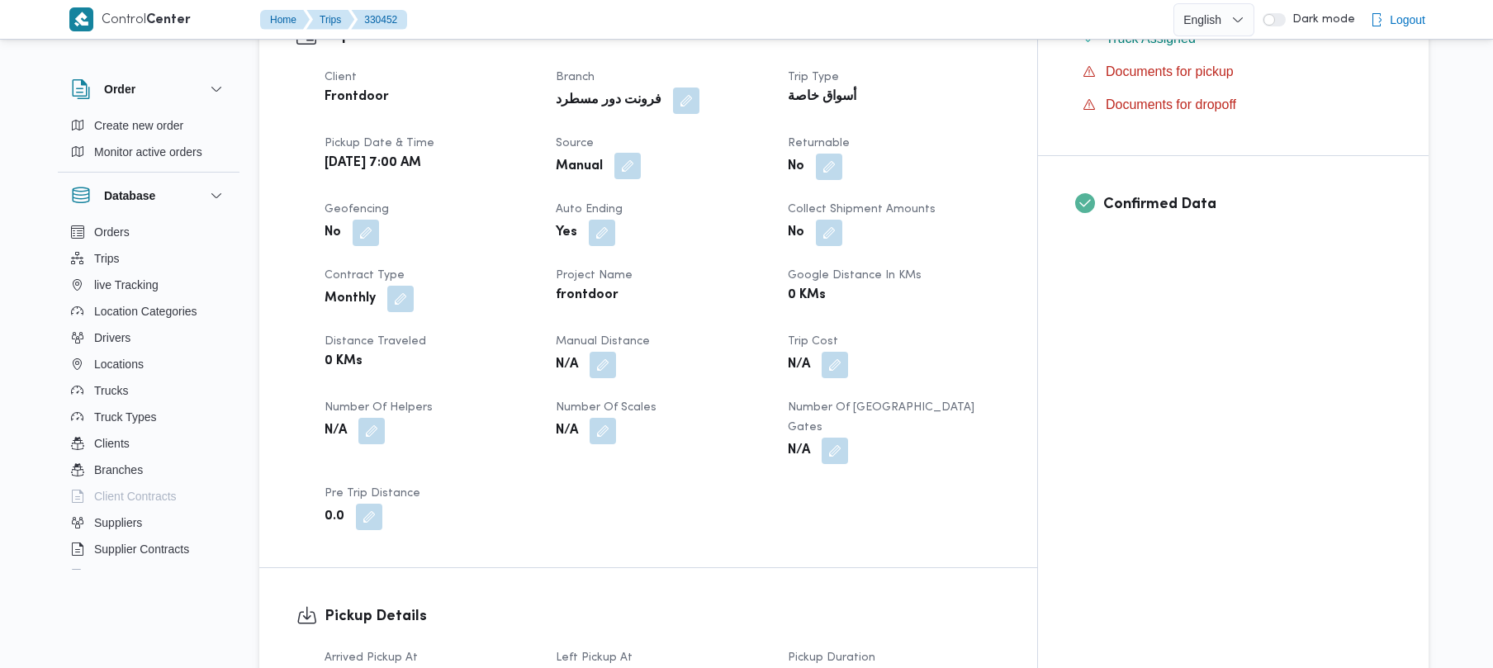
click at [641, 153] on button "button" at bounding box center [627, 166] width 26 height 26
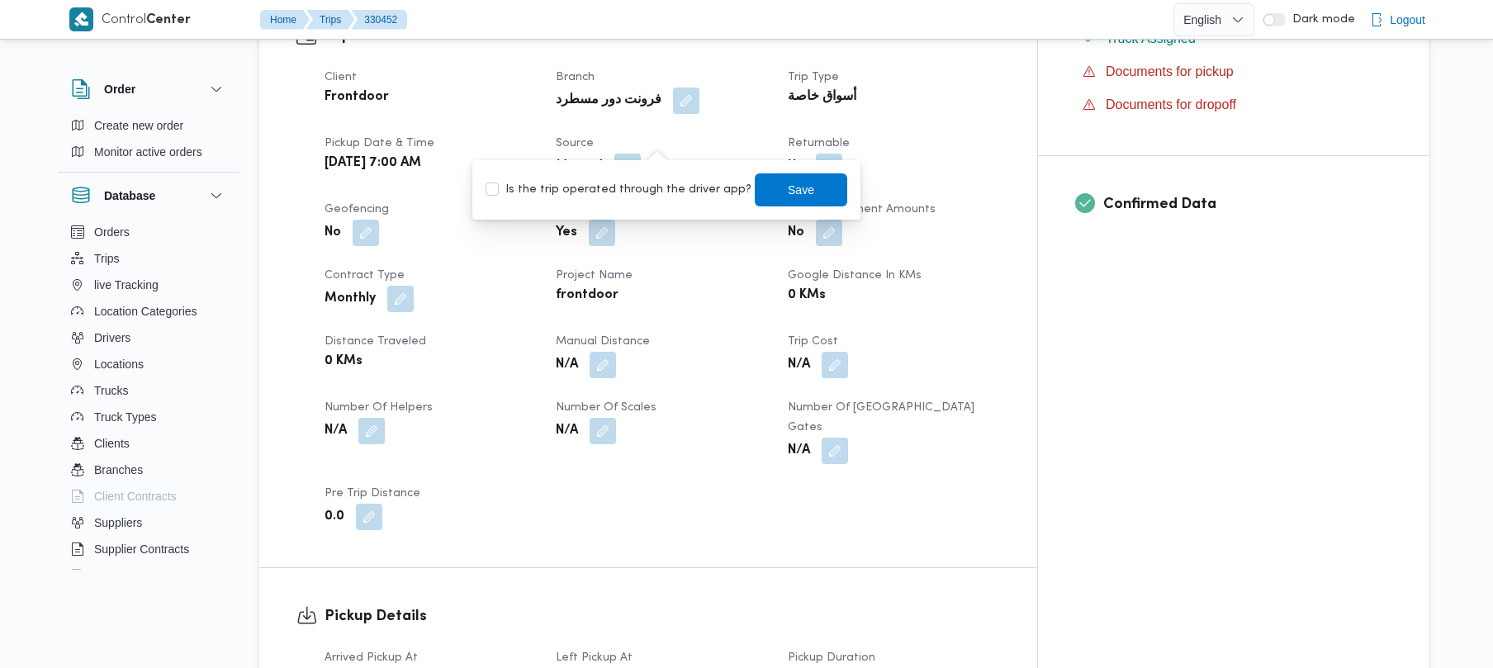
click at [621, 189] on label "Is the trip operated through the driver app?" at bounding box center [619, 190] width 266 height 20
checkbox input "true"
click at [775, 173] on span "Save" at bounding box center [801, 189] width 93 height 33
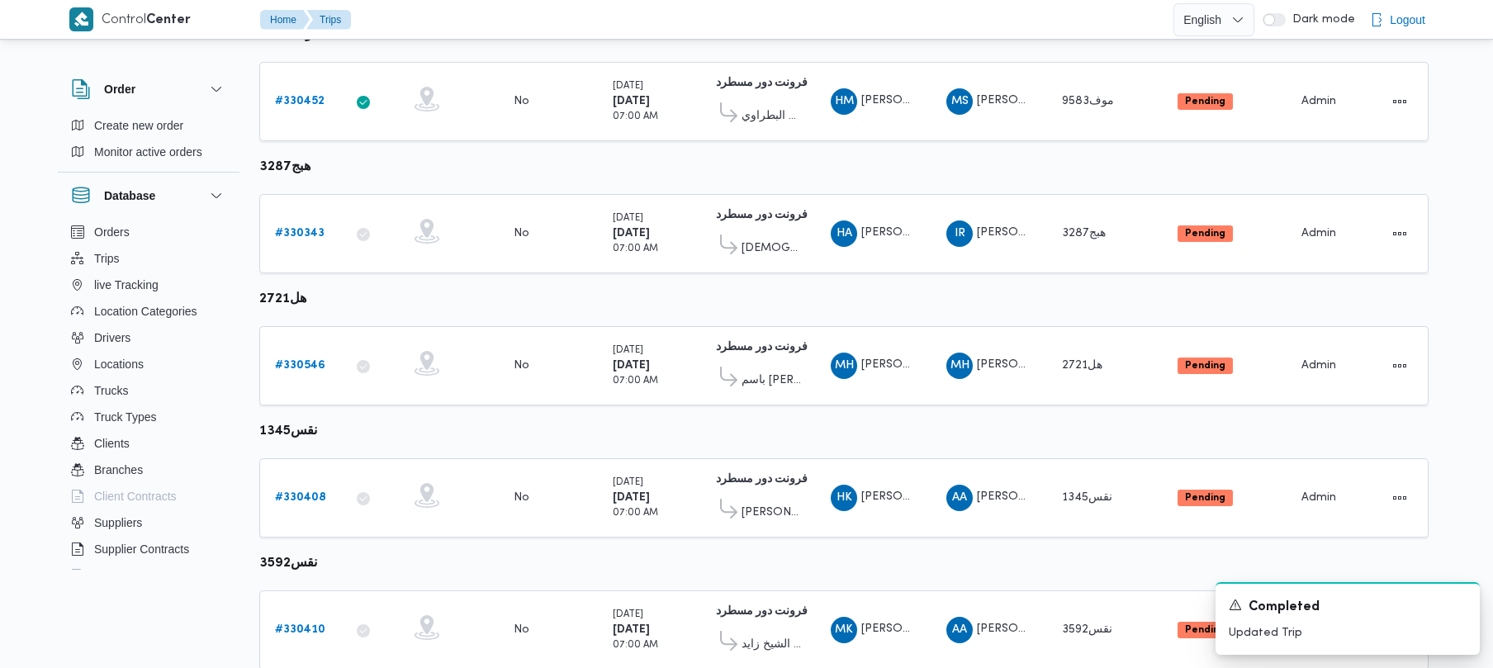
scroll to position [183, 0]
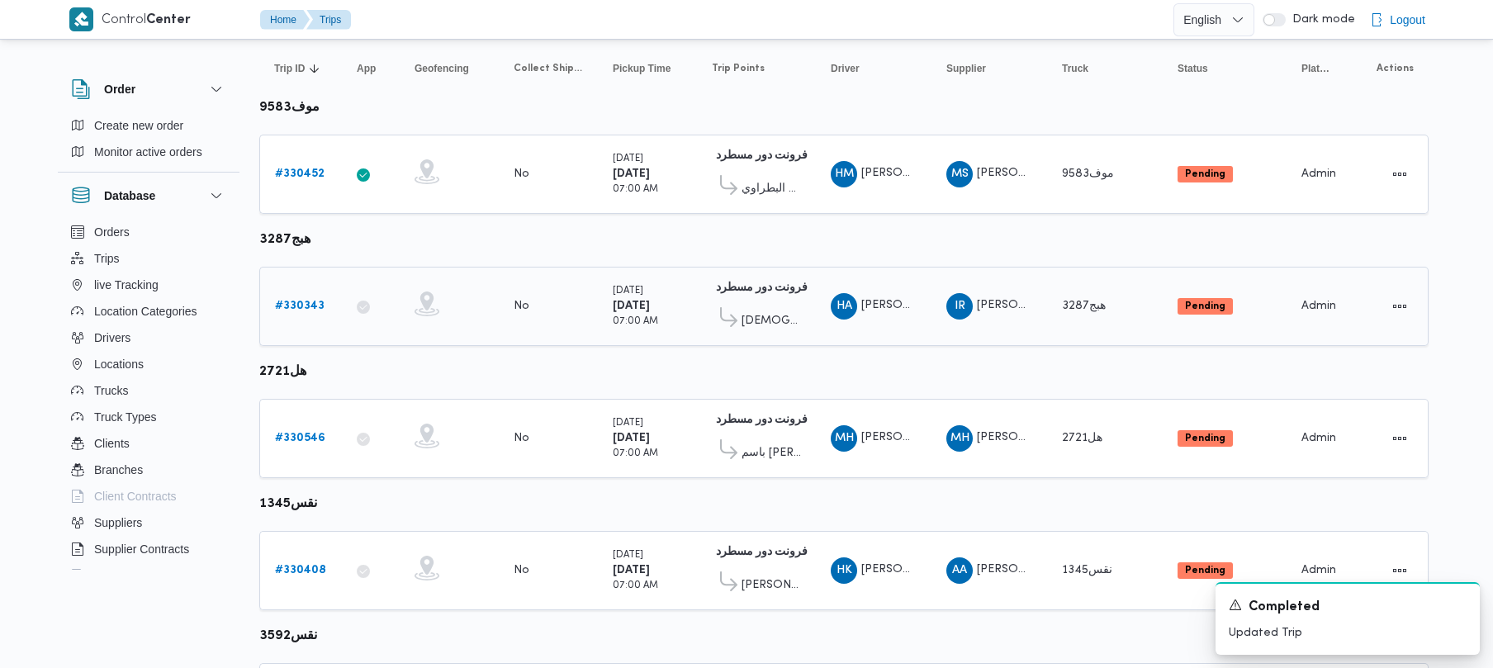
click at [302, 307] on b "# 330343" at bounding box center [300, 306] width 50 height 11
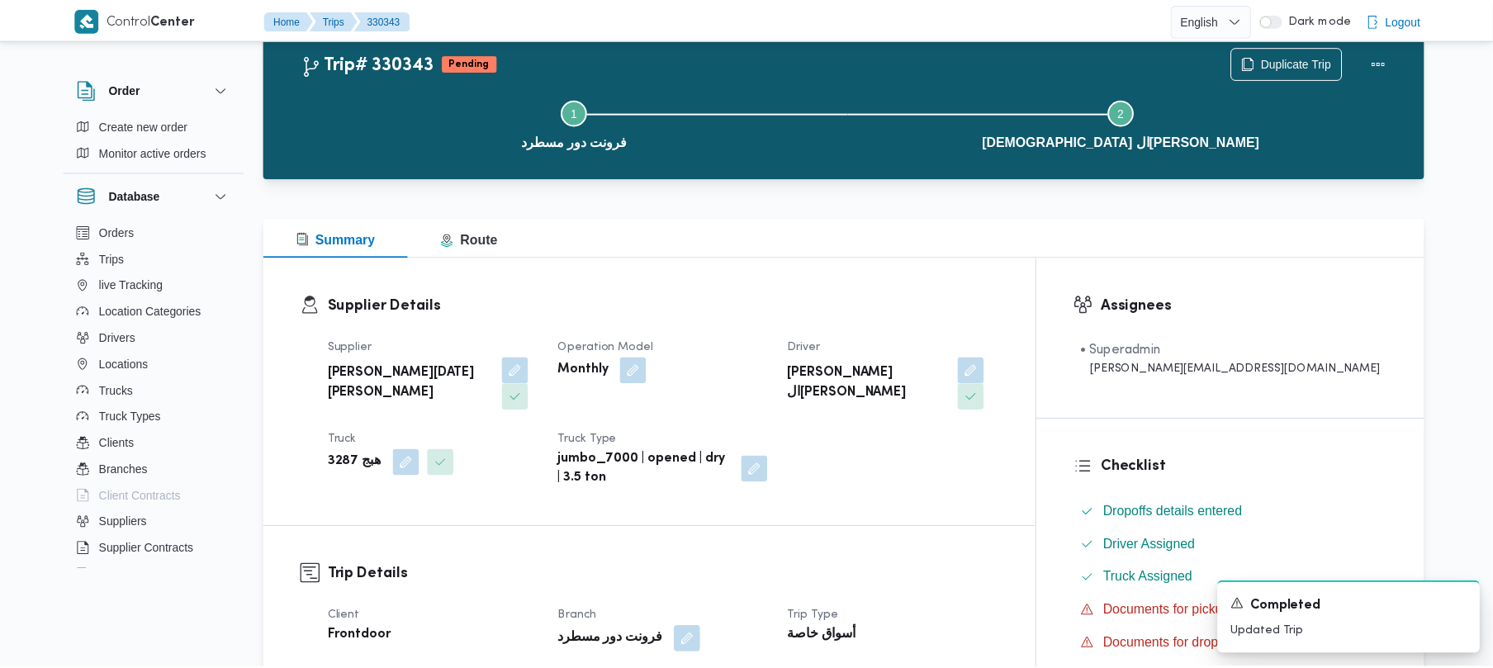
scroll to position [183, 0]
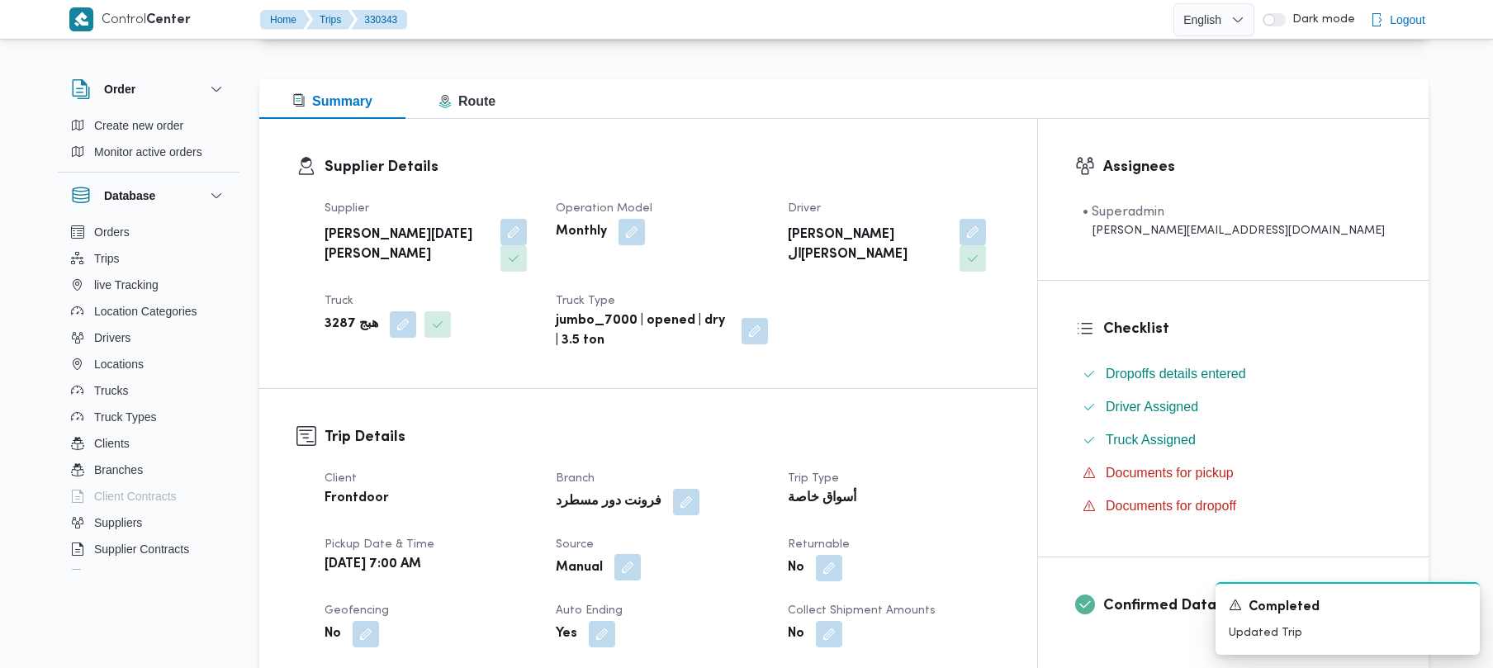
drag, startPoint x: 672, startPoint y: 534, endPoint x: 664, endPoint y: 539, distance: 9.6
click at [641, 554] on button "button" at bounding box center [627, 567] width 26 height 26
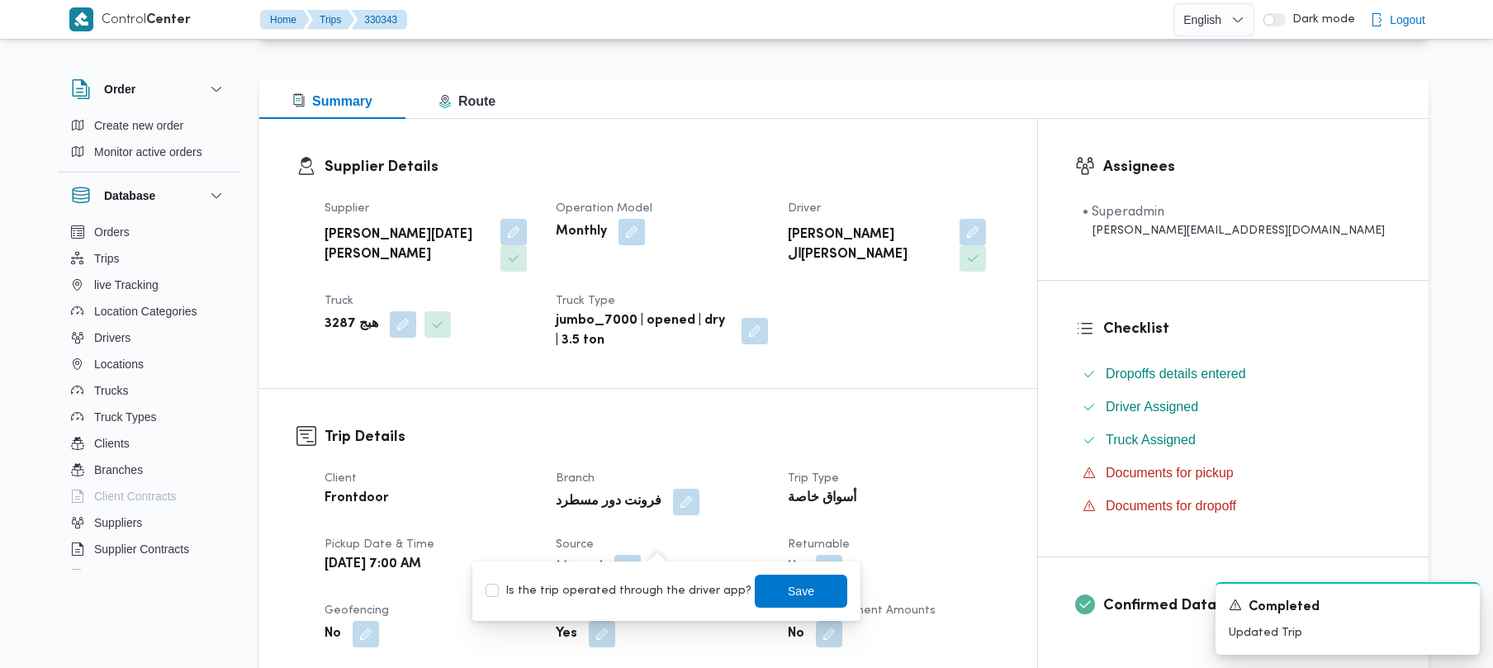
click at [629, 589] on label "Is the trip operated through the driver app?" at bounding box center [619, 591] width 266 height 20
checkbox input "true"
click at [788, 591] on span "Save" at bounding box center [801, 591] width 26 height 20
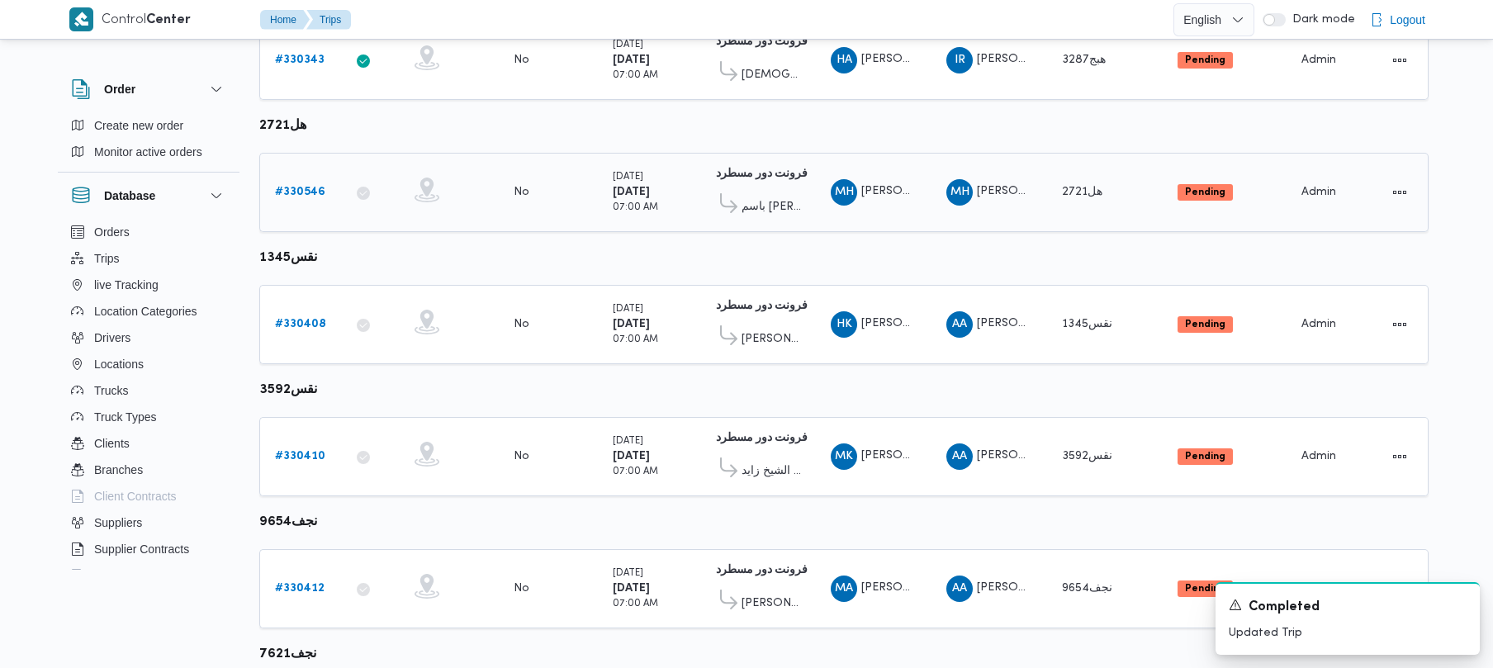
scroll to position [431, 0]
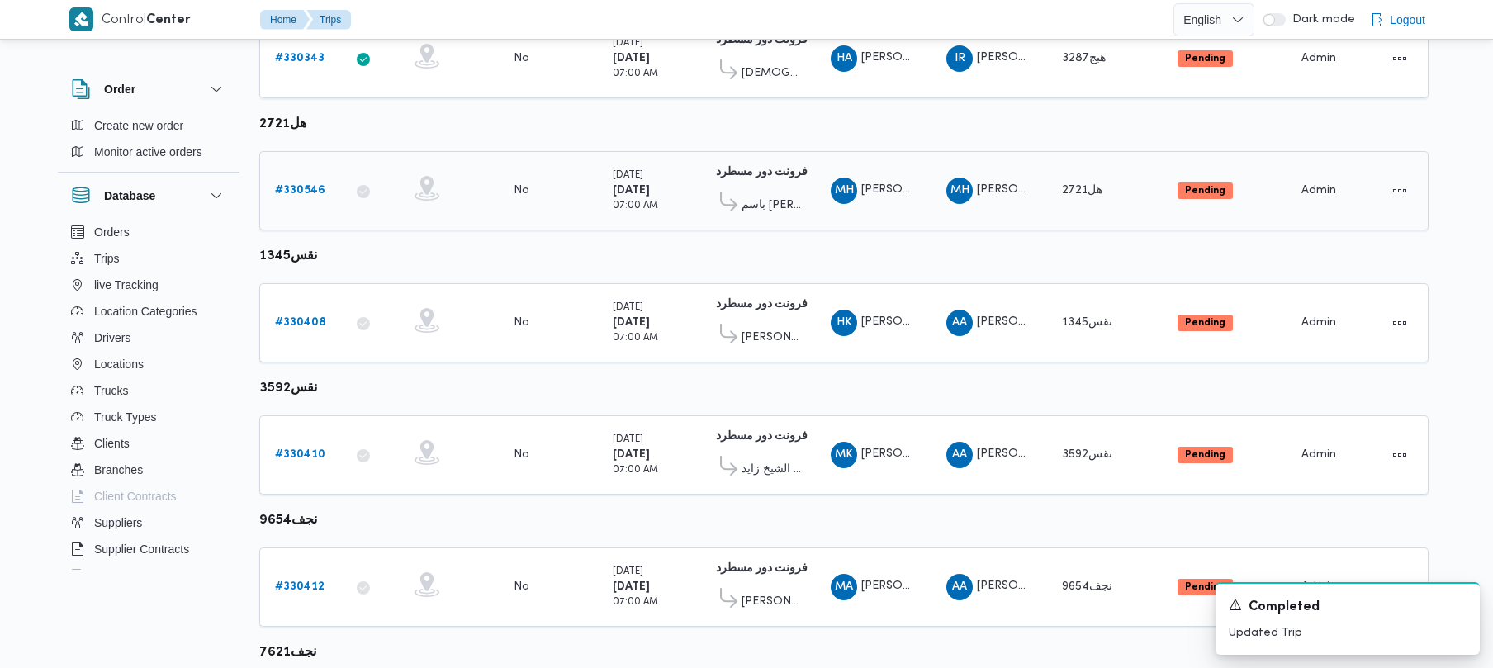
click at [316, 177] on div "# 330546" at bounding box center [300, 190] width 65 height 33
click at [312, 187] on b "# 330546" at bounding box center [300, 190] width 50 height 11
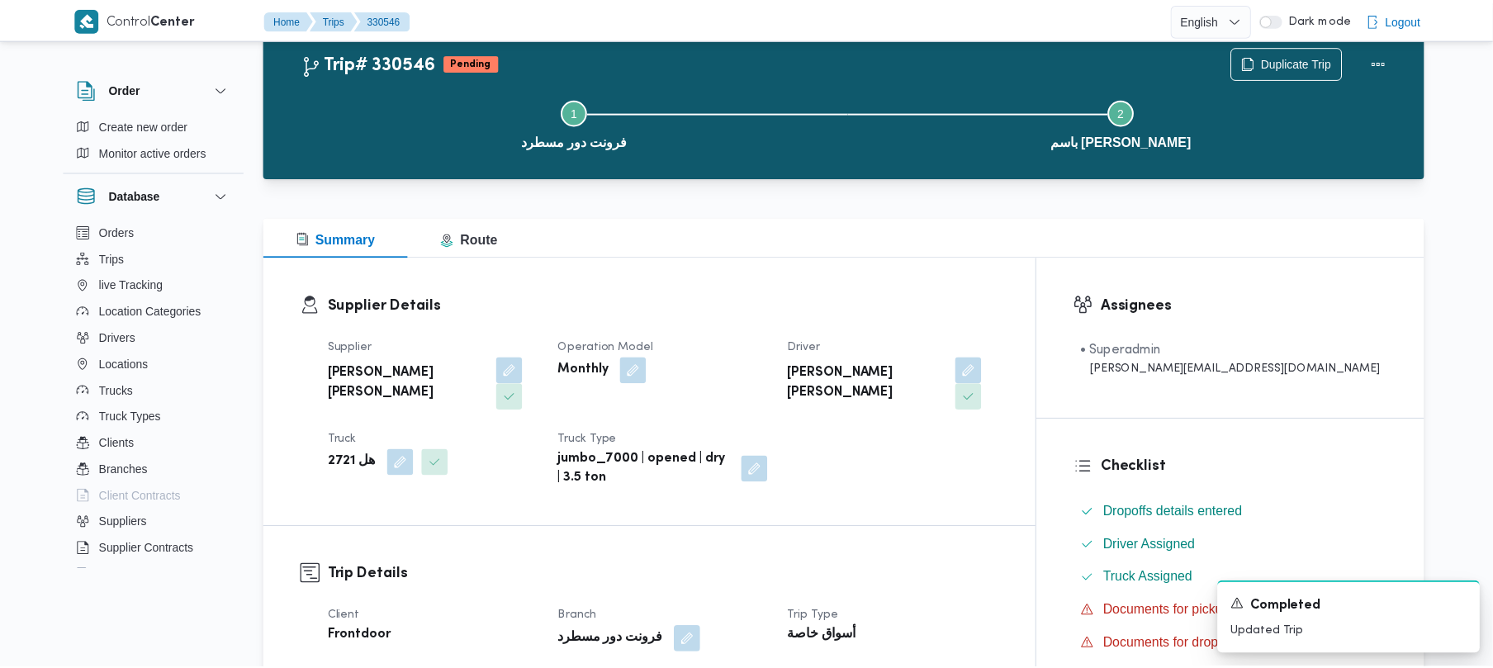
scroll to position [431, 0]
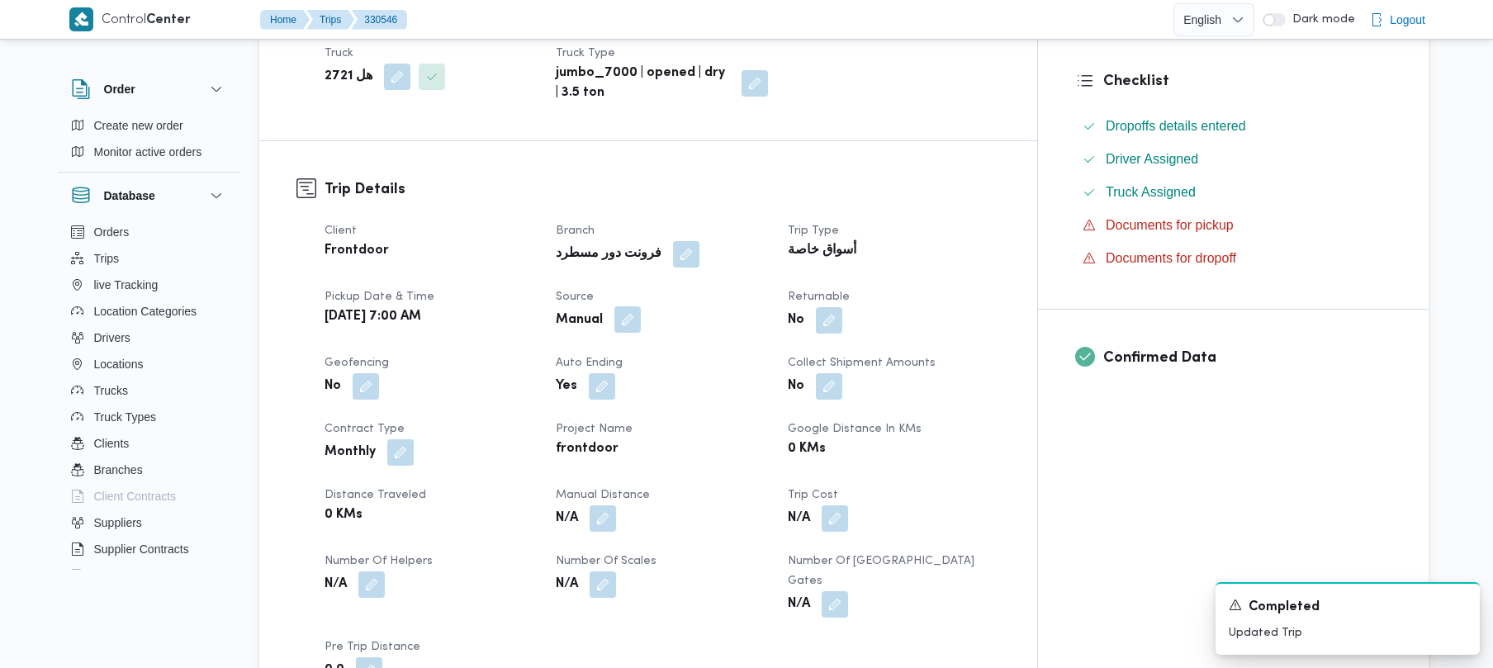
click at [641, 306] on button "button" at bounding box center [627, 319] width 26 height 26
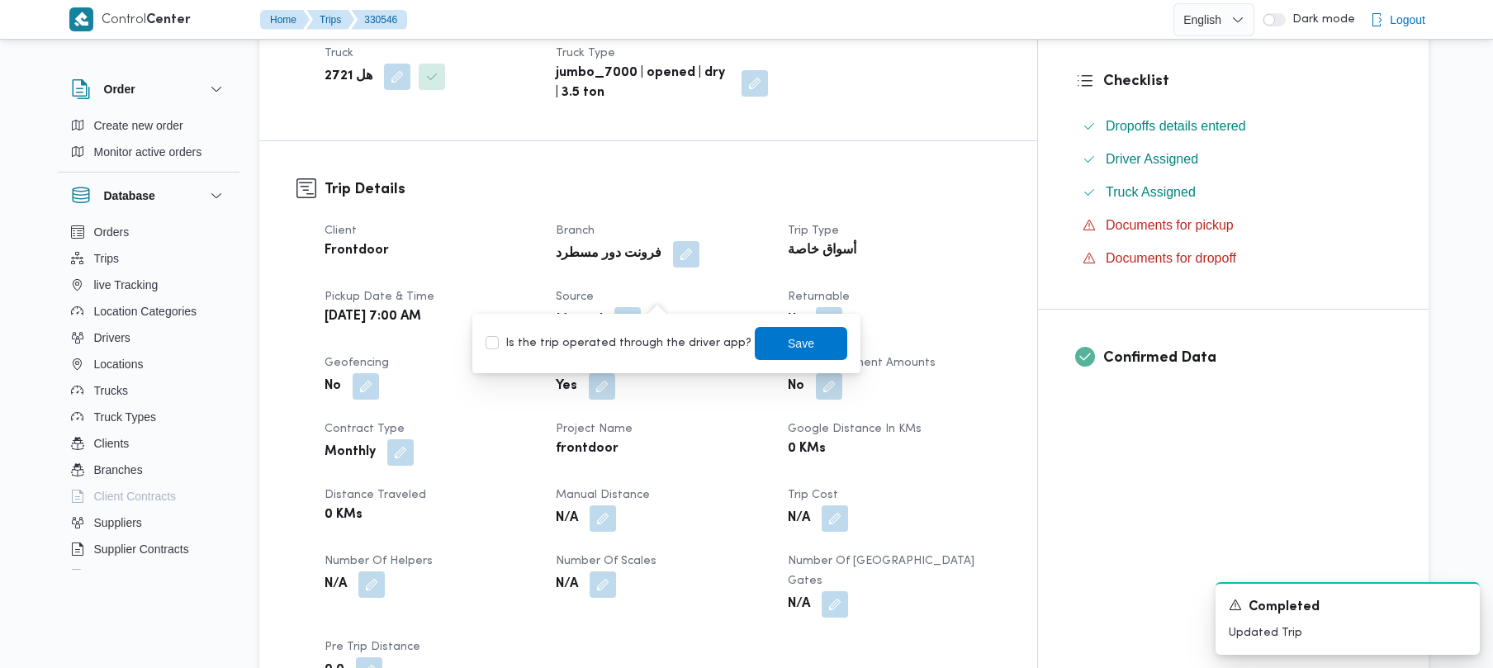
click at [648, 341] on label "Is the trip operated through the driver app?" at bounding box center [619, 344] width 266 height 20
checkbox input "true"
click at [791, 345] on span "Save" at bounding box center [801, 343] width 26 height 20
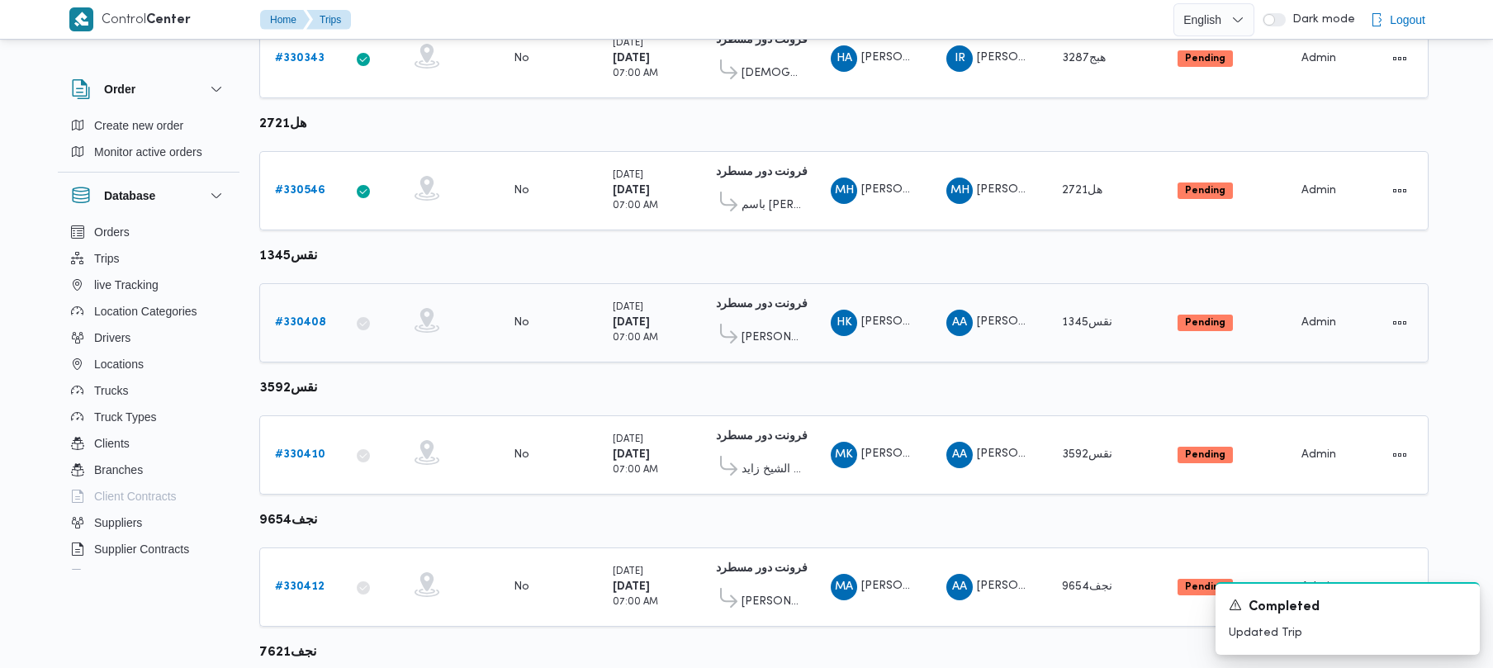
click at [304, 317] on b "# 330408" at bounding box center [300, 322] width 51 height 11
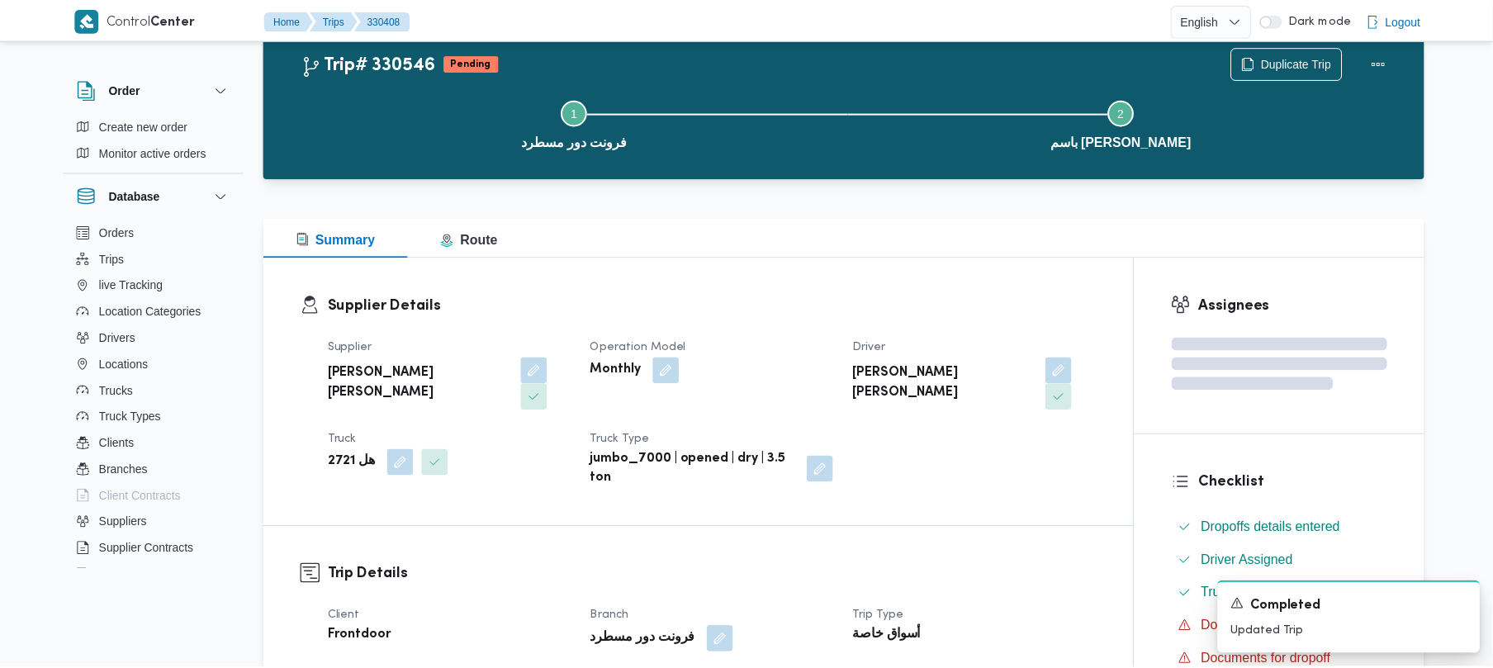
scroll to position [431, 0]
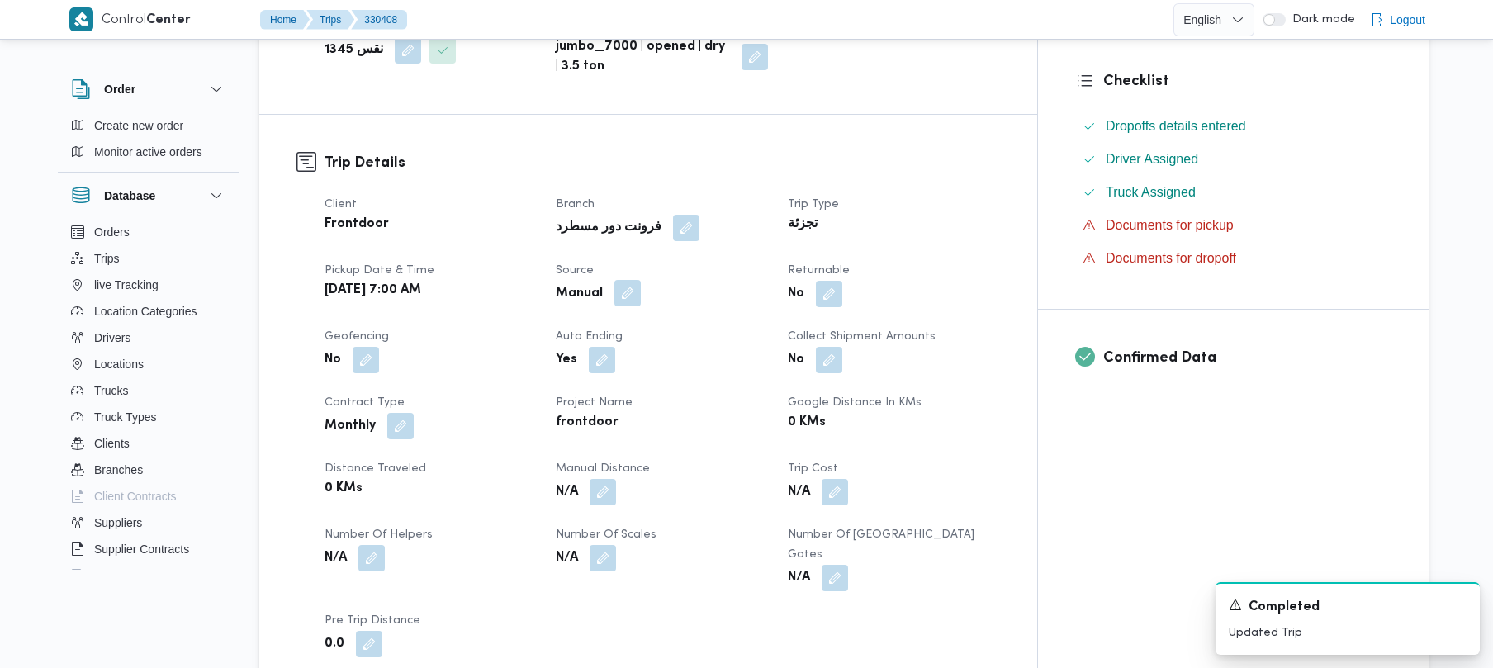
click at [641, 302] on button "button" at bounding box center [627, 293] width 26 height 26
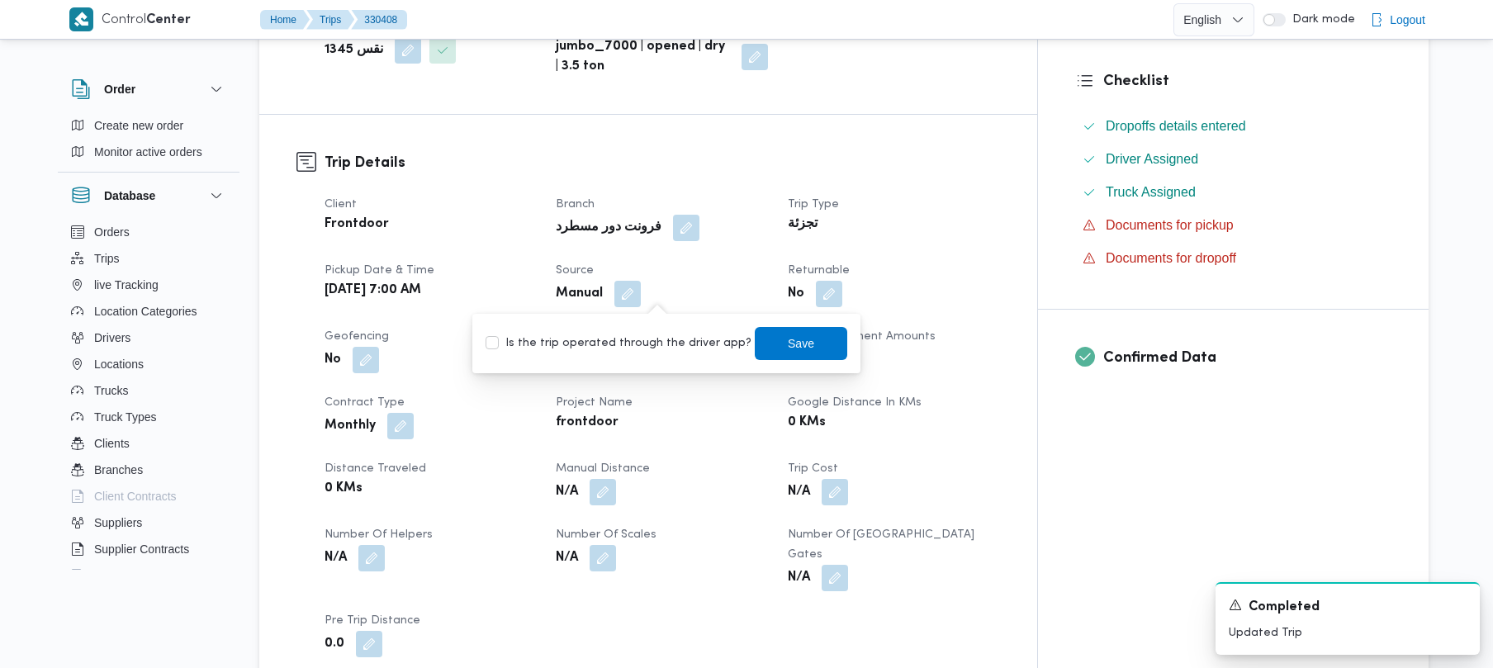
click at [651, 338] on label "Is the trip operated through the driver app?" at bounding box center [619, 344] width 266 height 20
checkbox input "true"
click at [763, 354] on span "Save" at bounding box center [801, 342] width 93 height 33
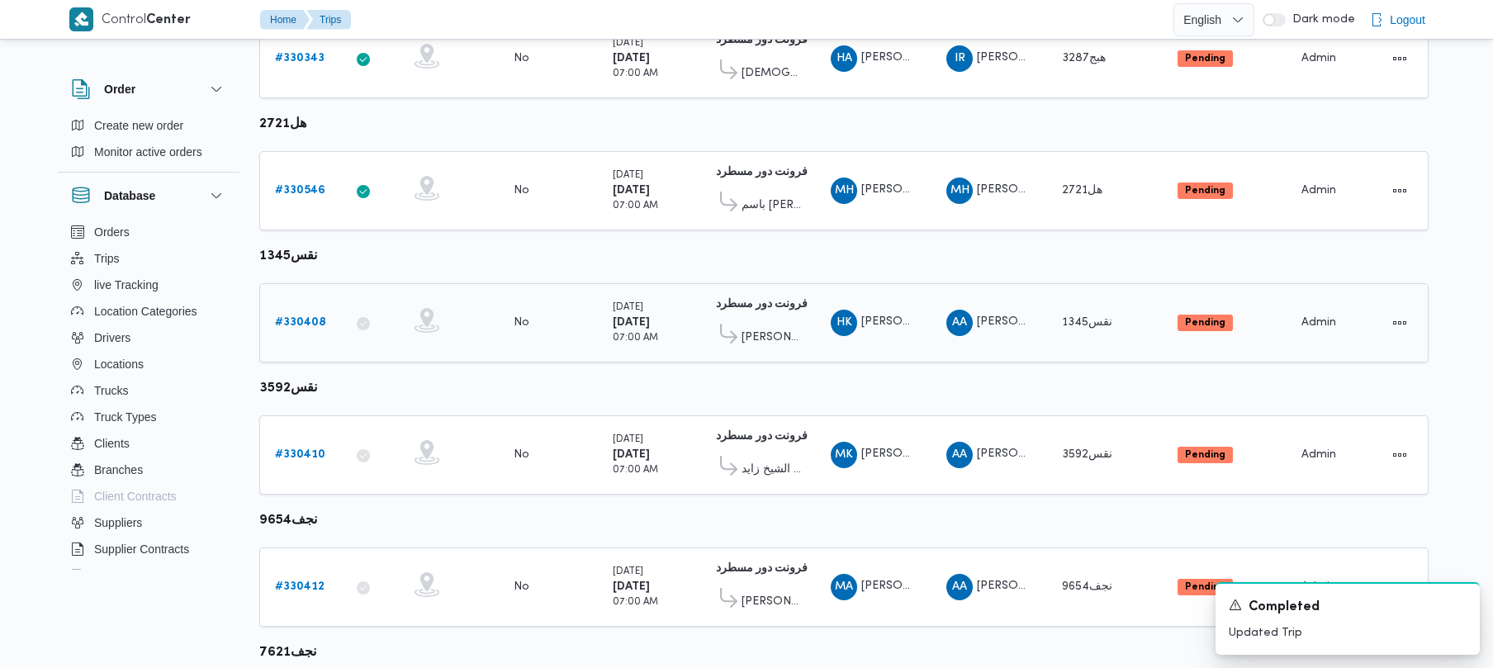
click at [297, 335] on div "# 330408" at bounding box center [300, 322] width 65 height 33
click at [294, 331] on link "# 330408" at bounding box center [300, 323] width 51 height 20
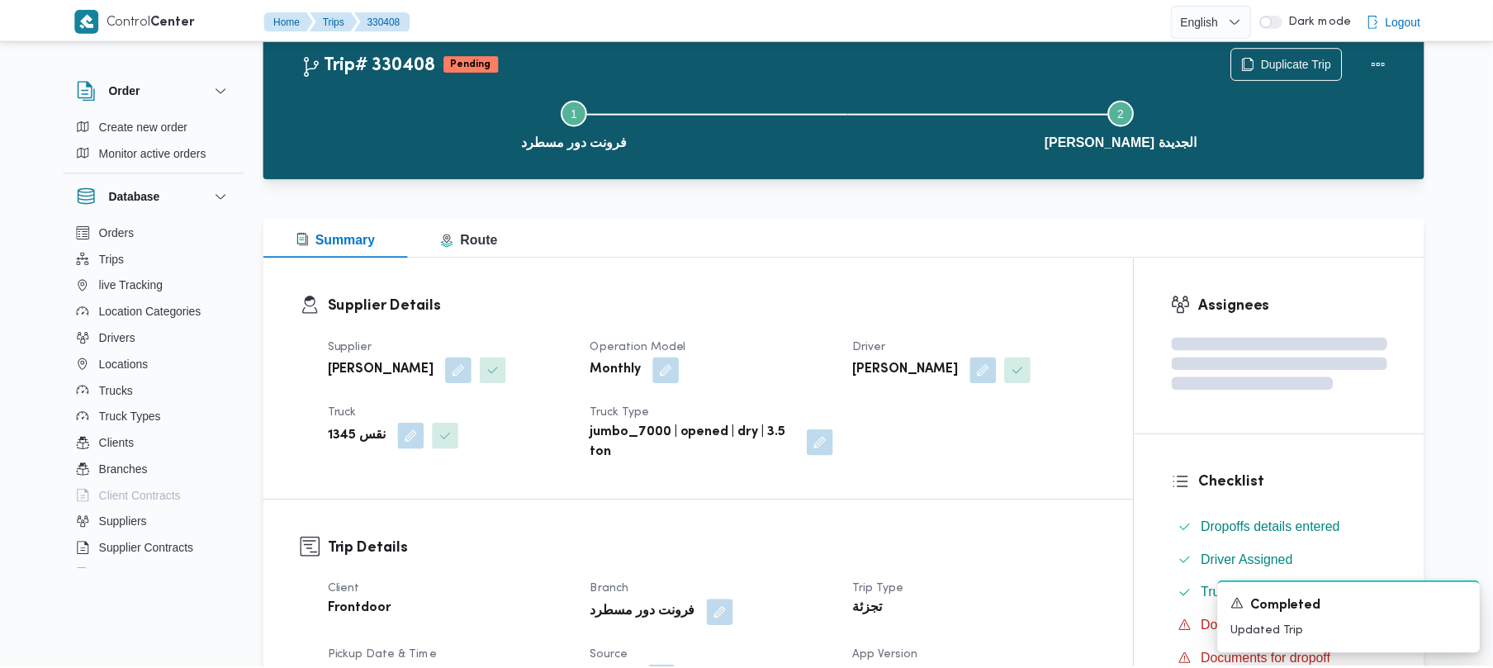
scroll to position [431, 0]
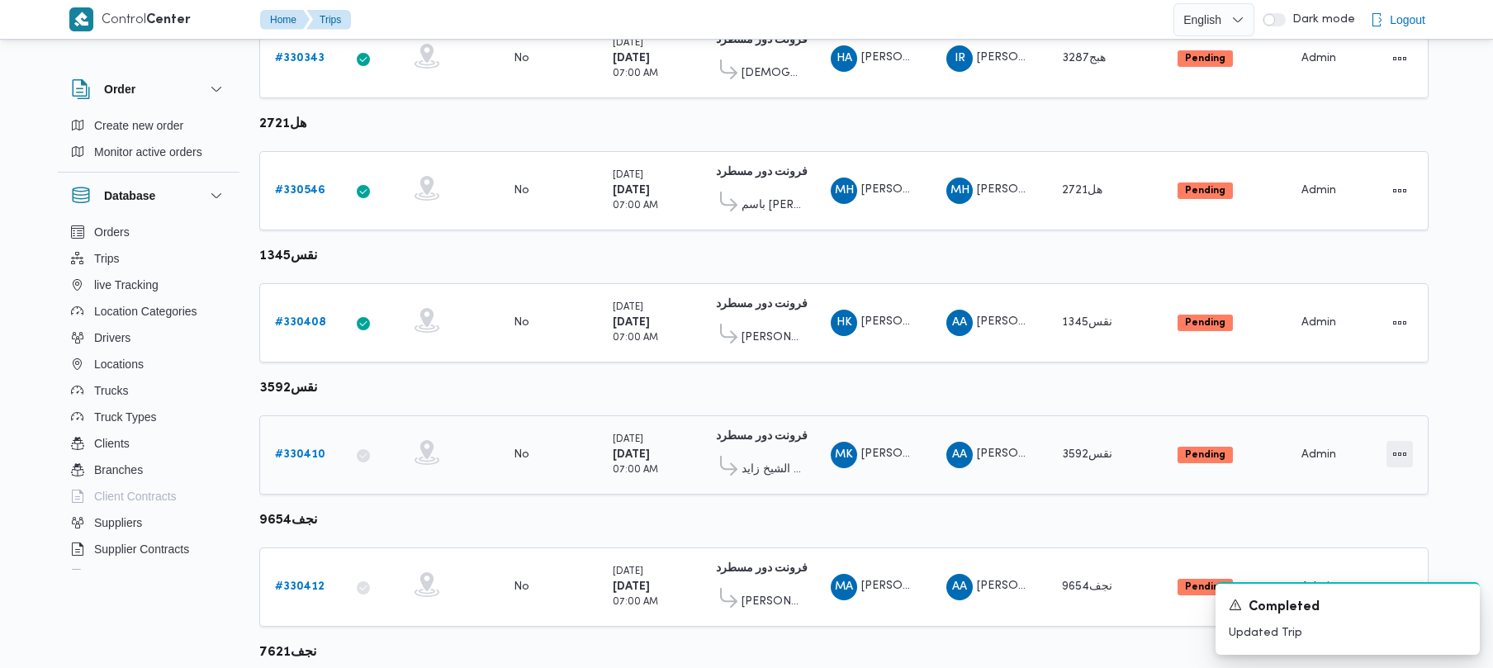
click at [1401, 444] on button "Actions" at bounding box center [1400, 454] width 26 height 26
click at [1348, 457] on span "Open" at bounding box center [1343, 454] width 53 height 13
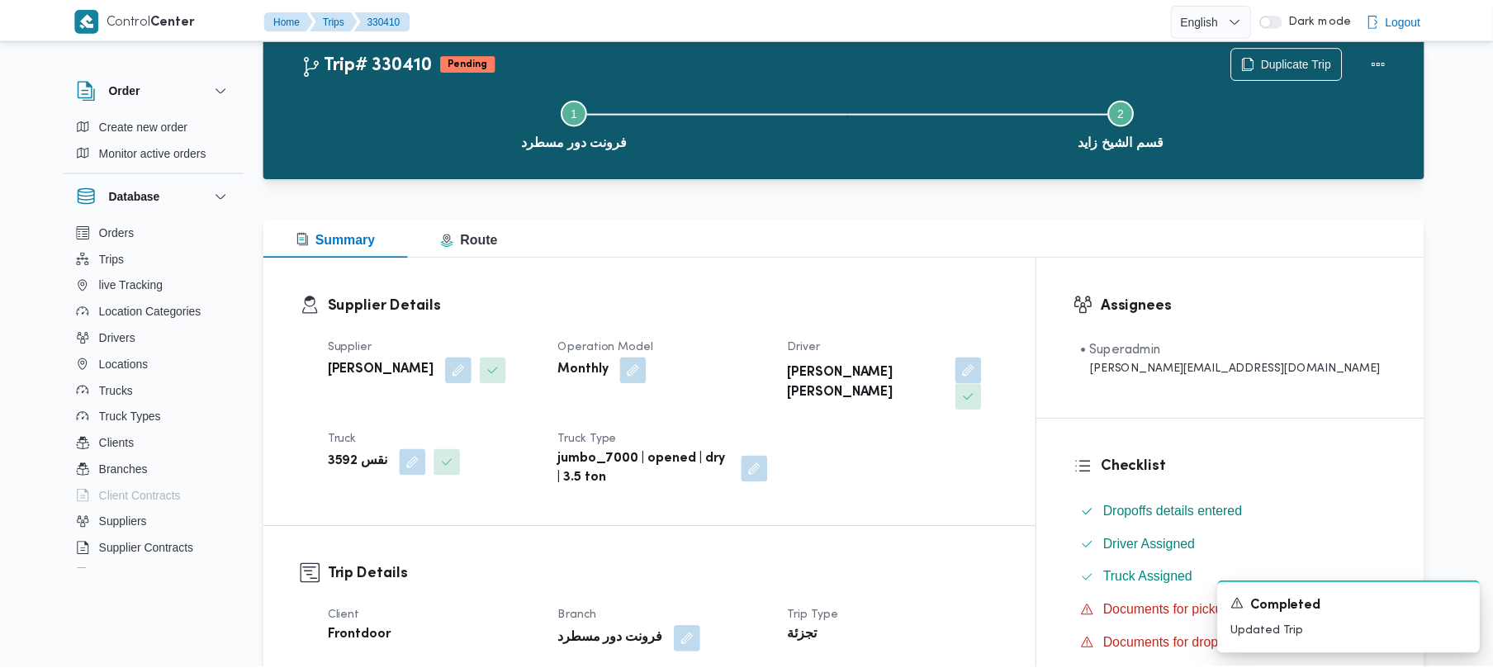
scroll to position [431, 0]
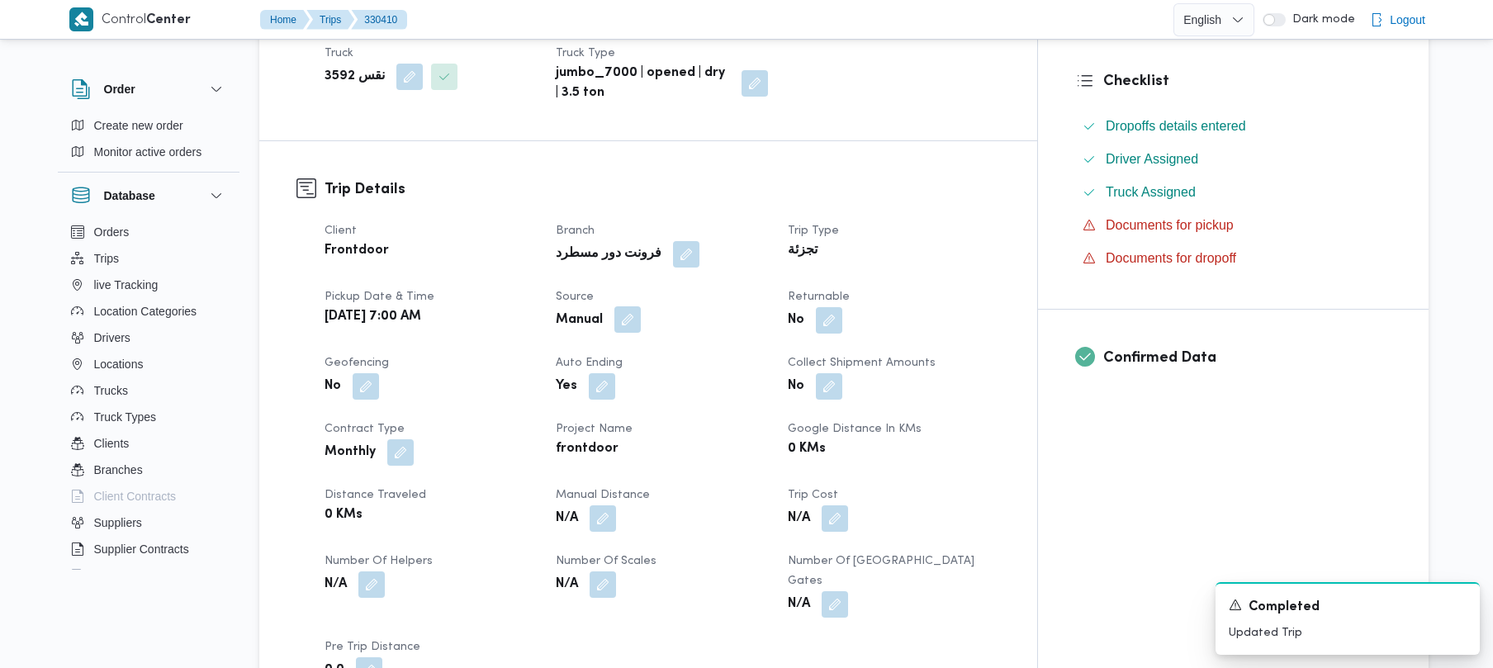
click at [641, 306] on button "button" at bounding box center [627, 319] width 26 height 26
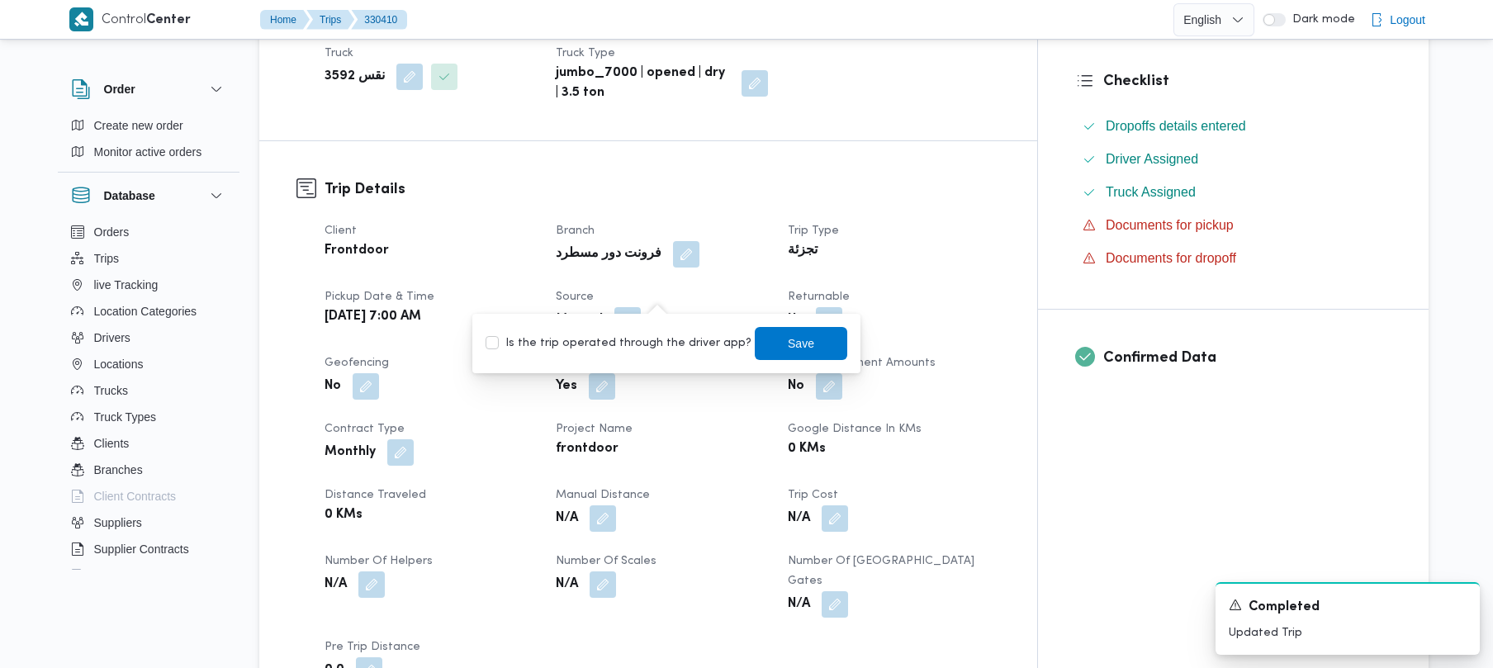
click at [635, 341] on label "Is the trip operated through the driver app?" at bounding box center [619, 344] width 266 height 20
checkbox input "true"
click at [755, 349] on span "Save" at bounding box center [801, 342] width 93 height 33
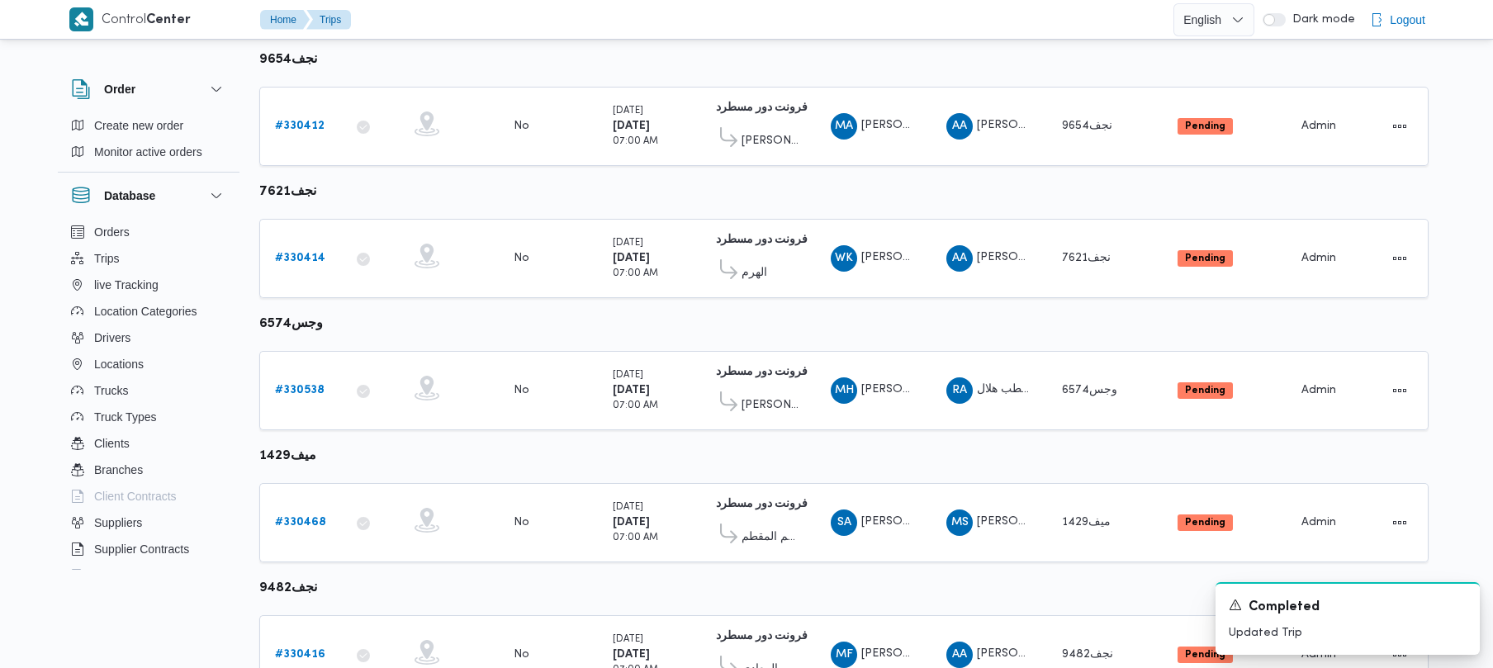
scroll to position [900, 0]
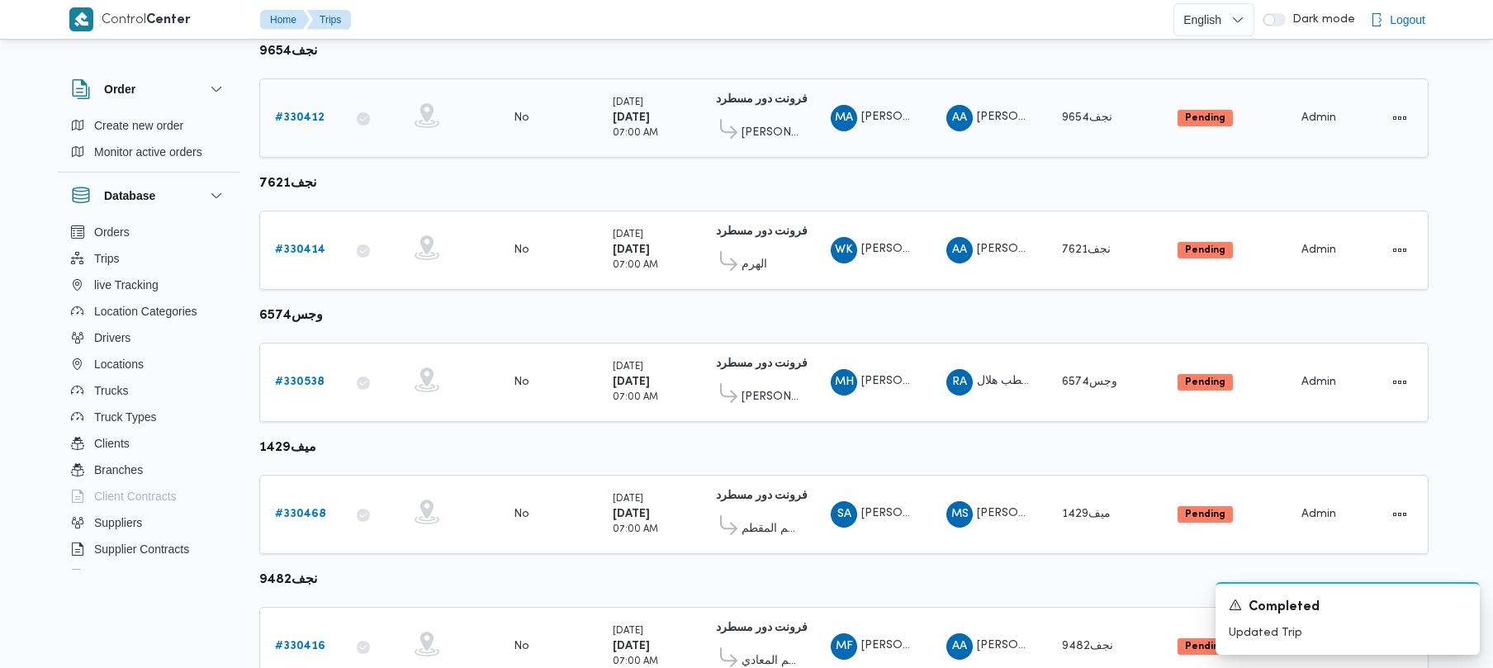
click at [276, 99] on td "Trip ID # 330412" at bounding box center [300, 117] width 83 height 79
click at [295, 122] on b "# 330412" at bounding box center [300, 117] width 50 height 11
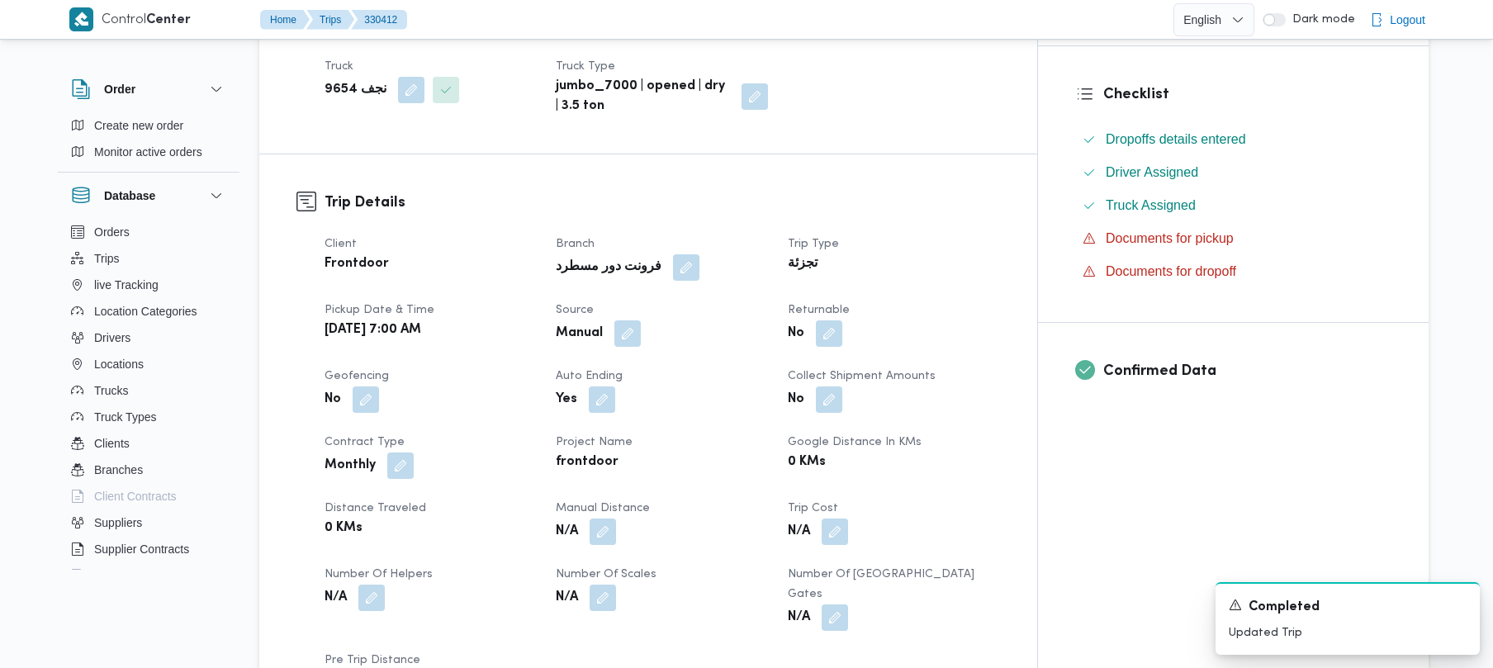
scroll to position [395, 0]
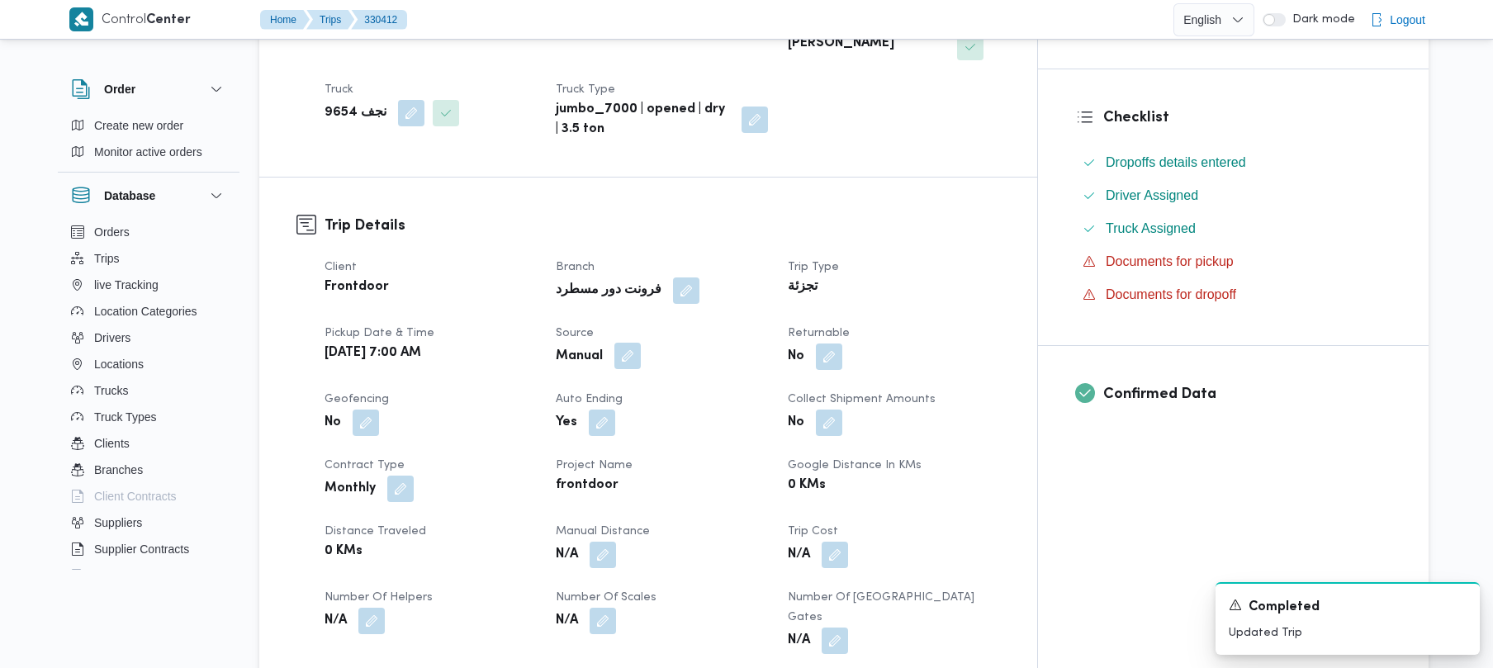
click at [641, 343] on button "button" at bounding box center [627, 356] width 26 height 26
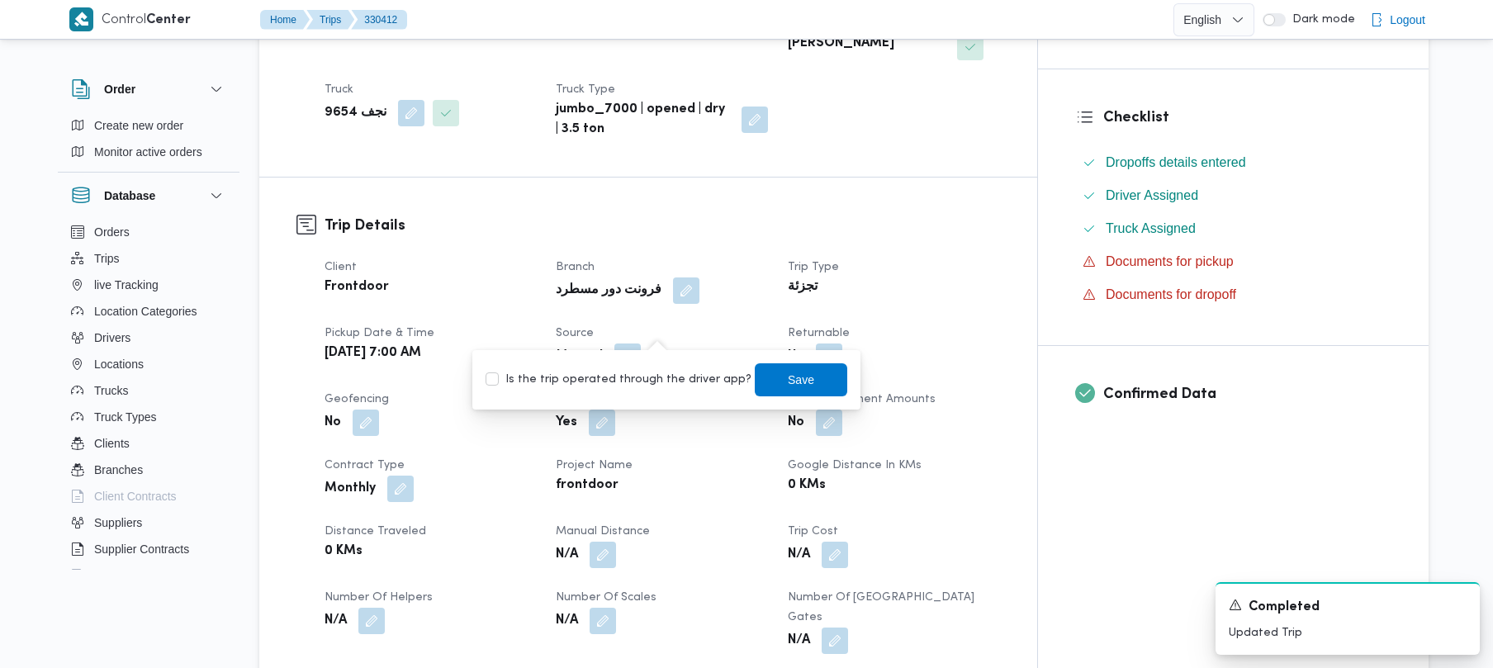
click at [659, 368] on div "Is the trip operated through the driver app? Save" at bounding box center [666, 380] width 365 height 36
click at [672, 383] on label "Is the trip operated through the driver app?" at bounding box center [619, 380] width 266 height 20
checkbox input "true"
click at [788, 382] on span "Save" at bounding box center [801, 380] width 26 height 20
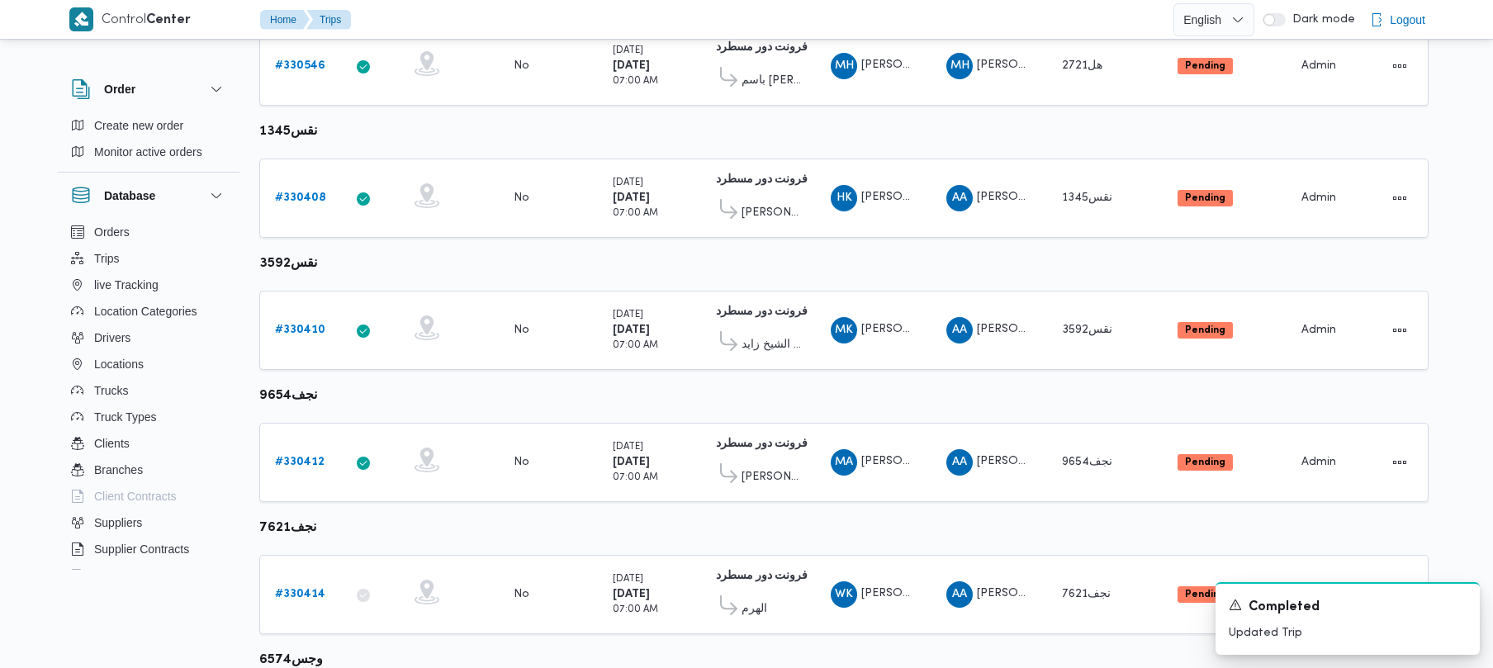
scroll to position [731, 0]
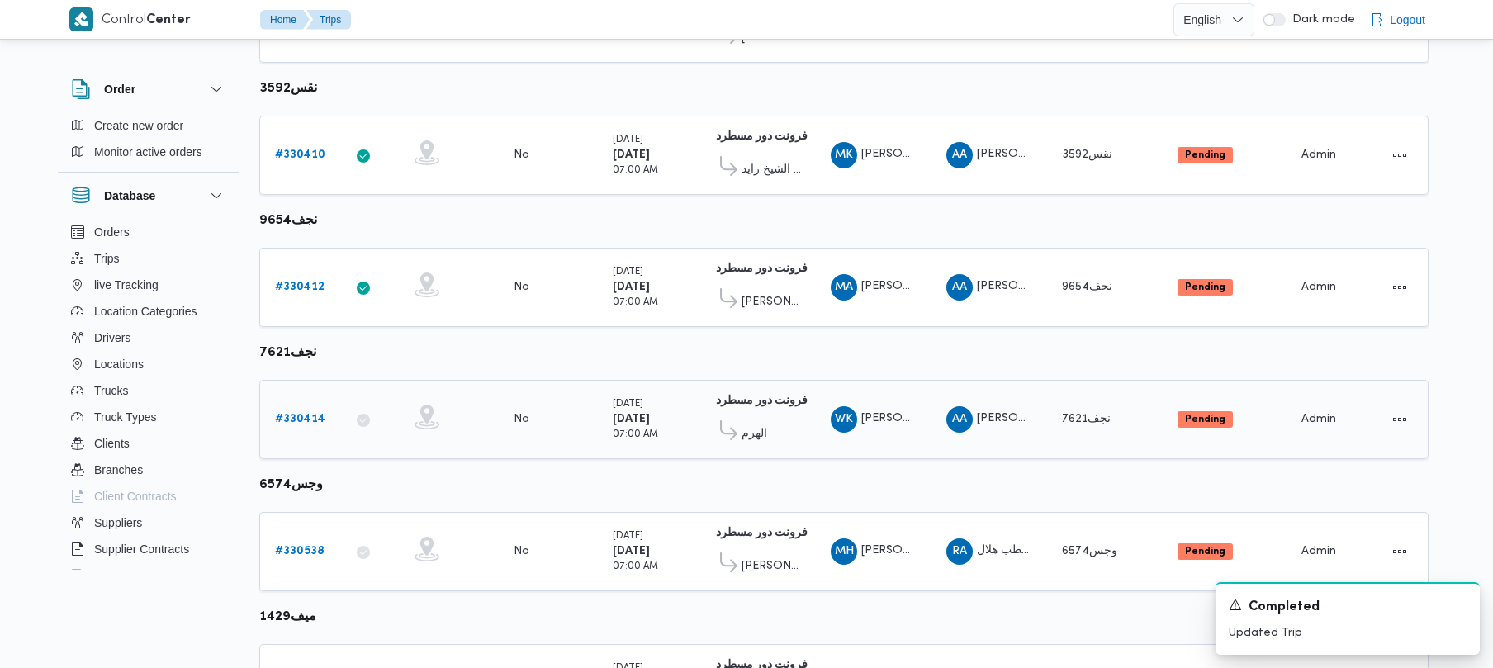
click at [319, 423] on b "# 330414" at bounding box center [300, 419] width 50 height 11
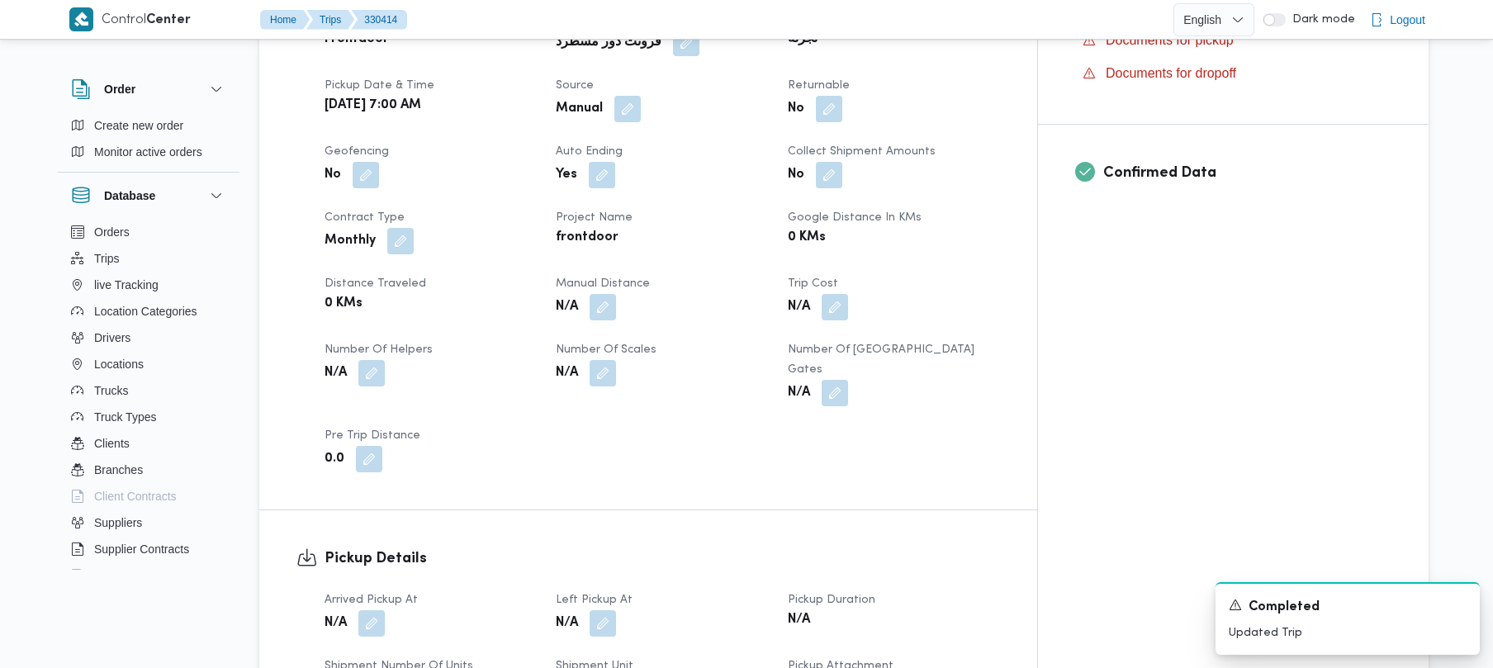
scroll to position [573, 0]
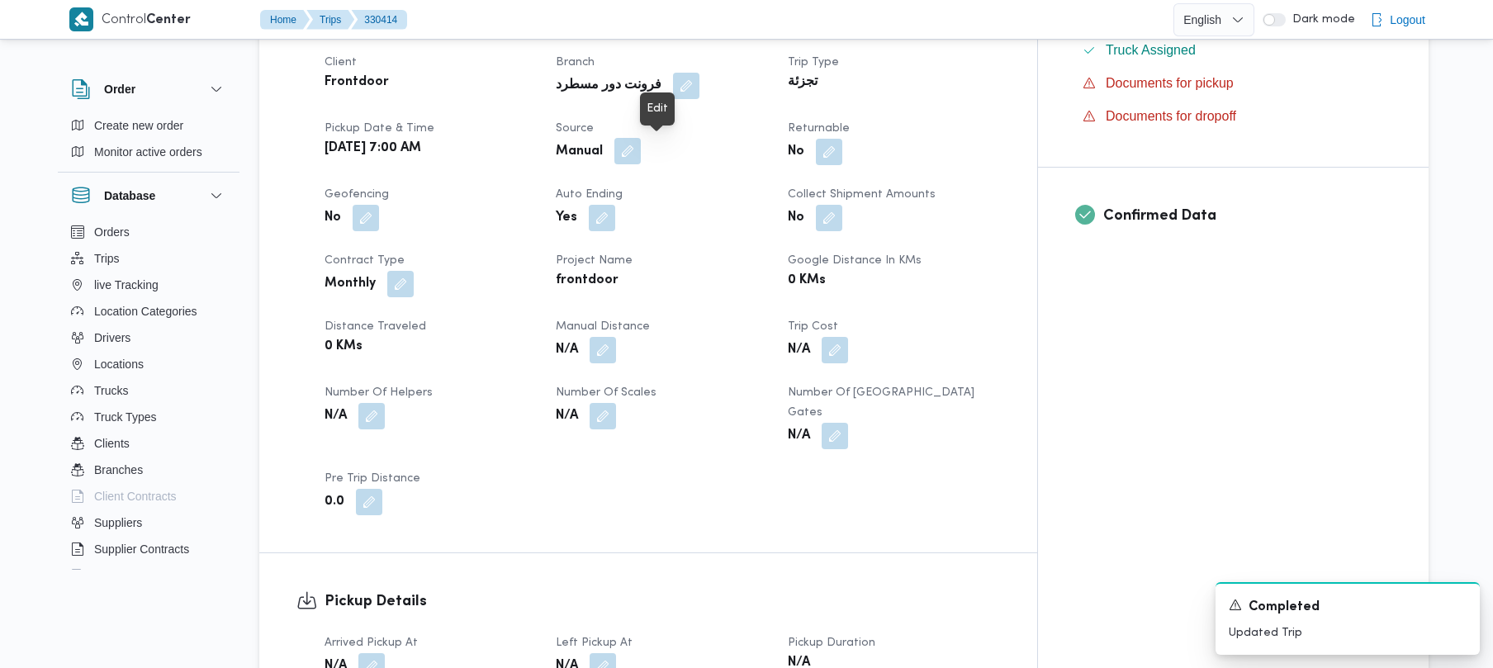
click at [641, 154] on button "button" at bounding box center [627, 151] width 26 height 26
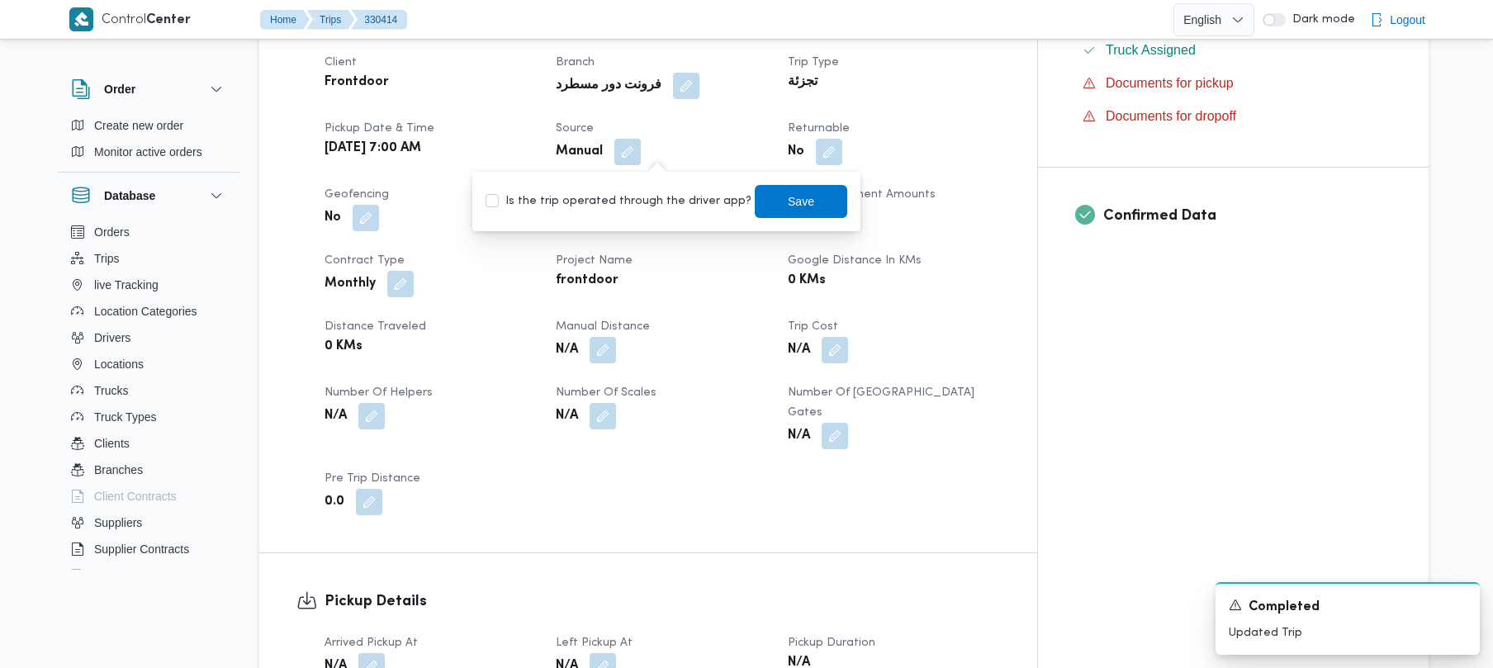
click at [639, 206] on label "Is the trip operated through the driver app?" at bounding box center [619, 202] width 266 height 20
checkbox input "true"
click at [773, 189] on span "Save" at bounding box center [801, 201] width 93 height 33
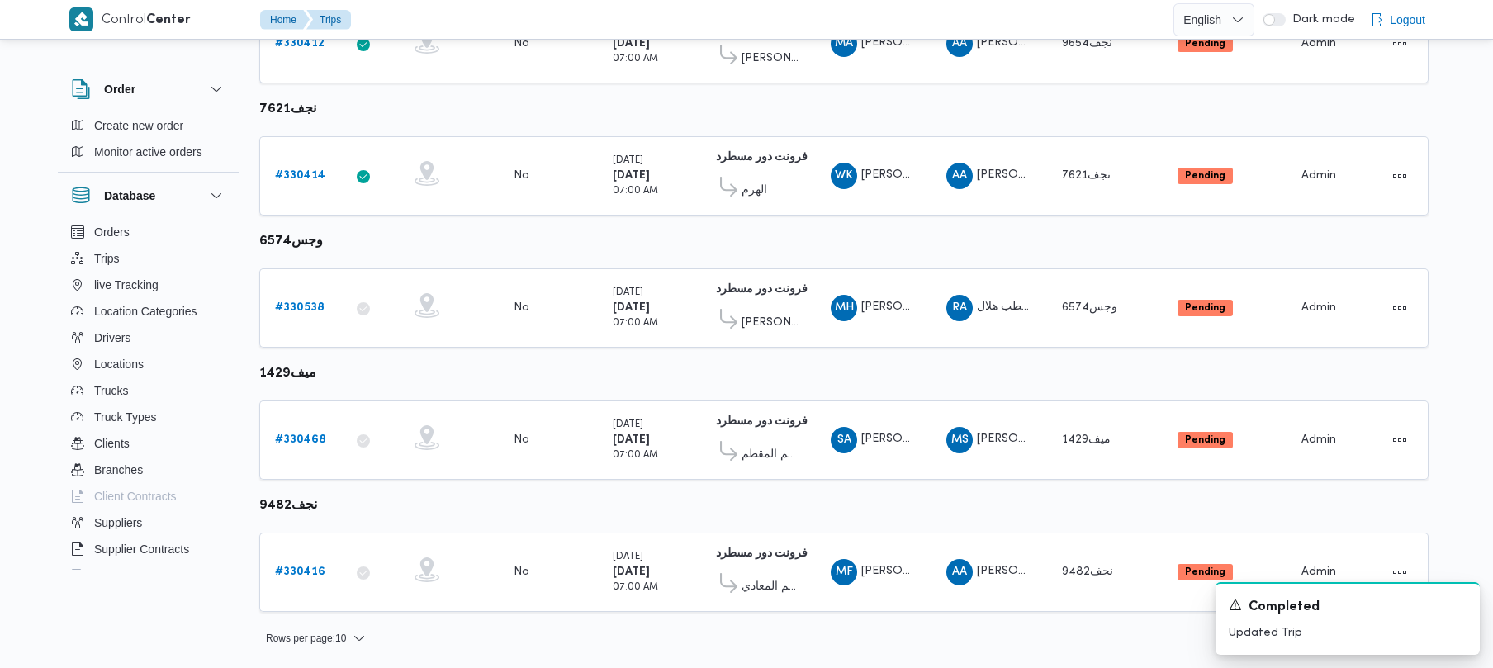
scroll to position [976, 0]
click at [291, 306] on b "# 330538" at bounding box center [300, 306] width 50 height 11
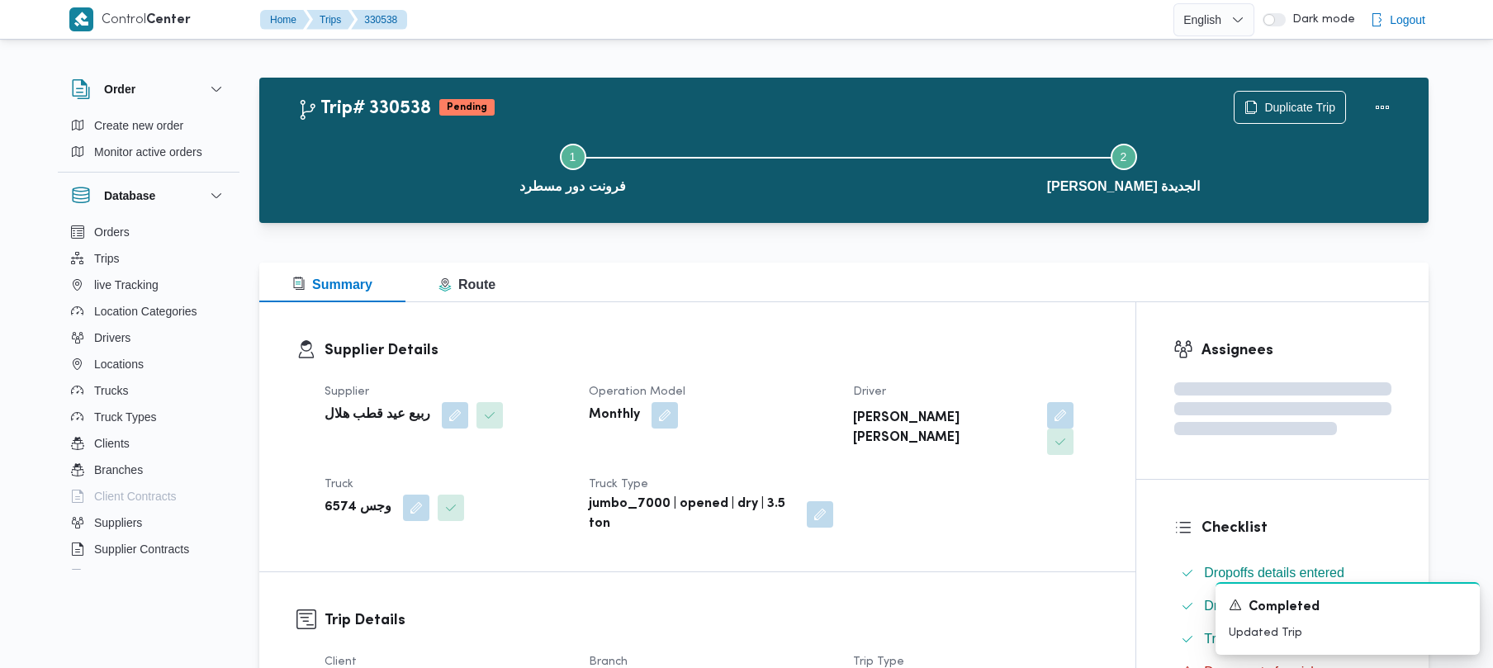
scroll to position [585, 0]
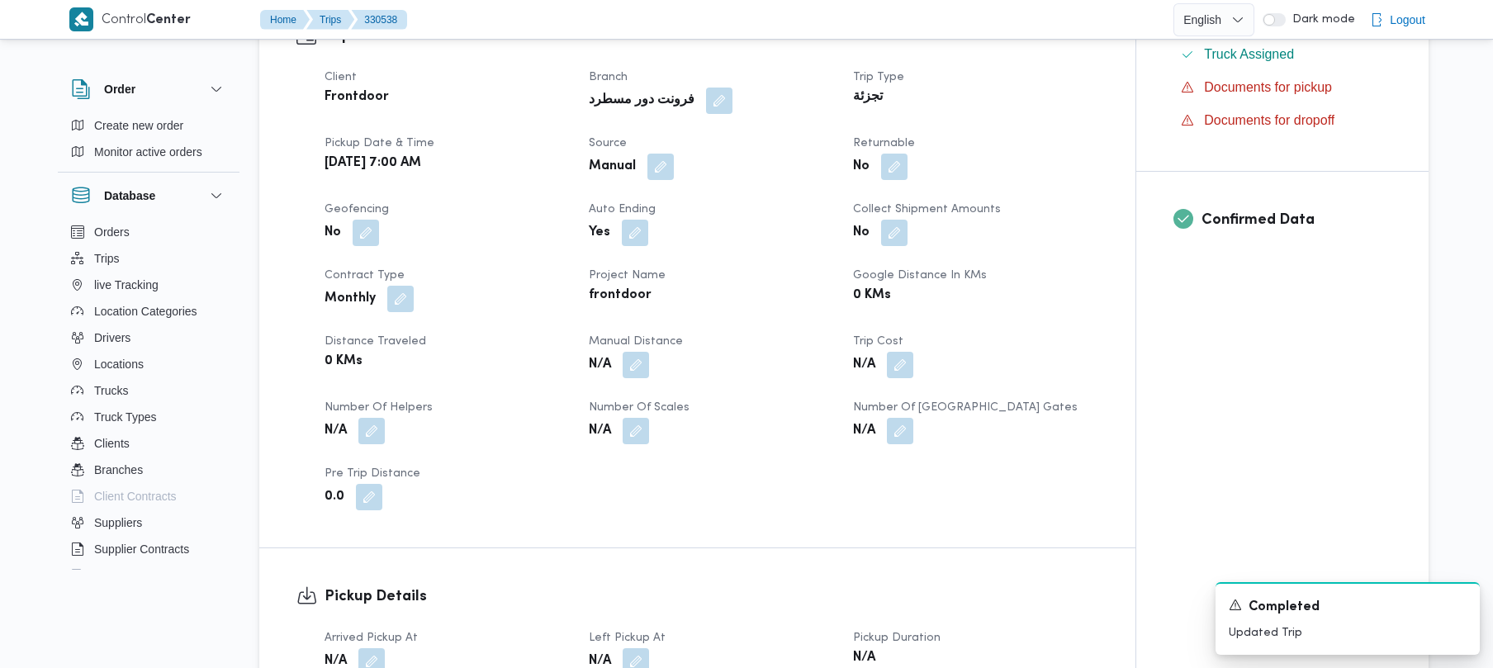
click at [664, 154] on div "Manual" at bounding box center [711, 167] width 248 height 30
click at [657, 153] on button "button" at bounding box center [661, 166] width 26 height 26
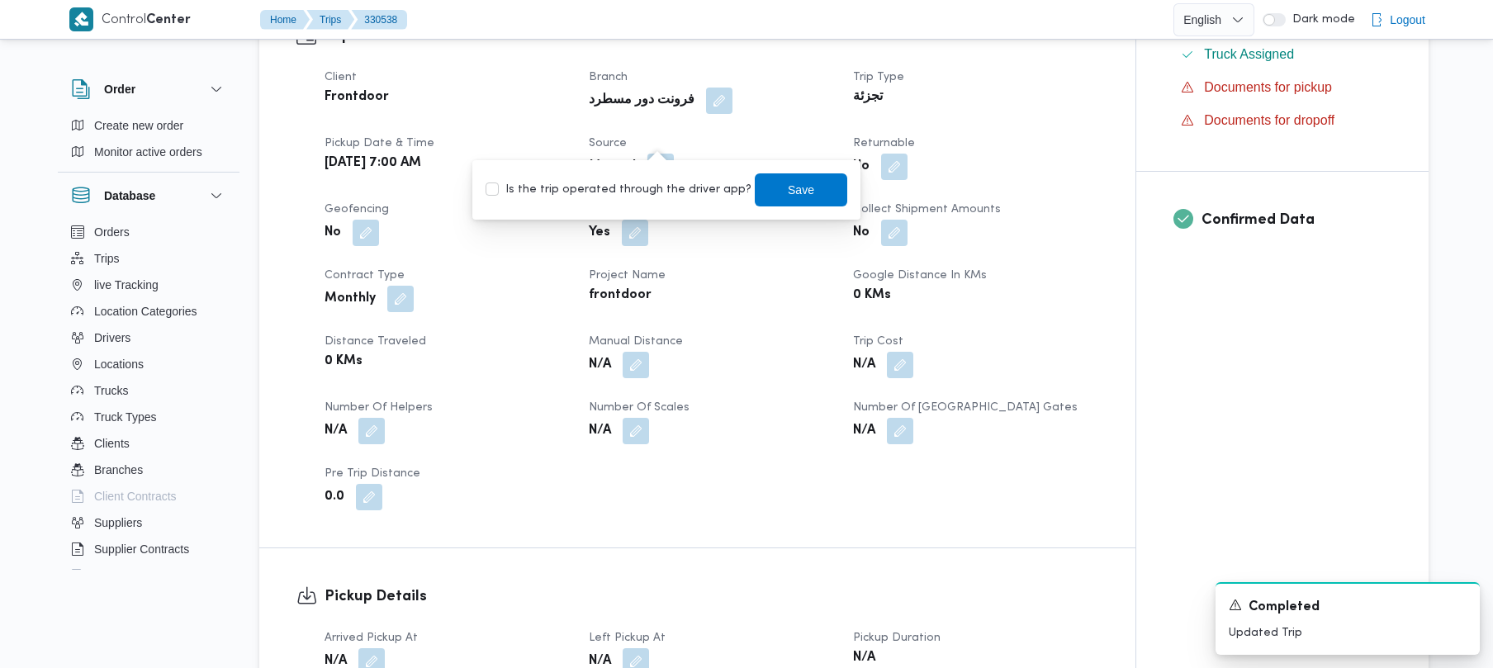
click at [619, 183] on label "Is the trip operated through the driver app?" at bounding box center [619, 190] width 266 height 20
checkbox input "true"
click at [790, 192] on span "Save" at bounding box center [801, 189] width 26 height 20
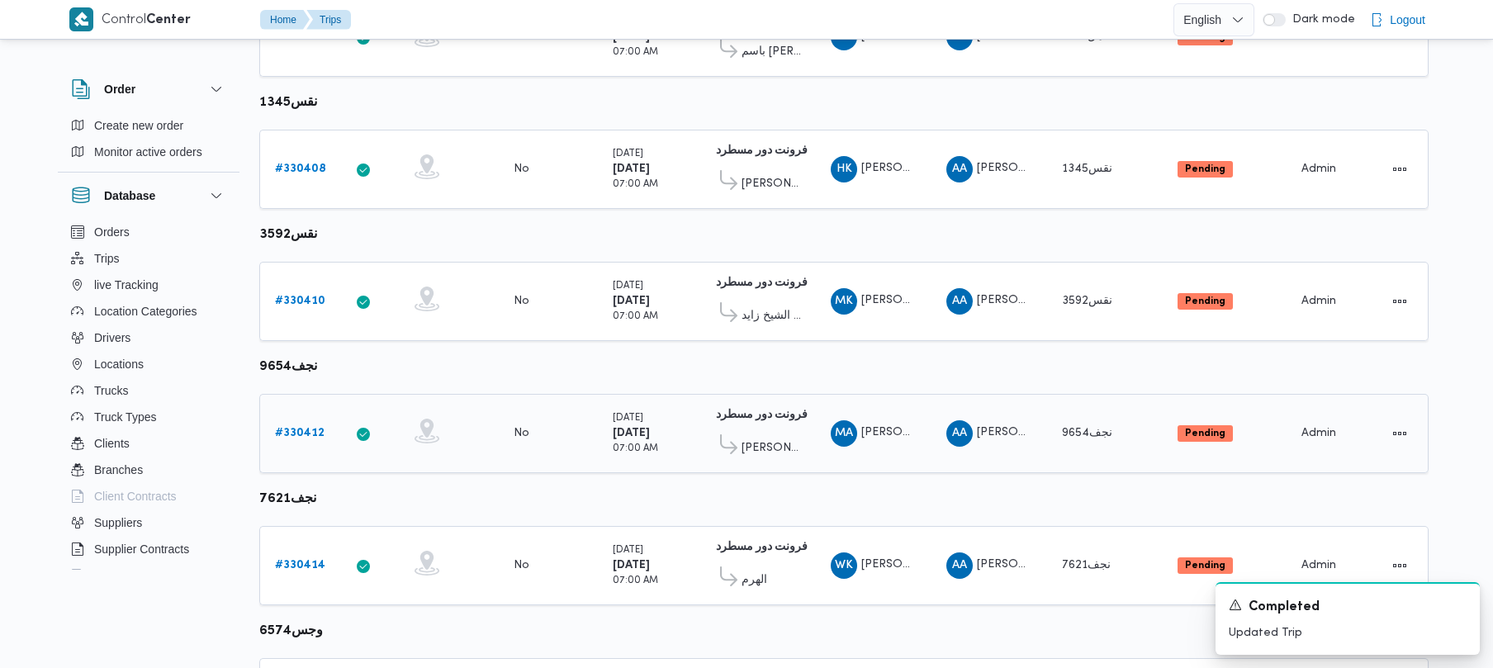
scroll to position [976, 0]
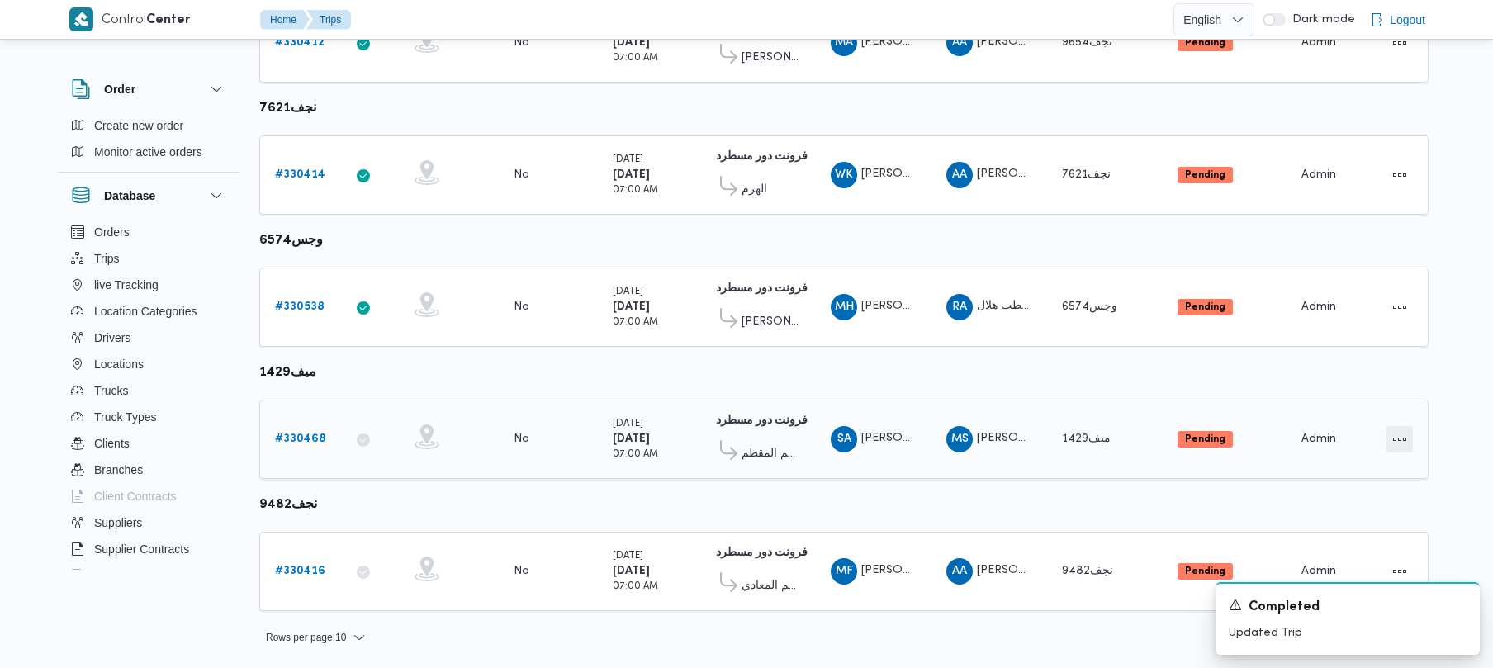
drag, startPoint x: 1404, startPoint y: 438, endPoint x: 1385, endPoint y: 446, distance: 20.7
click at [1402, 440] on button "Actions" at bounding box center [1400, 439] width 26 height 26
click at [1303, 451] on button "Open" at bounding box center [1334, 439] width 93 height 33
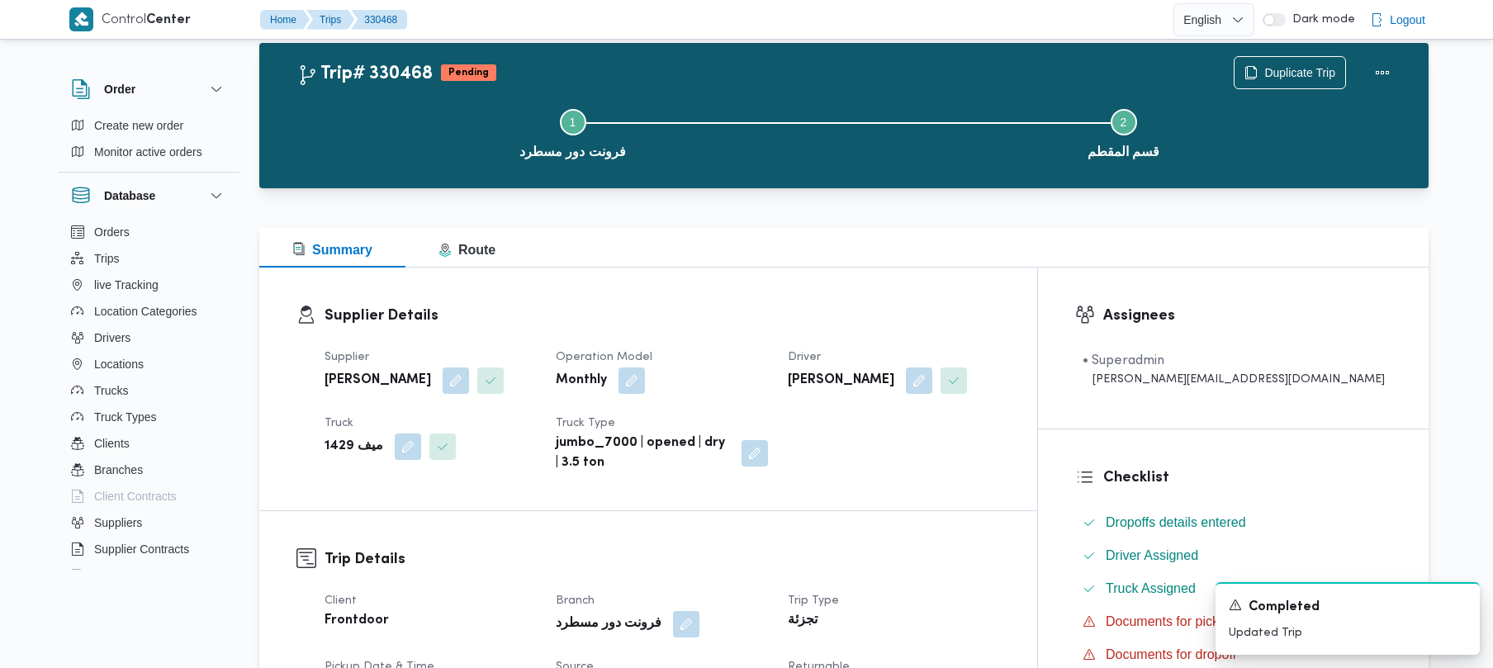
scroll to position [585, 0]
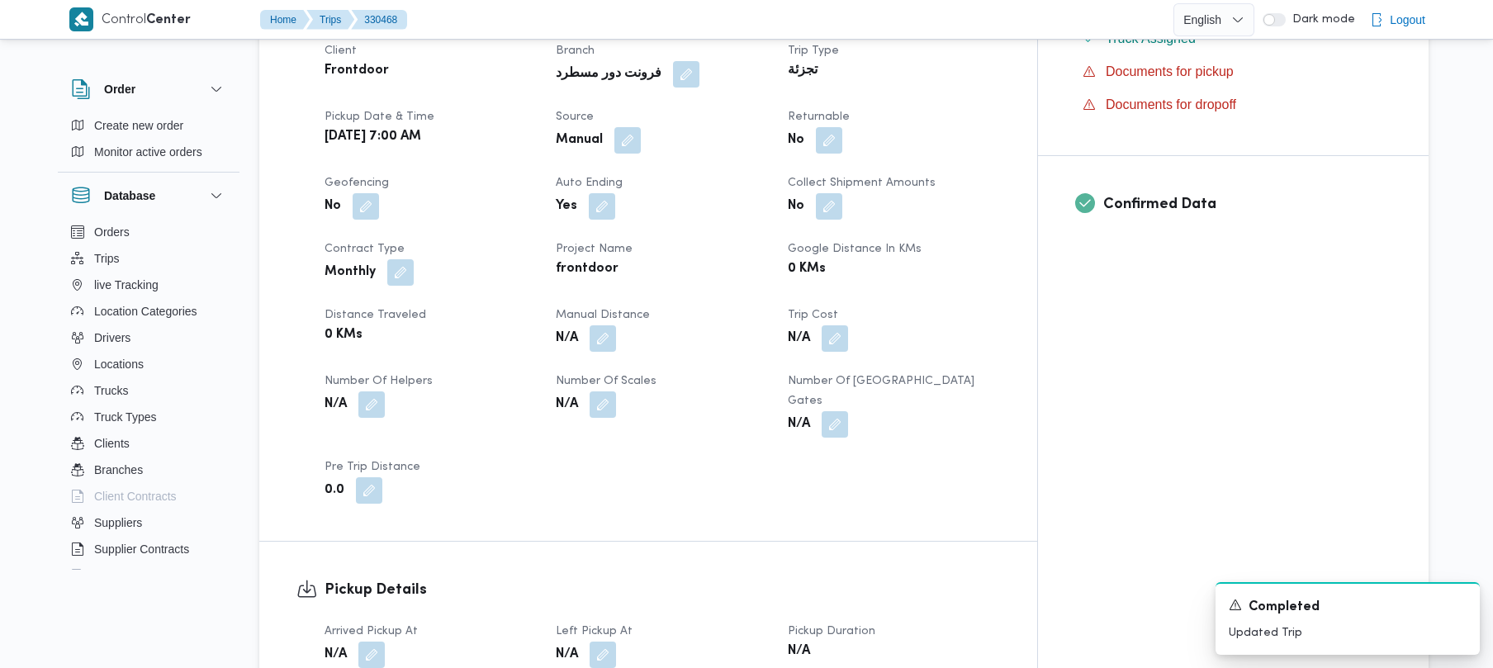
drag, startPoint x: 648, startPoint y: 140, endPoint x: 636, endPoint y: 152, distance: 16.4
click at [641, 142] on button "button" at bounding box center [627, 140] width 26 height 26
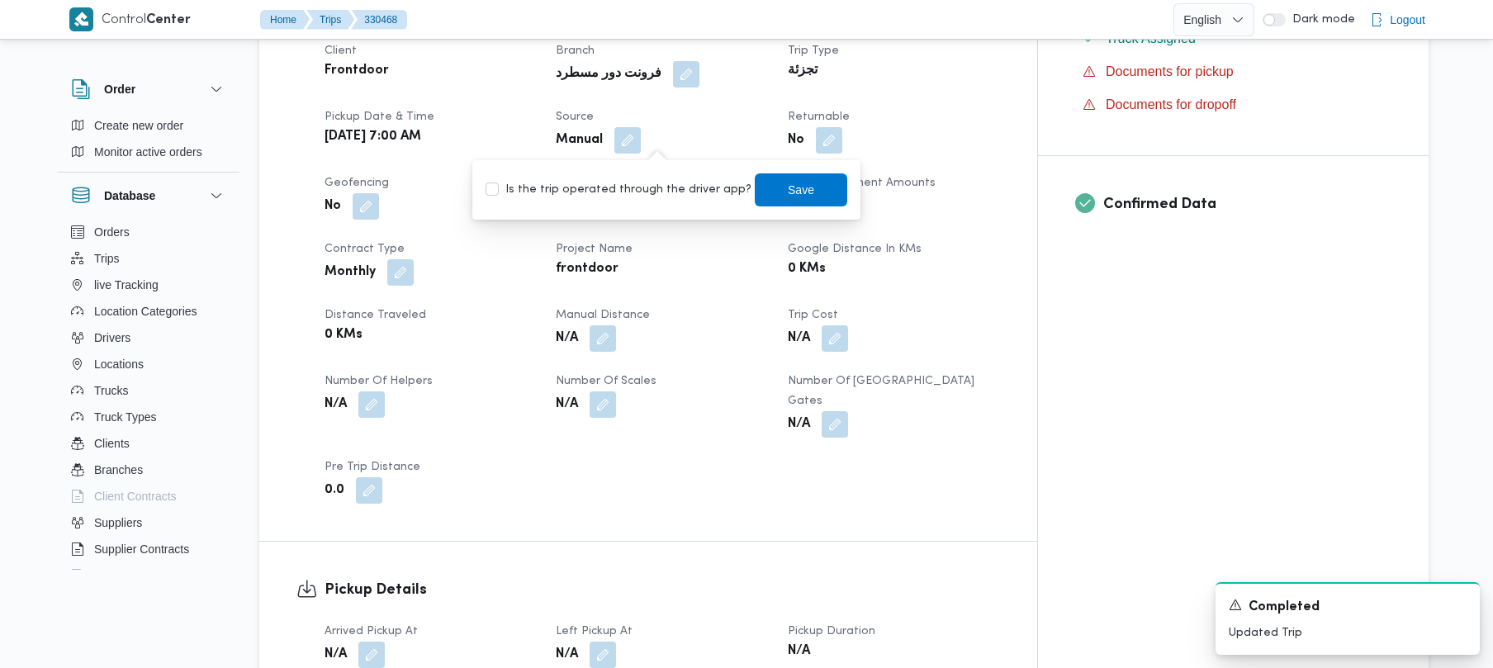
click at [606, 183] on label "Is the trip operated through the driver app?" at bounding box center [619, 190] width 266 height 20
checkbox input "true"
click at [788, 189] on span "Save" at bounding box center [801, 189] width 26 height 20
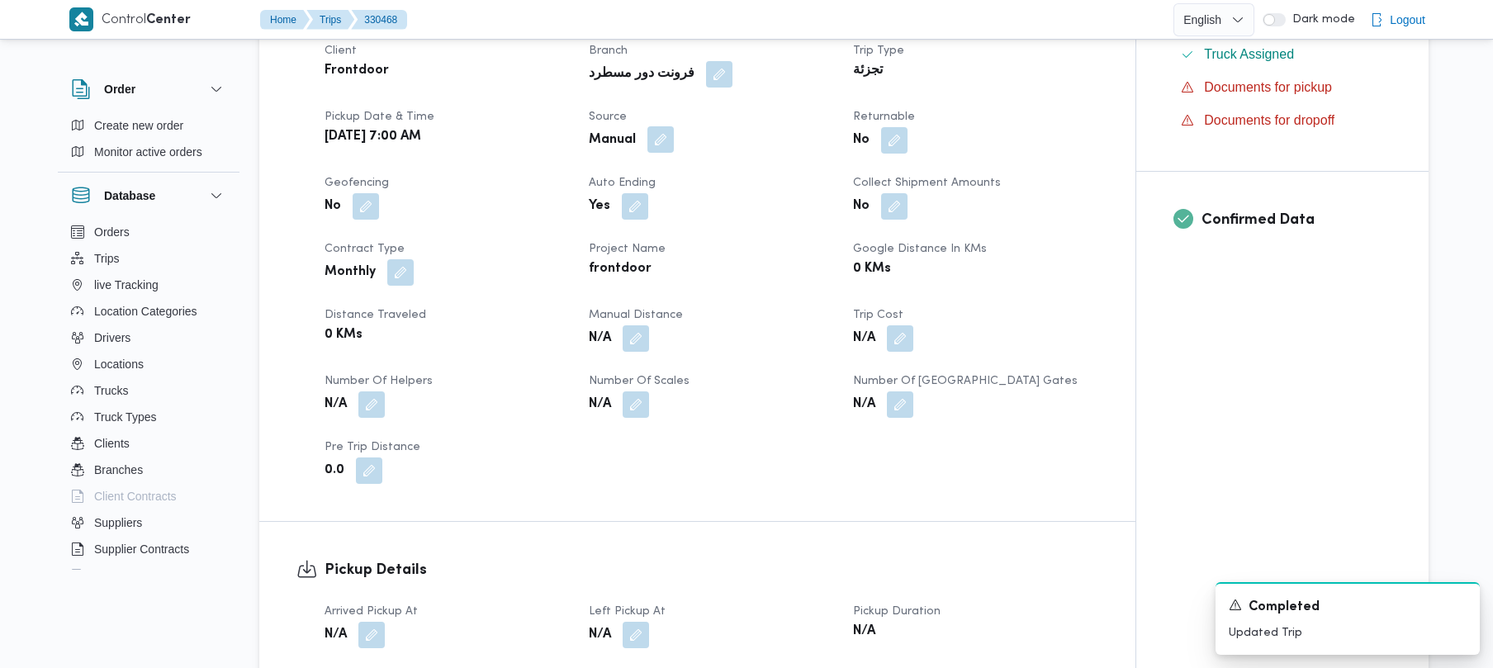
click at [668, 143] on button "button" at bounding box center [661, 139] width 26 height 26
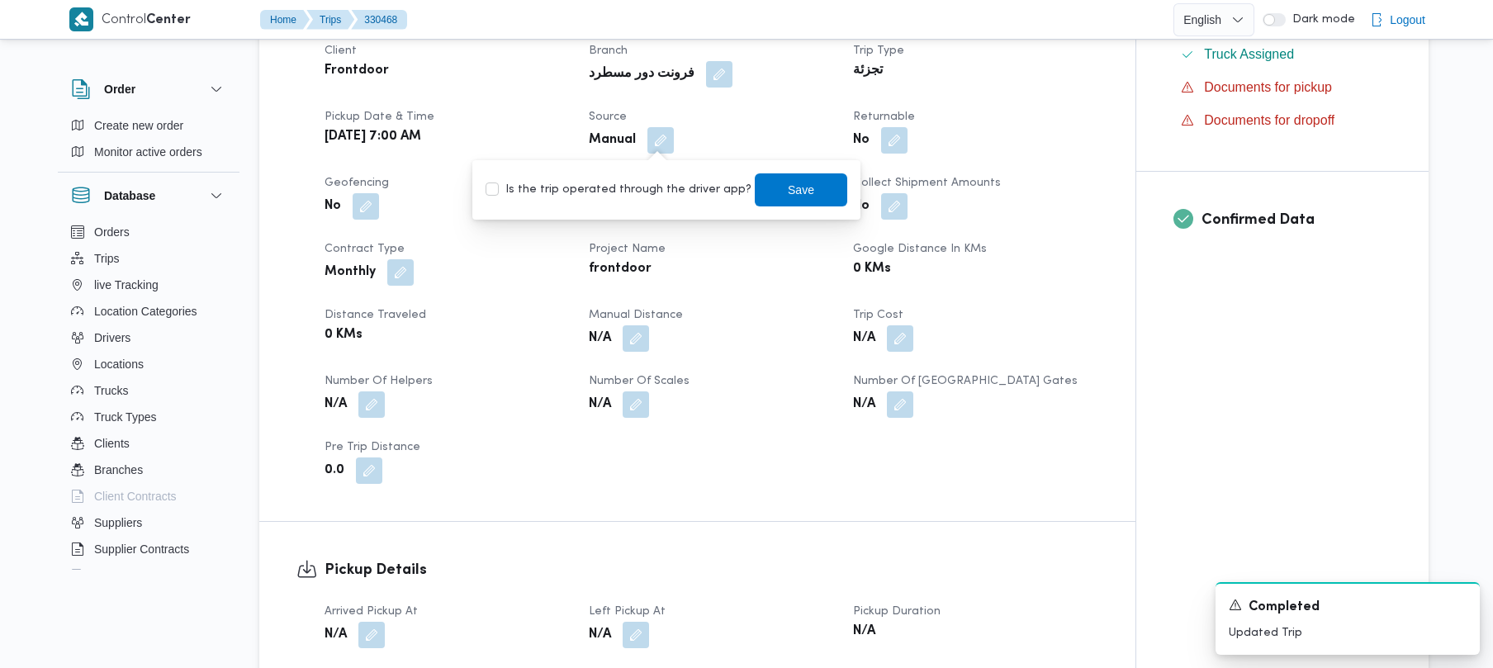
click at [612, 205] on div "Is the trip operated through the driver app? Save" at bounding box center [666, 190] width 365 height 36
click at [595, 196] on label "Is the trip operated through the driver app?" at bounding box center [619, 190] width 266 height 20
checkbox input "true"
click at [788, 187] on span "Save" at bounding box center [801, 189] width 26 height 20
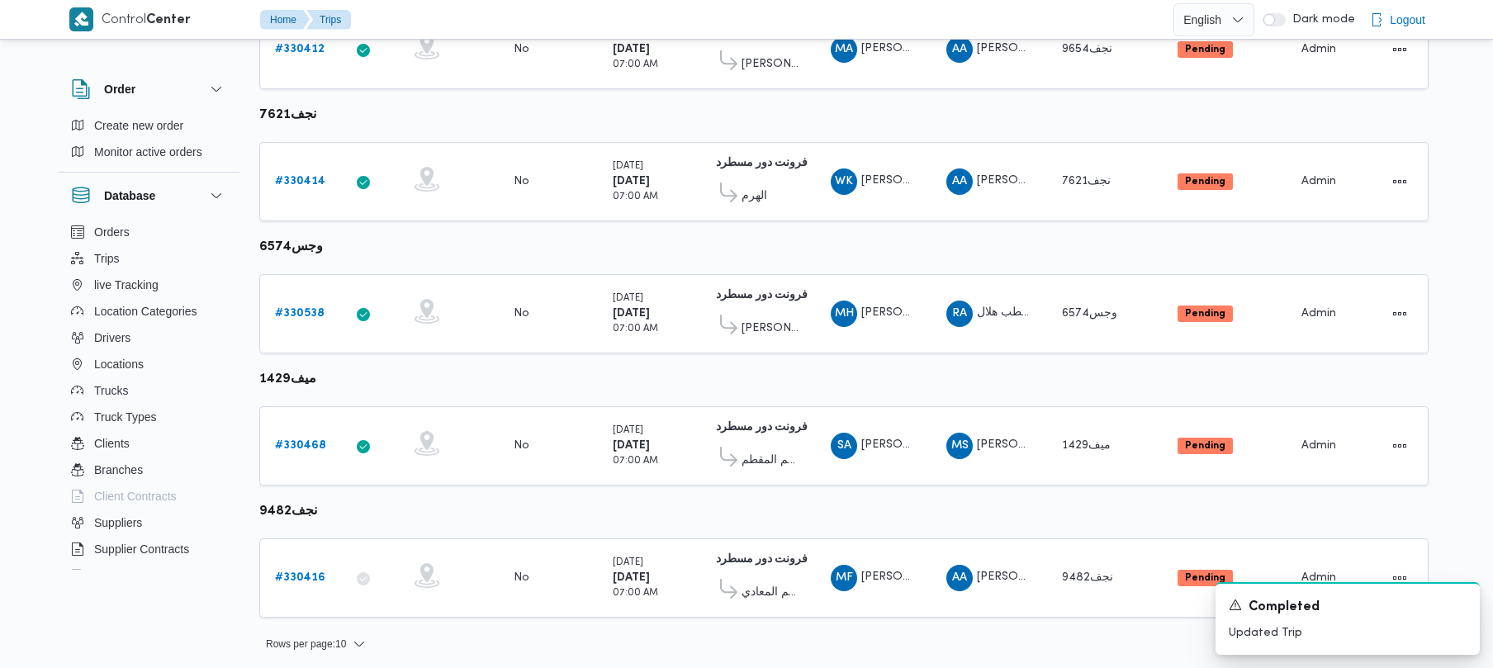
scroll to position [976, 0]
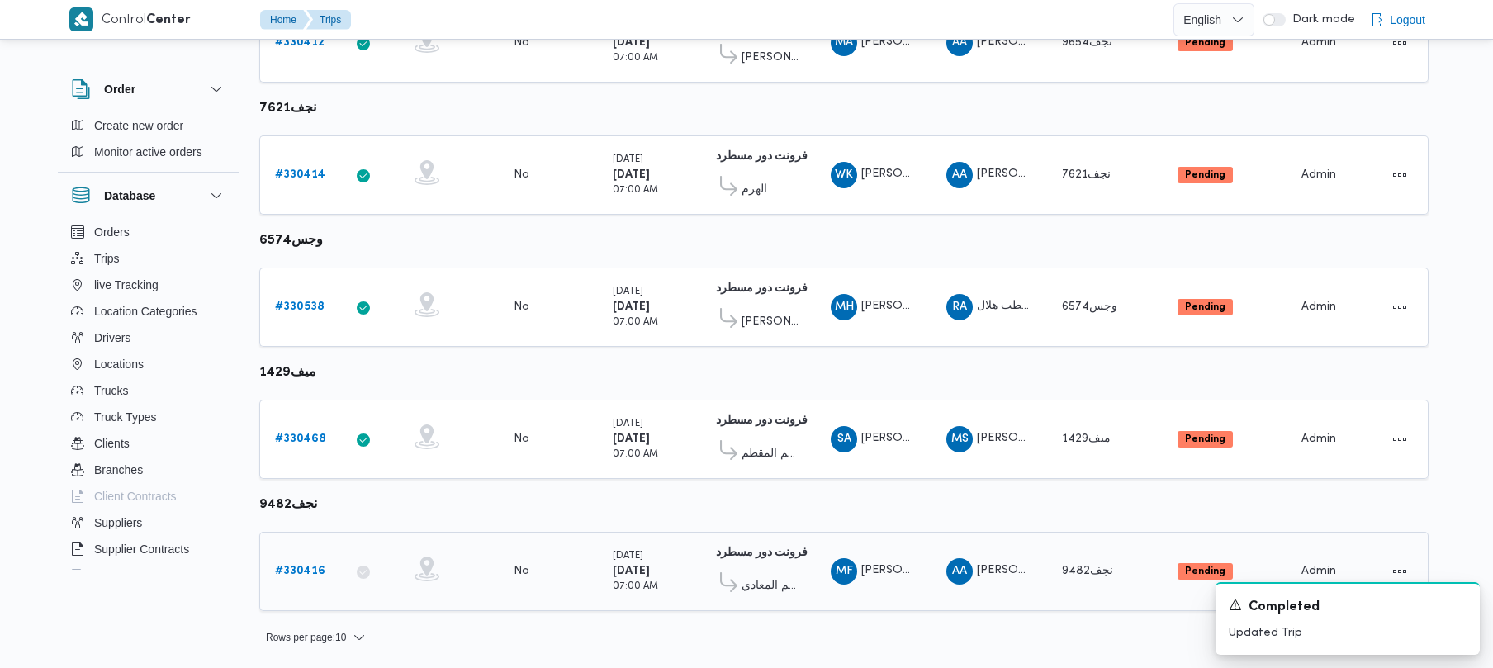
click at [298, 566] on b "# 330416" at bounding box center [300, 571] width 50 height 11
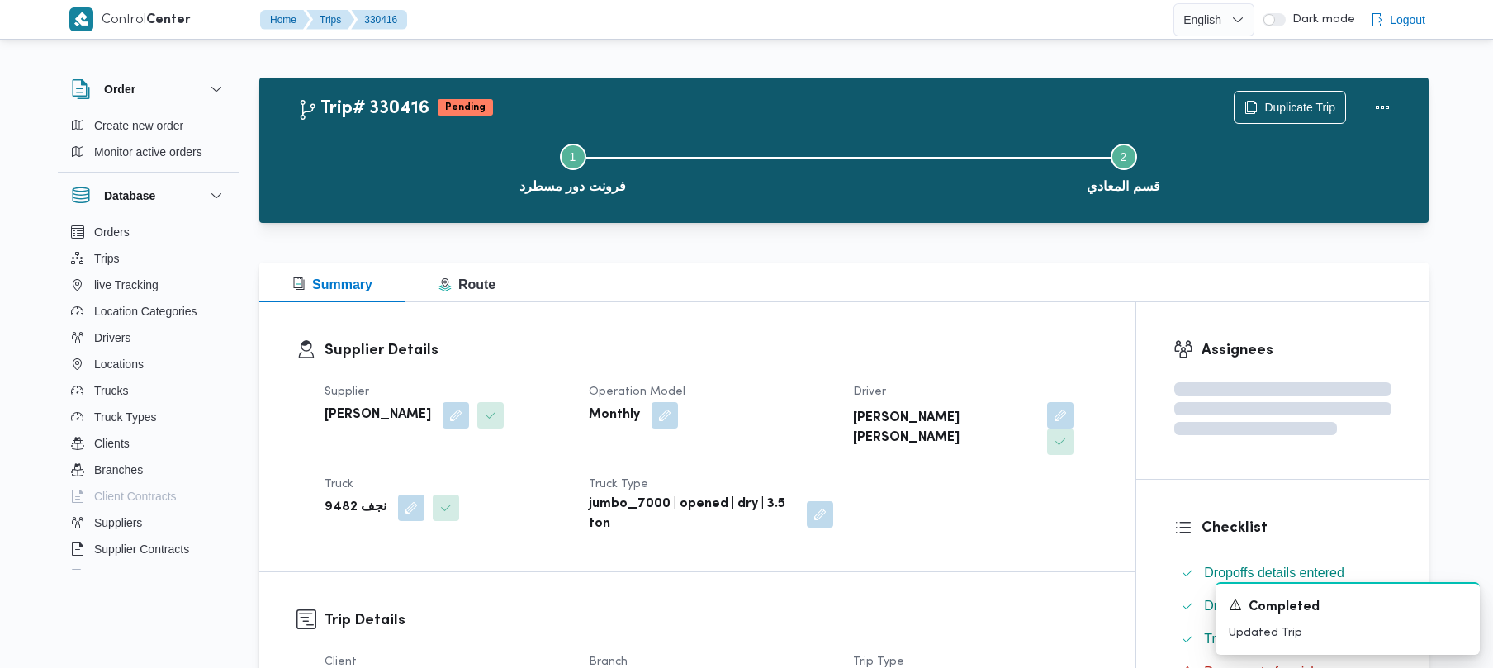
scroll to position [585, 0]
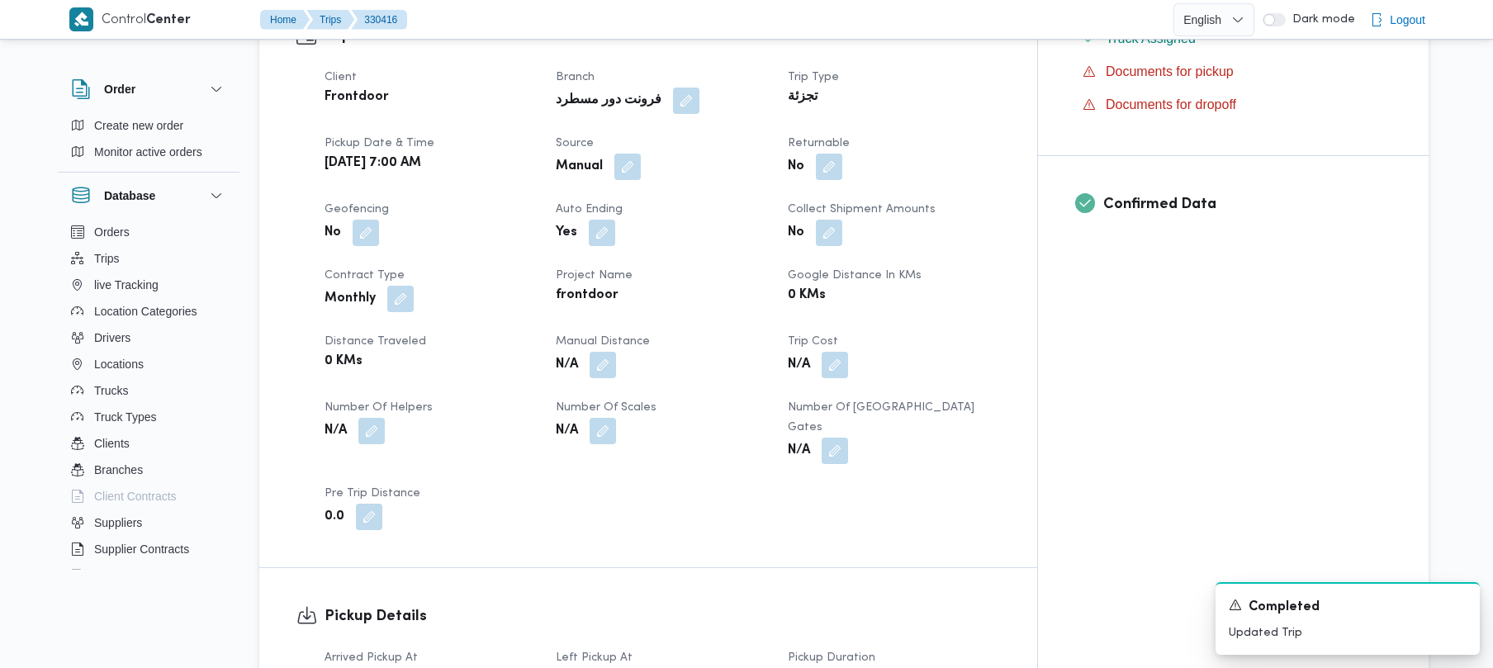
drag, startPoint x: 666, startPoint y: 145, endPoint x: 638, endPoint y: 153, distance: 28.3
click at [641, 154] on button "button" at bounding box center [627, 167] width 26 height 26
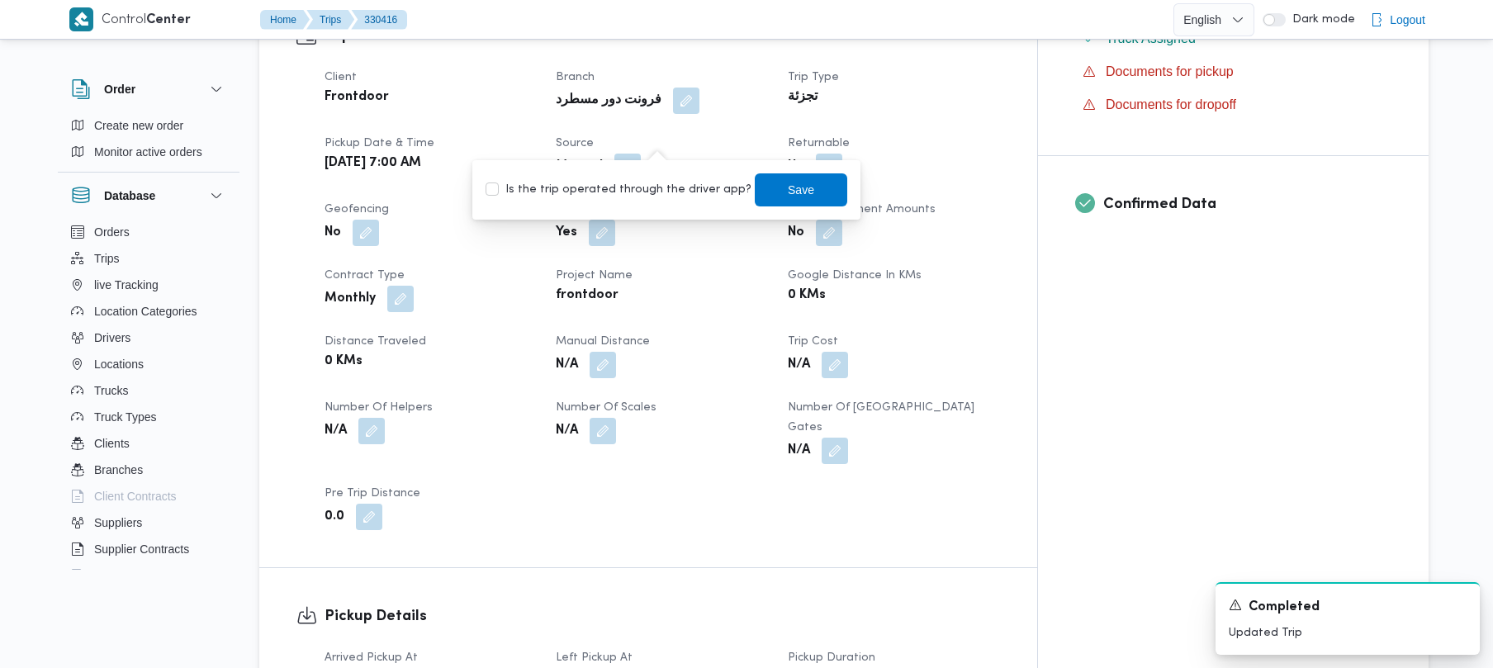
drag, startPoint x: 586, startPoint y: 183, endPoint x: 649, endPoint y: 188, distance: 63.8
click at [585, 186] on label "Is the trip operated through the driver app?" at bounding box center [619, 190] width 266 height 20
drag, startPoint x: 479, startPoint y: 185, endPoint x: 503, endPoint y: 192, distance: 25.1
click at [480, 185] on div "You are in a dialog. To close this dialog, hit escape. Is the trip operated thr…" at bounding box center [666, 189] width 388 height 59
click at [504, 192] on label "Is the trip operated through the driver app?" at bounding box center [619, 190] width 266 height 20
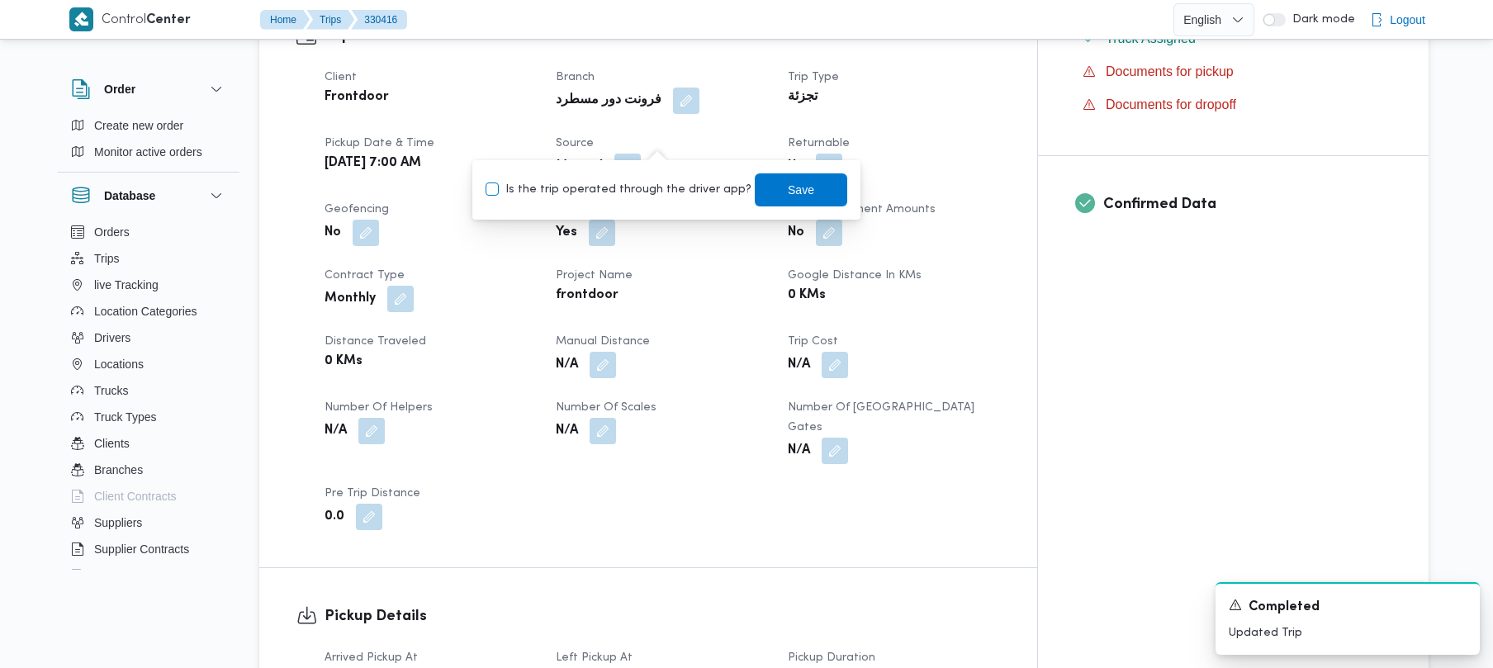
checkbox input "true"
click at [788, 182] on span "Save" at bounding box center [801, 189] width 26 height 20
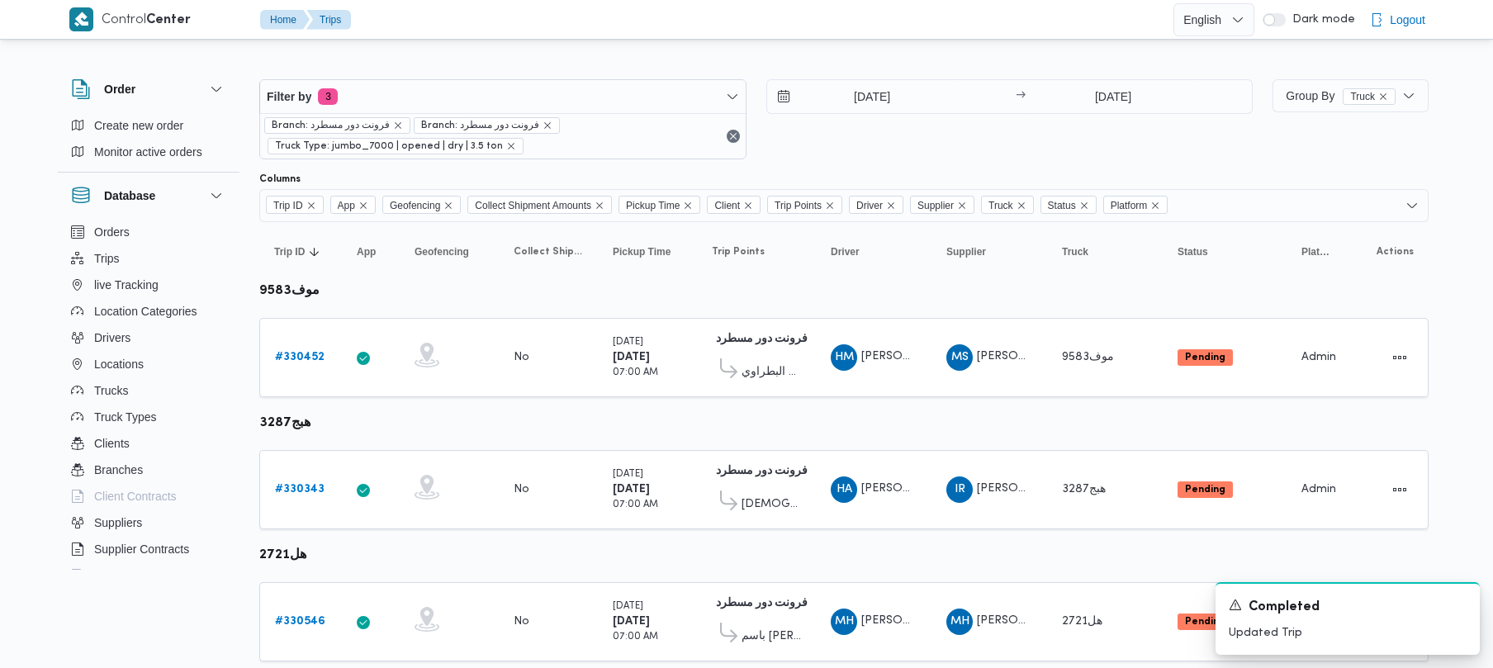
scroll to position [976, 0]
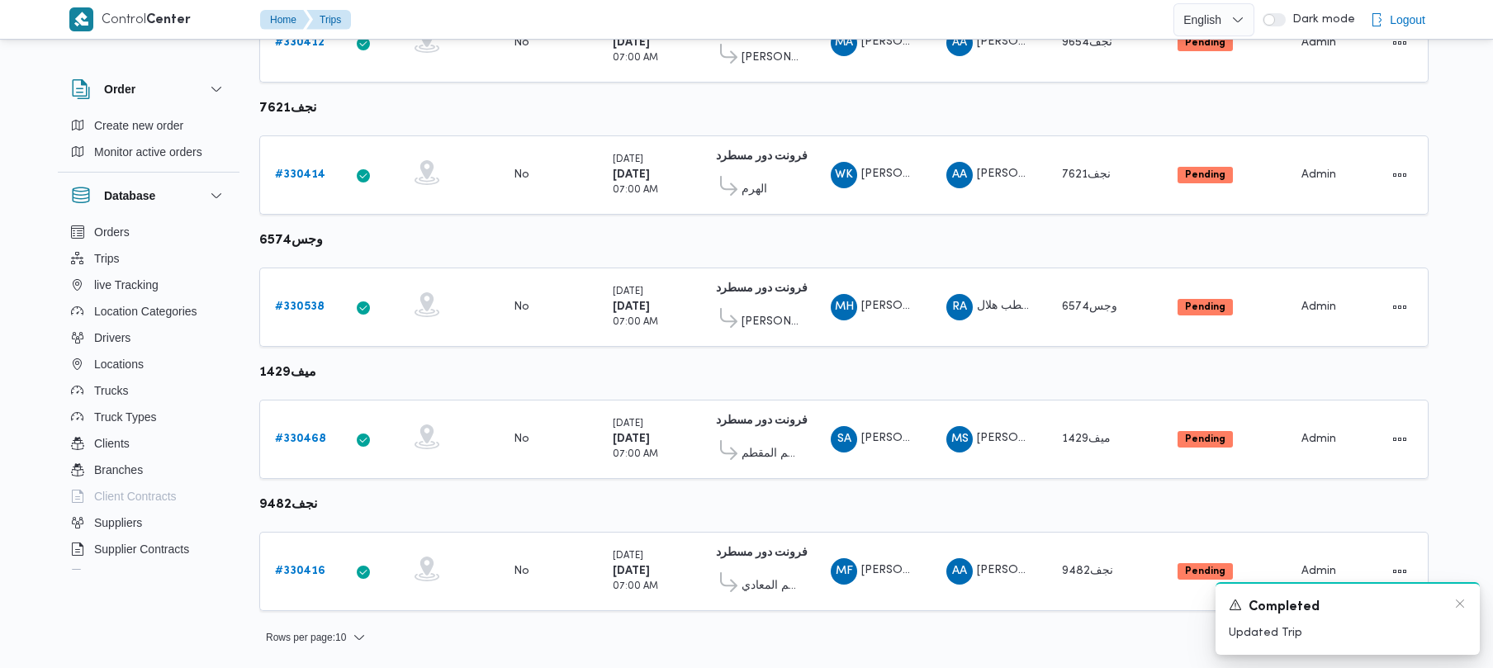
click at [1464, 595] on div "A new notification appears Completed Updated Trip" at bounding box center [1348, 618] width 264 height 73
click at [1464, 602] on icon "Dismiss toast" at bounding box center [1460, 603] width 13 height 13
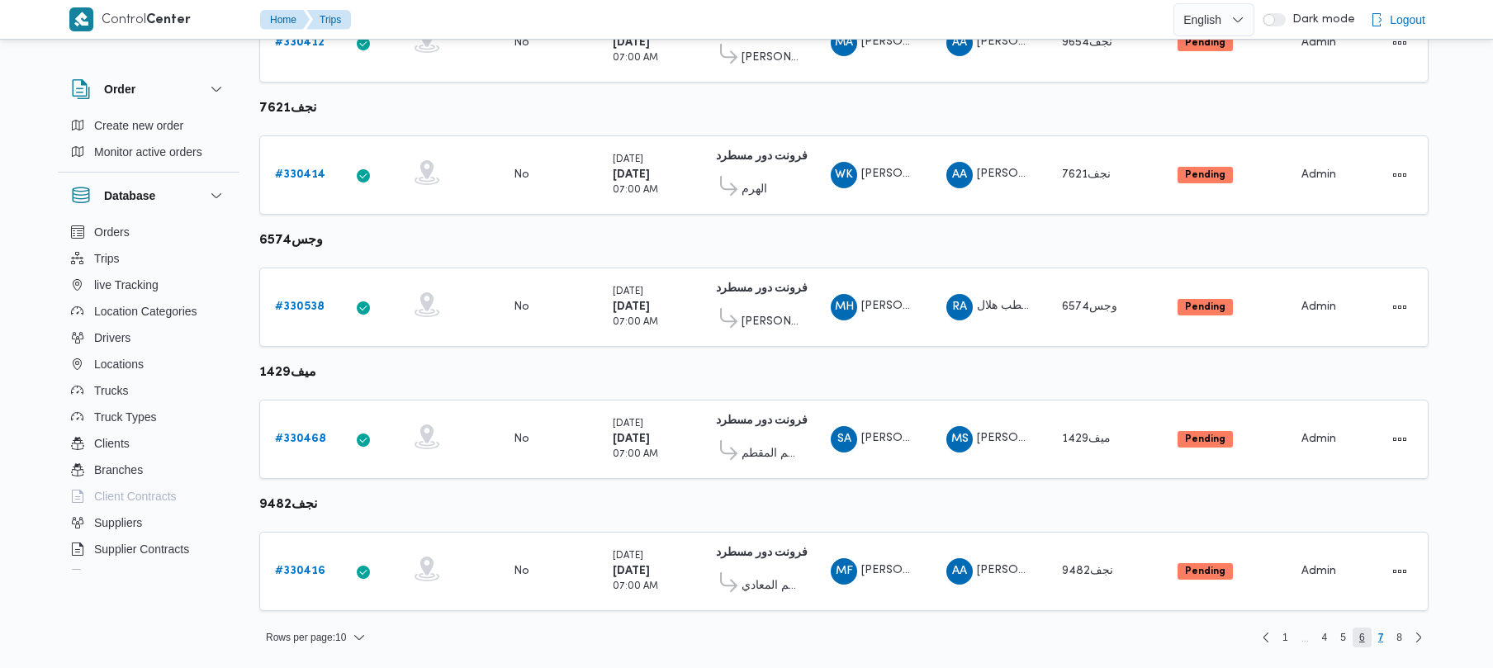
click at [1361, 641] on span "6" at bounding box center [1362, 638] width 6 height 20
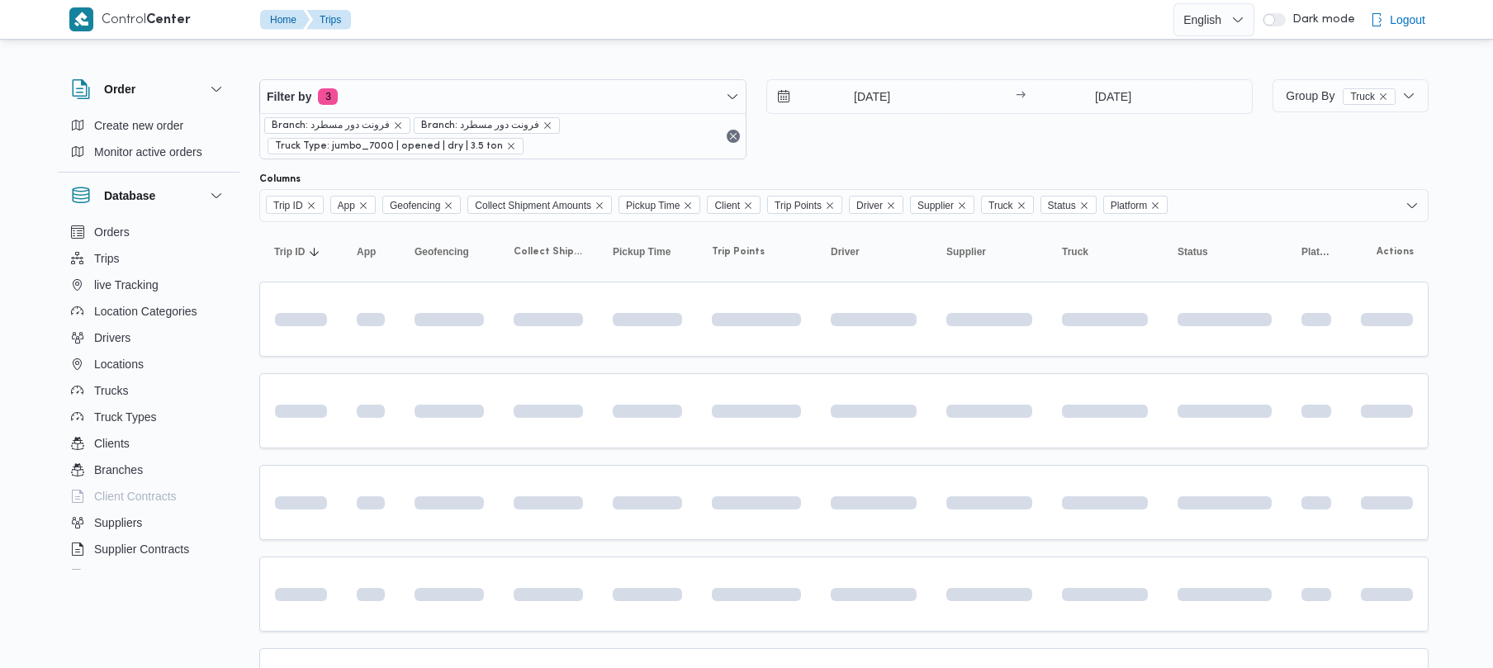
click at [854, 135] on div "[DATE] → [DATE]" at bounding box center [1009, 119] width 487 height 80
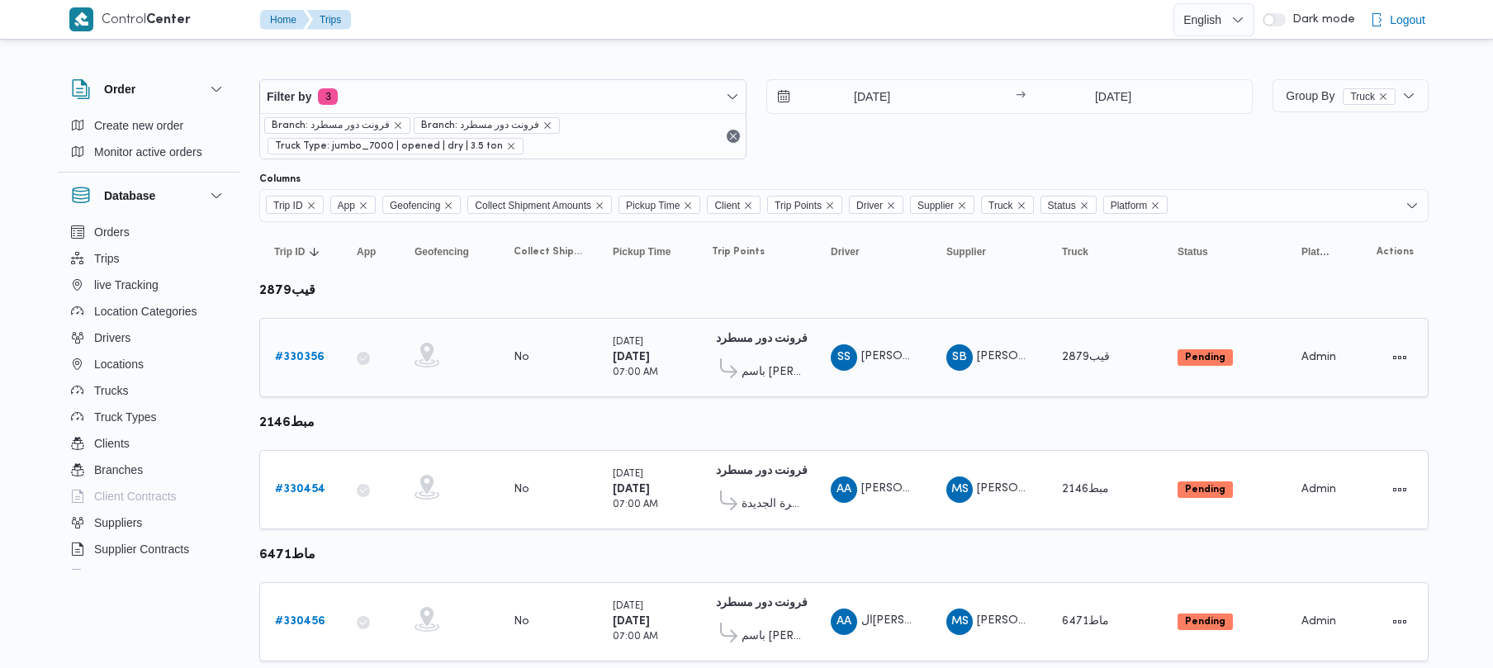
click at [295, 362] on b "# 330356" at bounding box center [300, 357] width 50 height 11
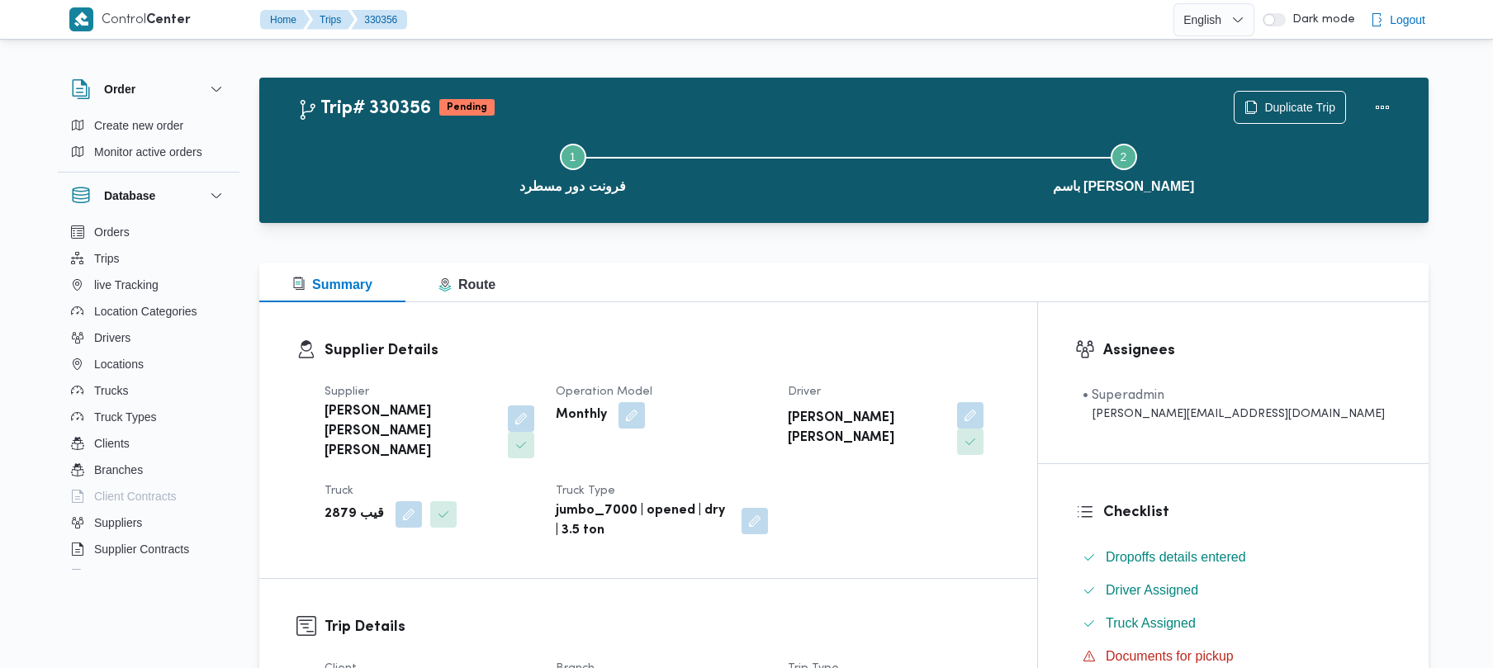
scroll to position [585, 0]
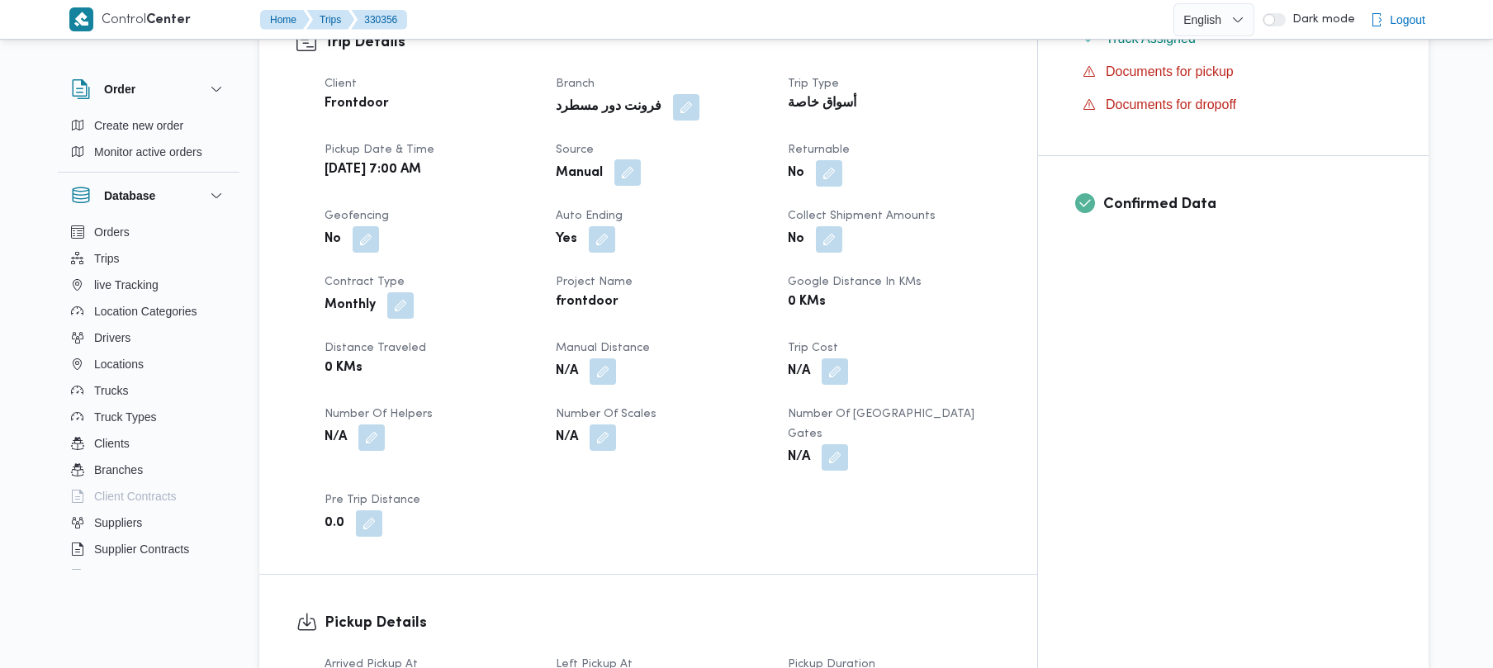
click at [641, 159] on button "button" at bounding box center [627, 172] width 26 height 26
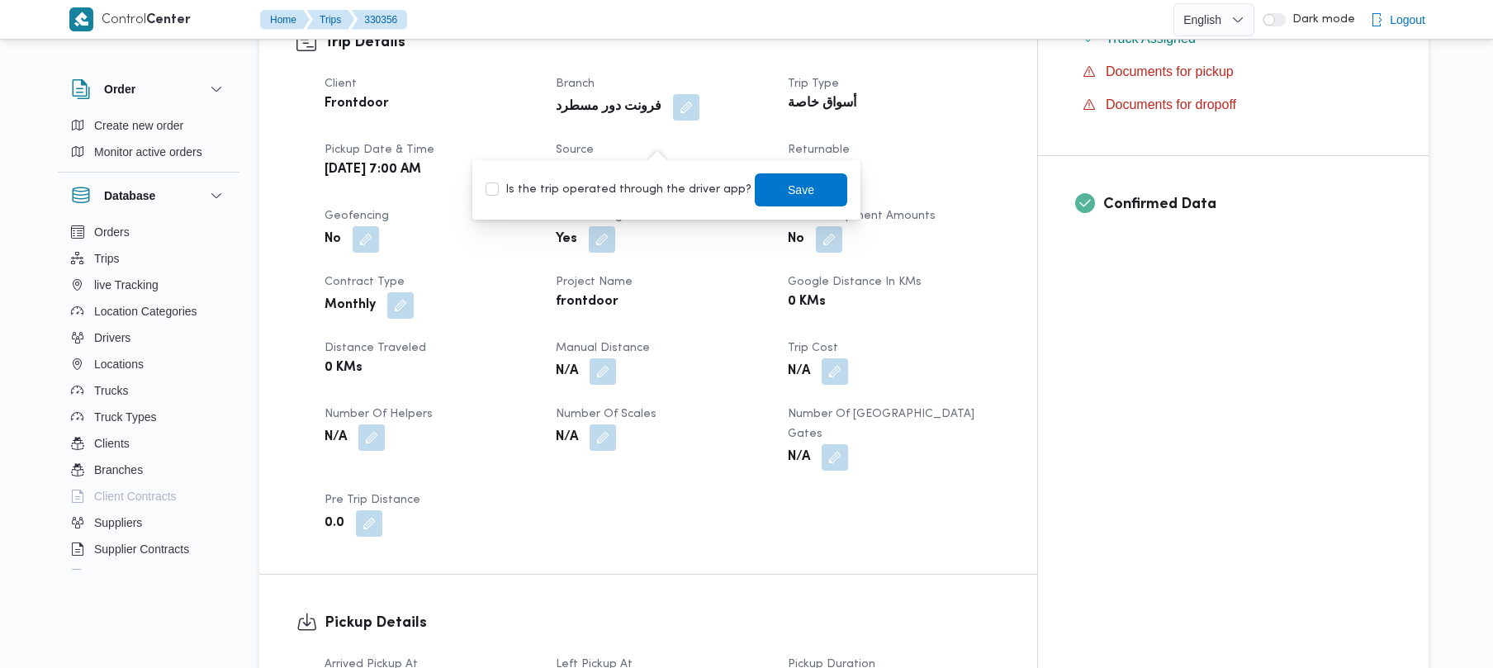
click at [649, 195] on label "Is the trip operated through the driver app?" at bounding box center [619, 190] width 266 height 20
checkbox input "true"
click at [755, 195] on span "Save" at bounding box center [801, 189] width 93 height 33
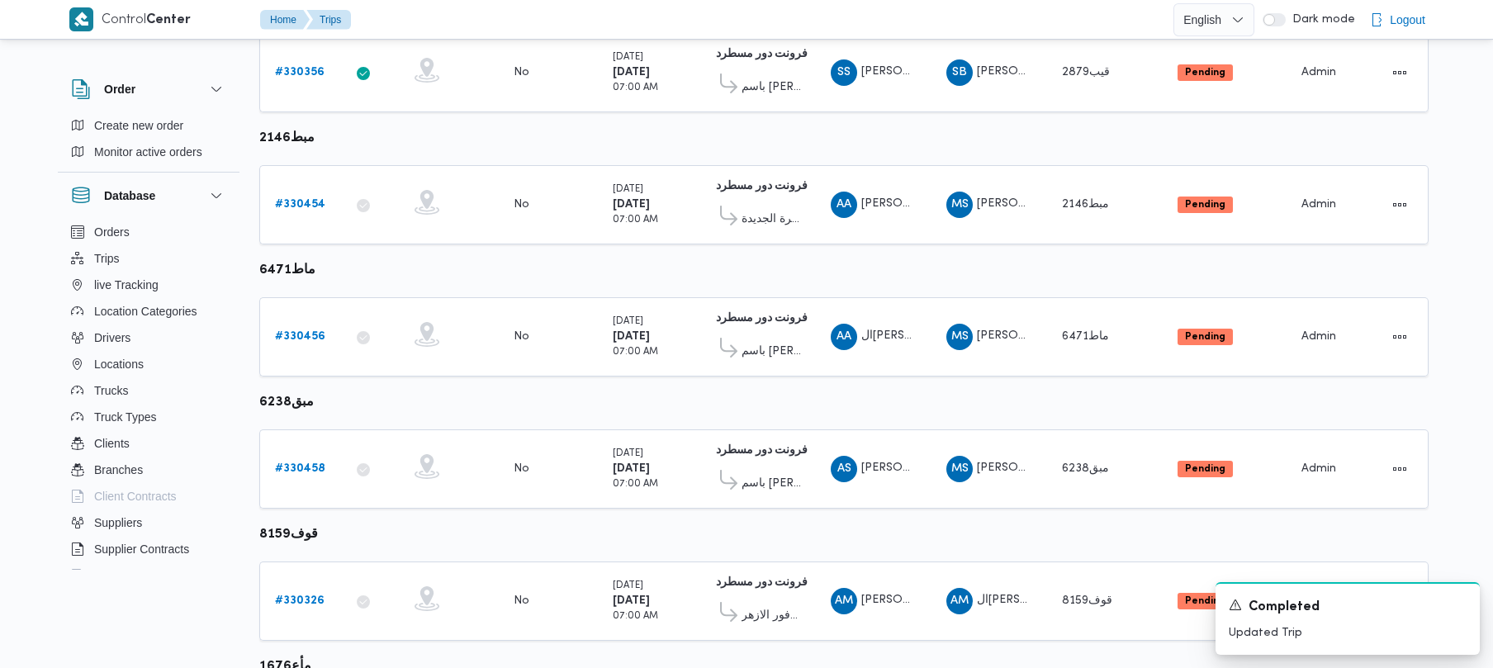
scroll to position [287, 0]
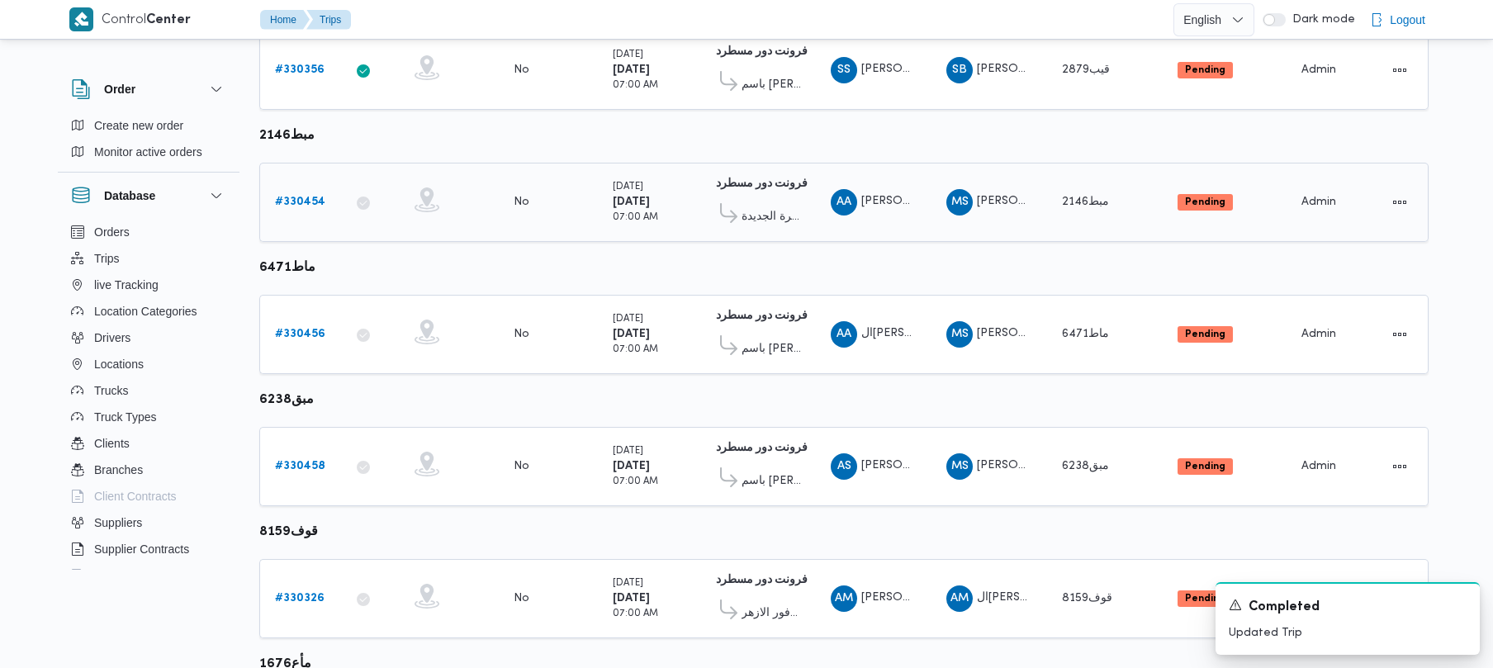
click at [334, 202] on td "Trip ID # 330454" at bounding box center [300, 202] width 83 height 79
click at [298, 199] on b "# 330454" at bounding box center [300, 202] width 50 height 11
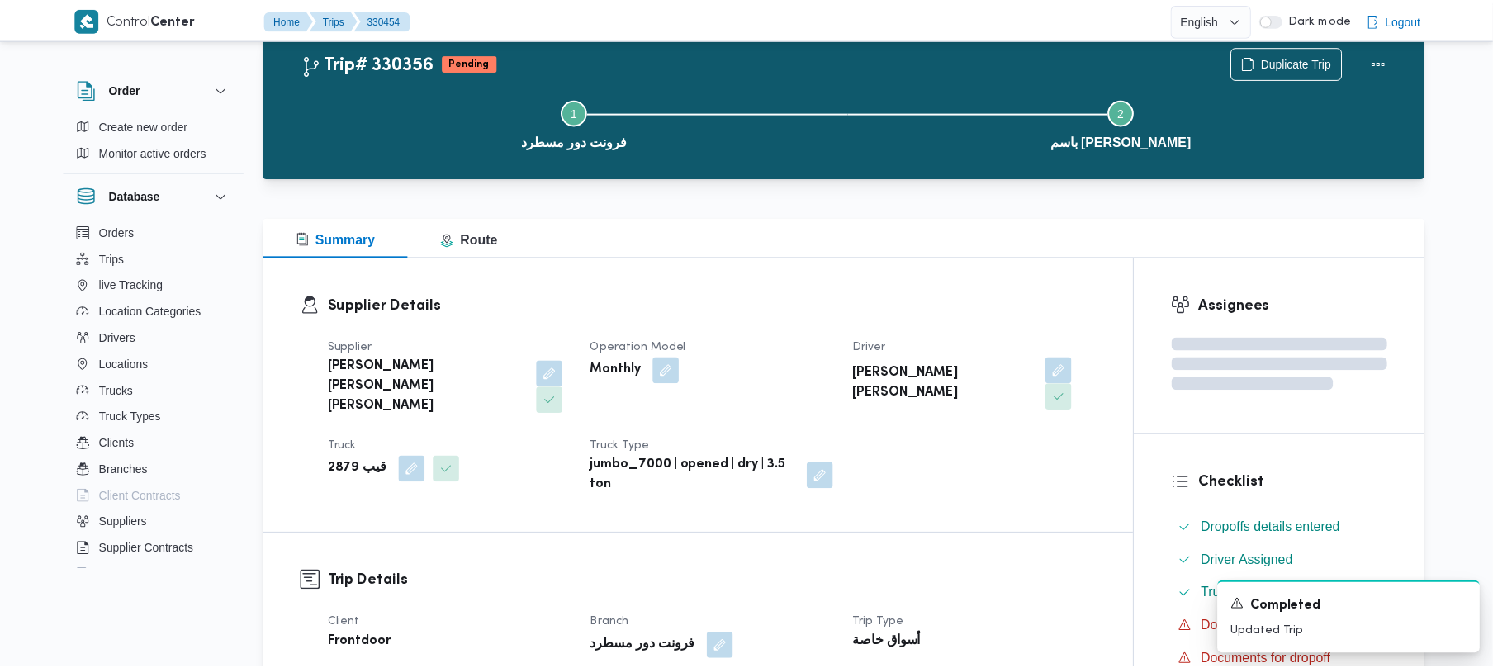
scroll to position [287, 0]
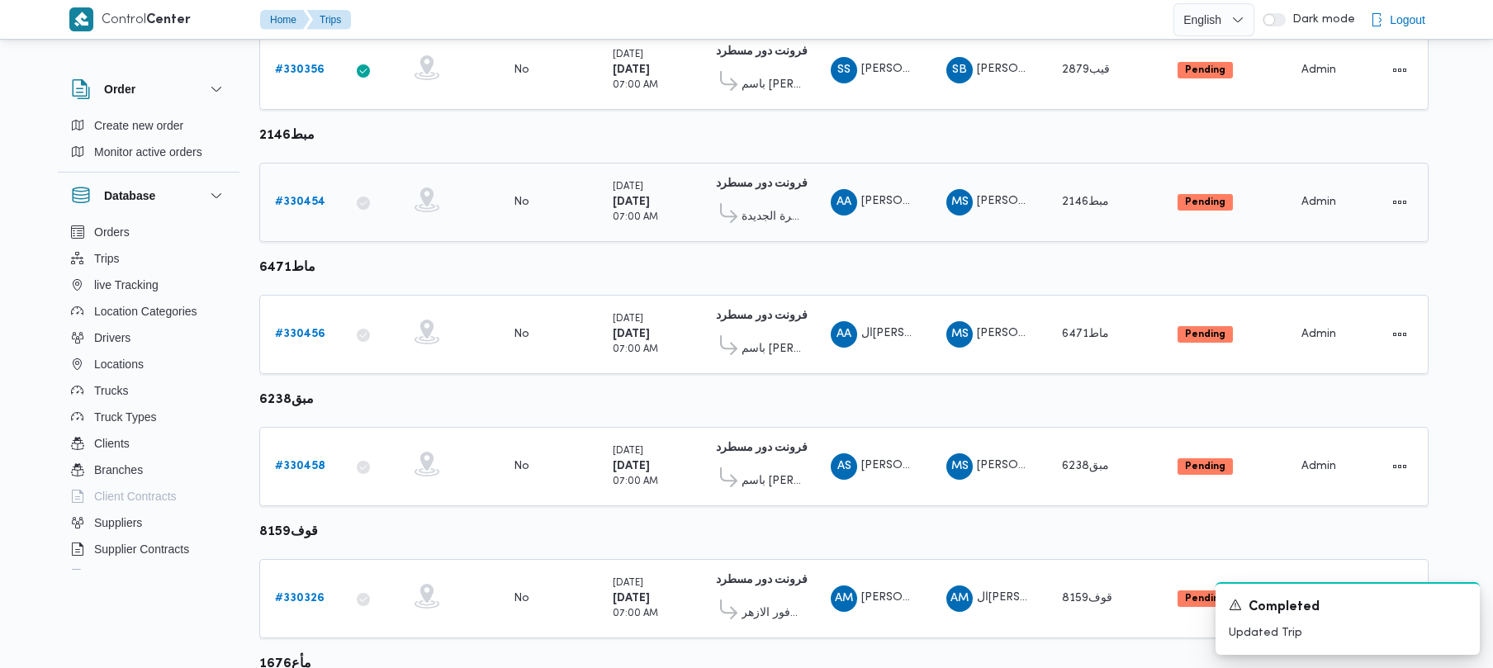
click at [301, 206] on b "# 330454" at bounding box center [300, 202] width 50 height 11
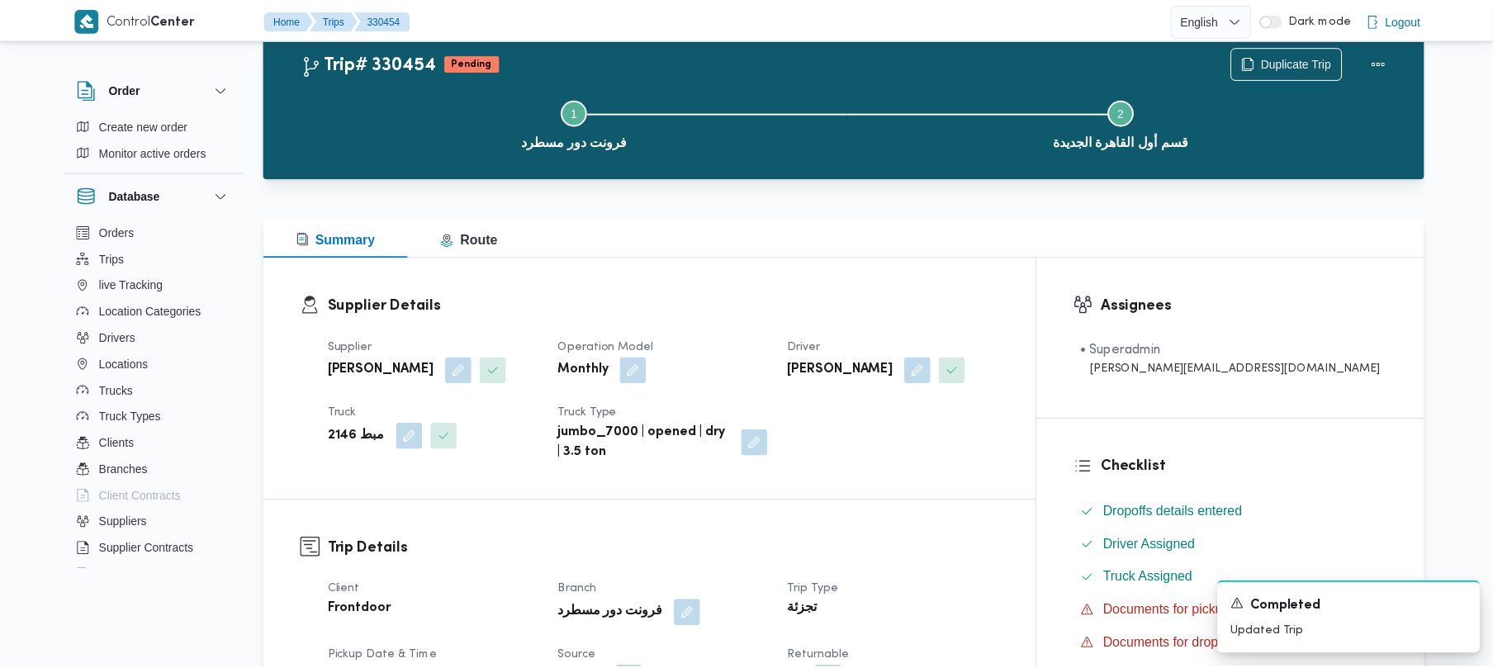
scroll to position [287, 0]
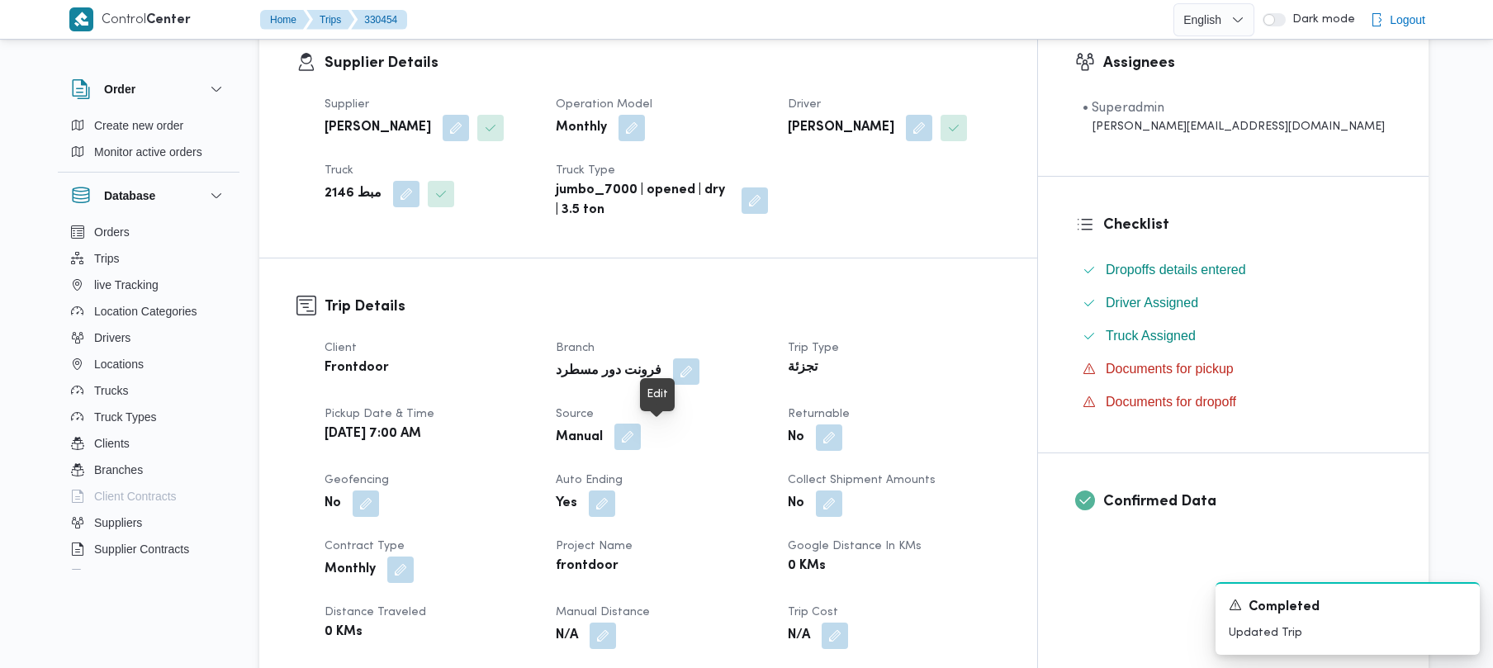
click at [641, 434] on button "button" at bounding box center [627, 437] width 26 height 26
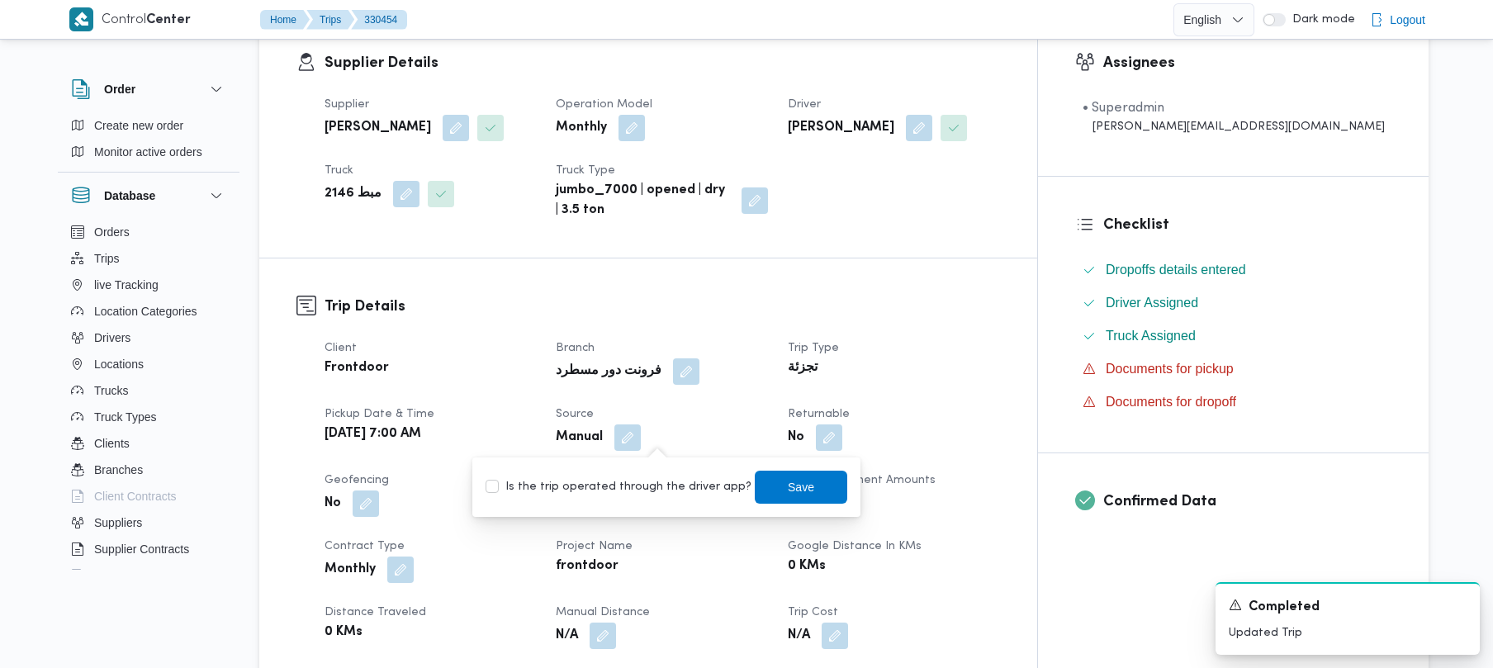
click at [662, 481] on label "Is the trip operated through the driver app?" at bounding box center [619, 487] width 266 height 20
checkbox input "true"
click at [788, 483] on span "Save" at bounding box center [801, 487] width 26 height 20
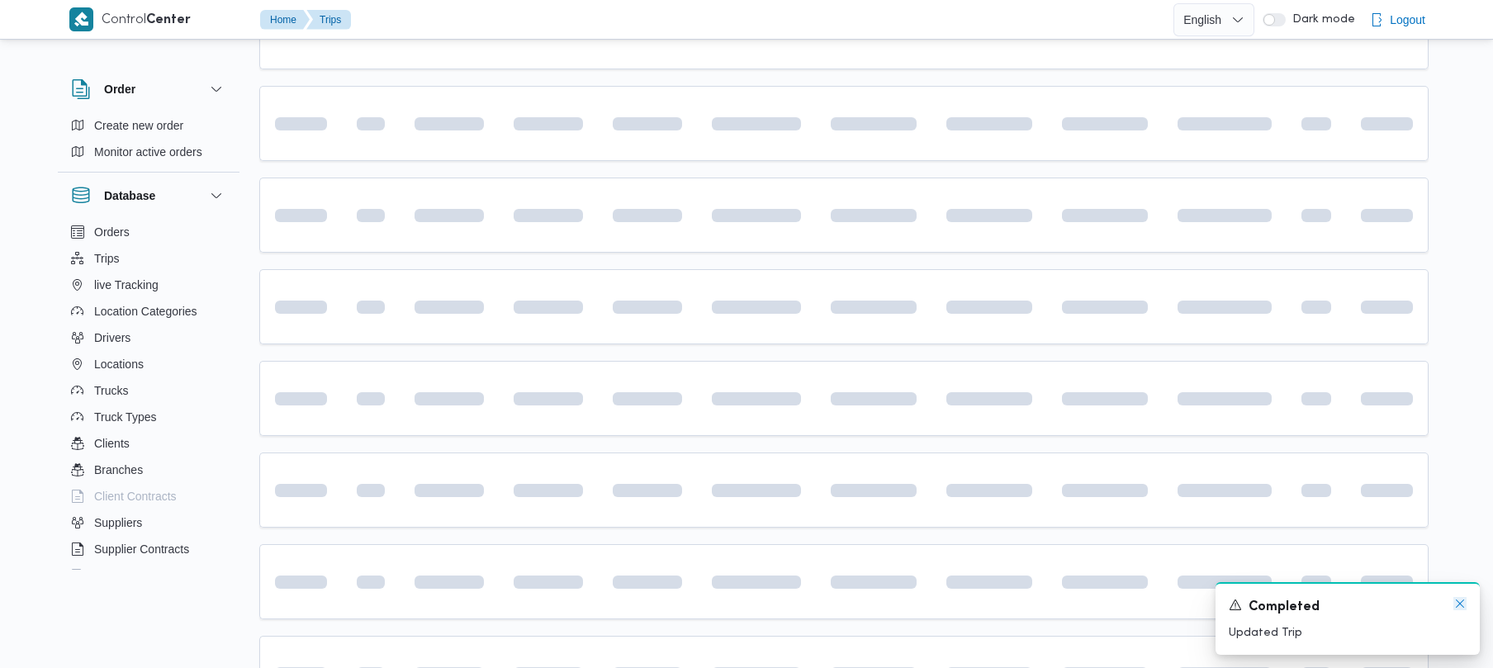
click at [1460, 600] on icon "Dismiss toast" at bounding box center [1460, 603] width 13 height 13
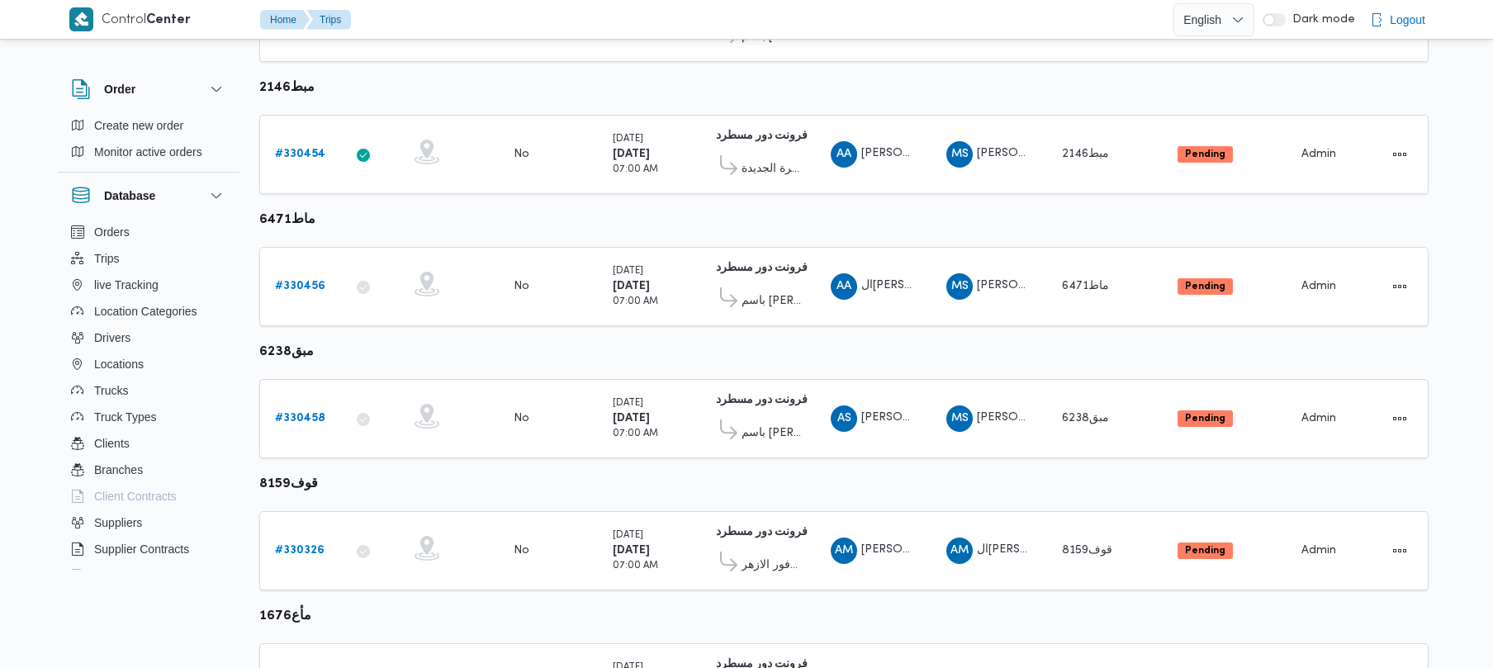
scroll to position [305, 0]
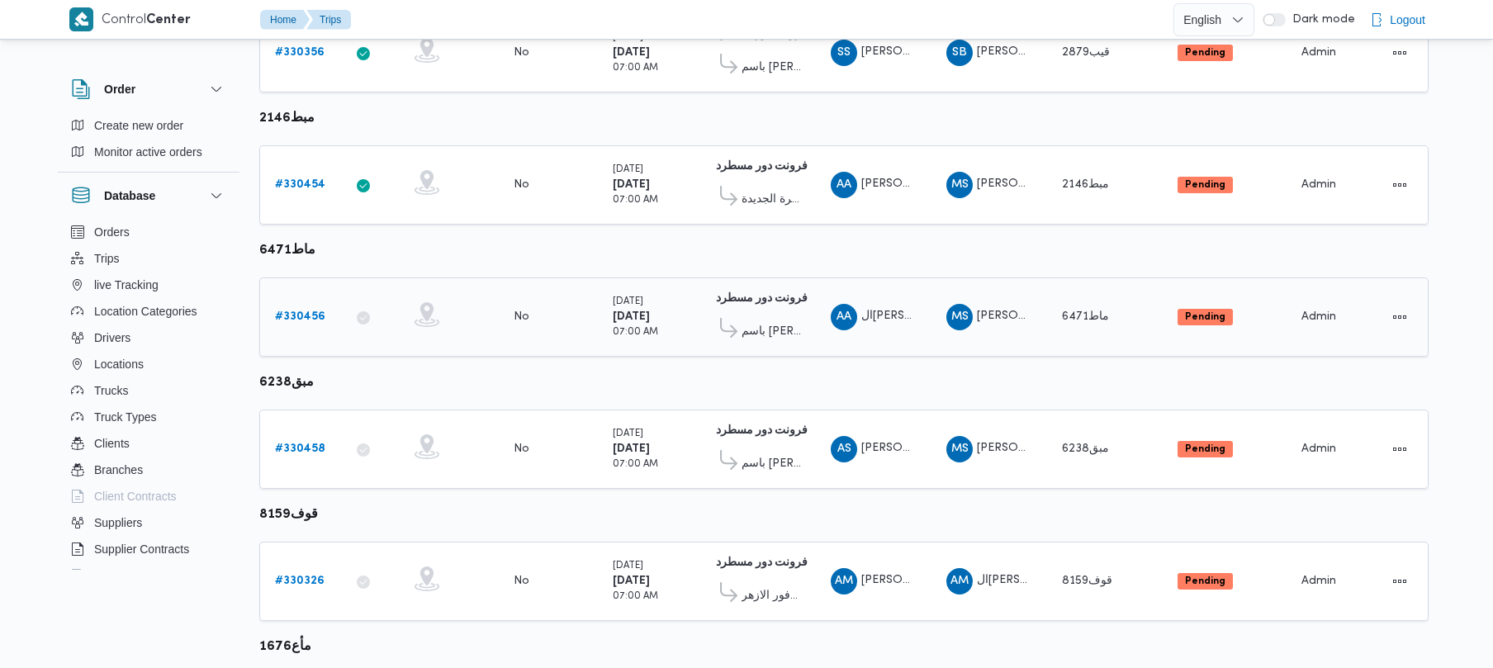
click at [305, 319] on b "# 330456" at bounding box center [300, 316] width 50 height 11
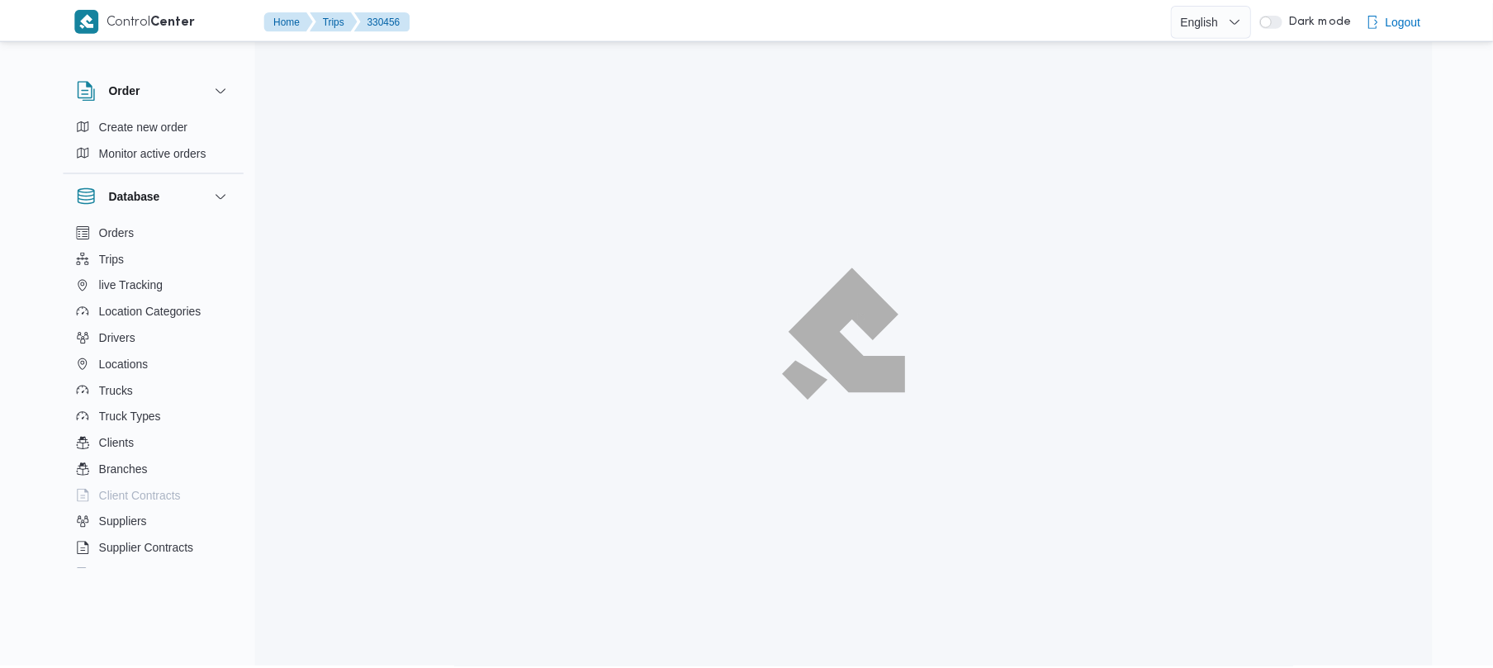
scroll to position [305, 0]
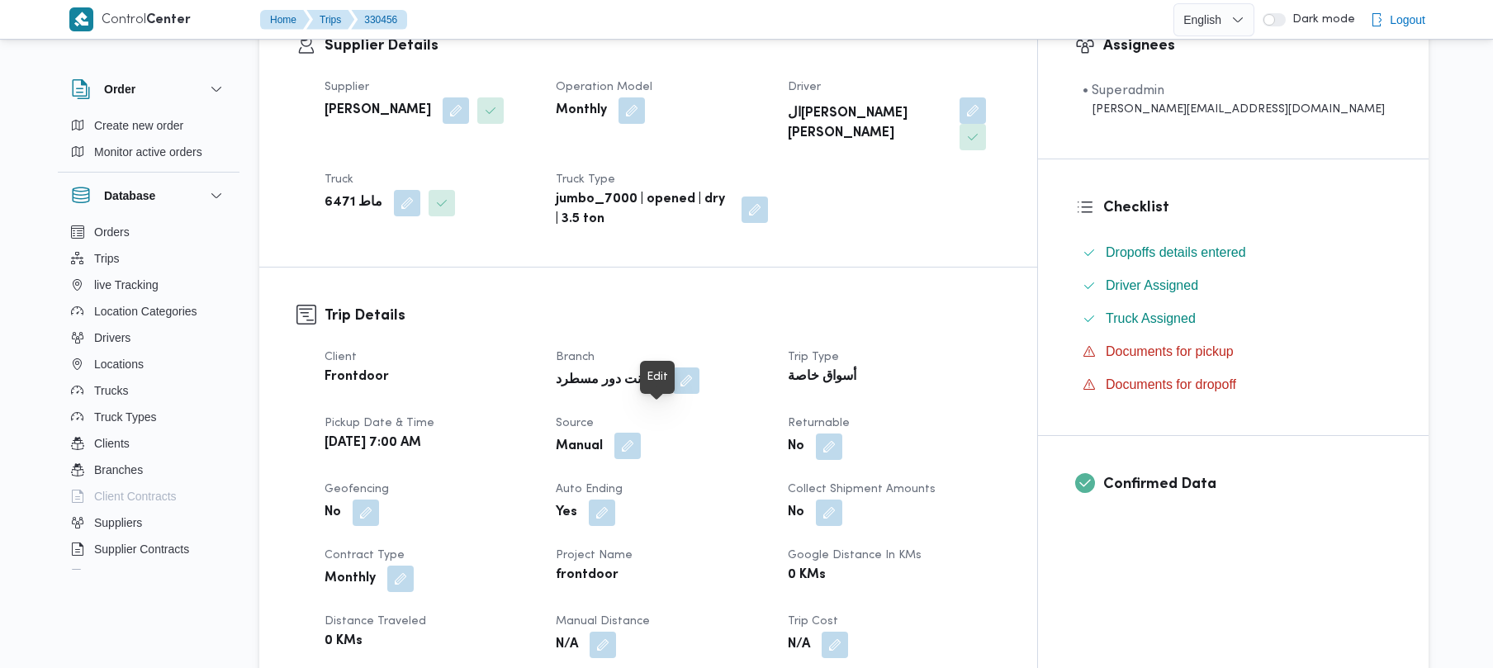
click at [641, 433] on button "button" at bounding box center [627, 446] width 26 height 26
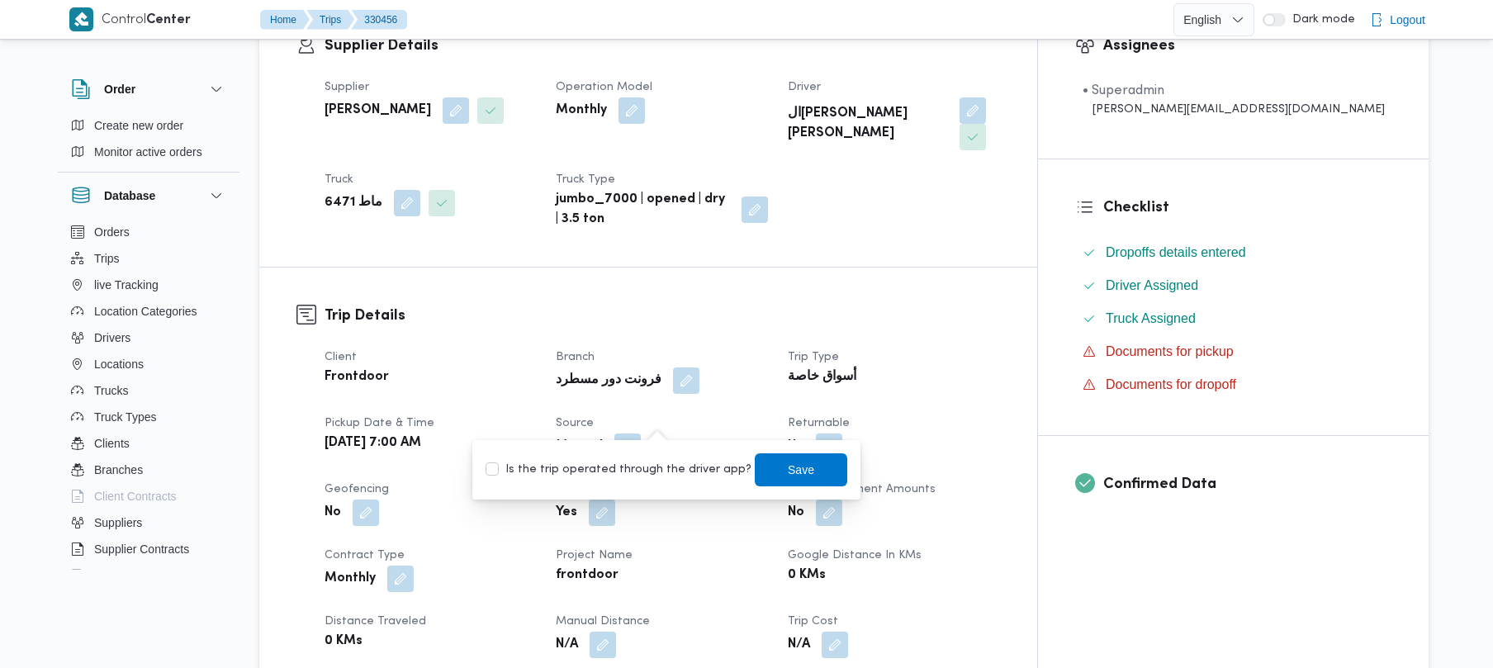
click at [642, 460] on label "Is the trip operated through the driver app?" at bounding box center [619, 470] width 266 height 20
checkbox input "true"
click at [755, 463] on span "Save" at bounding box center [801, 469] width 93 height 33
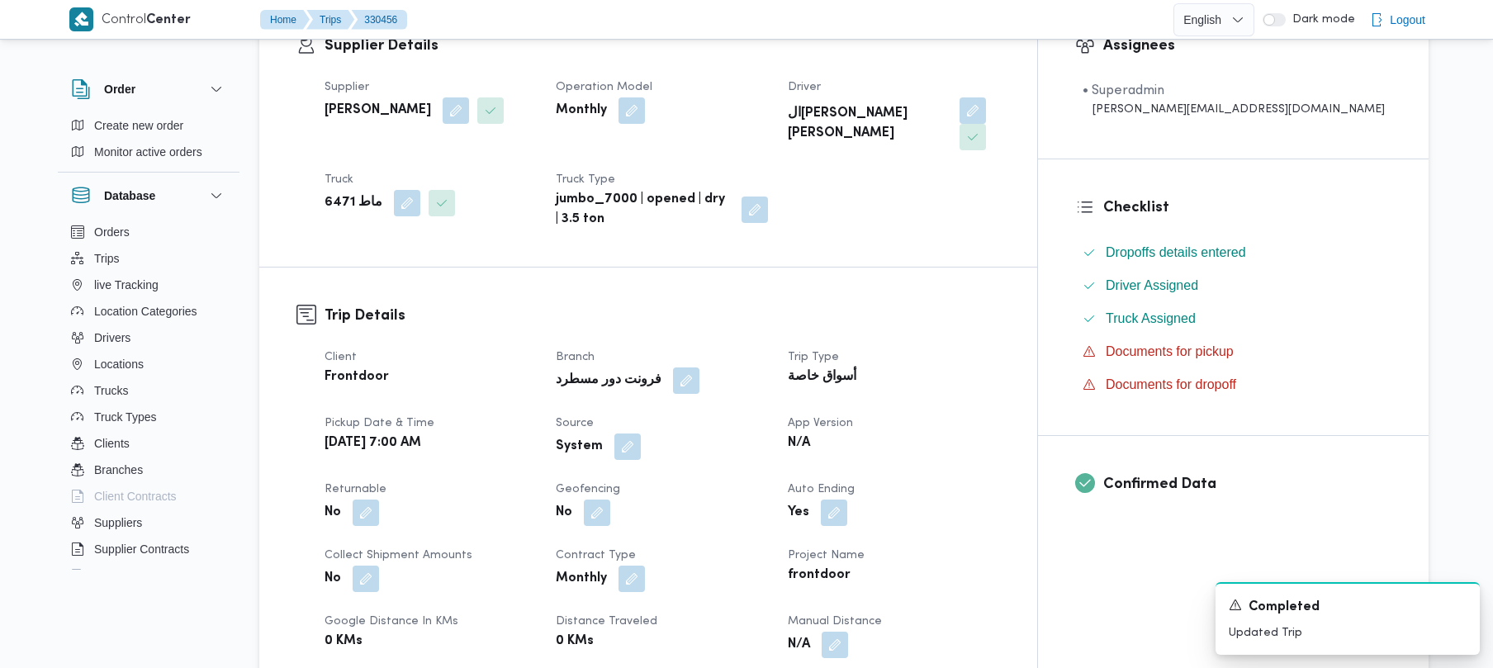
click at [702, 414] on dt "Source" at bounding box center [661, 424] width 211 height 20
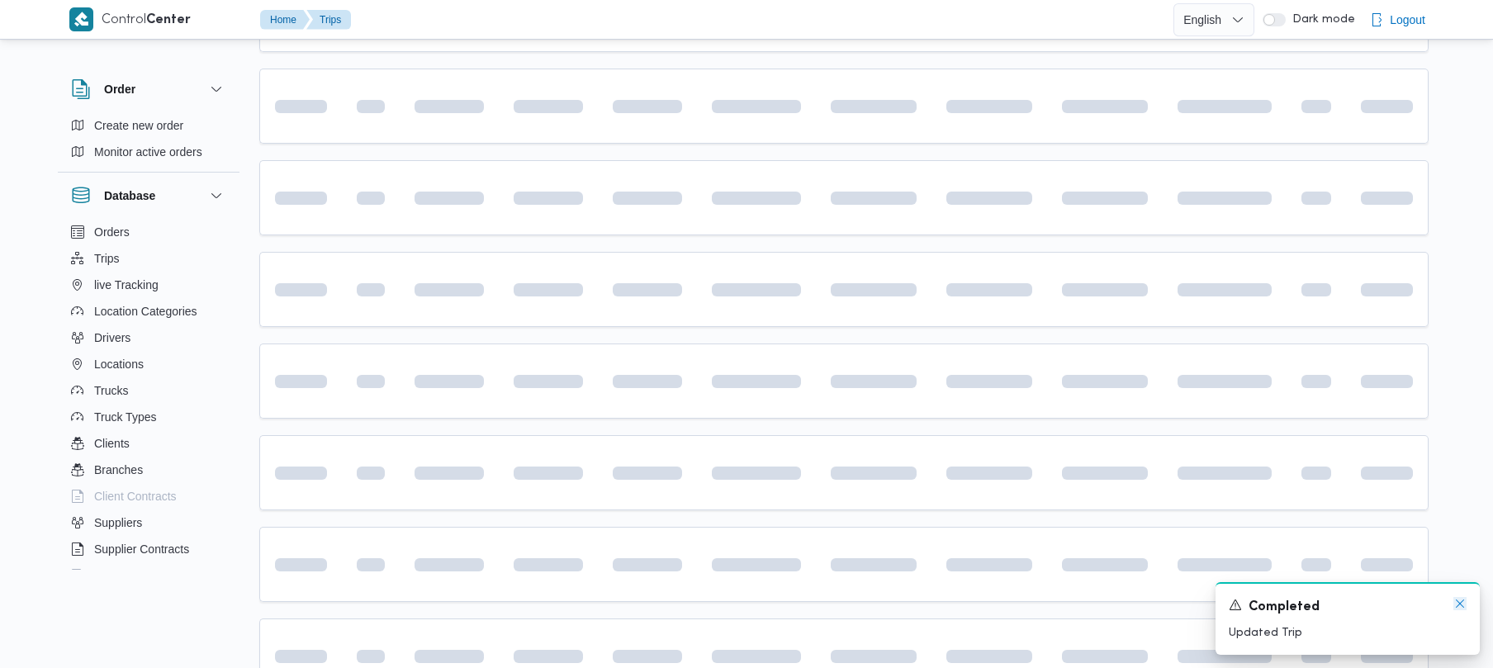
click at [1458, 605] on icon "Dismiss toast" at bounding box center [1460, 603] width 13 height 13
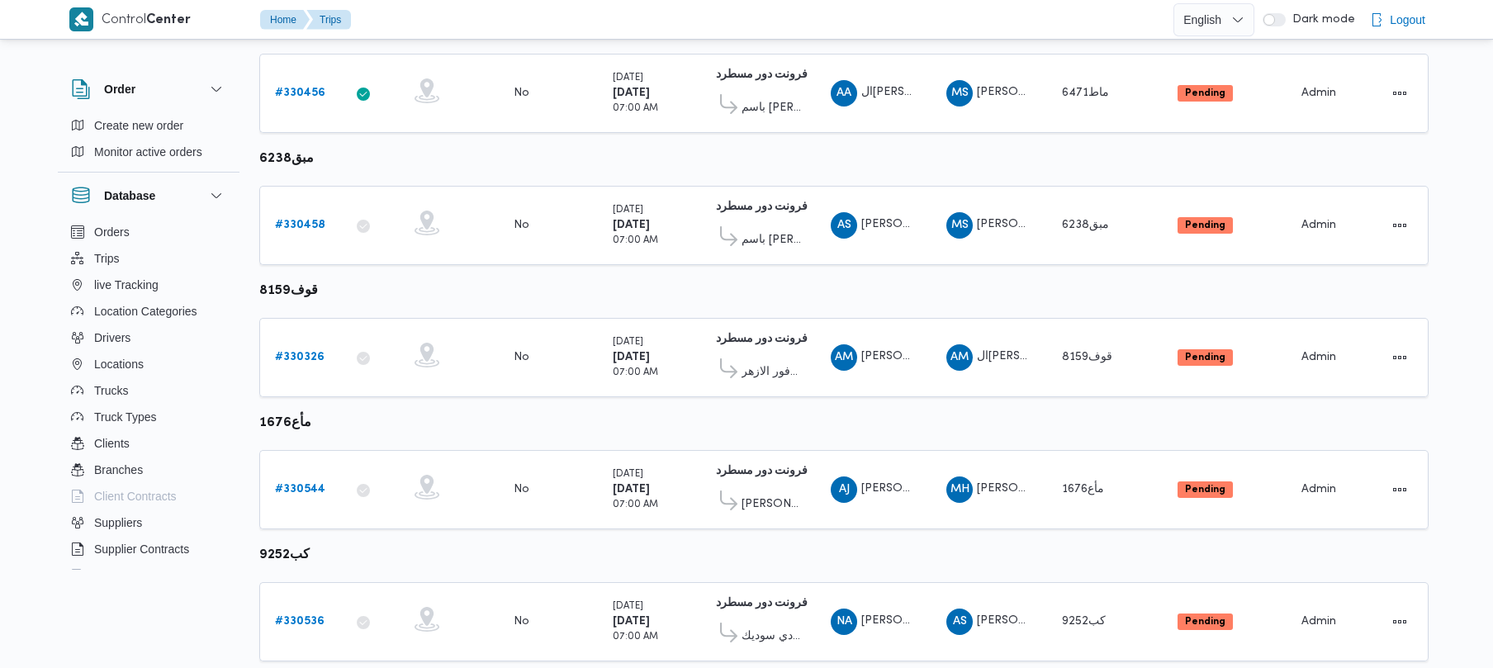
scroll to position [526, 0]
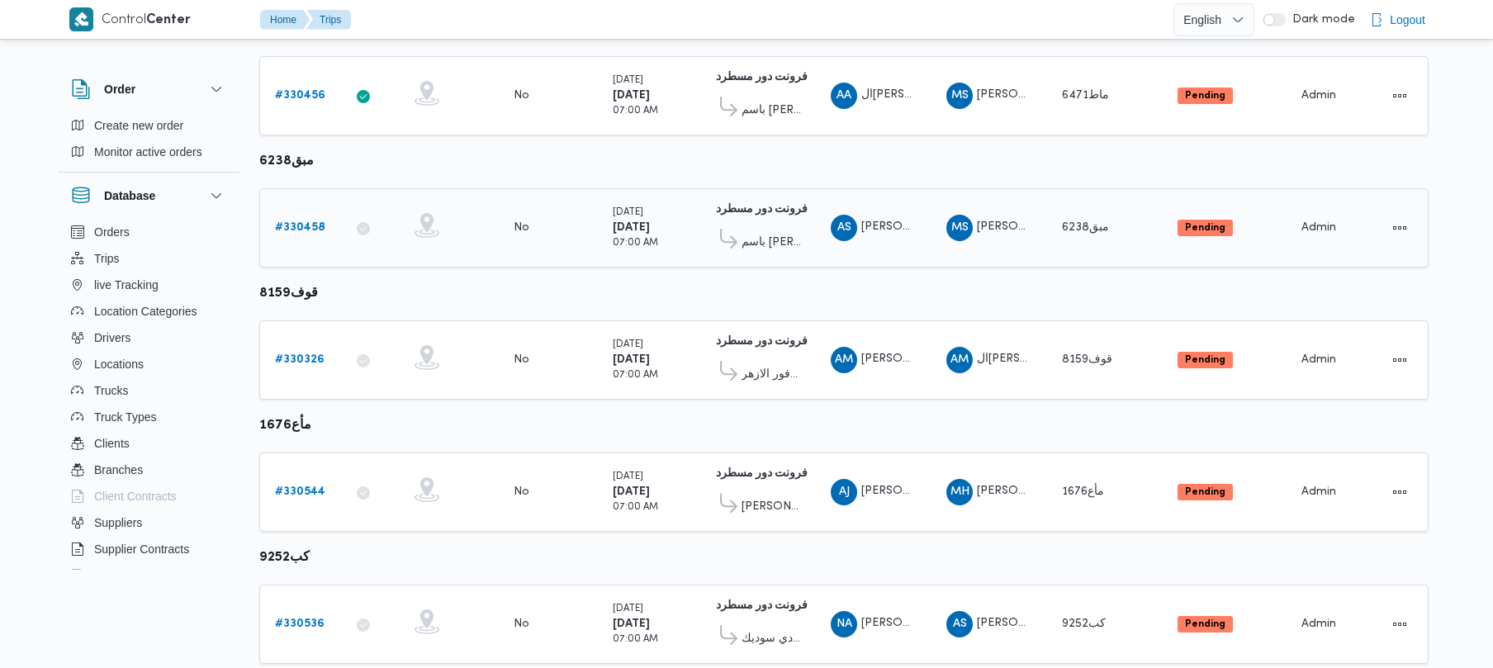
click at [311, 225] on b "# 330458" at bounding box center [300, 227] width 50 height 11
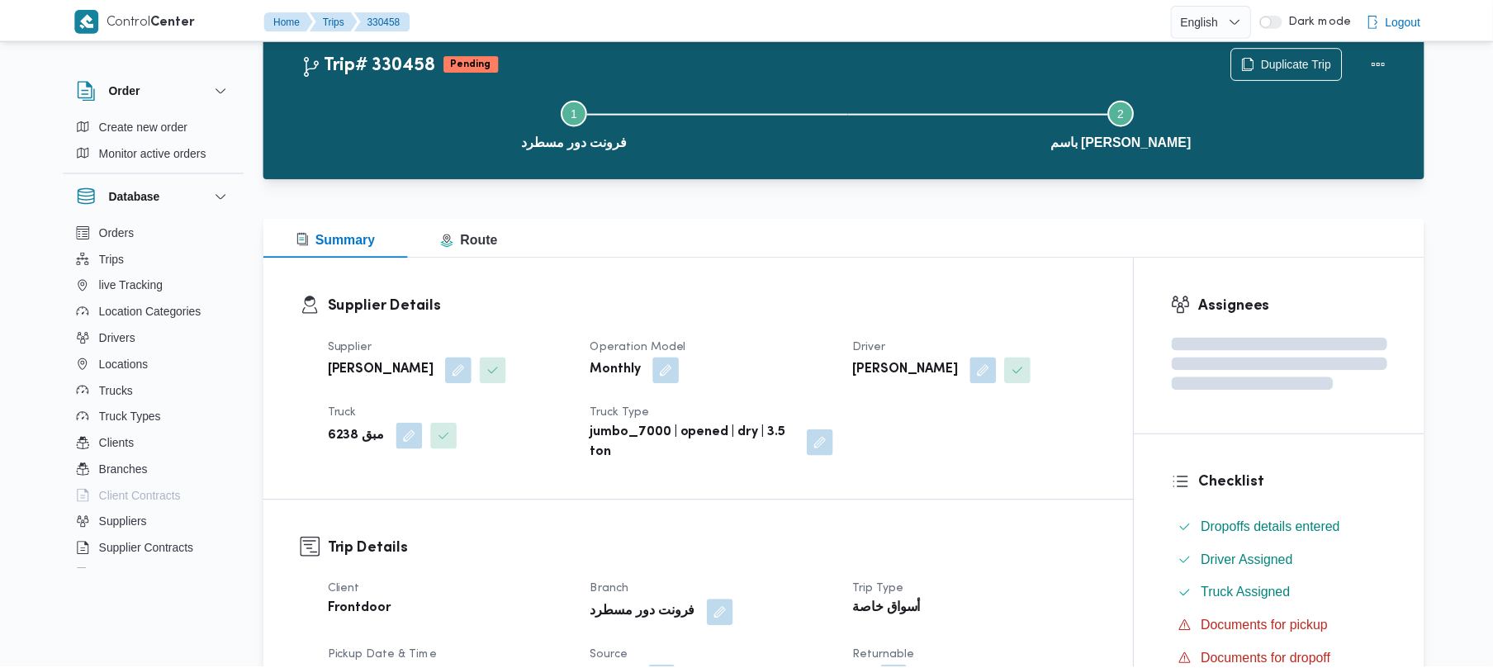
scroll to position [526, 0]
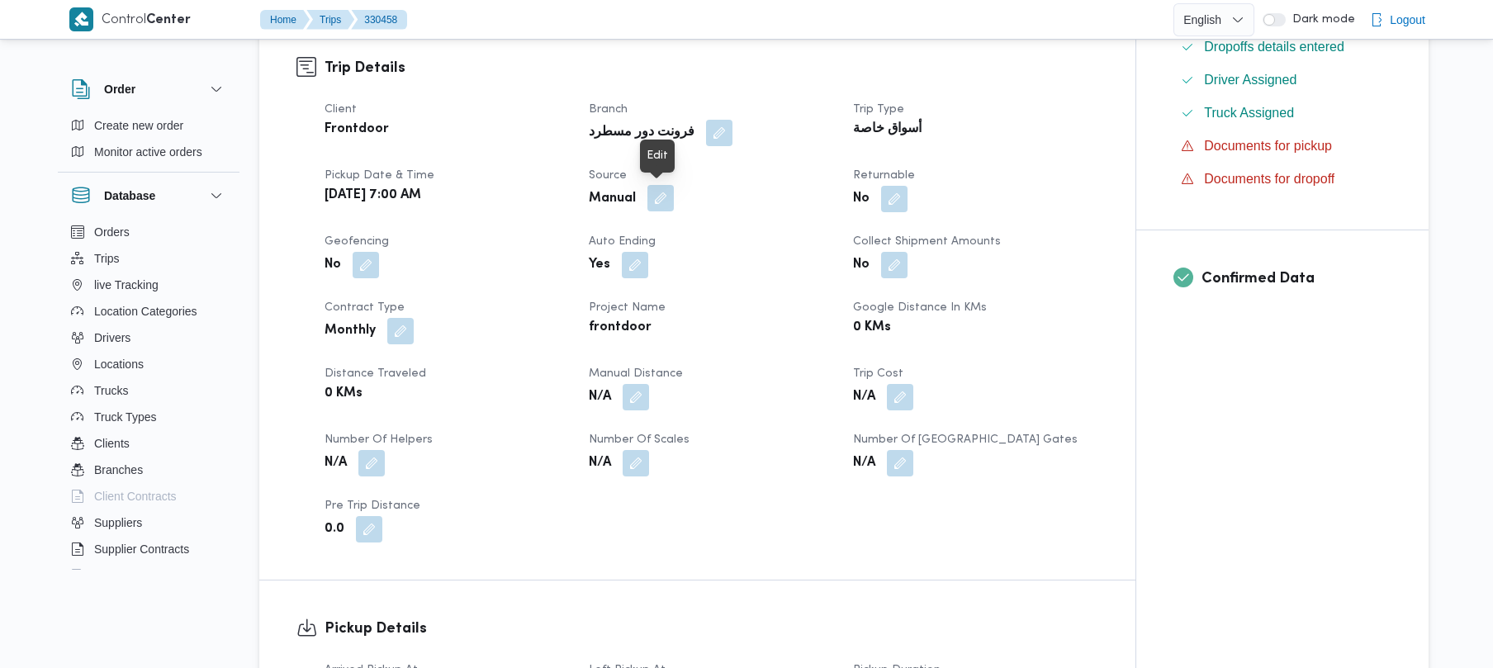
click at [657, 197] on button "button" at bounding box center [661, 198] width 26 height 26
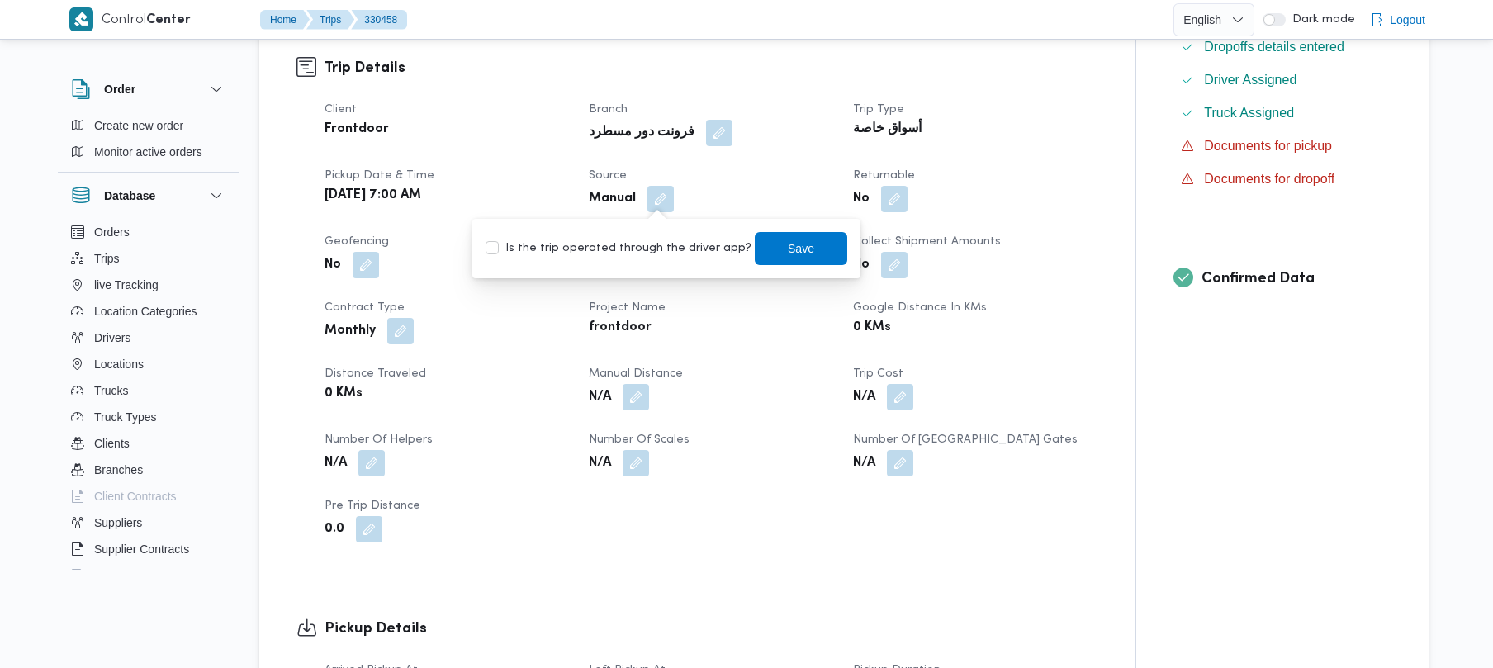
click at [658, 242] on label "Is the trip operated through the driver app?" at bounding box center [619, 249] width 266 height 20
checkbox input "true"
click at [793, 244] on span "Save" at bounding box center [801, 248] width 26 height 20
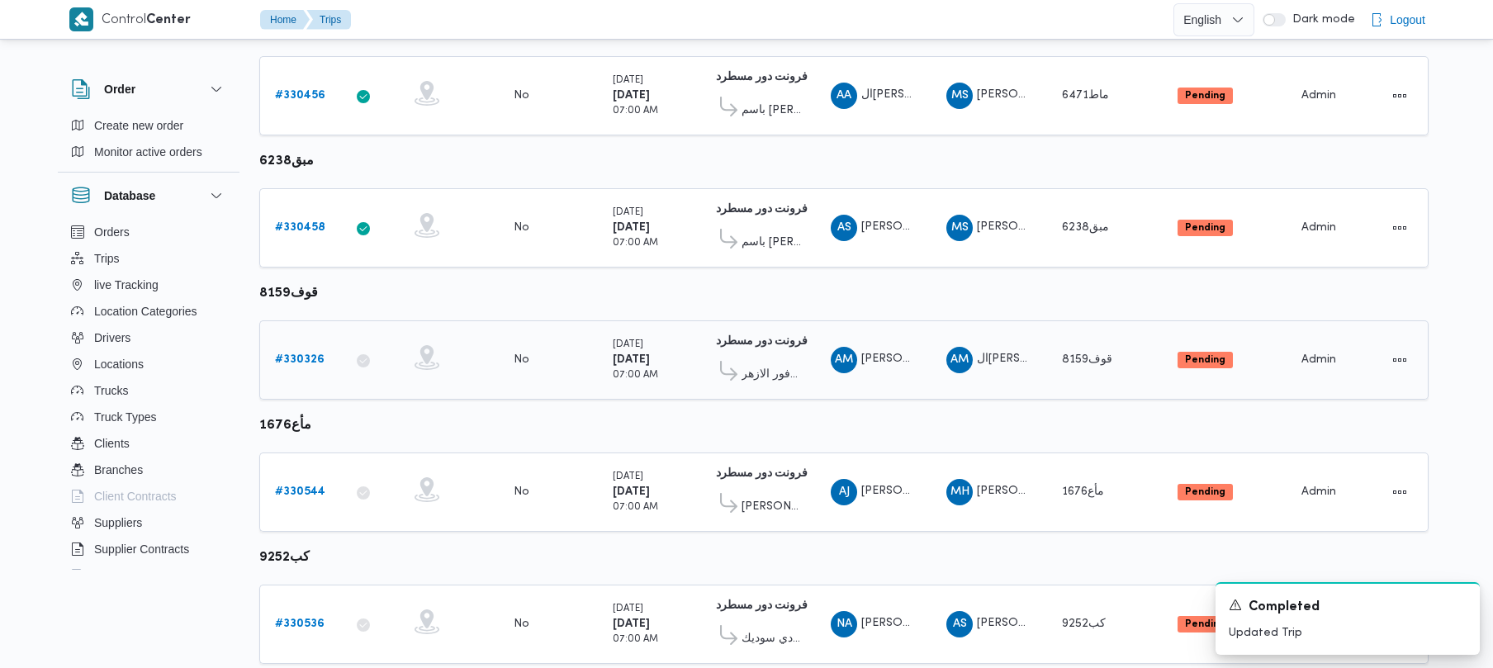
click at [312, 365] on b "# 330326" at bounding box center [300, 359] width 50 height 11
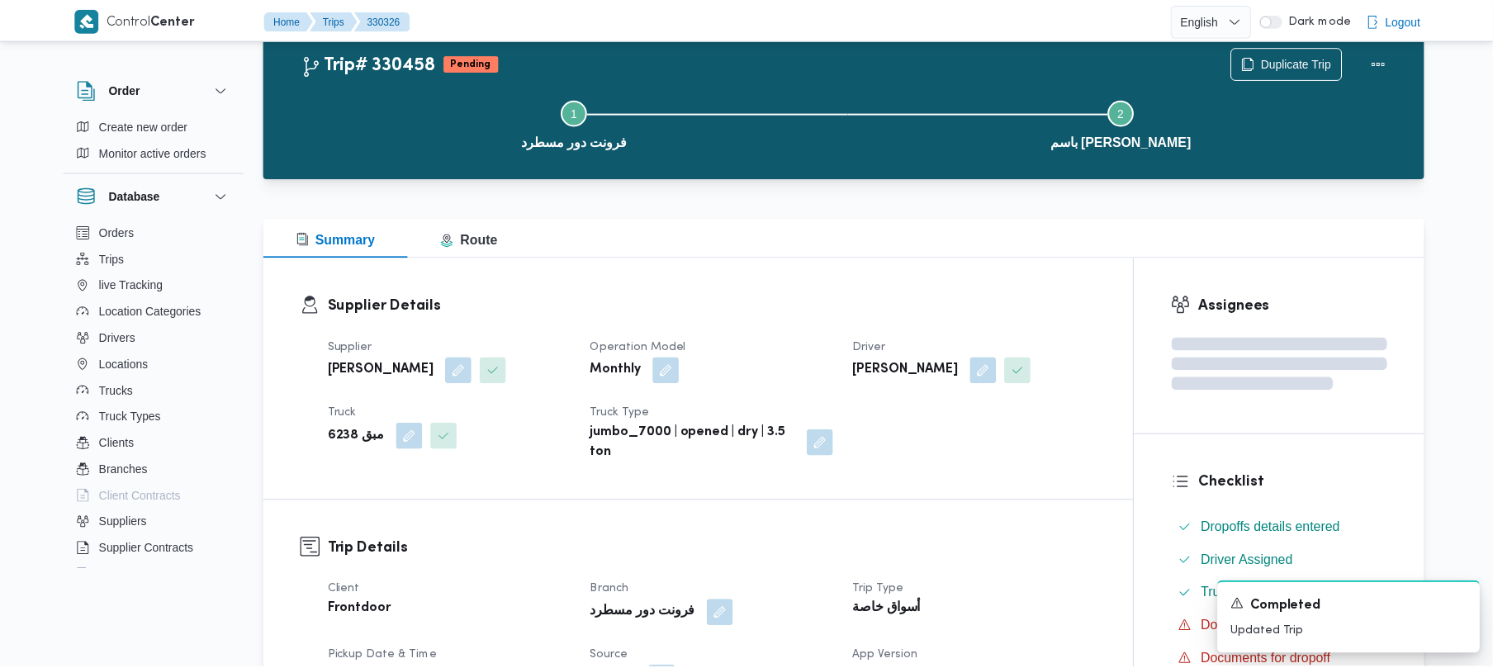
scroll to position [526, 0]
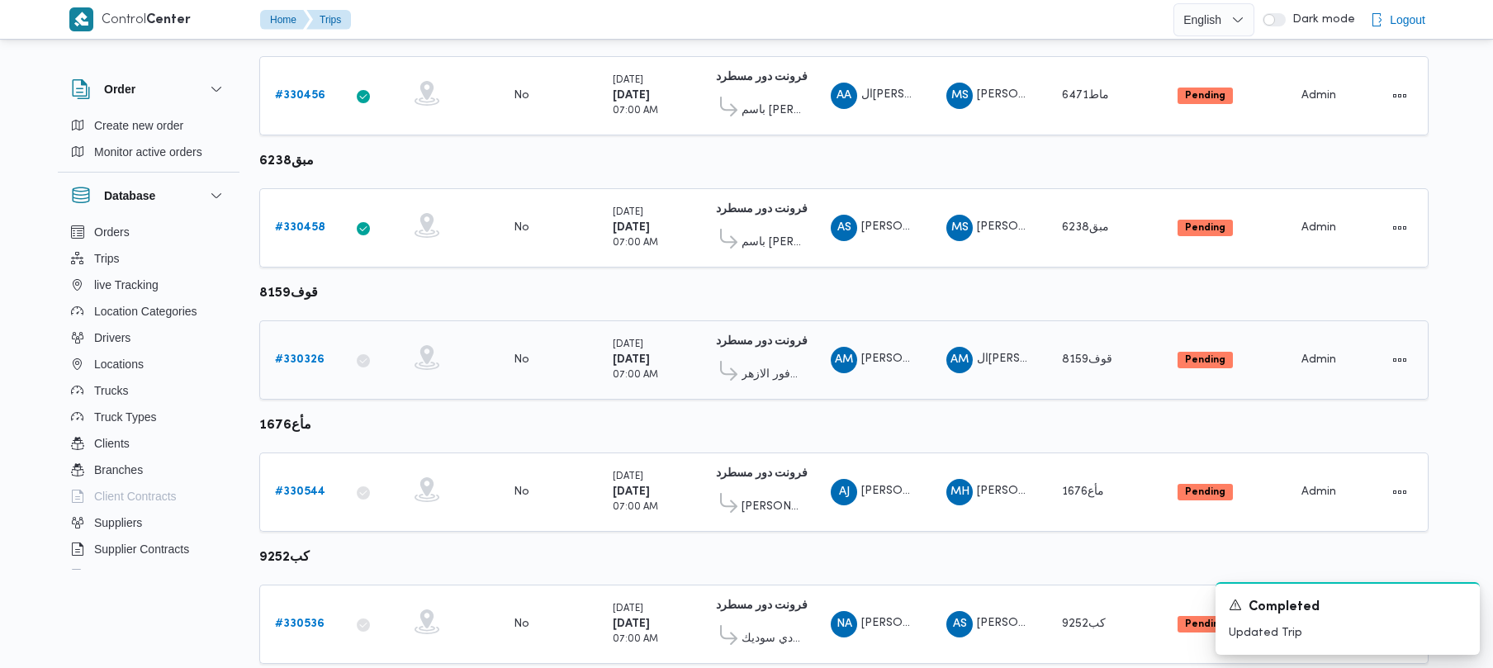
click at [319, 362] on b "# 330326" at bounding box center [300, 359] width 50 height 11
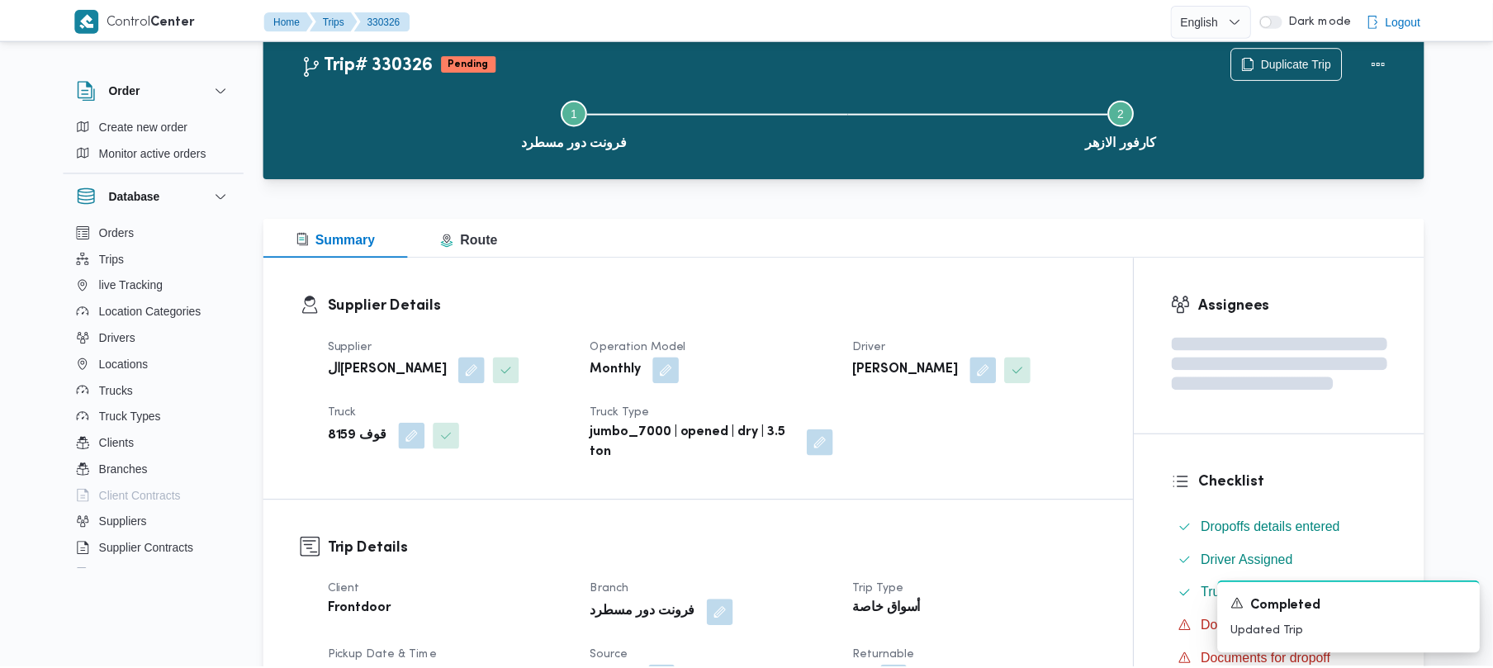
scroll to position [526, 0]
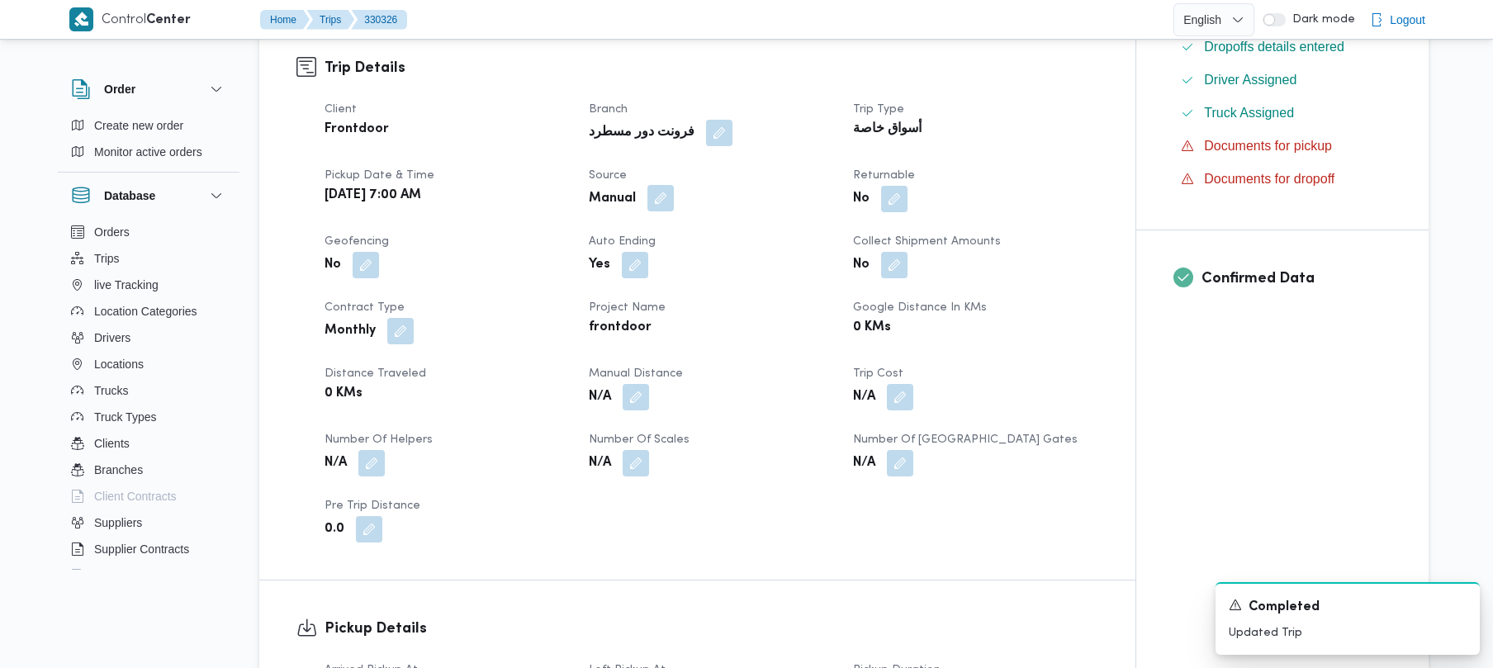
click at [666, 200] on button "button" at bounding box center [661, 198] width 26 height 26
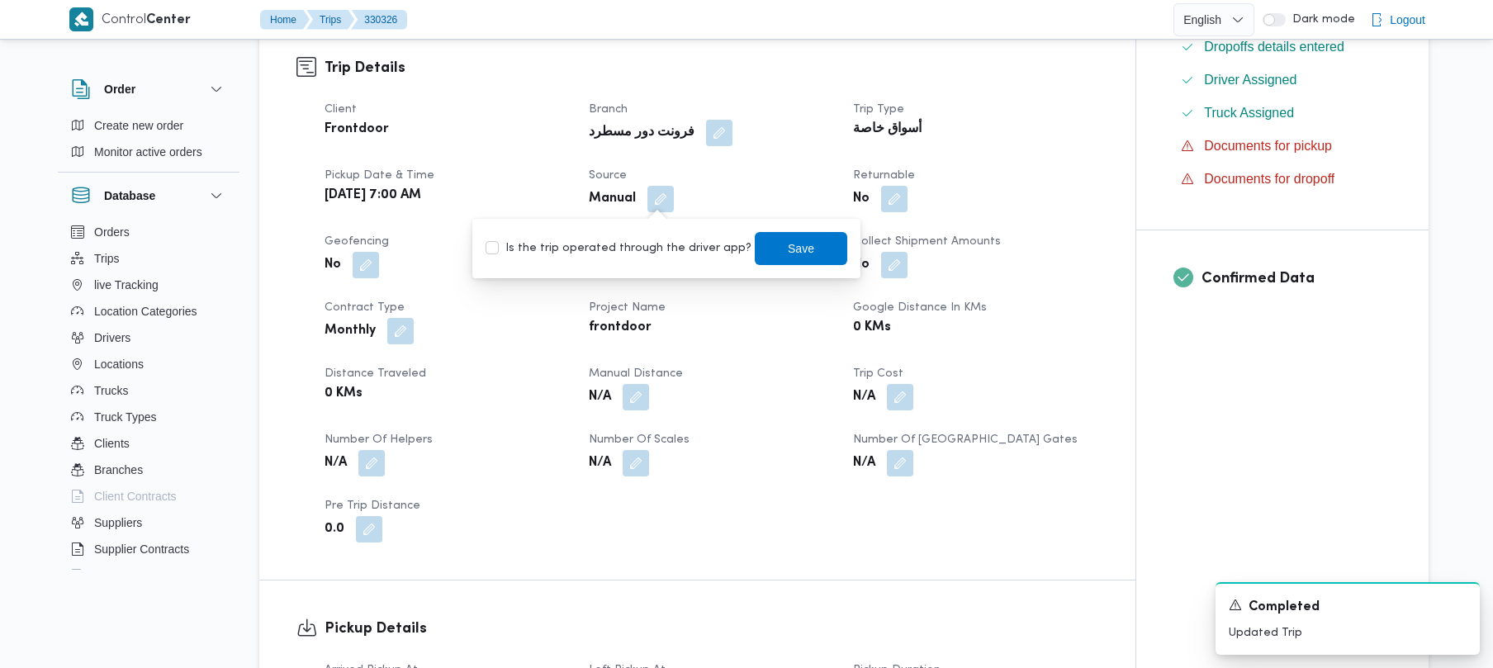
click at [638, 244] on label "Is the trip operated through the driver app?" at bounding box center [619, 249] width 266 height 20
checkbox input "true"
click at [800, 248] on span "Save" at bounding box center [801, 247] width 93 height 33
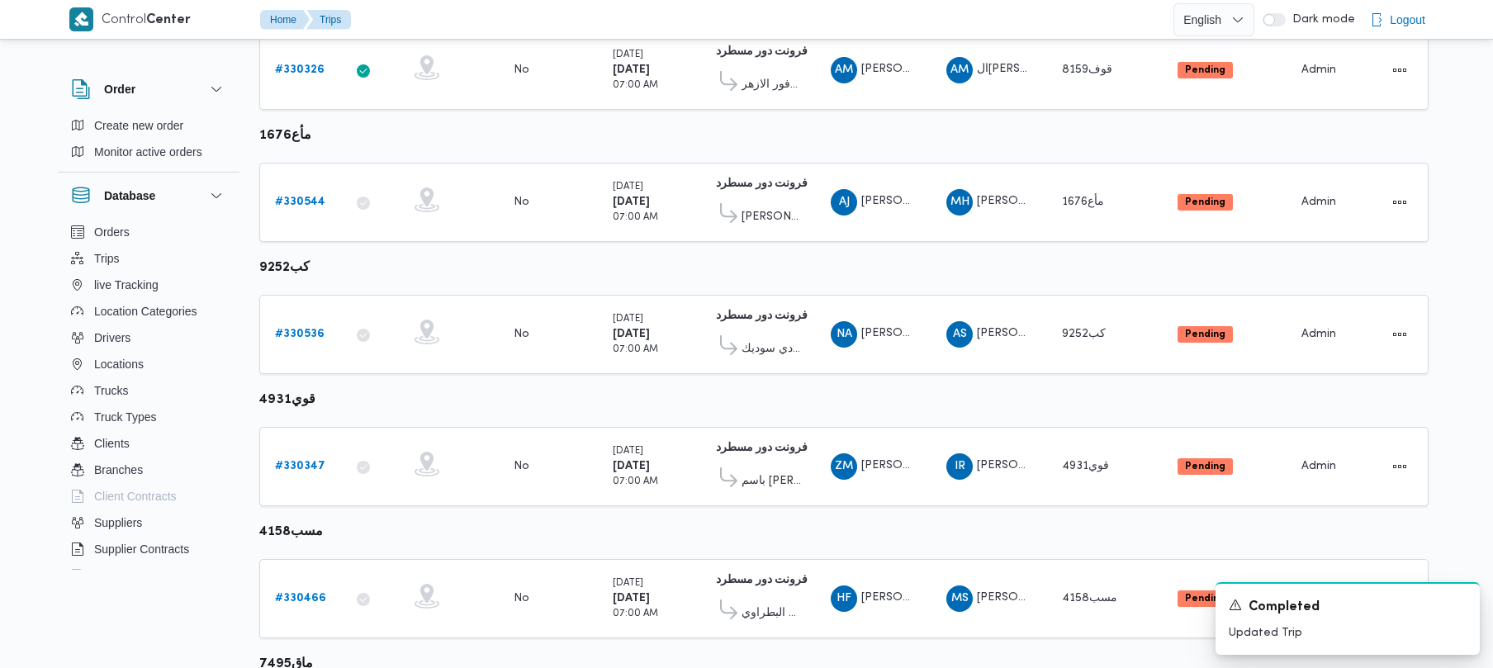
scroll to position [780, 0]
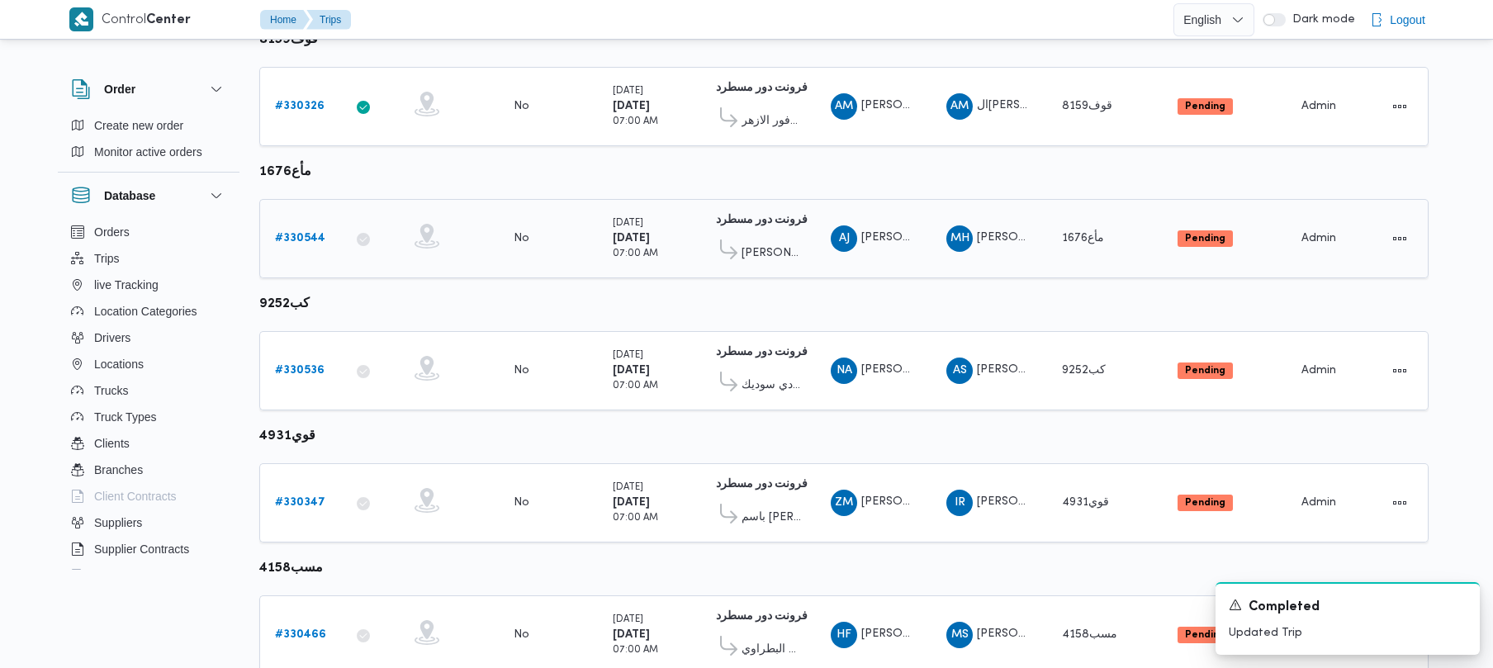
click at [301, 243] on b "# 330544" at bounding box center [300, 238] width 50 height 11
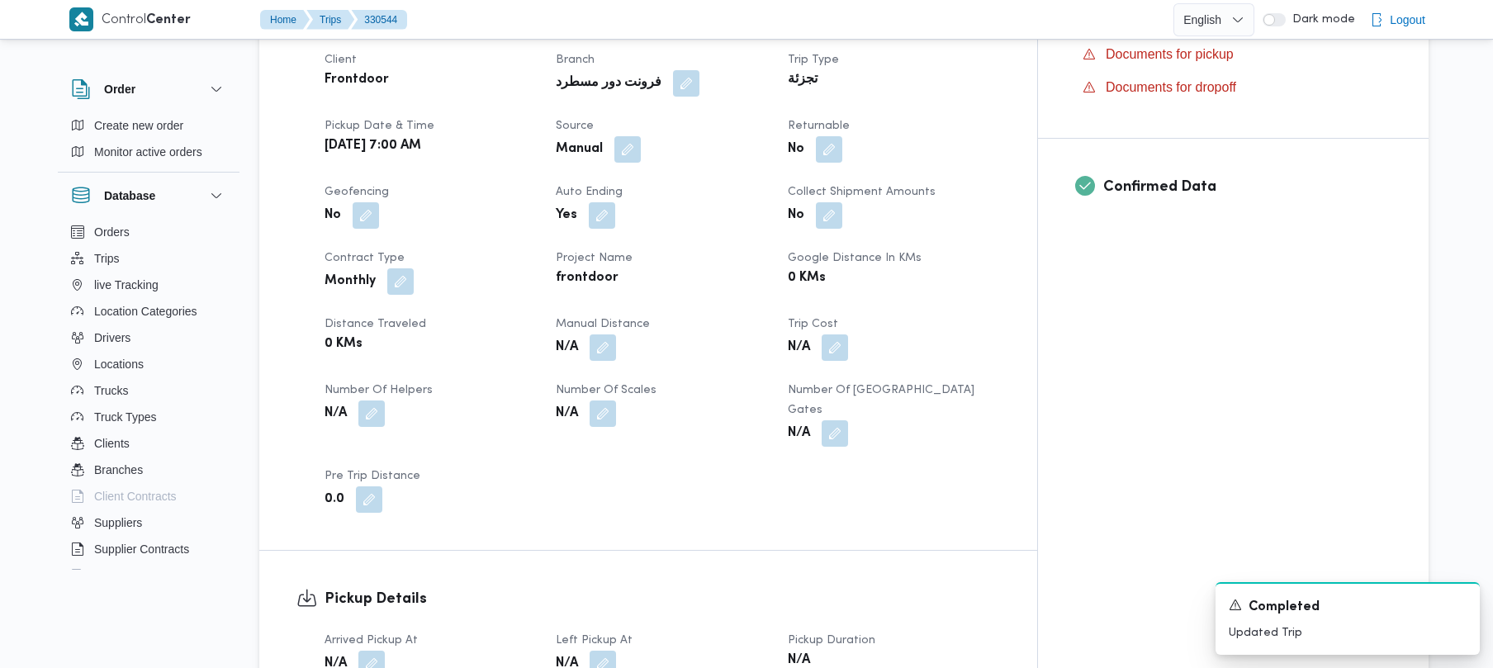
scroll to position [588, 0]
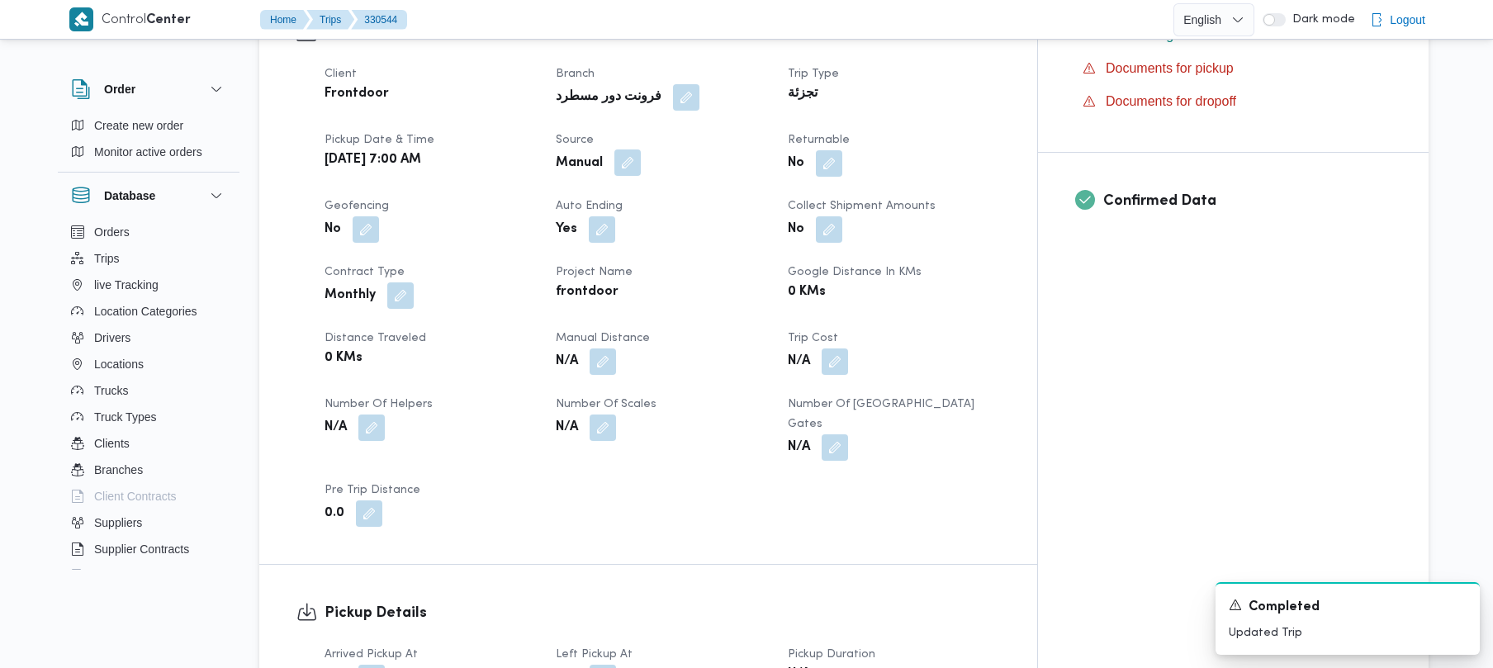
click at [641, 149] on button "button" at bounding box center [627, 162] width 26 height 26
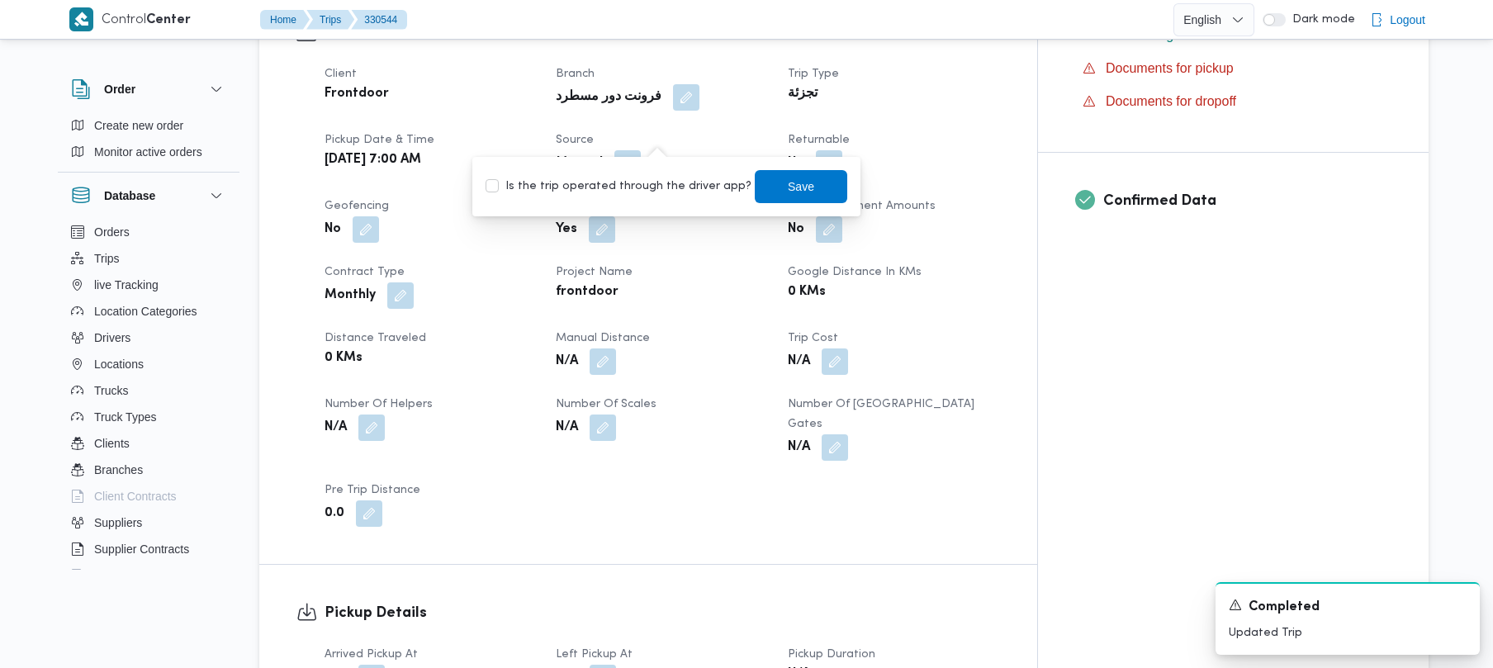
click at [636, 188] on label "Is the trip operated through the driver app?" at bounding box center [619, 187] width 266 height 20
checkbox input "true"
click at [767, 192] on span "Save" at bounding box center [801, 185] width 93 height 33
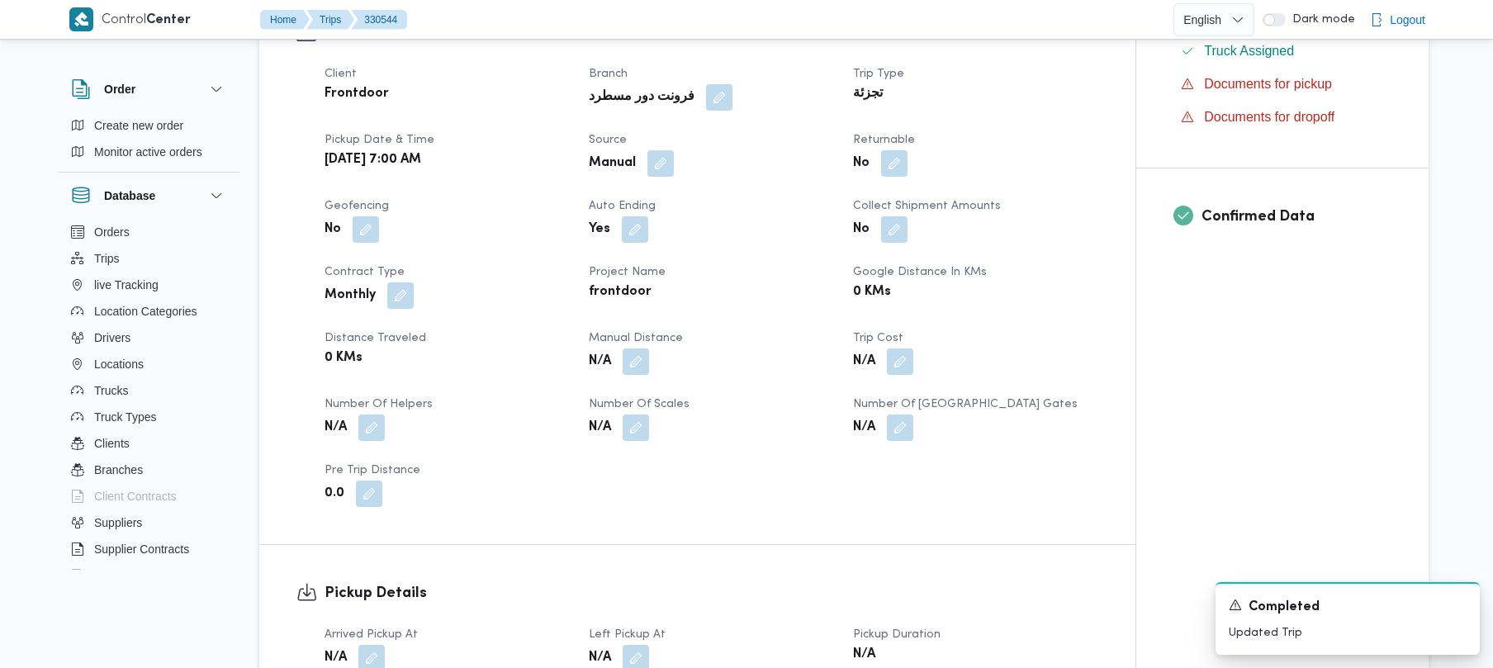
click at [712, 149] on div "Manual" at bounding box center [711, 164] width 248 height 30
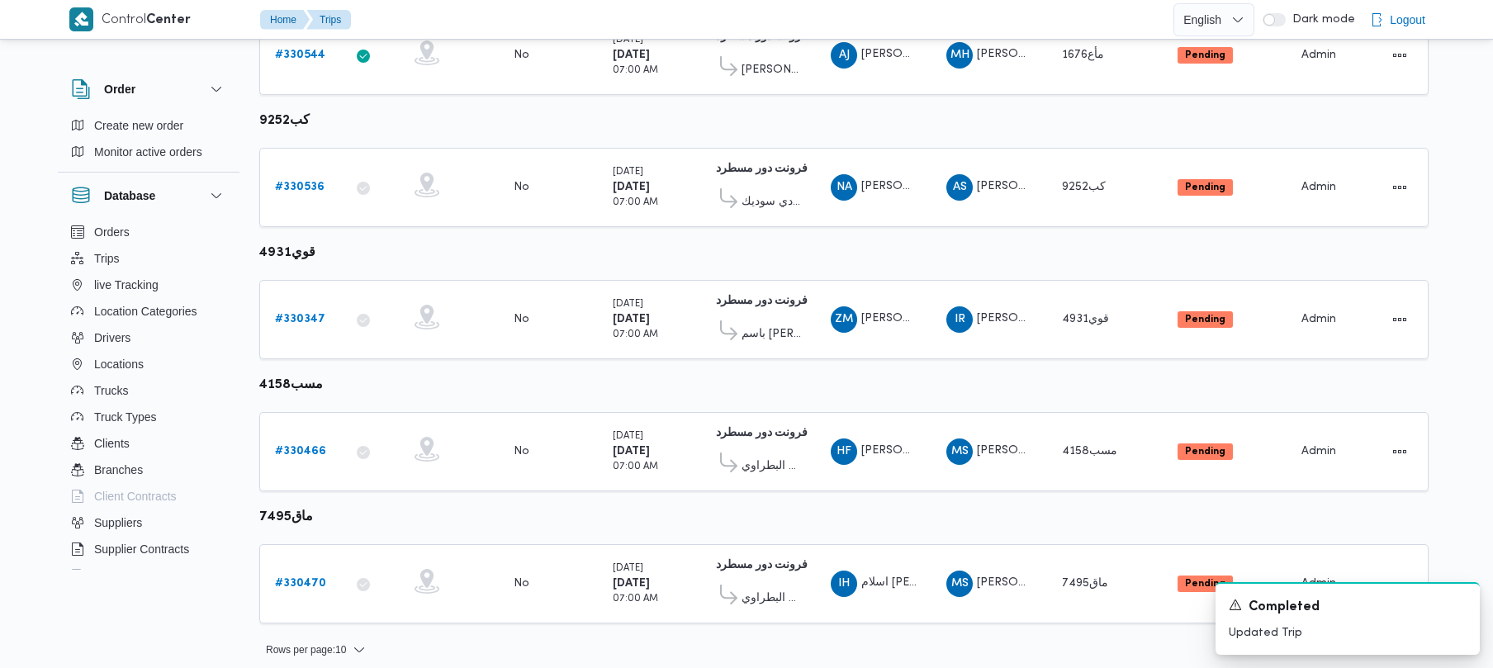
scroll to position [976, 0]
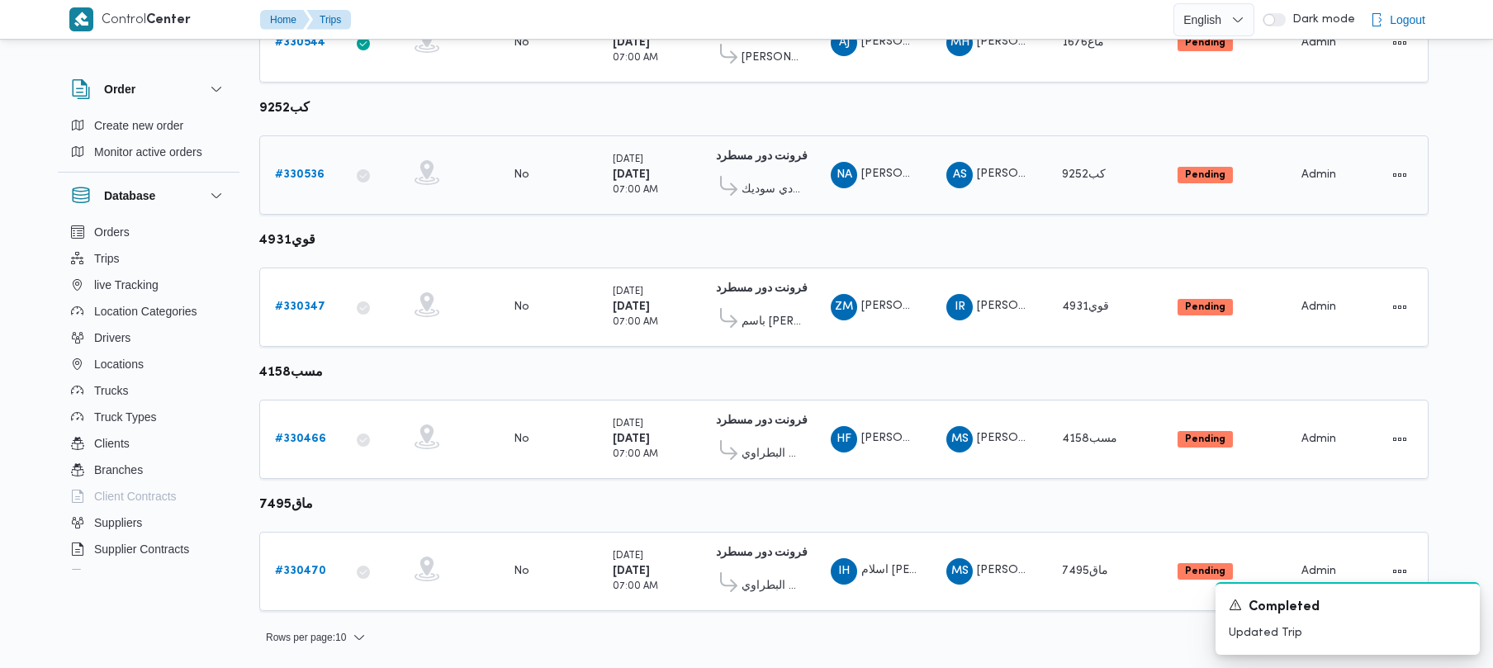
click at [311, 189] on div "# 330536" at bounding box center [300, 175] width 65 height 33
click at [308, 165] on link "# 330536" at bounding box center [300, 175] width 50 height 20
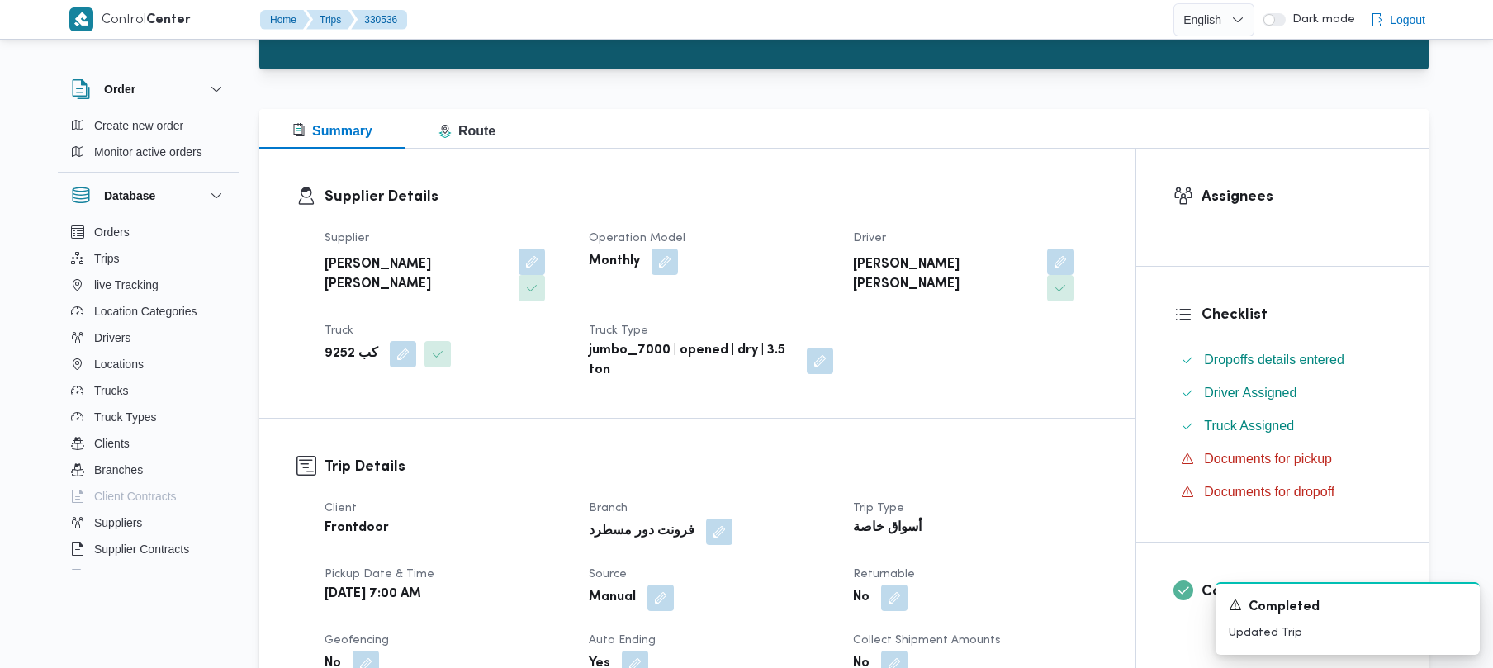
scroll to position [585, 0]
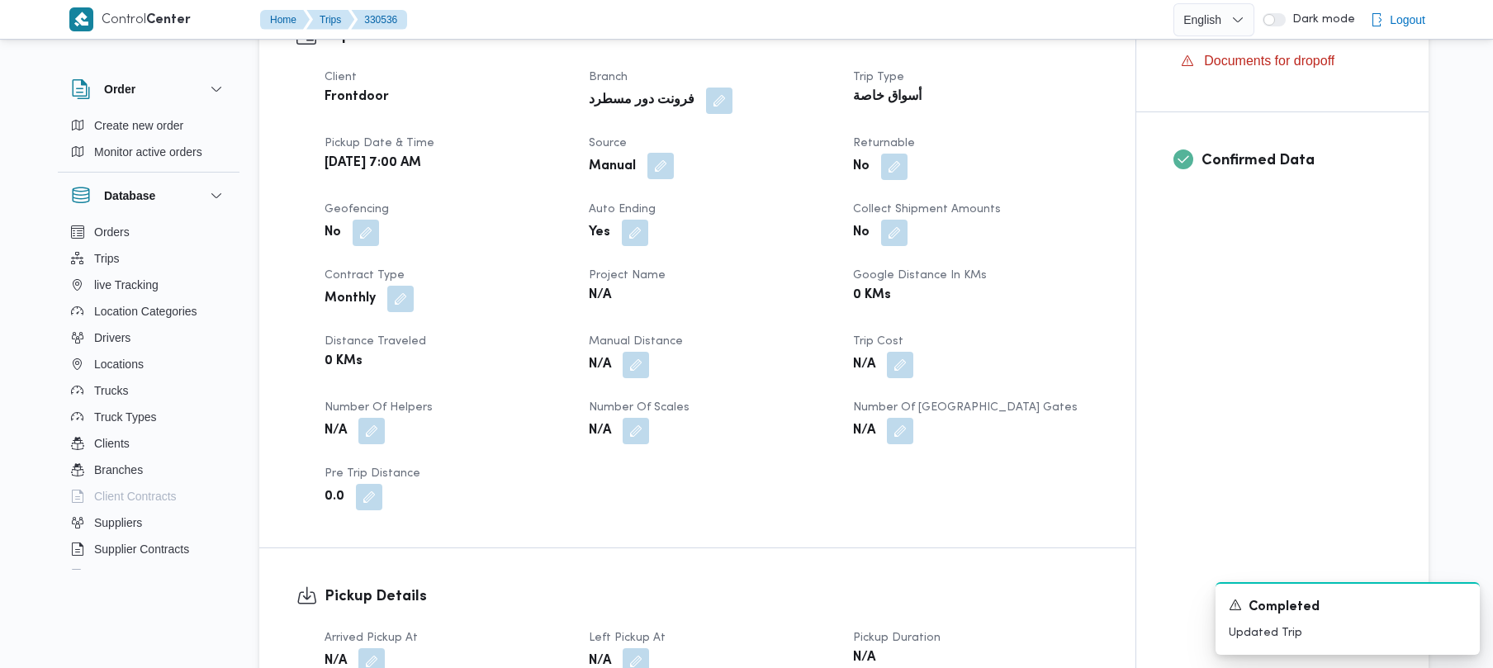
click at [657, 153] on button "button" at bounding box center [661, 166] width 26 height 26
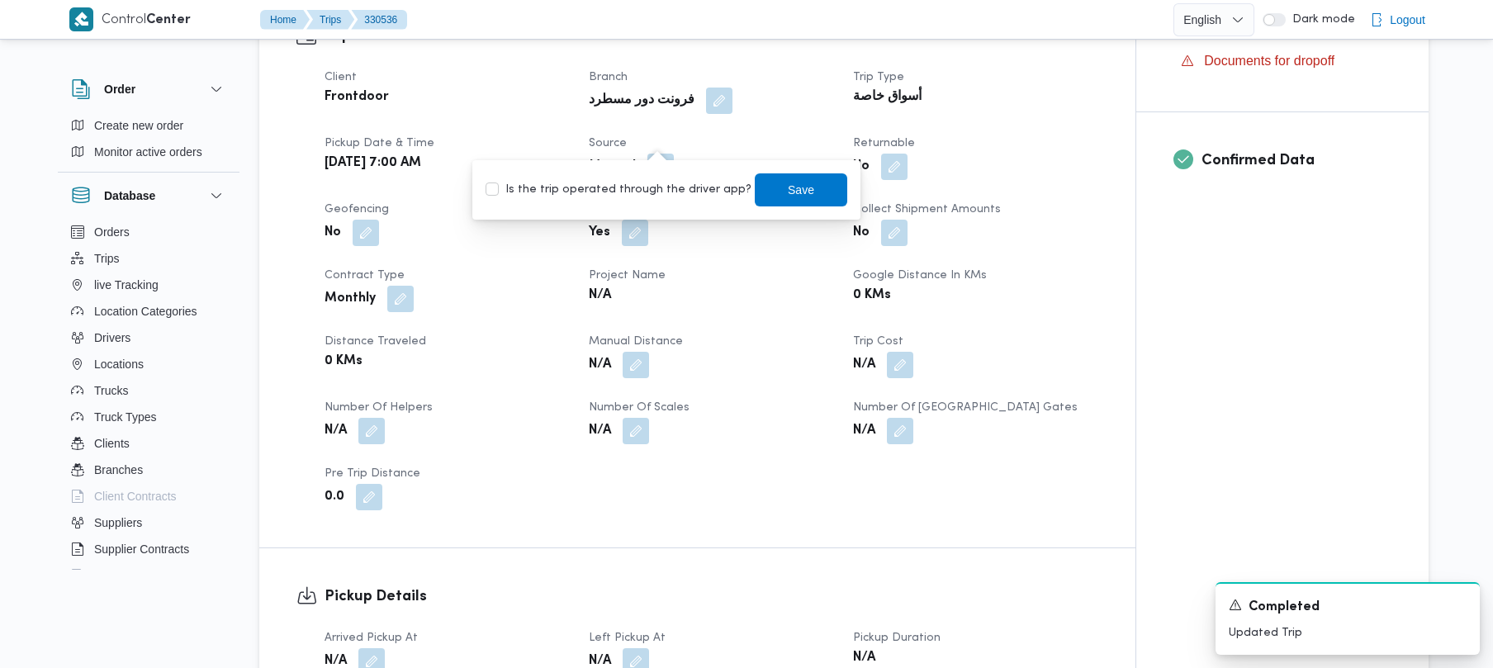
click at [636, 186] on label "Is the trip operated through the driver app?" at bounding box center [619, 190] width 266 height 20
checkbox input "true"
click at [806, 195] on span "Save" at bounding box center [801, 189] width 93 height 33
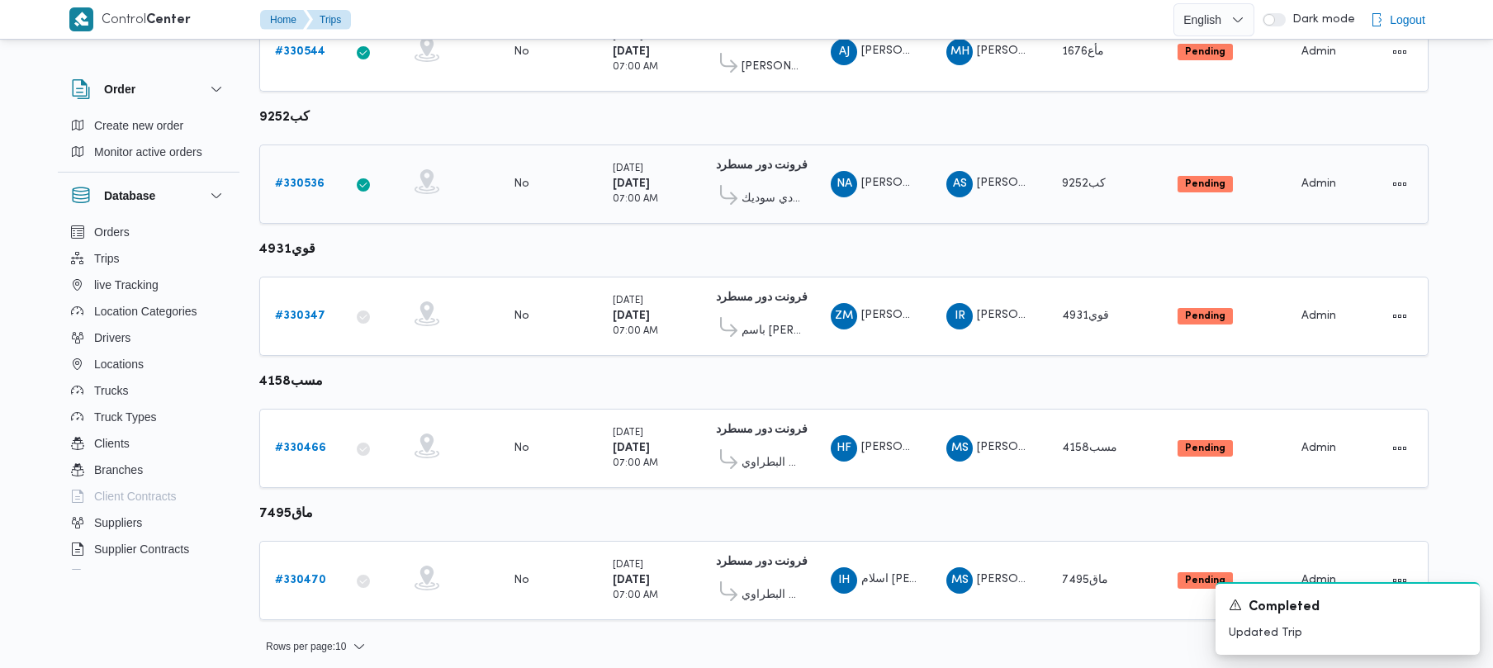
scroll to position [976, 0]
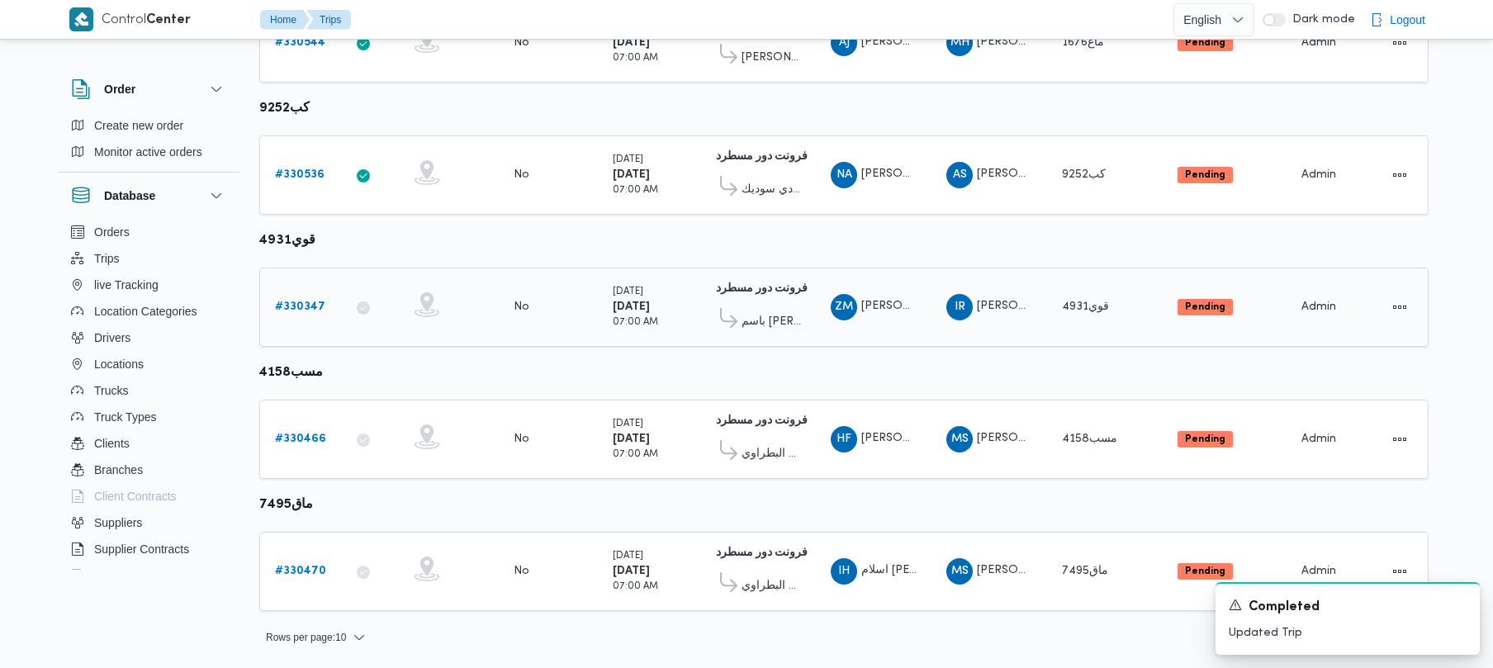
click at [297, 305] on b "# 330347" at bounding box center [300, 306] width 50 height 11
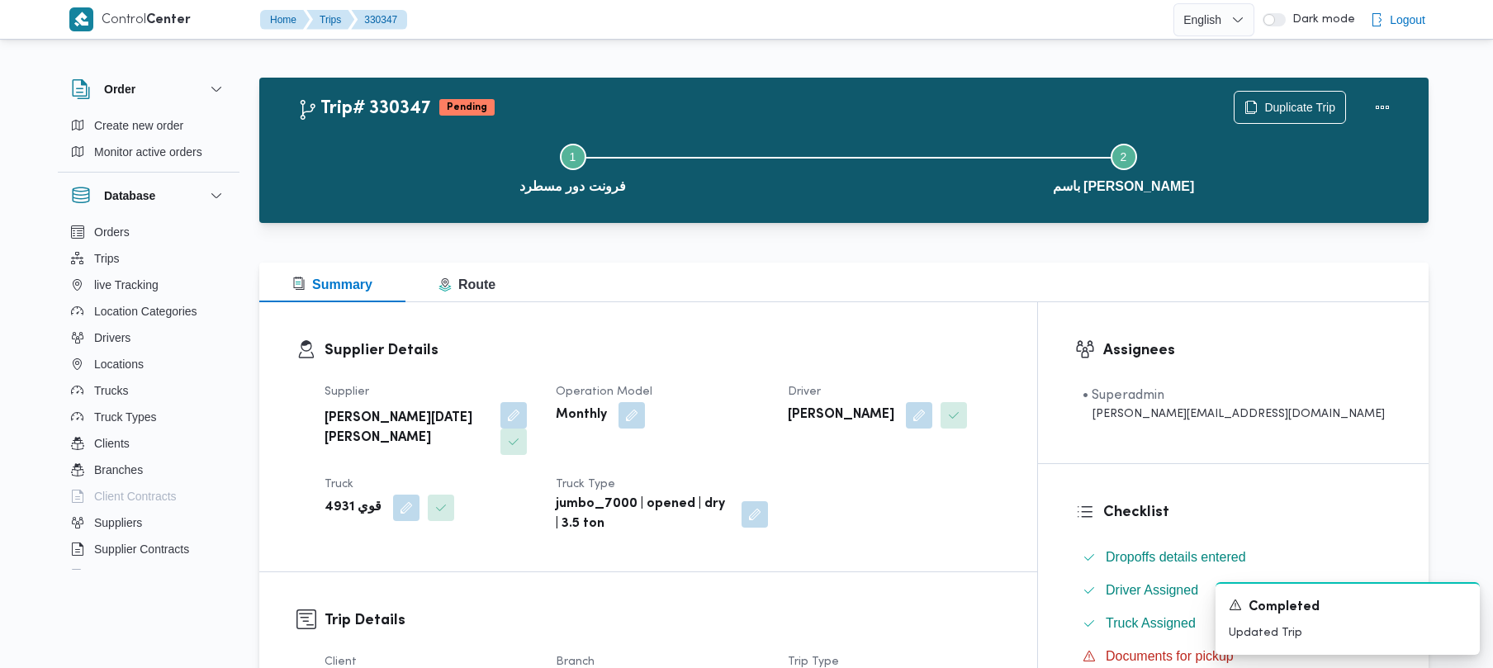
scroll to position [585, 0]
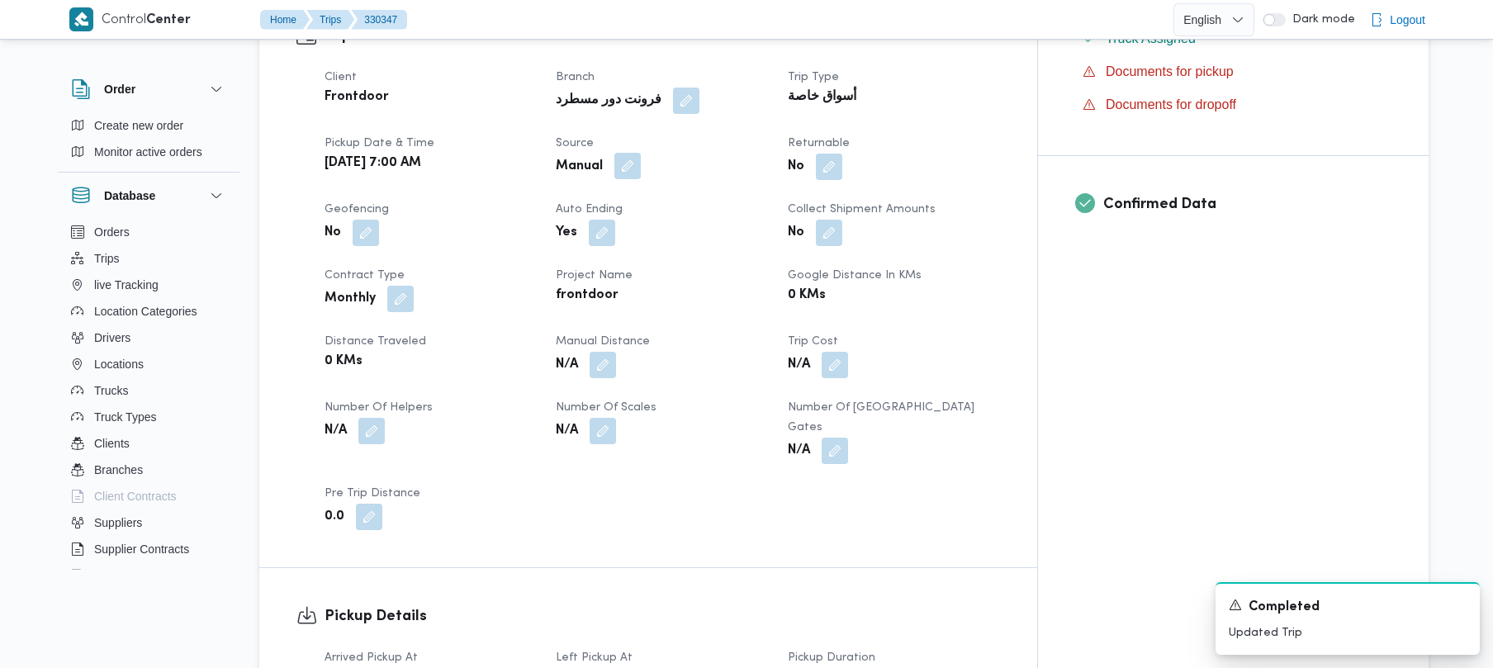
click at [641, 153] on button "button" at bounding box center [627, 166] width 26 height 26
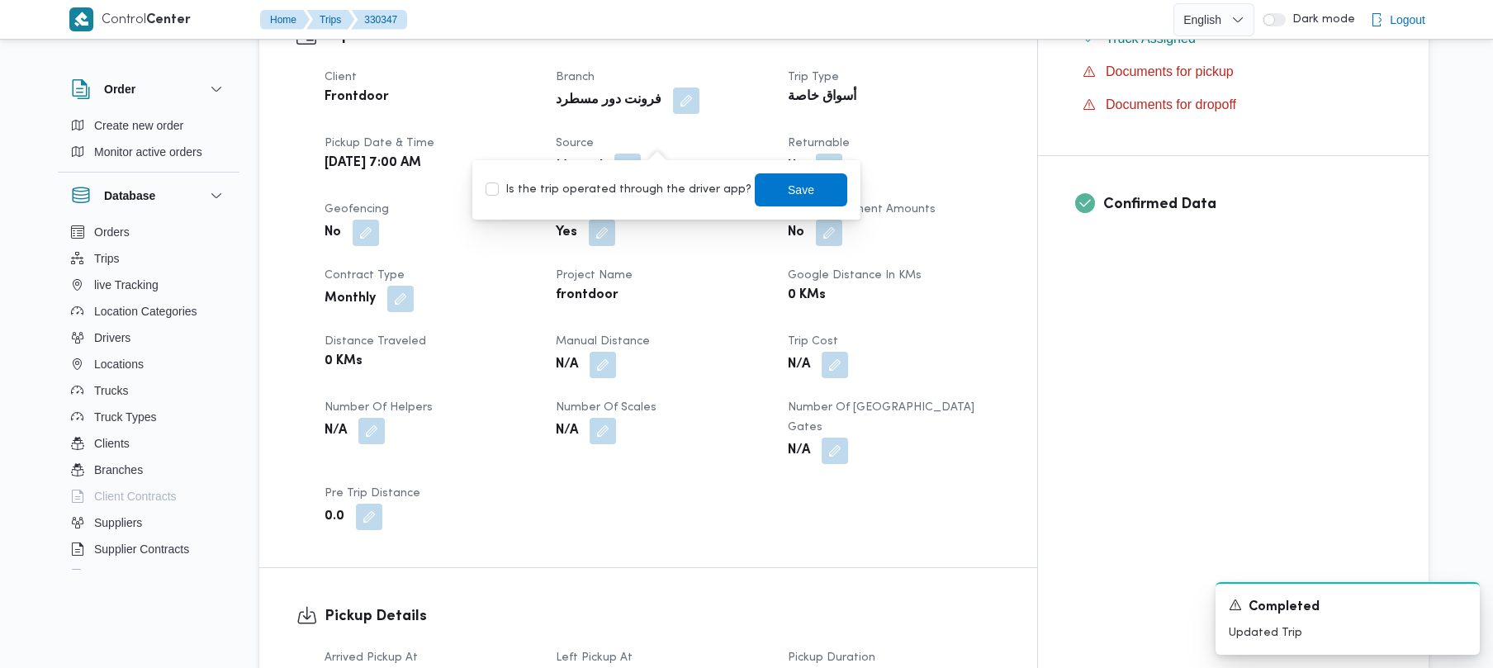
click at [633, 183] on label "Is the trip operated through the driver app?" at bounding box center [619, 190] width 266 height 20
checkbox input "true"
click at [755, 198] on span "Save" at bounding box center [801, 189] width 93 height 33
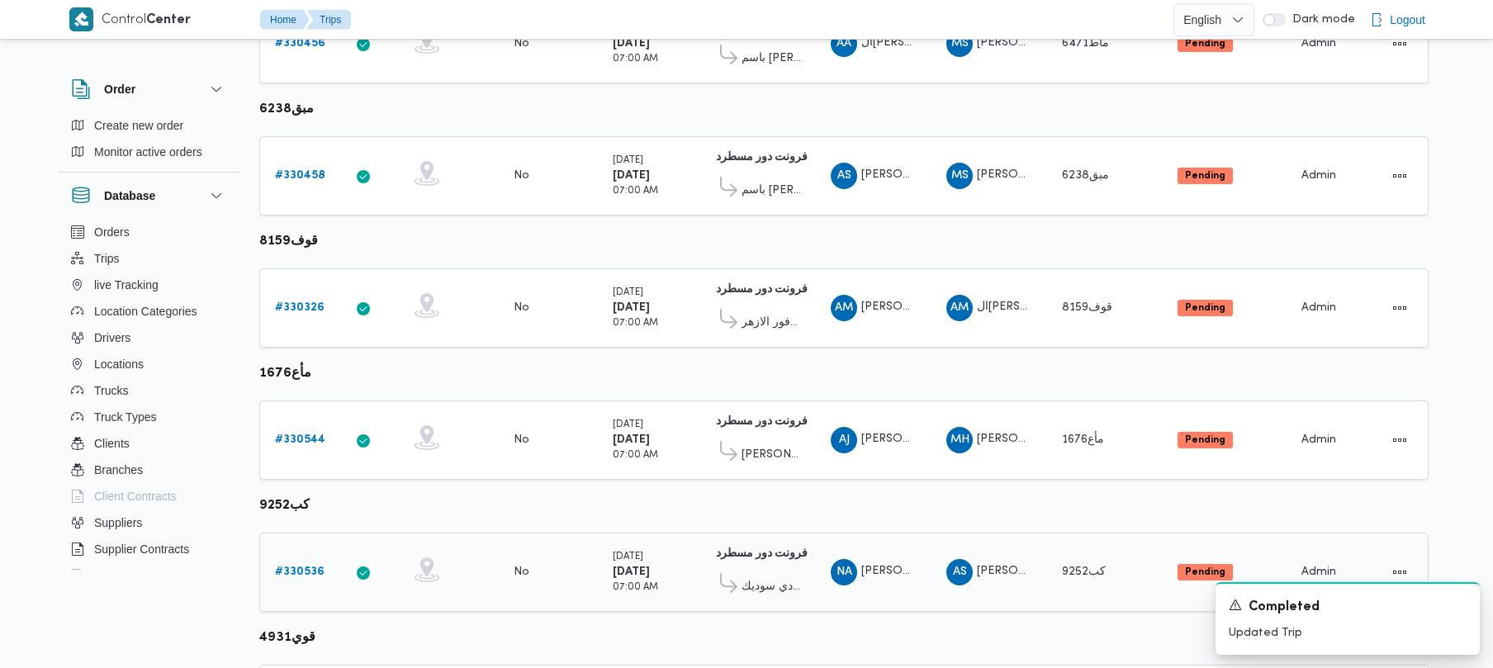
scroll to position [976, 0]
click at [302, 437] on b "# 330466" at bounding box center [300, 439] width 51 height 11
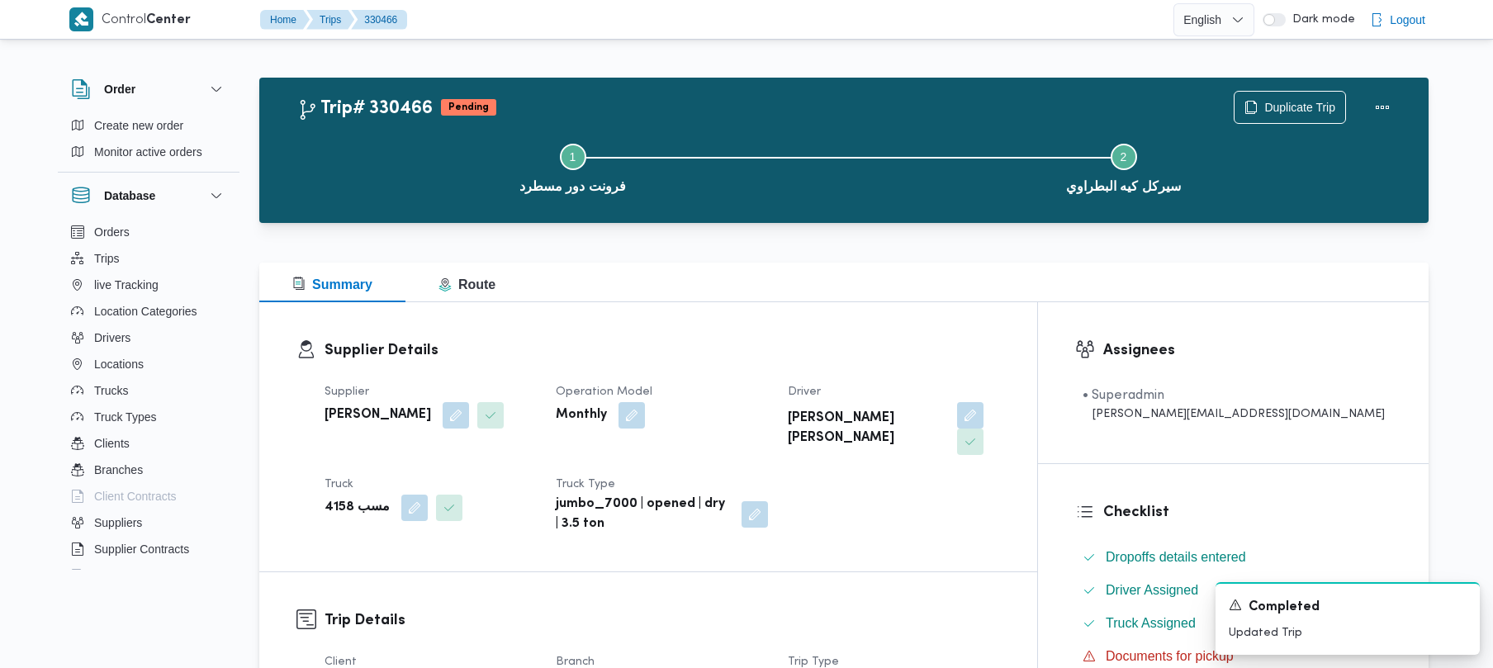
scroll to position [585, 0]
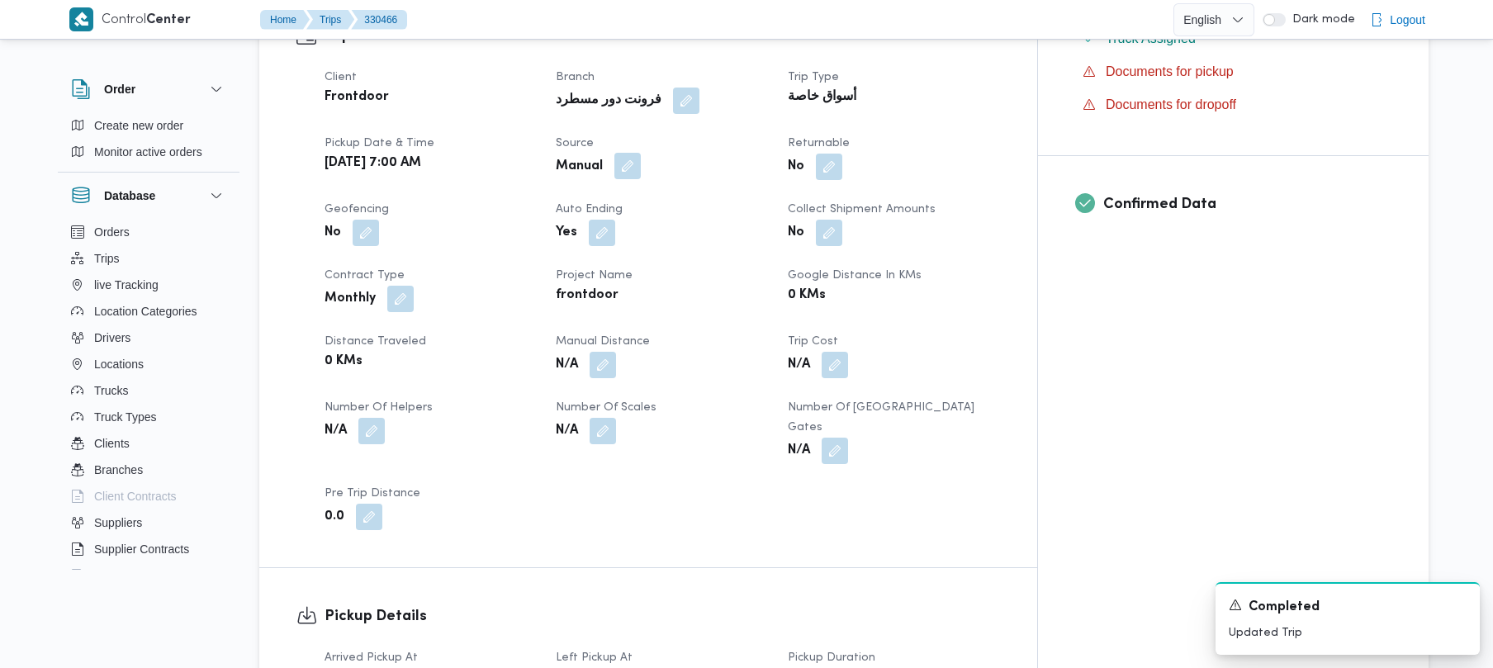
click at [641, 153] on button "button" at bounding box center [627, 166] width 26 height 26
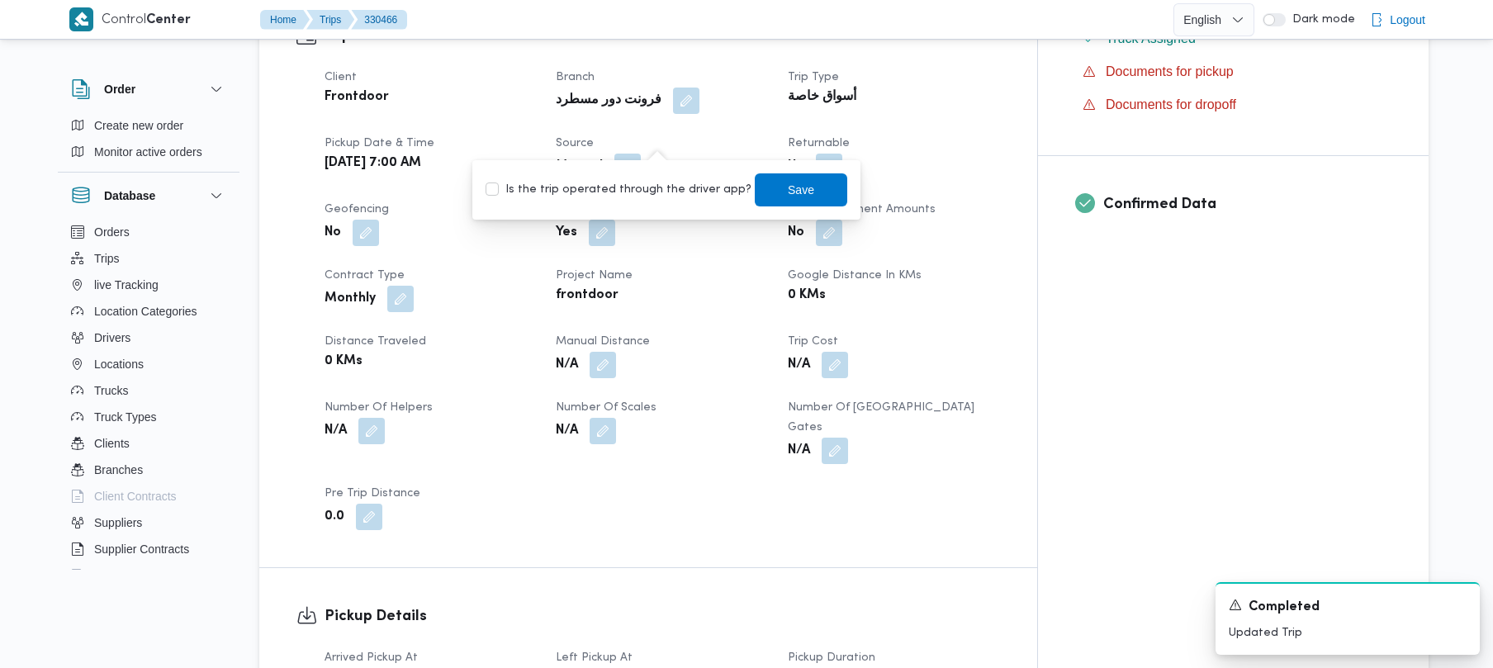
click at [655, 180] on label "Is the trip operated through the driver app?" at bounding box center [619, 190] width 266 height 20
checkbox input "true"
click at [767, 196] on span "Save" at bounding box center [801, 189] width 93 height 33
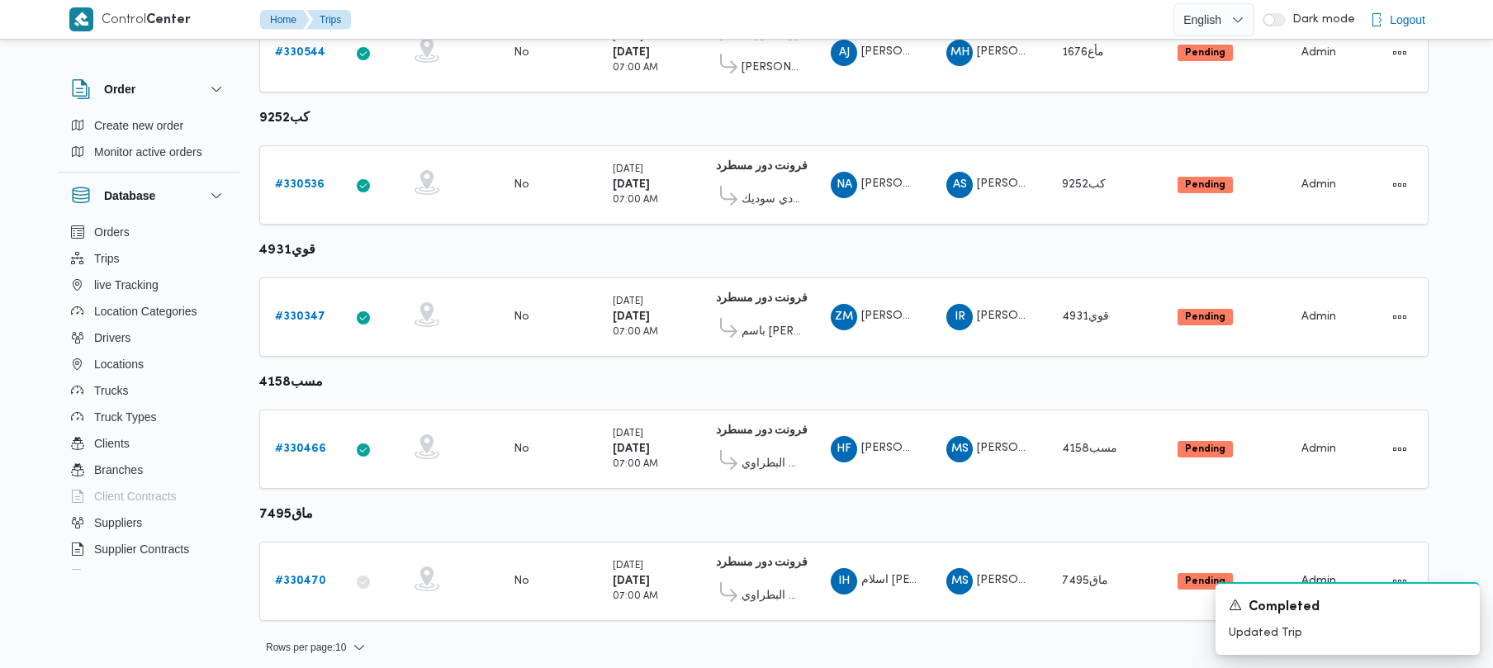
scroll to position [976, 0]
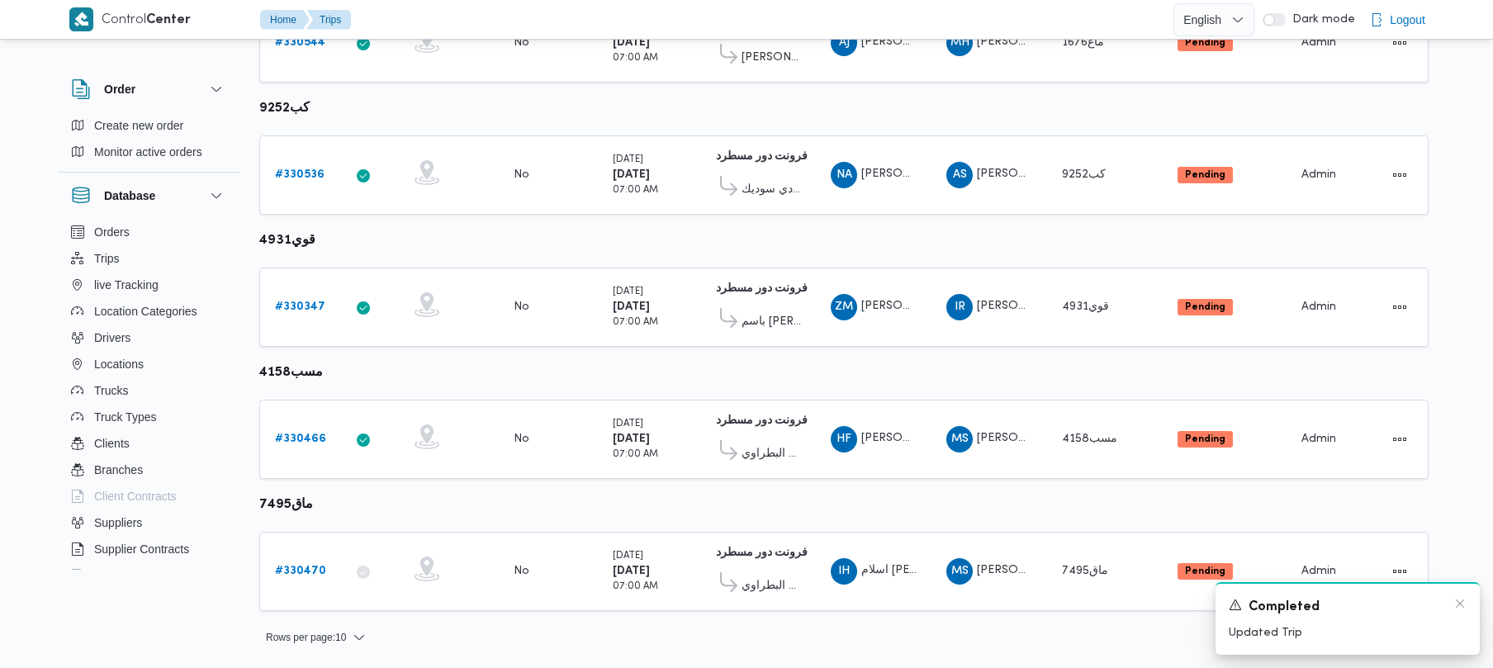
click at [1457, 595] on div "A new notification appears Completed Updated Trip" at bounding box center [1348, 618] width 264 height 73
click at [1460, 601] on icon "Dismiss toast" at bounding box center [1460, 603] width 13 height 13
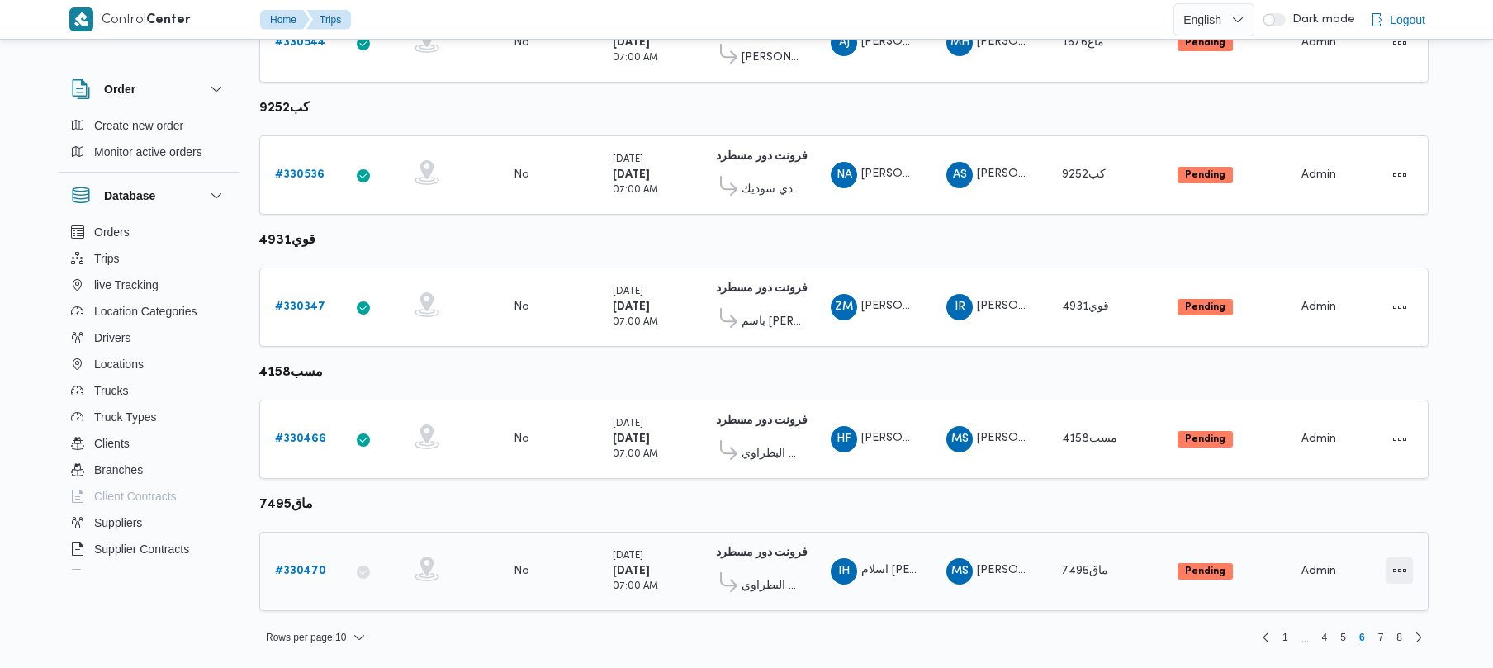
click at [1395, 565] on button "Actions" at bounding box center [1400, 571] width 26 height 26
click at [1349, 572] on span "Open" at bounding box center [1343, 571] width 53 height 13
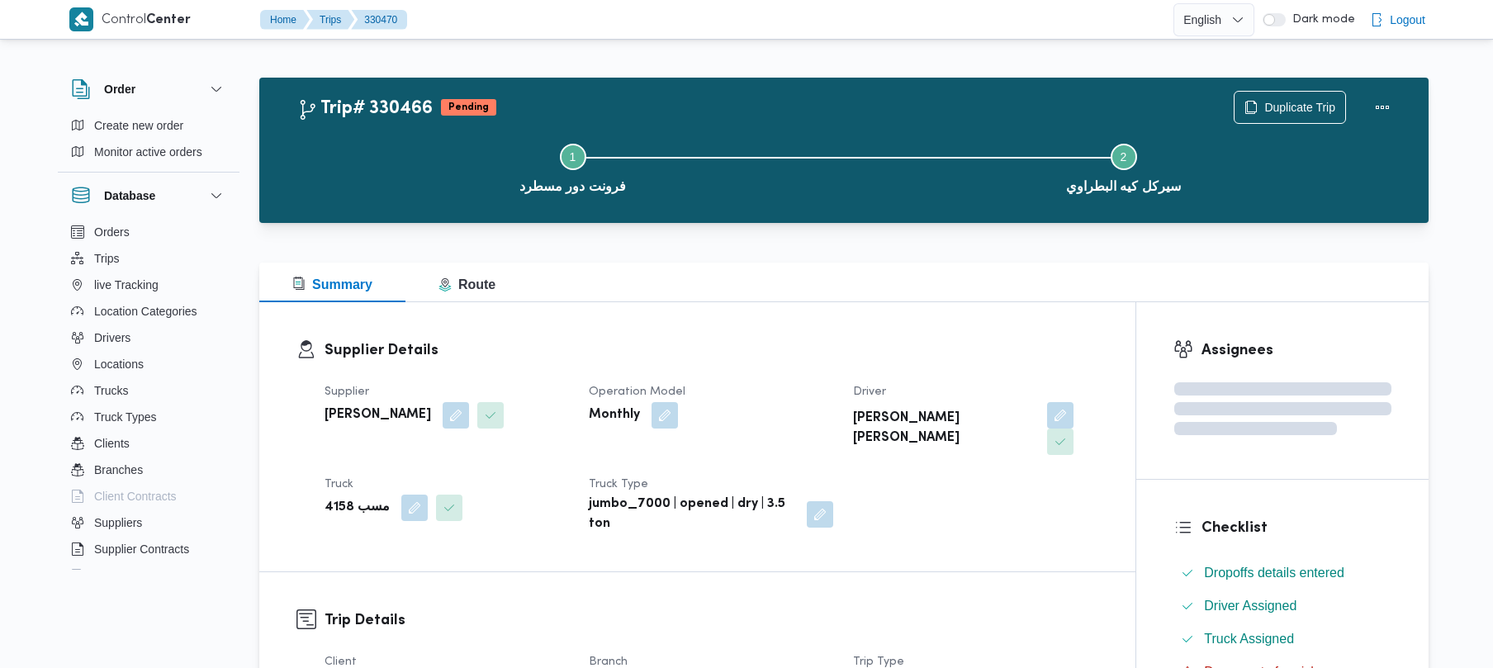
scroll to position [585, 0]
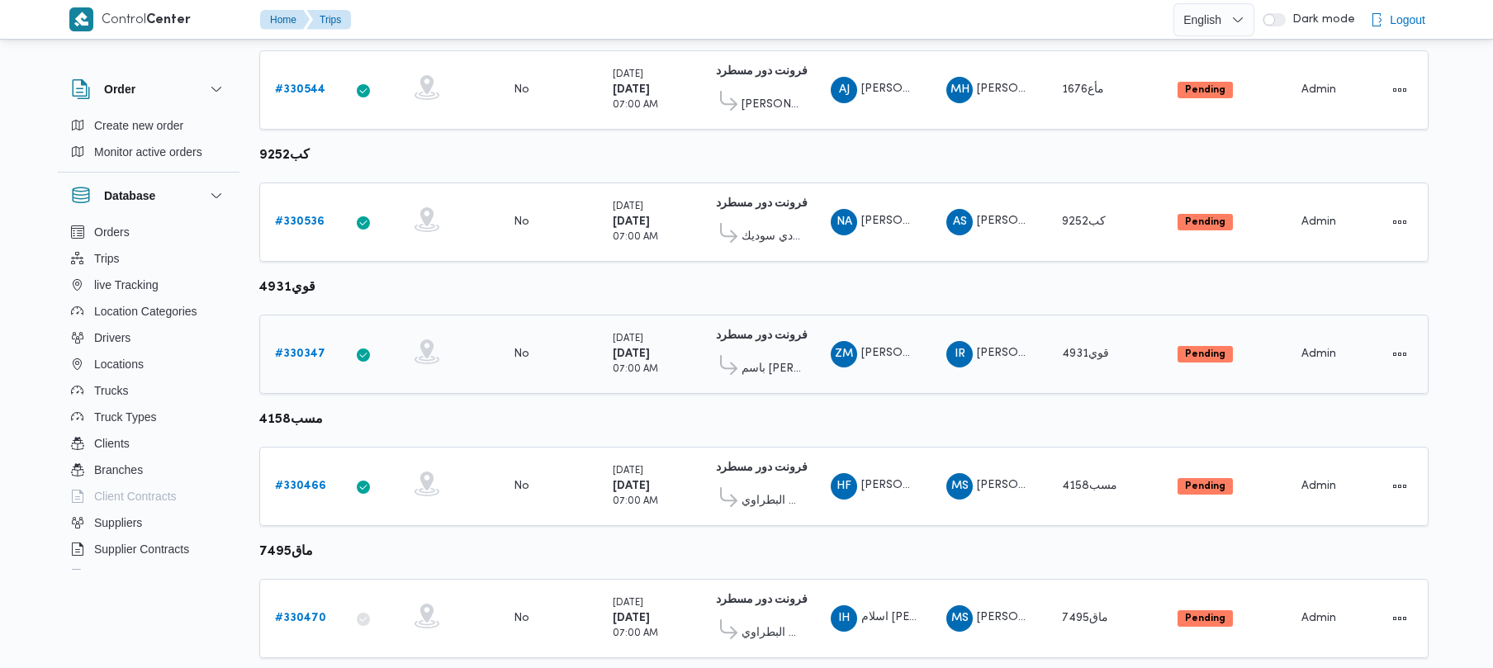
scroll to position [976, 0]
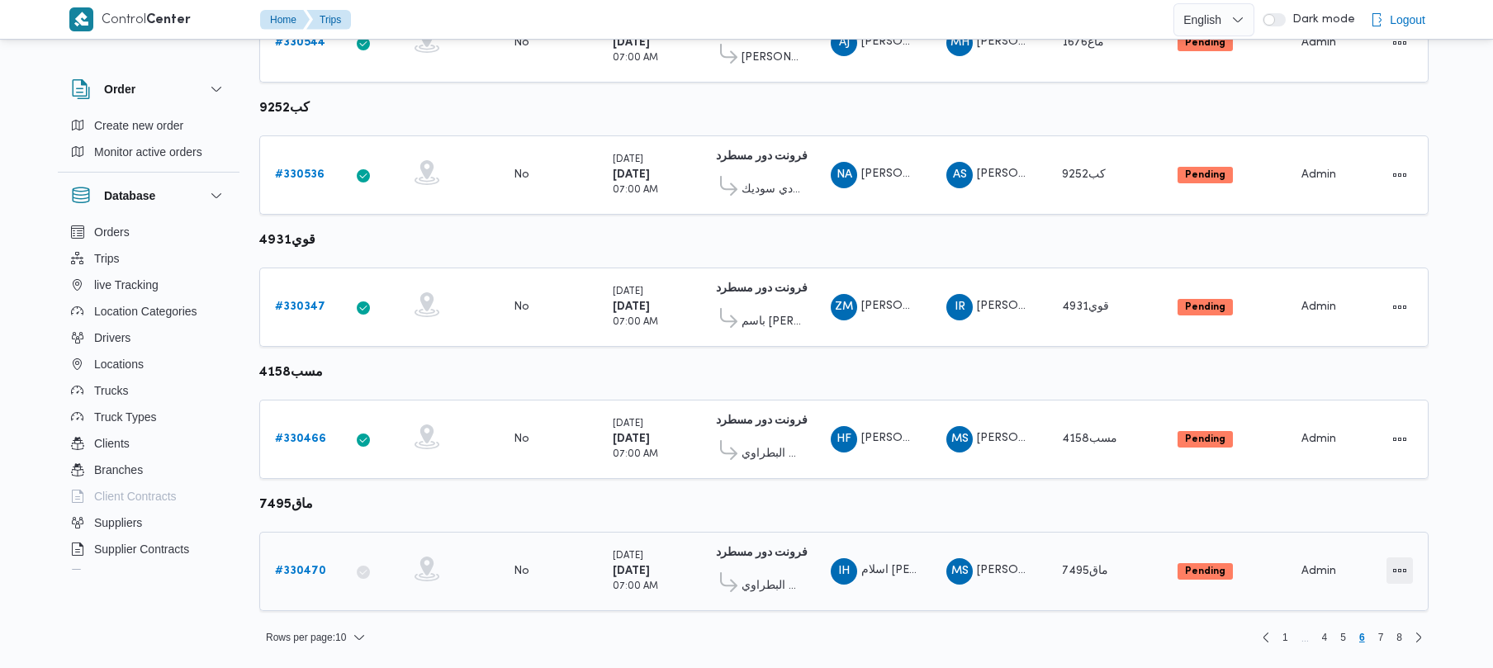
click at [1404, 569] on button "Actions" at bounding box center [1400, 571] width 26 height 26
click at [1372, 569] on button "Open" at bounding box center [1334, 571] width 93 height 33
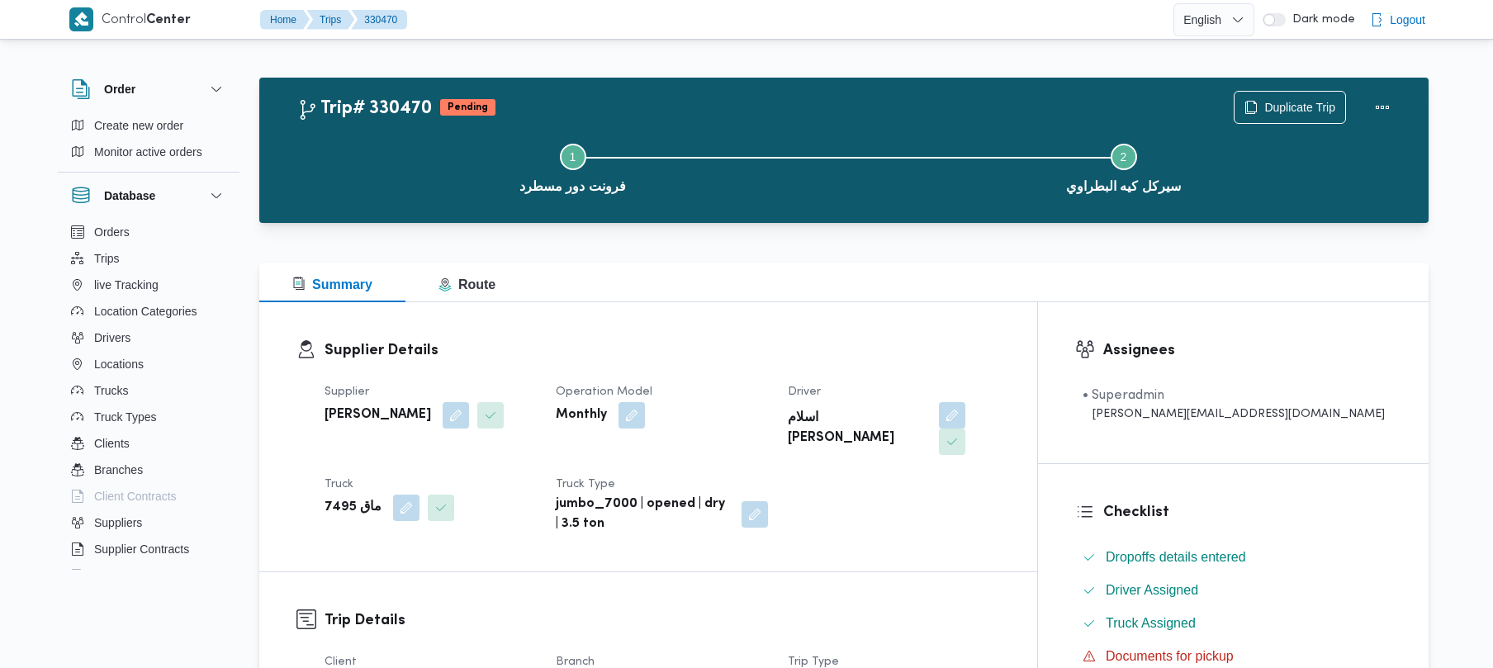
scroll to position [585, 0]
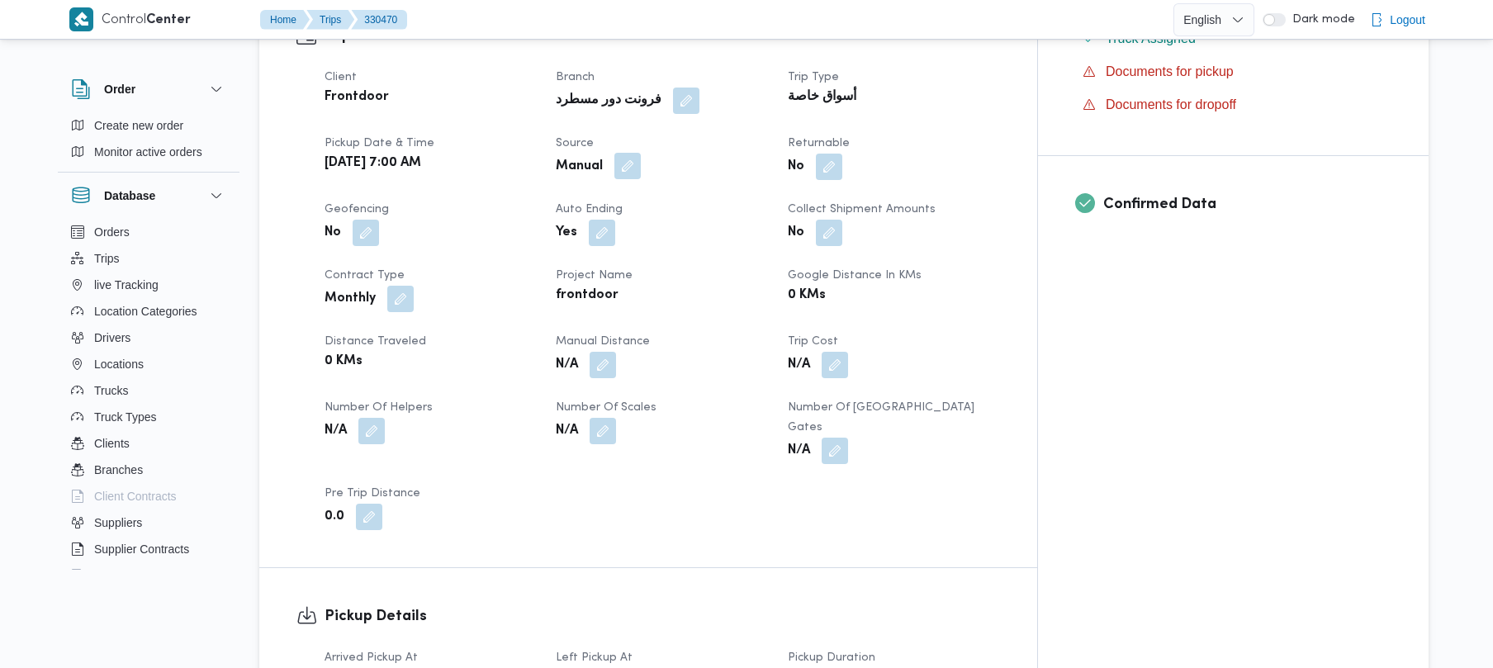
click at [641, 153] on button "button" at bounding box center [627, 166] width 26 height 26
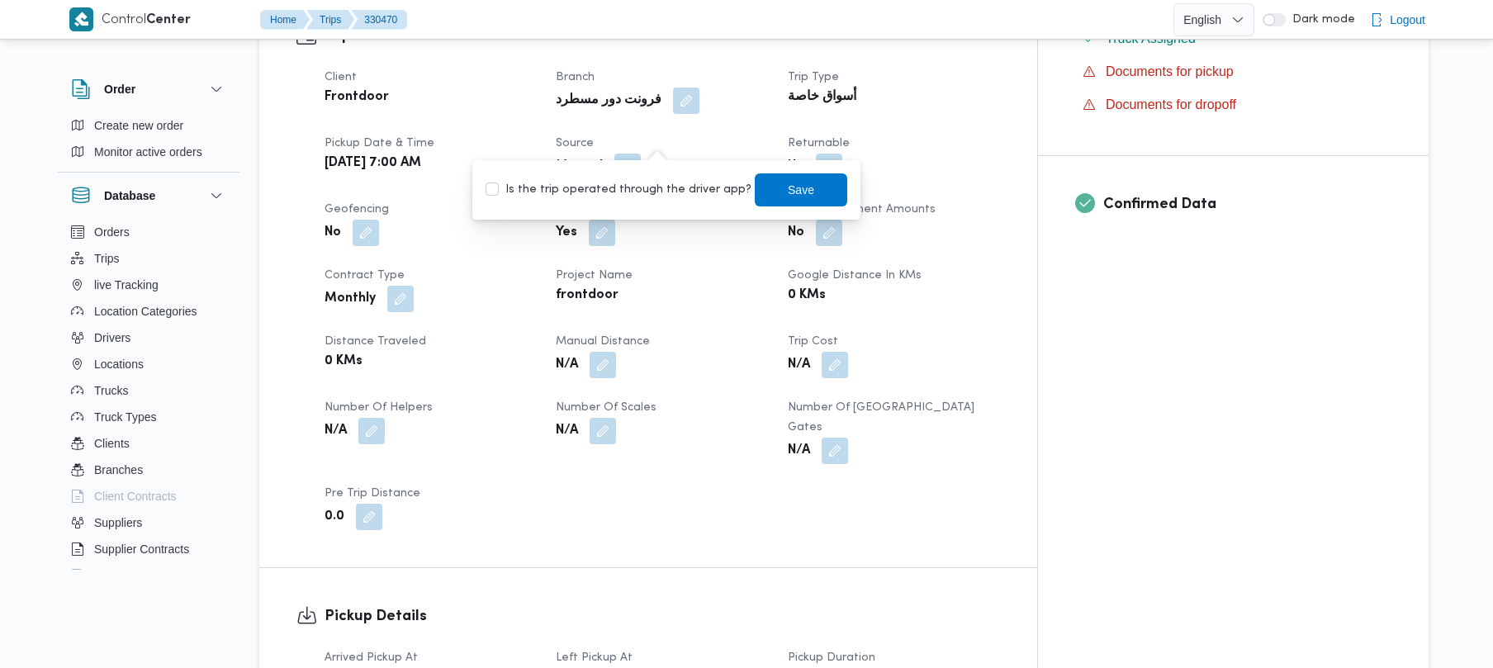
click at [644, 186] on label "Is the trip operated through the driver app?" at bounding box center [619, 190] width 266 height 20
checkbox input "true"
click at [762, 199] on span "Save" at bounding box center [801, 189] width 93 height 33
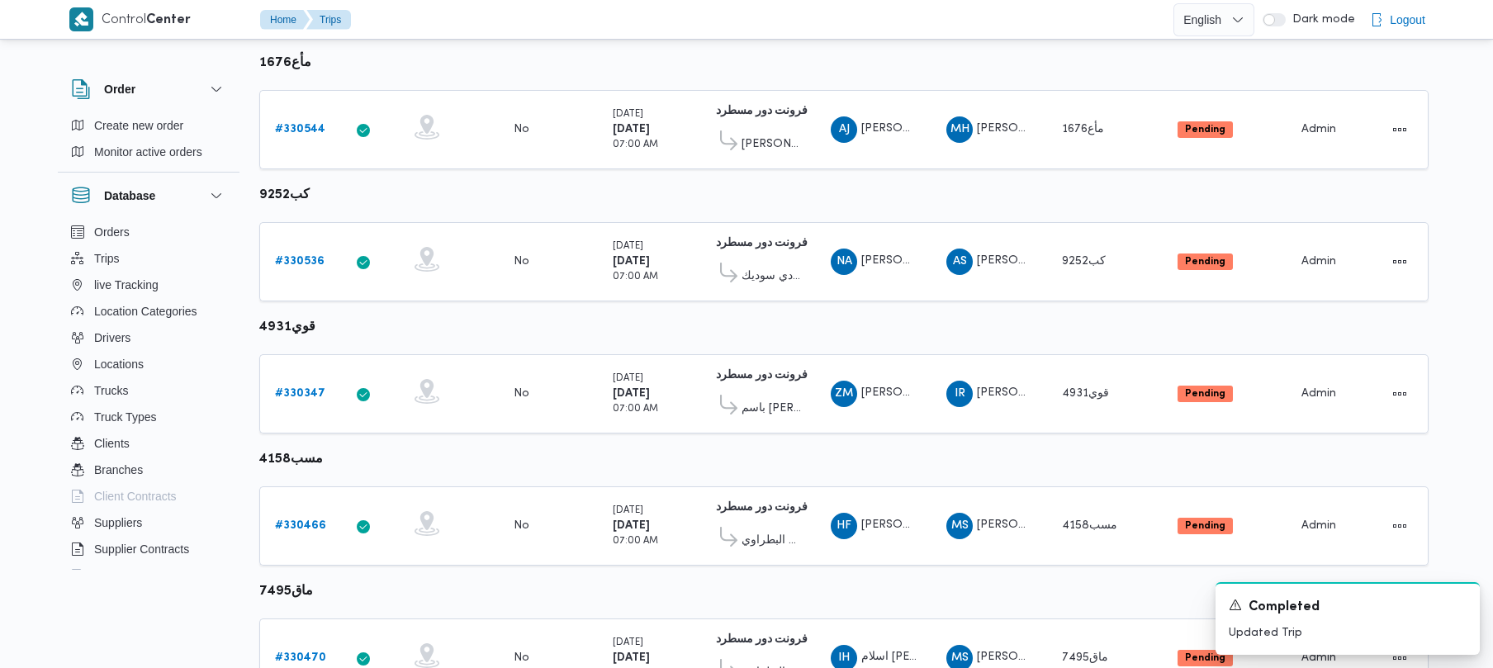
scroll to position [976, 0]
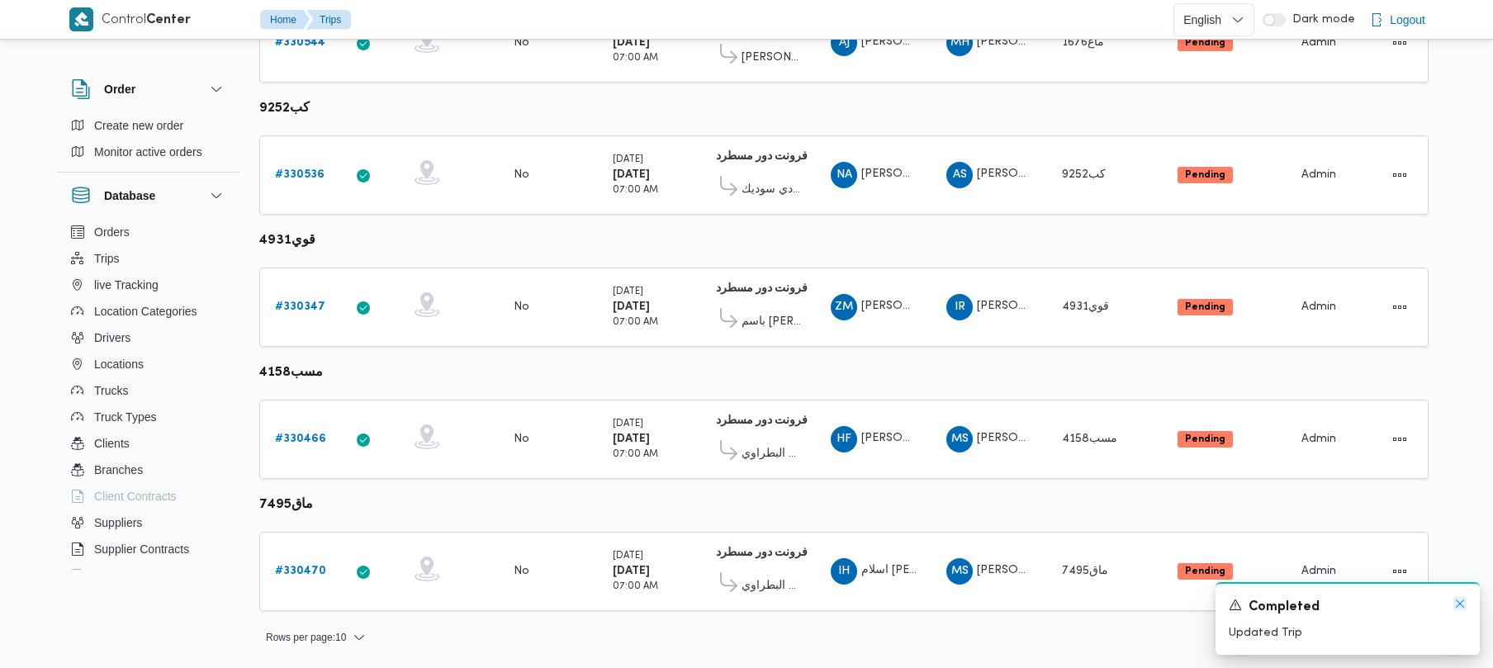
click at [1455, 609] on icon "Dismiss toast" at bounding box center [1460, 603] width 13 height 13
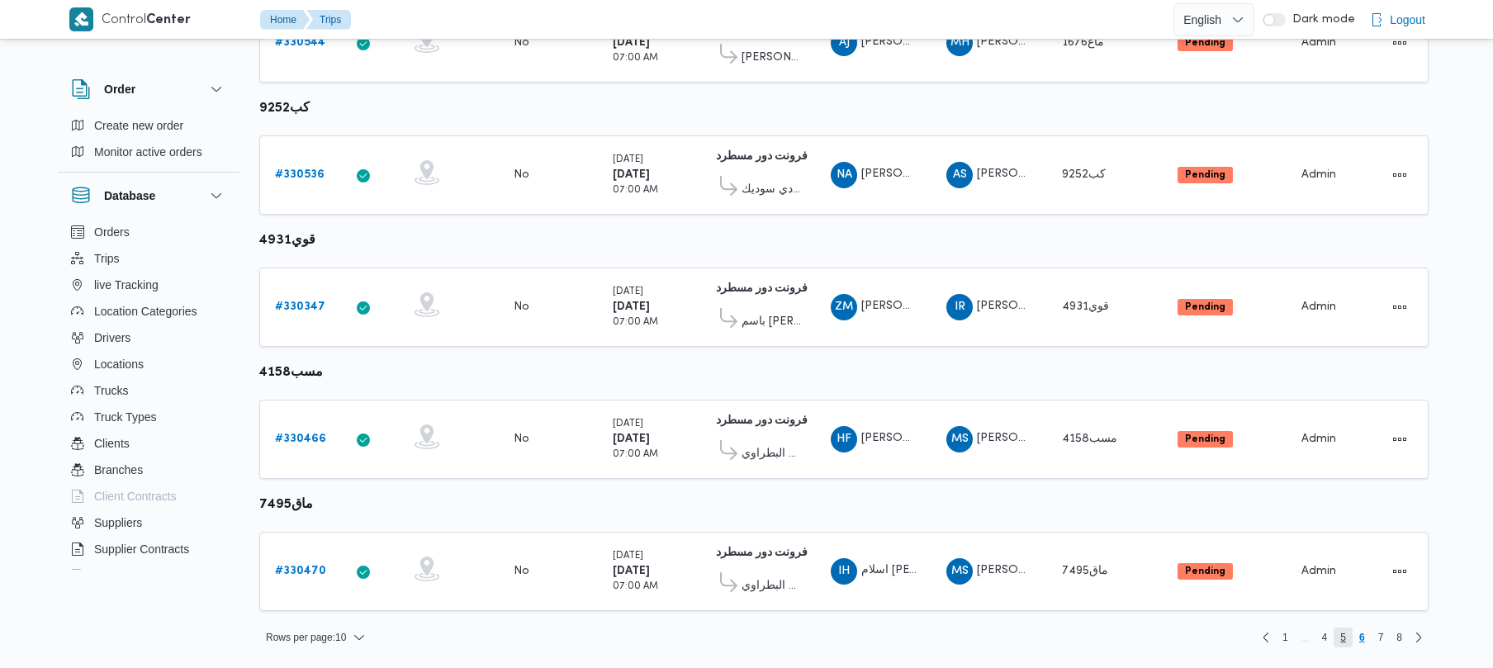
click at [1345, 642] on span "5" at bounding box center [1343, 638] width 6 height 20
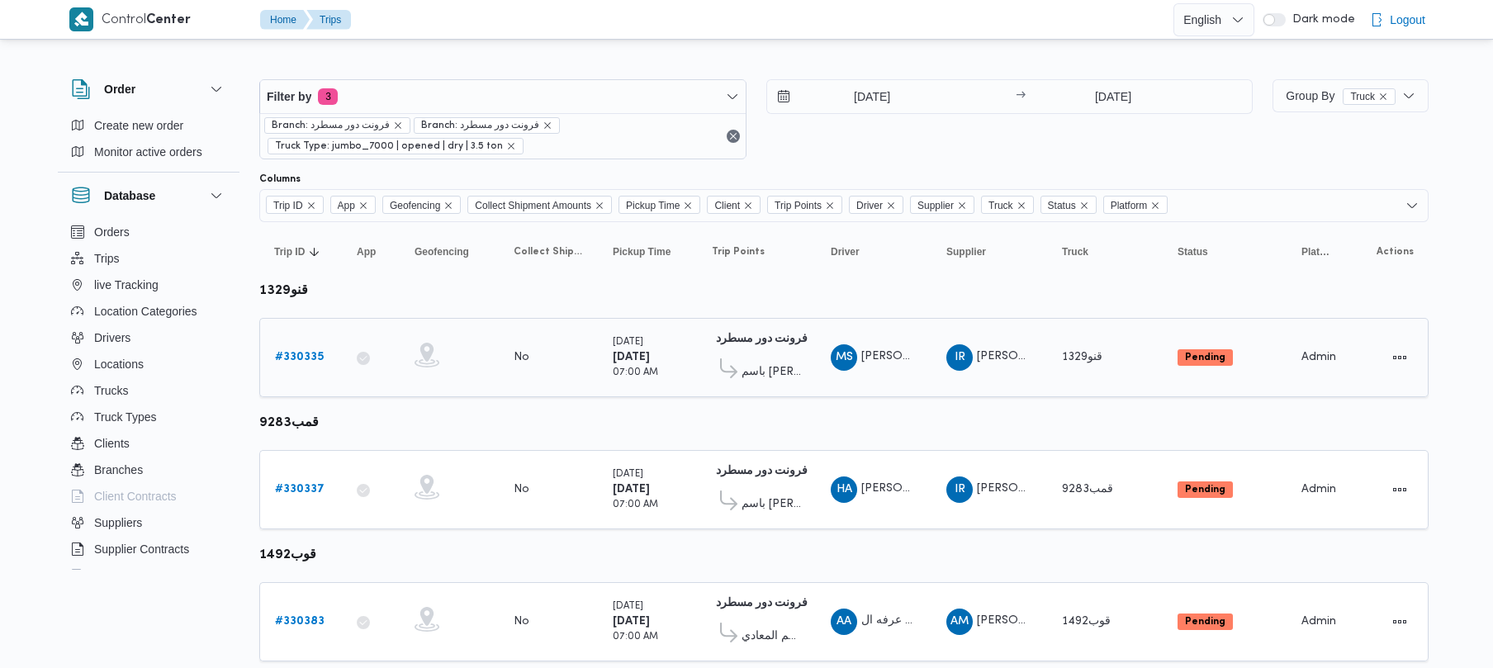
click at [320, 361] on b "# 330335" at bounding box center [299, 357] width 49 height 11
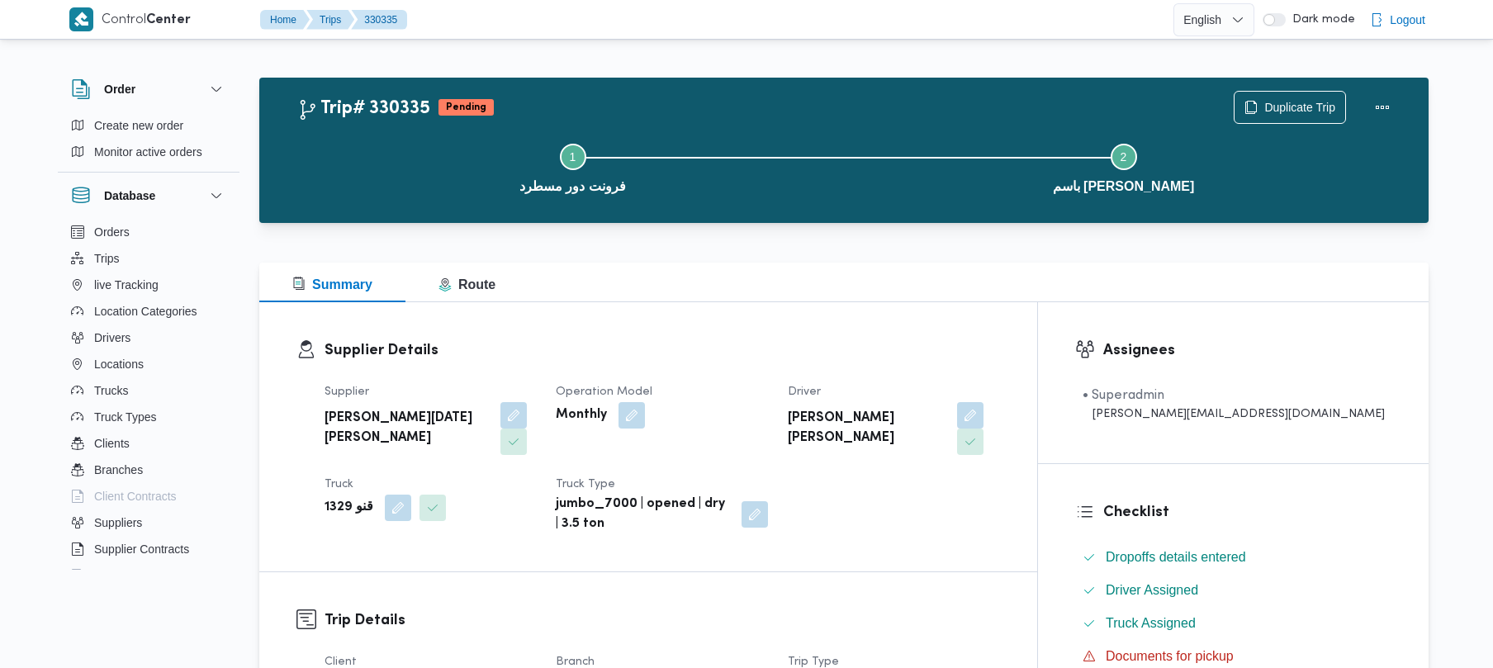
scroll to position [585, 0]
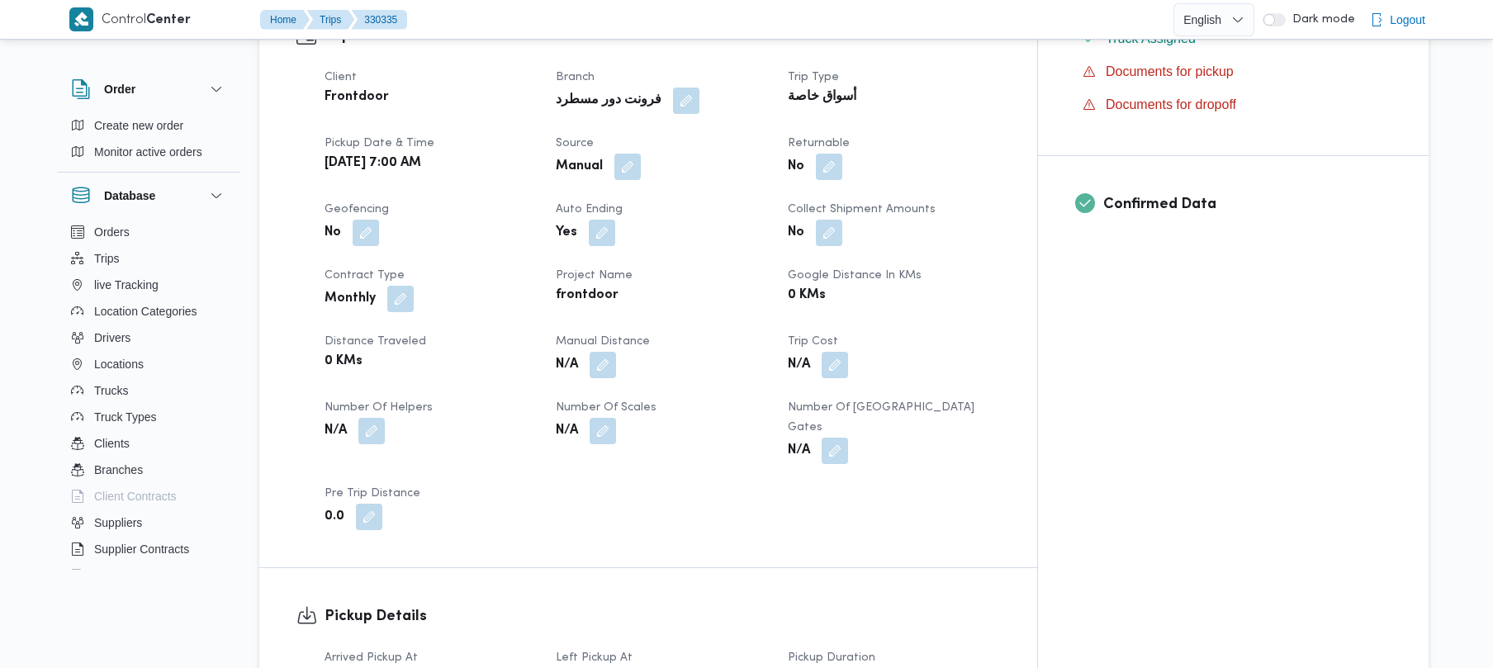
click at [641, 154] on span at bounding box center [623, 167] width 35 height 26
click at [641, 153] on button "button" at bounding box center [627, 166] width 26 height 26
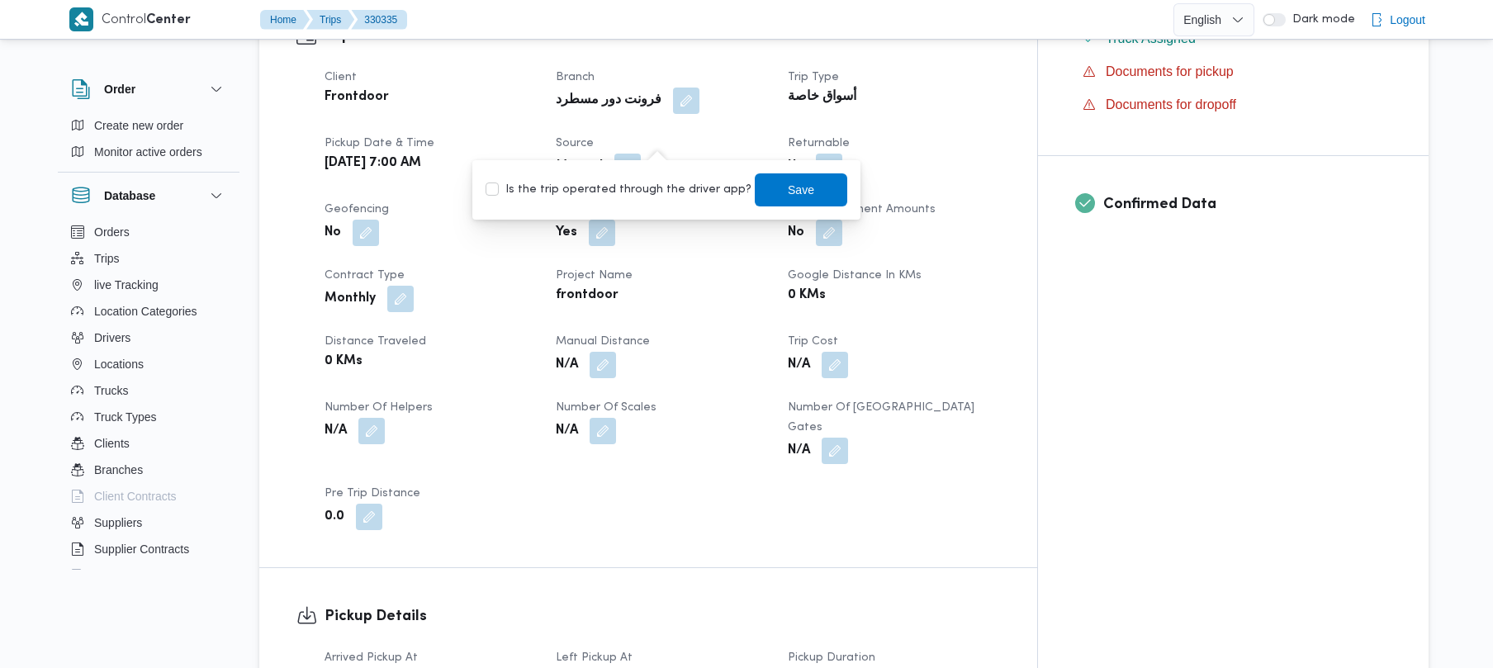
click at [656, 202] on div "Is the trip operated through the driver app? Save" at bounding box center [666, 190] width 365 height 36
click at [649, 189] on label "Is the trip operated through the driver app?" at bounding box center [619, 190] width 266 height 20
checkbox input "true"
click at [788, 197] on span "Save" at bounding box center [801, 189] width 26 height 20
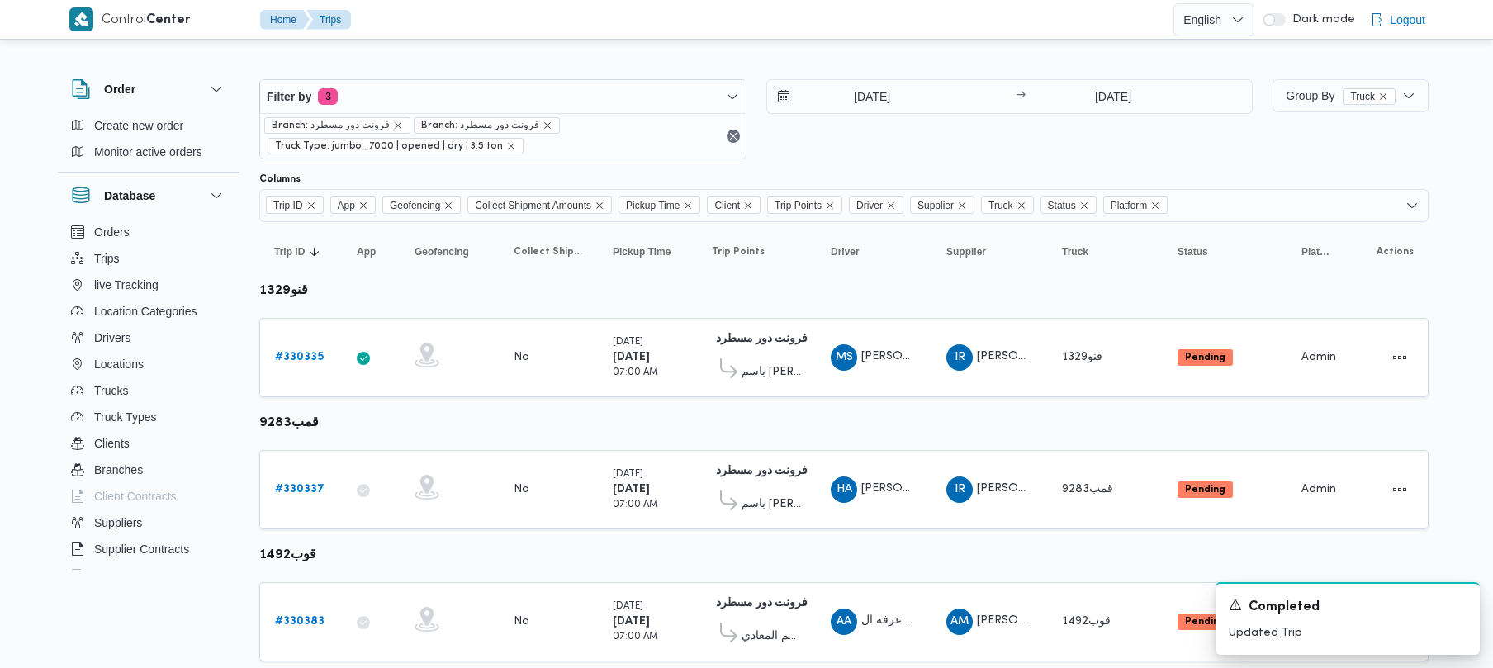
scroll to position [186, 0]
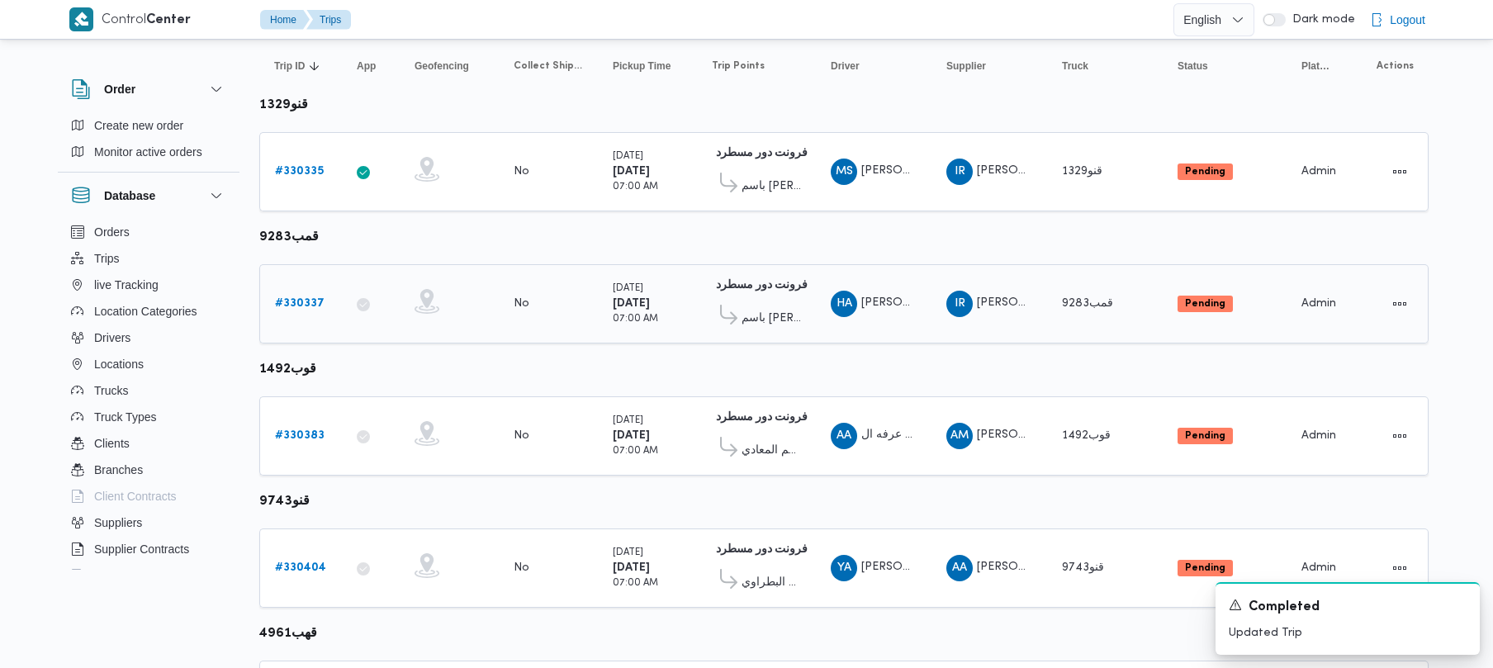
click at [314, 306] on b "# 330337" at bounding box center [300, 303] width 50 height 11
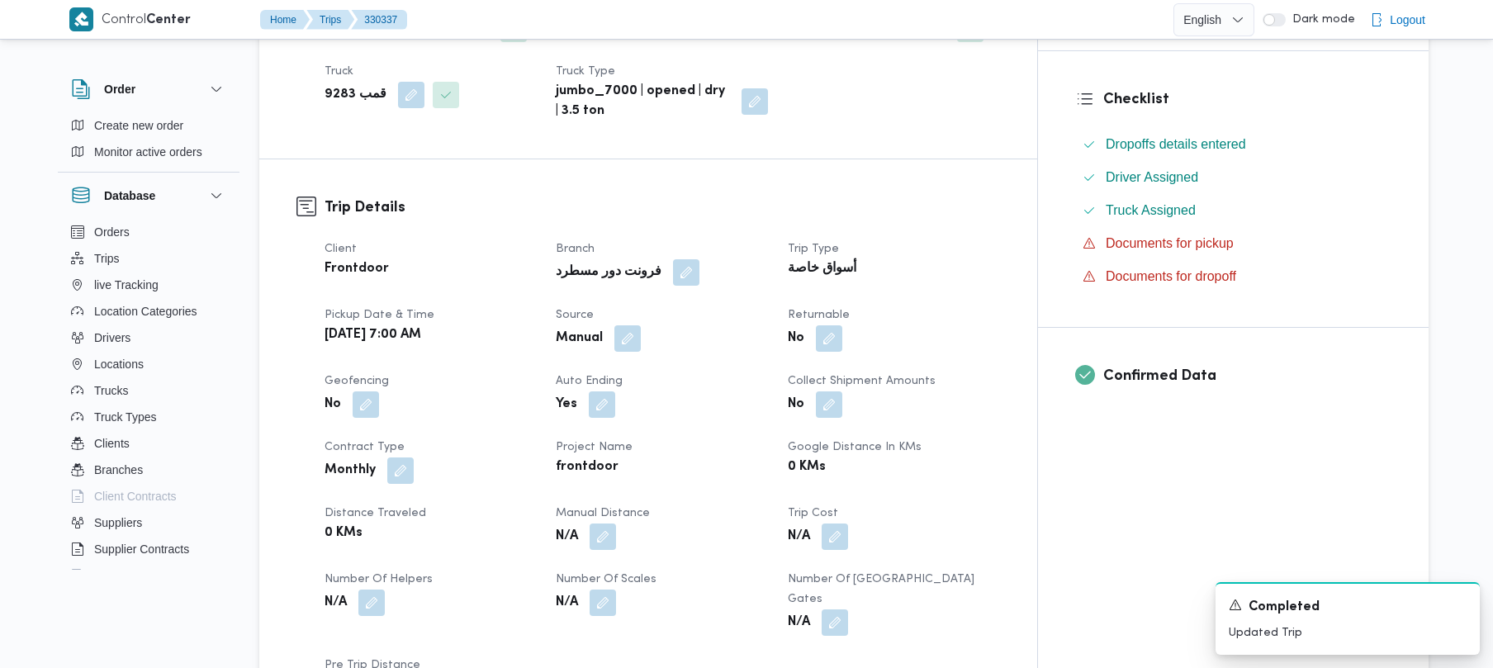
scroll to position [404, 0]
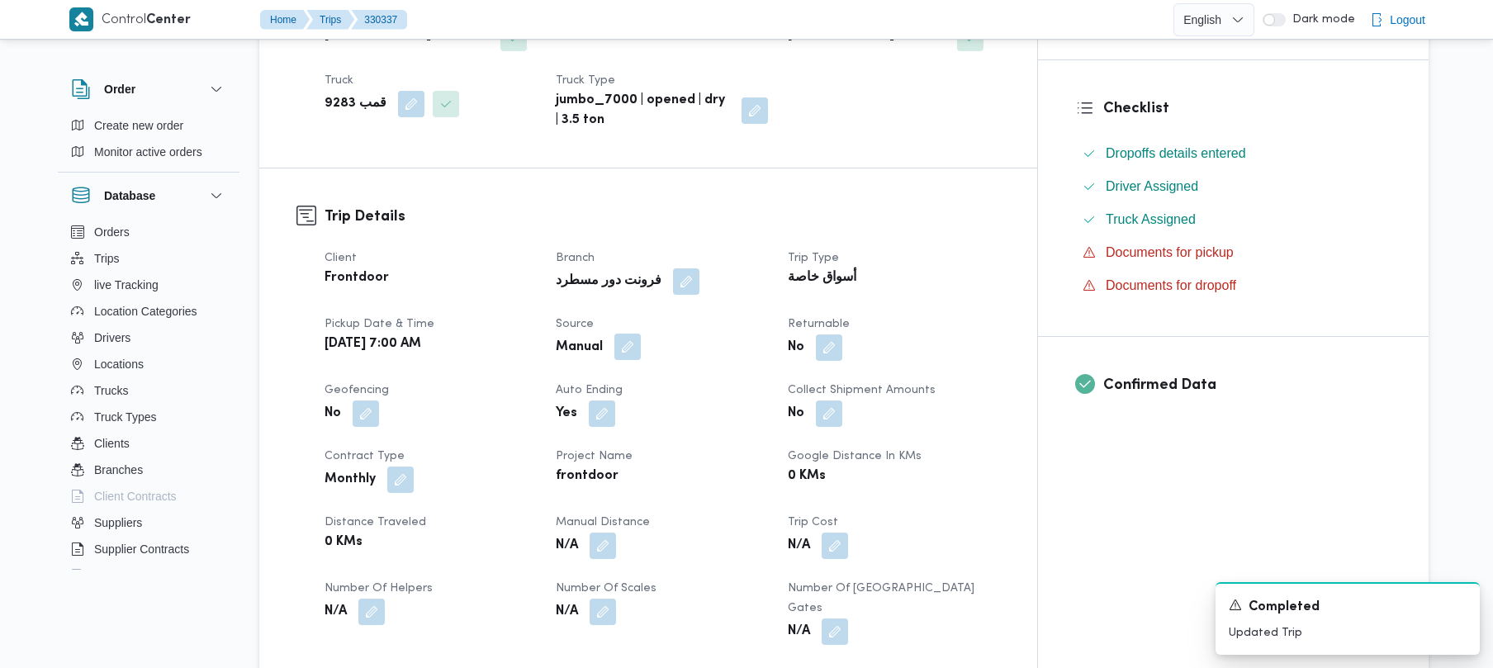
click at [641, 334] on button "button" at bounding box center [627, 347] width 26 height 26
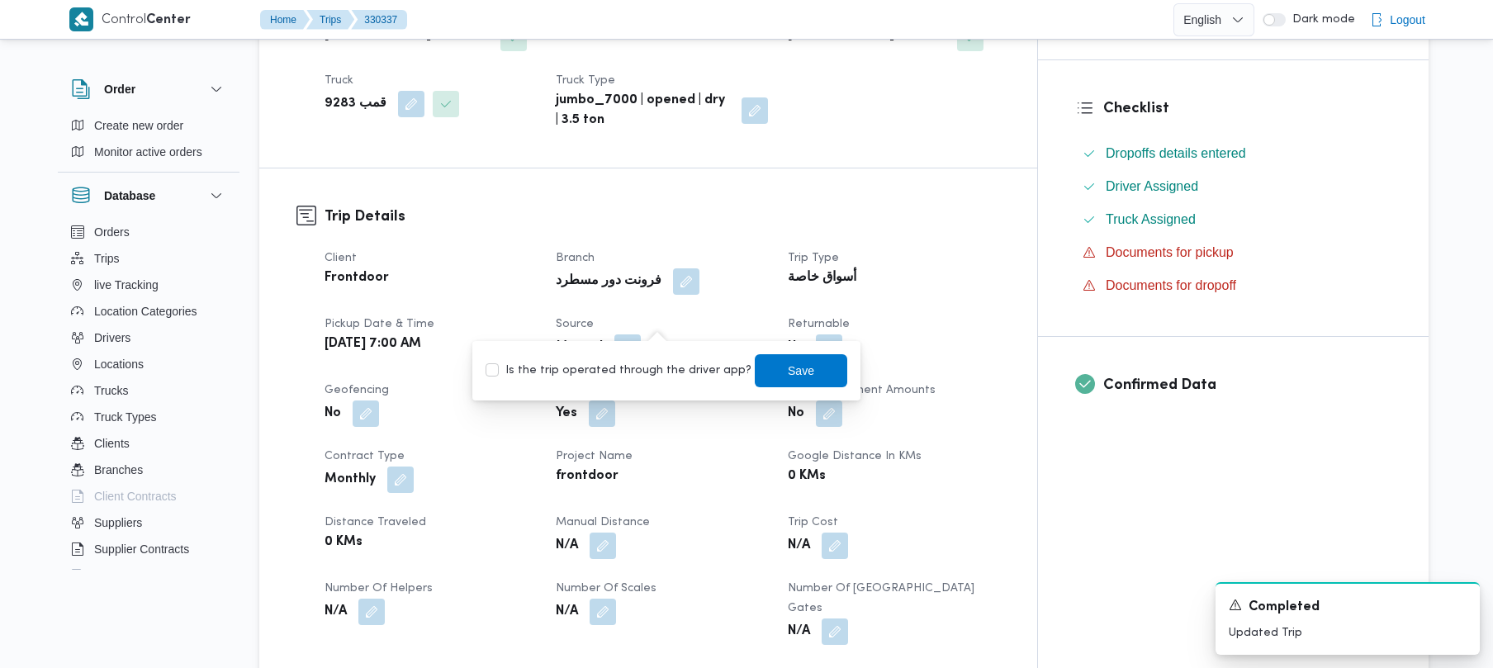
click at [664, 357] on div "Is the trip operated through the driver app? Save" at bounding box center [666, 371] width 365 height 36
click at [667, 374] on label "Is the trip operated through the driver app?" at bounding box center [619, 371] width 266 height 20
checkbox input "true"
click at [788, 373] on span "Save" at bounding box center [801, 370] width 26 height 20
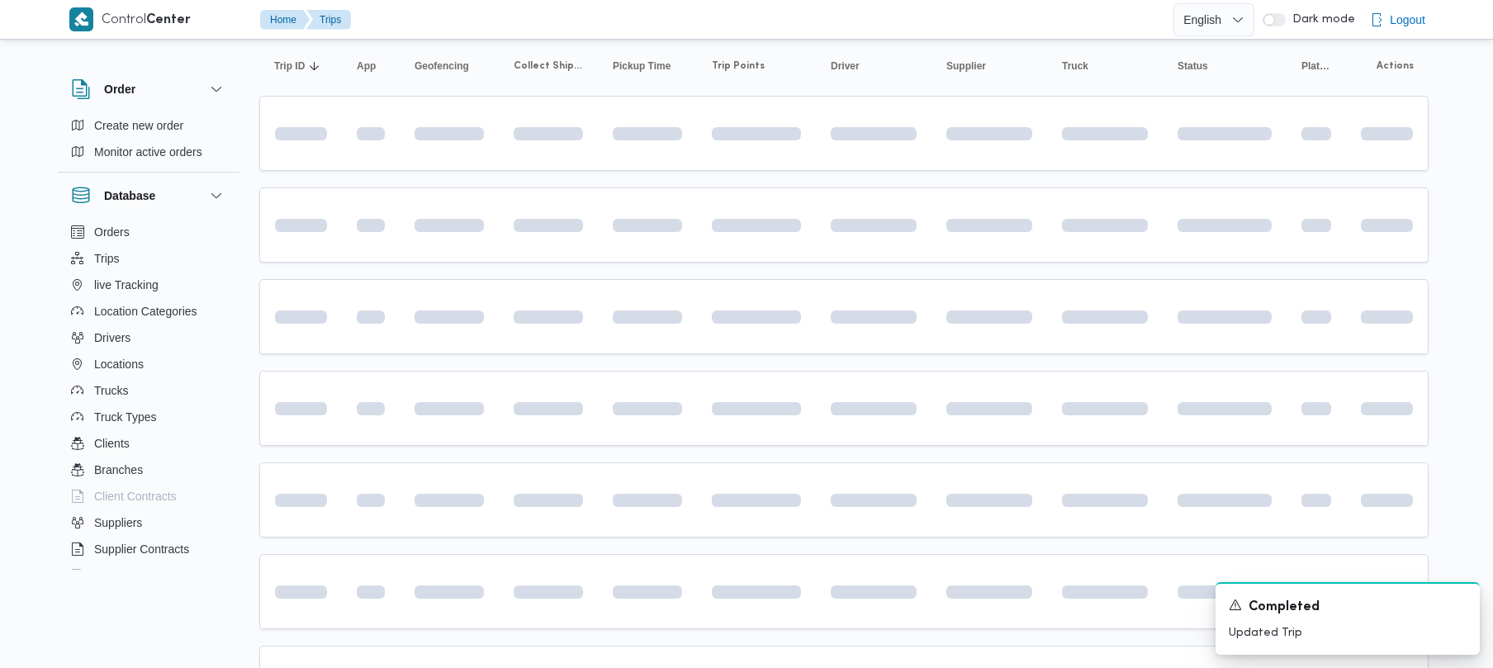
scroll to position [206, 0]
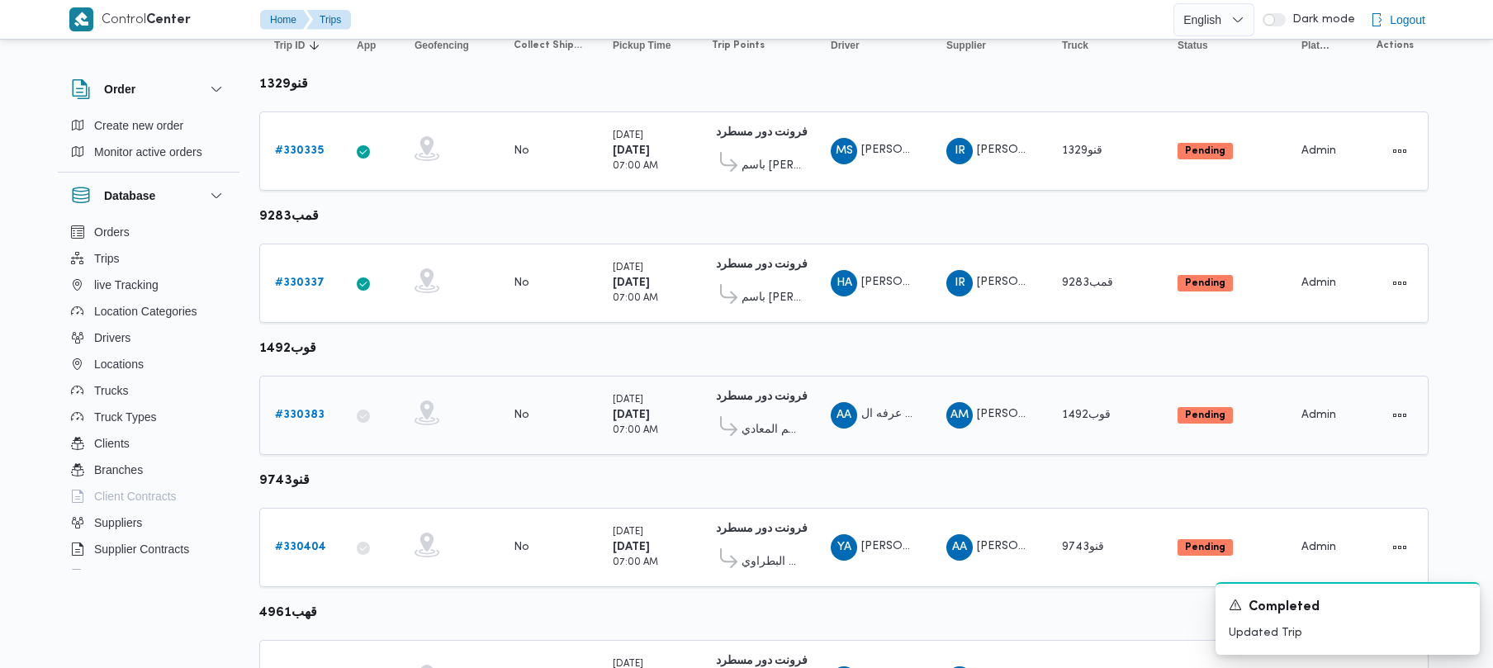
click at [311, 415] on b "# 330383" at bounding box center [300, 415] width 50 height 11
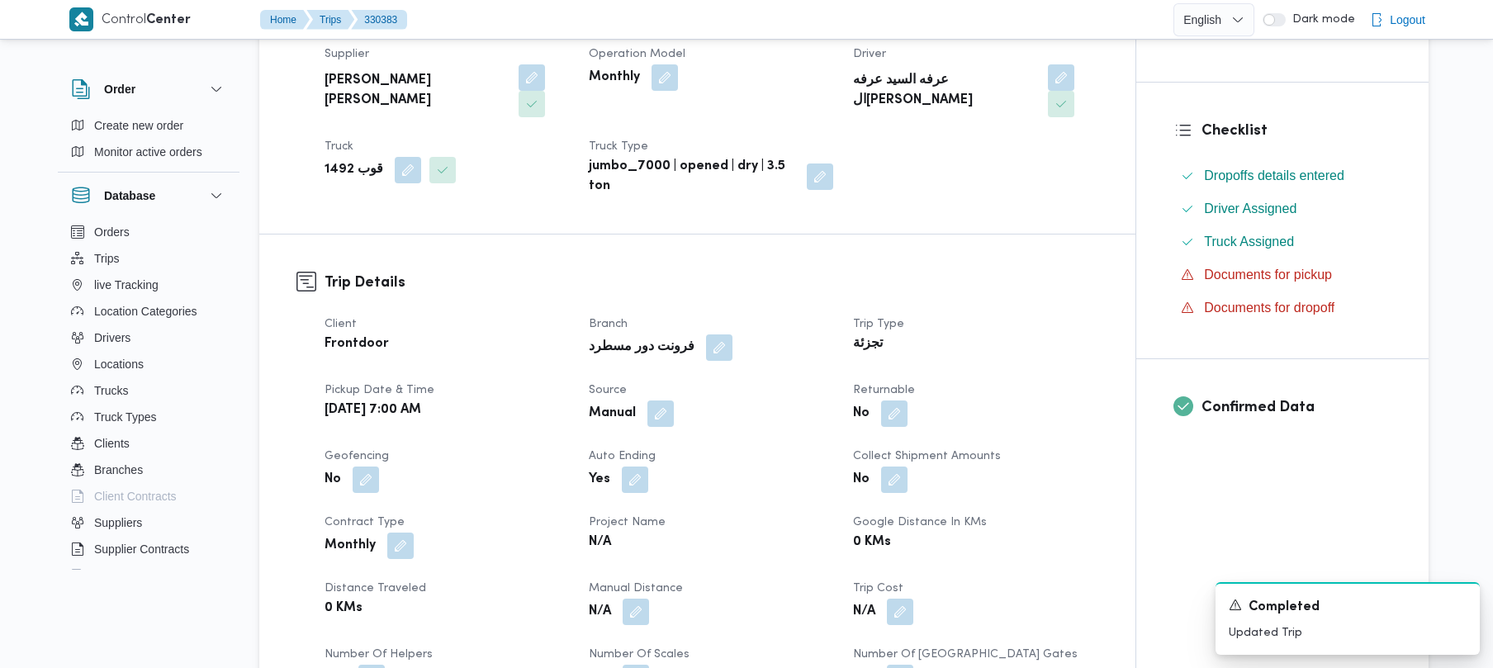
scroll to position [348, 0]
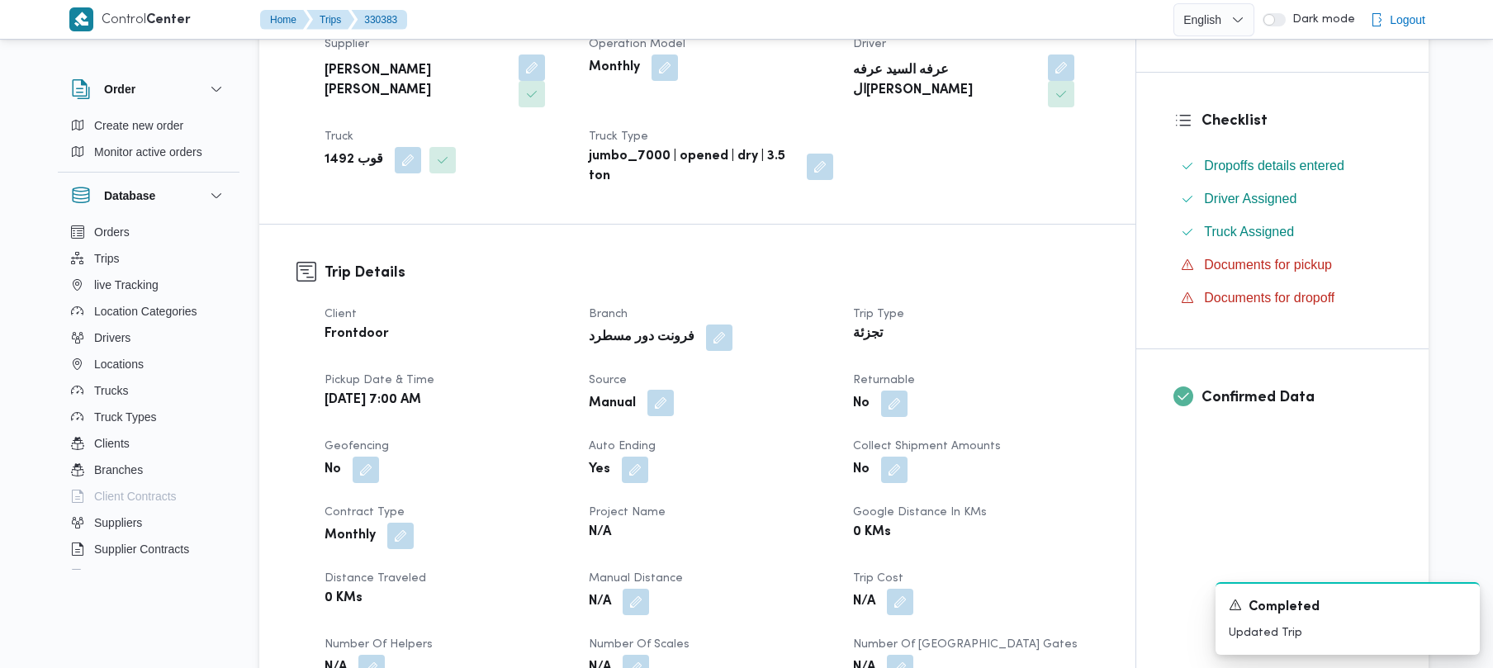
click at [655, 390] on button "button" at bounding box center [661, 403] width 26 height 26
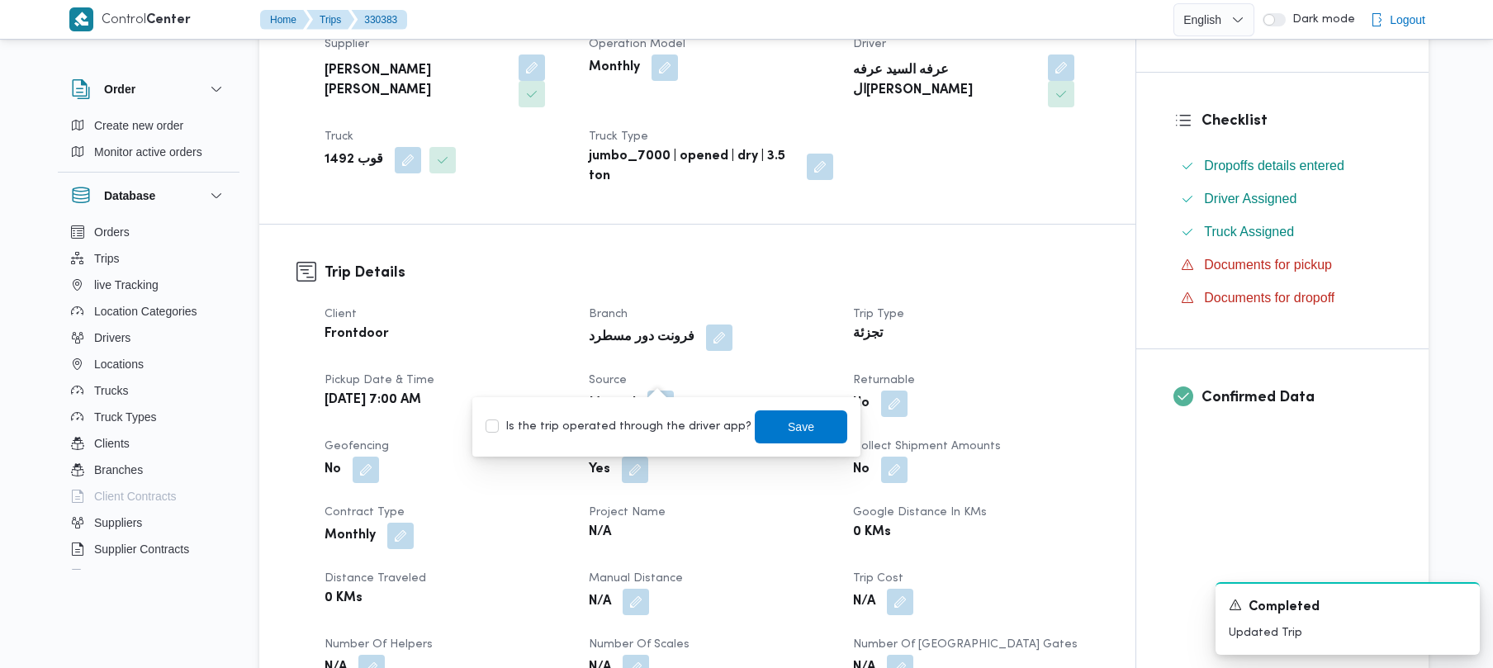
click at [619, 417] on label "Is the trip operated through the driver app?" at bounding box center [619, 427] width 266 height 20
checkbox input "true"
click at [833, 425] on div "You are in a dialog. To close this dialog, hit escape. Is the trip operated thr…" at bounding box center [666, 426] width 388 height 59
click at [788, 431] on span "Save" at bounding box center [801, 426] width 26 height 20
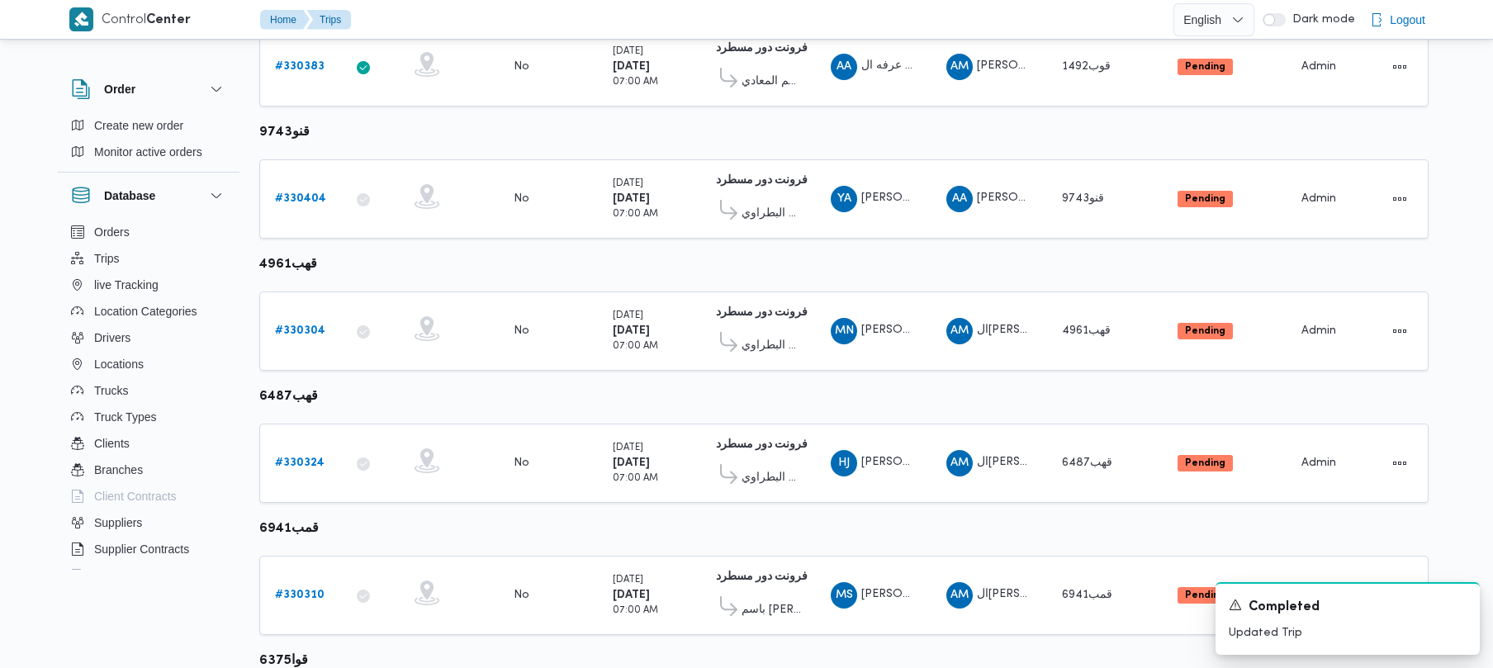
scroll to position [557, 0]
click at [312, 188] on link "# 330404" at bounding box center [300, 197] width 51 height 20
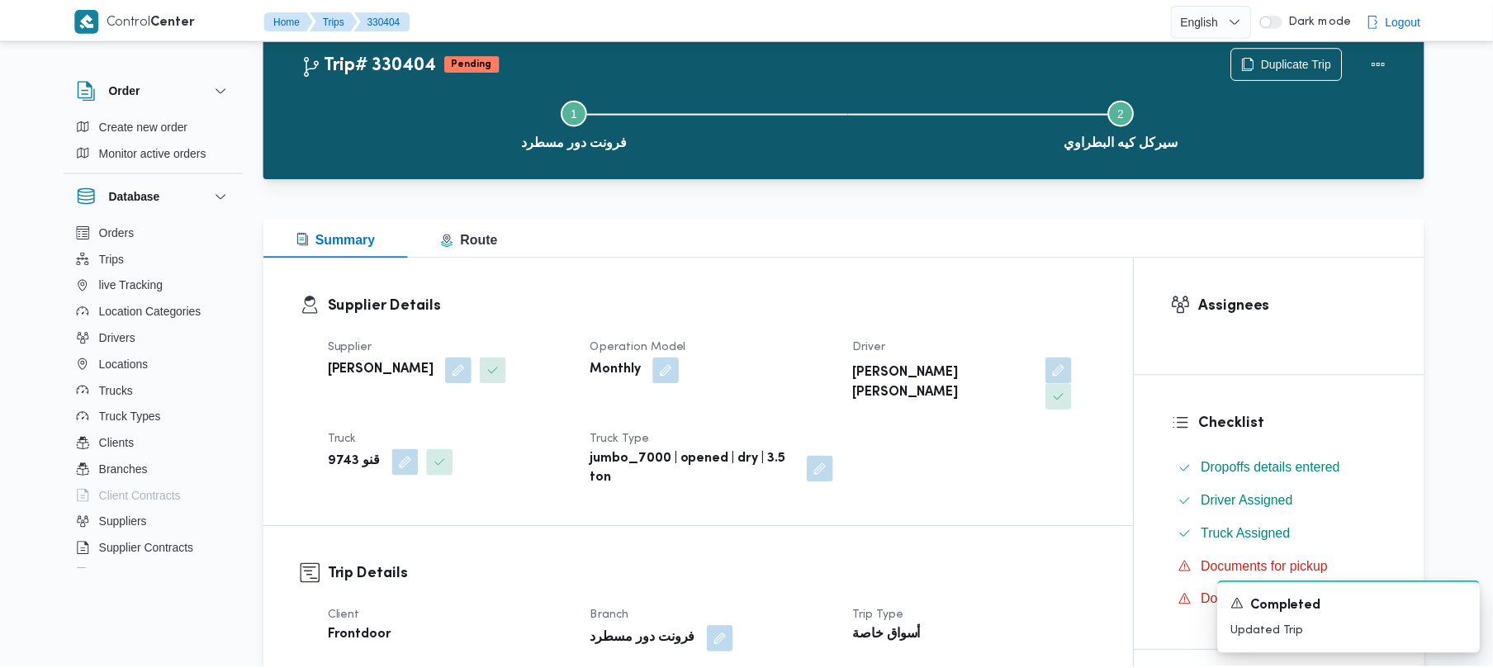
scroll to position [557, 0]
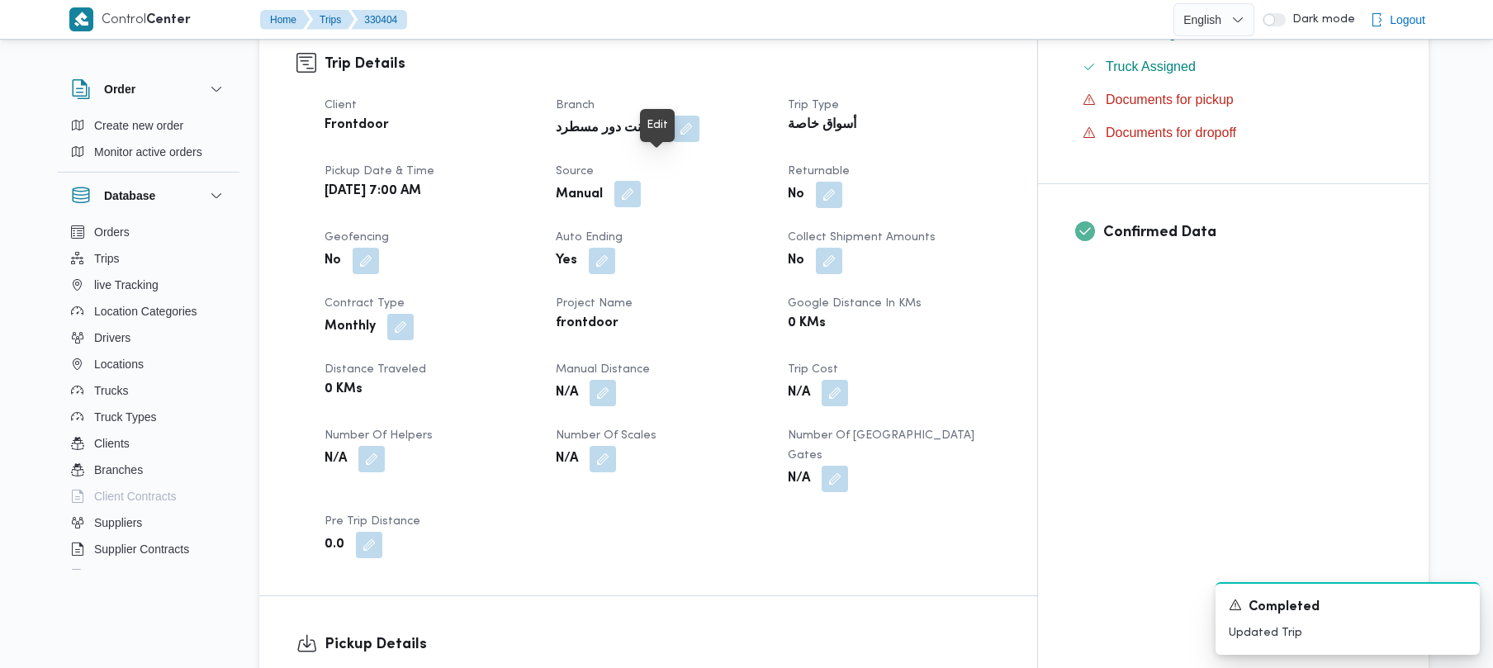
click at [641, 181] on button "button" at bounding box center [627, 194] width 26 height 26
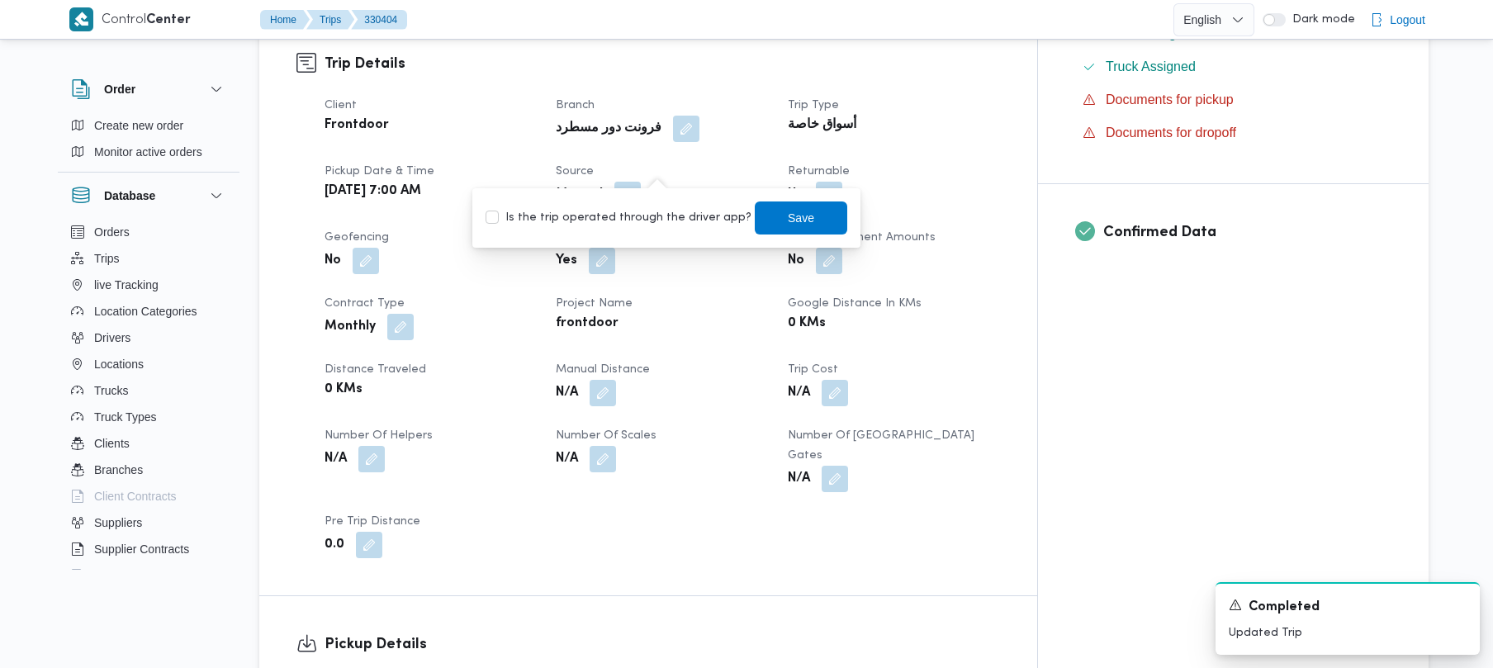
drag, startPoint x: 641, startPoint y: 210, endPoint x: 657, endPoint y: 212, distance: 16.7
click at [641, 211] on label "Is the trip operated through the driver app?" at bounding box center [619, 218] width 266 height 20
checkbox input "true"
click at [788, 211] on span "Save" at bounding box center [801, 217] width 26 height 20
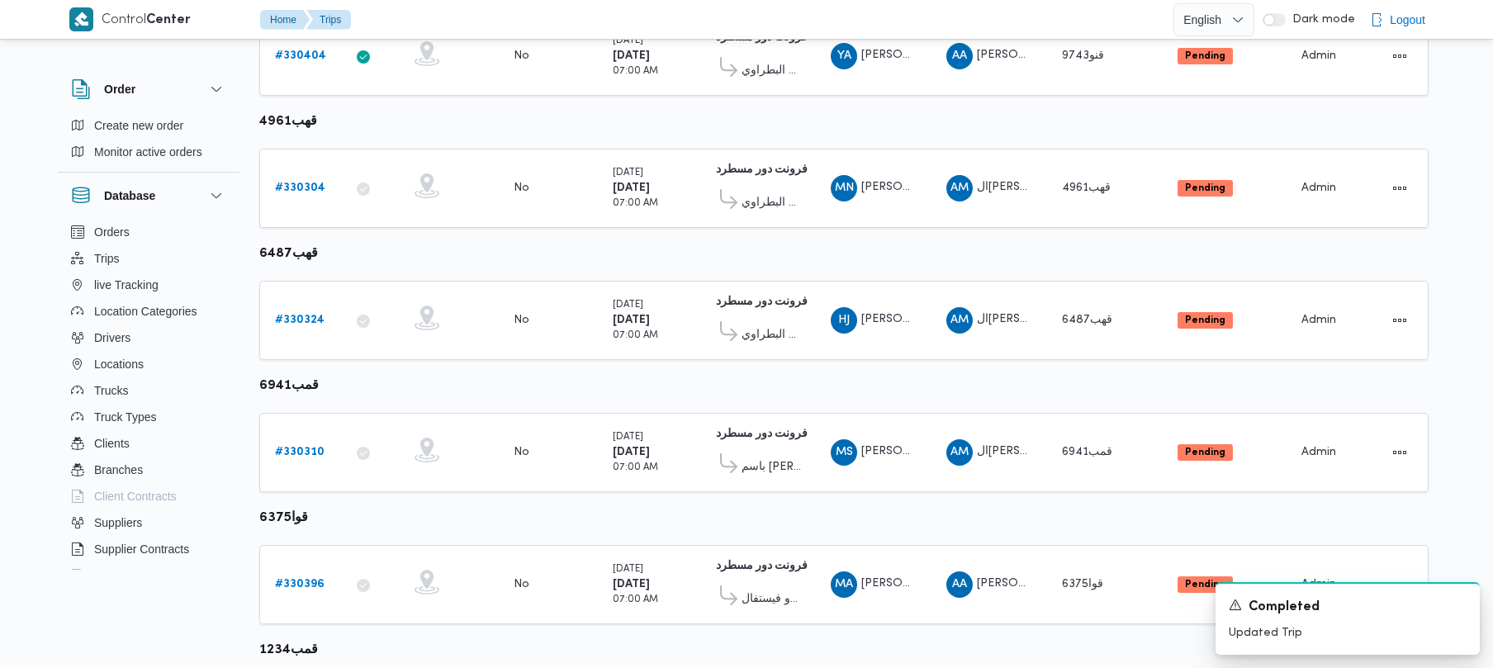
scroll to position [707, 0]
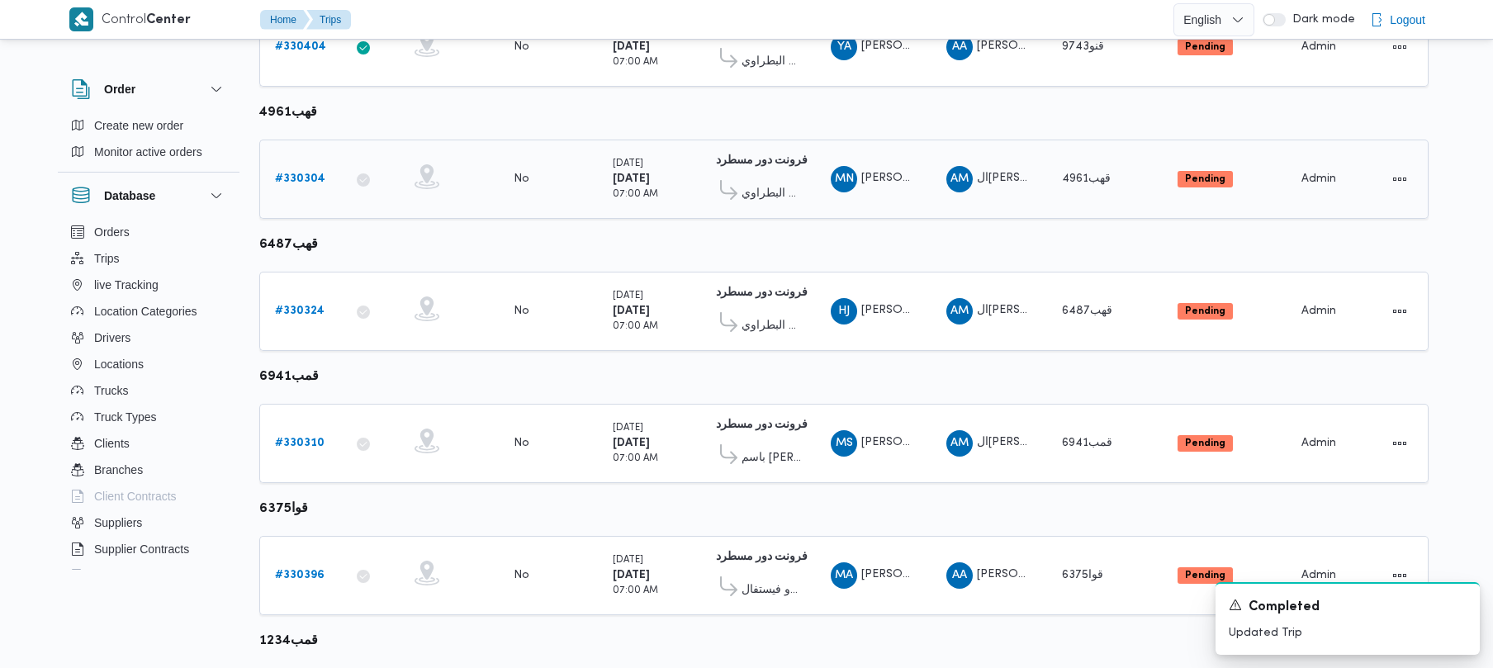
click at [312, 180] on b "# 330304" at bounding box center [300, 178] width 50 height 11
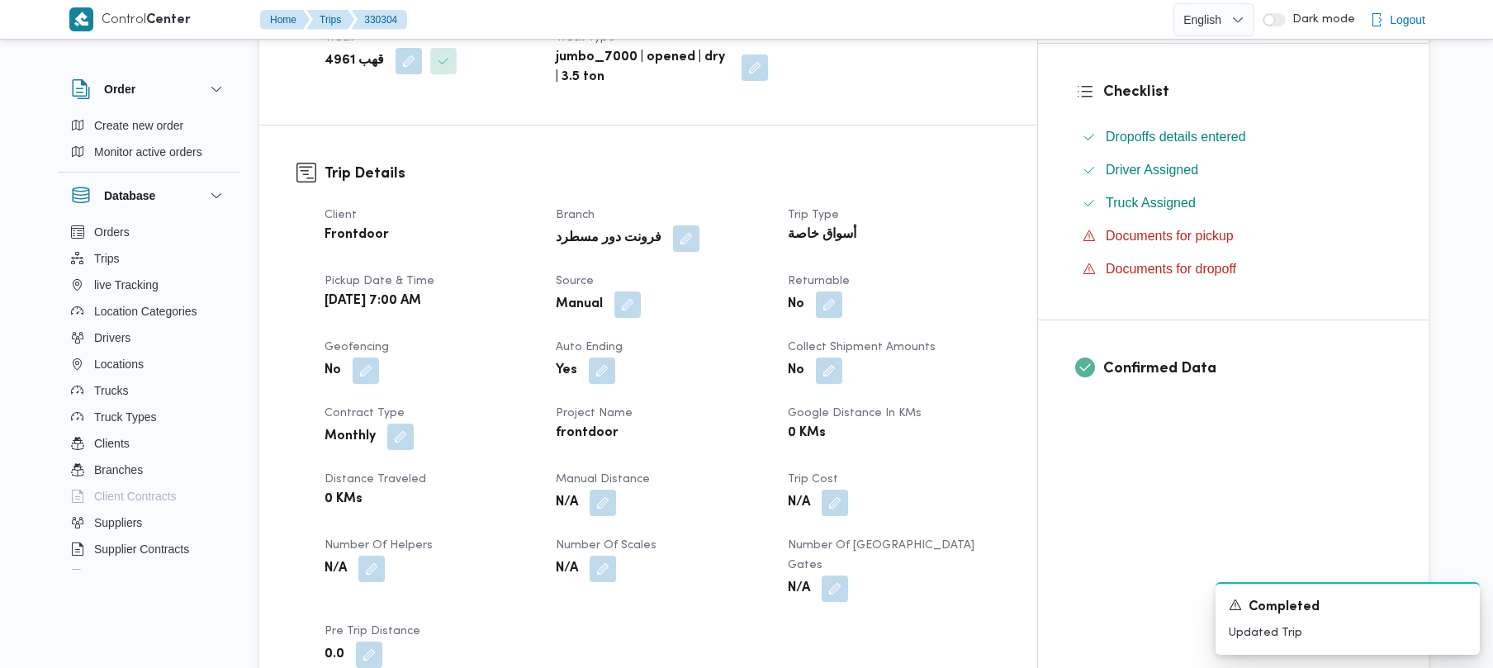
scroll to position [416, 0]
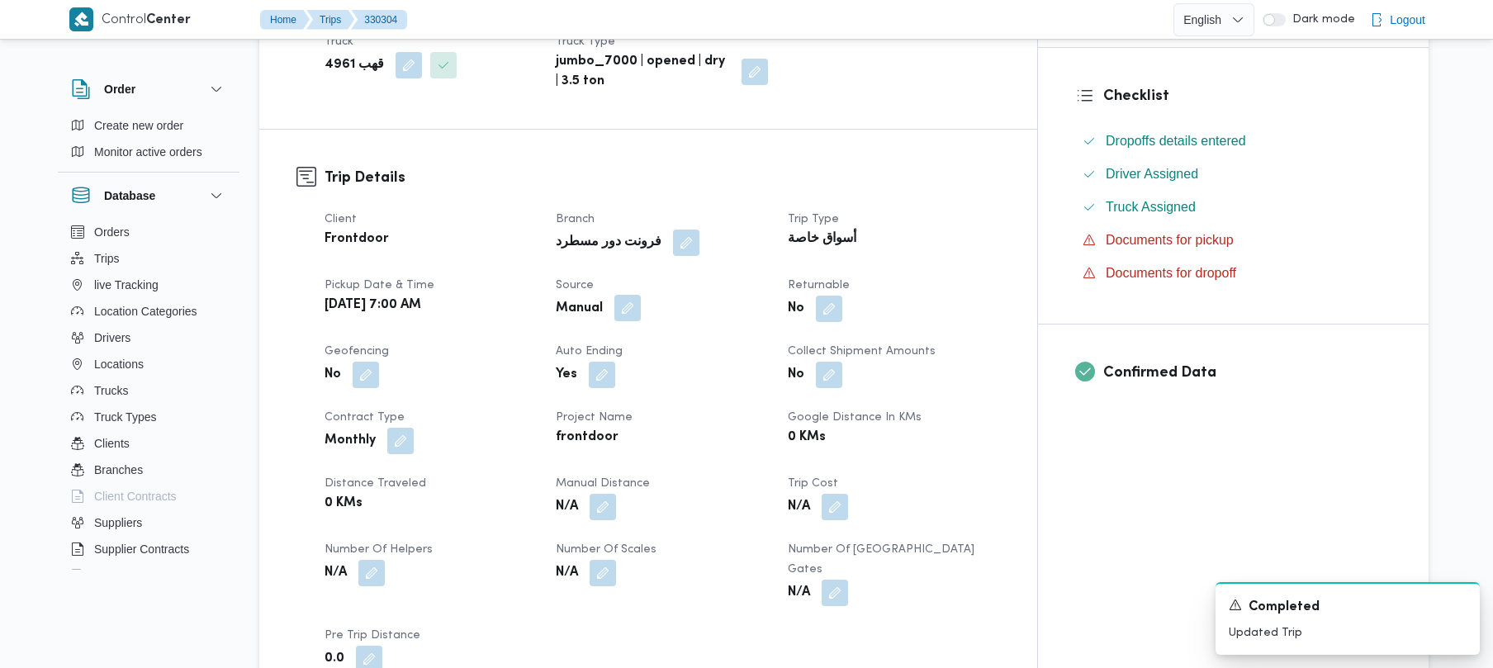
click at [641, 301] on button "button" at bounding box center [627, 308] width 26 height 26
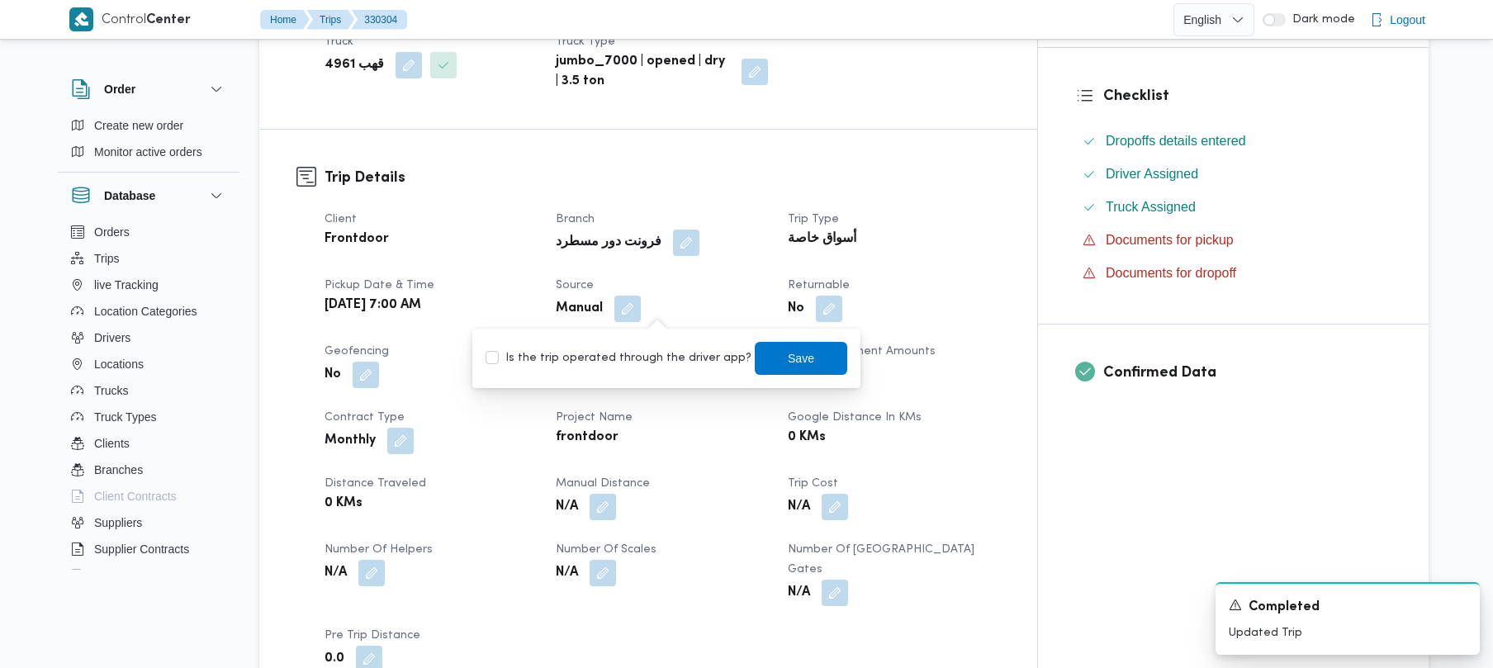
click at [632, 362] on label "Is the trip operated through the driver app?" at bounding box center [619, 359] width 266 height 20
checkbox input "true"
click at [813, 358] on span "Save" at bounding box center [801, 357] width 93 height 33
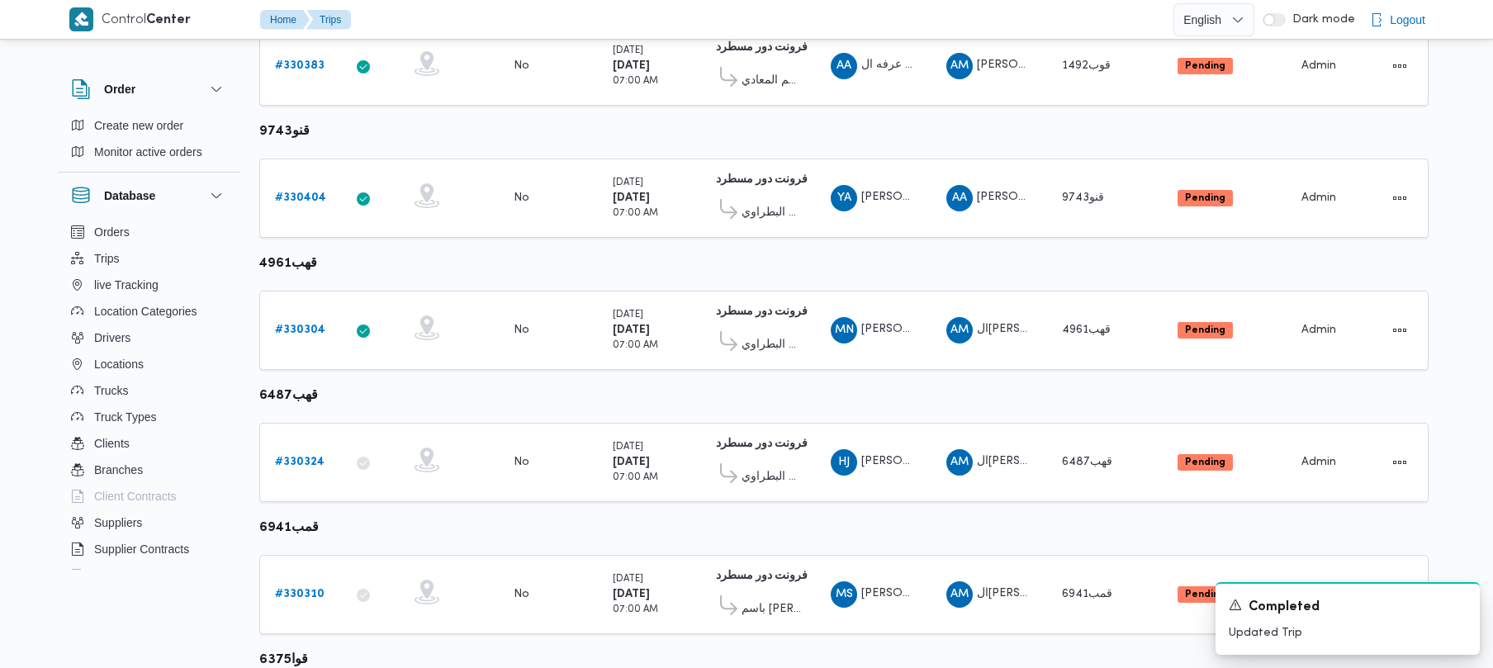
scroll to position [731, 0]
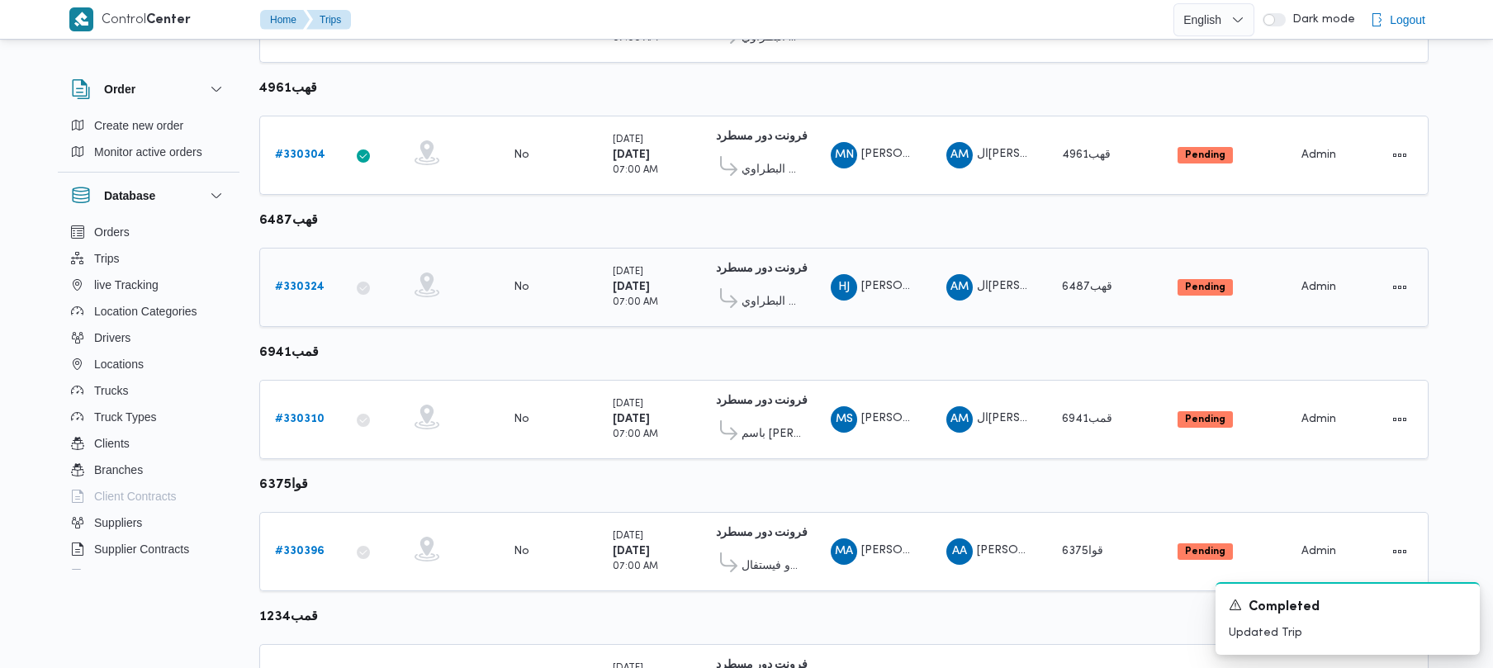
click at [309, 289] on b "# 330324" at bounding box center [300, 287] width 50 height 11
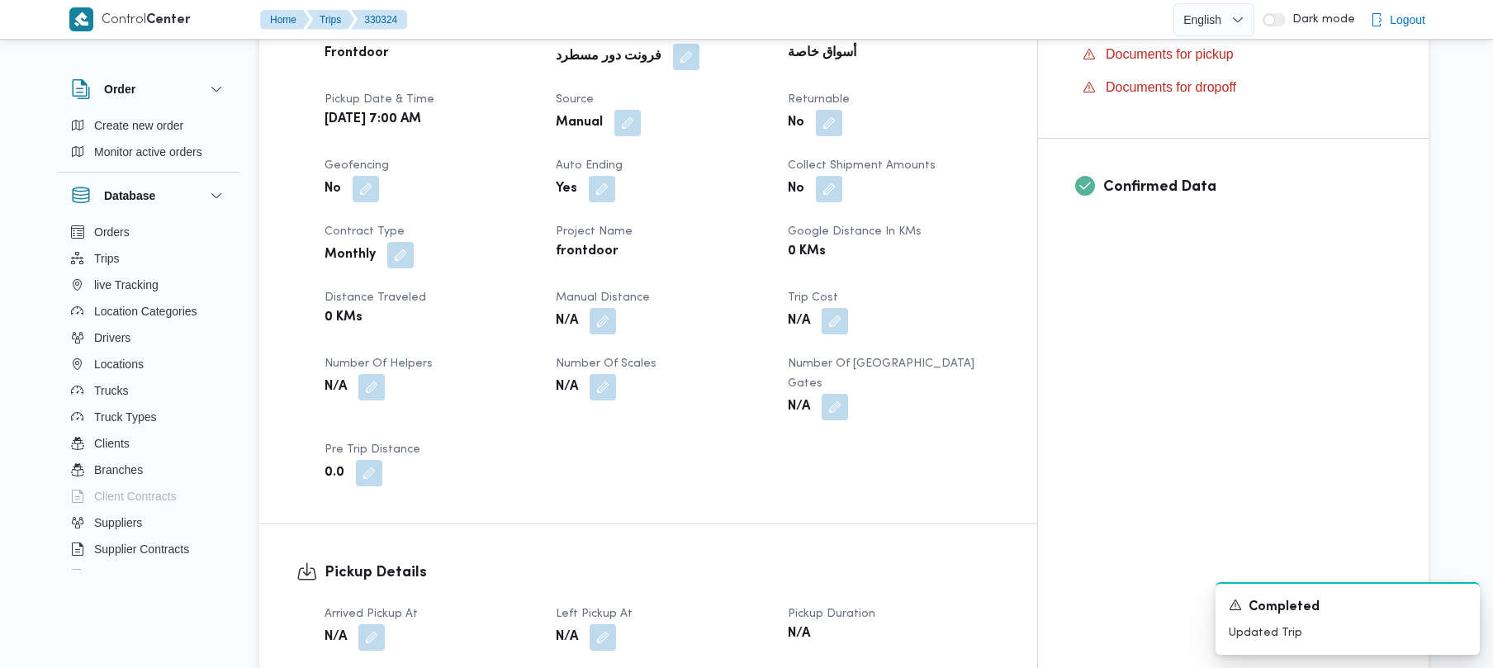
scroll to position [588, 0]
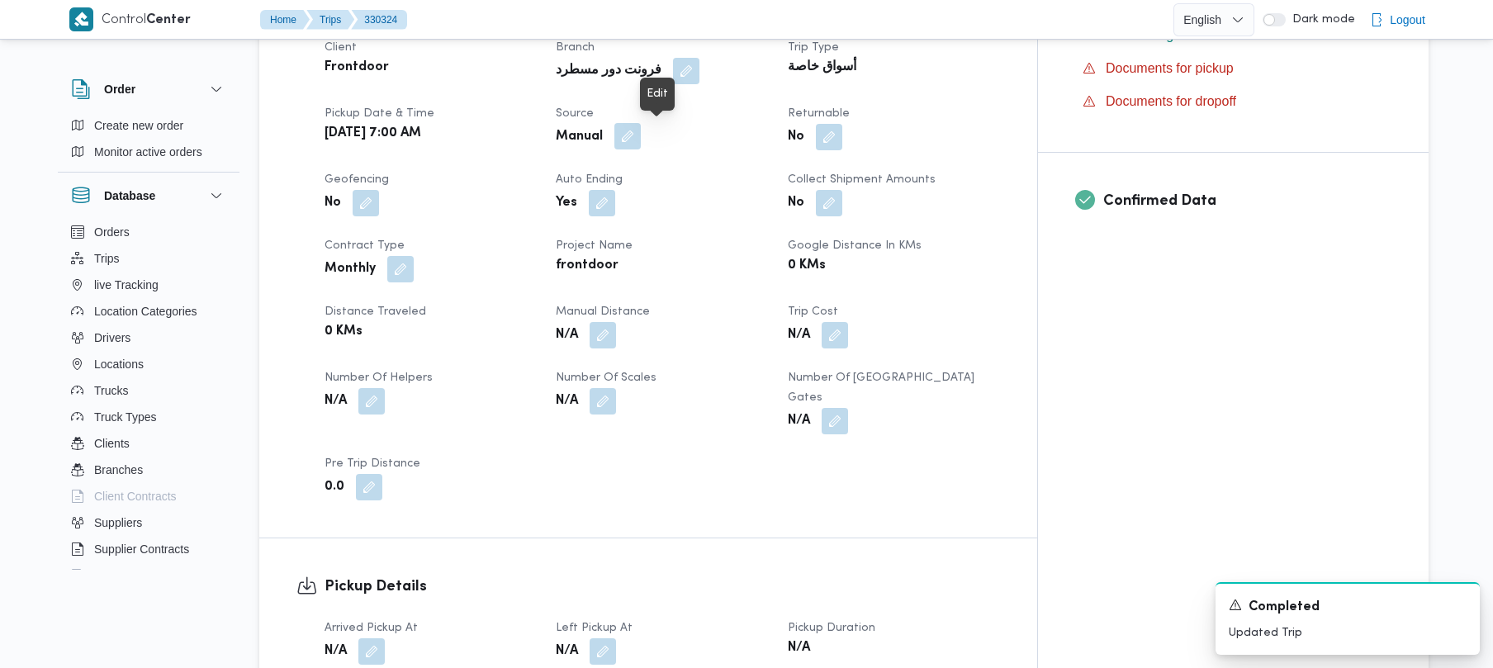
click at [641, 139] on button "button" at bounding box center [627, 136] width 26 height 26
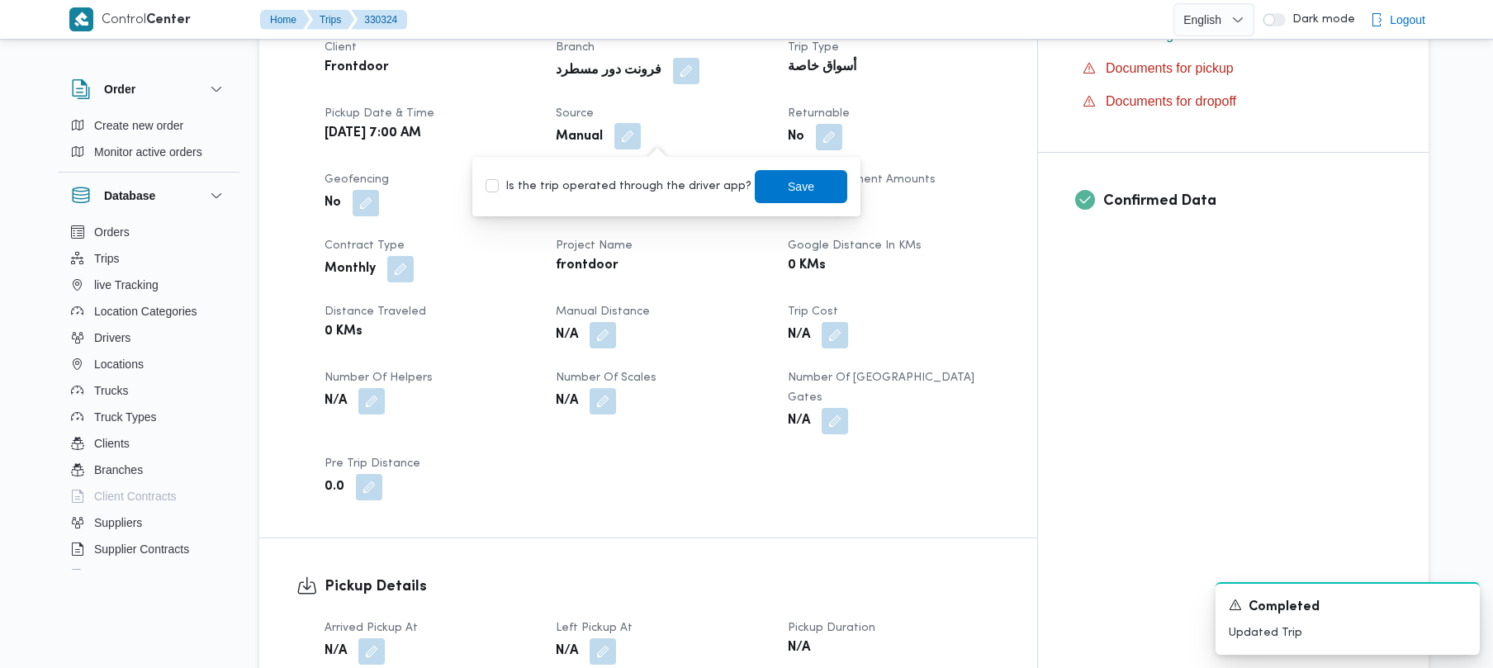
click at [657, 186] on label "Is the trip operated through the driver app?" at bounding box center [619, 187] width 266 height 20
checkbox input "true"
click at [800, 185] on span "Save" at bounding box center [801, 185] width 93 height 33
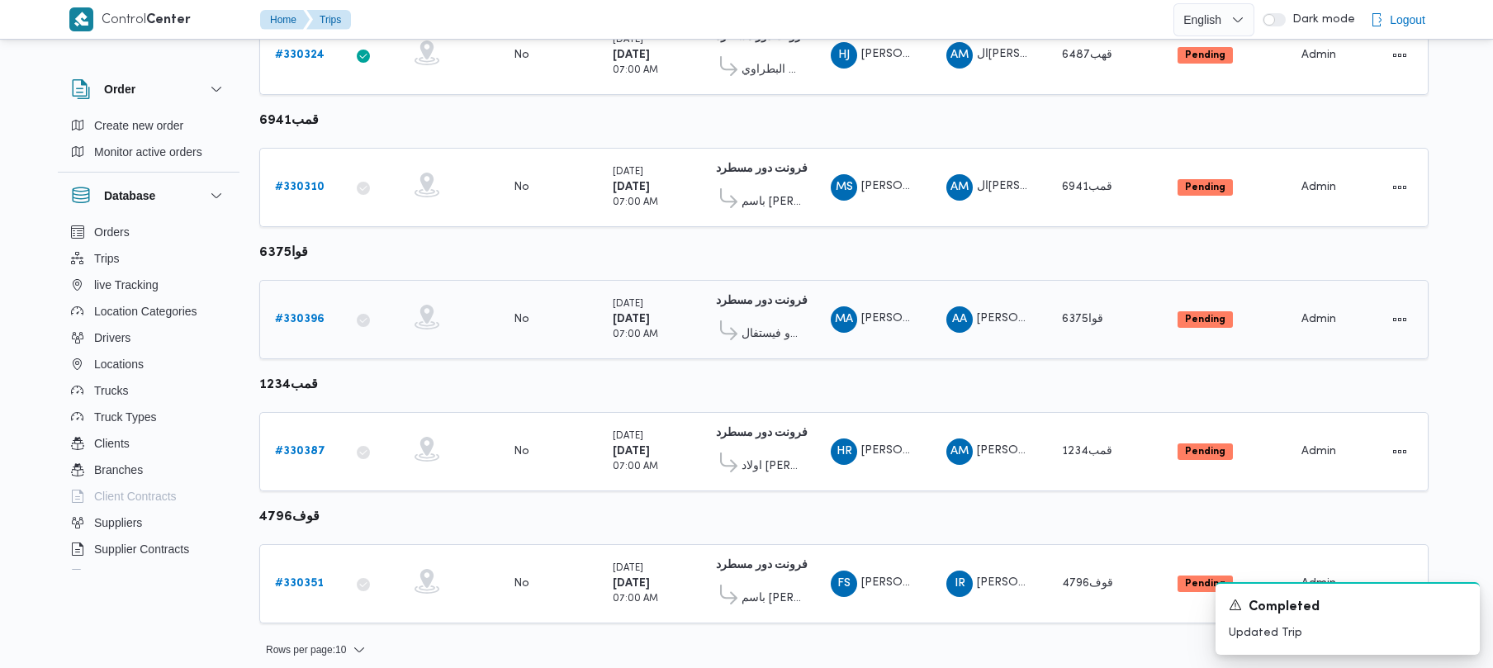
scroll to position [976, 0]
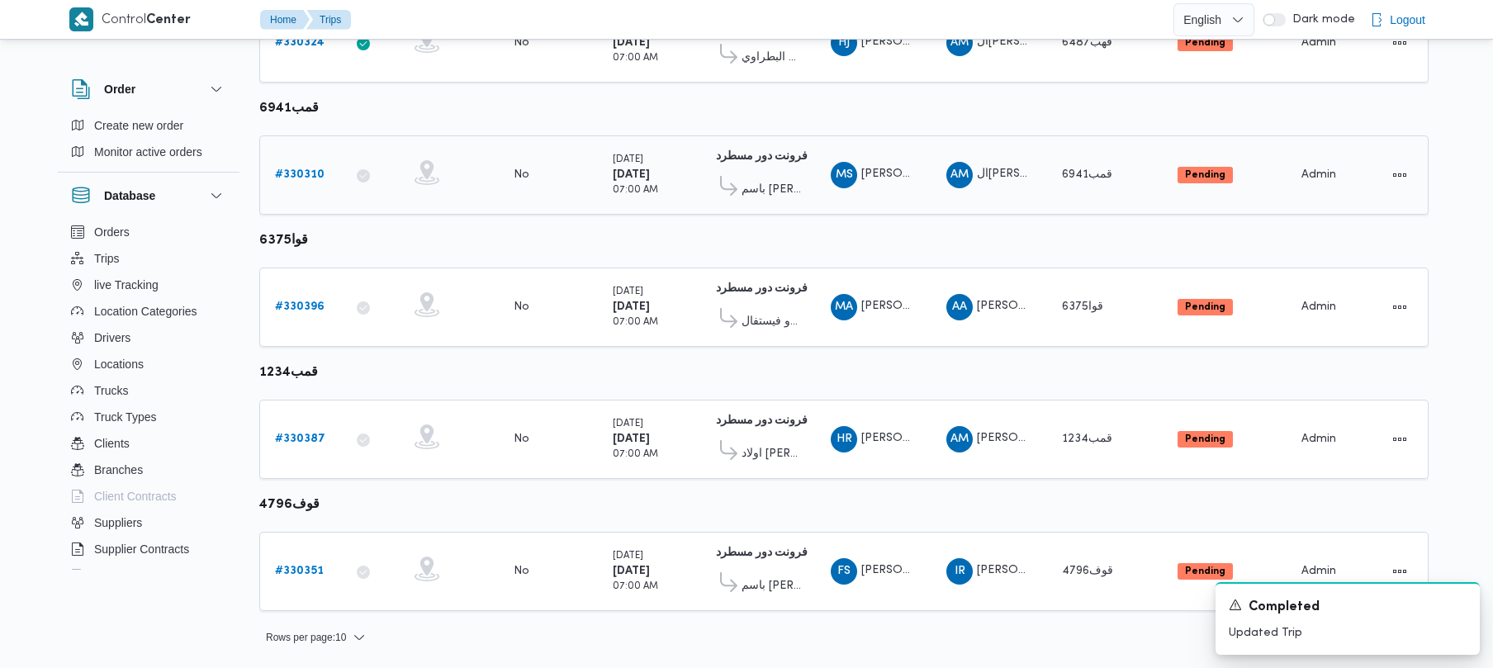
click at [307, 162] on div "# 330310" at bounding box center [300, 175] width 65 height 33
click at [311, 175] on b "# 330310" at bounding box center [300, 174] width 50 height 11
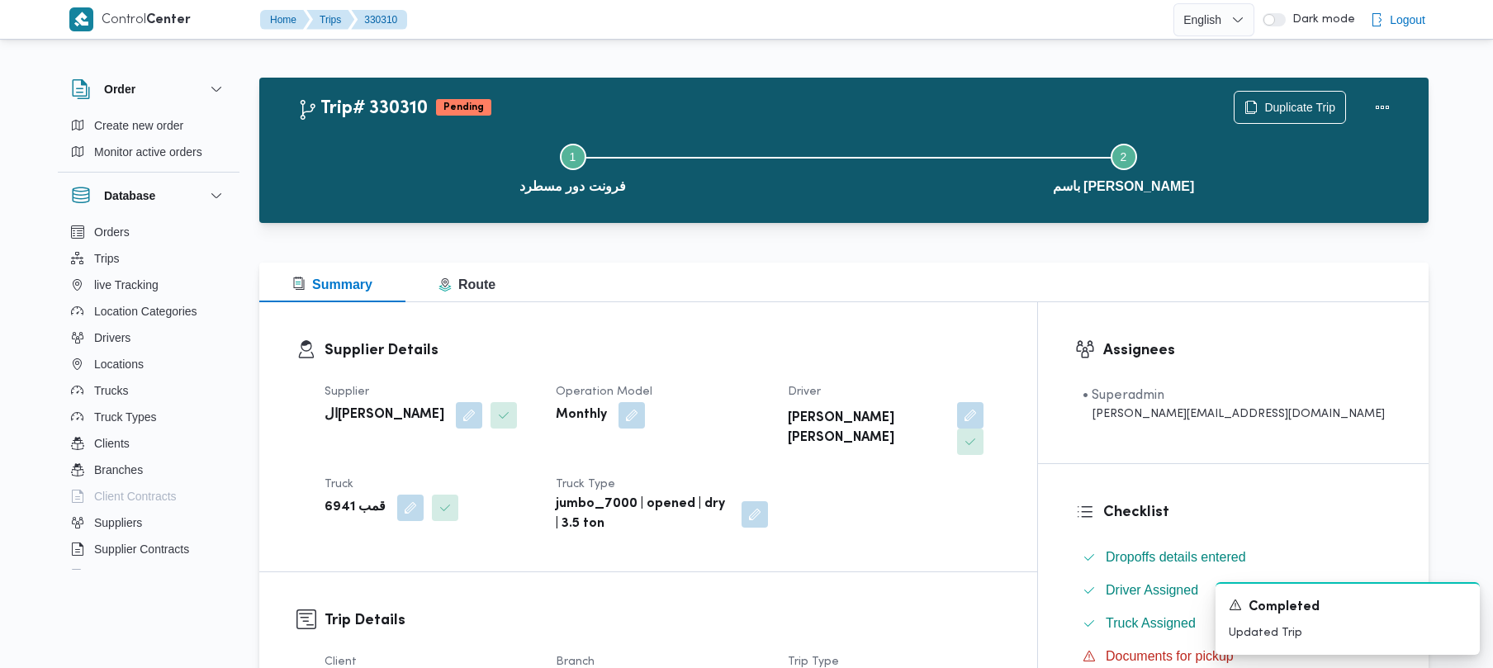
scroll to position [585, 0]
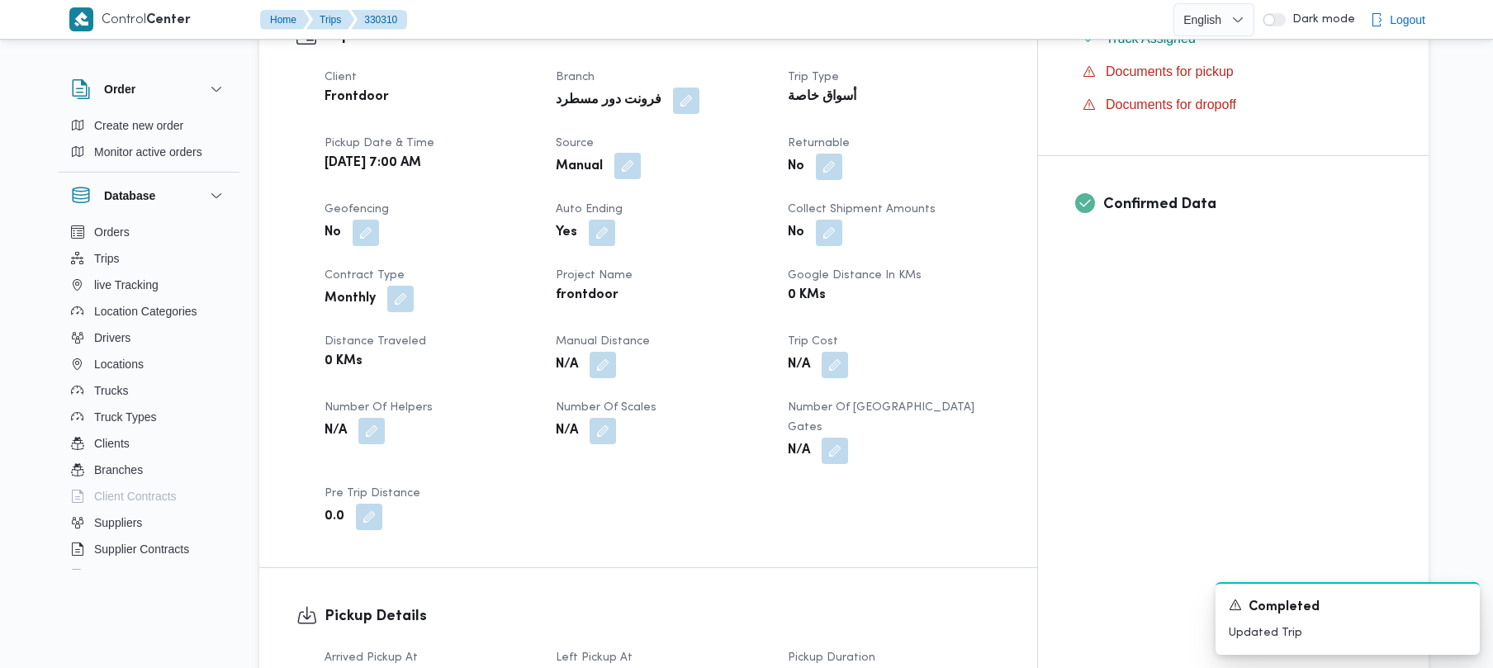
click at [641, 153] on button "button" at bounding box center [627, 166] width 26 height 26
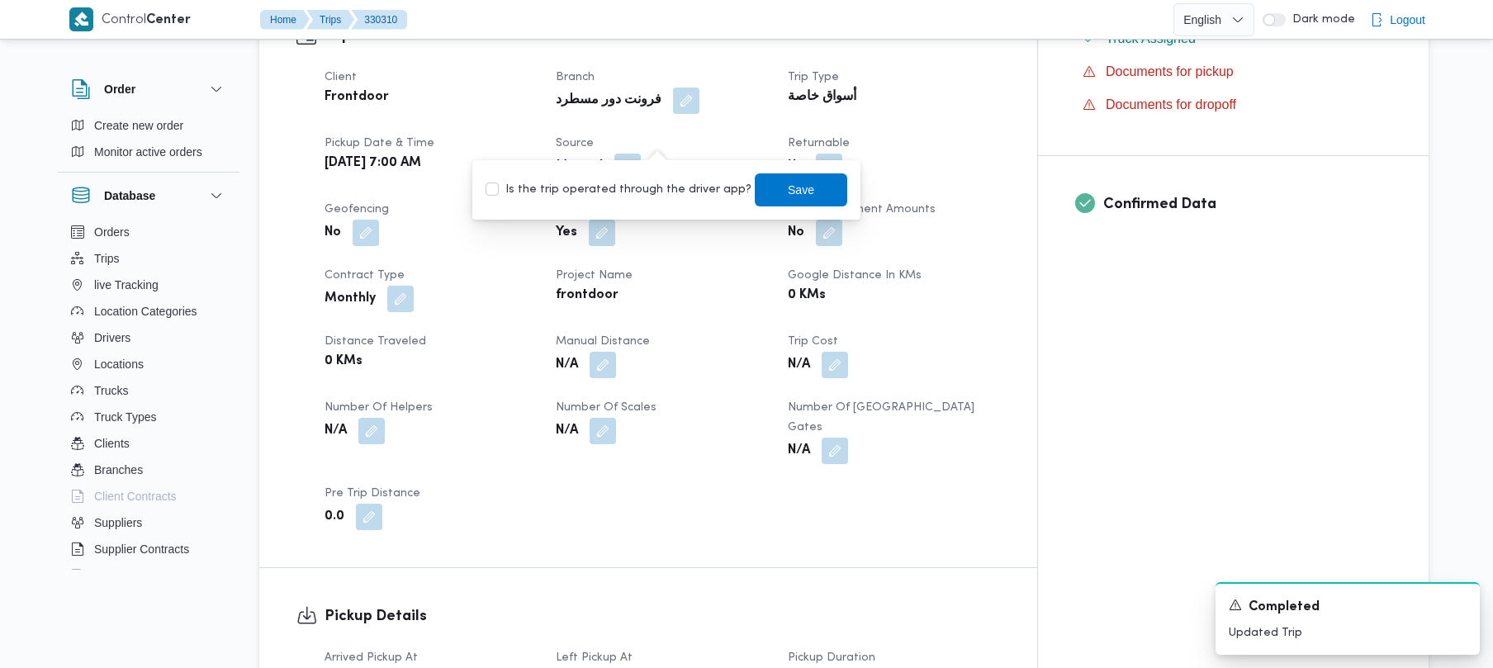
click at [664, 185] on label "Is the trip operated through the driver app?" at bounding box center [619, 190] width 266 height 20
checkbox input "true"
click at [795, 202] on span "Save" at bounding box center [801, 189] width 93 height 33
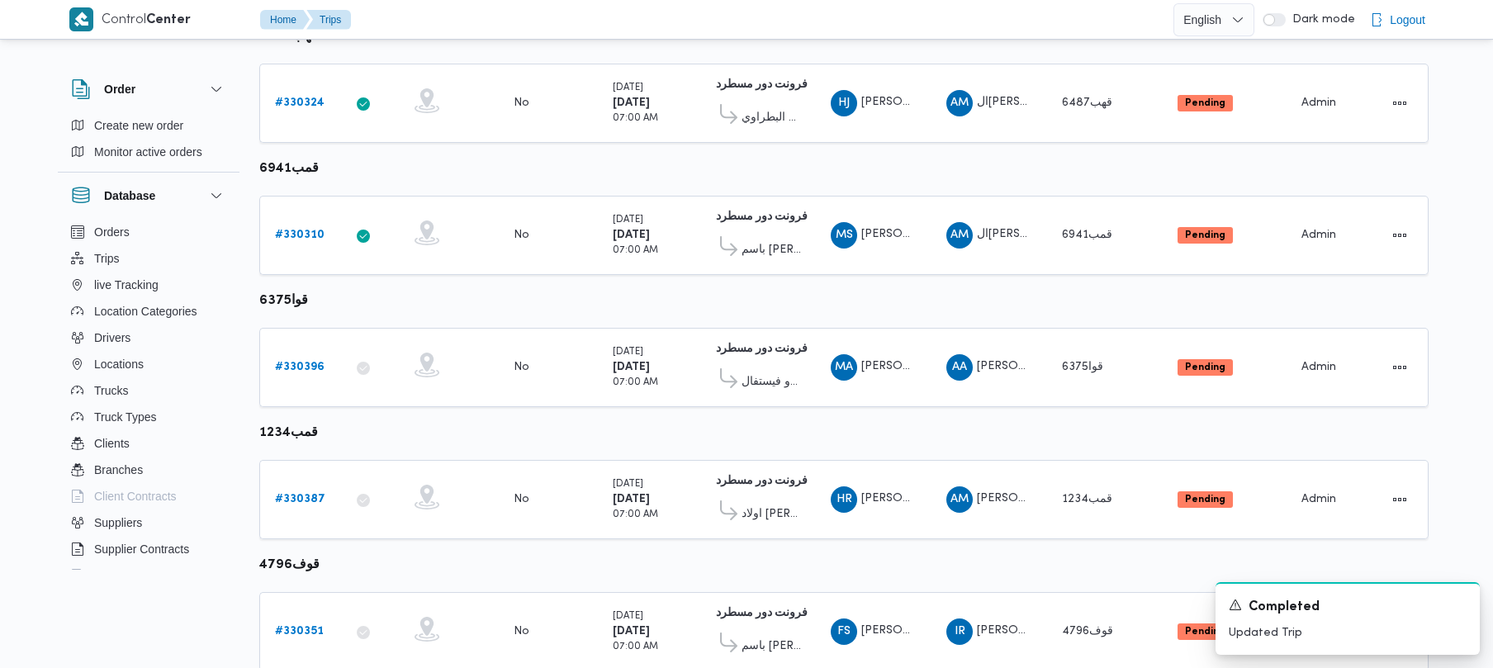
scroll to position [976, 0]
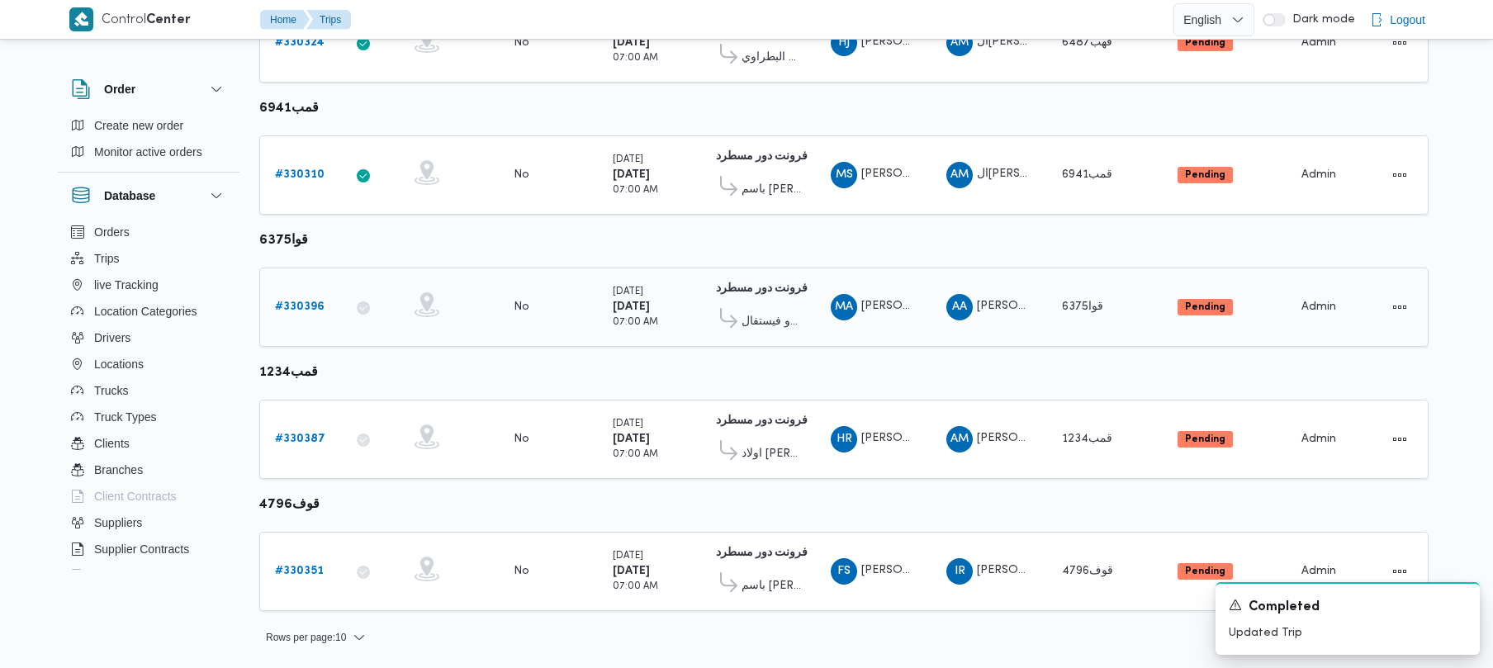
click at [315, 305] on b "# 330396" at bounding box center [300, 306] width 50 height 11
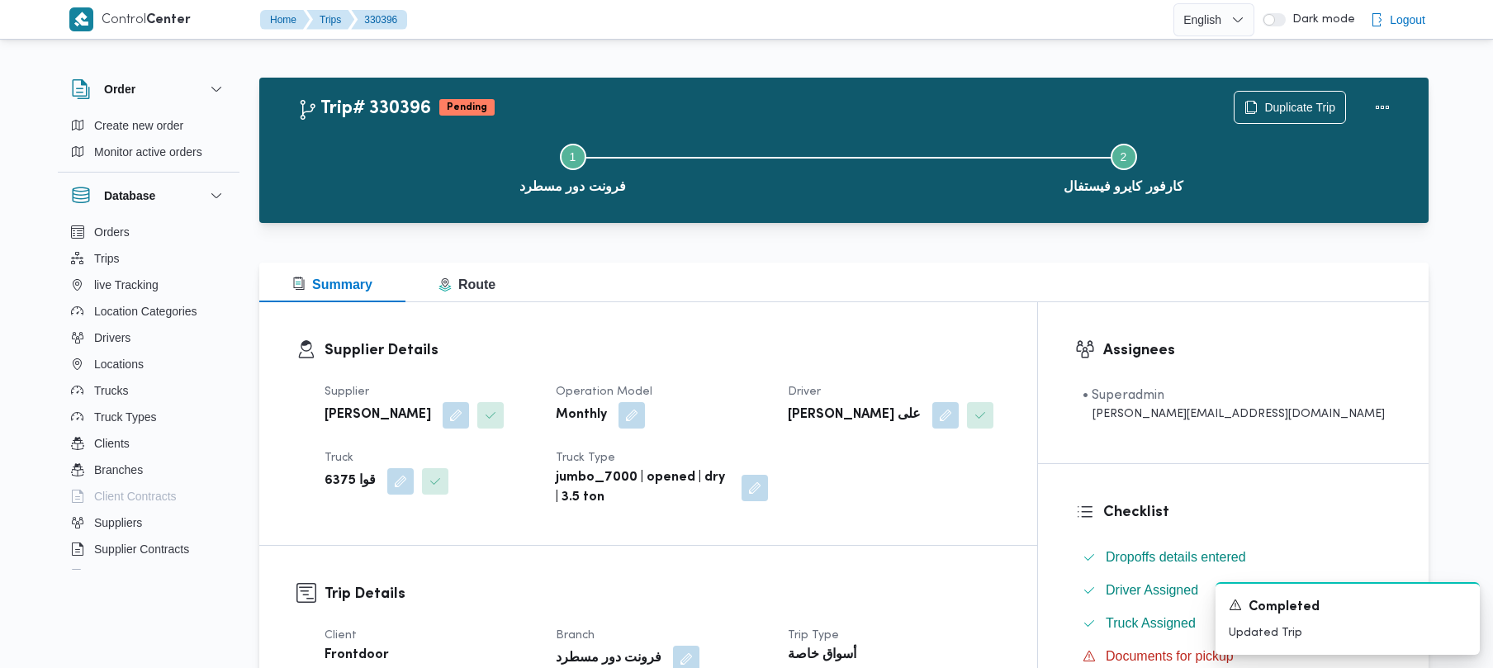
scroll to position [585, 0]
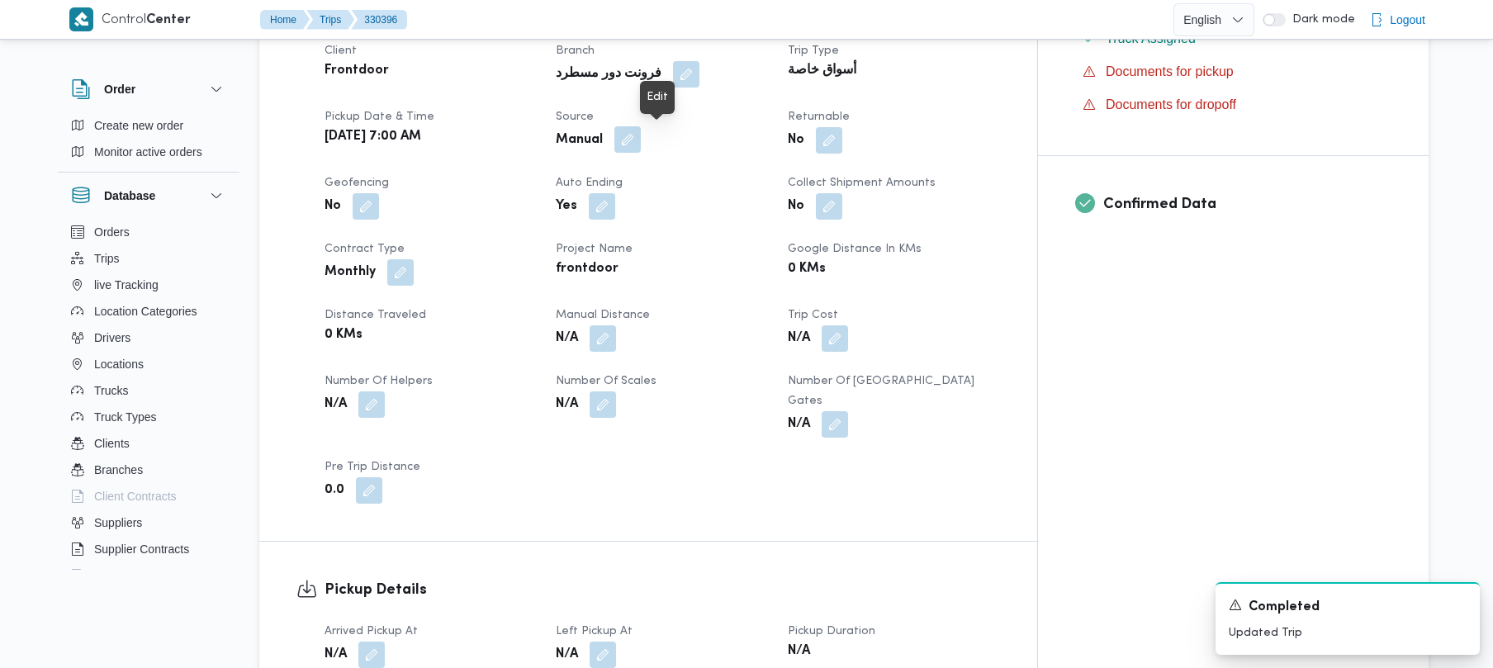
click at [641, 135] on button "button" at bounding box center [627, 139] width 26 height 26
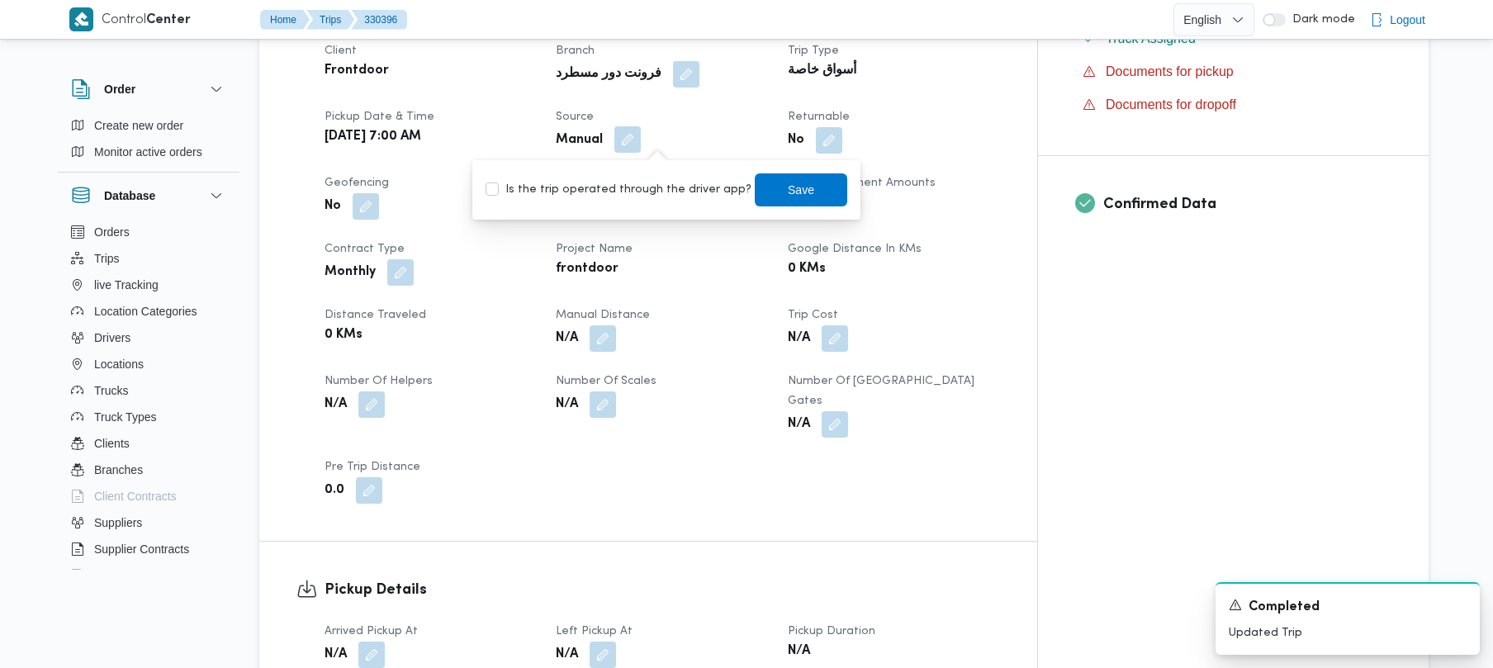
click at [652, 178] on div "Is the trip operated through the driver app? Save" at bounding box center [666, 190] width 365 height 36
click at [665, 190] on label "Is the trip operated through the driver app?" at bounding box center [619, 190] width 266 height 20
checkbox input "true"
click at [788, 175] on span "Save" at bounding box center [801, 189] width 93 height 33
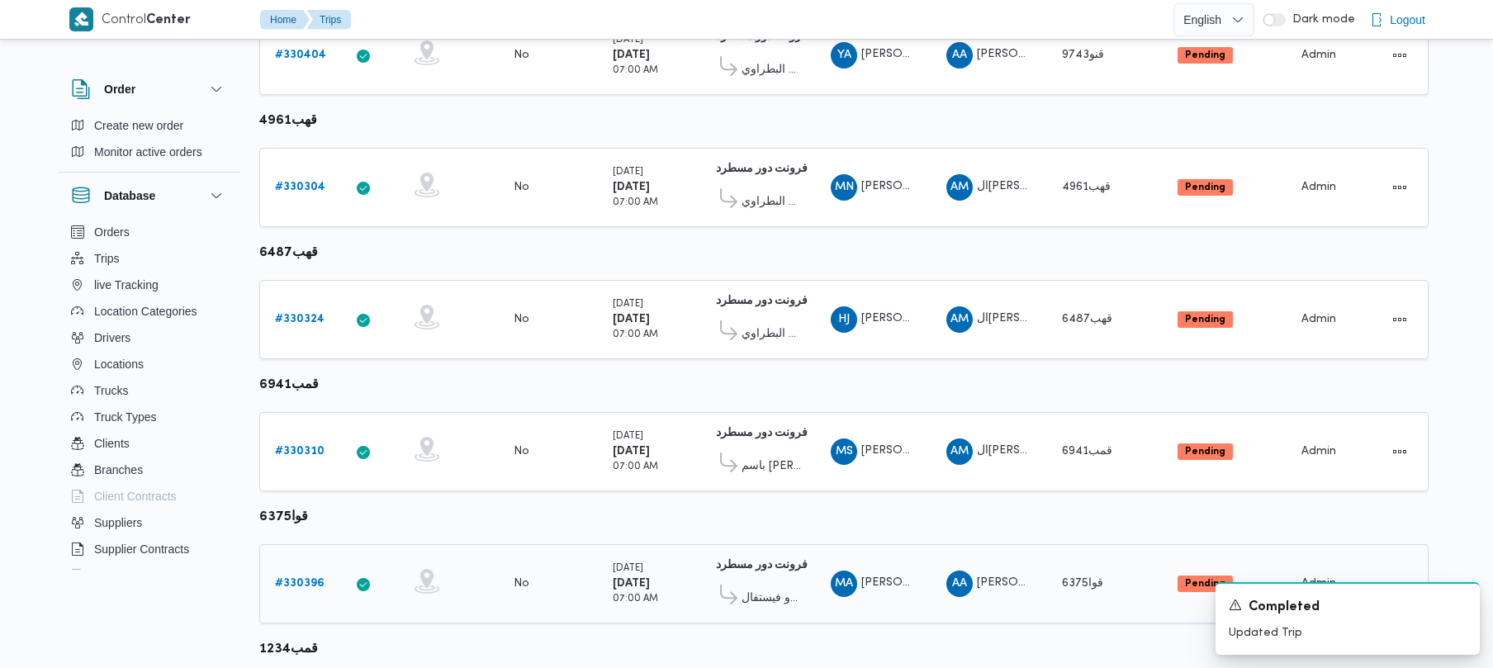
scroll to position [976, 0]
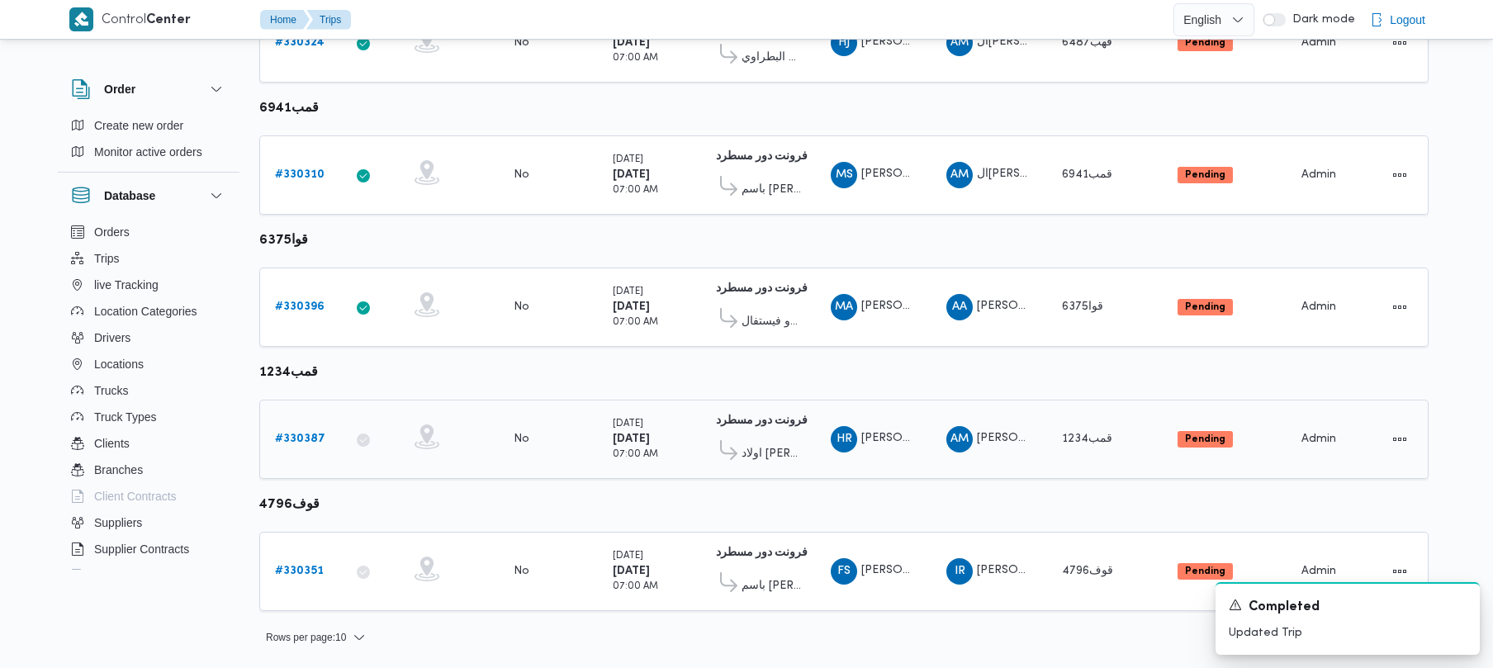
click at [286, 424] on div "# 330387" at bounding box center [300, 439] width 65 height 33
click at [1391, 444] on button "Actions" at bounding box center [1400, 438] width 26 height 26
click at [1346, 454] on button "Open" at bounding box center [1334, 439] width 93 height 33
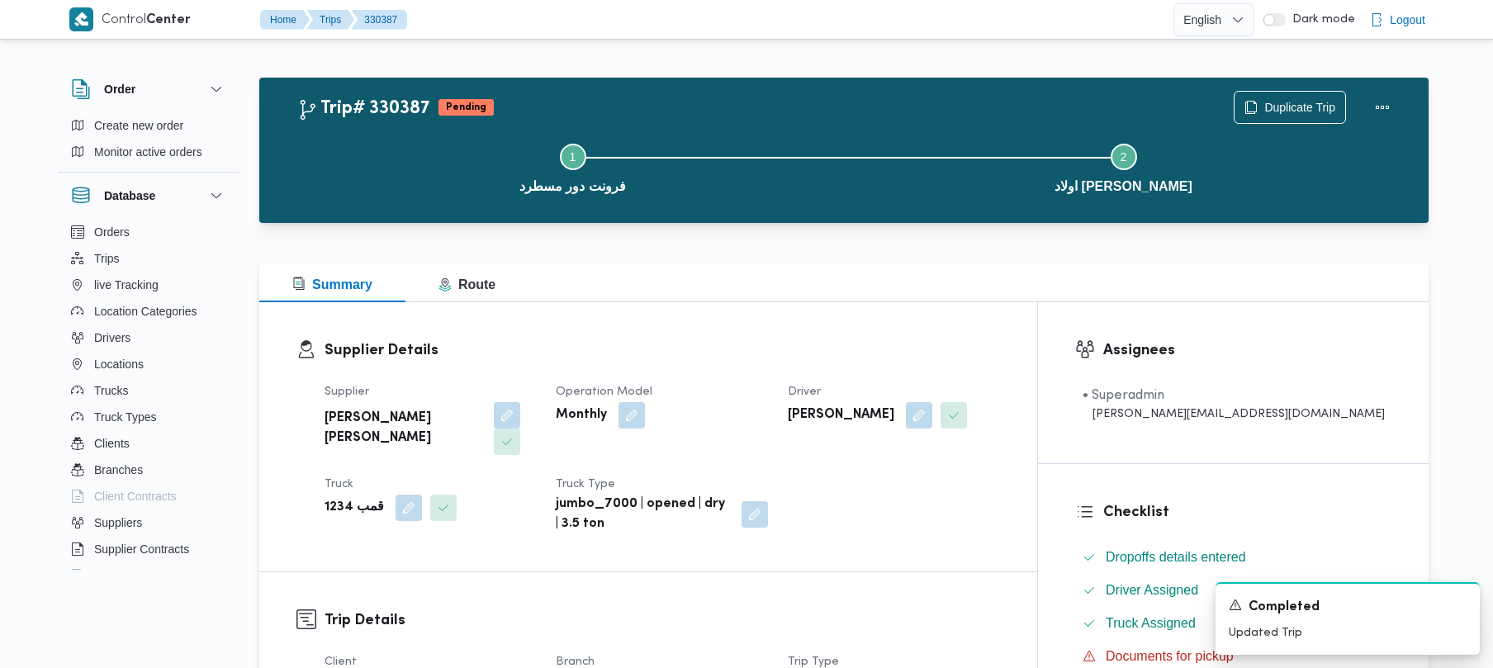
scroll to position [585, 0]
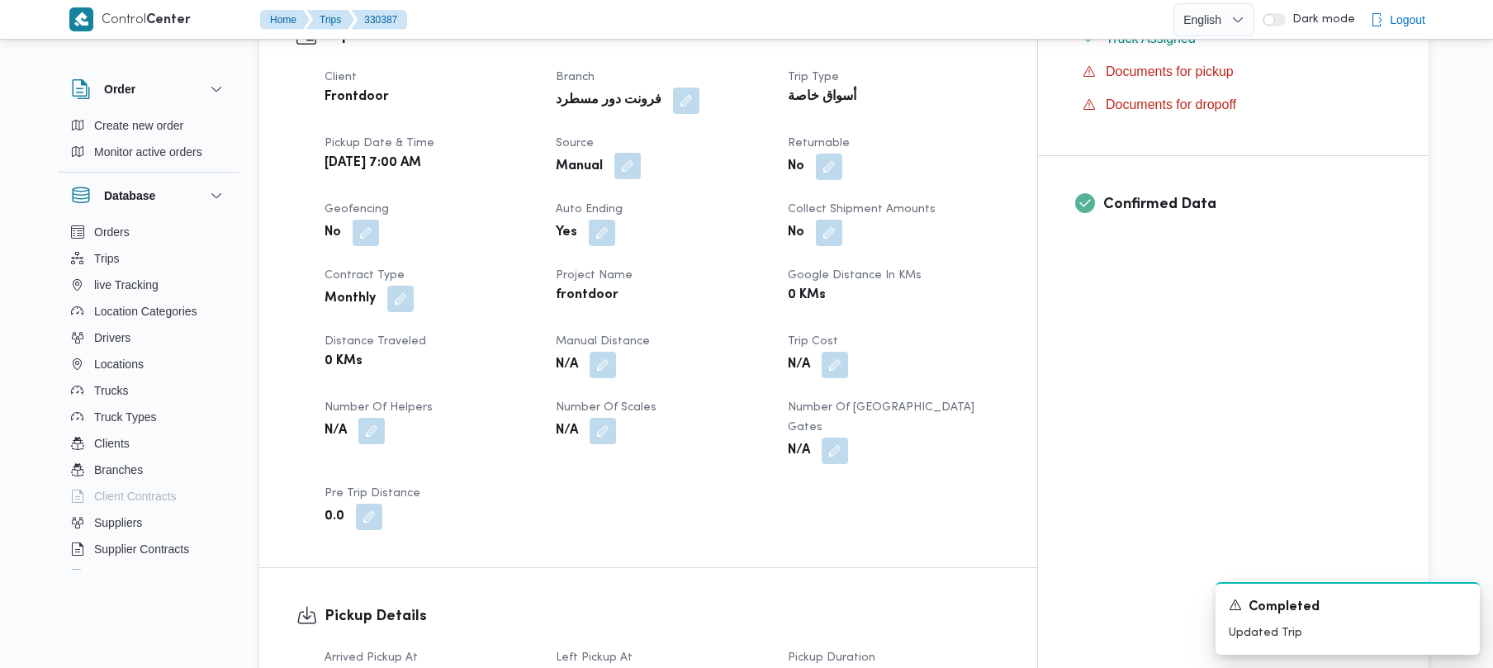
click at [641, 153] on button "button" at bounding box center [627, 166] width 26 height 26
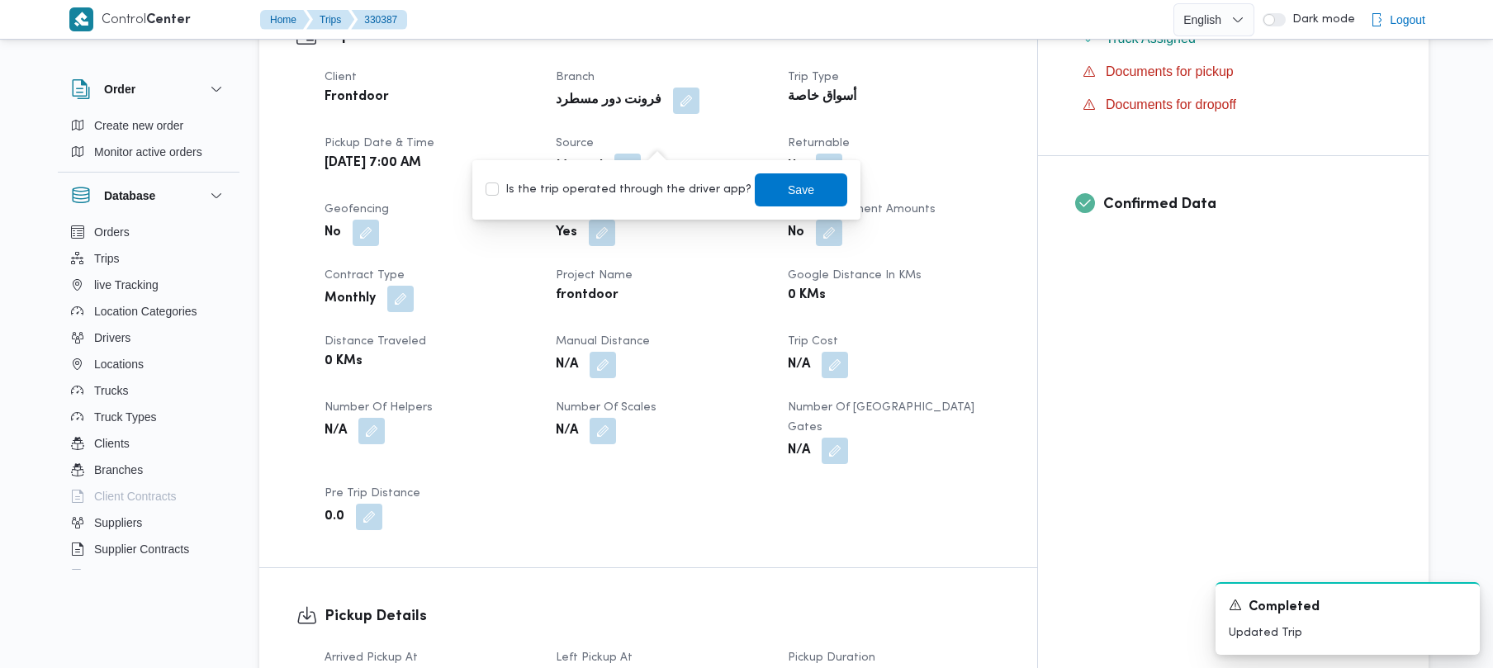
click at [629, 195] on label "Is the trip operated through the driver app?" at bounding box center [619, 190] width 266 height 20
checkbox input "true"
click at [766, 199] on span "Save" at bounding box center [801, 189] width 93 height 33
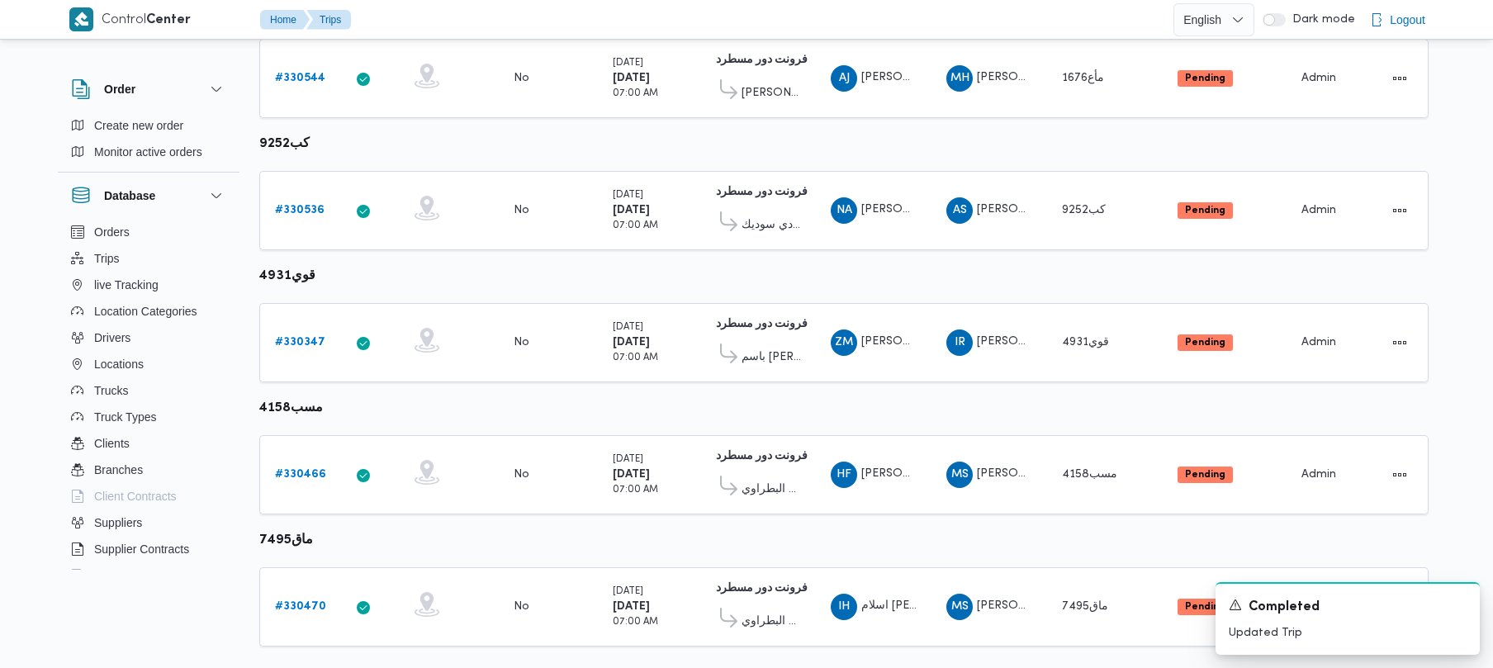
scroll to position [976, 0]
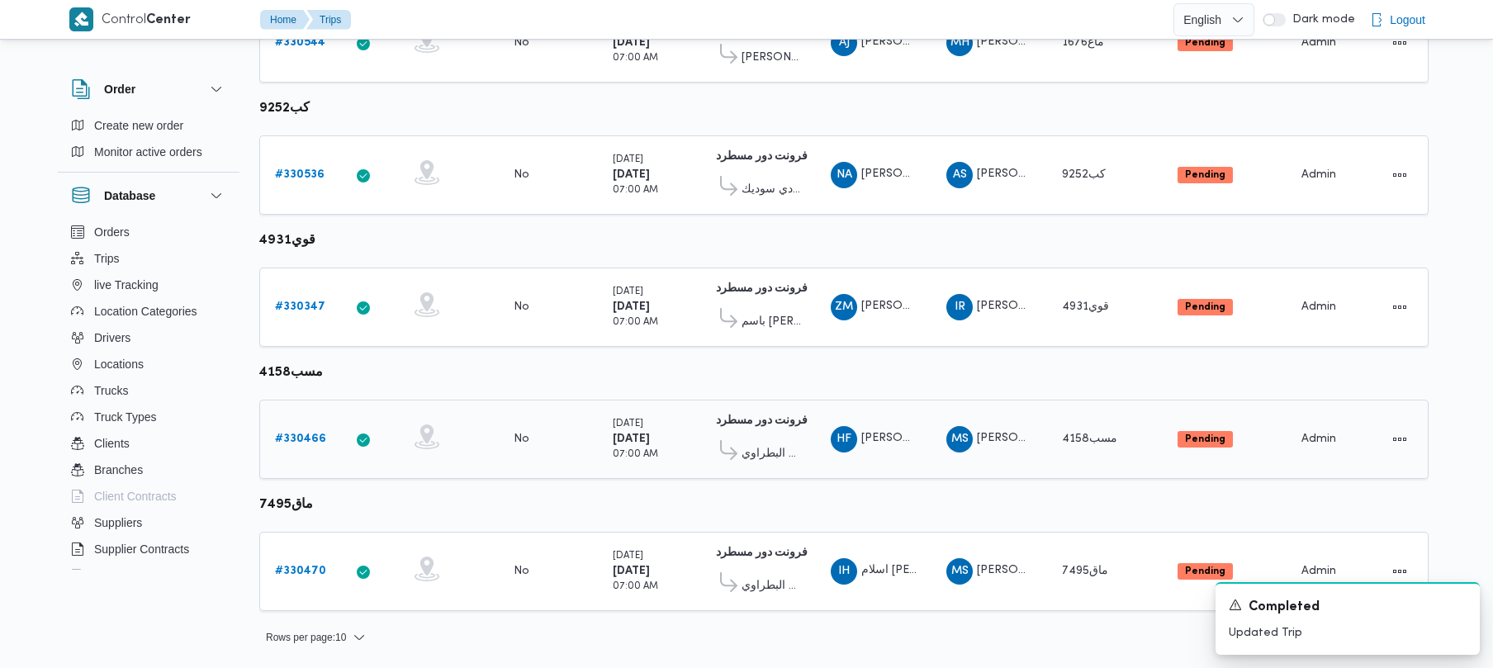
click at [1378, 438] on div at bounding box center [1387, 440] width 65 height 40
drag, startPoint x: 1388, startPoint y: 439, endPoint x: 1397, endPoint y: 440, distance: 9.9
click at [1389, 439] on button "Actions" at bounding box center [1400, 438] width 26 height 26
click at [1345, 440] on span "Open" at bounding box center [1343, 439] width 53 height 13
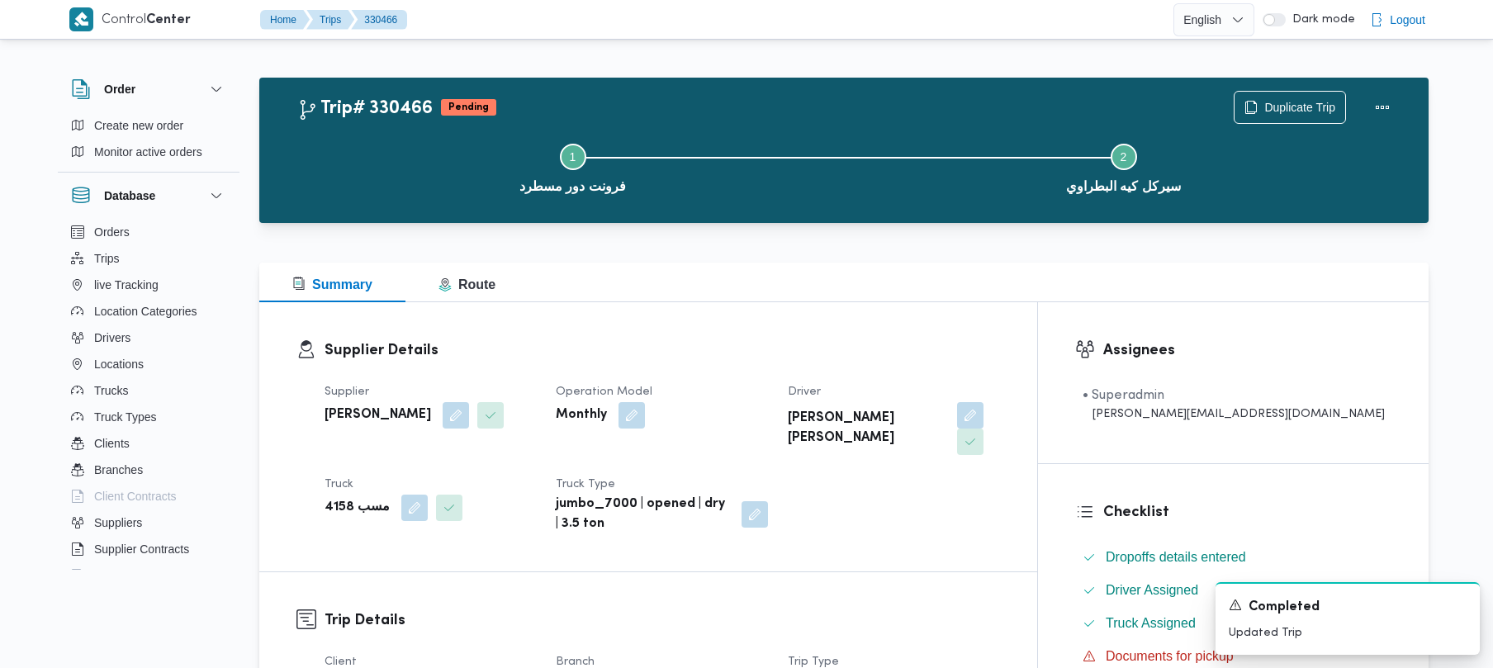
scroll to position [585, 0]
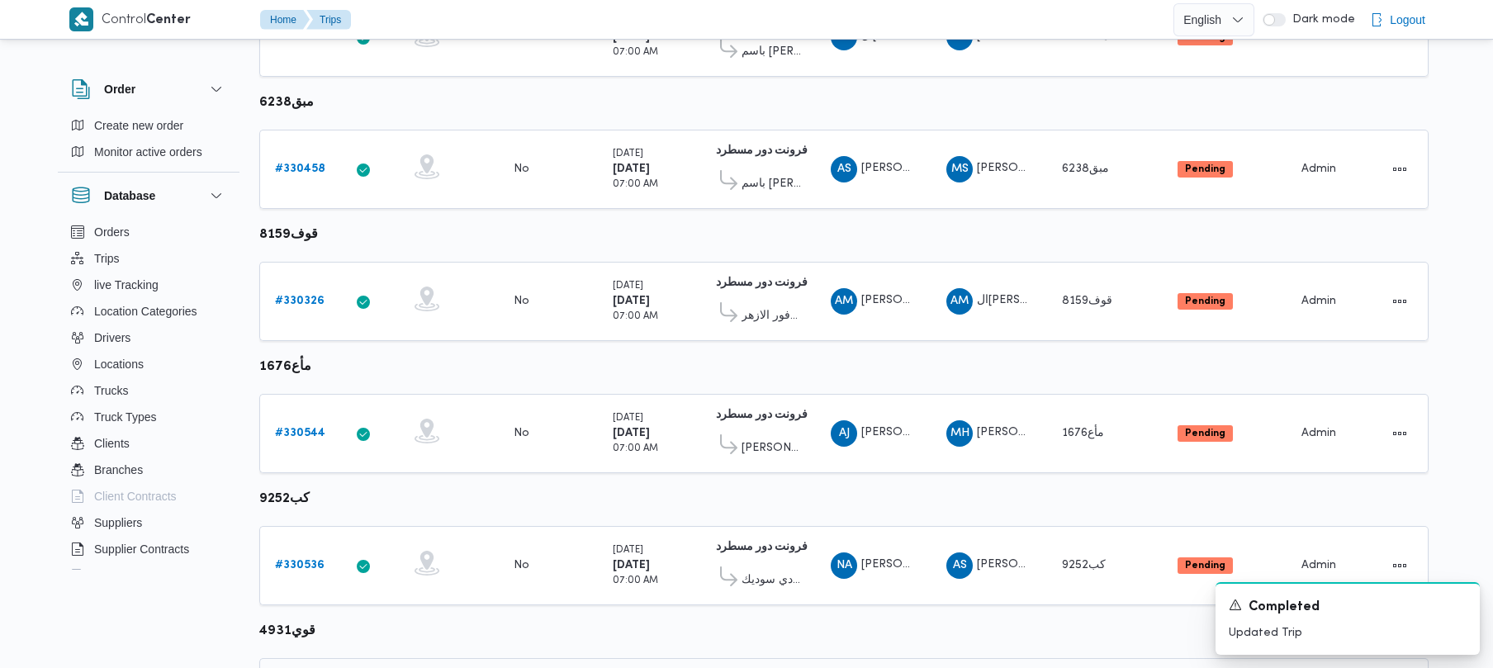
scroll to position [976, 0]
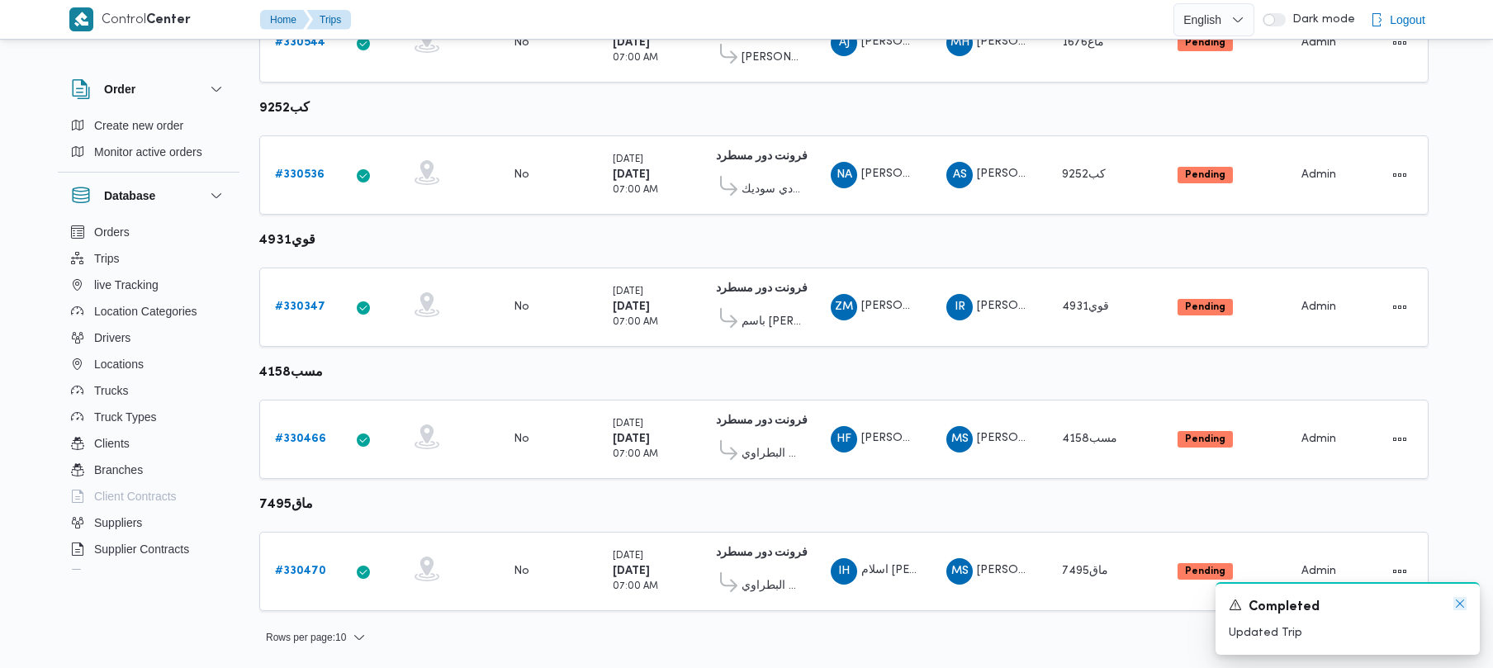
click at [1464, 610] on icon "Dismiss toast" at bounding box center [1460, 603] width 13 height 13
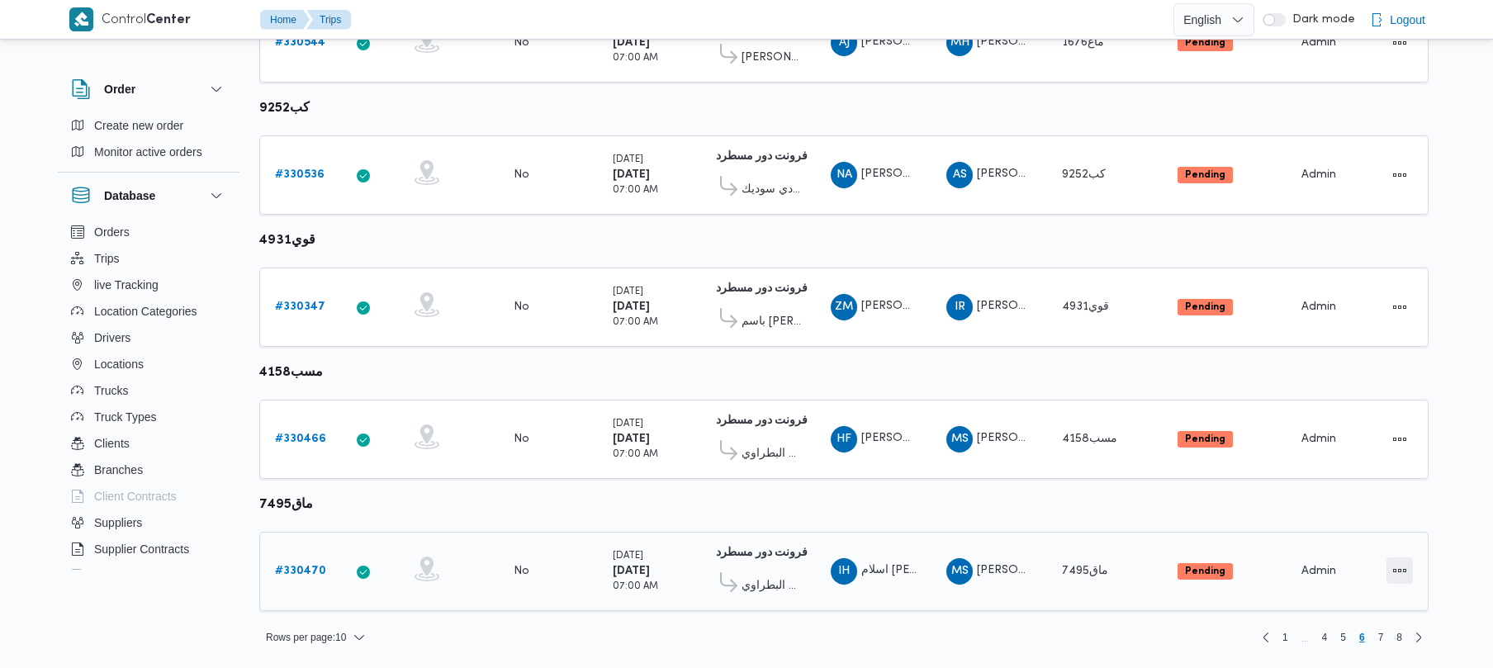
click at [1396, 568] on button "Actions" at bounding box center [1400, 571] width 26 height 26
click at [1359, 575] on span "Open" at bounding box center [1343, 571] width 53 height 13
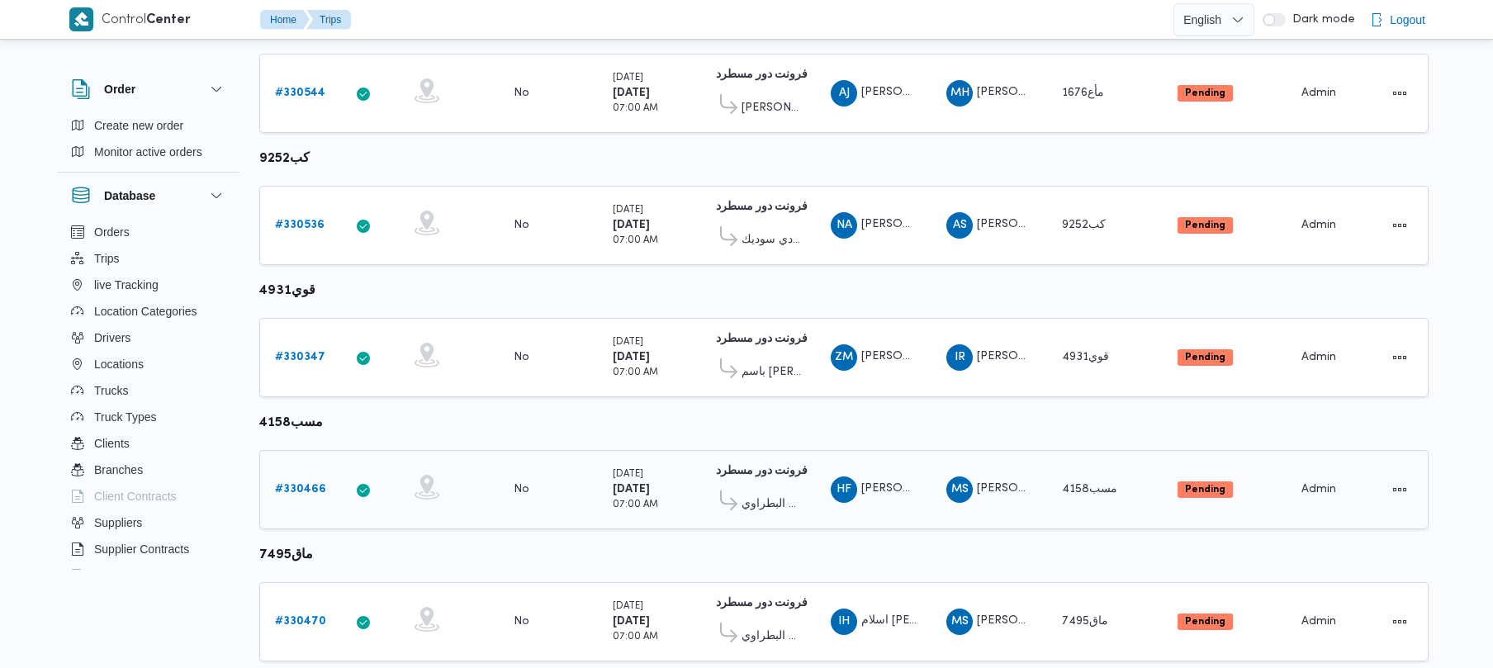
scroll to position [976, 0]
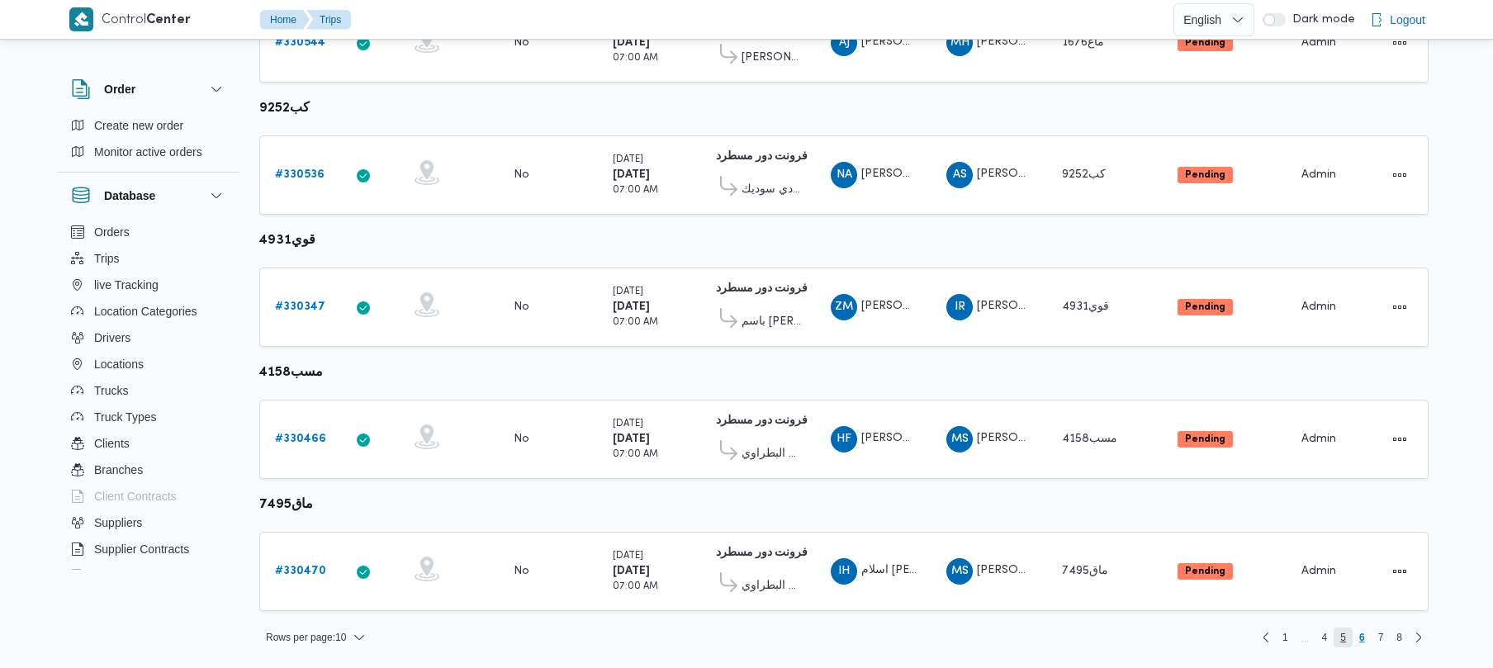
click at [1341, 641] on span "5" at bounding box center [1343, 638] width 6 height 20
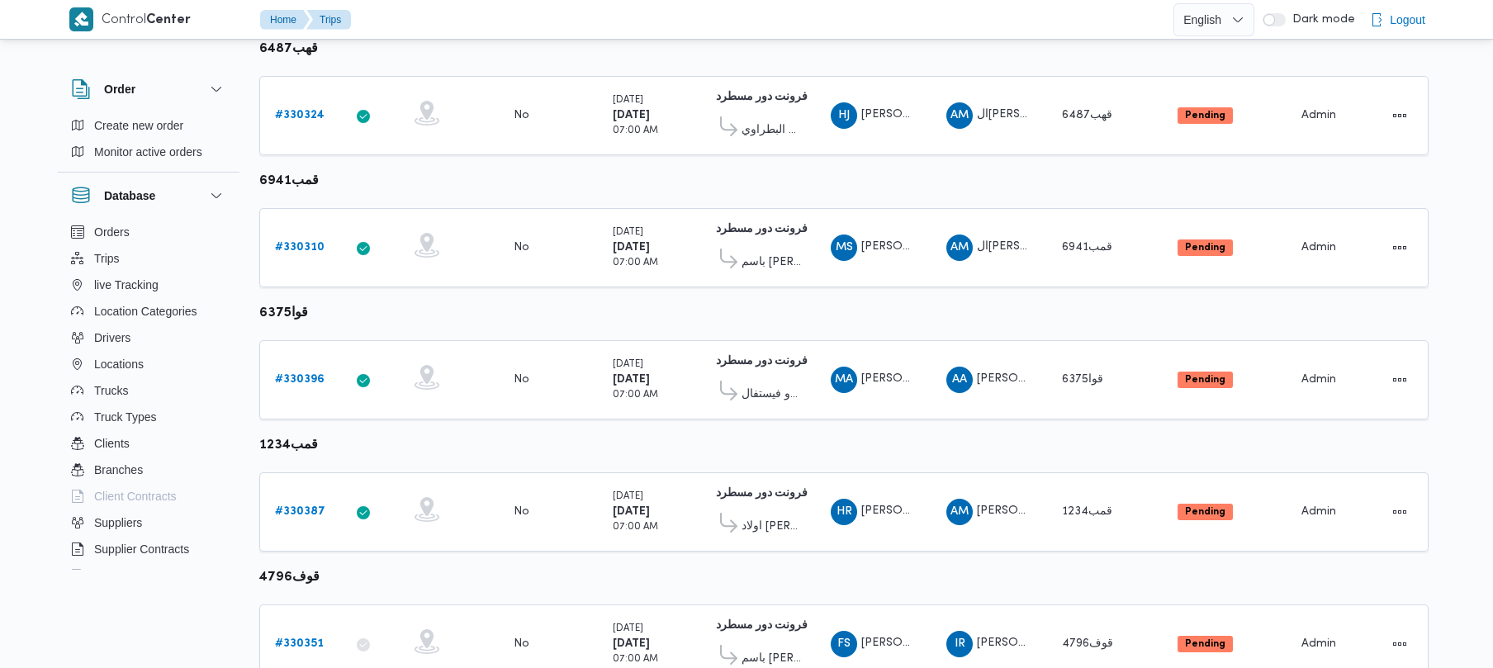
scroll to position [976, 0]
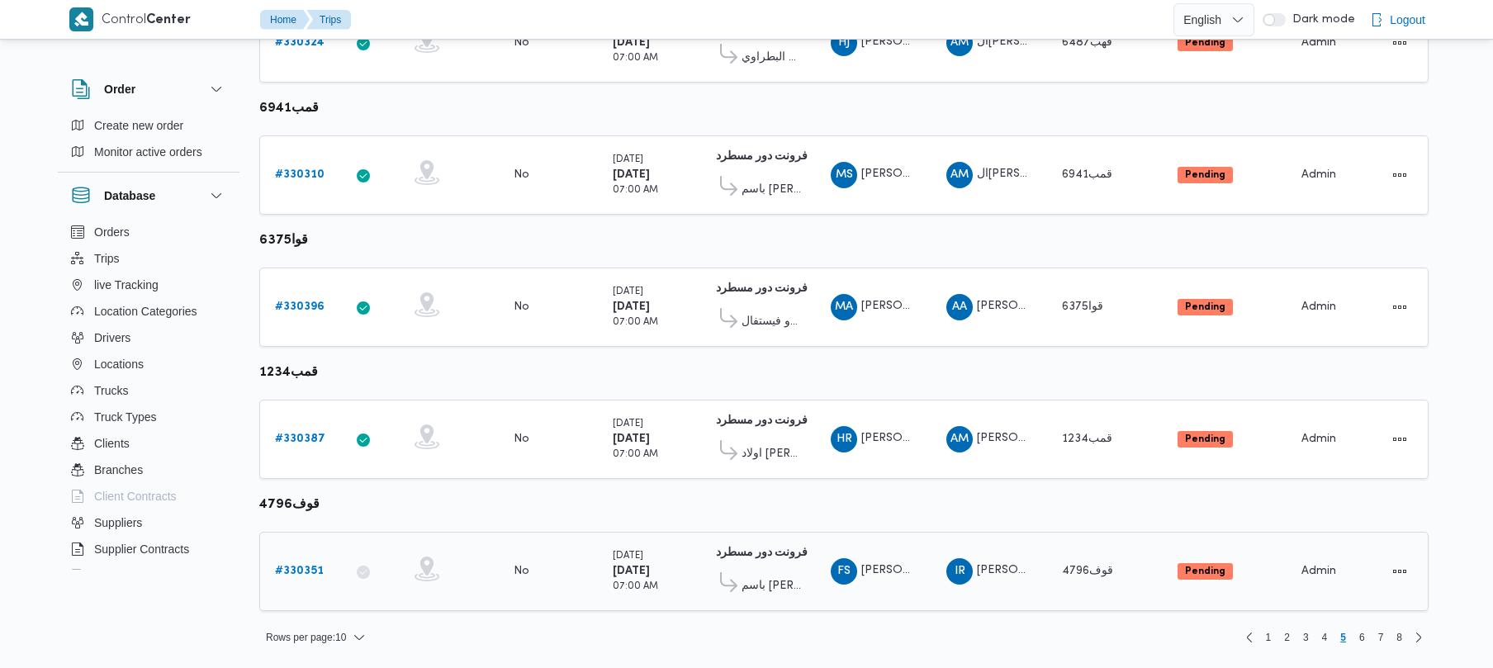
click at [308, 566] on b "# 330351" at bounding box center [299, 571] width 49 height 11
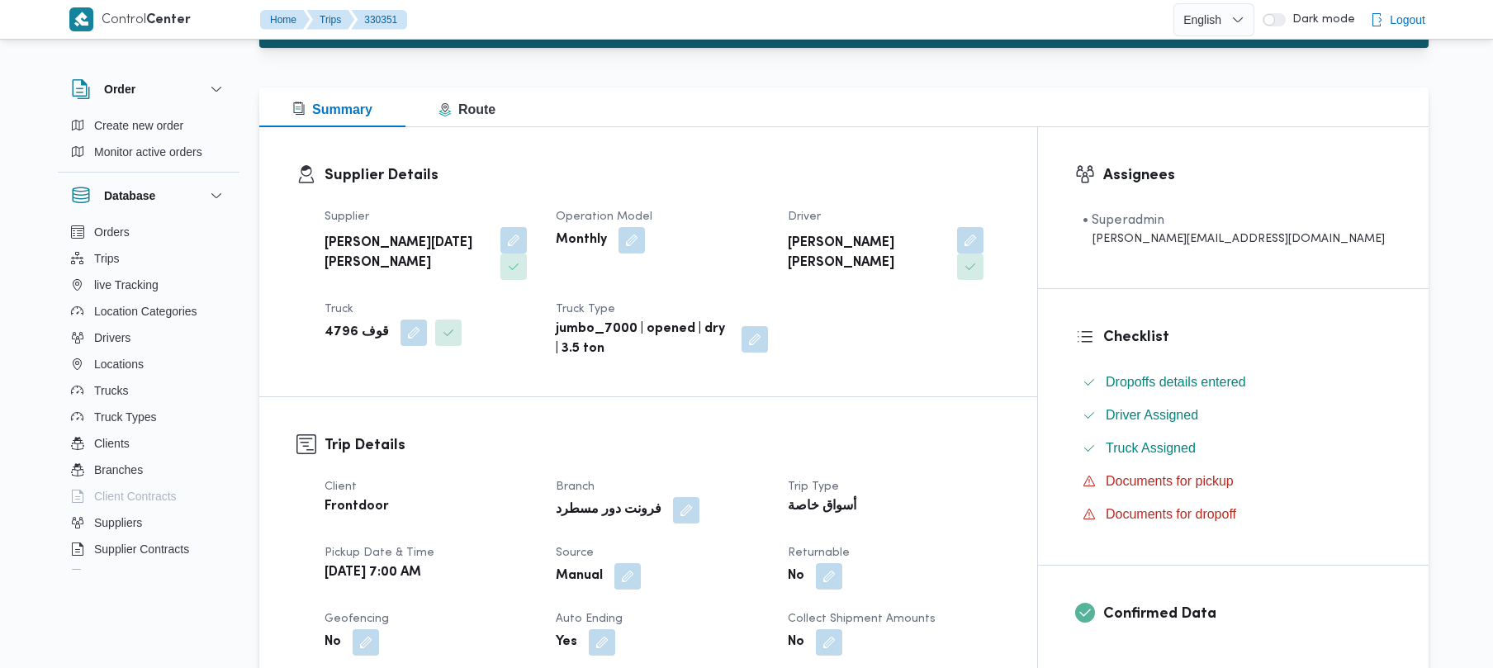
scroll to position [585, 0]
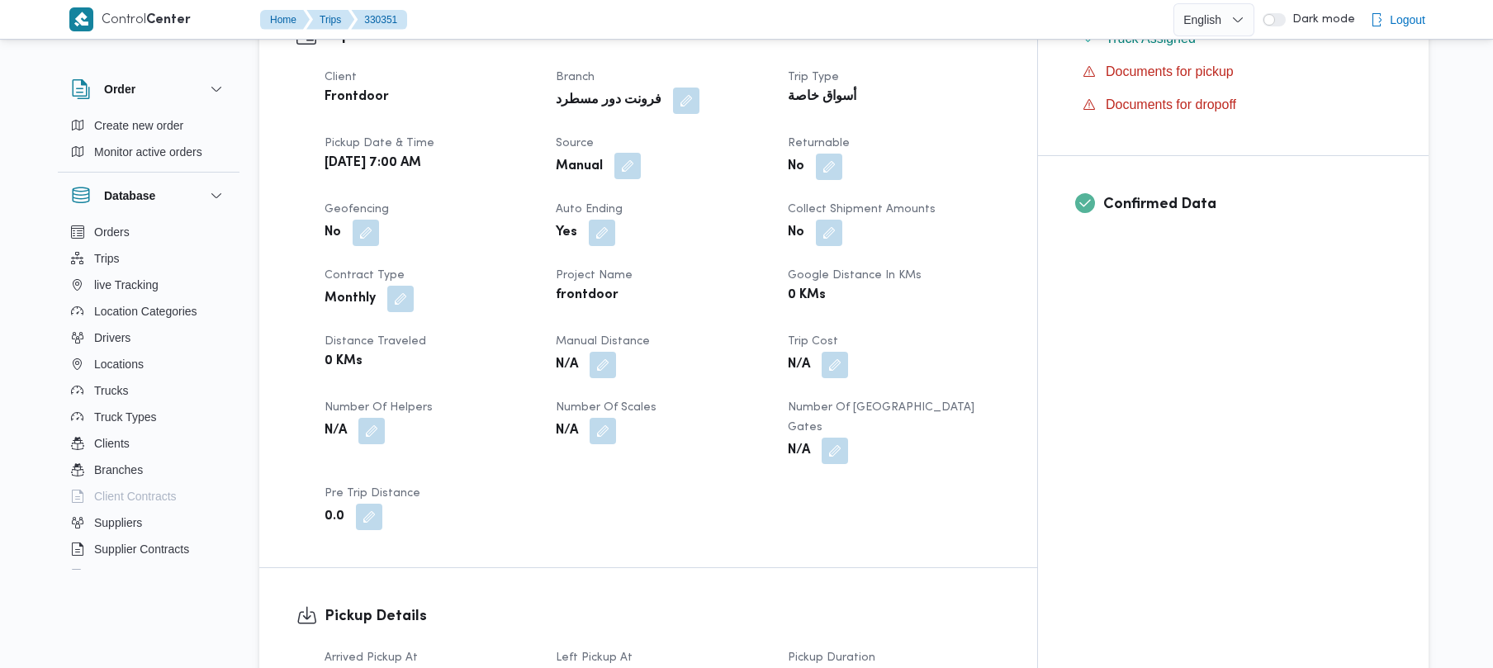
click at [641, 153] on button "button" at bounding box center [627, 166] width 26 height 26
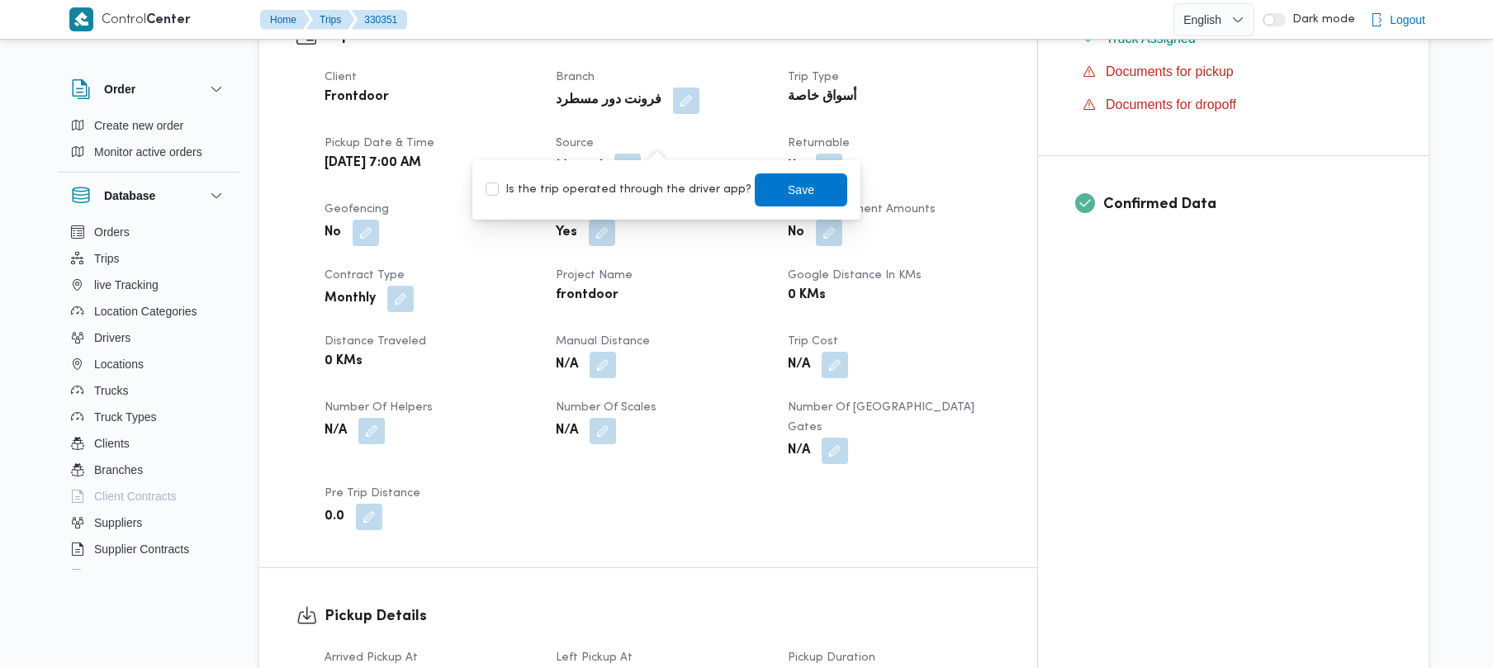
click at [616, 198] on label "Is the trip operated through the driver app?" at bounding box center [619, 190] width 266 height 20
checkbox input "true"
click at [788, 195] on span "Save" at bounding box center [801, 189] width 26 height 20
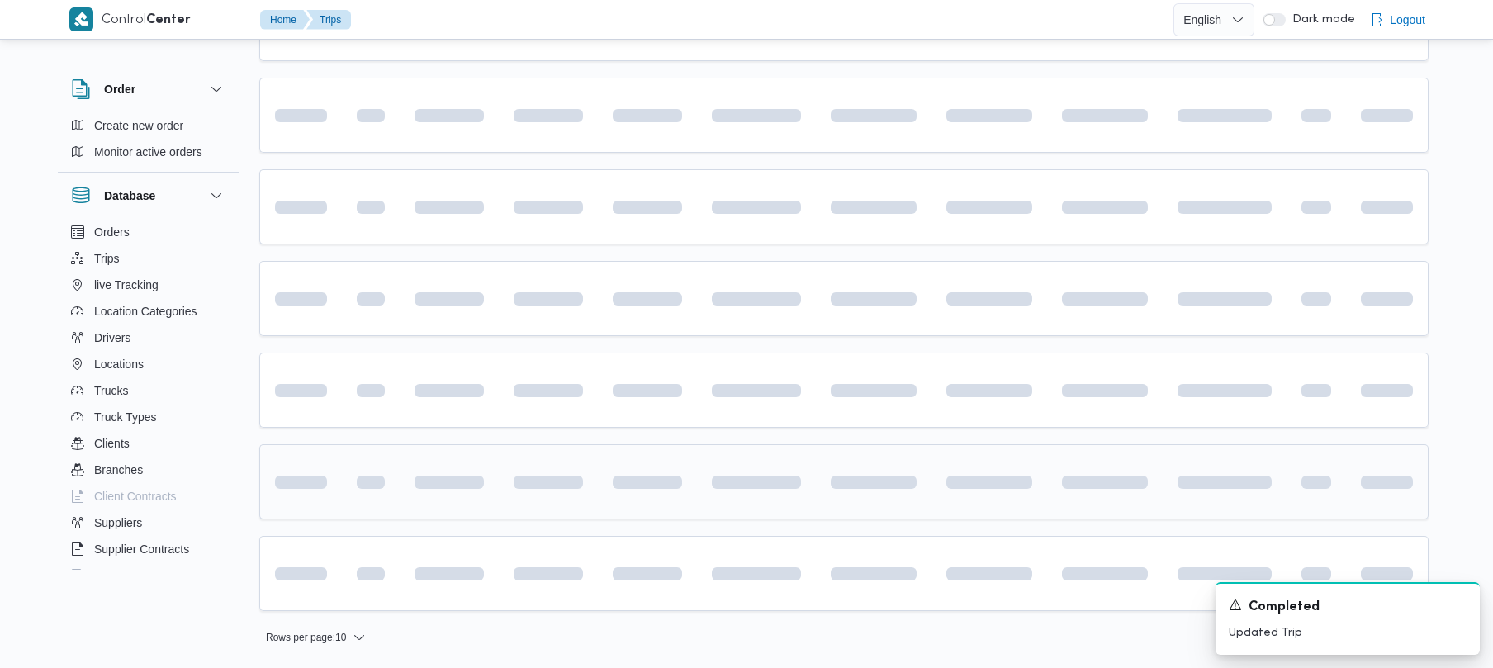
scroll to position [578, 0]
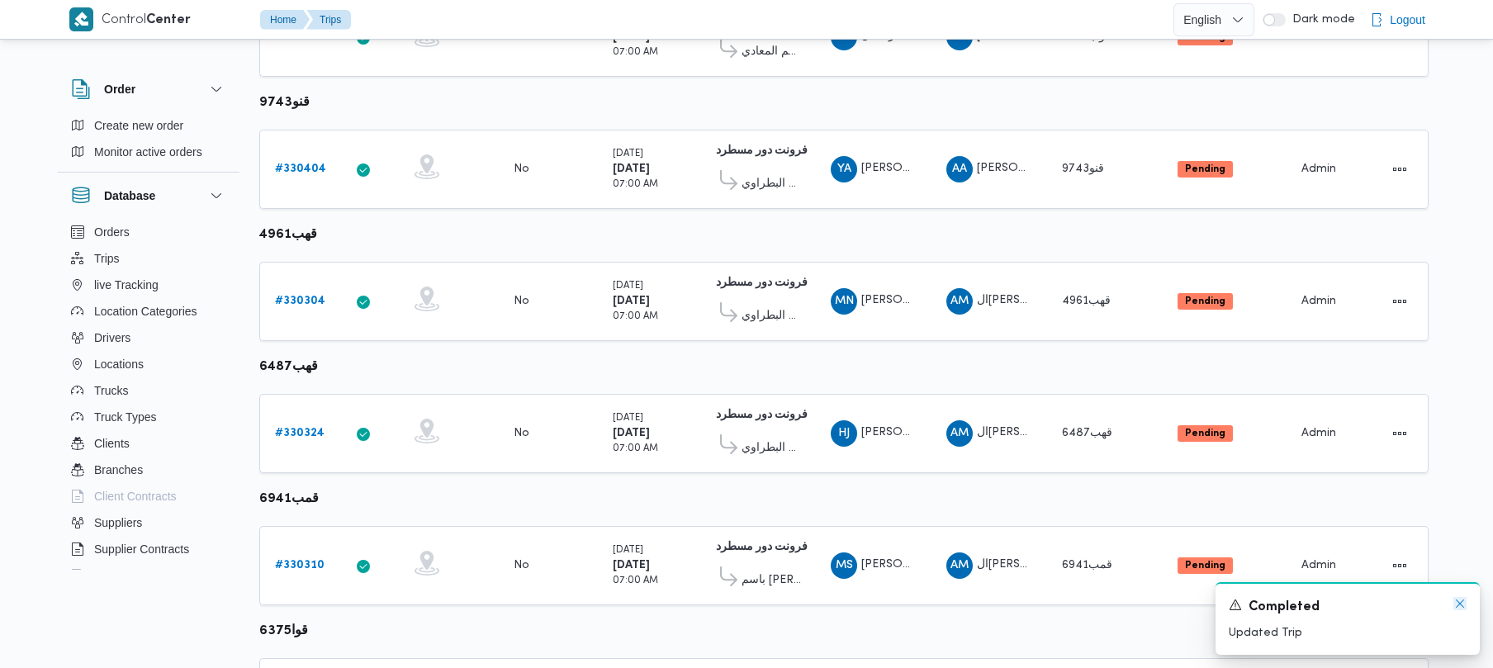
click at [1454, 606] on icon "Dismiss toast" at bounding box center [1460, 603] width 13 height 13
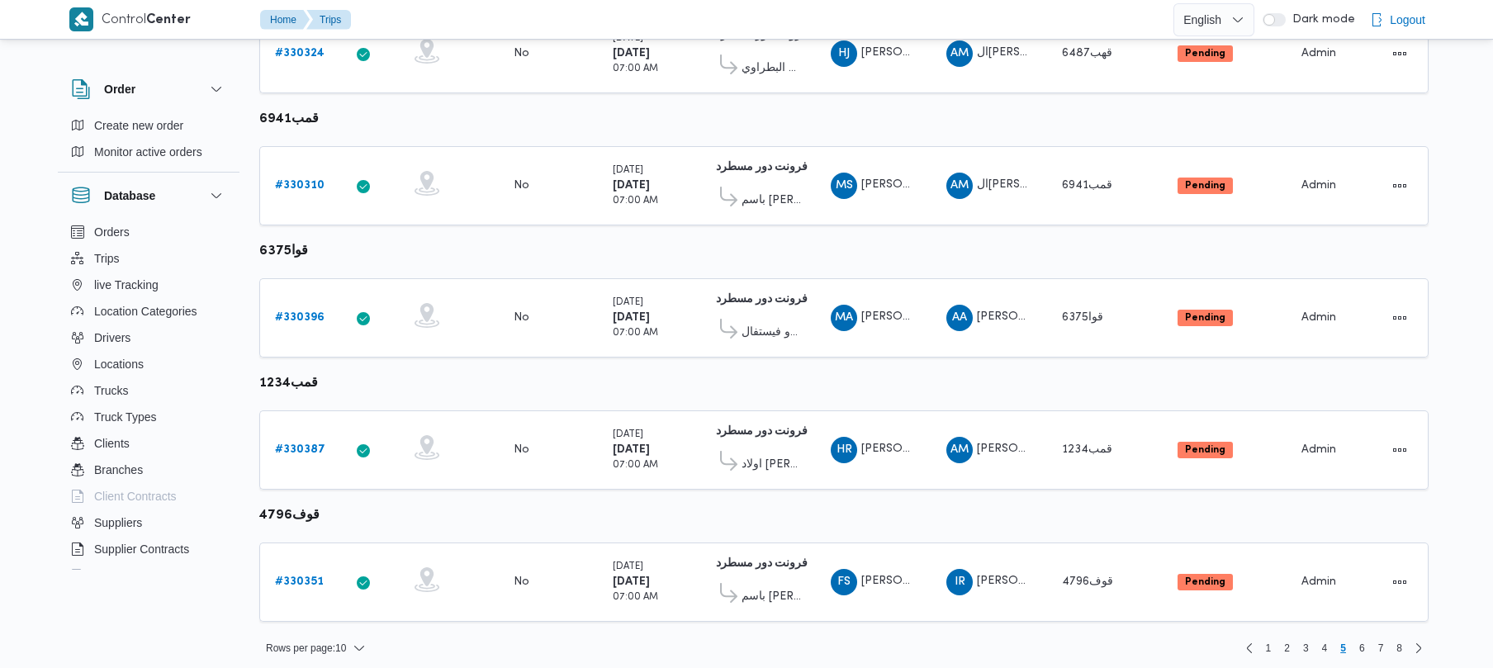
scroll to position [976, 0]
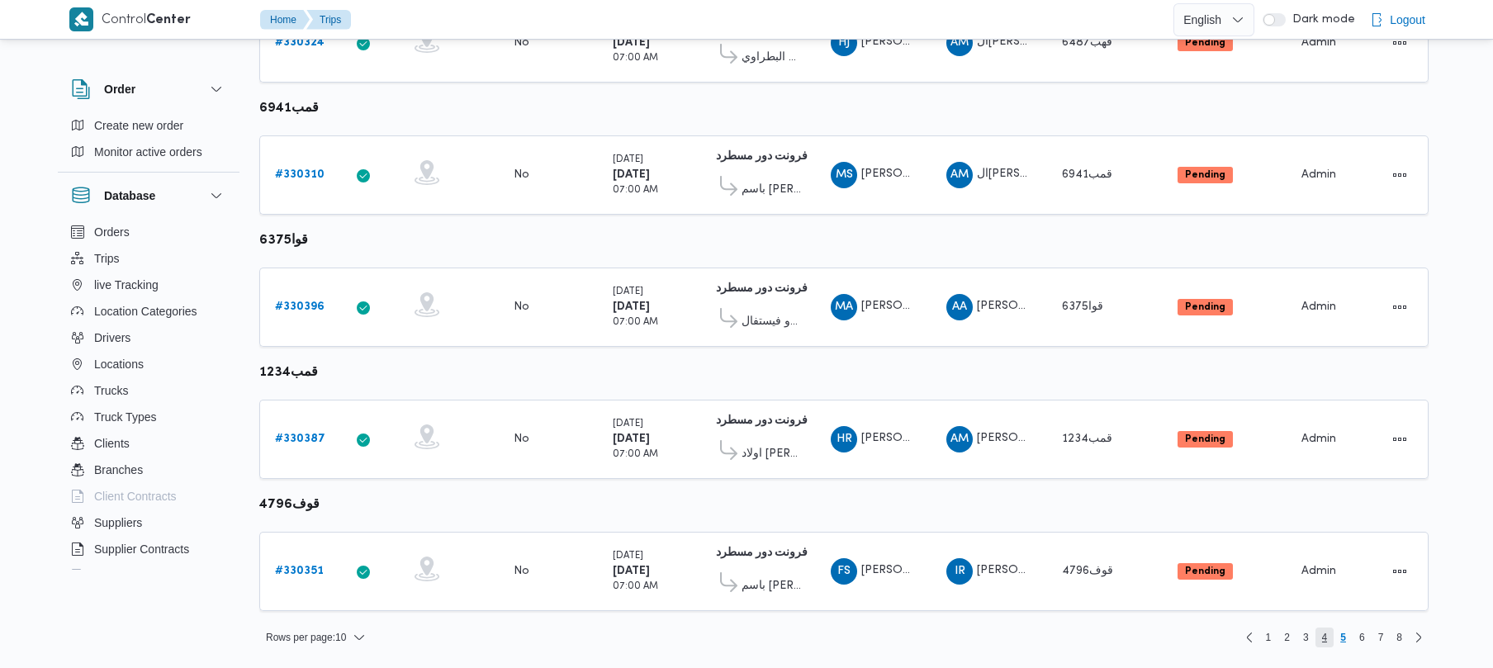
click at [1319, 638] on span "4" at bounding box center [1325, 638] width 19 height 20
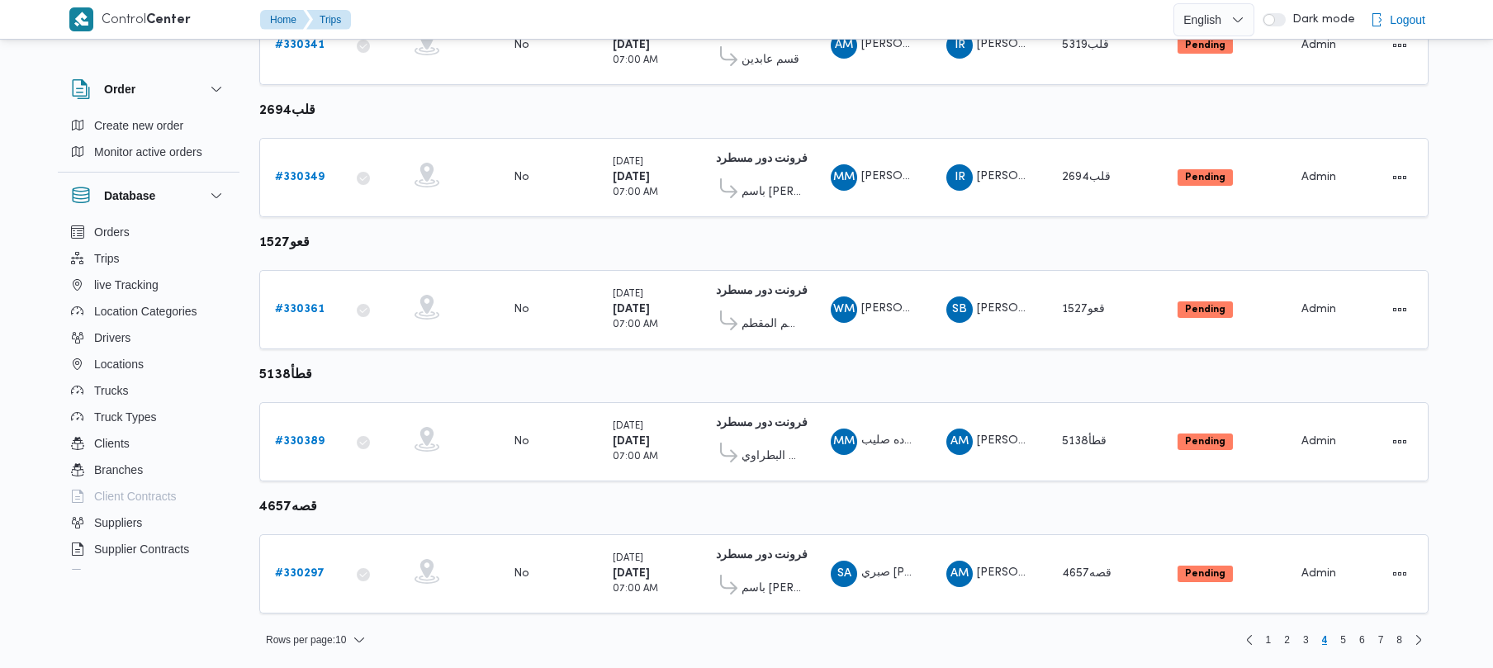
scroll to position [976, 0]
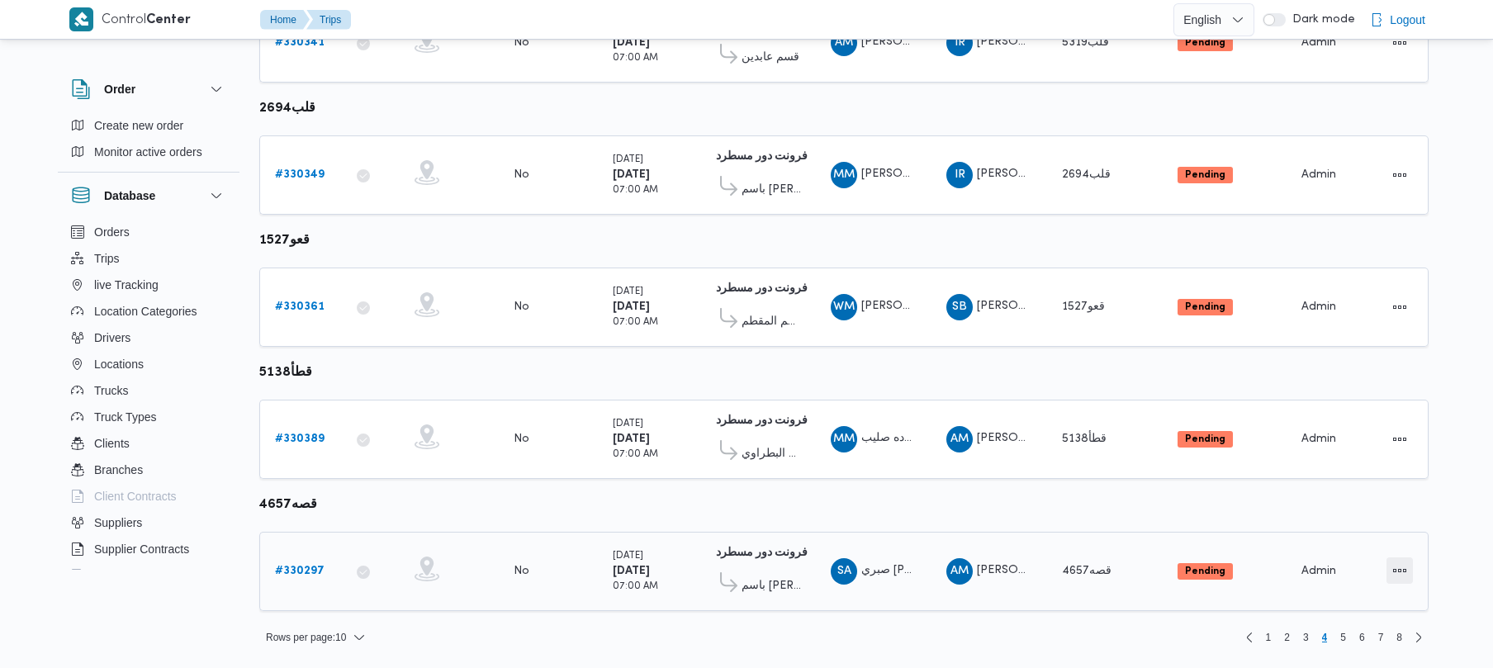
click at [1408, 570] on button "Actions" at bounding box center [1400, 571] width 26 height 26
click at [1351, 568] on span "Open" at bounding box center [1343, 571] width 53 height 13
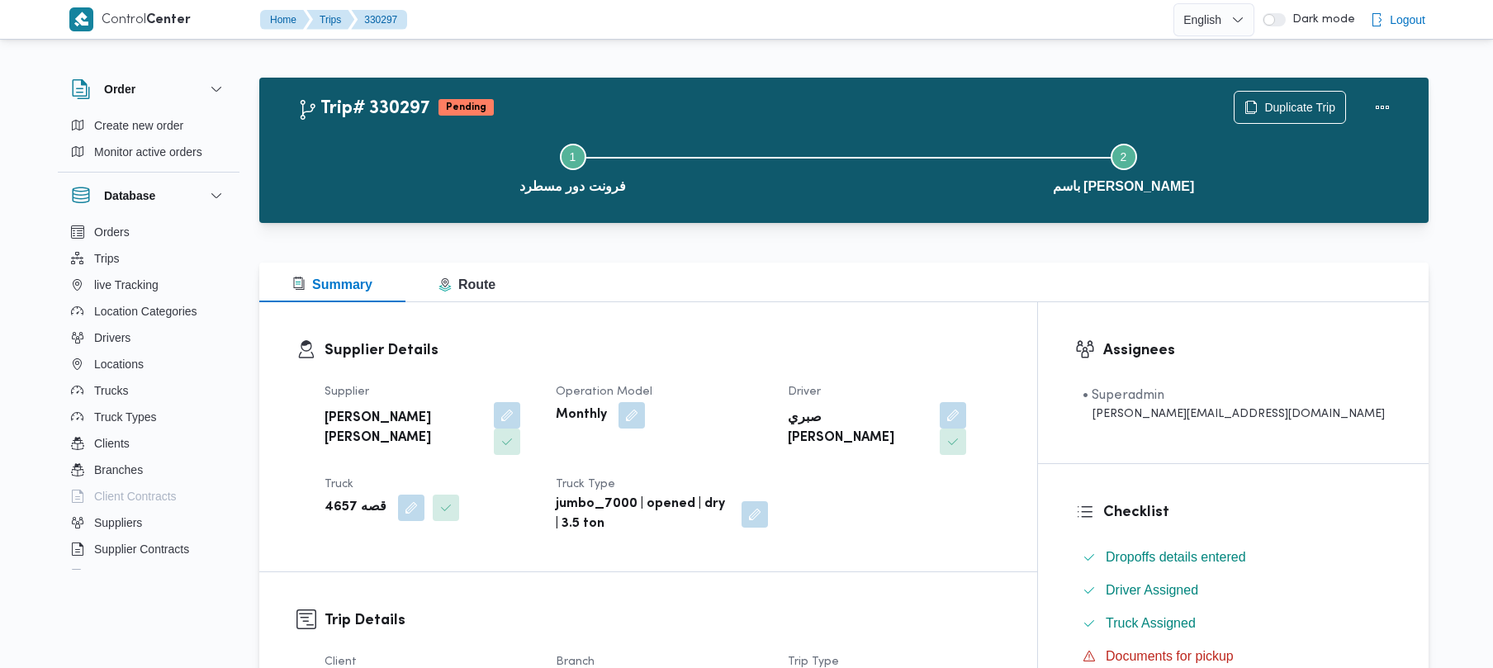
scroll to position [585, 0]
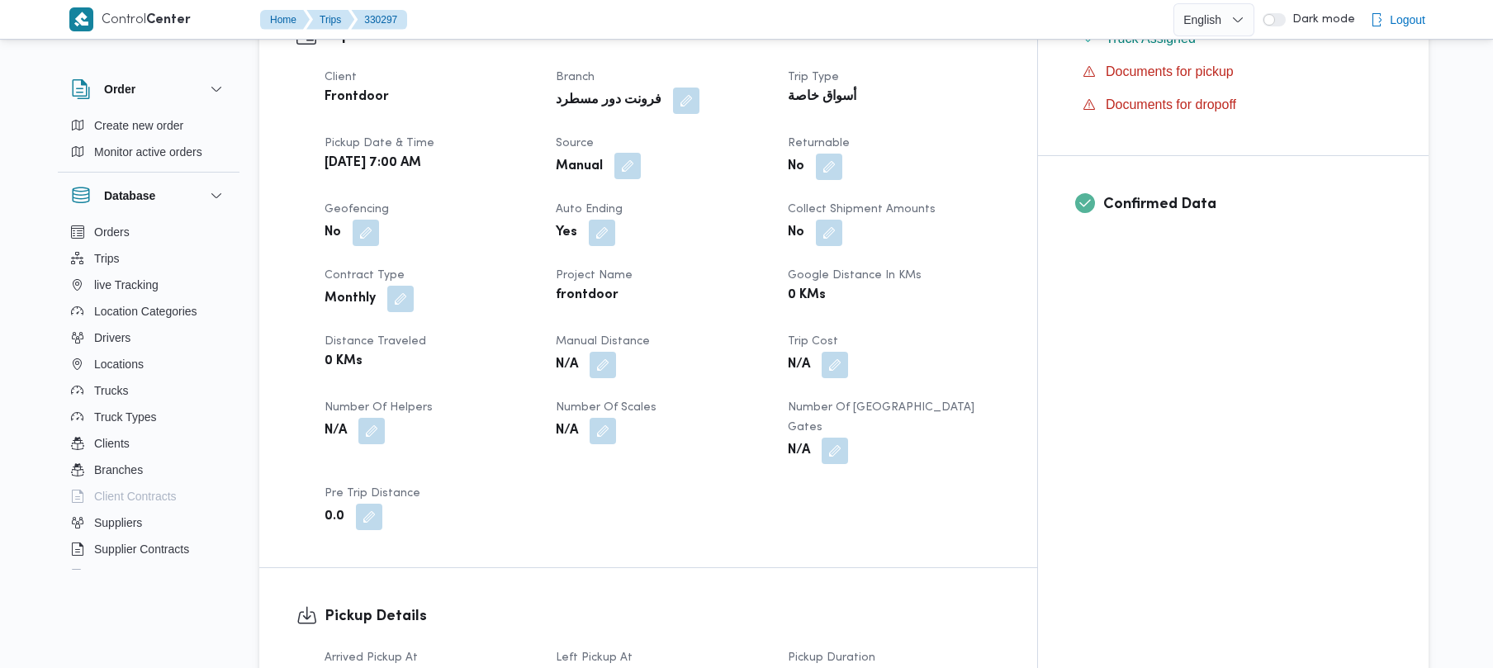
click at [641, 153] on button "button" at bounding box center [627, 166] width 26 height 26
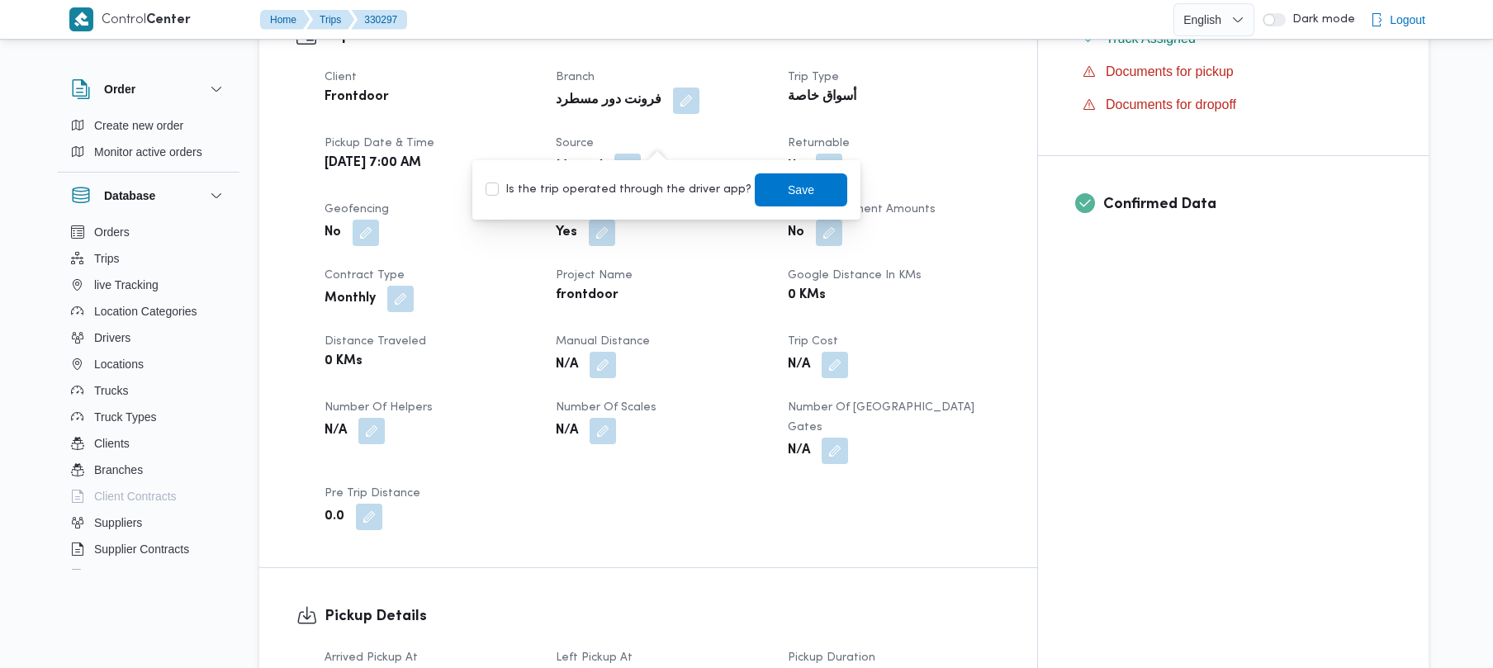
click at [633, 192] on label "Is the trip operated through the driver app?" at bounding box center [619, 190] width 266 height 20
checkbox input "true"
click at [790, 180] on span "Save" at bounding box center [801, 189] width 26 height 20
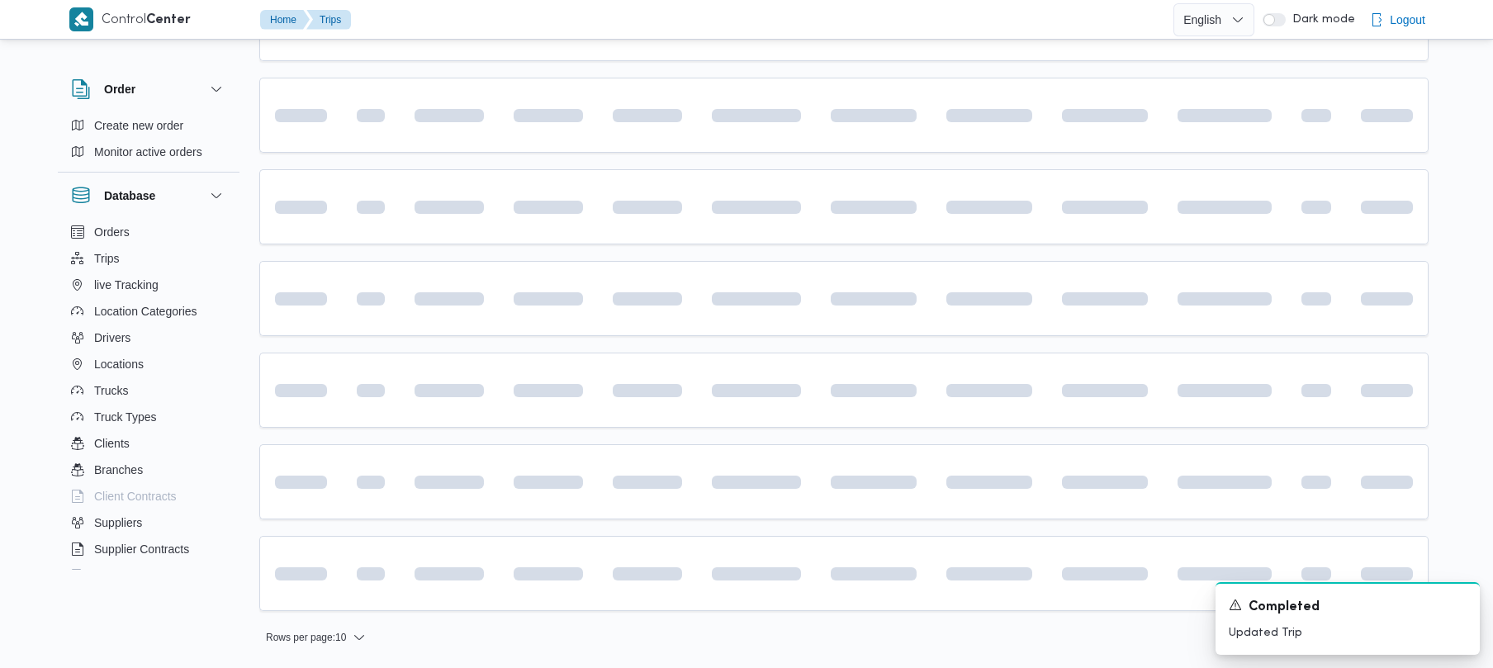
scroll to position [556, 0]
click at [1464, 601] on icon "Dismiss toast" at bounding box center [1460, 603] width 13 height 13
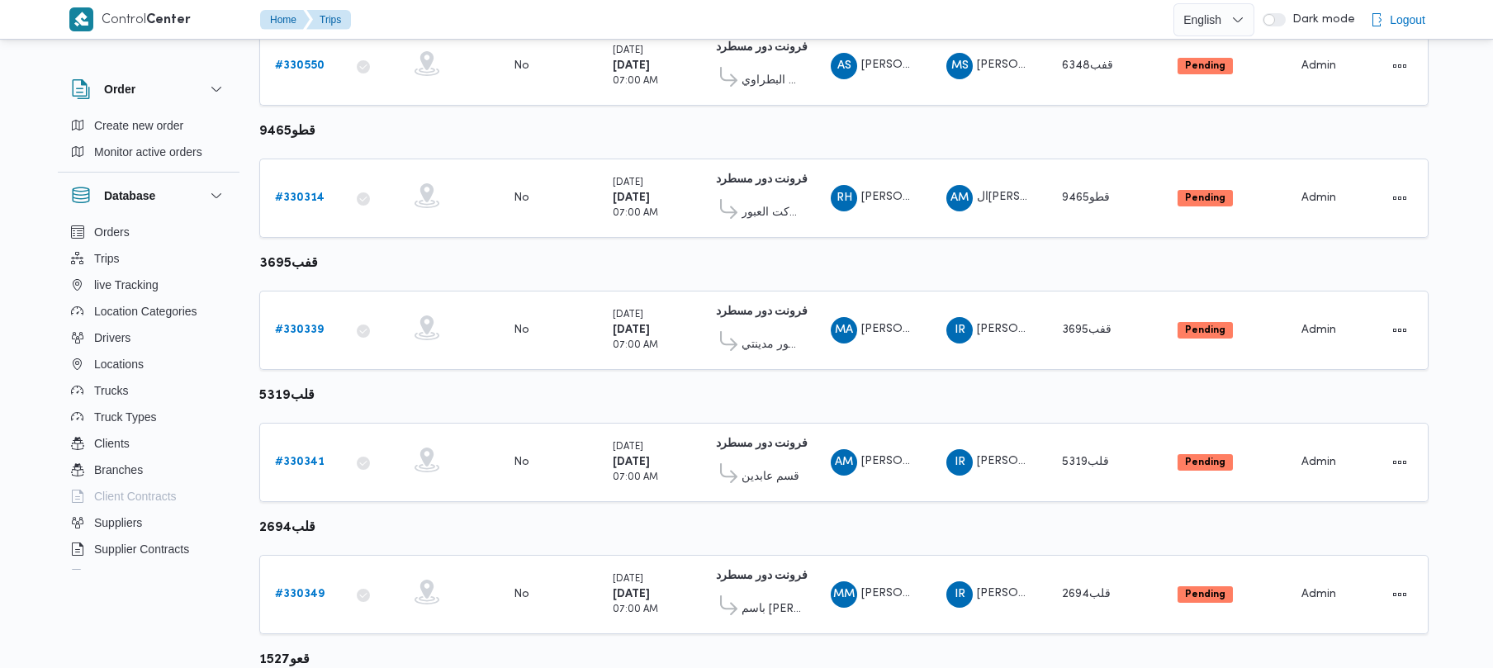
scroll to position [731, 0]
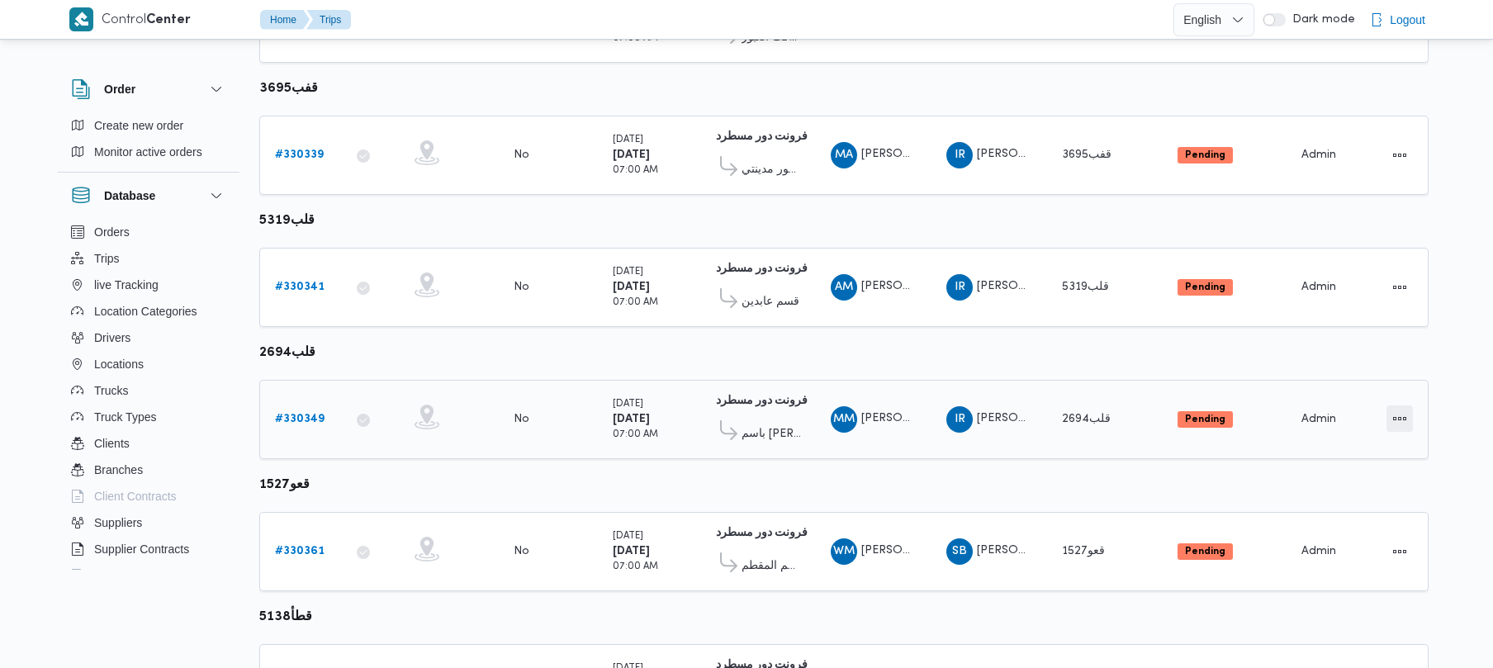
click at [1404, 411] on button "Actions" at bounding box center [1400, 419] width 26 height 26
click at [1345, 418] on span "Open" at bounding box center [1343, 419] width 53 height 13
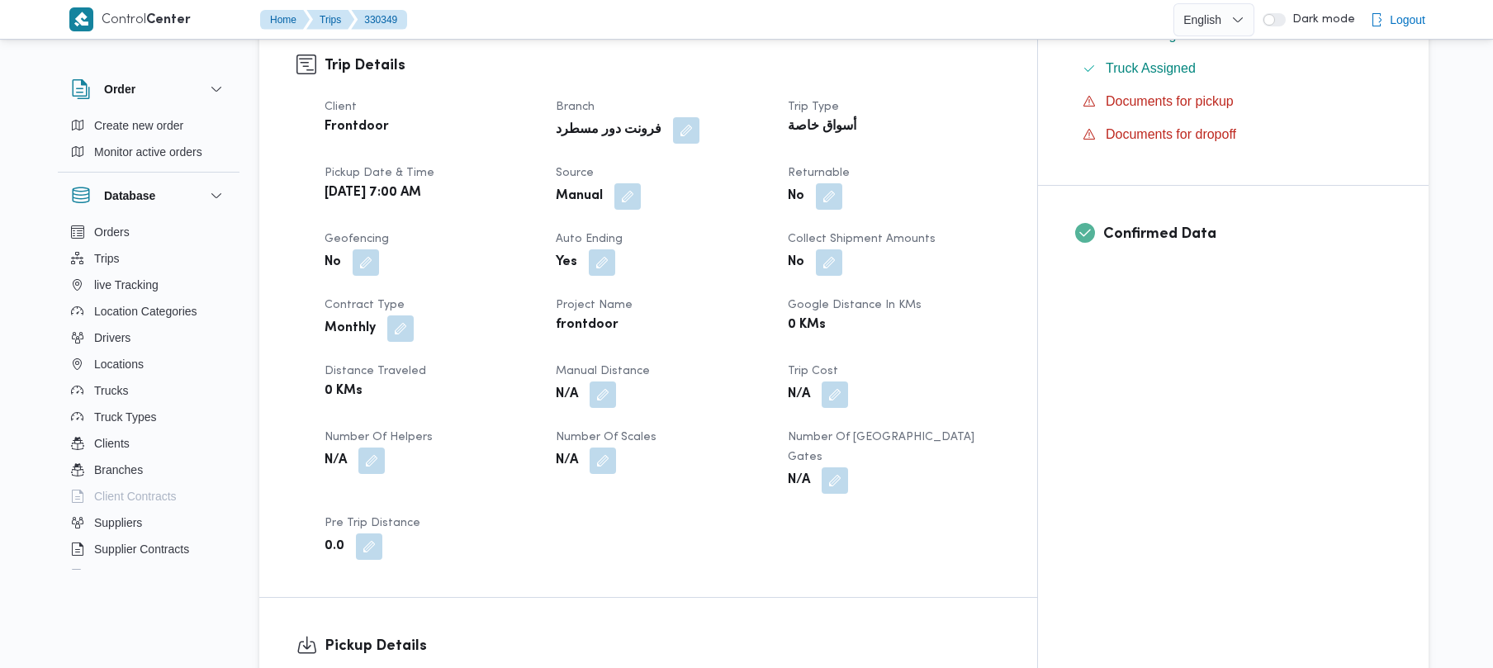
scroll to position [540, 0]
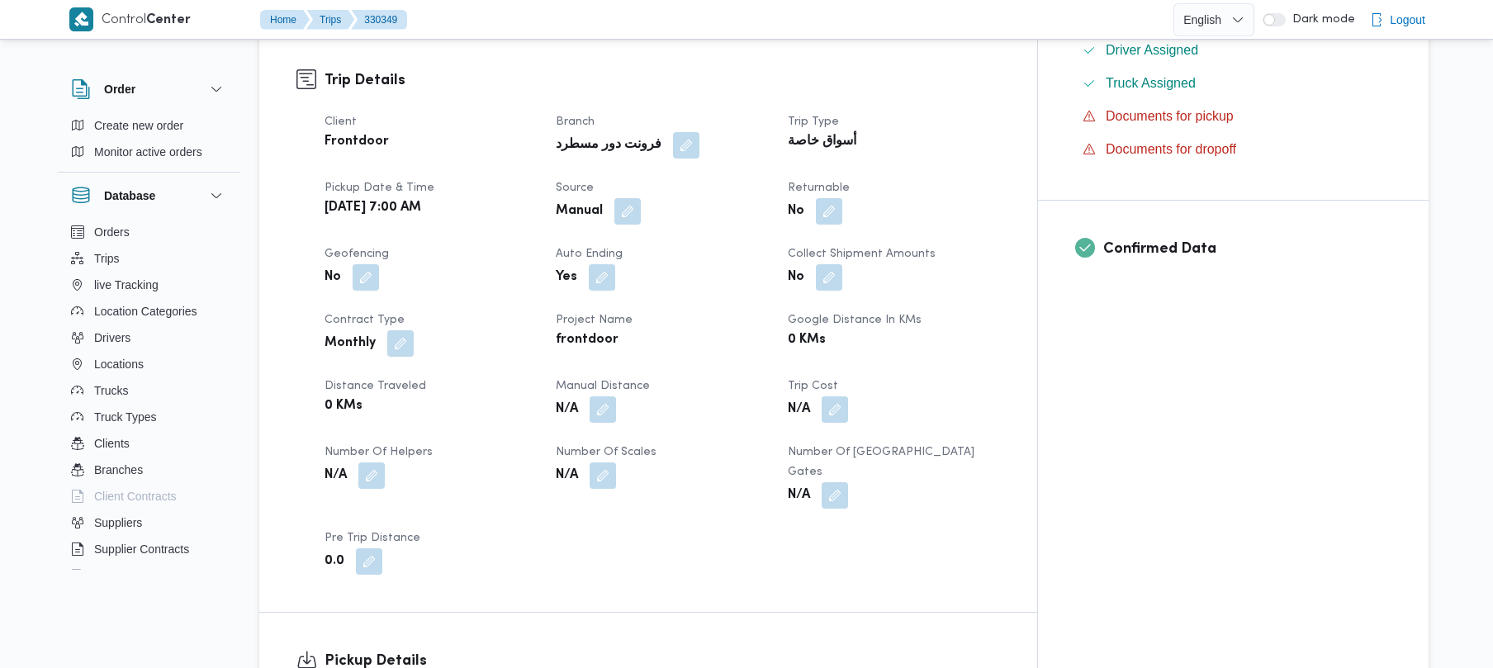
click at [649, 178] on dt "Source" at bounding box center [661, 188] width 211 height 20
click at [641, 197] on button "button" at bounding box center [627, 210] width 26 height 26
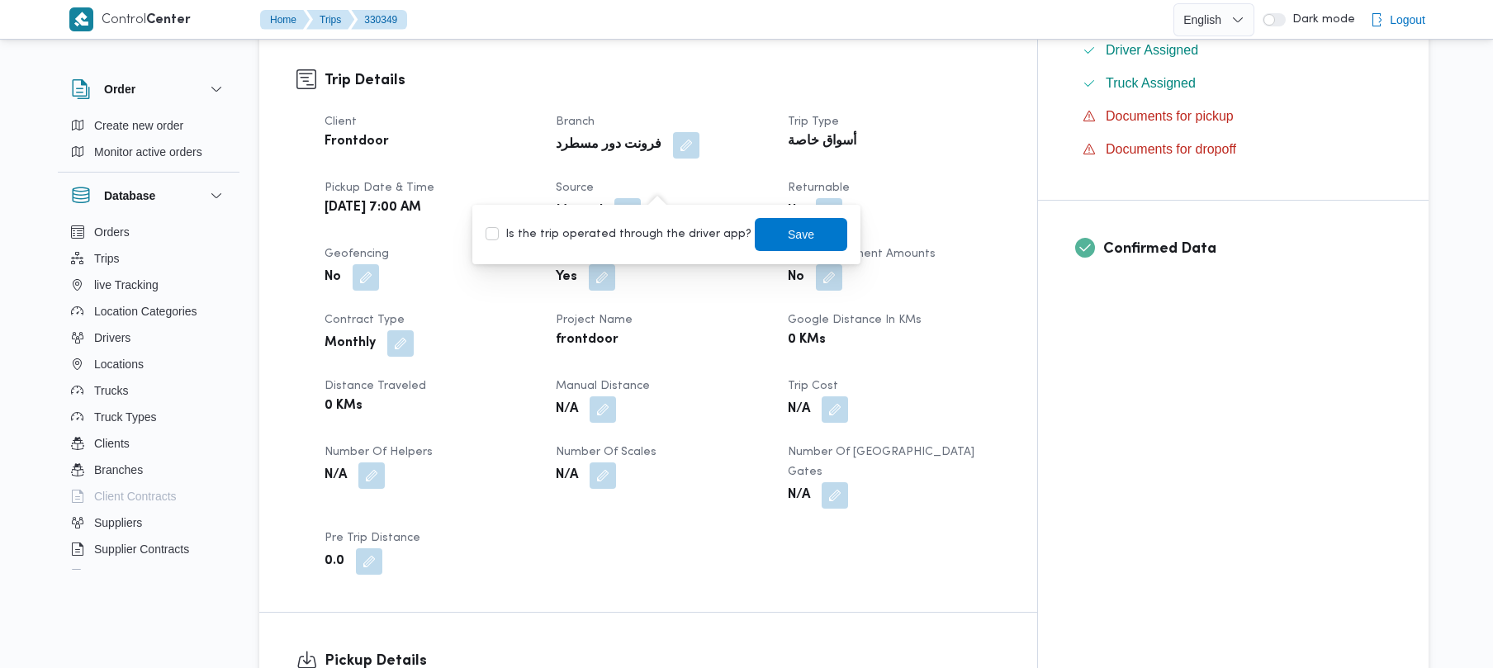
click at [654, 220] on div "Is the trip operated through the driver app? Save" at bounding box center [666, 234] width 365 height 36
click at [656, 243] on label "Is the trip operated through the driver app?" at bounding box center [619, 235] width 266 height 20
checkbox input "true"
click at [764, 231] on span "Save" at bounding box center [801, 233] width 93 height 33
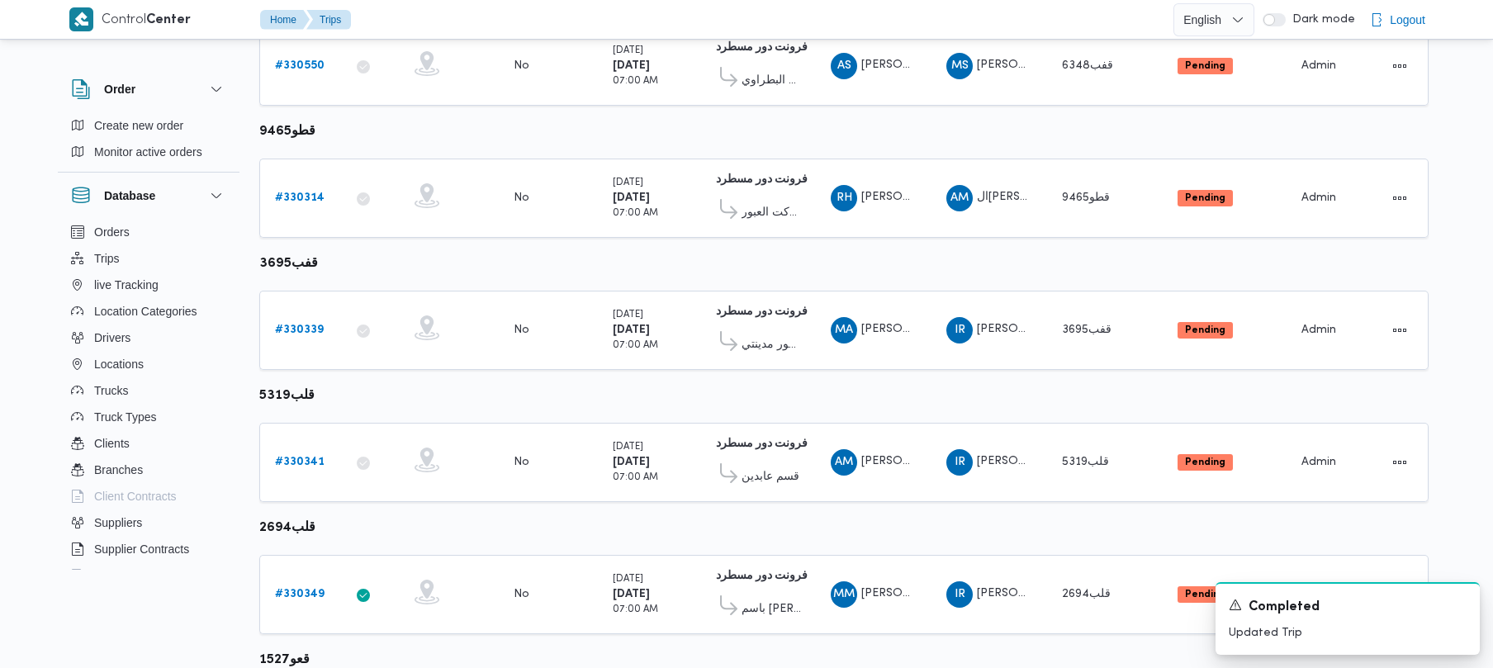
scroll to position [731, 0]
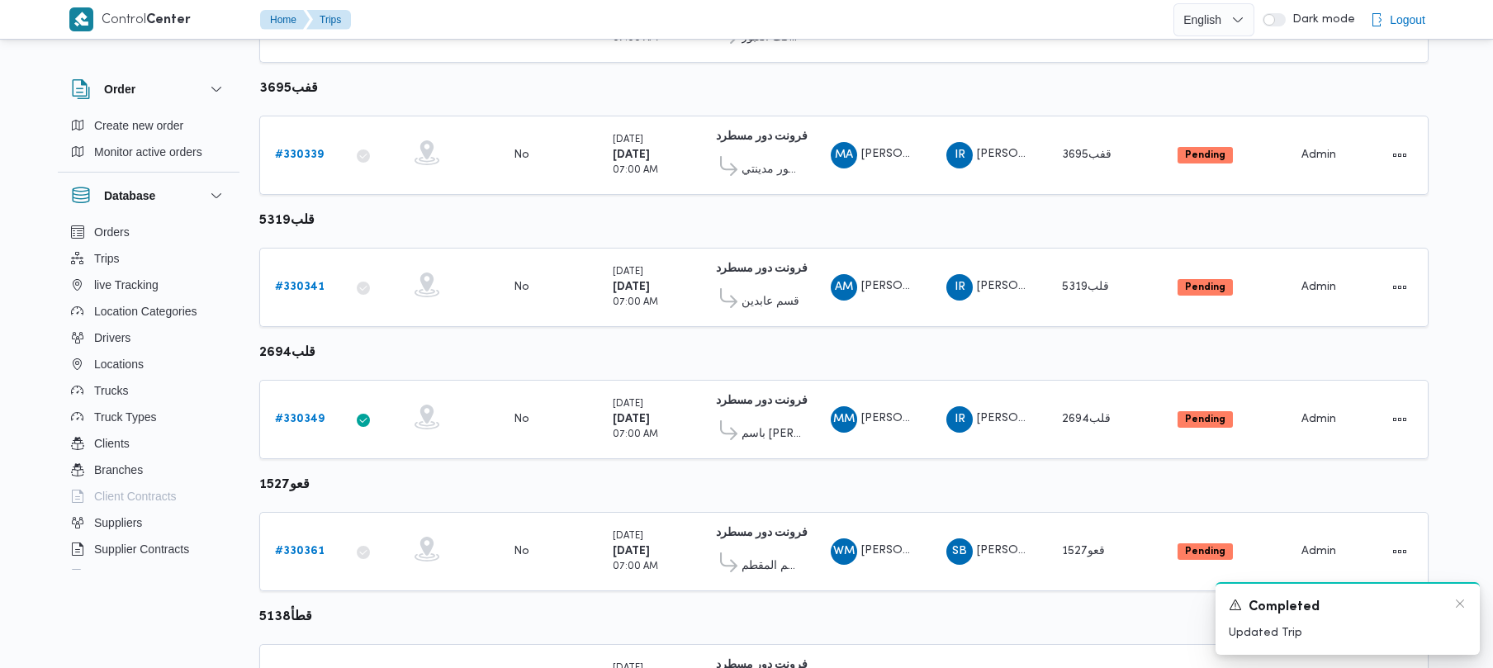
click at [1448, 603] on div "Completed" at bounding box center [1348, 607] width 238 height 21
click at [1452, 603] on div "Completed" at bounding box center [1348, 607] width 238 height 21
click at [282, 286] on b "# 330341" at bounding box center [300, 287] width 50 height 11
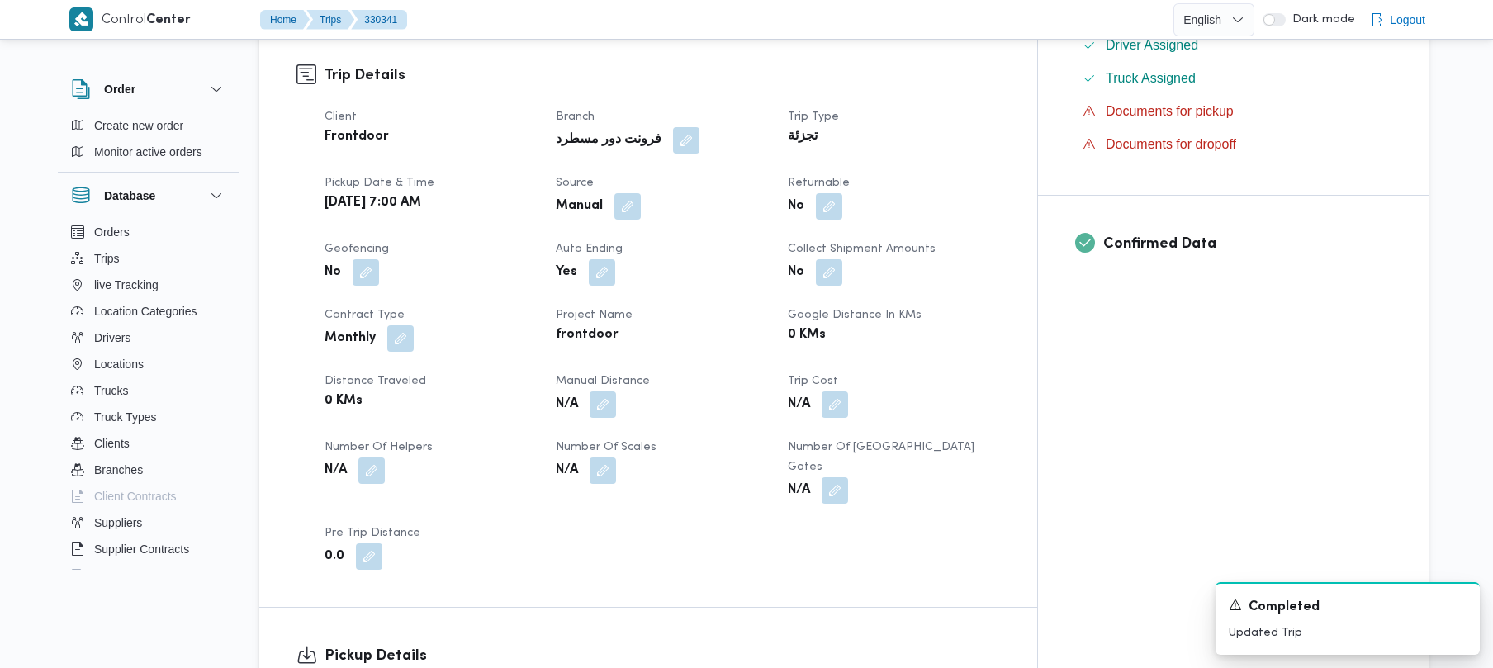
scroll to position [530, 0]
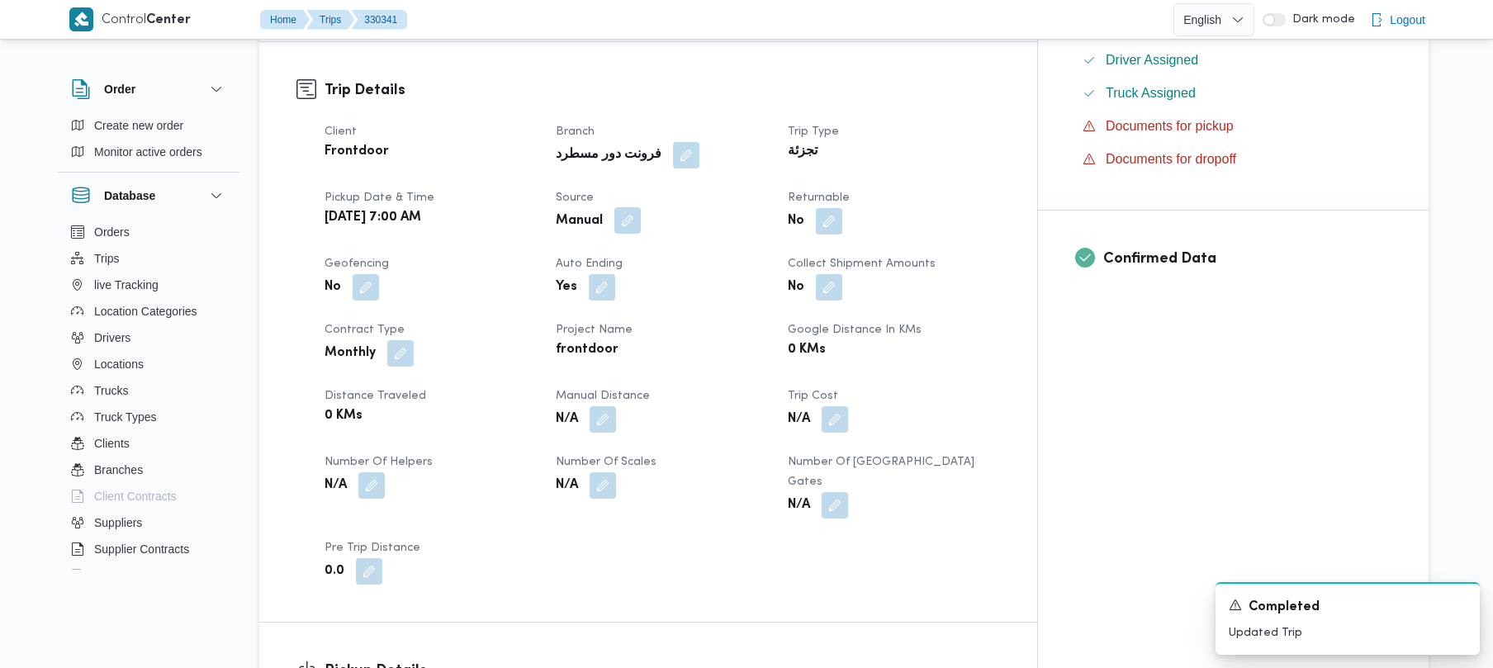
click at [641, 207] on button "button" at bounding box center [627, 220] width 26 height 26
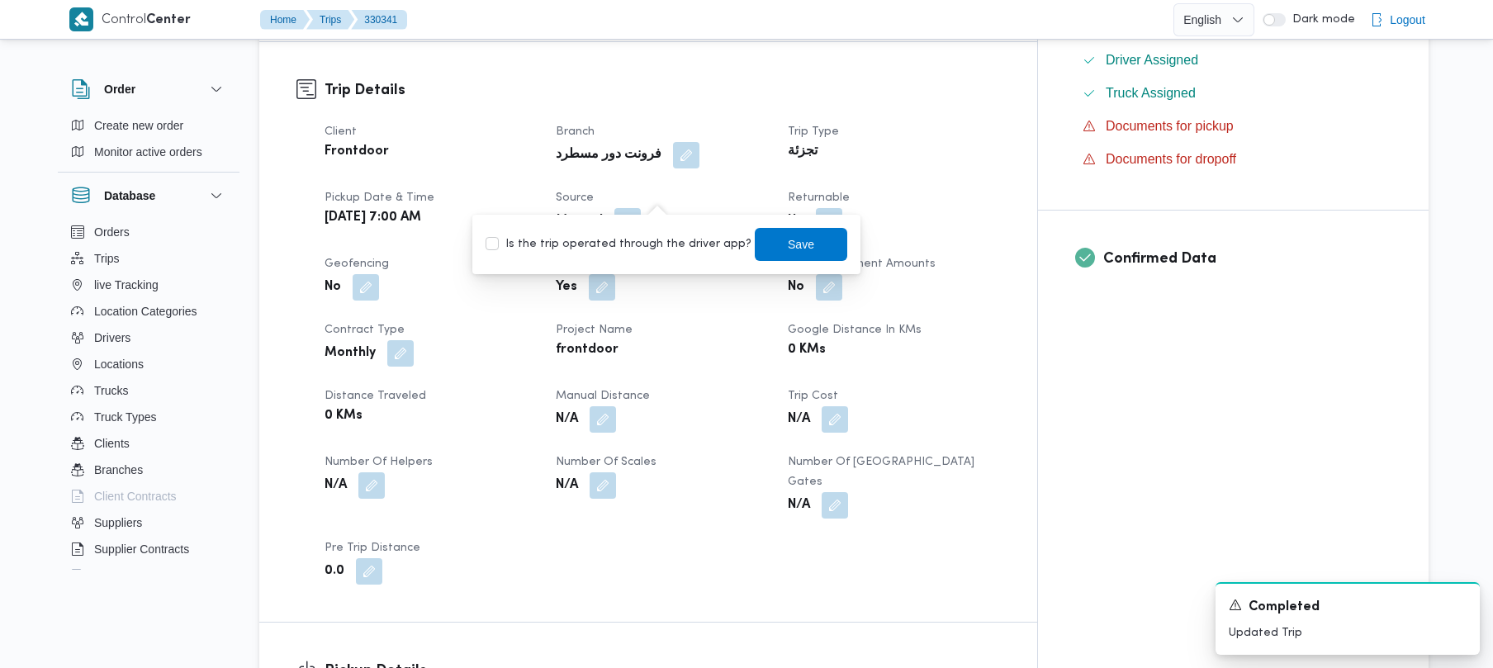
click at [666, 252] on label "Is the trip operated through the driver app?" at bounding box center [619, 245] width 266 height 20
checkbox input "true"
click at [788, 243] on span "Save" at bounding box center [801, 245] width 26 height 20
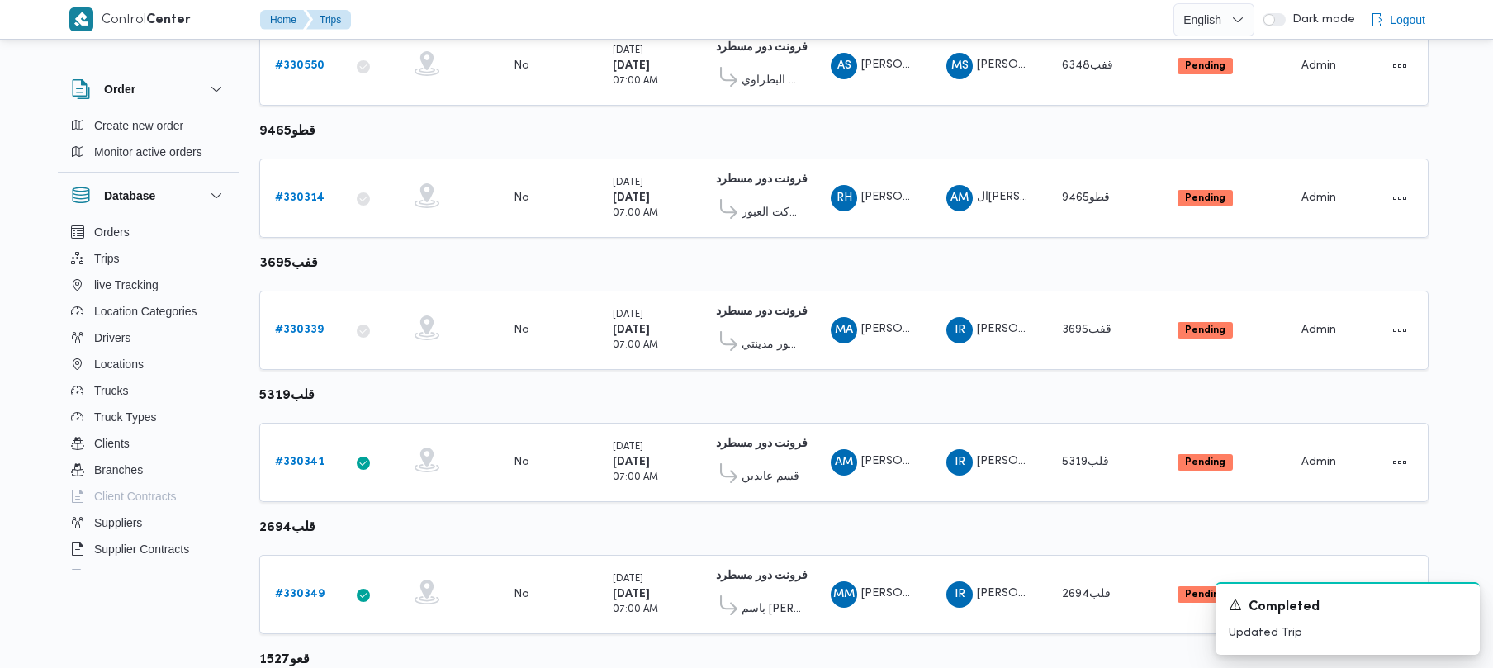
scroll to position [731, 0]
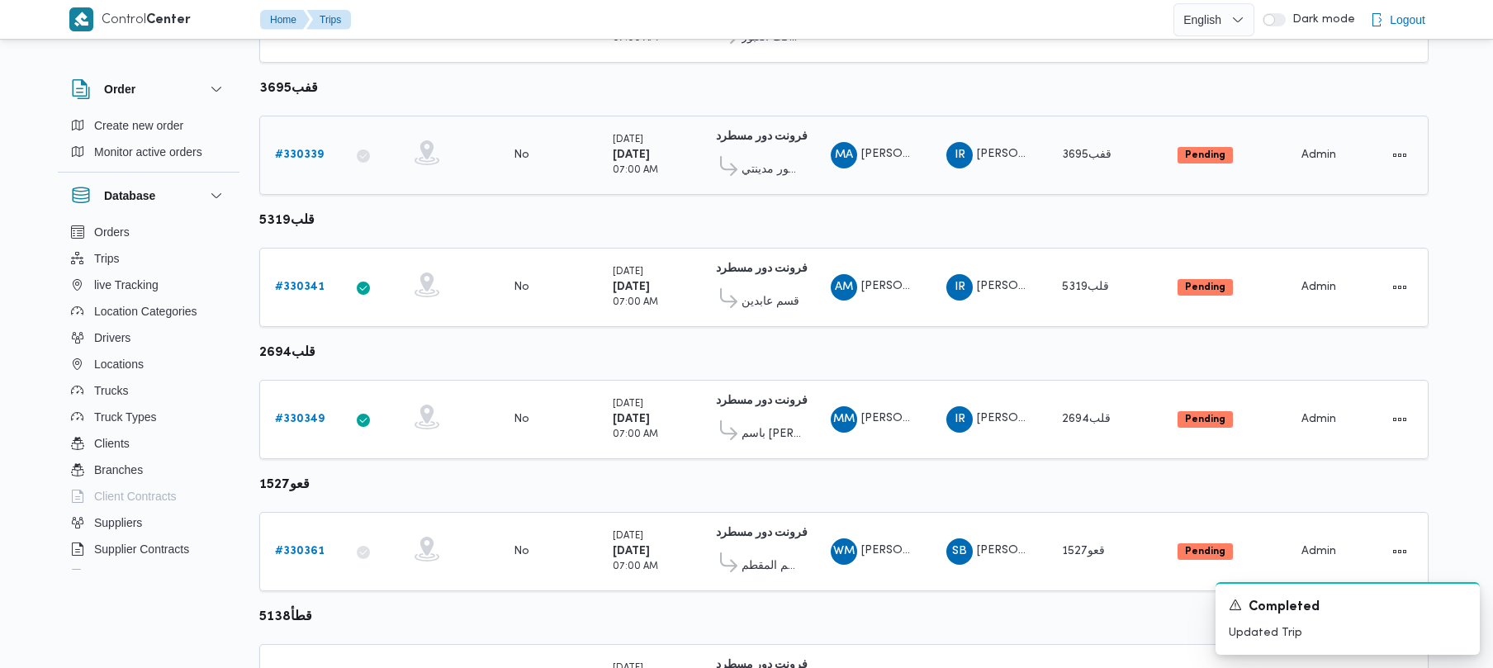
click at [315, 152] on b "# 330339" at bounding box center [299, 154] width 49 height 11
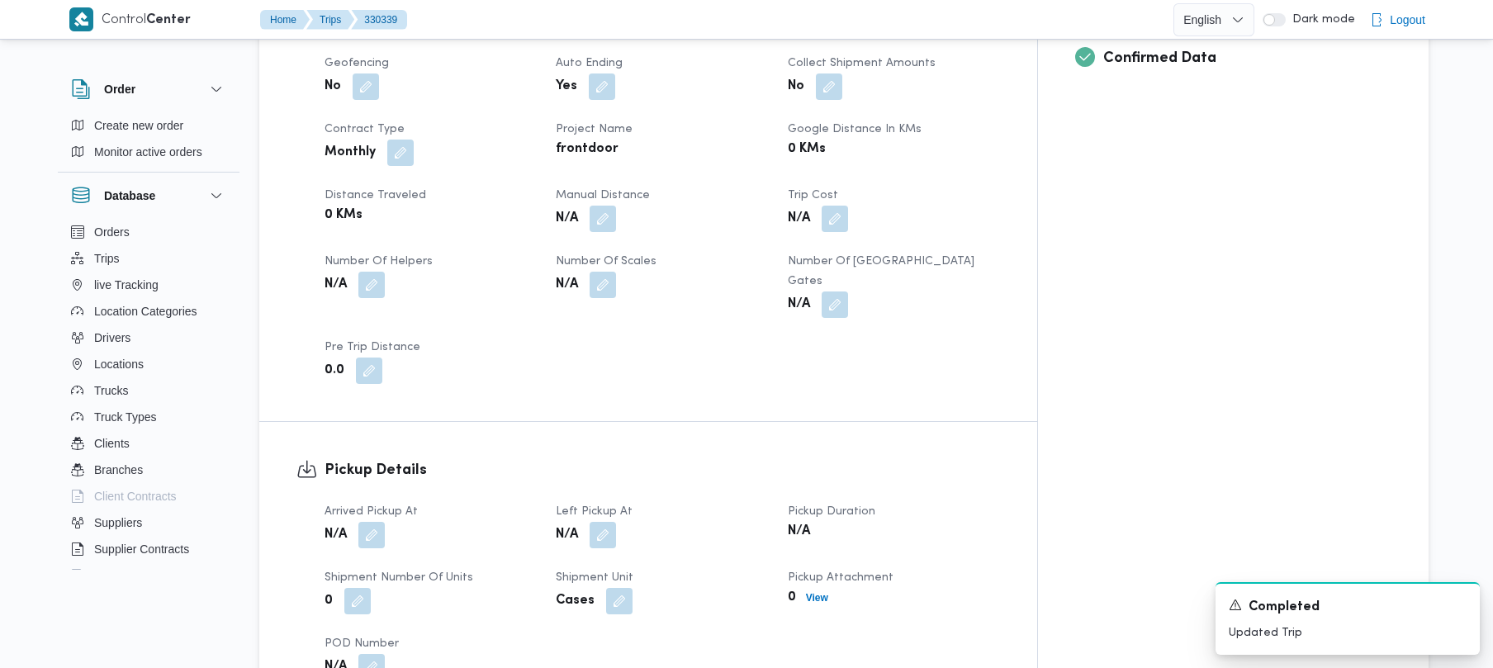
scroll to position [552, 0]
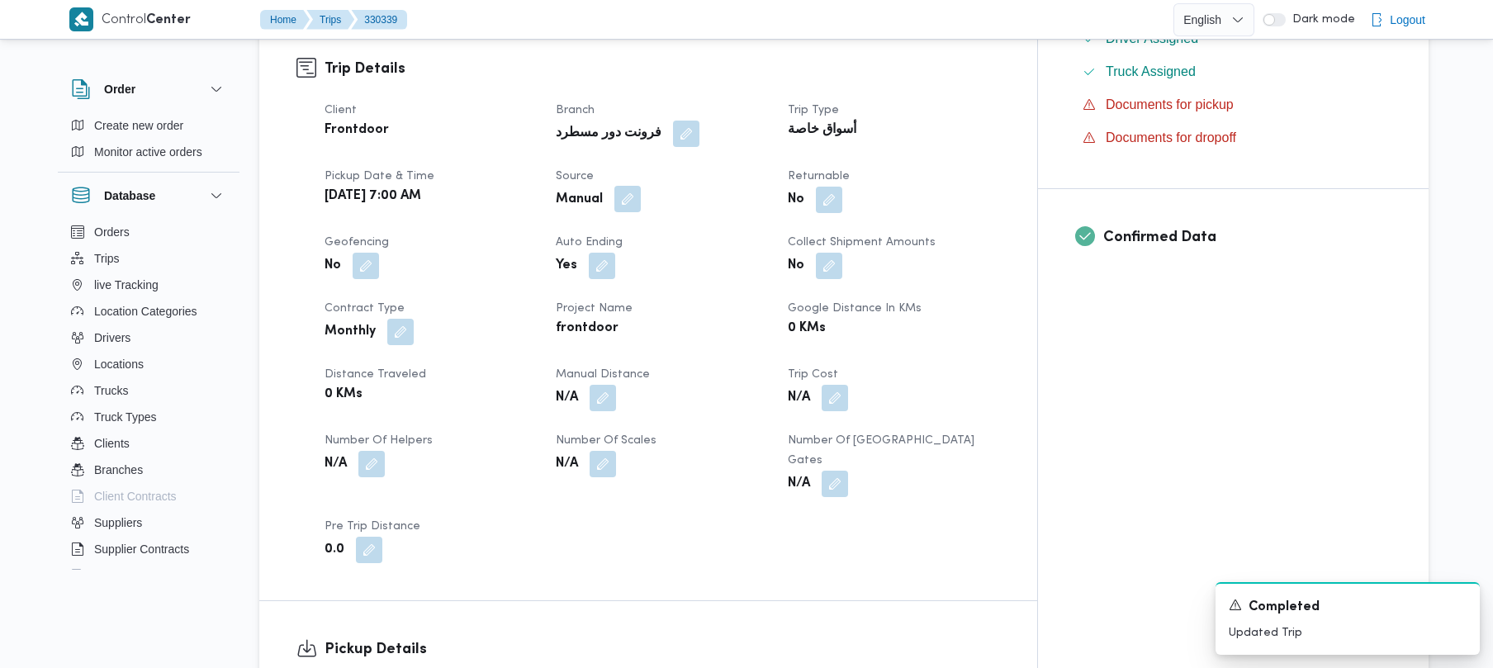
click at [641, 186] on button "button" at bounding box center [627, 199] width 26 height 26
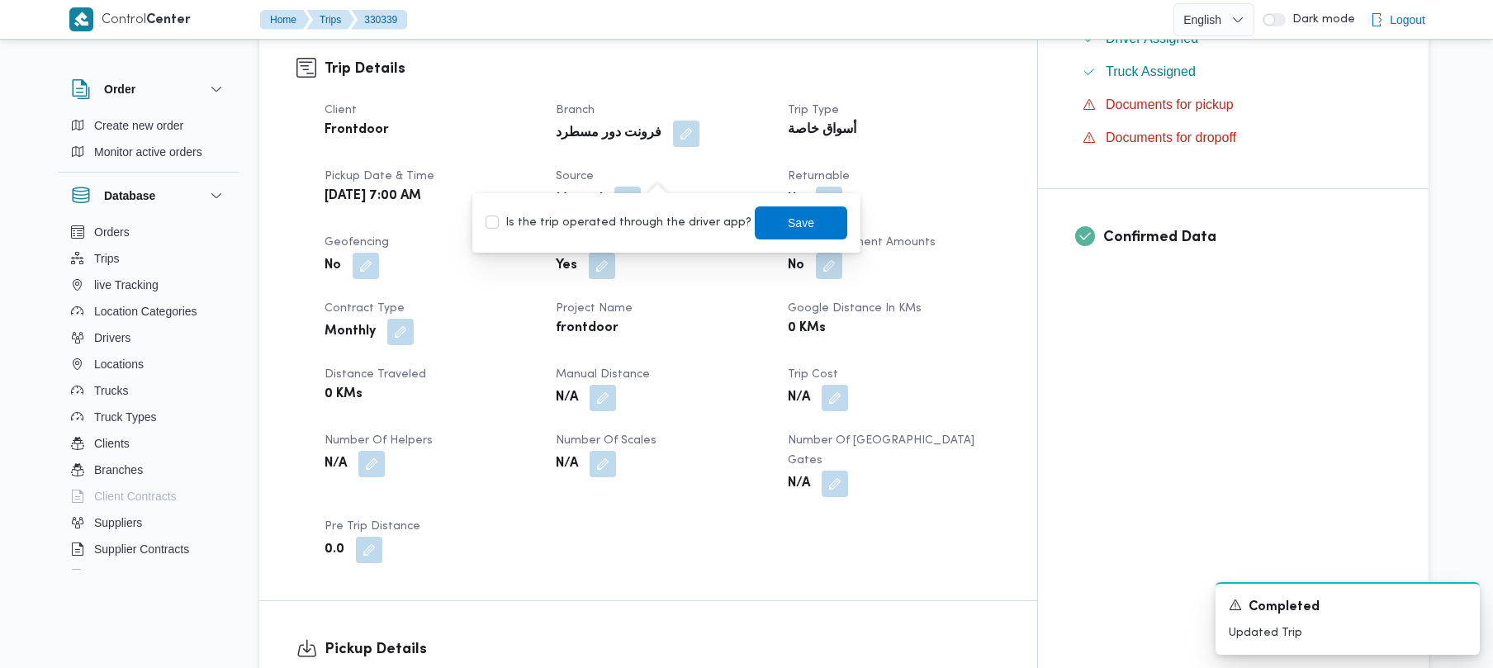
click at [681, 222] on label "Is the trip operated through the driver app?" at bounding box center [619, 223] width 266 height 20
checkbox input "true"
click at [767, 216] on span "Save" at bounding box center [801, 222] width 93 height 33
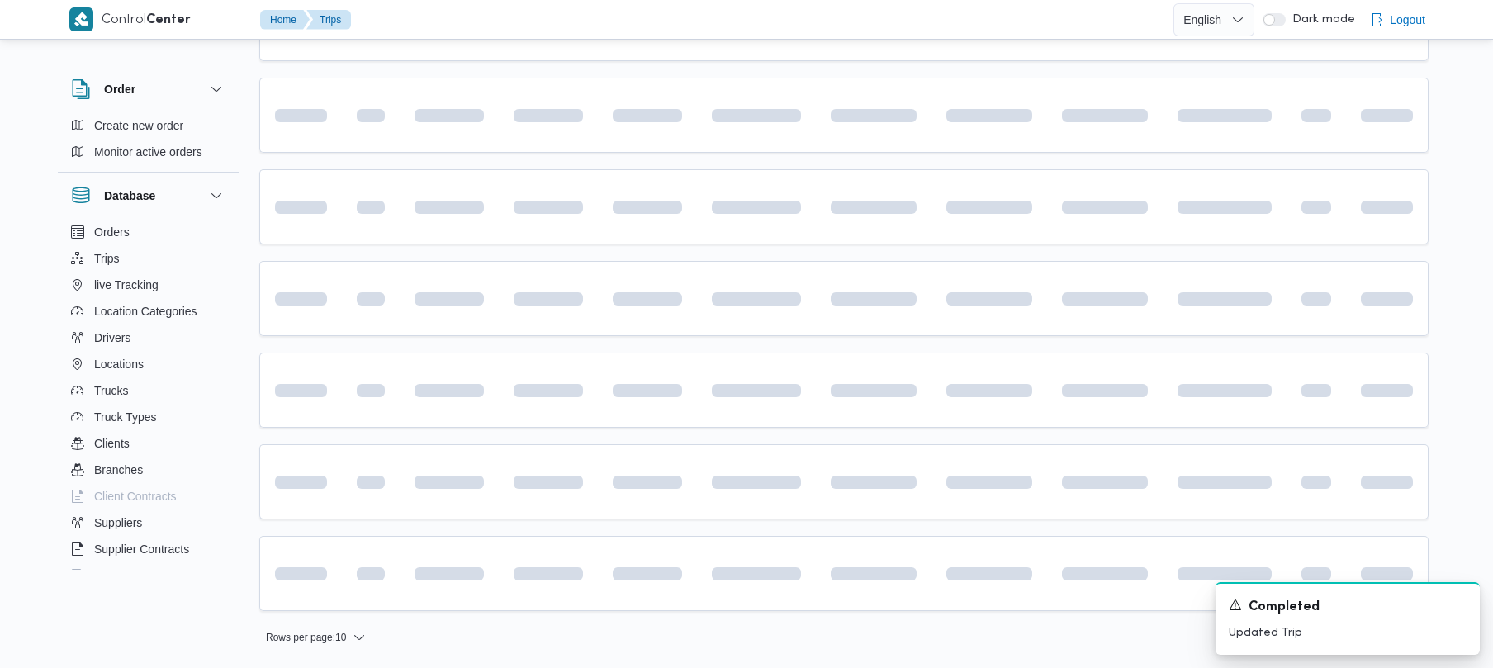
scroll to position [576, 0]
click at [1464, 599] on icon "Dismiss toast" at bounding box center [1460, 603] width 13 height 13
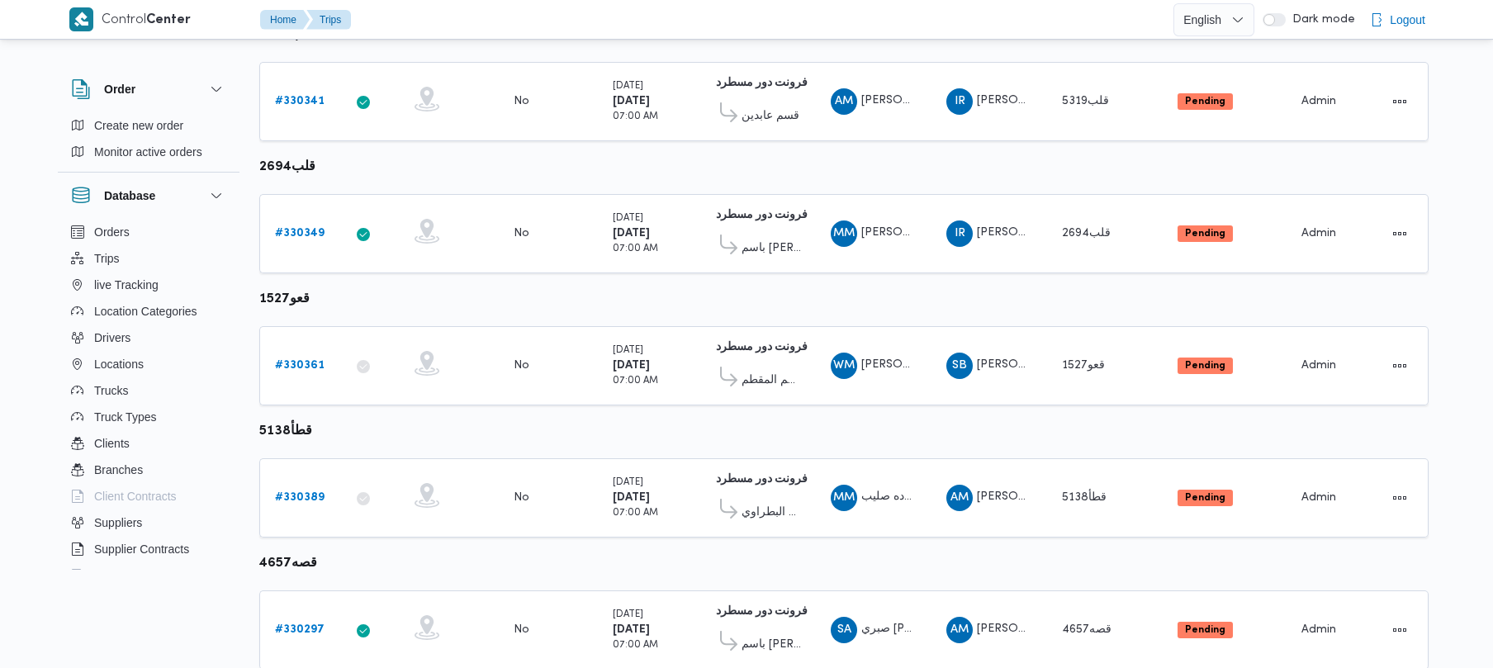
scroll to position [976, 0]
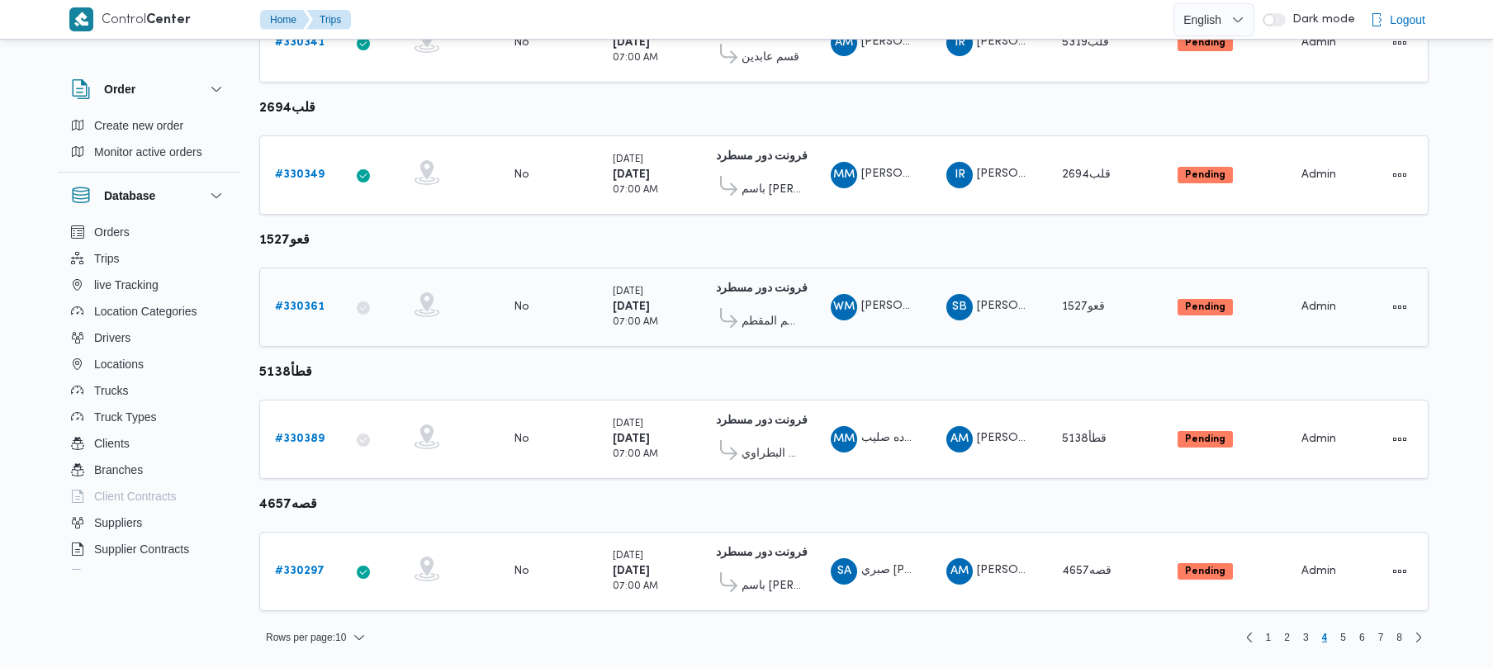
click at [305, 301] on b "# 330361" at bounding box center [300, 306] width 50 height 11
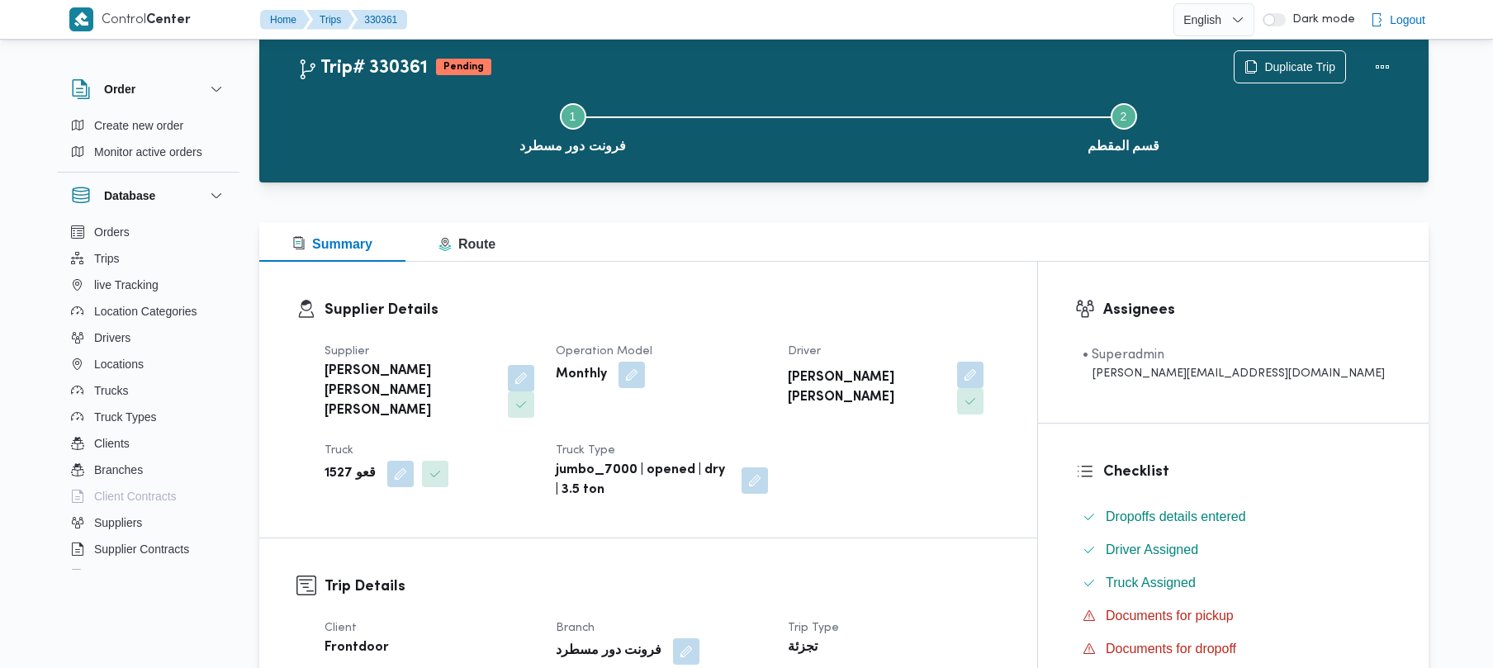
scroll to position [585, 0]
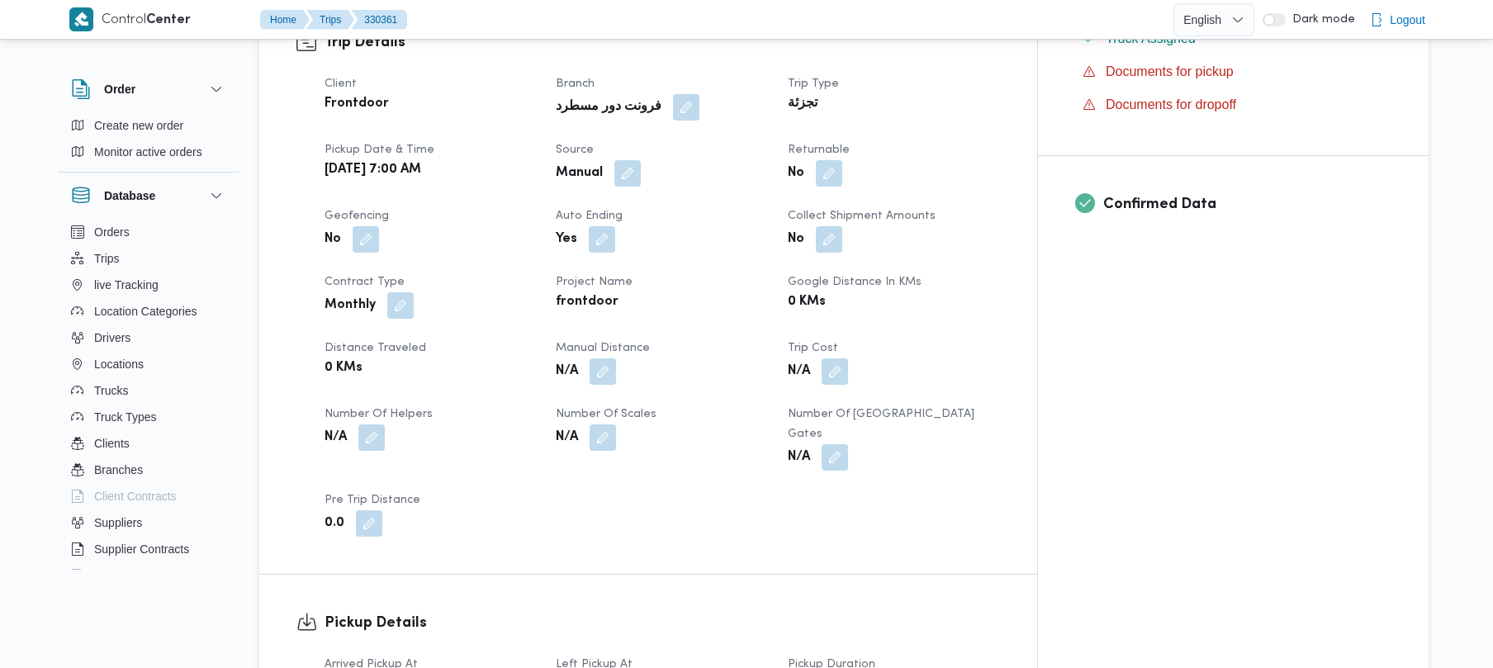
click at [681, 159] on div "Manual" at bounding box center [661, 174] width 215 height 30
click at [641, 159] on button "button" at bounding box center [627, 172] width 26 height 26
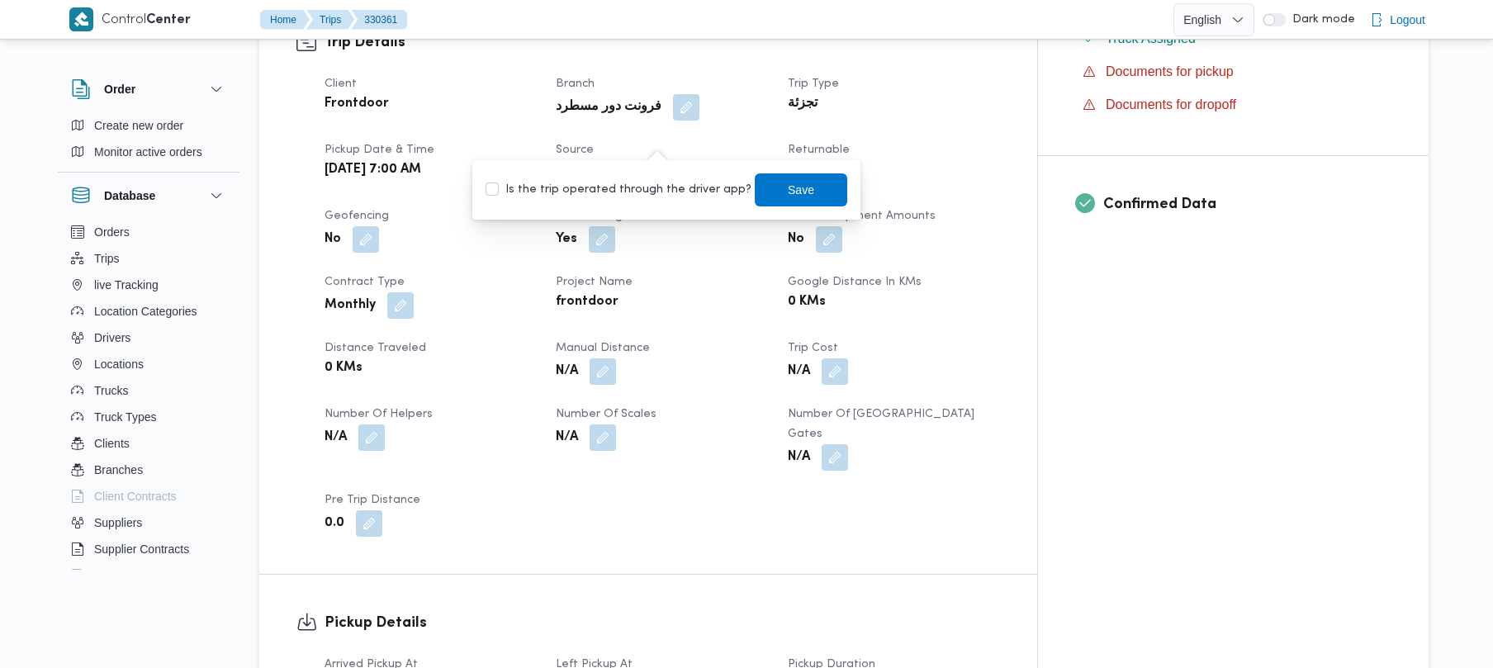
click at [626, 183] on label "Is the trip operated through the driver app?" at bounding box center [619, 190] width 266 height 20
checkbox input "true"
click at [788, 183] on span "Save" at bounding box center [801, 189] width 26 height 20
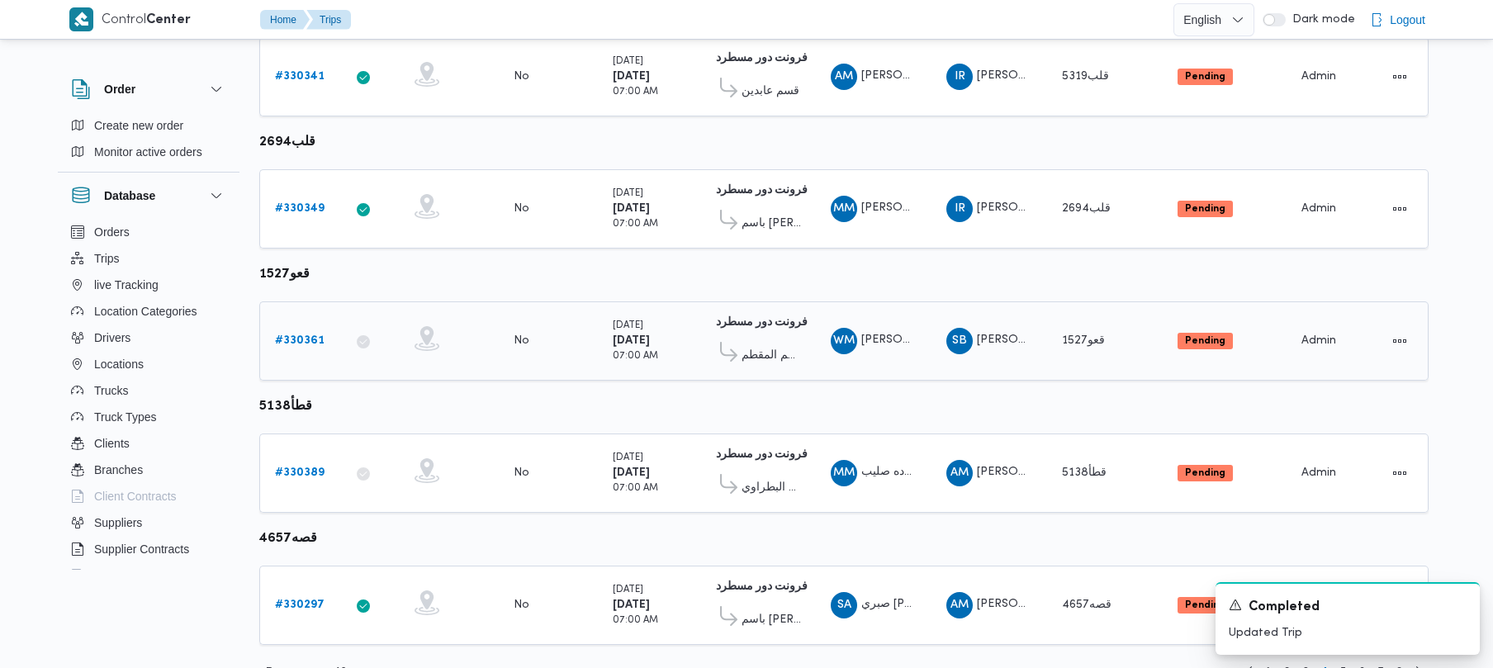
scroll to position [976, 0]
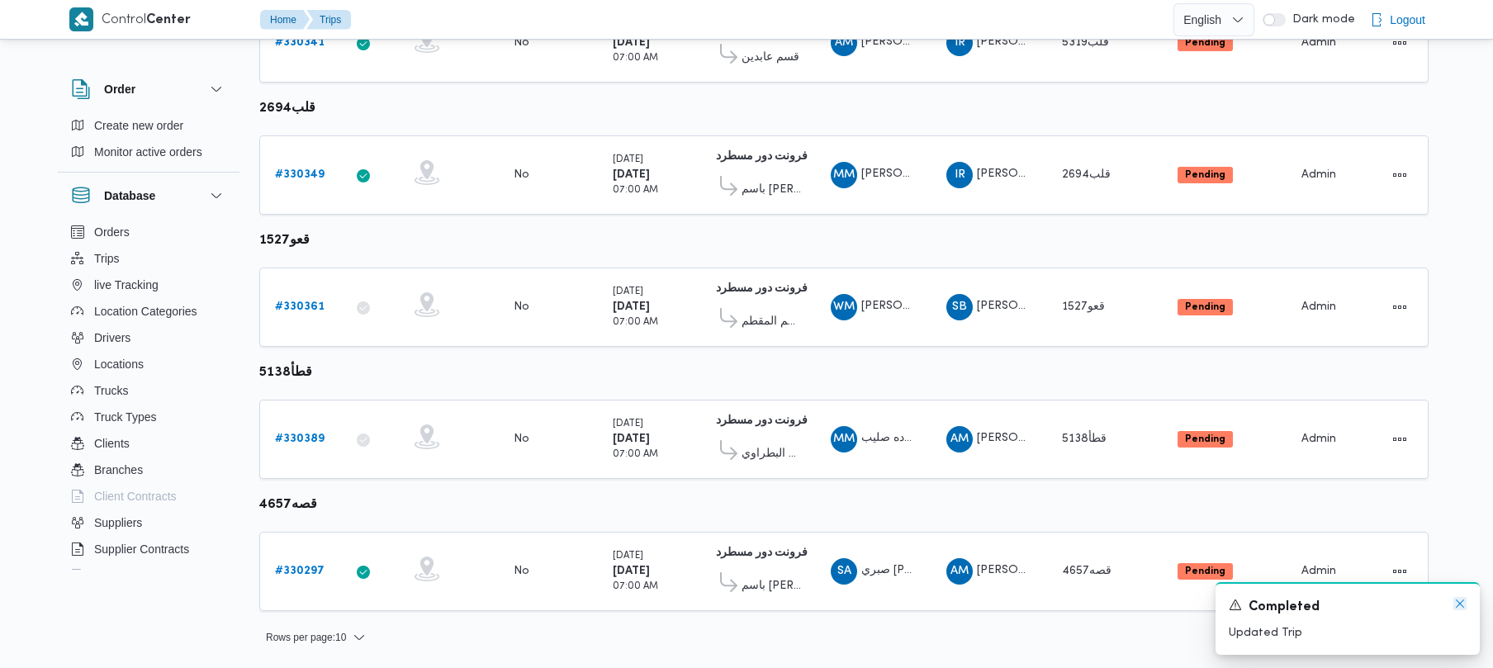
click at [1454, 600] on icon "Dismiss toast" at bounding box center [1460, 603] width 13 height 13
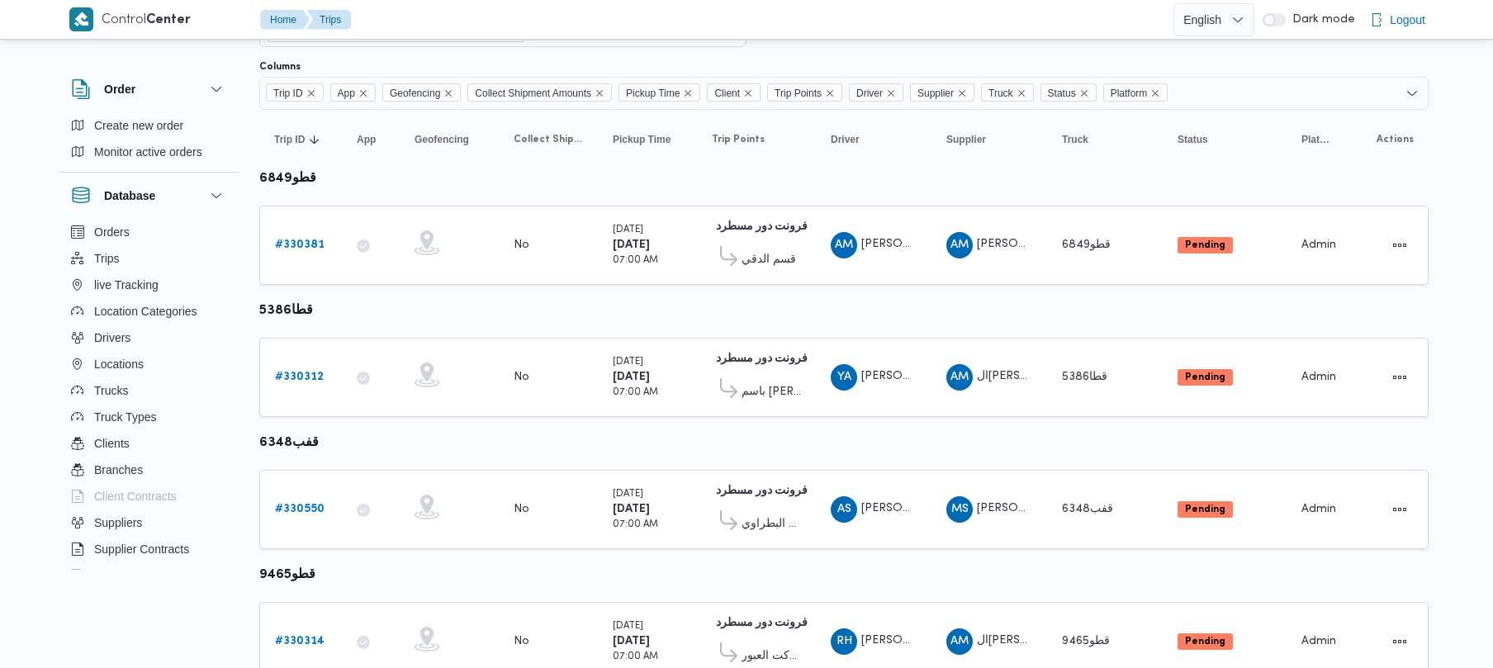
scroll to position [0, 0]
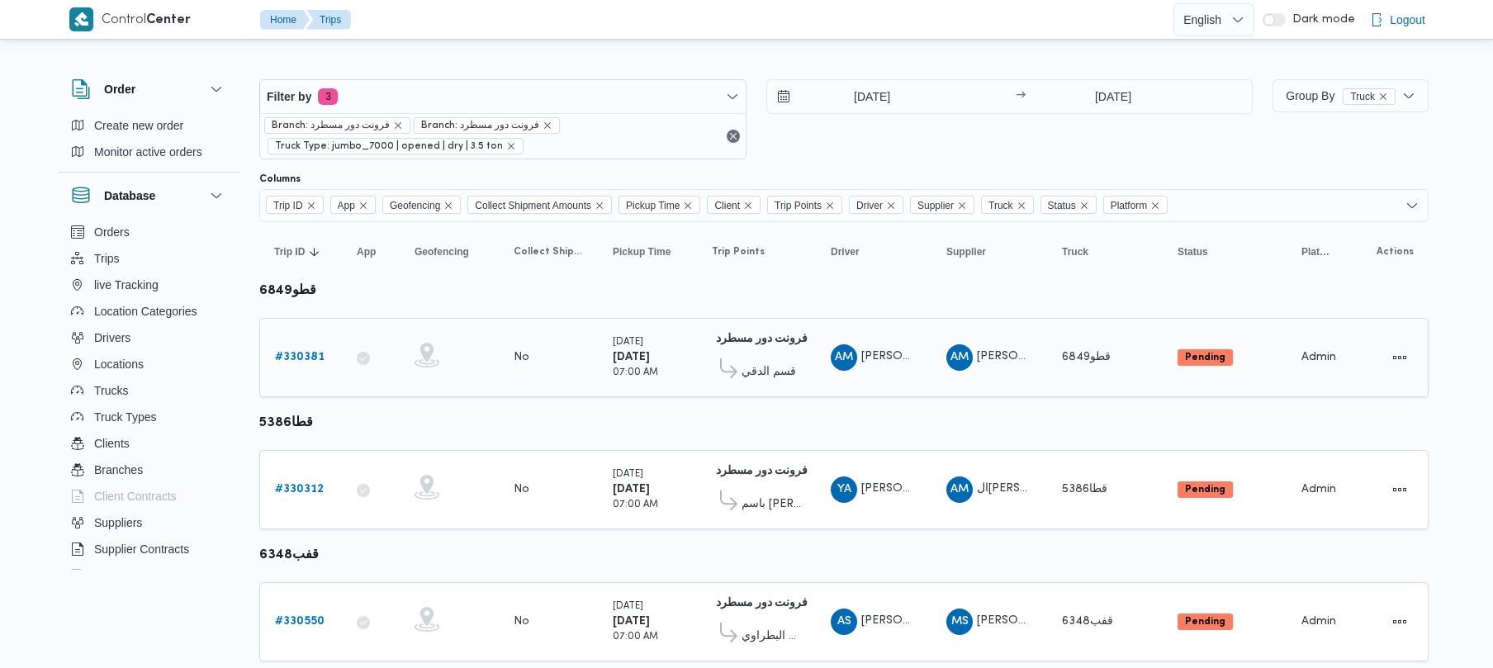
click at [302, 354] on b "# 330381" at bounding box center [300, 357] width 50 height 11
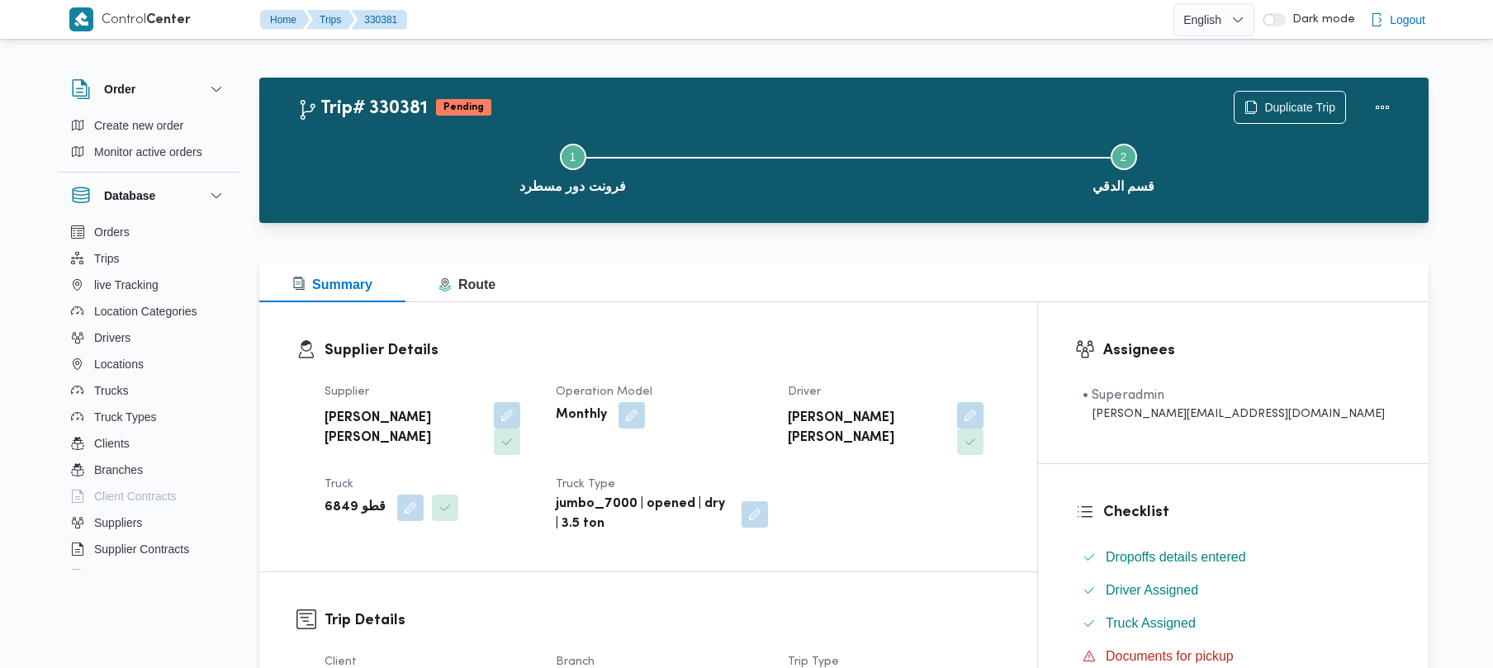
scroll to position [585, 0]
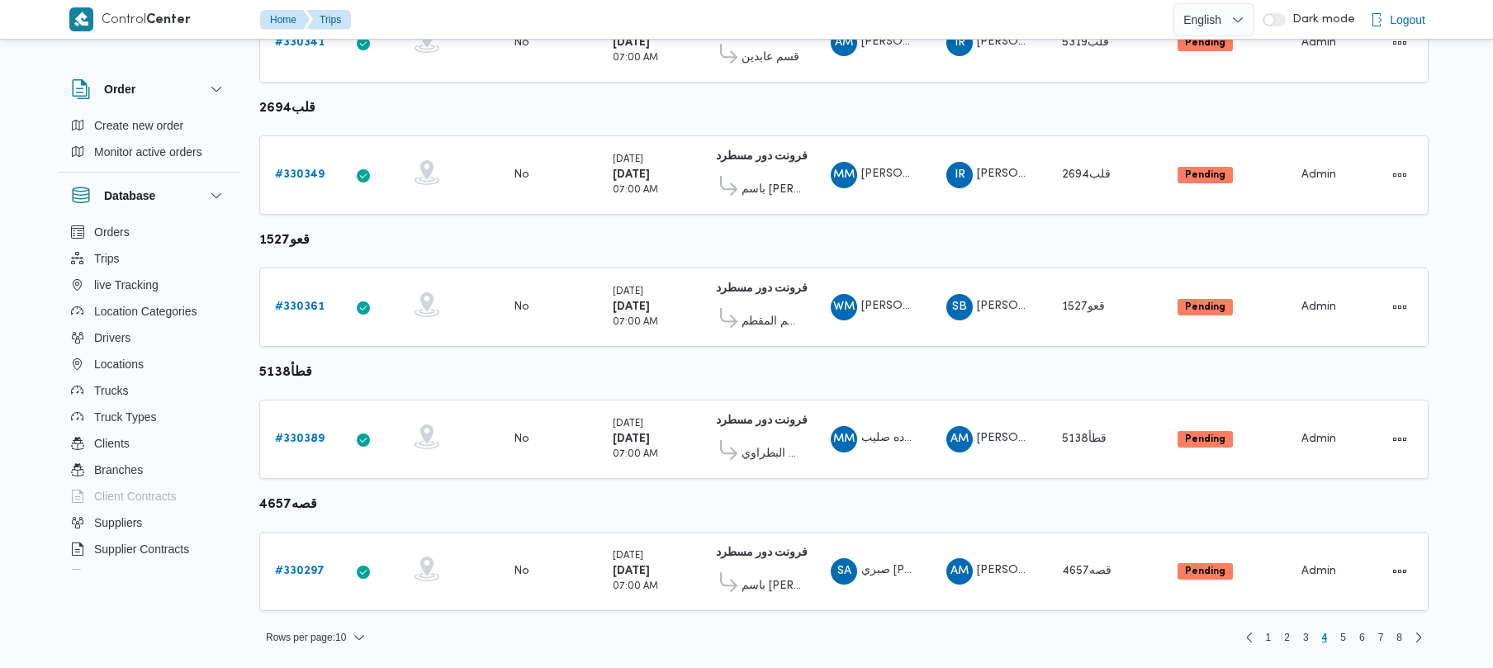
scroll to position [279, 0]
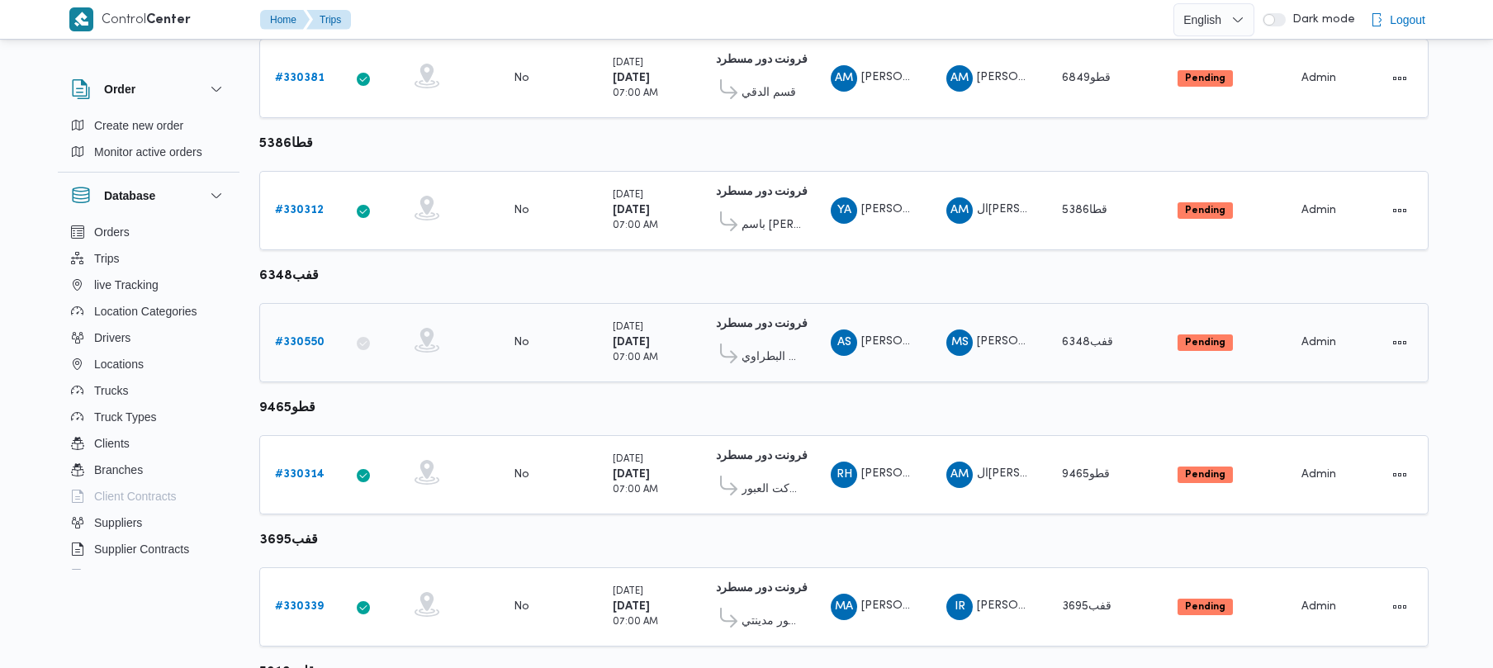
click at [296, 328] on div "# 330550" at bounding box center [300, 342] width 65 height 33
click at [297, 330] on div "# 330550" at bounding box center [300, 342] width 65 height 33
click at [301, 340] on b "# 330550" at bounding box center [300, 342] width 50 height 11
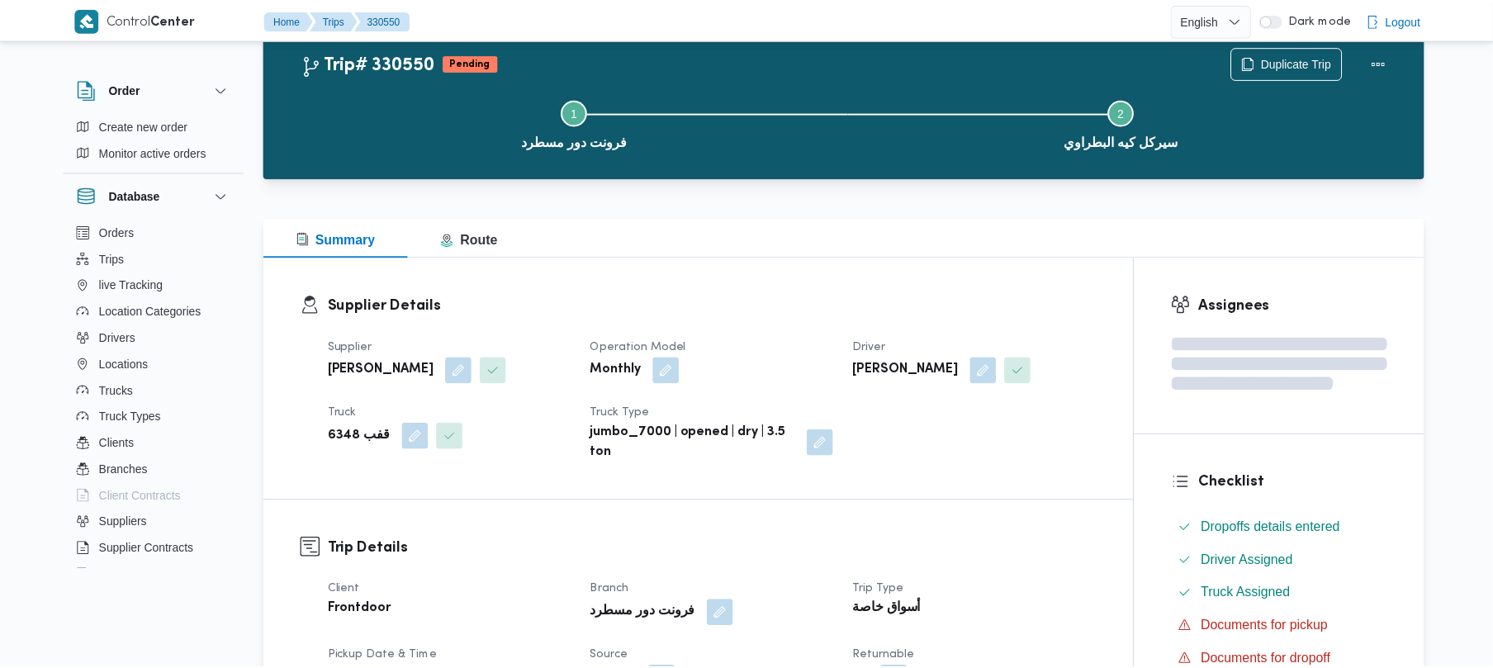
scroll to position [279, 0]
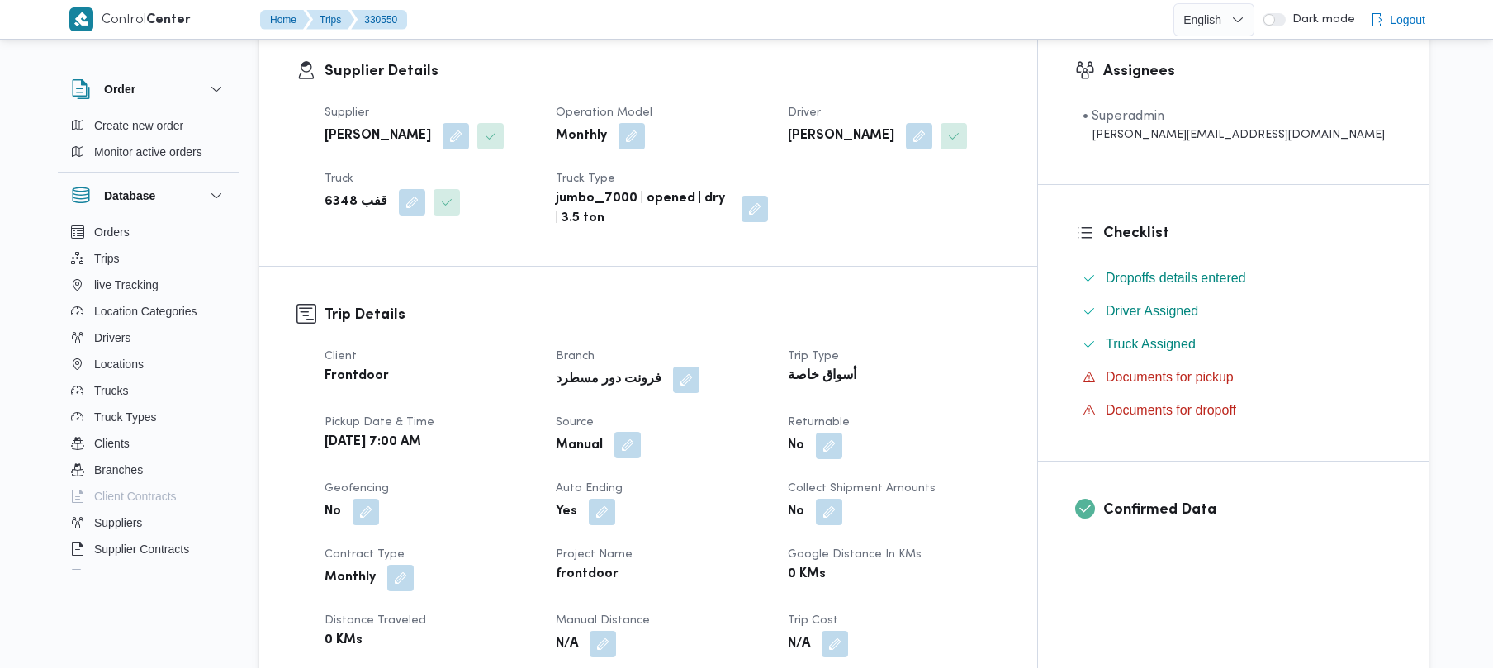
click at [641, 443] on button "button" at bounding box center [627, 445] width 26 height 26
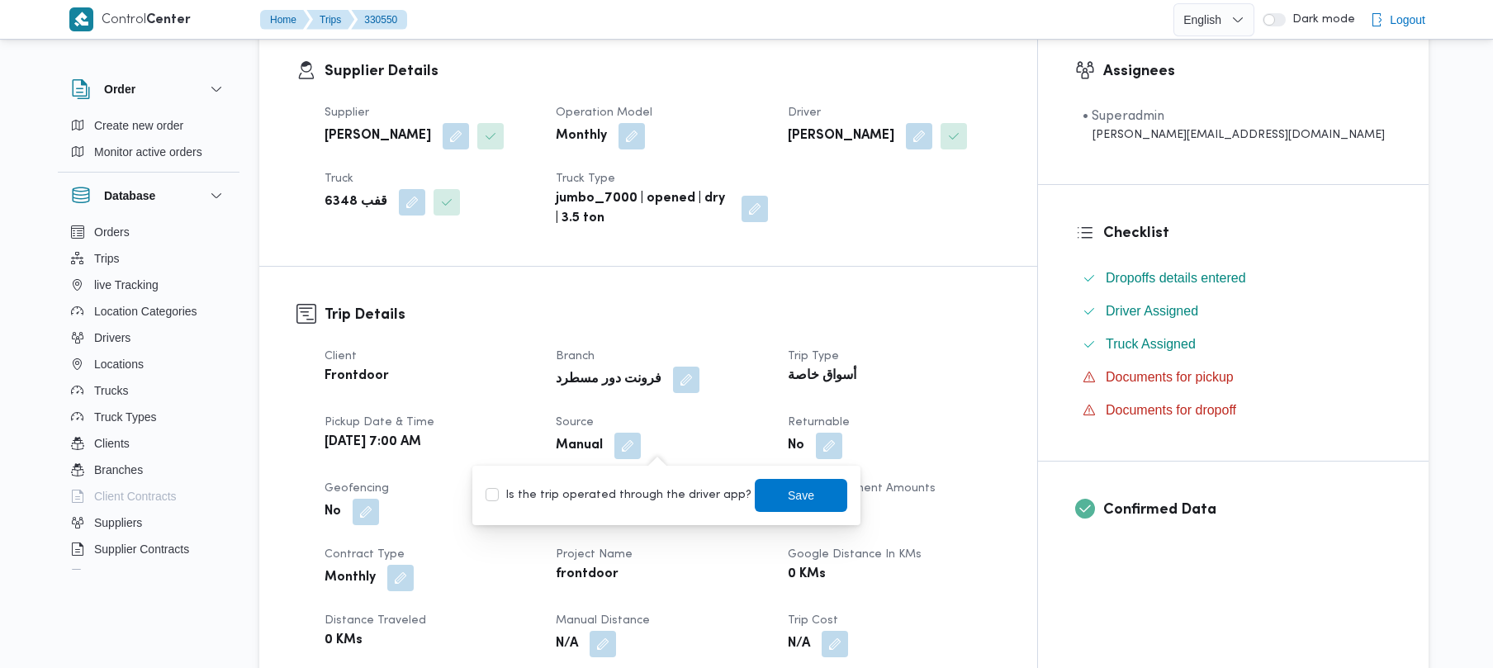
click at [639, 497] on label "Is the trip operated through the driver app?" at bounding box center [619, 496] width 266 height 20
checkbox input "true"
click at [773, 506] on span "Save" at bounding box center [801, 494] width 93 height 33
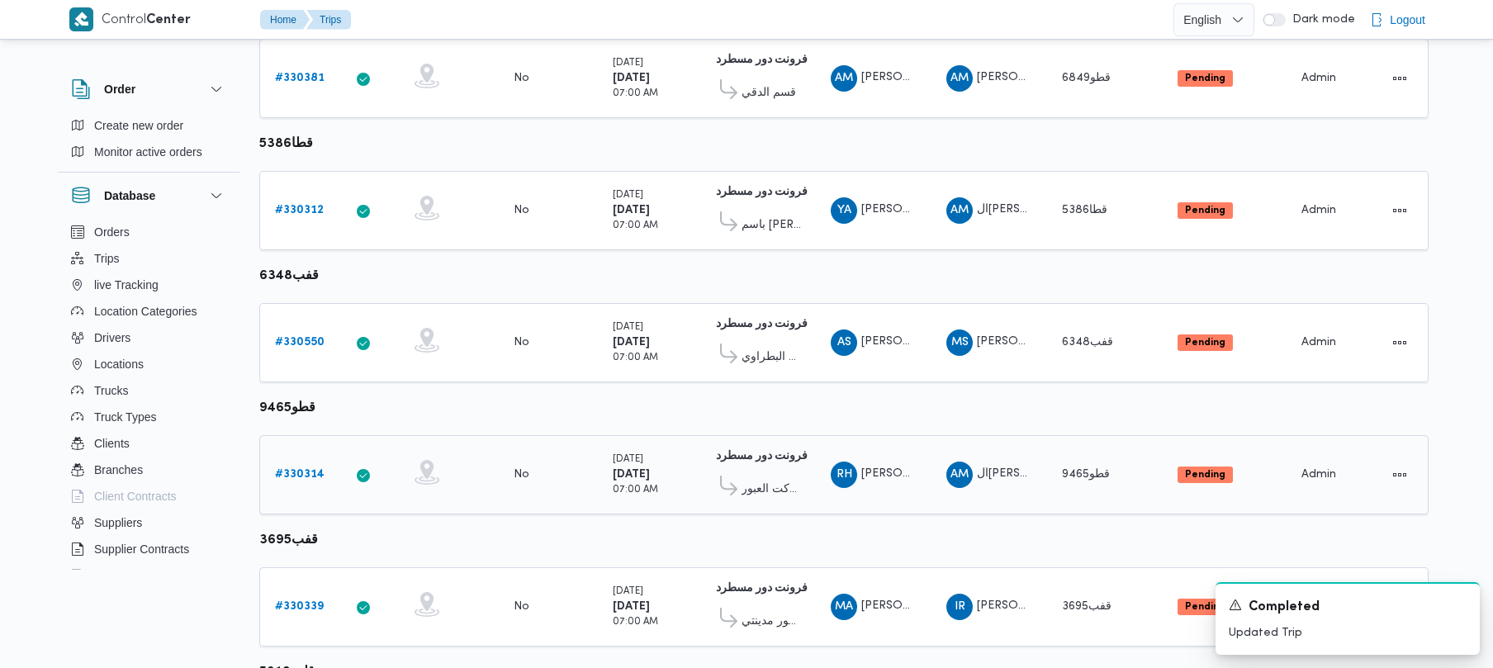
scroll to position [976, 0]
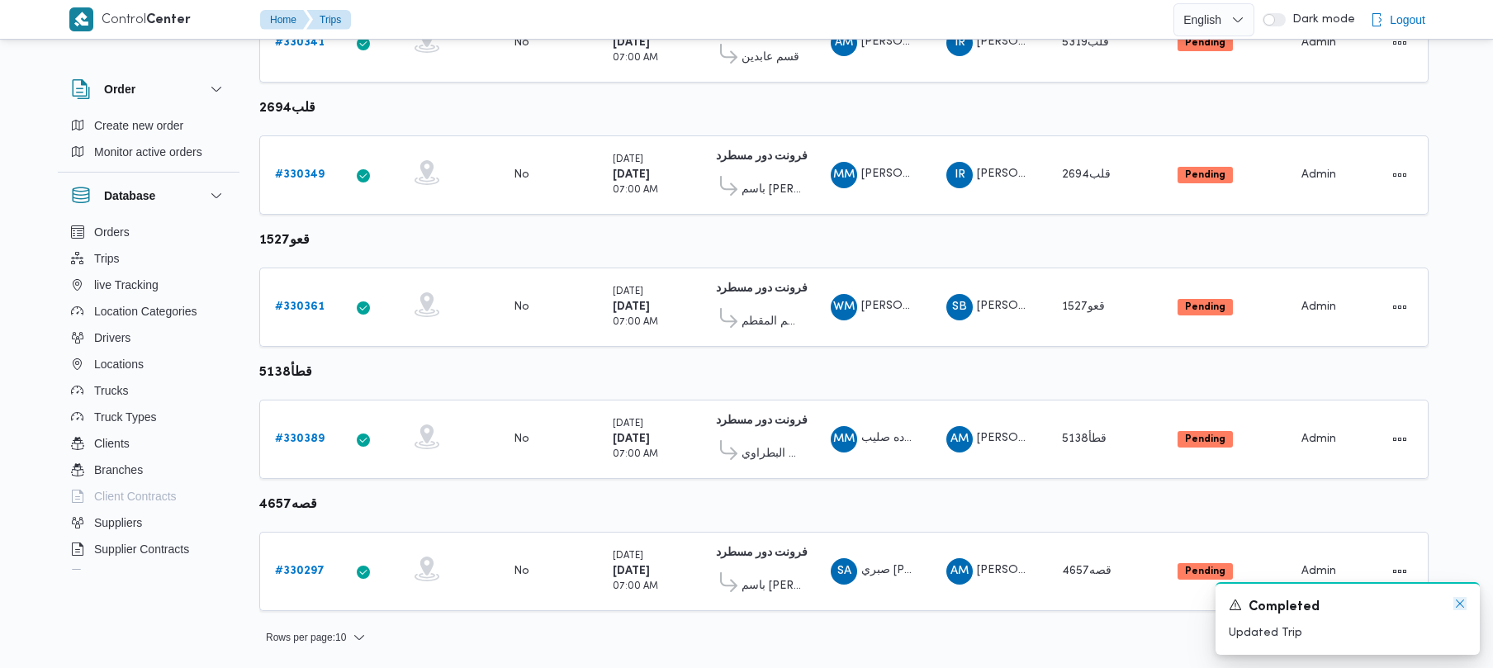
click at [1459, 603] on icon "Dismiss toast" at bounding box center [1460, 604] width 8 height 8
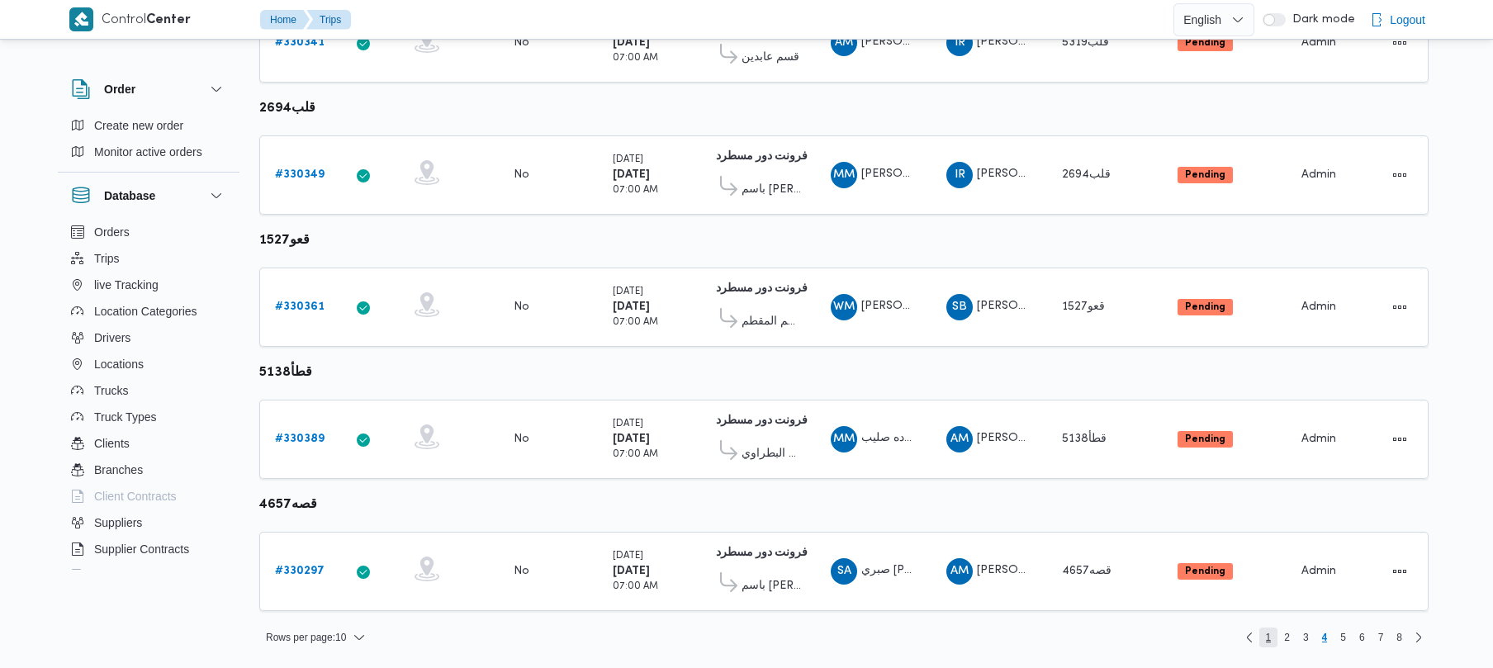
click at [1275, 642] on span "1" at bounding box center [1269, 638] width 19 height 20
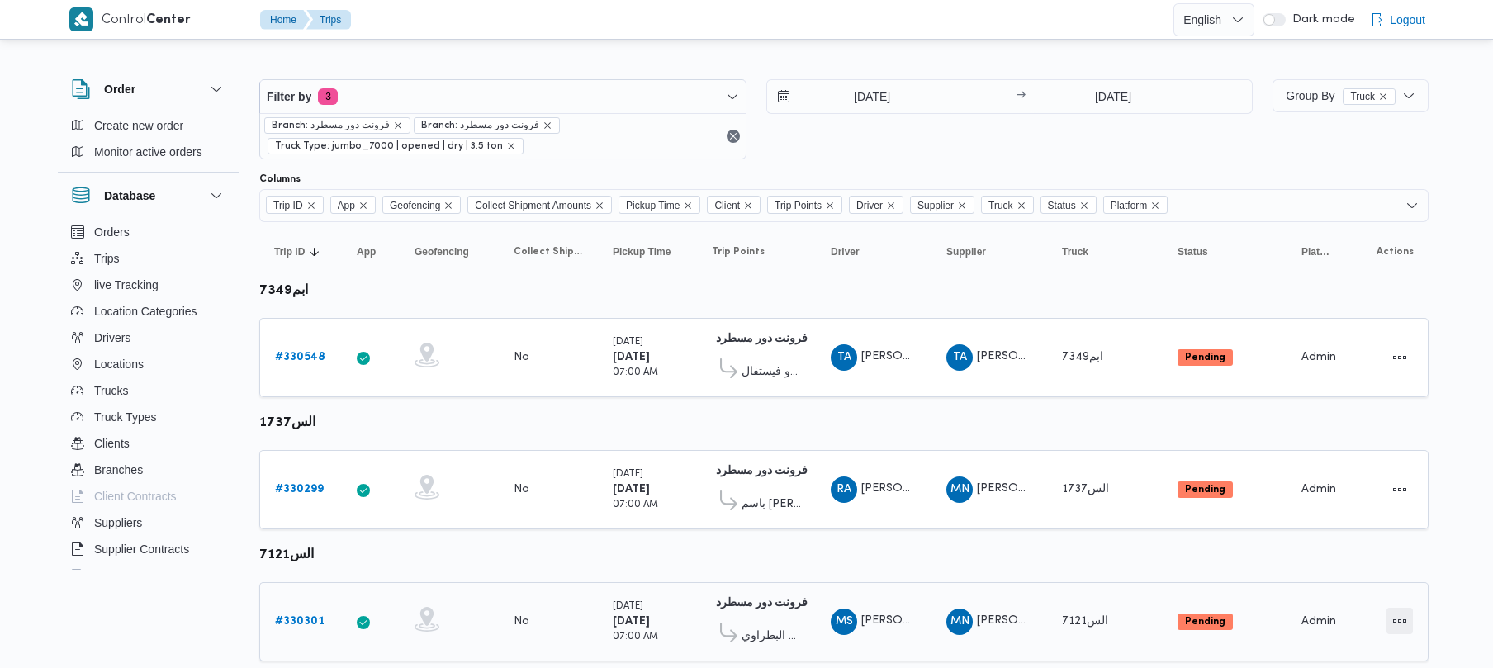
scroll to position [976, 0]
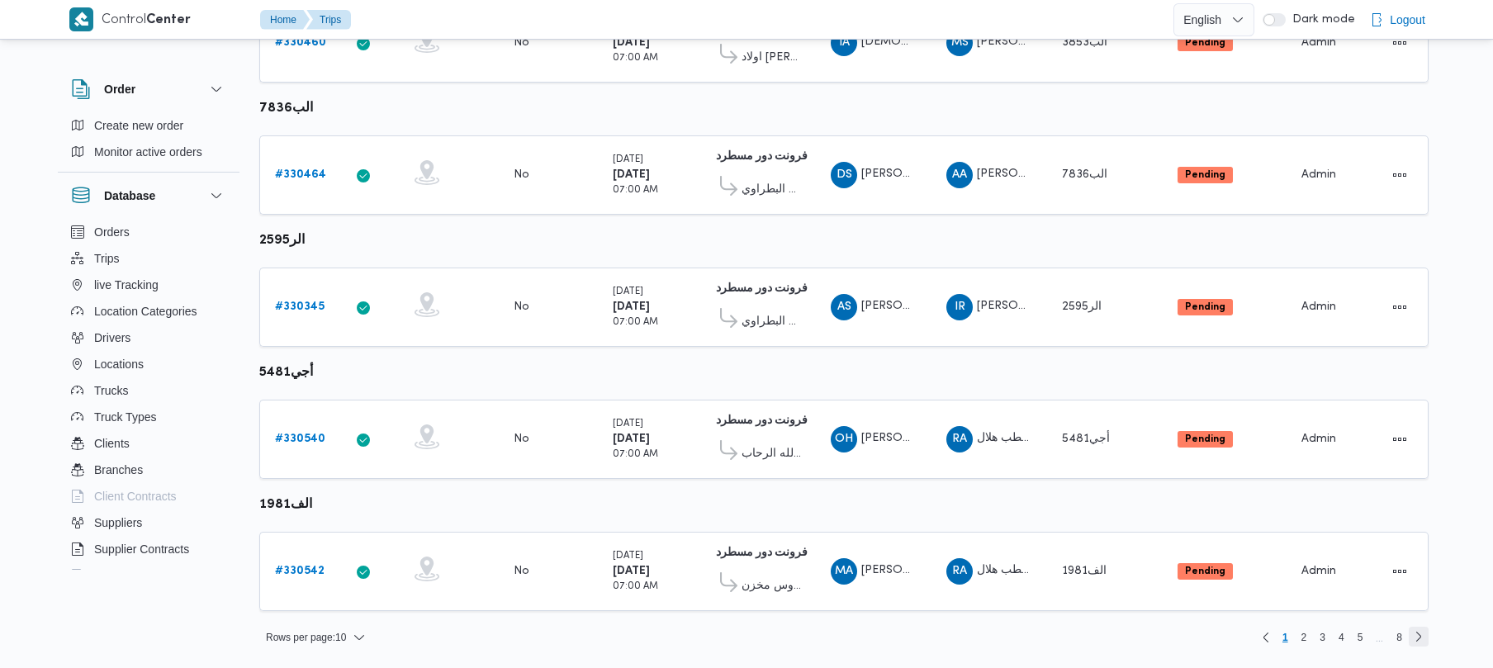
click at [1421, 632] on link "Next page, 2" at bounding box center [1419, 637] width 20 height 20
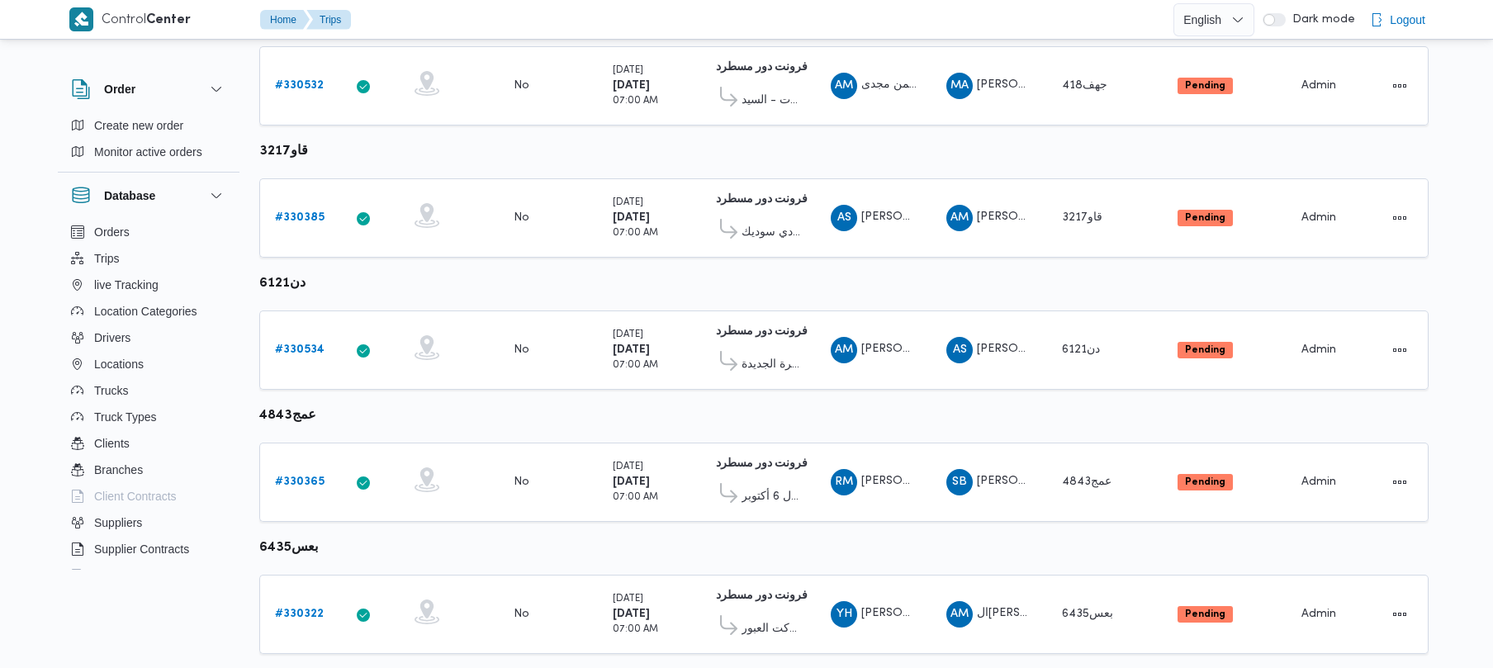
scroll to position [976, 0]
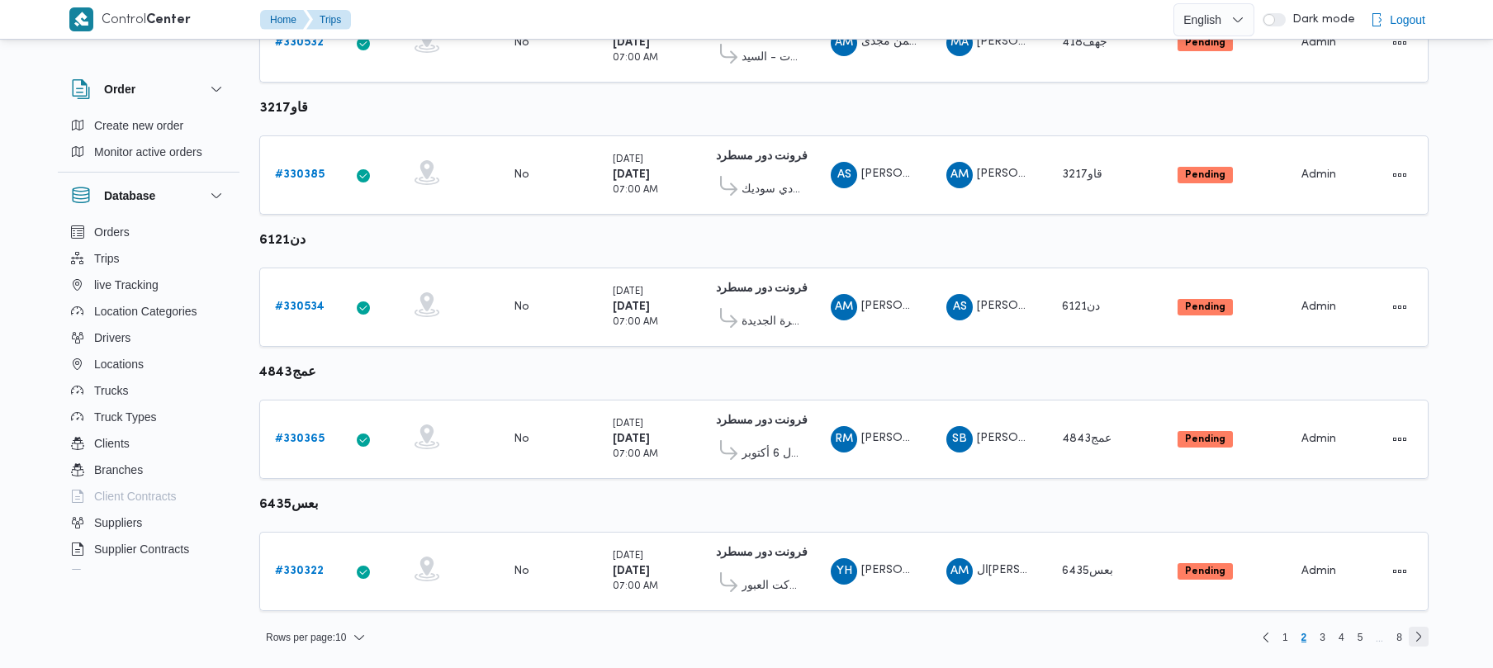
click at [1421, 639] on link "Next page, 3" at bounding box center [1419, 637] width 20 height 20
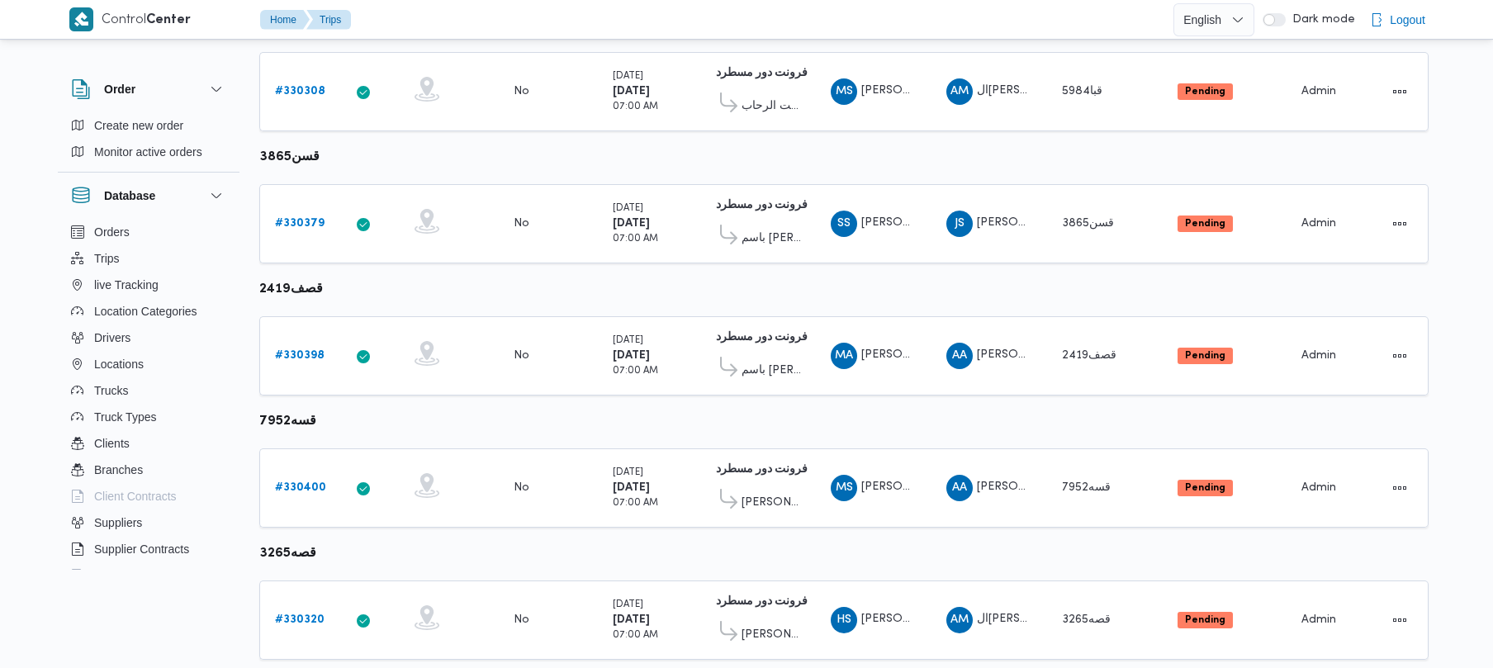
scroll to position [940, 0]
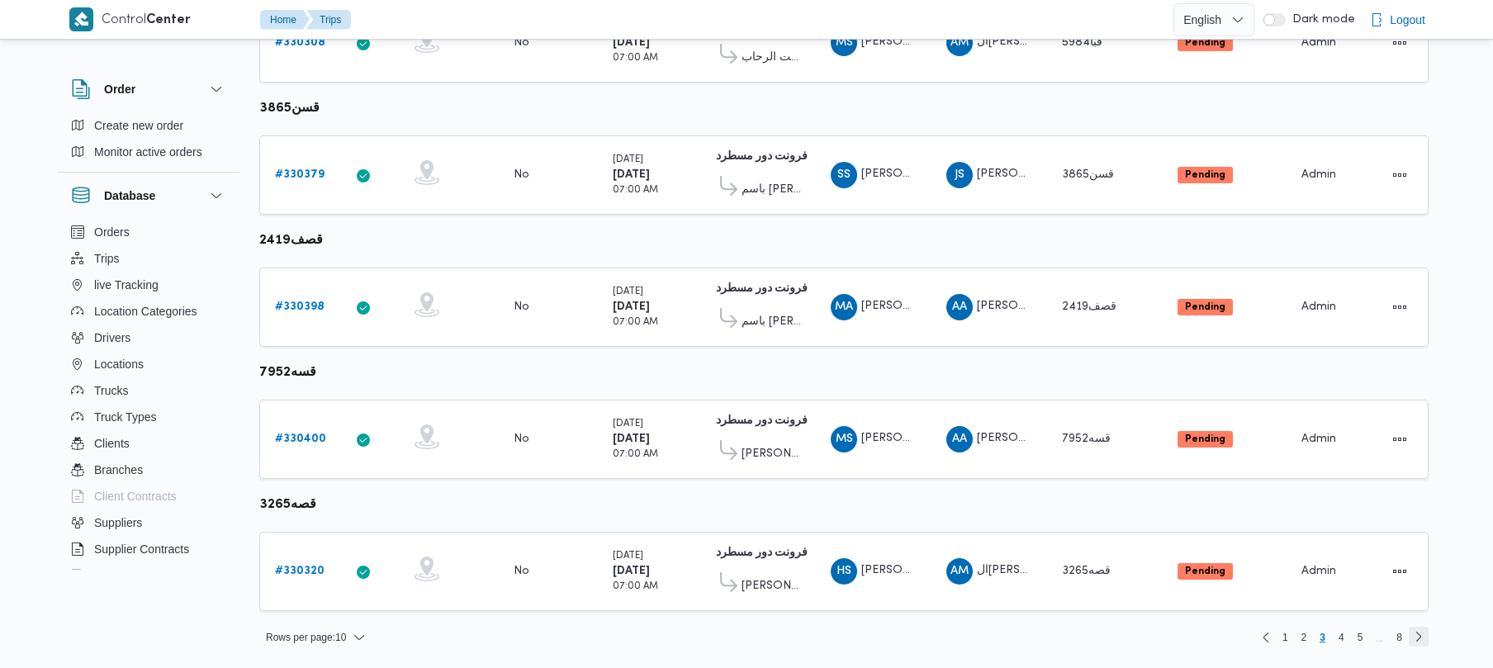
click at [1412, 641] on link "Next page, 4" at bounding box center [1419, 637] width 20 height 20
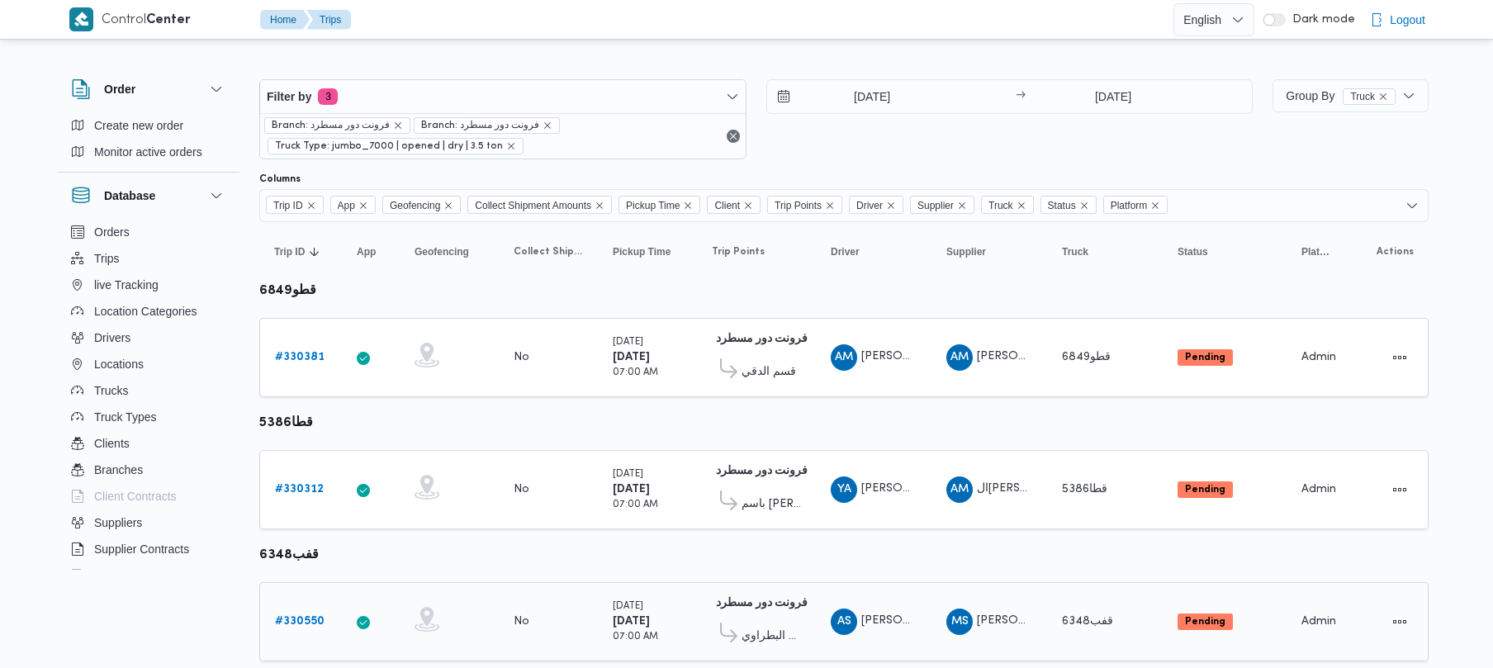
scroll to position [976, 0]
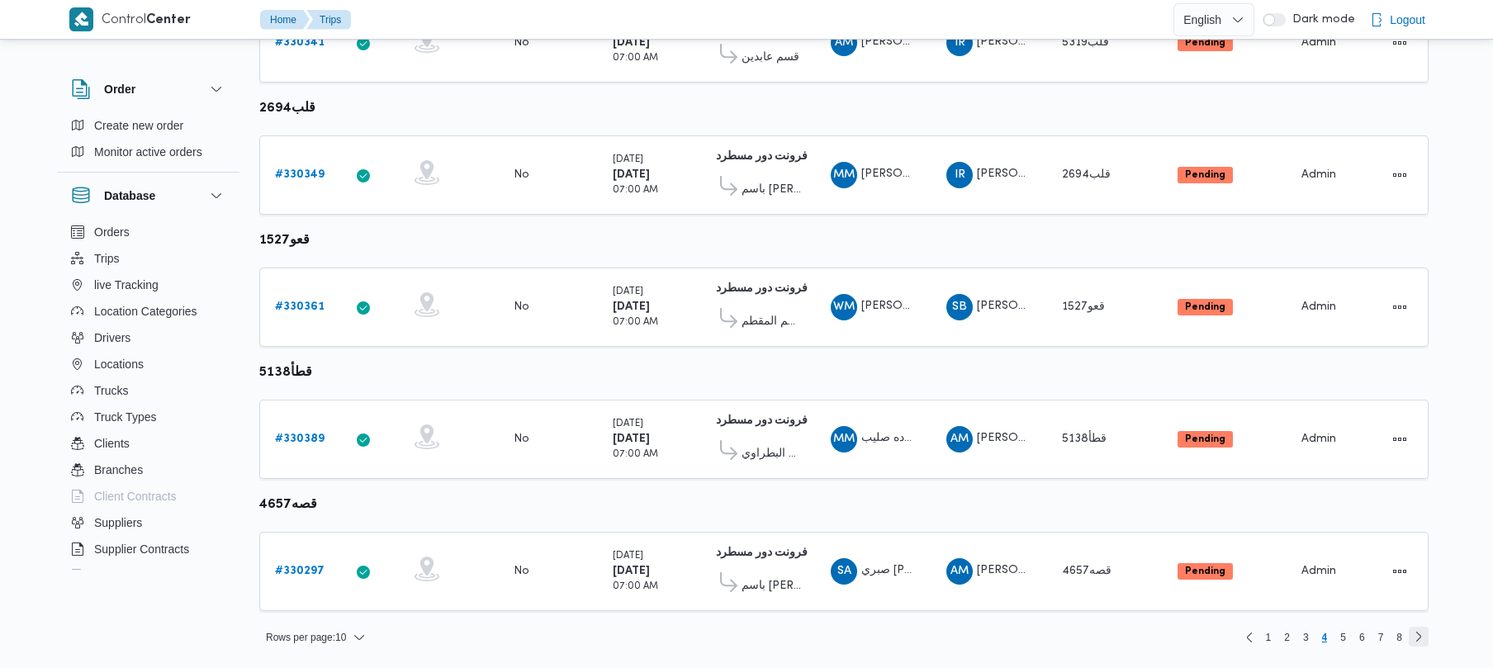
click at [1417, 635] on link "Next page, 5" at bounding box center [1419, 637] width 20 height 20
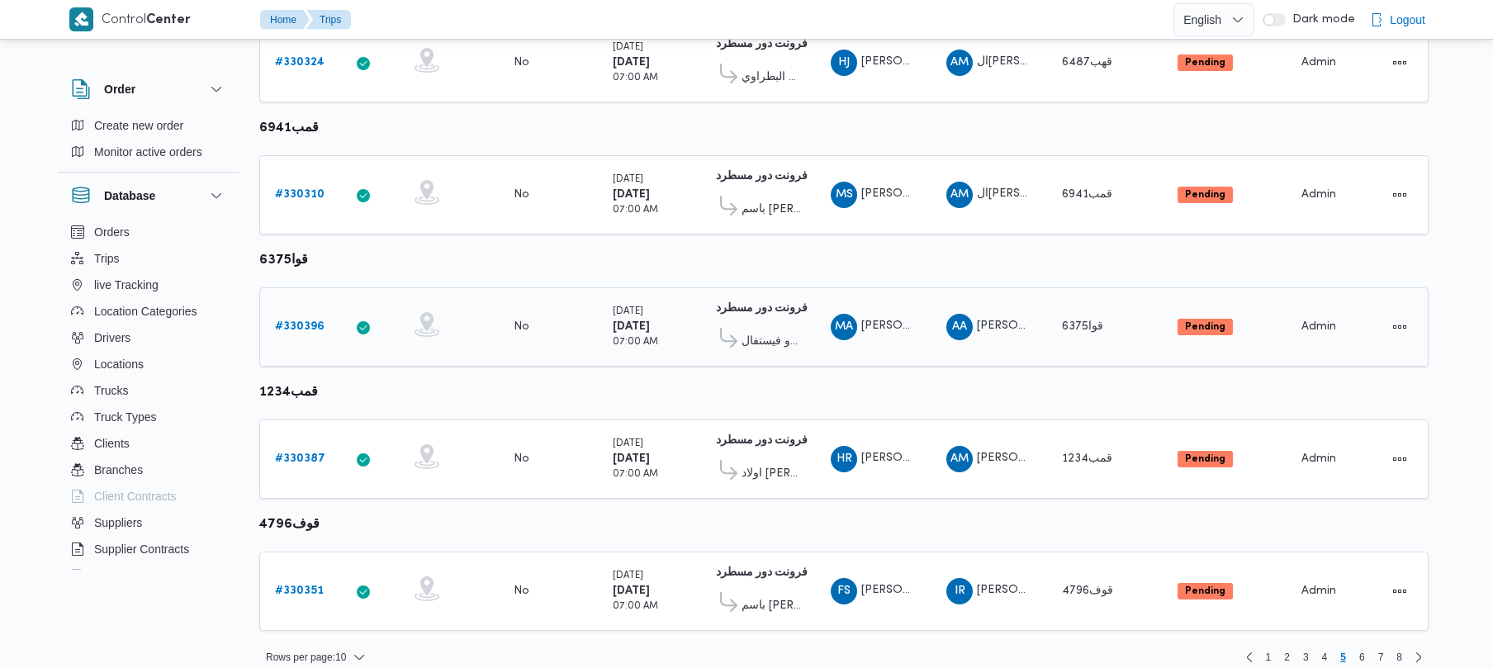
scroll to position [976, 0]
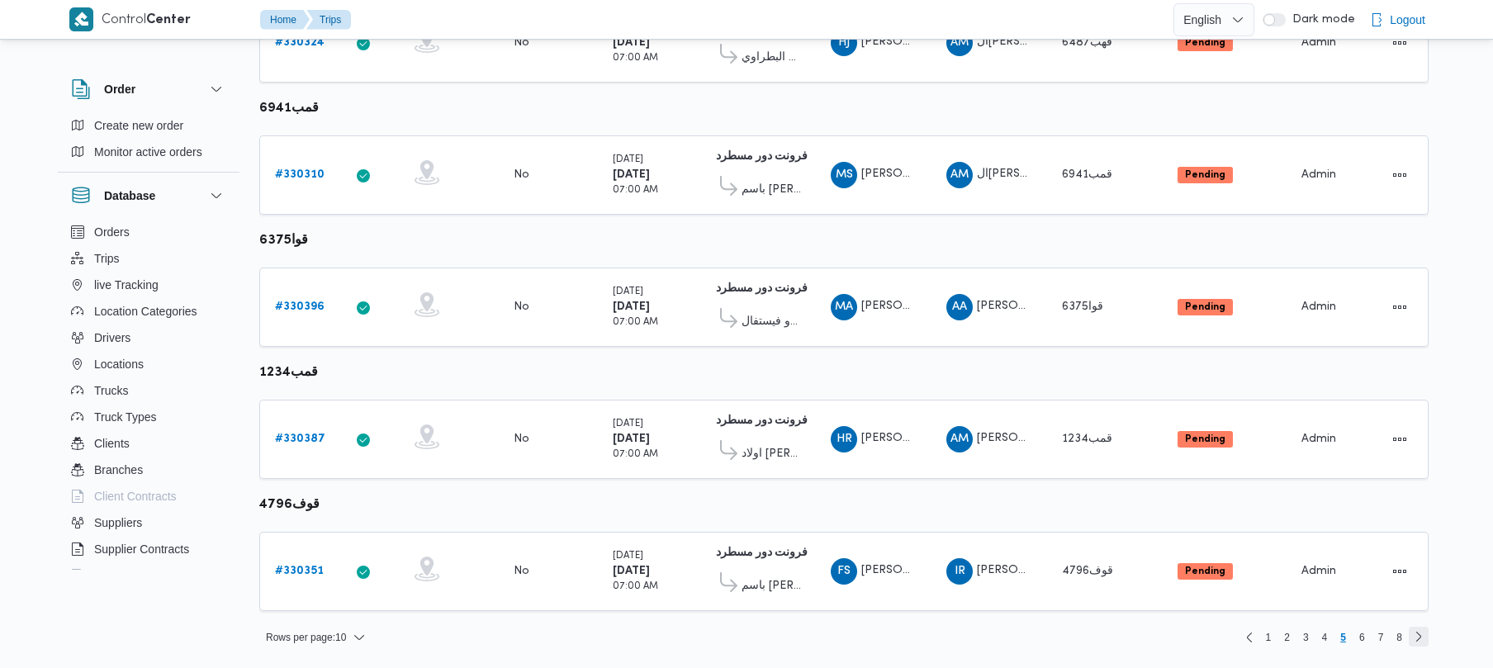
click at [1415, 638] on link "Next page, 6" at bounding box center [1419, 637] width 20 height 20
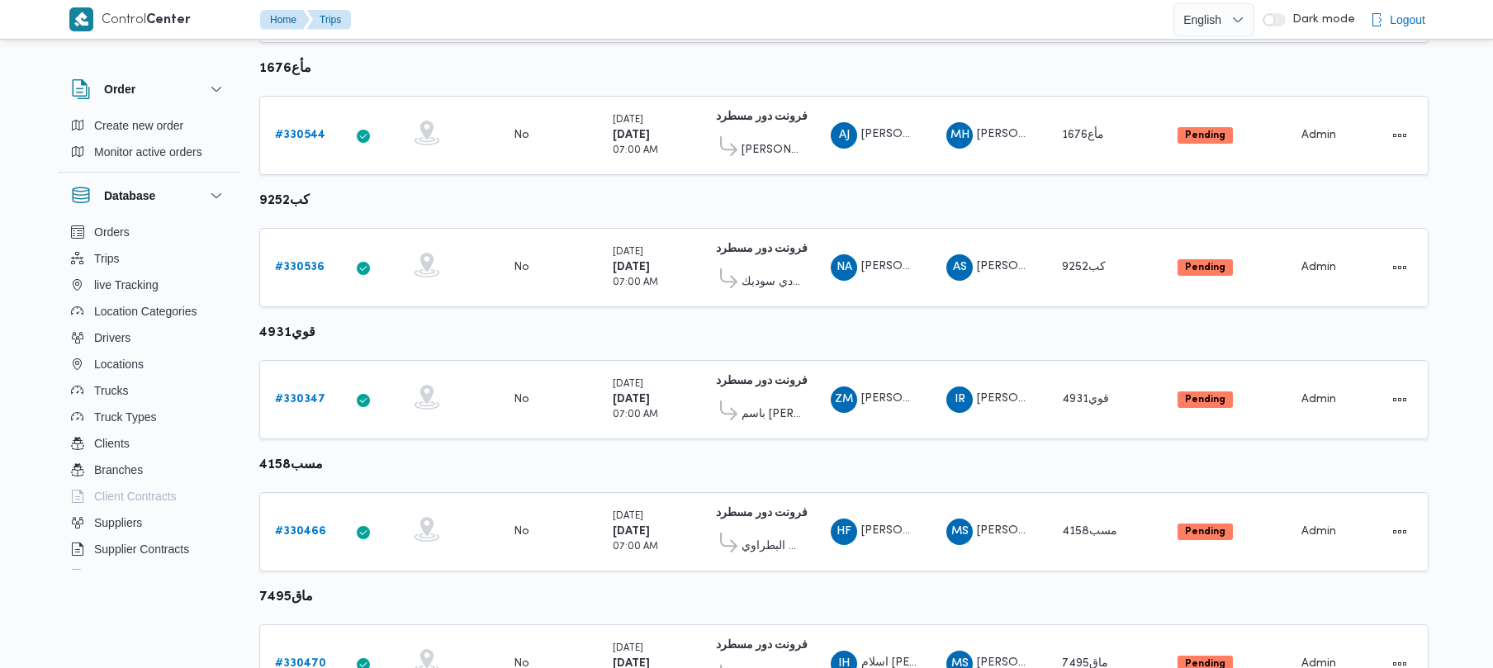
scroll to position [976, 0]
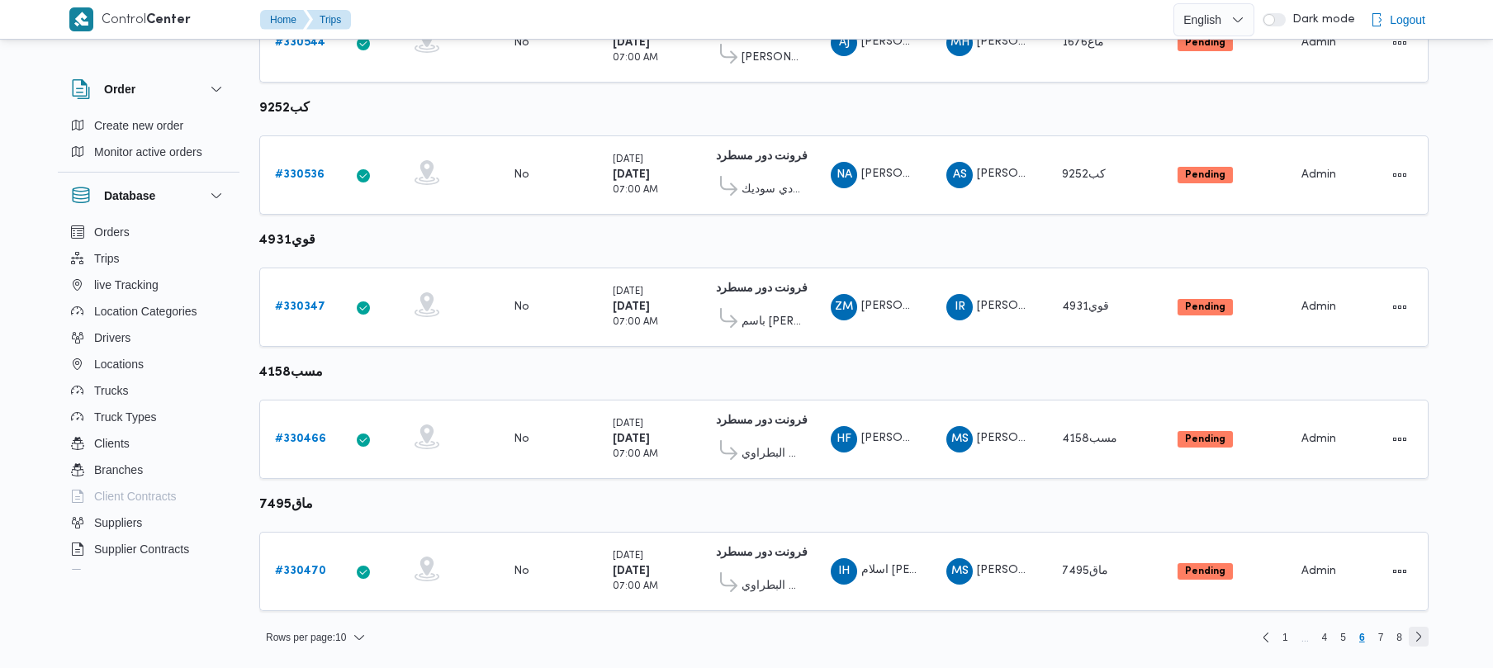
click at [1427, 638] on link "Next page, 7" at bounding box center [1419, 637] width 20 height 20
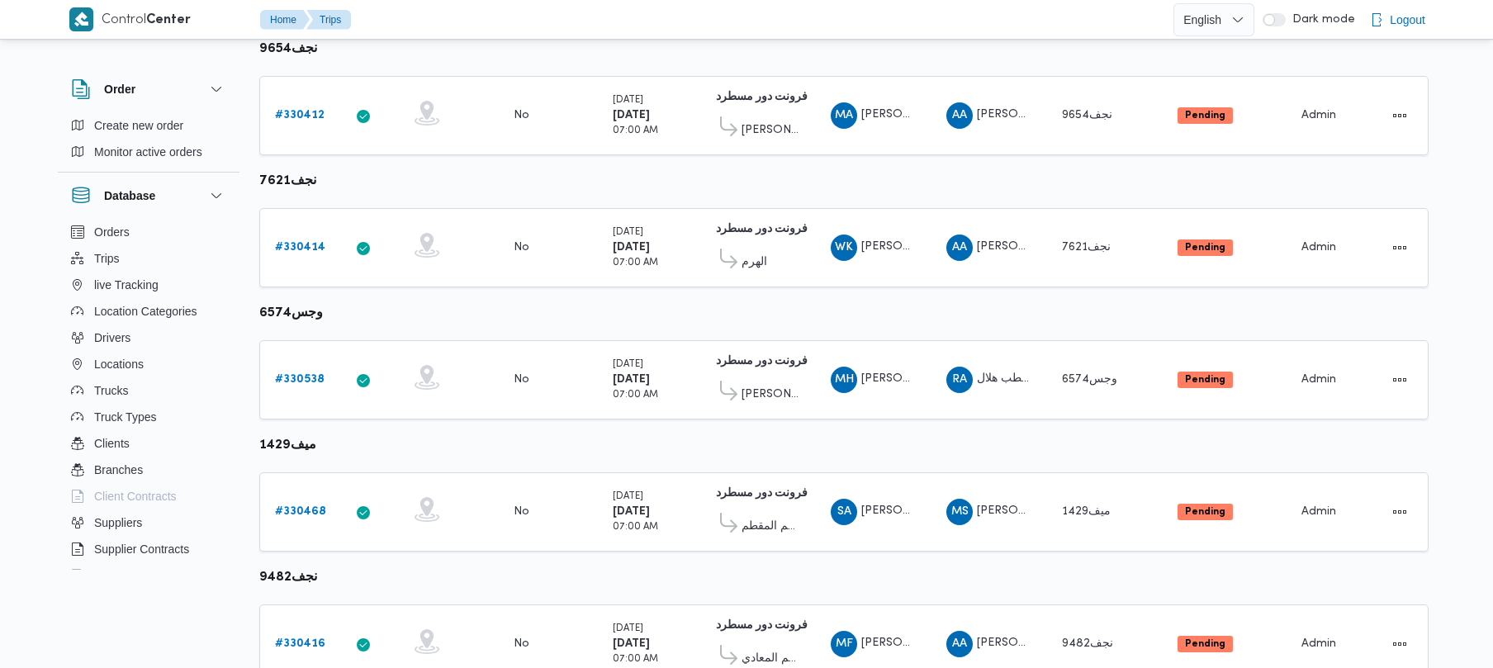
scroll to position [976, 0]
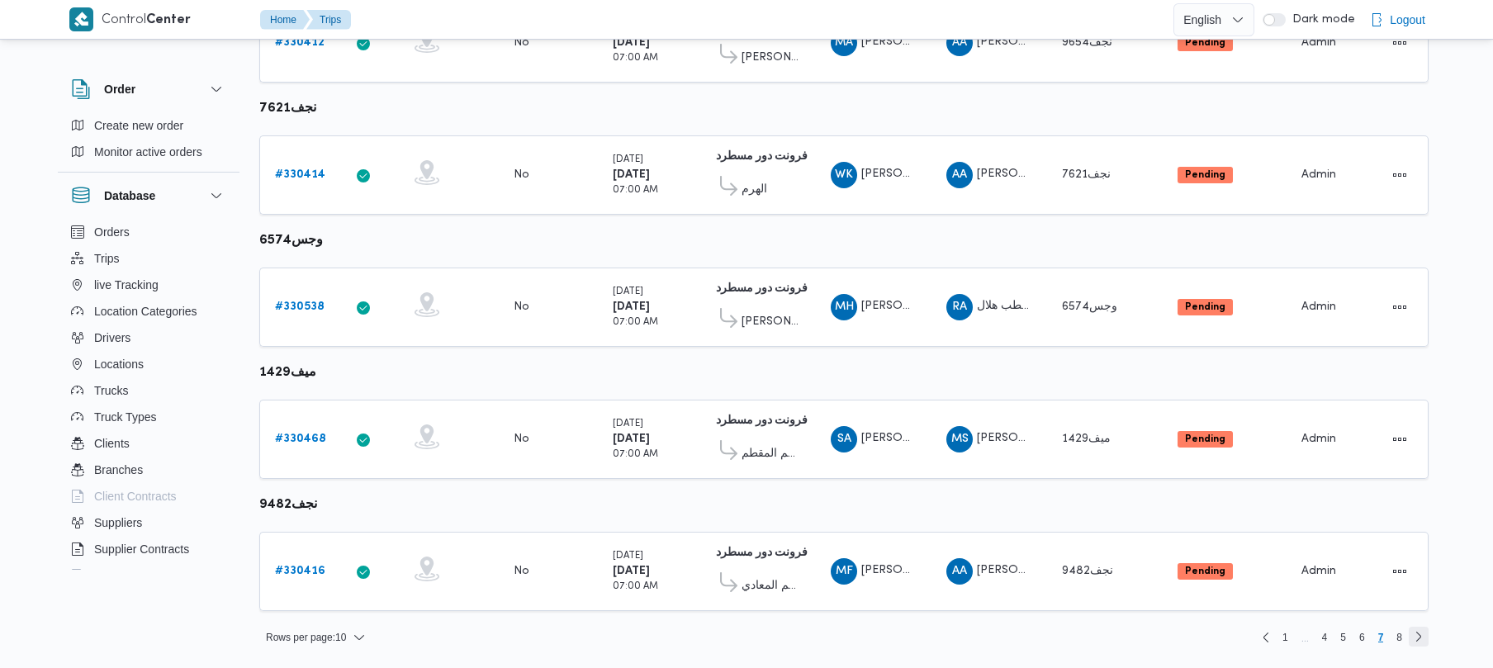
click at [1421, 639] on link "Next page, 8" at bounding box center [1419, 637] width 20 height 20
